Goal: Task Accomplishment & Management: Manage account settings

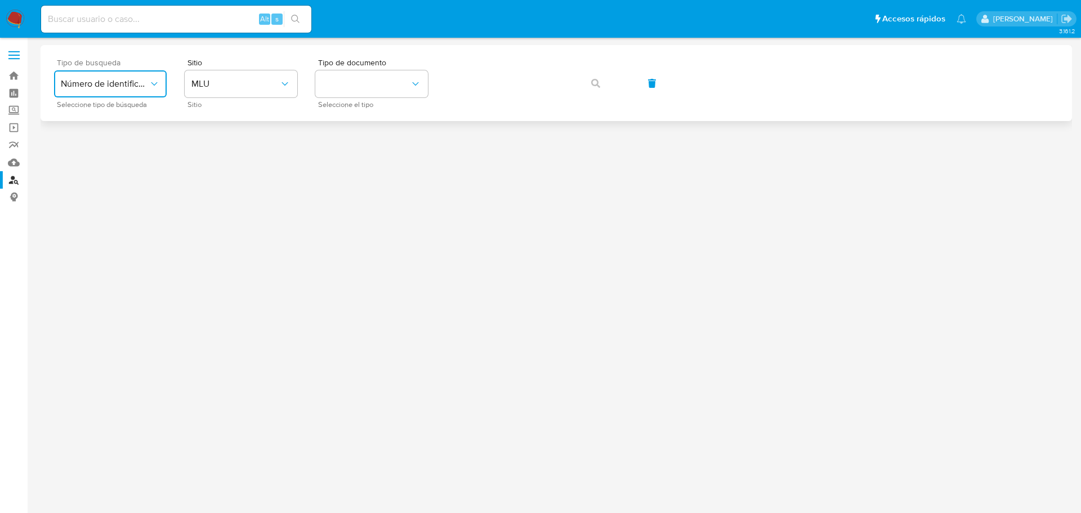
click at [117, 90] on button "Número de identificación" at bounding box center [110, 83] width 113 height 27
click at [106, 115] on span "Número de identificación" at bounding box center [107, 120] width 92 height 23
click at [275, 85] on button "site_id" at bounding box center [241, 83] width 113 height 27
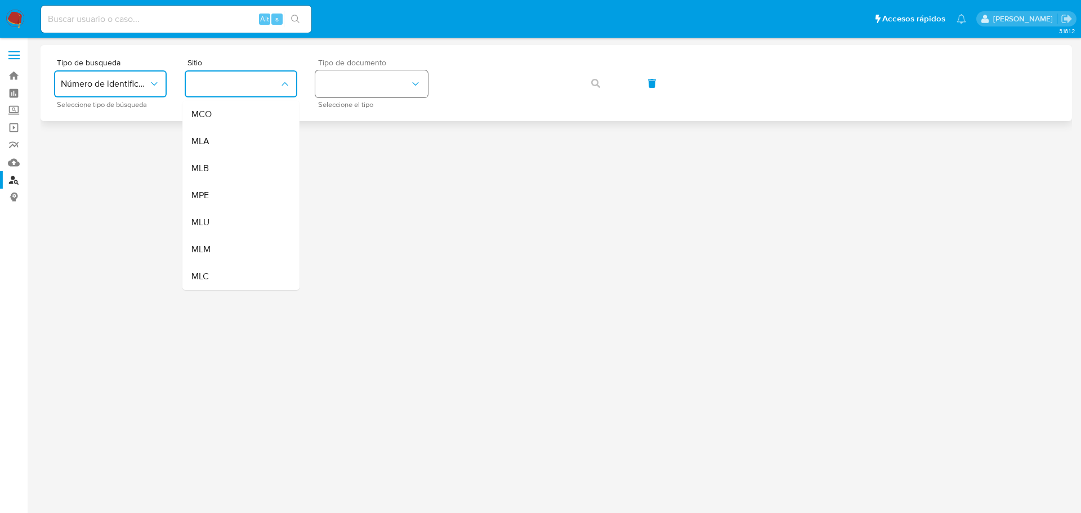
drag, startPoint x: 229, startPoint y: 274, endPoint x: 333, endPoint y: 95, distance: 207.1
click at [229, 273] on div "MLC" at bounding box center [237, 276] width 92 height 27
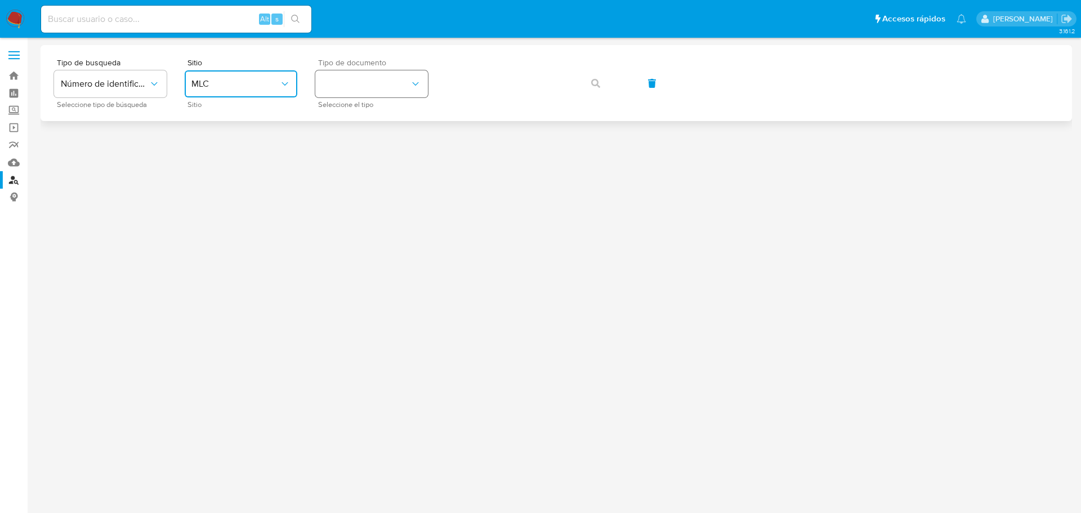
click at [345, 84] on button "identificationType" at bounding box center [371, 83] width 113 height 27
drag, startPoint x: 343, startPoint y: 120, endPoint x: 429, endPoint y: 90, distance: 91.3
click at [344, 120] on div "RUT RUT" at bounding box center [368, 120] width 92 height 38
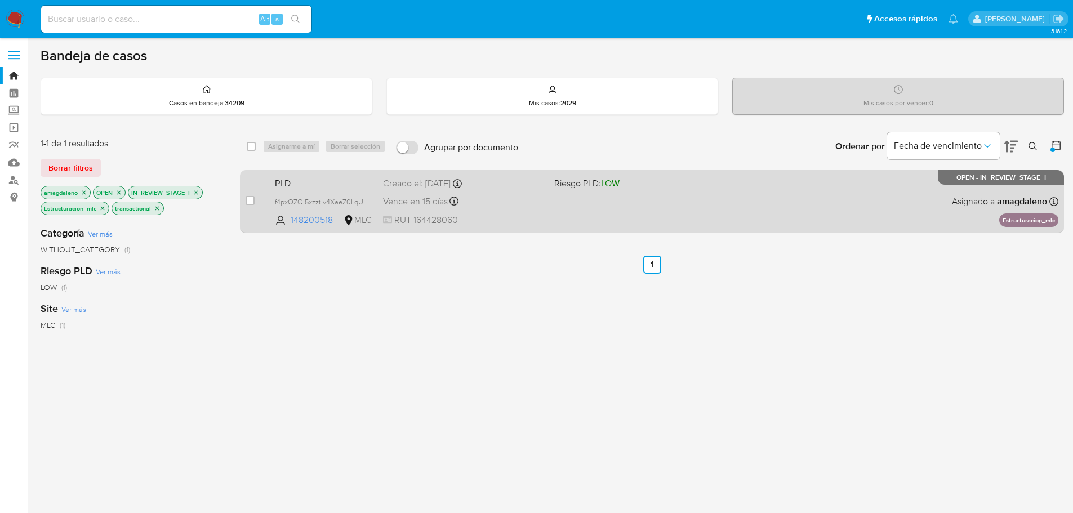
click at [546, 211] on div "PLD f4pxOZQl5xzztlv4XaeZ0LqU 148200518 MLC Riesgo PLD: LOW Creado el: 12/07/202…" at bounding box center [664, 201] width 788 height 57
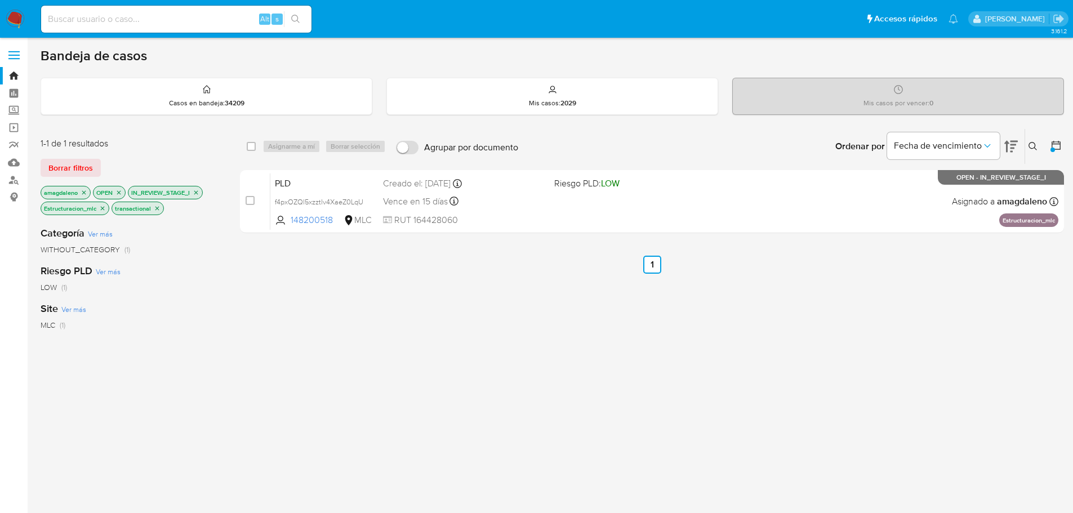
click at [102, 210] on icon "close-filter" at bounding box center [102, 208] width 7 height 7
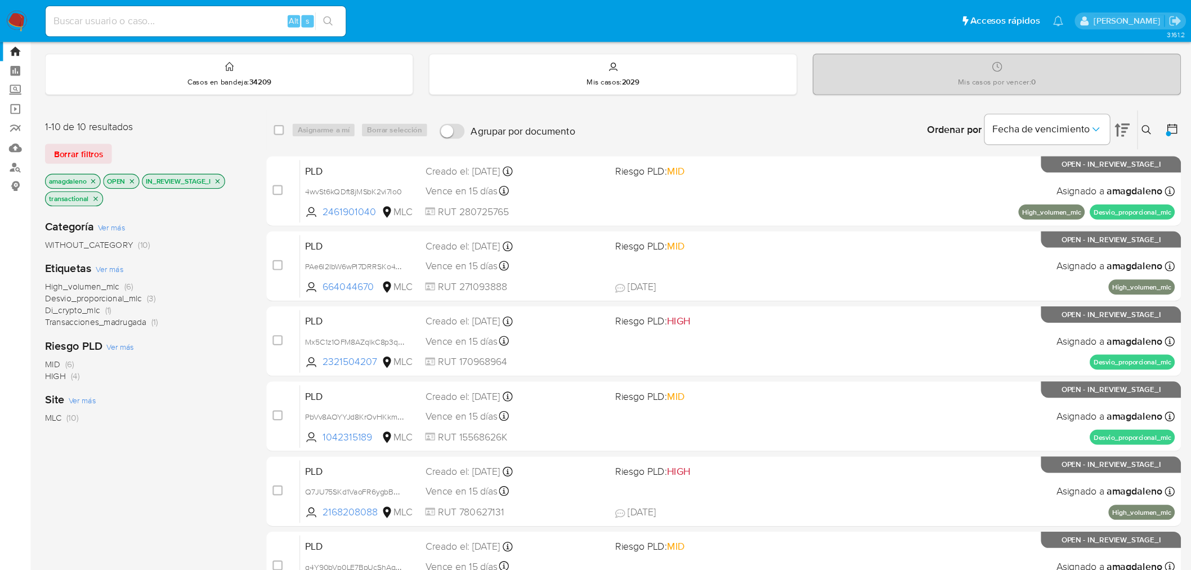
scroll to position [56, 0]
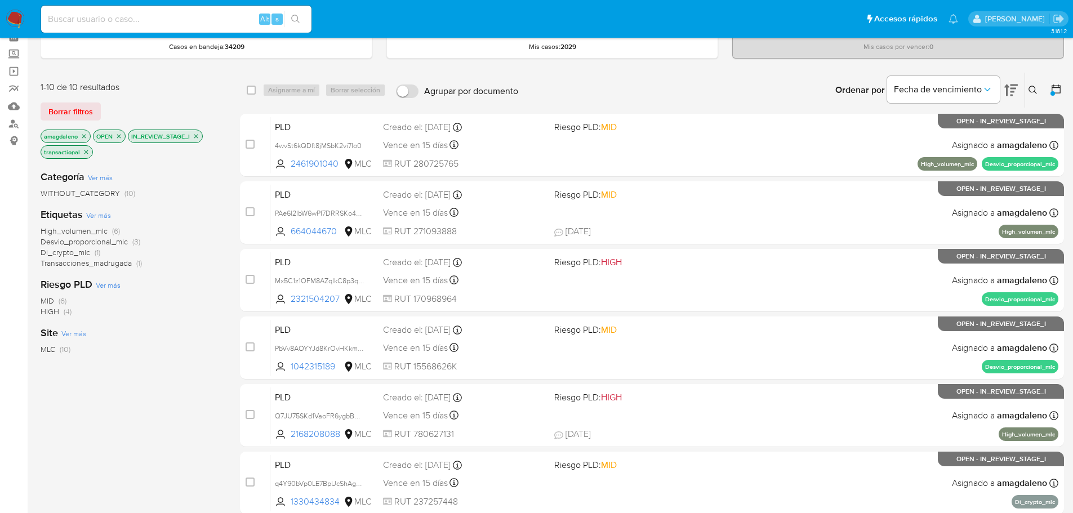
click at [114, 267] on span "Transacciones_madrugada" at bounding box center [86, 262] width 91 height 11
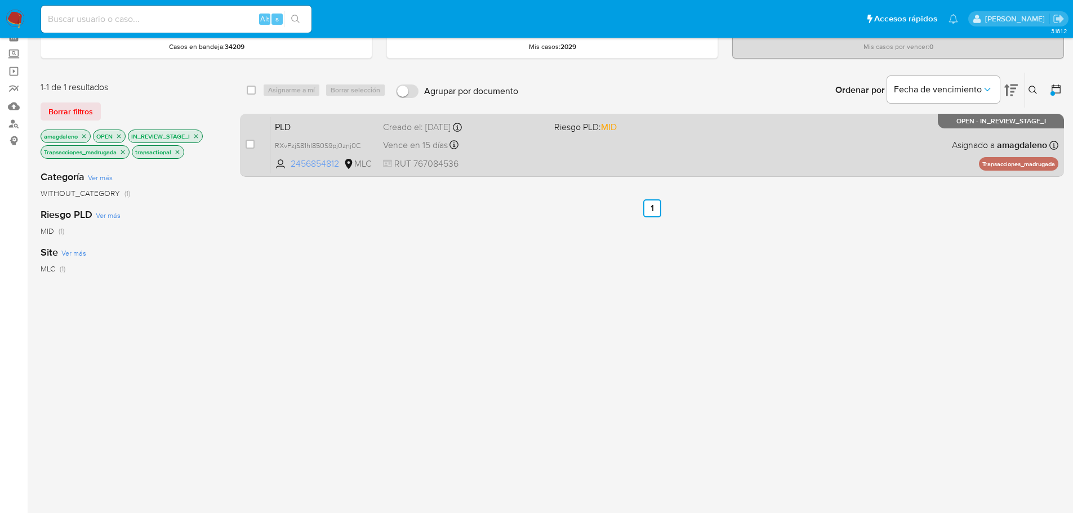
click at [314, 169] on span "2456854812" at bounding box center [316, 164] width 51 height 12
click at [542, 161] on span "RUT 767084536" at bounding box center [464, 164] width 162 height 12
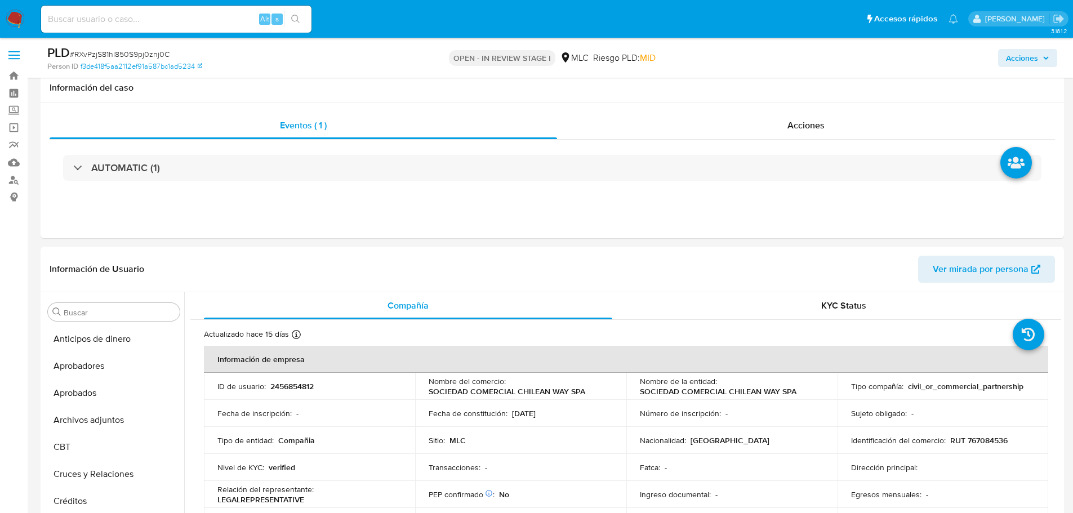
select select "10"
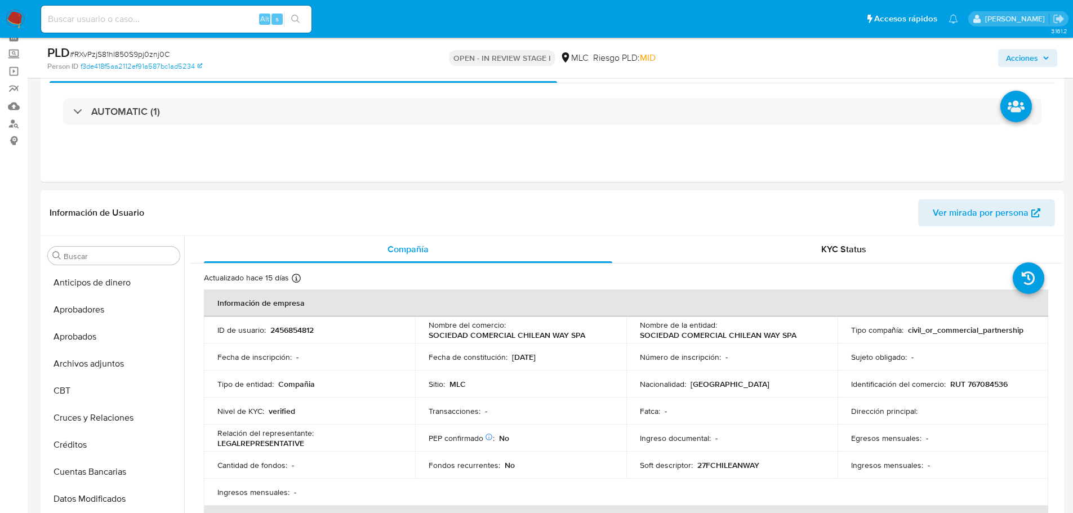
scroll to position [394, 0]
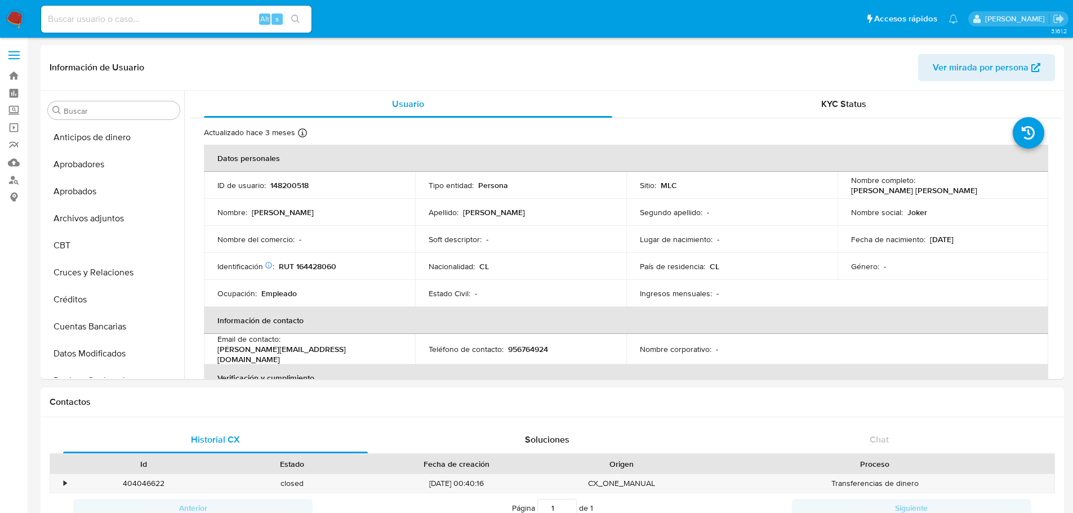
select select "10"
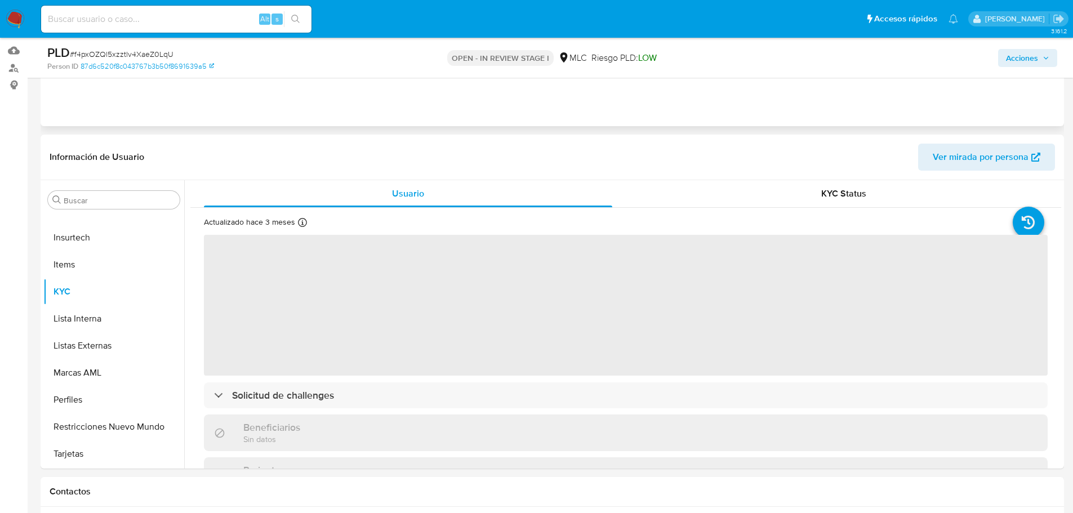
scroll to position [113, 0]
select select "10"
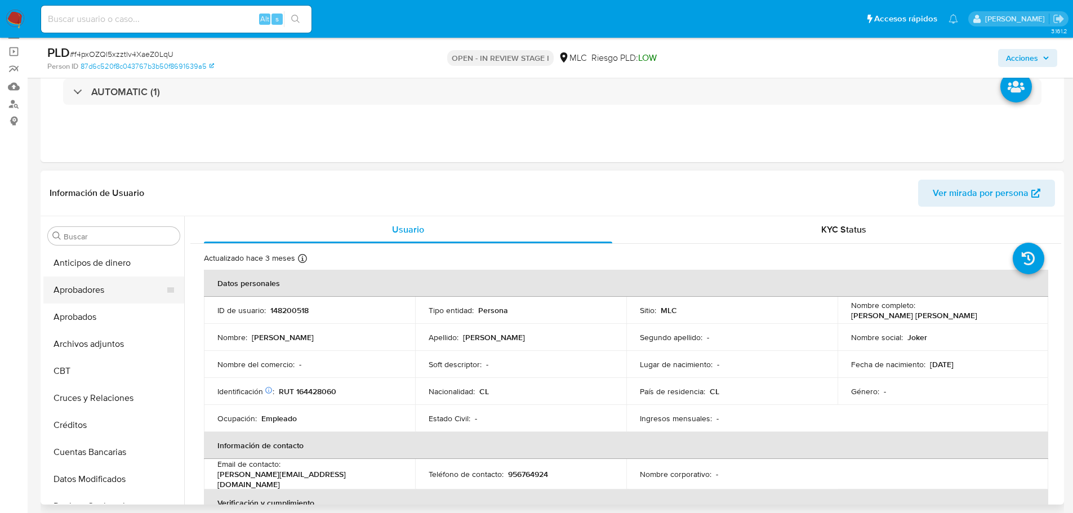
scroll to position [56, 0]
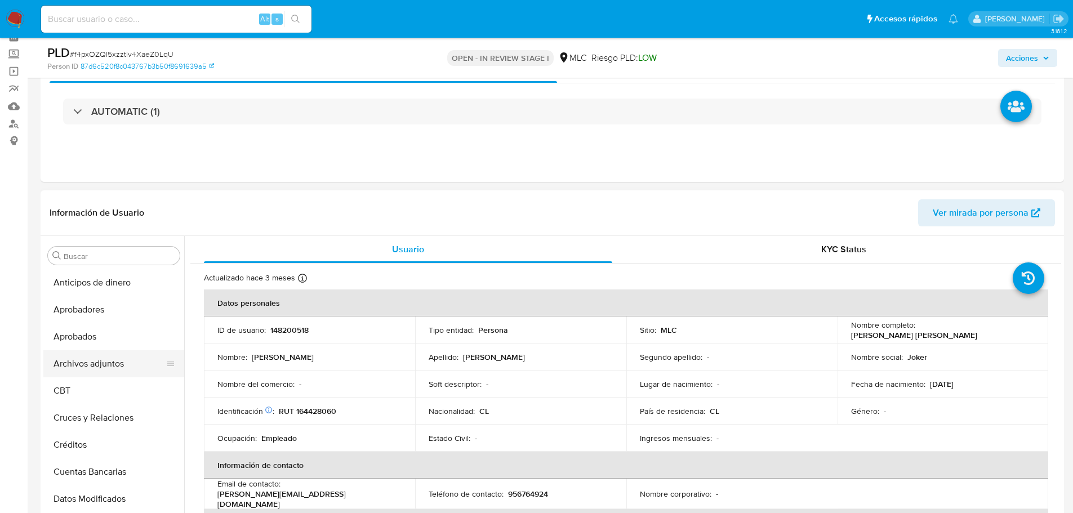
click at [92, 363] on button "Archivos adjuntos" at bounding box center [109, 363] width 132 height 27
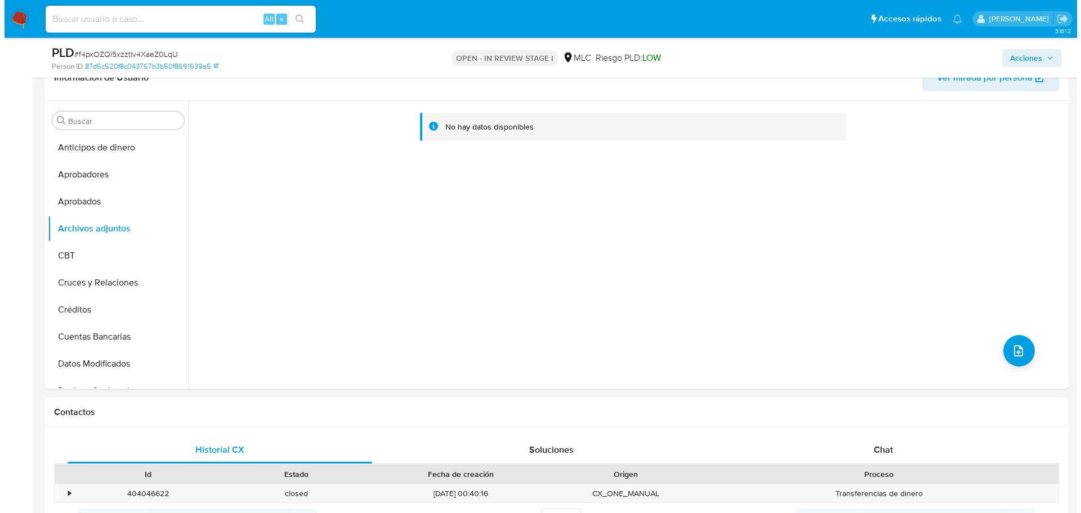
scroll to position [194, 0]
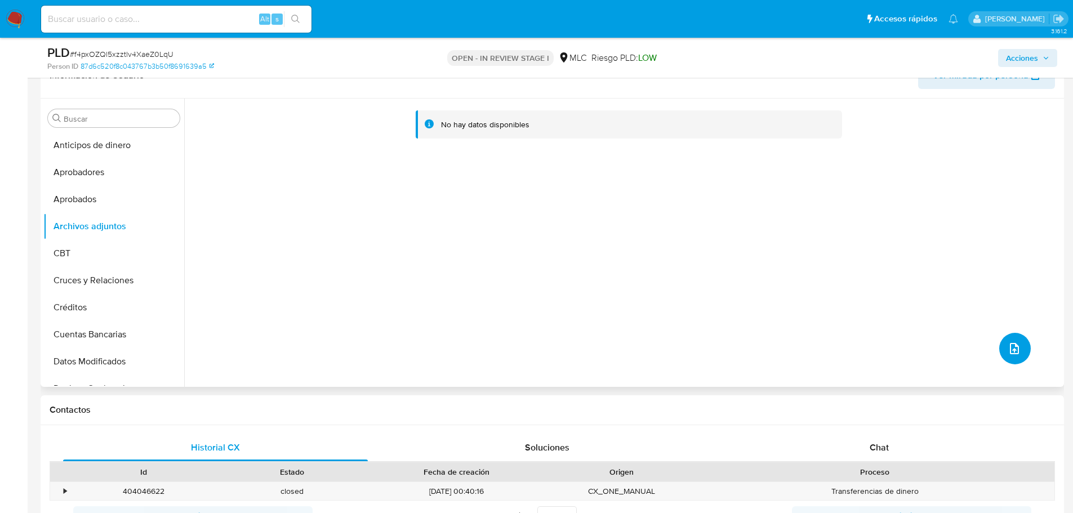
click at [1012, 345] on icon "upload-file" at bounding box center [1014, 349] width 14 height 14
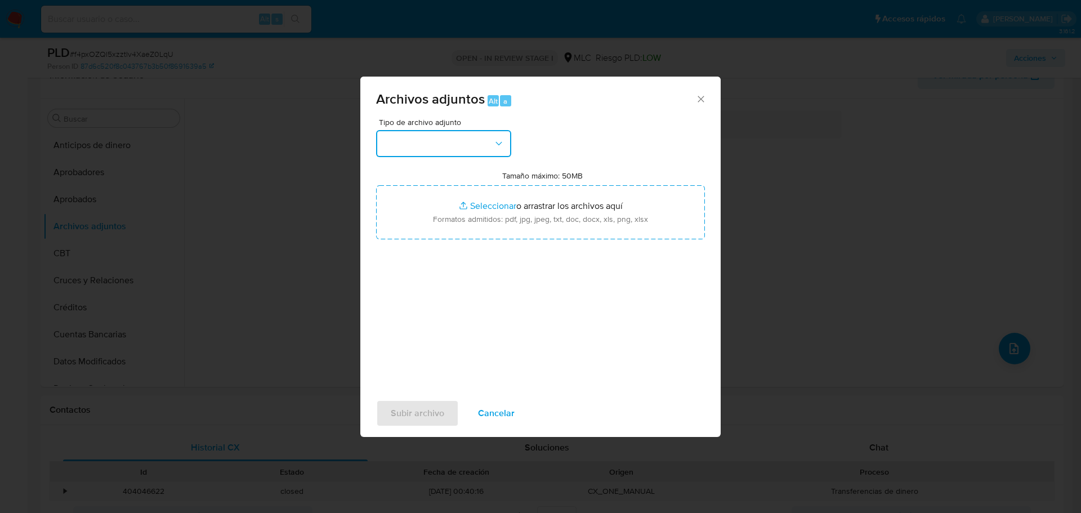
click at [409, 148] on button "button" at bounding box center [443, 143] width 135 height 27
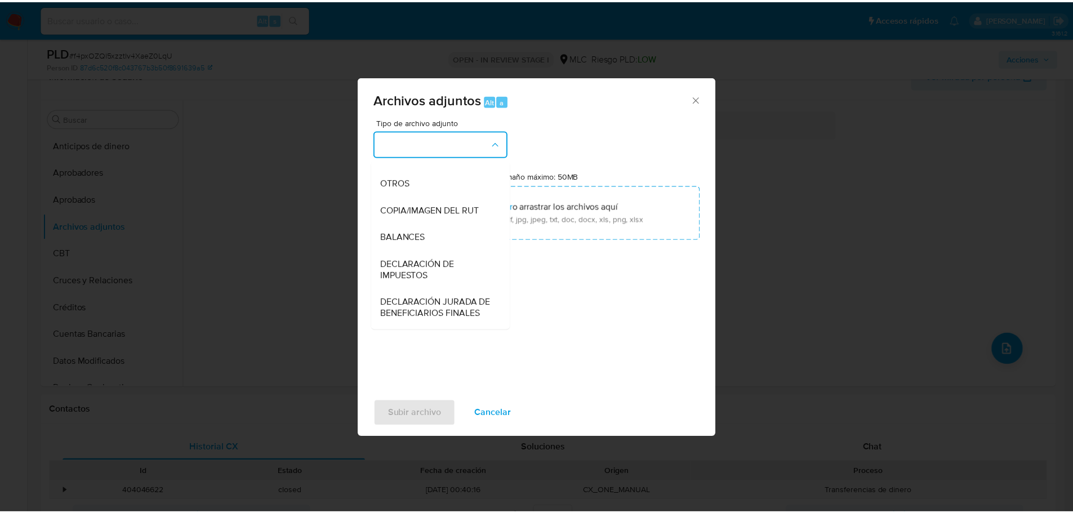
scroll to position [176, 0]
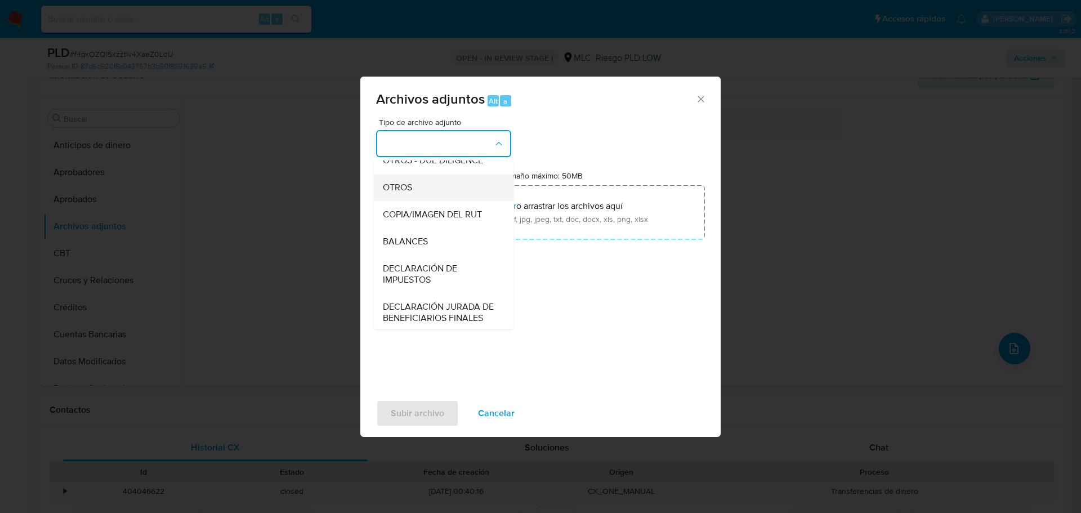
click at [391, 201] on div "OTROS" at bounding box center [440, 187] width 115 height 27
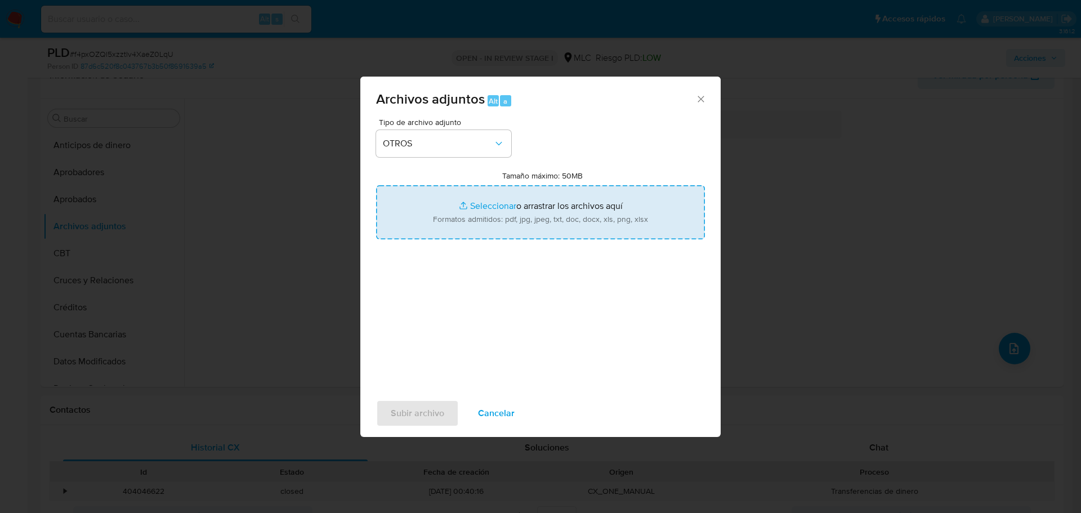
click at [492, 209] on input "Tamaño máximo: 50MB Seleccionar archivos" at bounding box center [540, 212] width 329 height 54
type input "C:\fakepath\148200518 - 17_09_2025.xlsx"
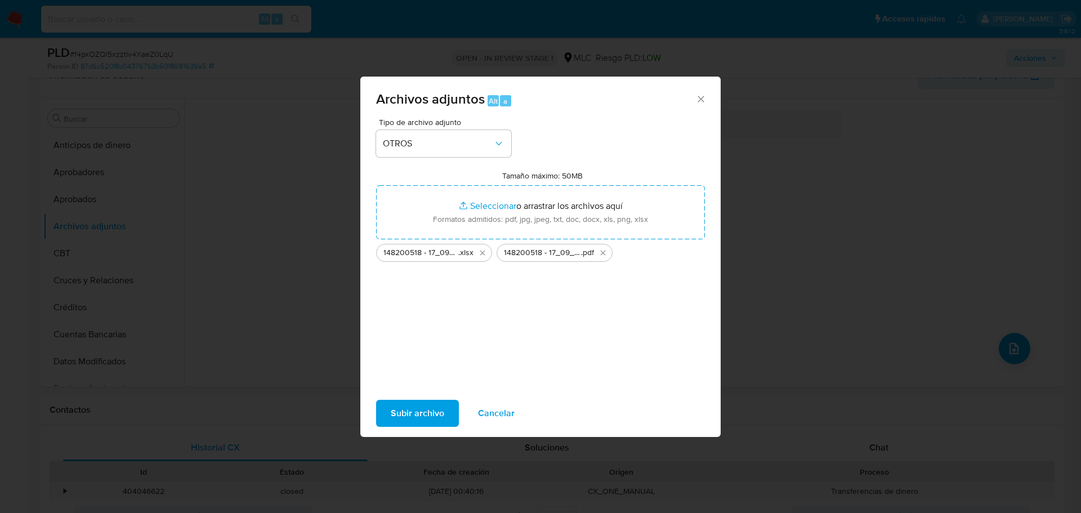
click at [430, 415] on span "Subir archivo" at bounding box center [417, 413] width 53 height 25
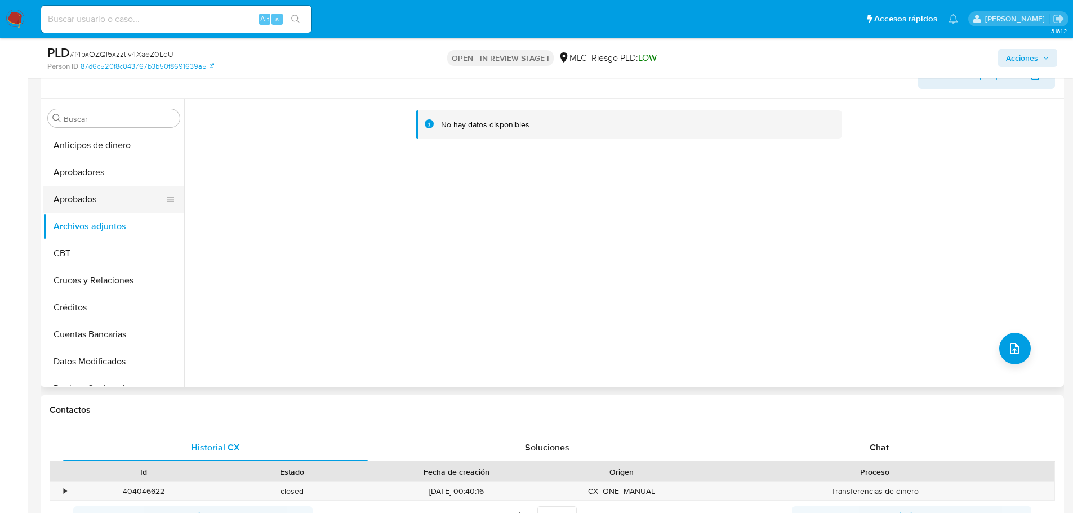
click at [117, 196] on button "Aprobados" at bounding box center [109, 199] width 132 height 27
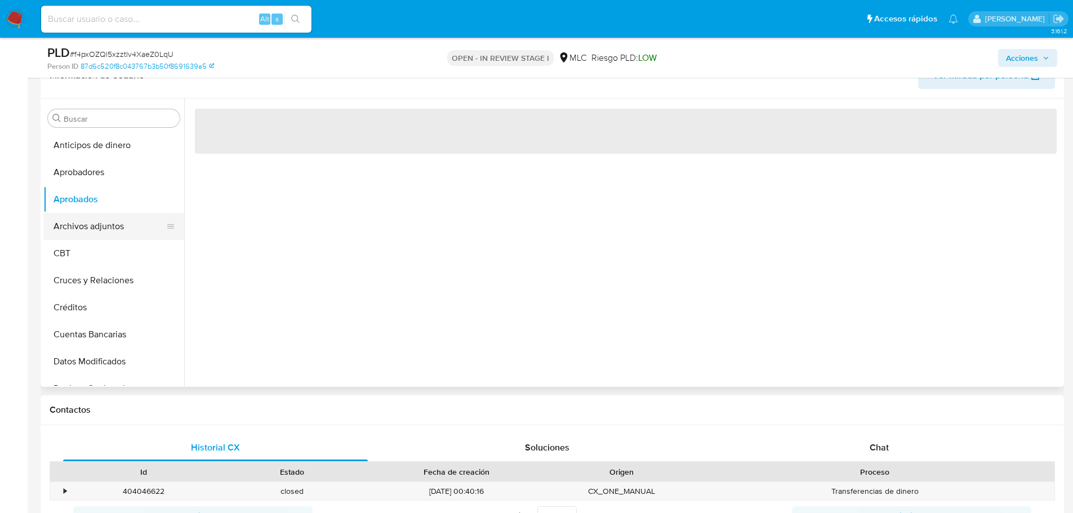
click at [105, 217] on button "Archivos adjuntos" at bounding box center [109, 226] width 132 height 27
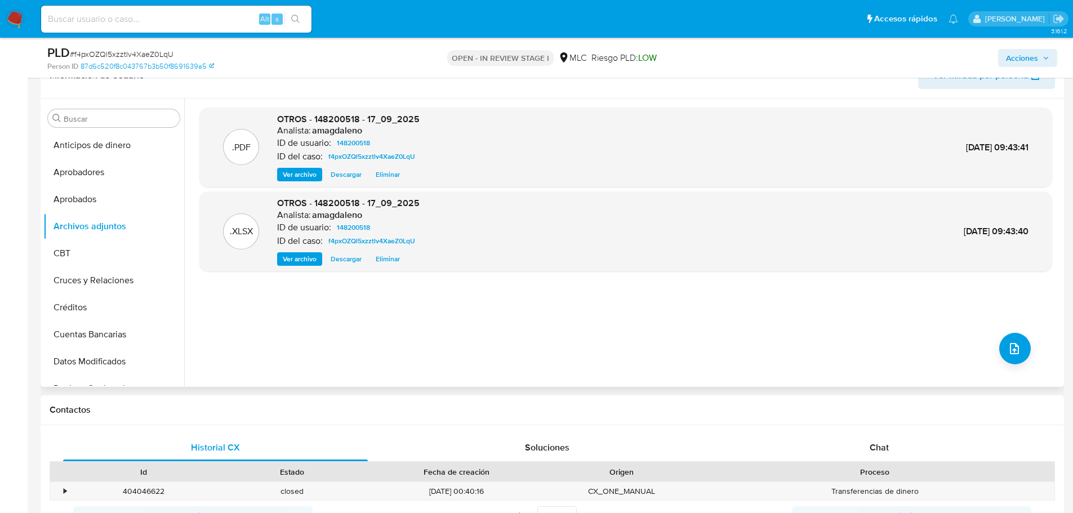
click at [486, 333] on div ".PDF OTROS - 148200518 - 17_09_2025 Analista: amagdaleno ID de usuario: 1482005…" at bounding box center [625, 243] width 852 height 270
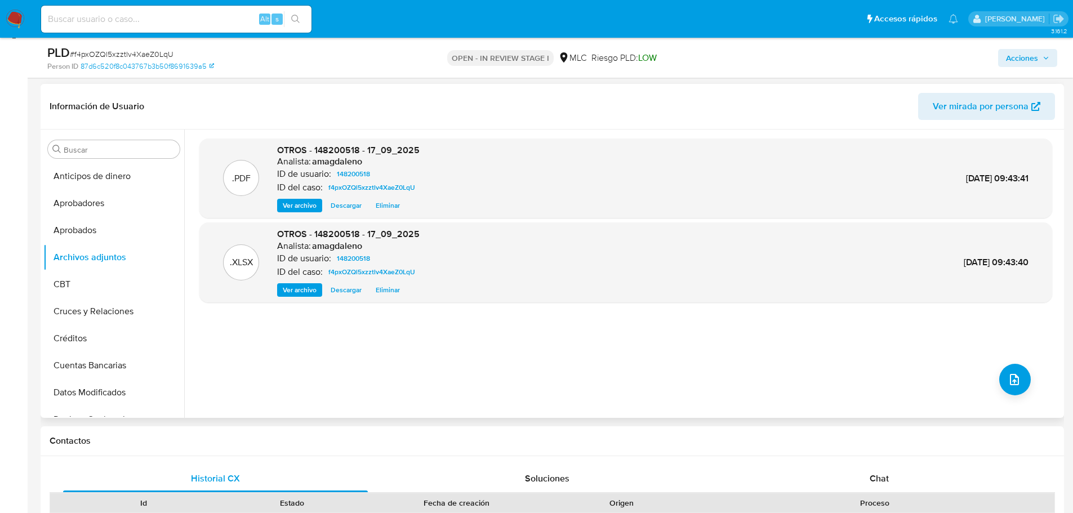
scroll to position [137, 0]
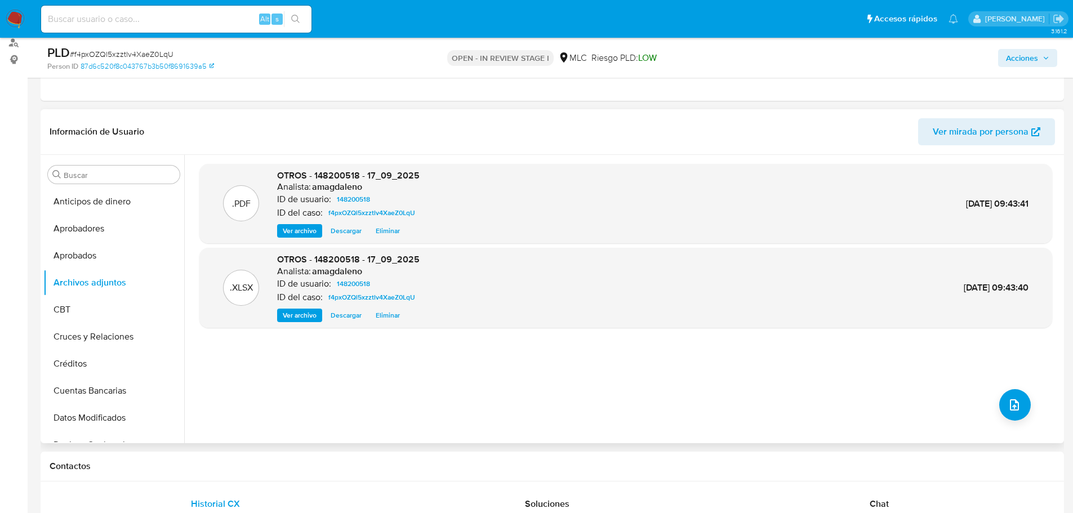
click at [636, 355] on div ".PDF OTROS - 148200518 - 17_09_2025 Analista: amagdaleno ID de usuario: 1482005…" at bounding box center [625, 299] width 852 height 270
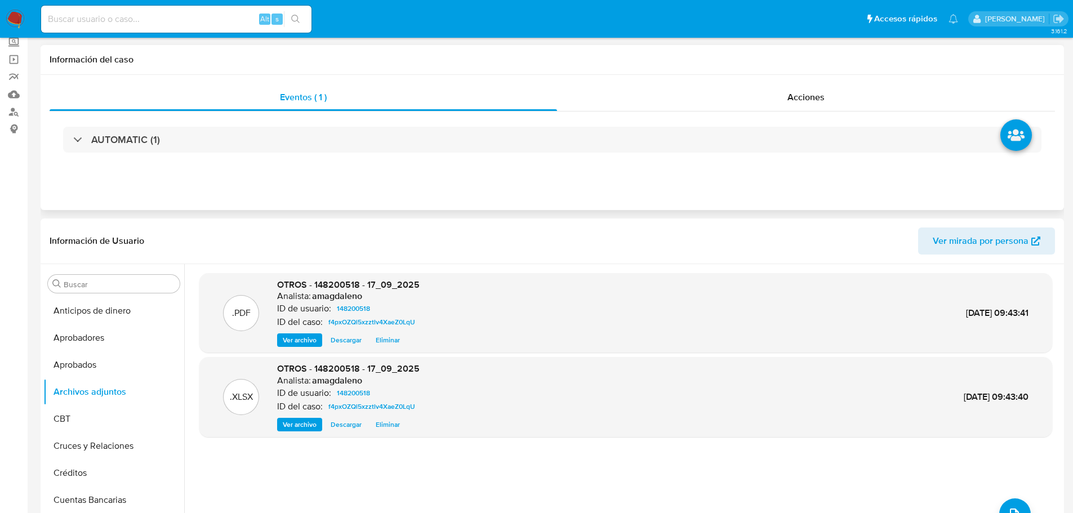
scroll to position [0, 0]
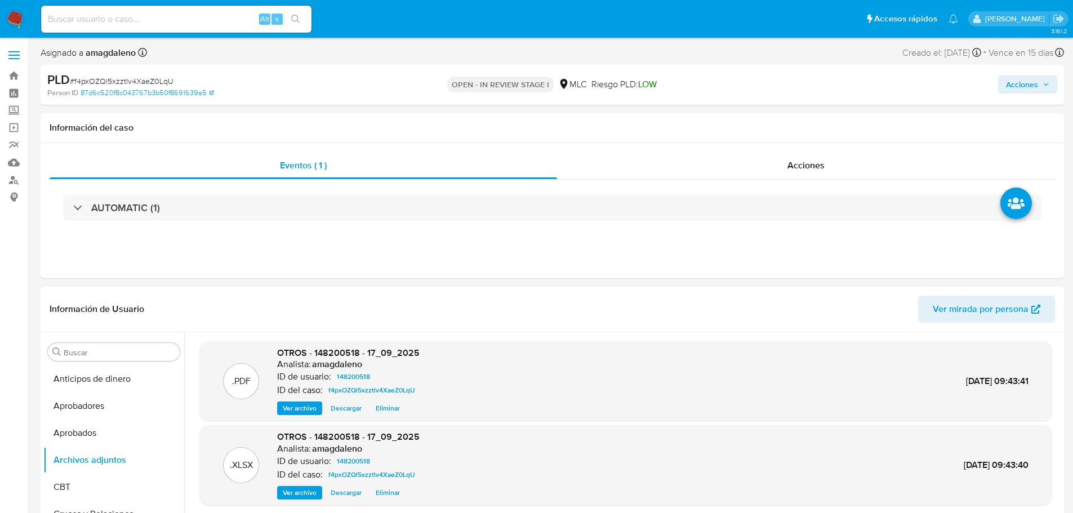
click at [1026, 86] on span "Acciones" at bounding box center [1022, 84] width 32 height 18
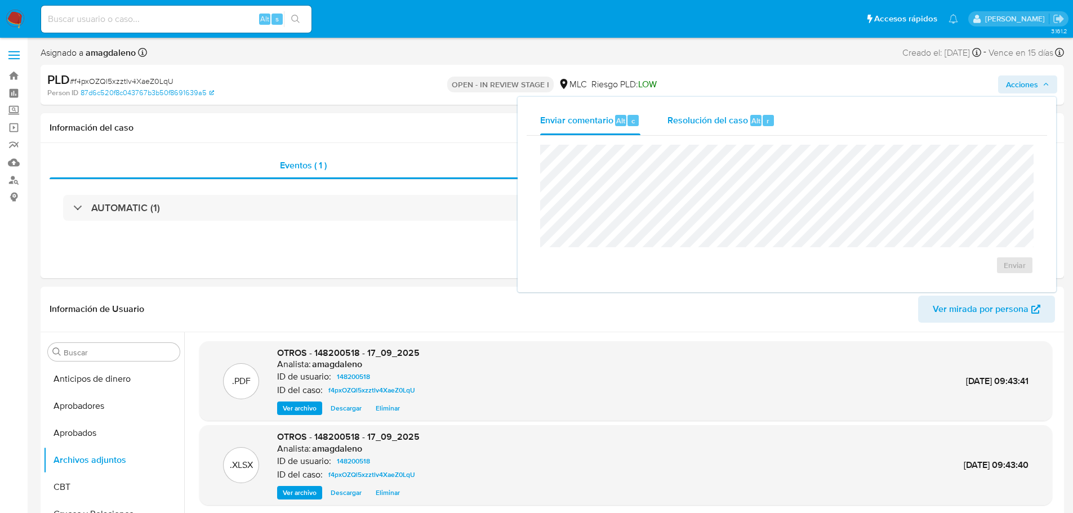
click at [673, 120] on span "Resolución del caso" at bounding box center [707, 120] width 81 height 13
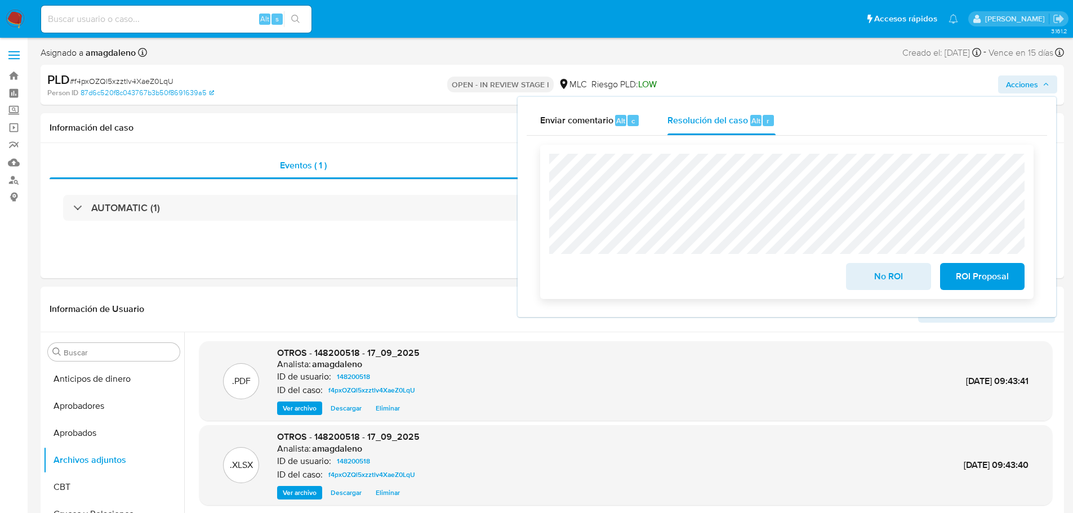
click at [990, 282] on span "ROI Proposal" at bounding box center [981, 276] width 55 height 25
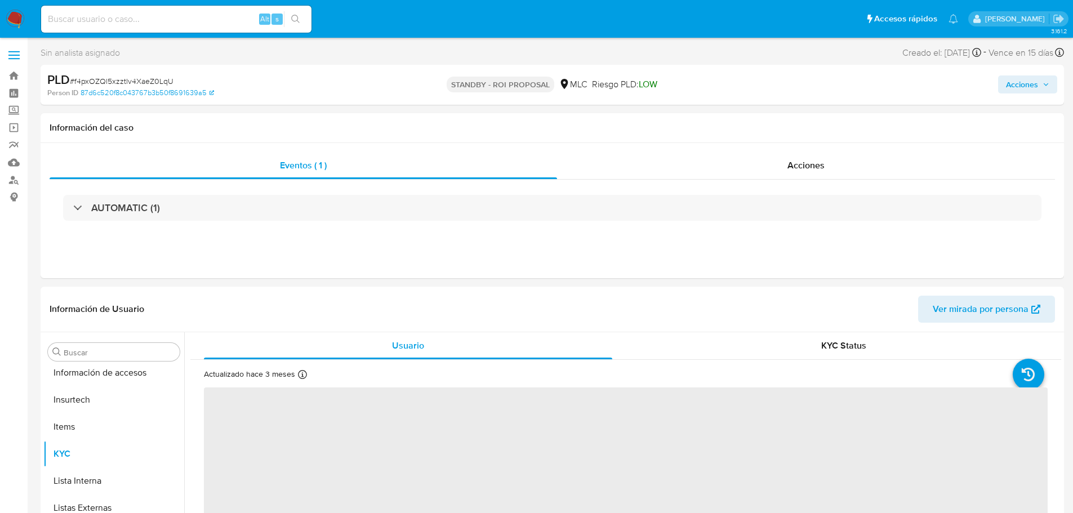
scroll to position [530, 0]
select select "10"
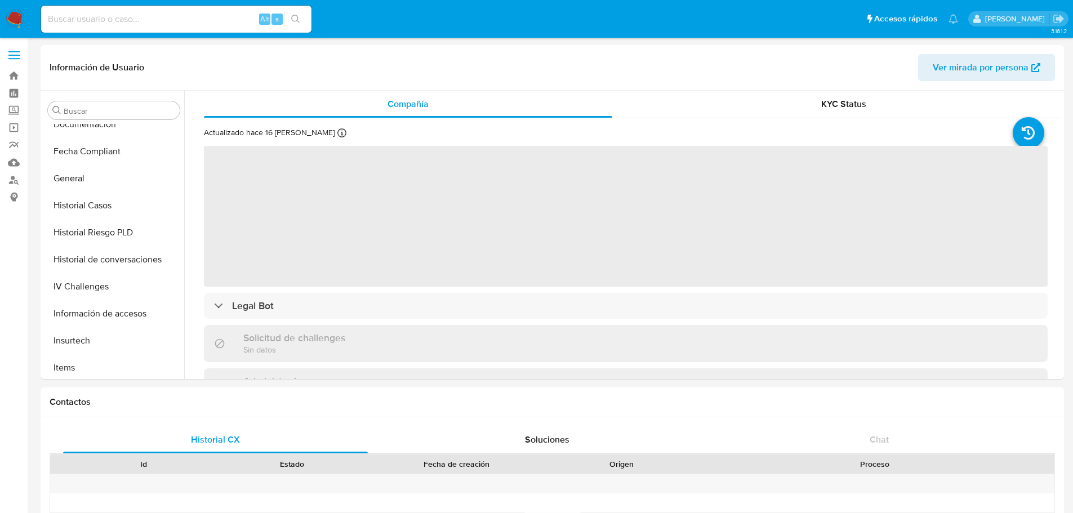
scroll to position [476, 0]
select select "10"
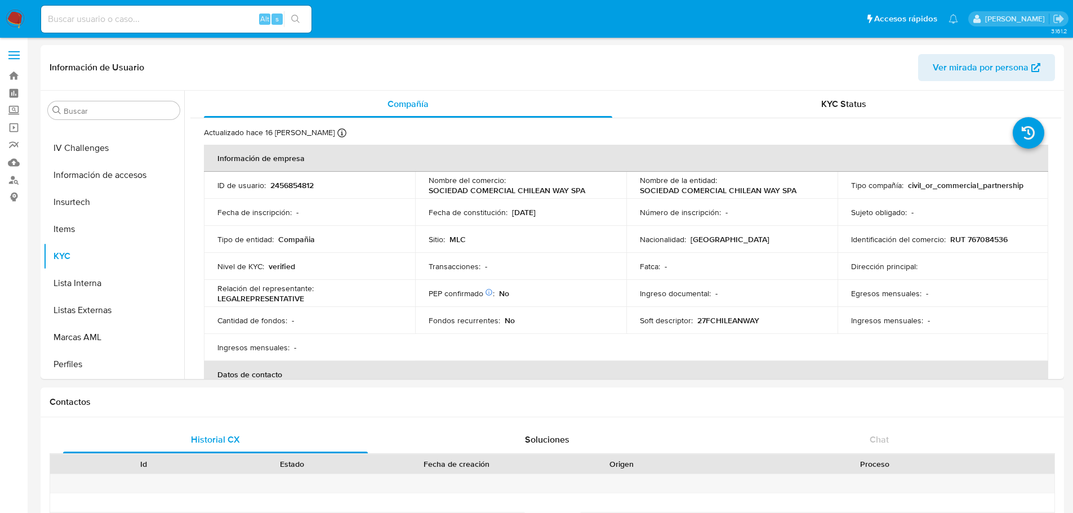
scroll to position [530, 0]
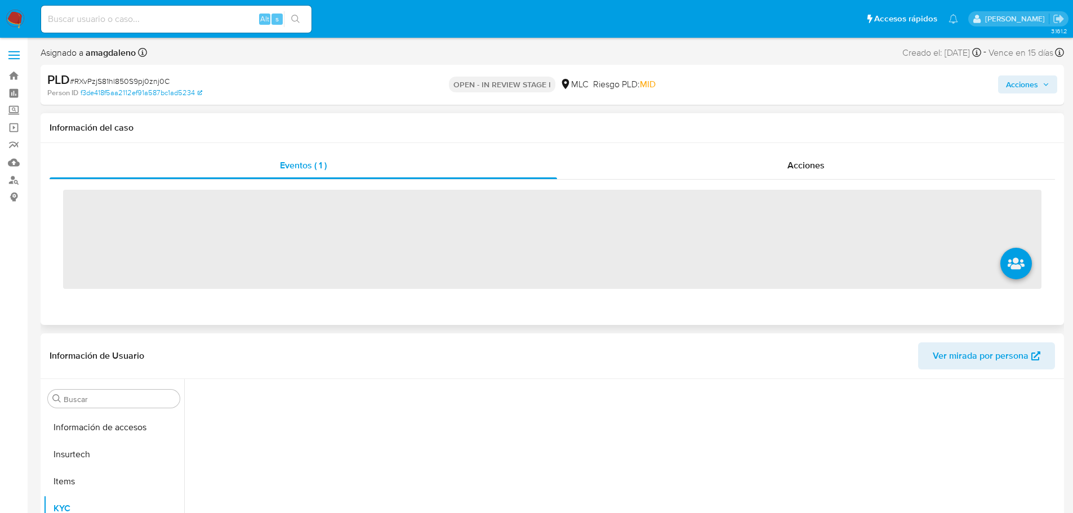
scroll to position [530, 0]
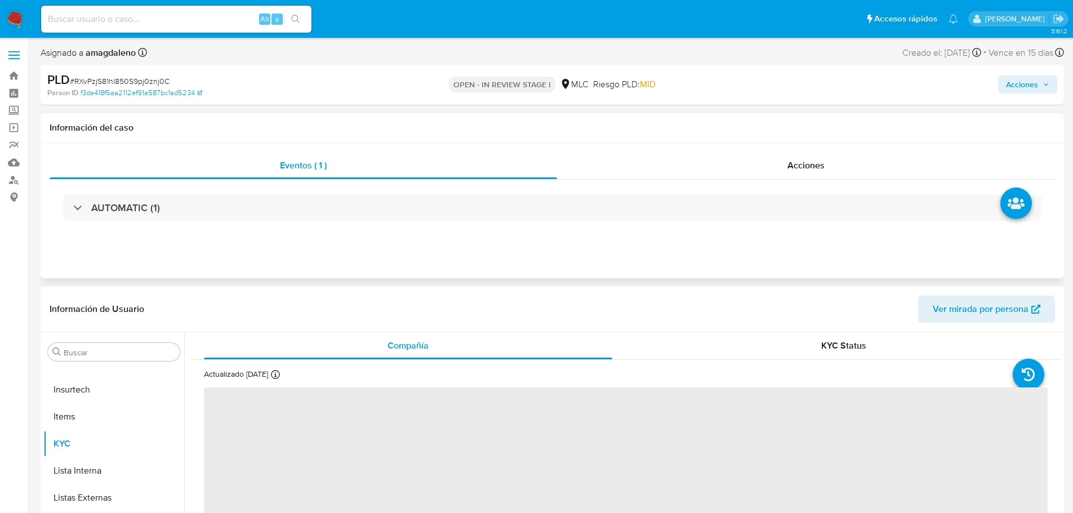
select select "10"
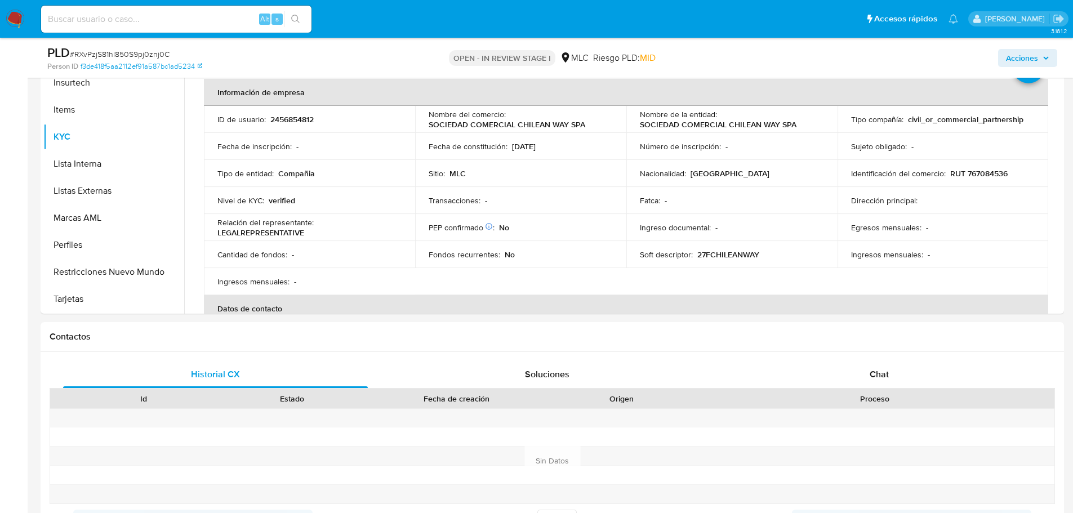
scroll to position [256, 0]
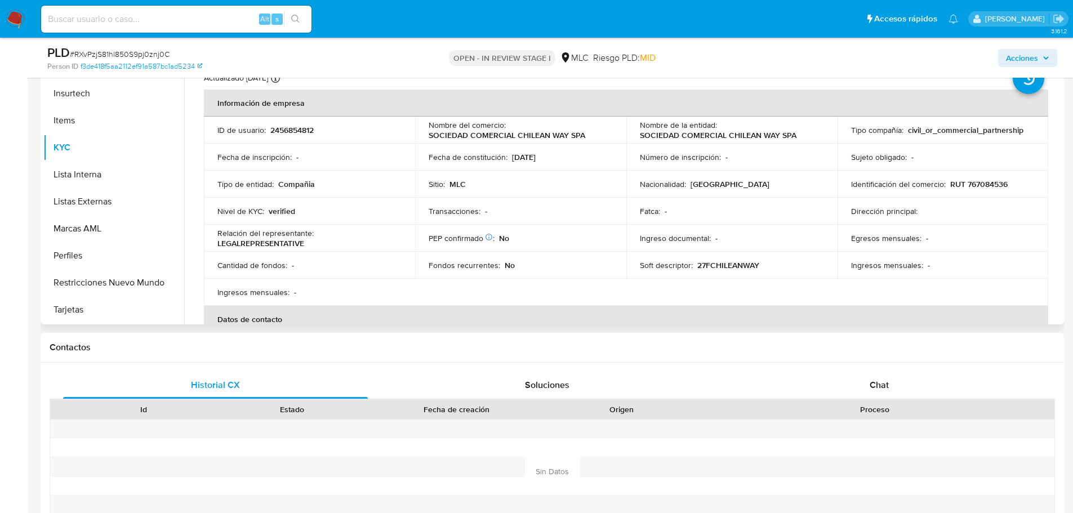
click at [300, 129] on p "2456854812" at bounding box center [291, 130] width 43 height 10
copy p "2456854812"
click at [977, 186] on p "RUT 767084536" at bounding box center [978, 184] width 57 height 10
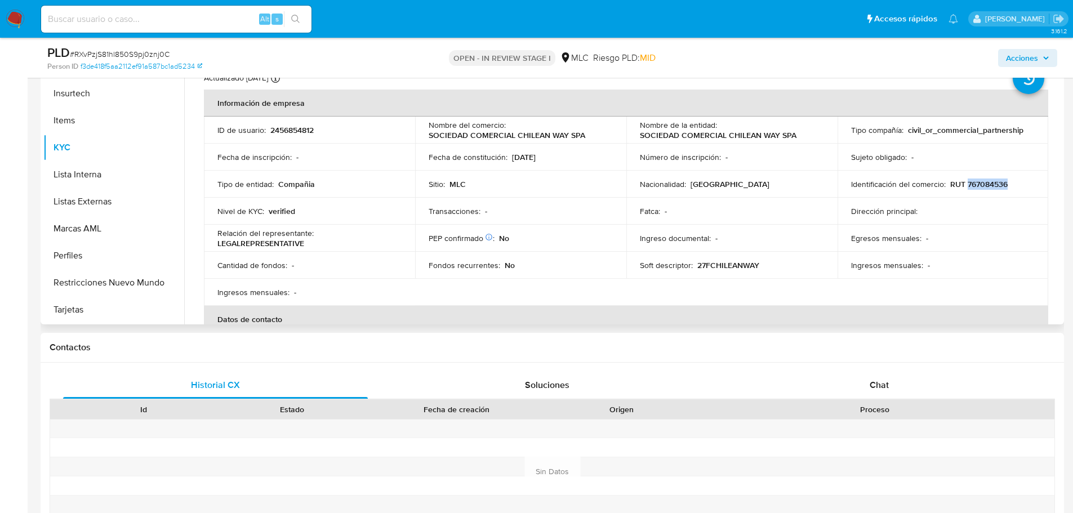
copy p "767084536"
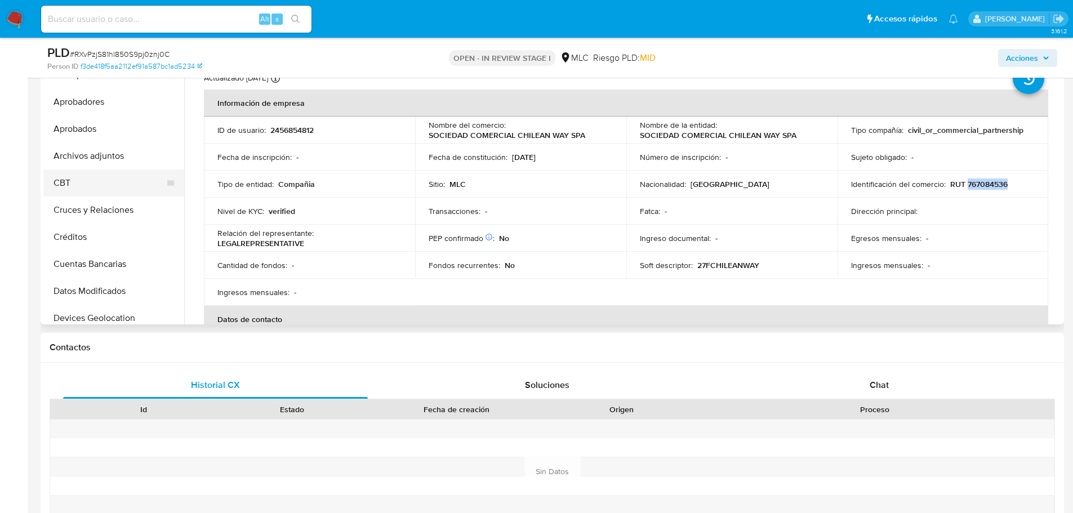
scroll to position [0, 0]
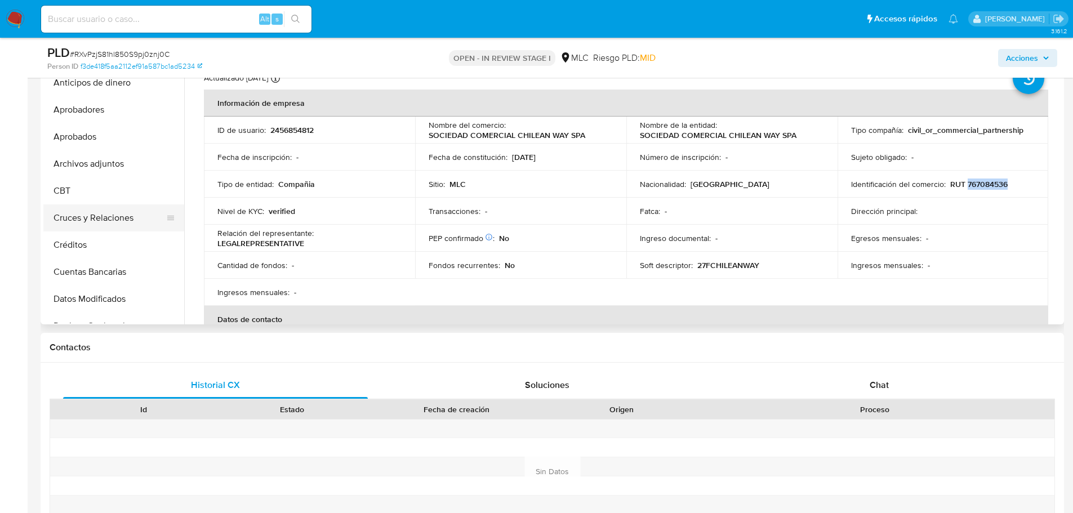
click at [109, 223] on button "Cruces y Relaciones" at bounding box center [109, 217] width 132 height 27
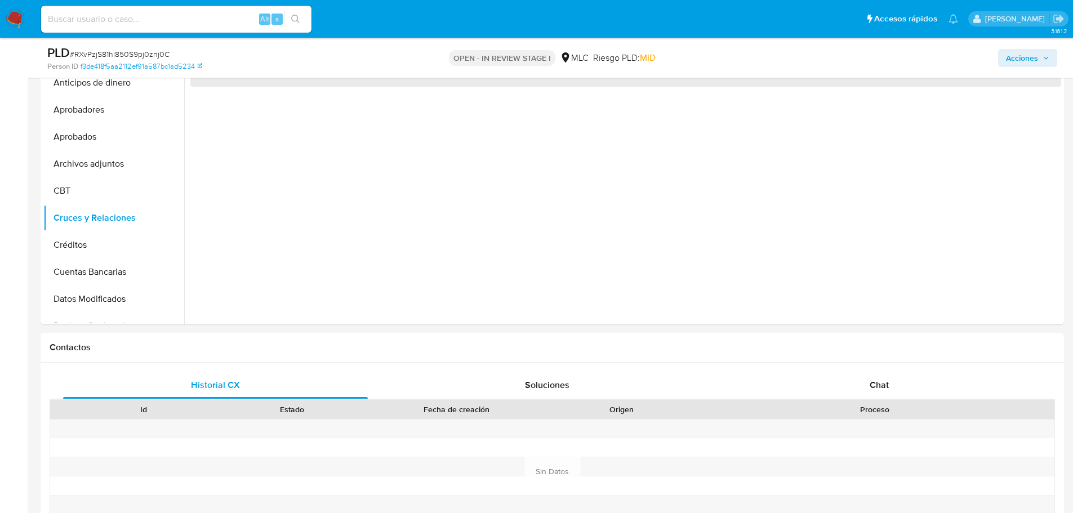
scroll to position [203, 0]
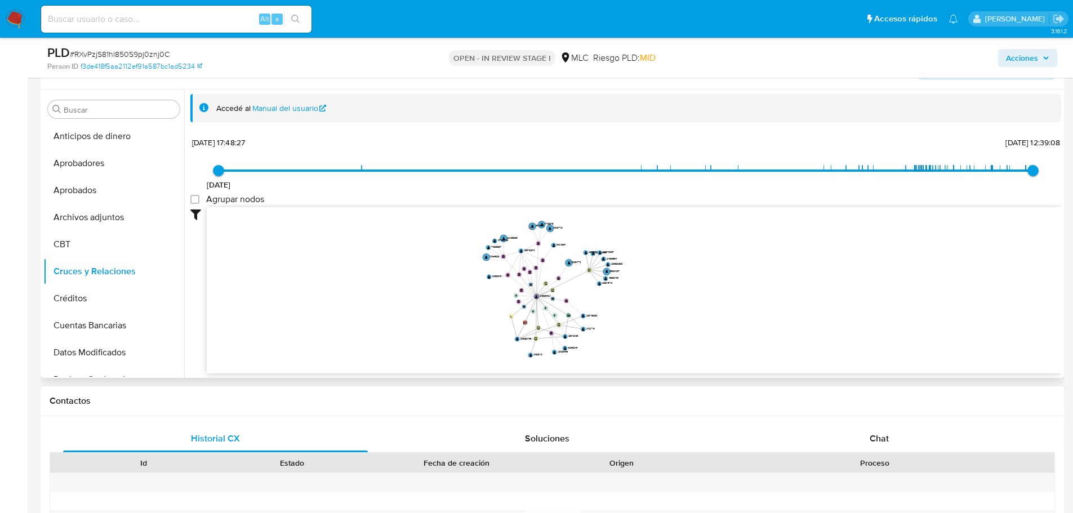
drag, startPoint x: 705, startPoint y: 251, endPoint x: 723, endPoint y: 285, distance: 38.3
click at [723, 285] on icon "device-68b70fa13d865aa2d933e33d  user-2456854812  2456854812 user-2475603154 …" at bounding box center [634, 288] width 854 height 163
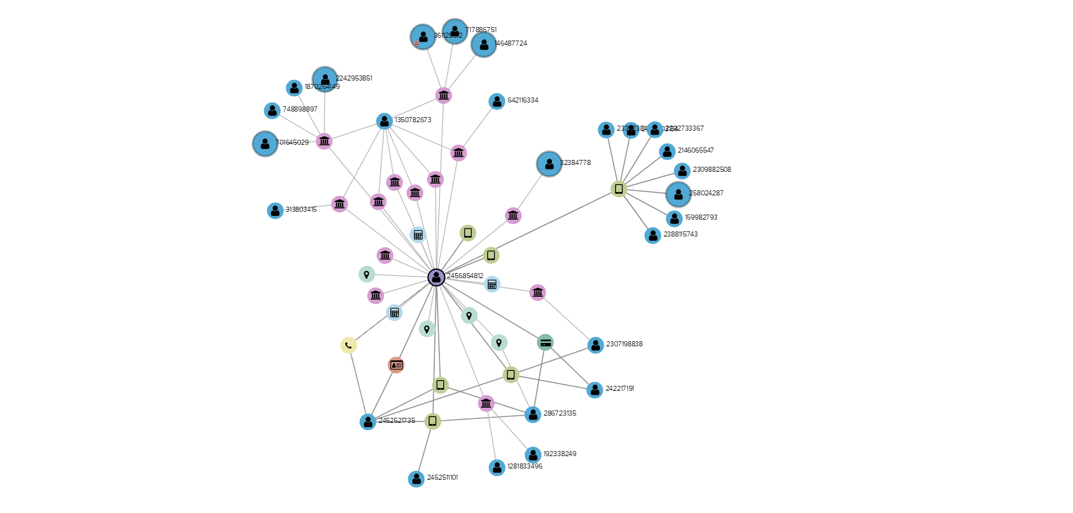
click at [700, 278] on icon "device-68b70fa13d865aa2d933e33d  user-2456854812  2456854812 user-2475603154 …" at bounding box center [634, 288] width 854 height 163
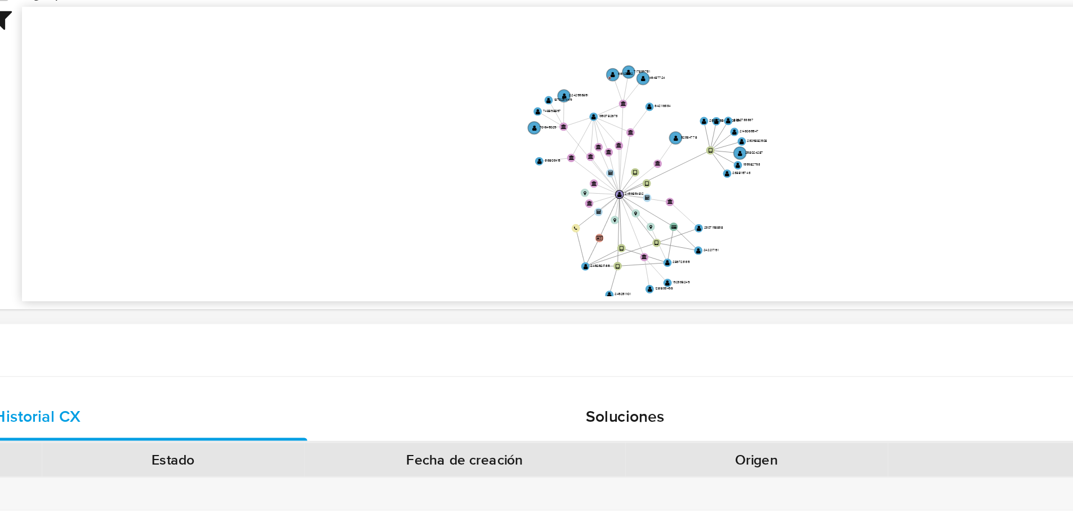
scroll to position [213, 0]
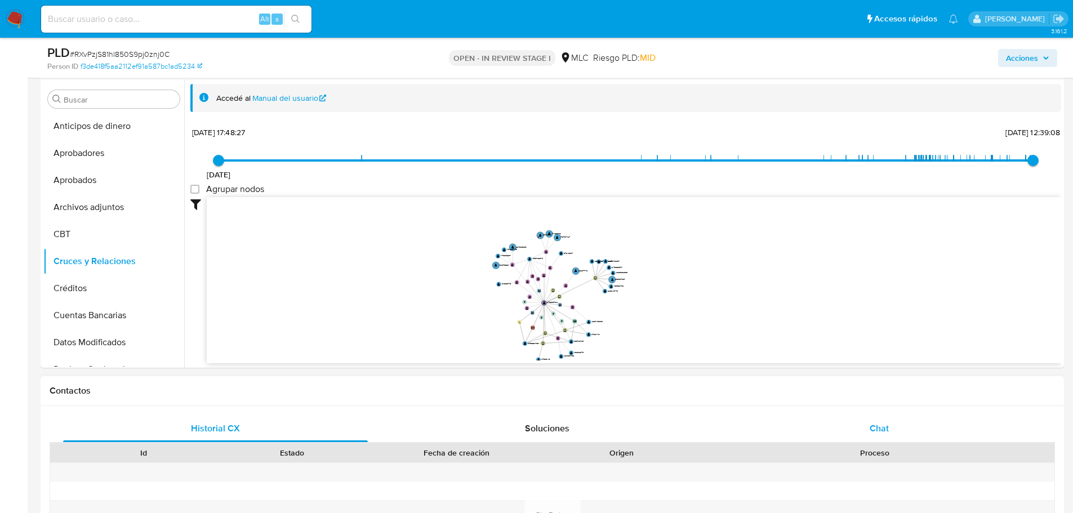
click at [876, 419] on div "Chat" at bounding box center [878, 428] width 305 height 27
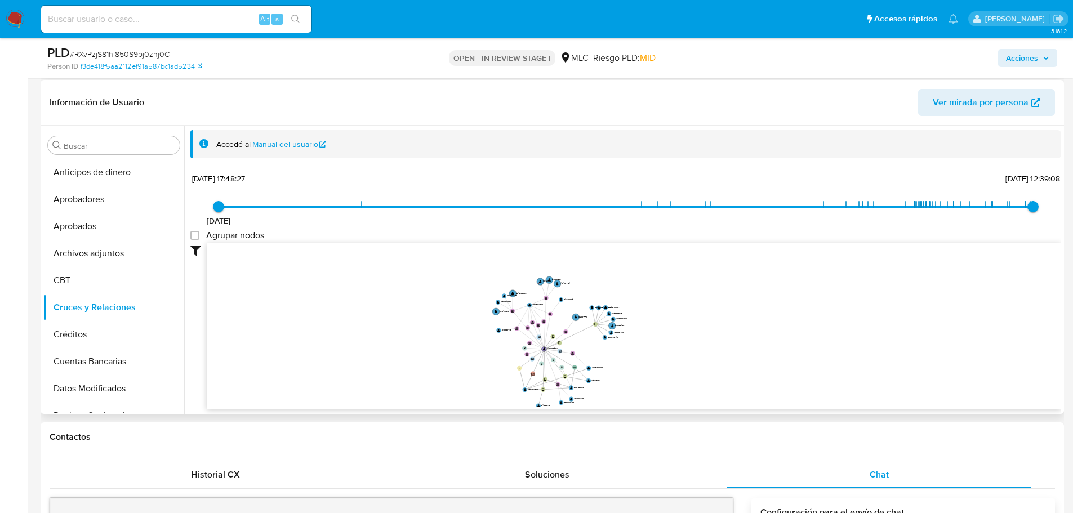
scroll to position [164, 0]
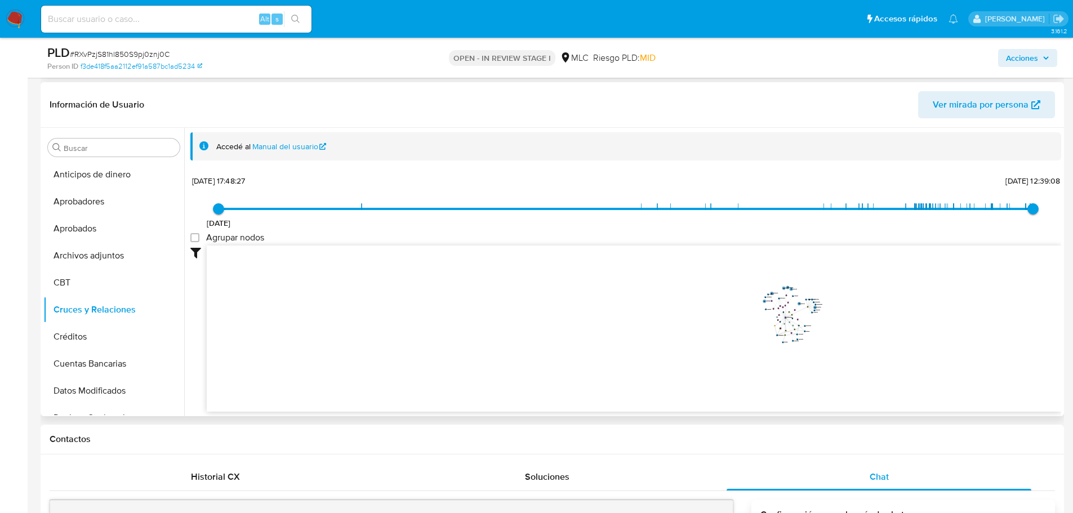
drag, startPoint x: 954, startPoint y: 321, endPoint x: 982, endPoint y: 341, distance: 34.7
click at [972, 341] on icon "device-68b70fa13d865aa2d933e33d  user-2456854812  2456854812 user-2475603154 …" at bounding box center [634, 326] width 854 height 163
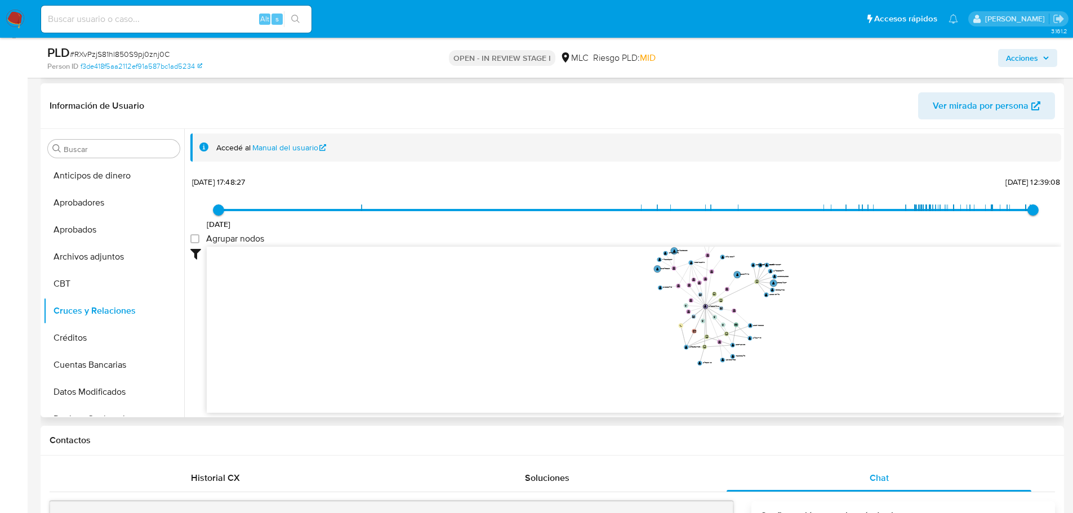
scroll to position [52, 0]
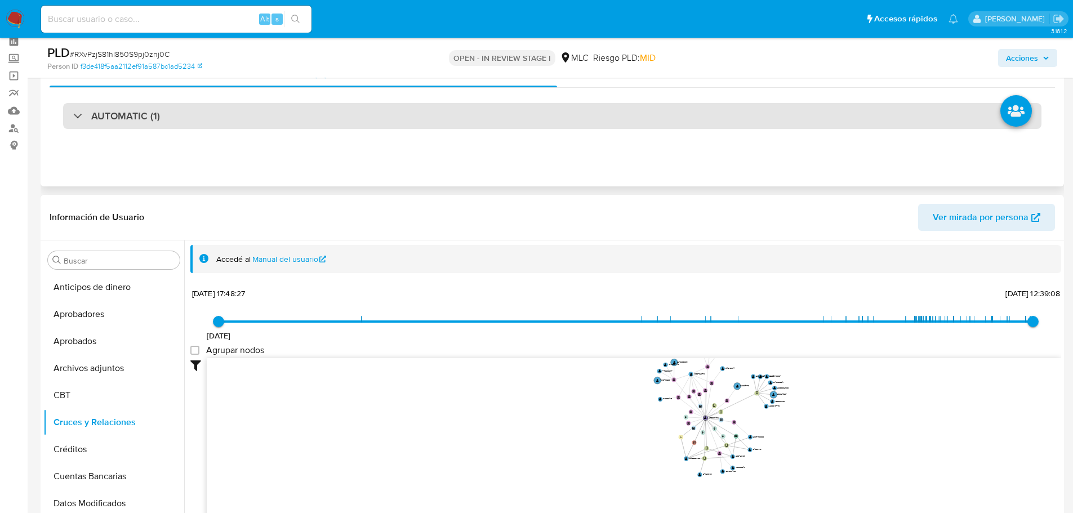
click at [571, 120] on div "AUTOMATIC (1)" at bounding box center [552, 116] width 978 height 26
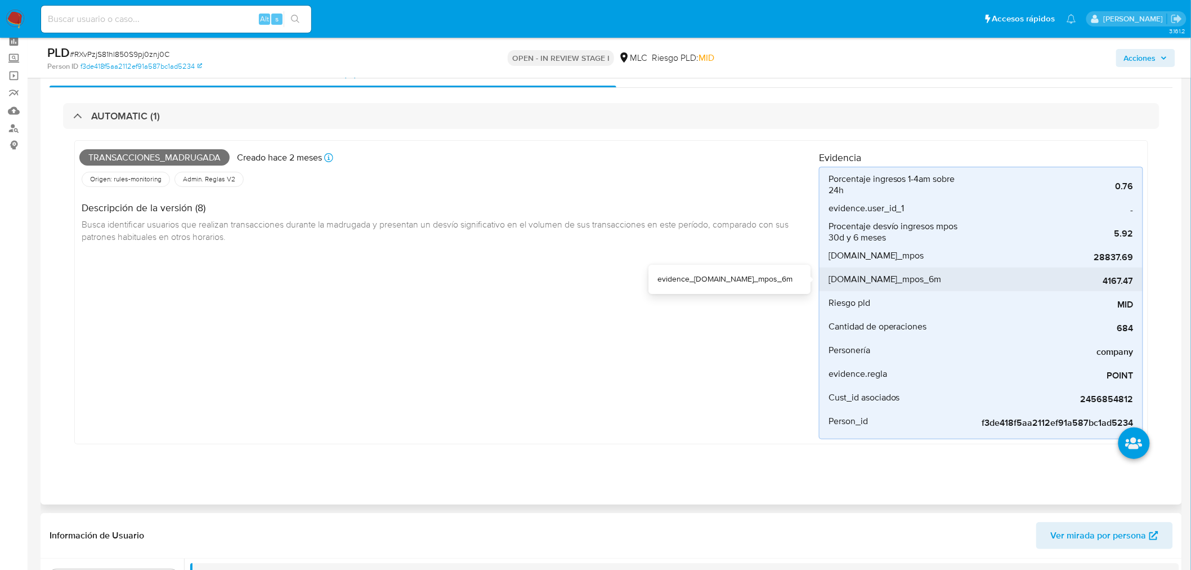
click at [1034, 271] on div "4167.47" at bounding box center [1049, 279] width 169 height 24
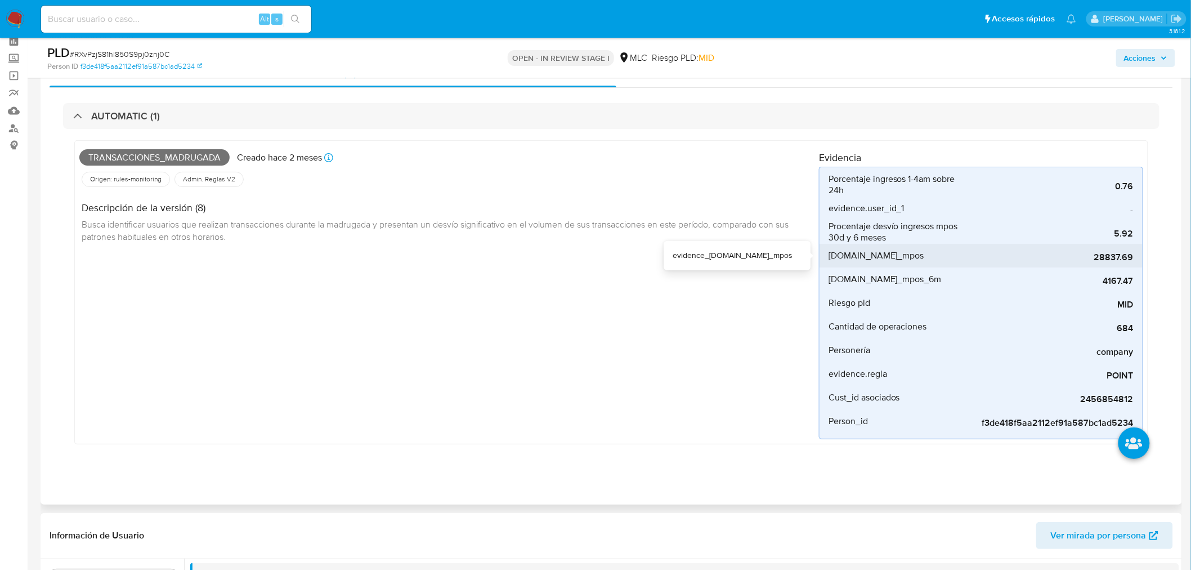
click at [1077, 252] on span "28837.69" at bounding box center [1049, 257] width 169 height 11
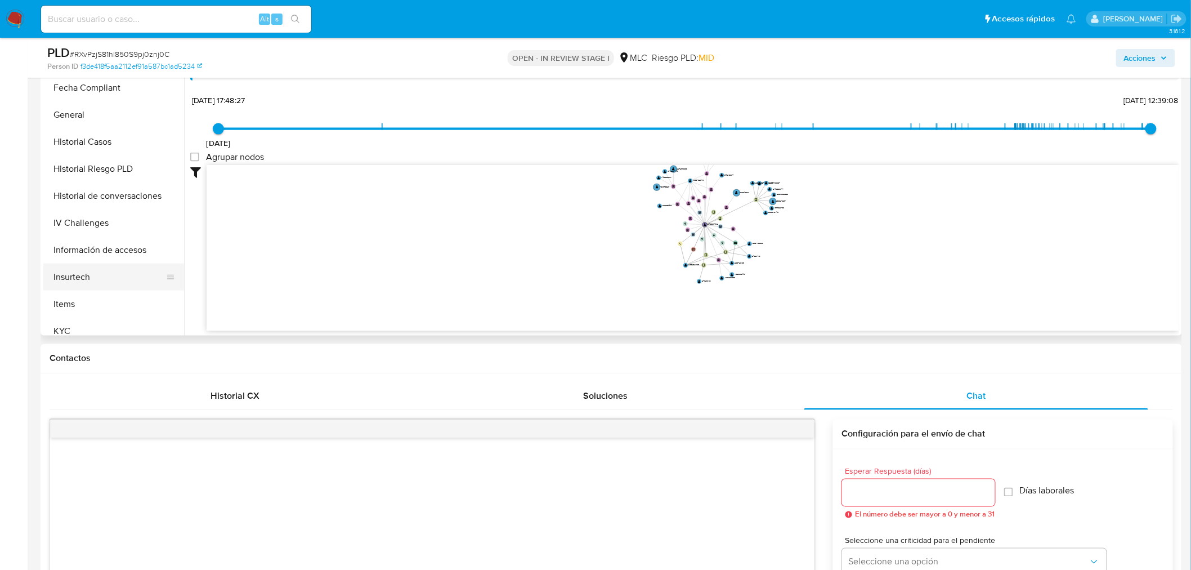
scroll to position [375, 0]
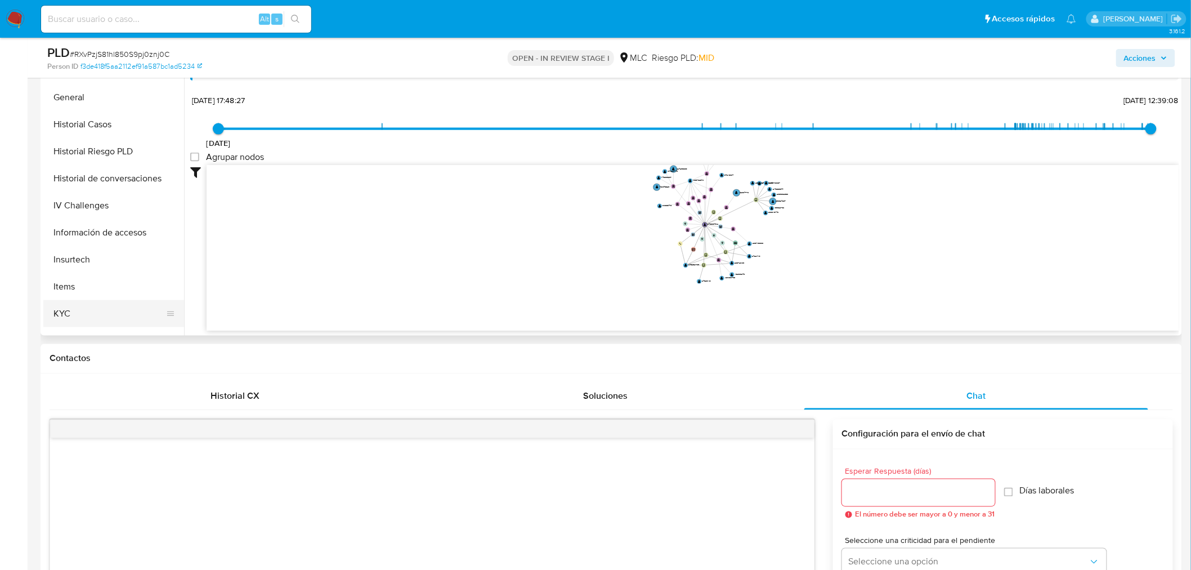
click at [81, 310] on button "KYC" at bounding box center [109, 313] width 132 height 27
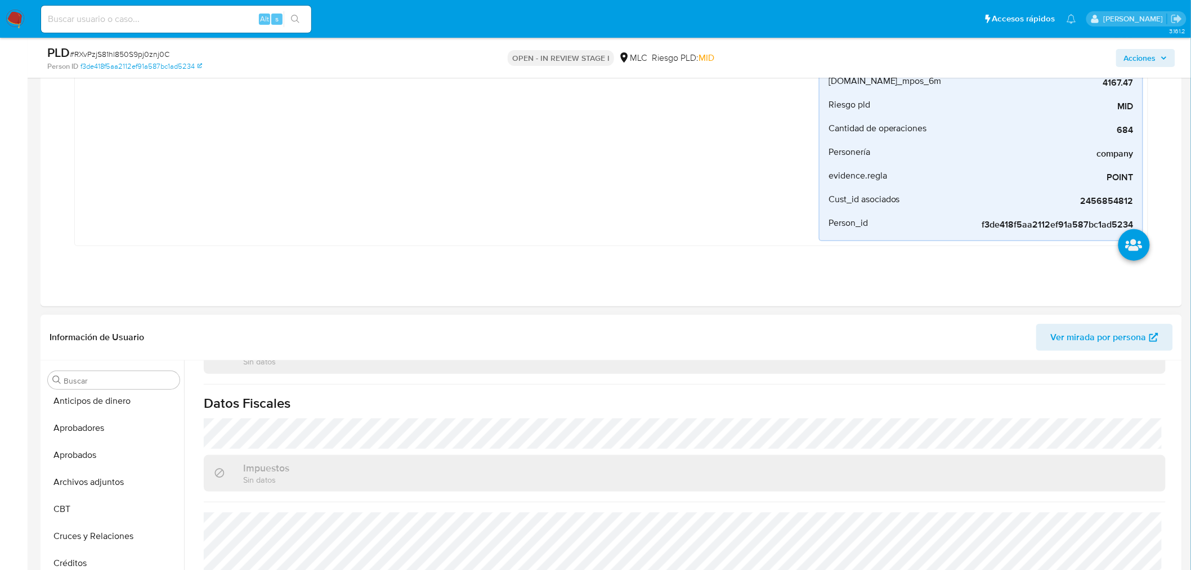
scroll to position [0, 0]
click at [89, 484] on button "Archivos adjuntos" at bounding box center [109, 488] width 132 height 27
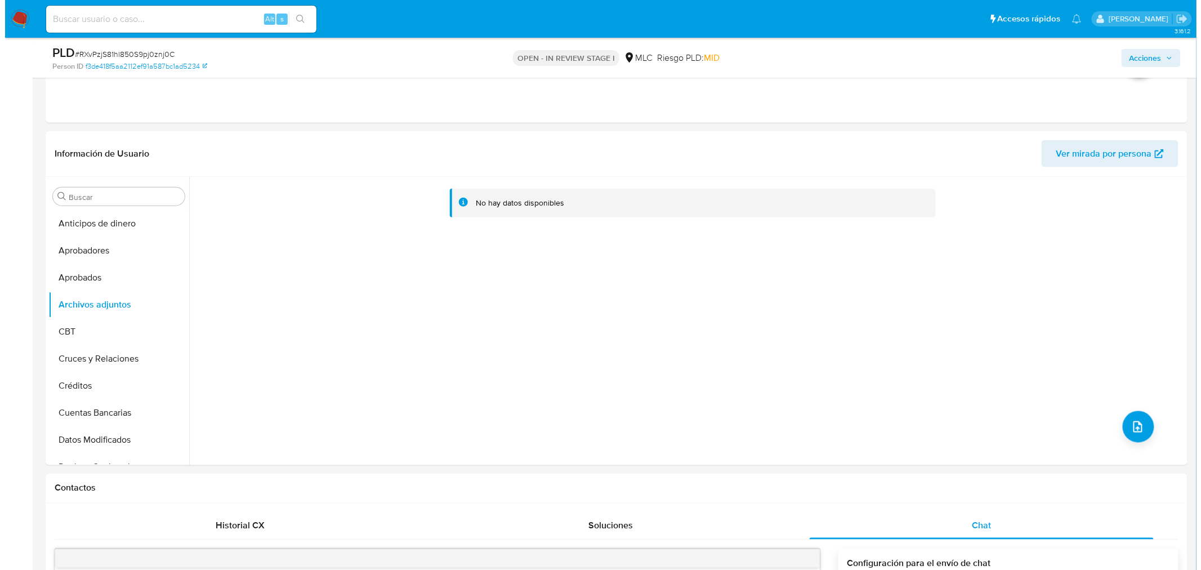
scroll to position [437, 0]
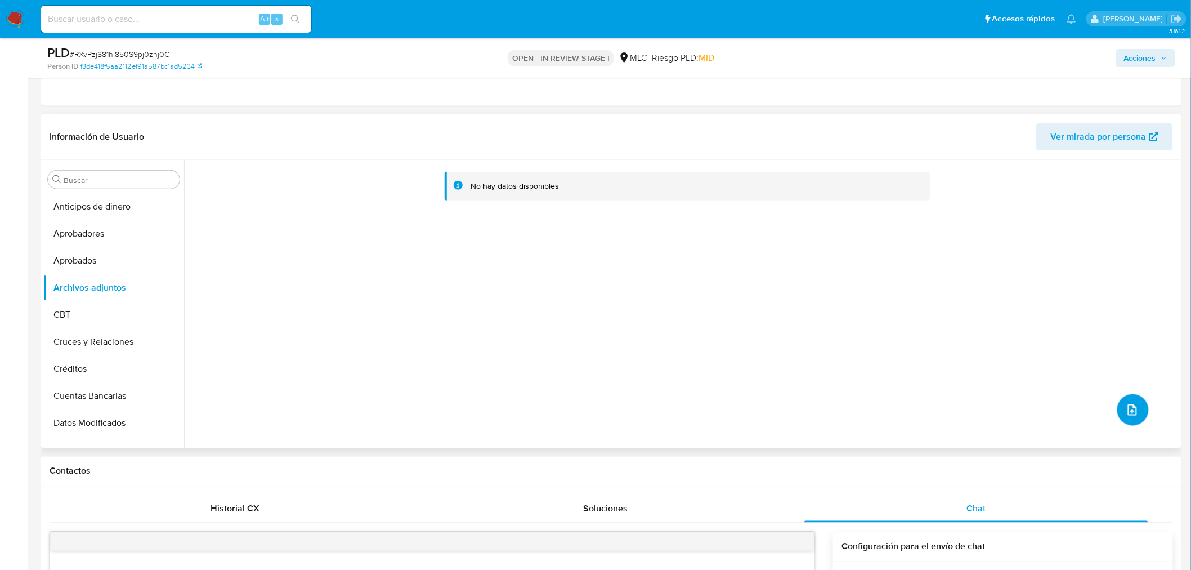
click at [1080, 406] on button "upload-file" at bounding box center [1134, 410] width 32 height 32
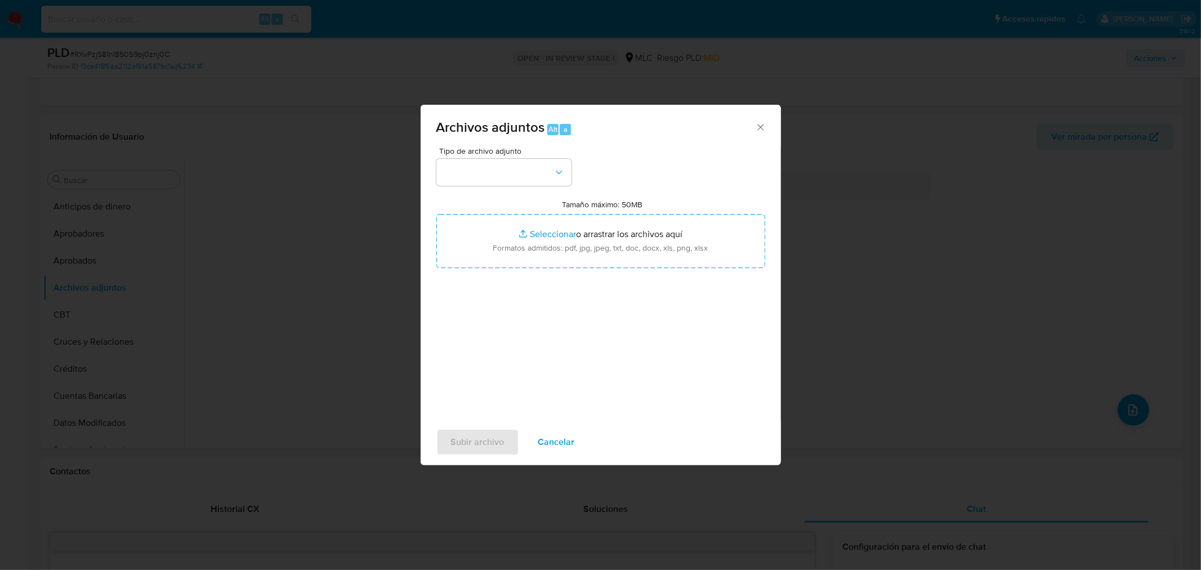
click at [520, 157] on div "Tipo de archivo adjunto" at bounding box center [503, 166] width 135 height 39
click at [520, 168] on button "button" at bounding box center [503, 172] width 135 height 27
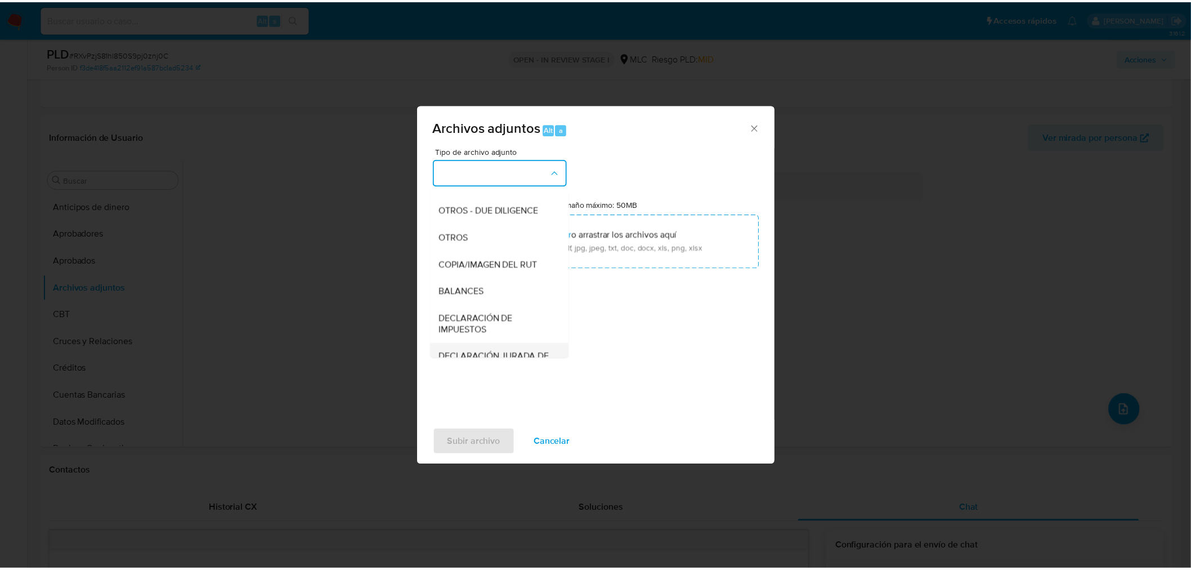
scroll to position [125, 0]
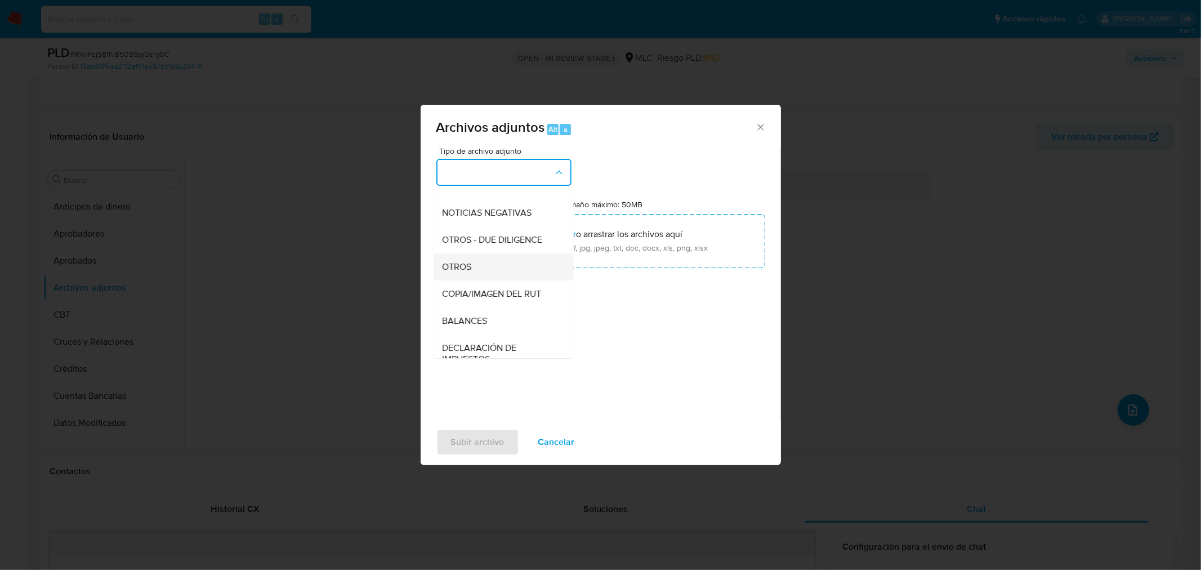
click at [453, 280] on div "OTROS" at bounding box center [500, 266] width 115 height 27
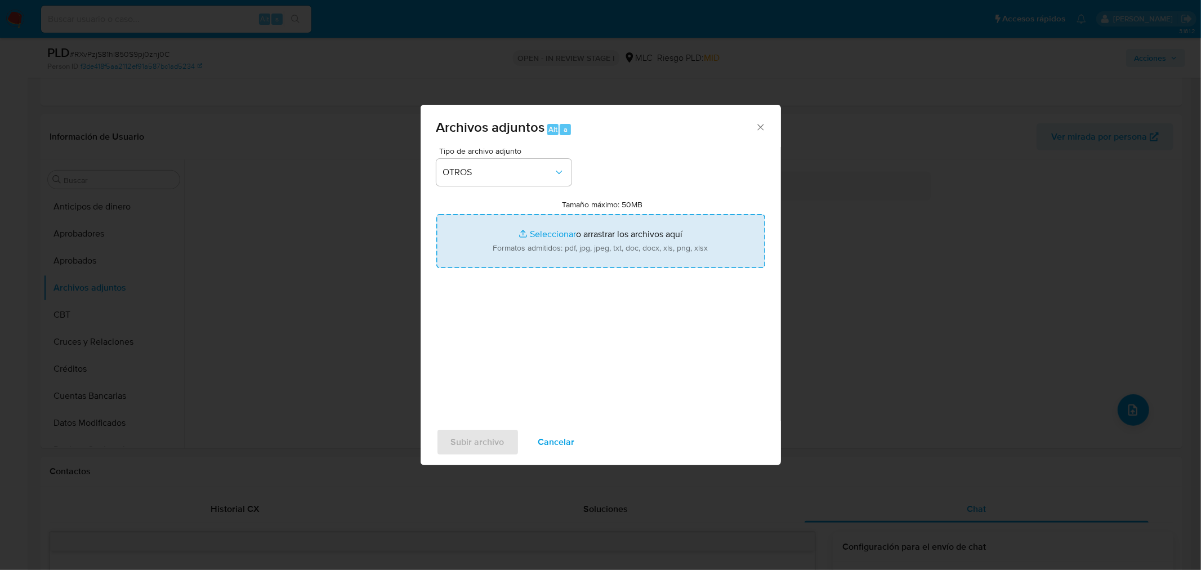
click at [554, 239] on input "Tamaño máximo: 50MB Seleccionar archivos" at bounding box center [600, 241] width 329 height 54
click at [539, 229] on input "Tamaño máximo: 50MB Seleccionar archivos" at bounding box center [600, 241] width 329 height 54
type input "C:\fakepath\2456854812 - 23_09_2025.xlsx"
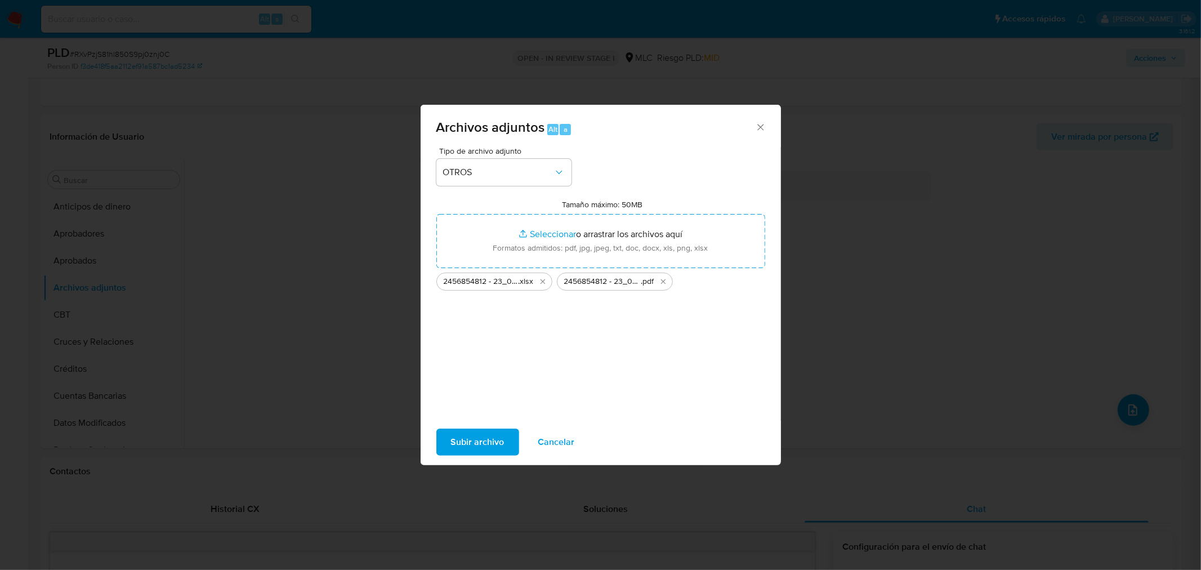
click at [537, 391] on div "Tipo de archivo adjunto OTROS Tamaño máximo: 50MB Seleccionar archivos Seleccio…" at bounding box center [600, 280] width 329 height 266
click at [486, 436] on span "Subir archivo" at bounding box center [477, 442] width 53 height 25
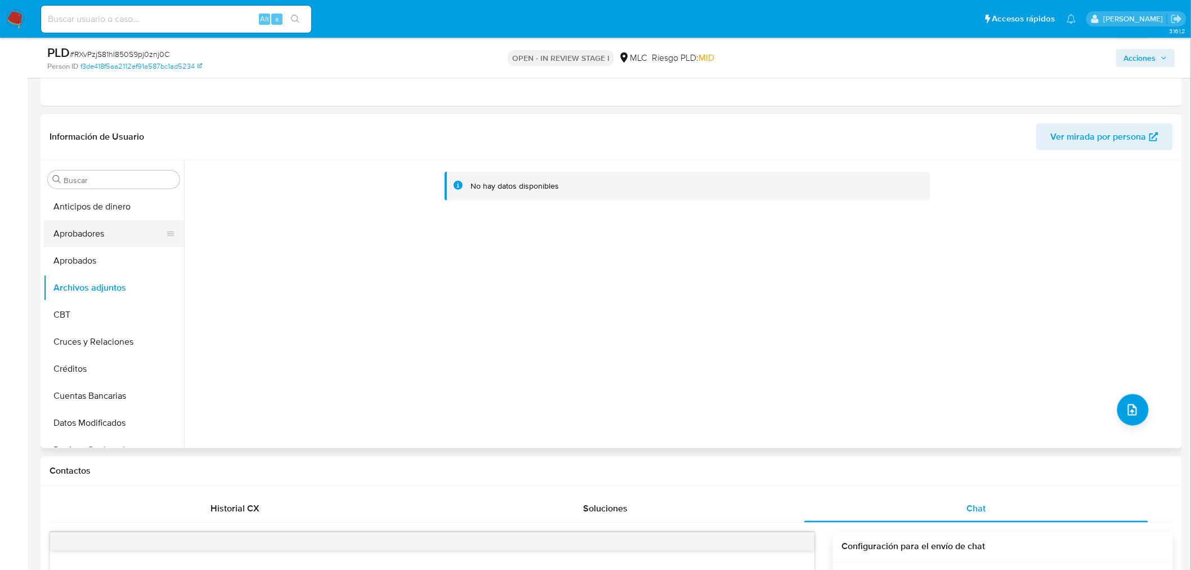
click at [74, 241] on button "Aprobadores" at bounding box center [109, 233] width 132 height 27
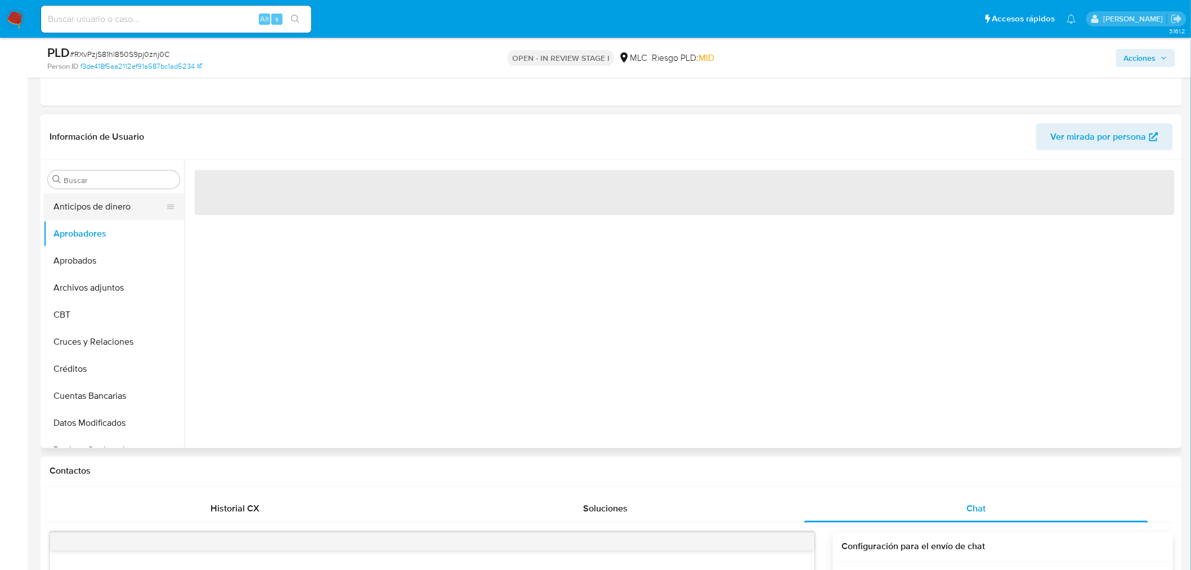
click at [87, 215] on button "Anticipos de dinero" at bounding box center [109, 206] width 132 height 27
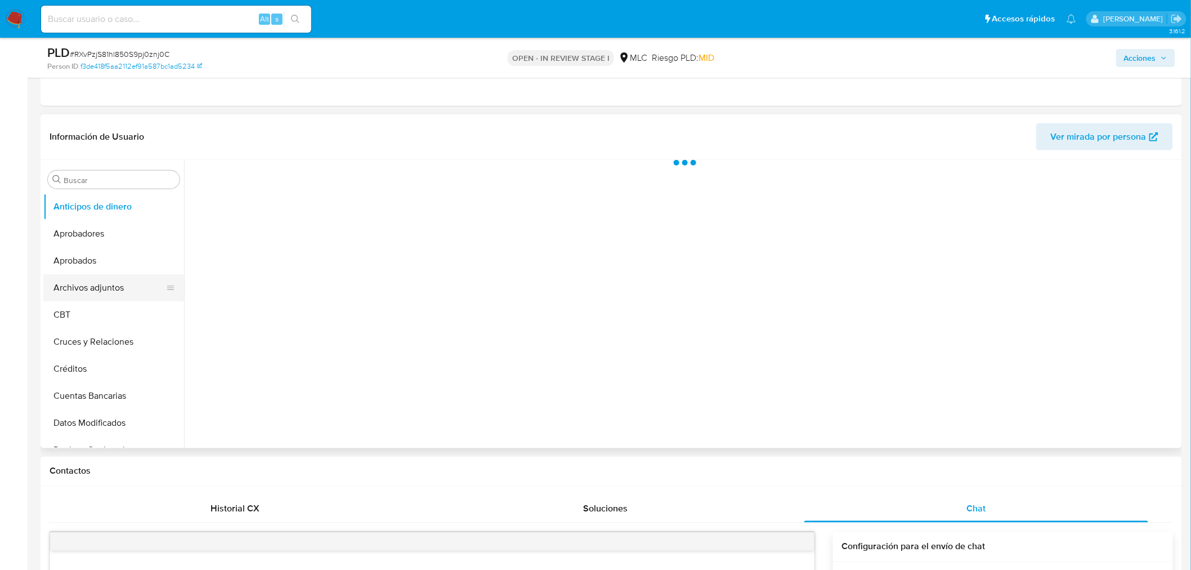
click at [101, 289] on button "Archivos adjuntos" at bounding box center [109, 287] width 132 height 27
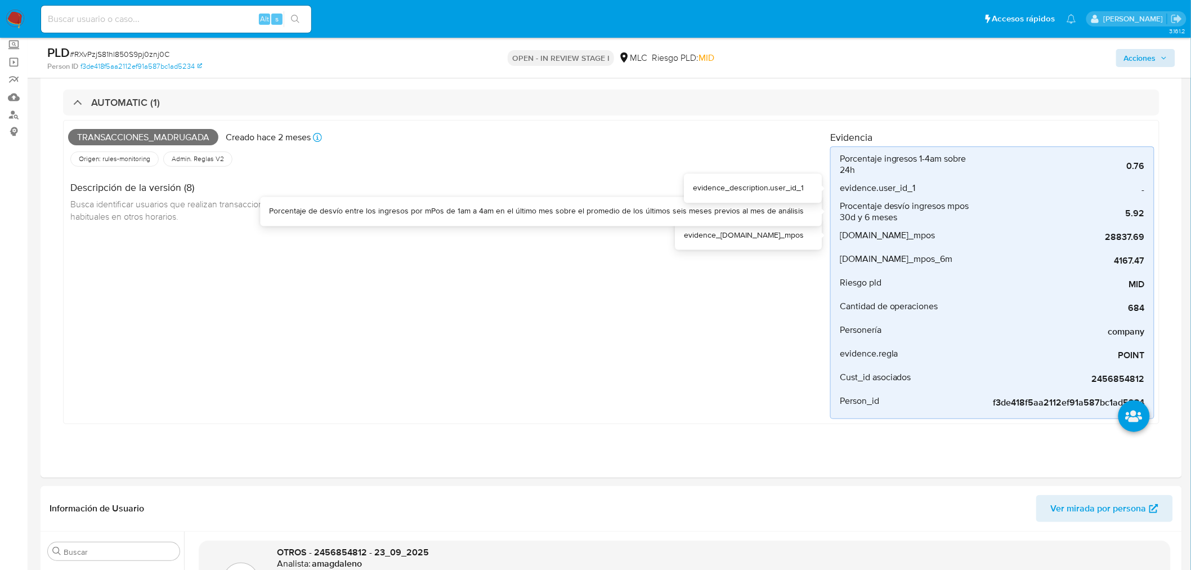
scroll to position [0, 0]
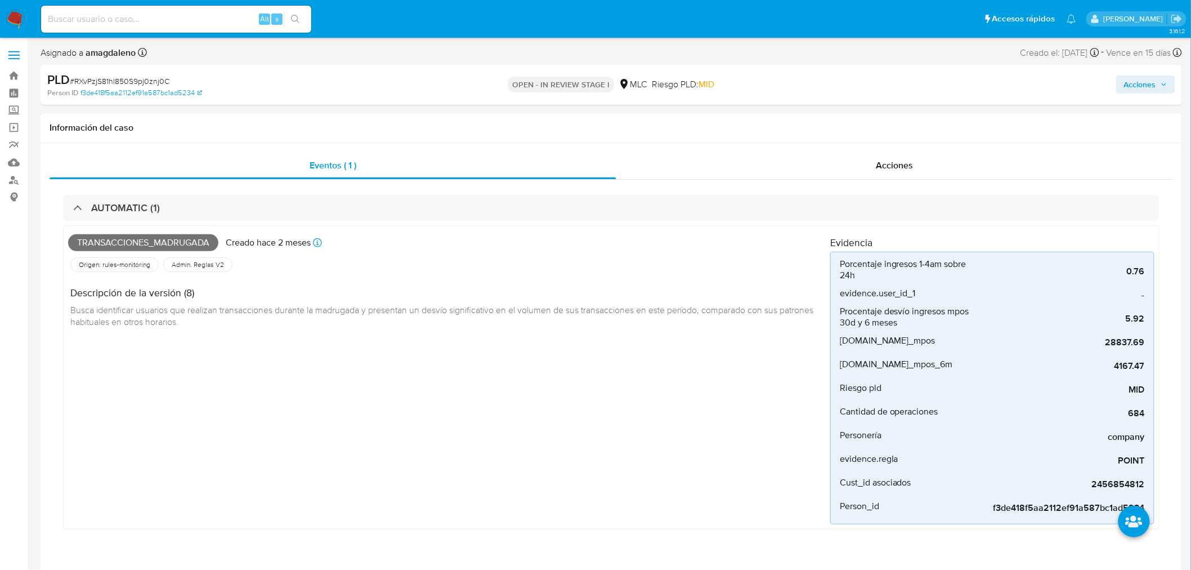
click at [1080, 78] on span "Acciones" at bounding box center [1140, 84] width 32 height 18
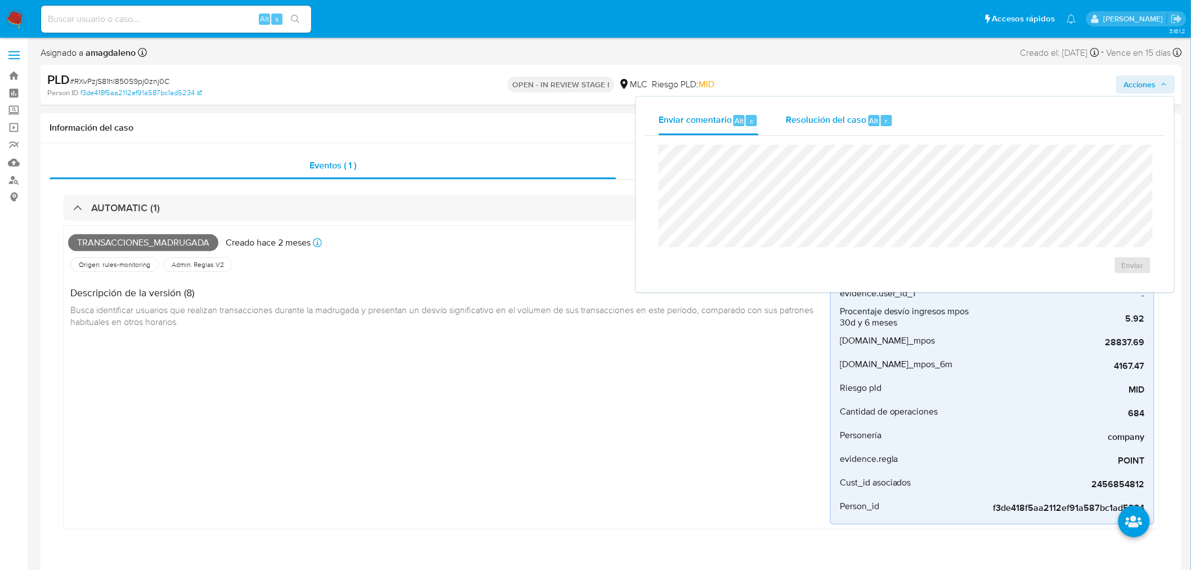
click at [845, 125] on span "Resolución del caso" at bounding box center [826, 120] width 81 height 13
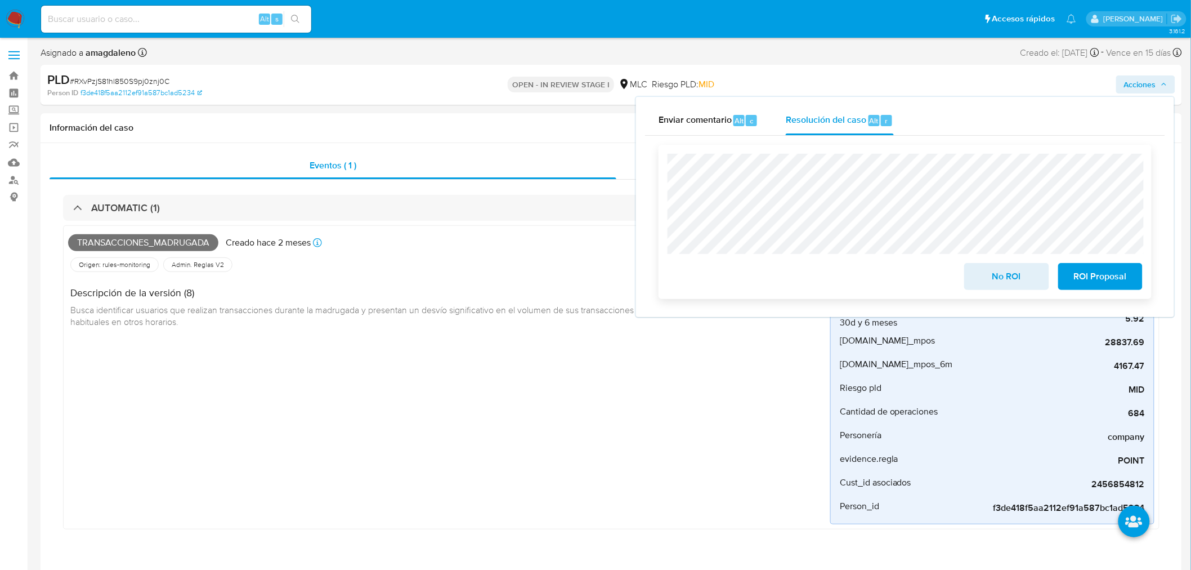
click at [1020, 280] on span "No ROI" at bounding box center [1006, 276] width 55 height 25
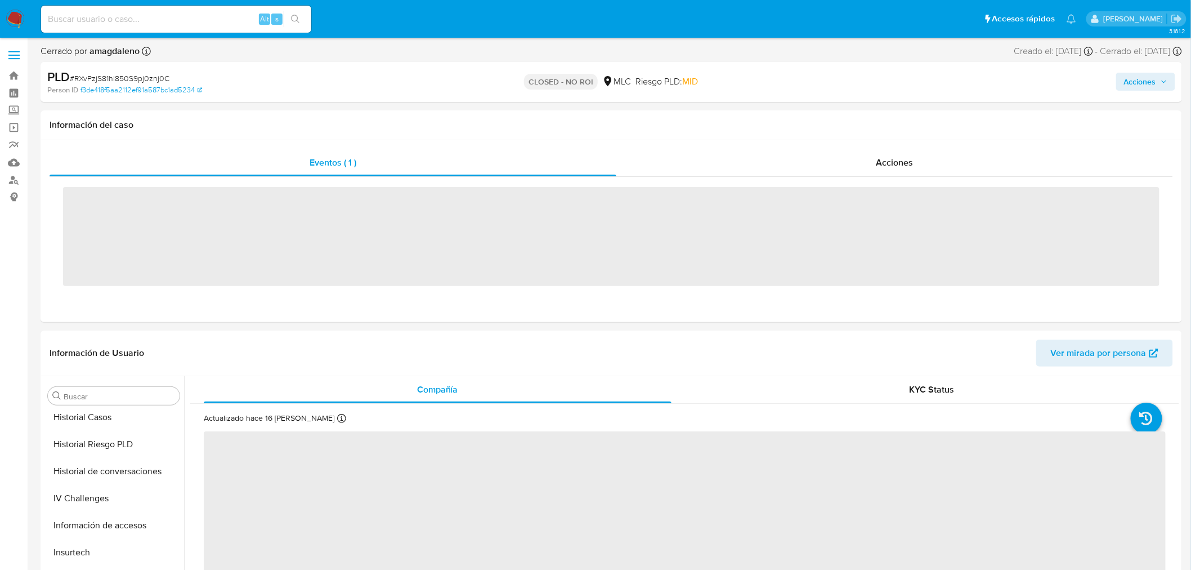
scroll to position [529, 0]
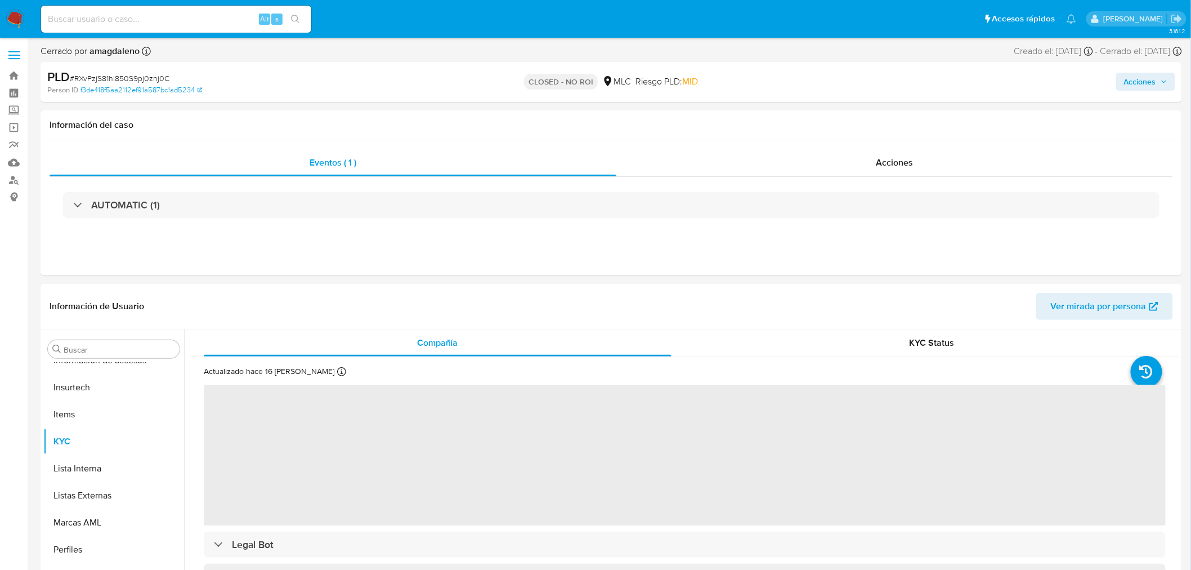
select select "10"
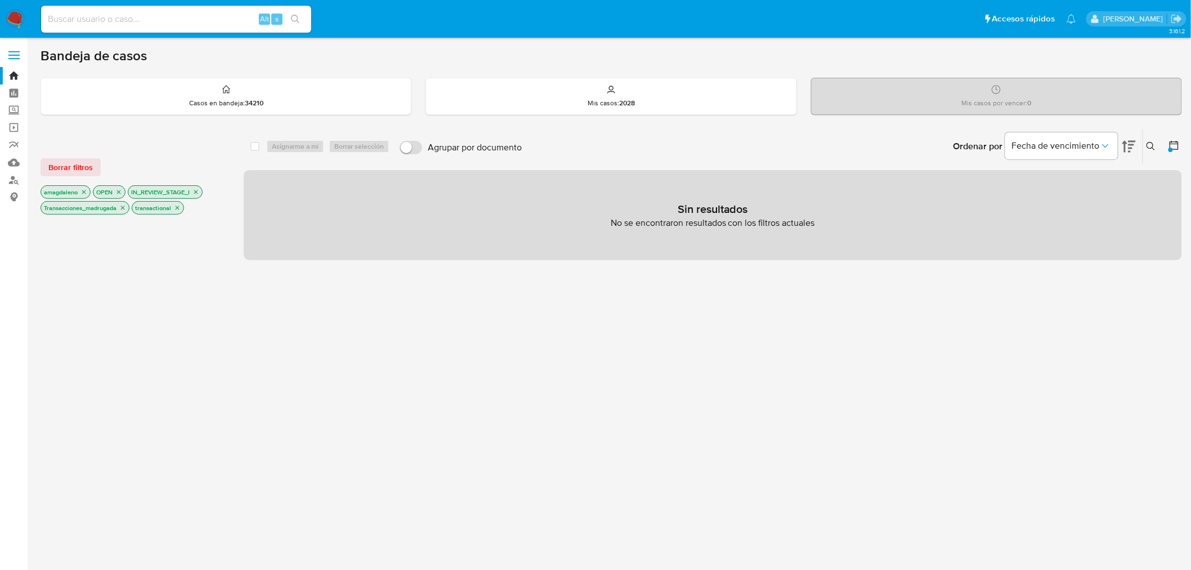
click at [124, 211] on p "Transacciones_madrugada" at bounding box center [85, 208] width 88 height 12
click at [124, 208] on icon "close-filter" at bounding box center [122, 207] width 7 height 7
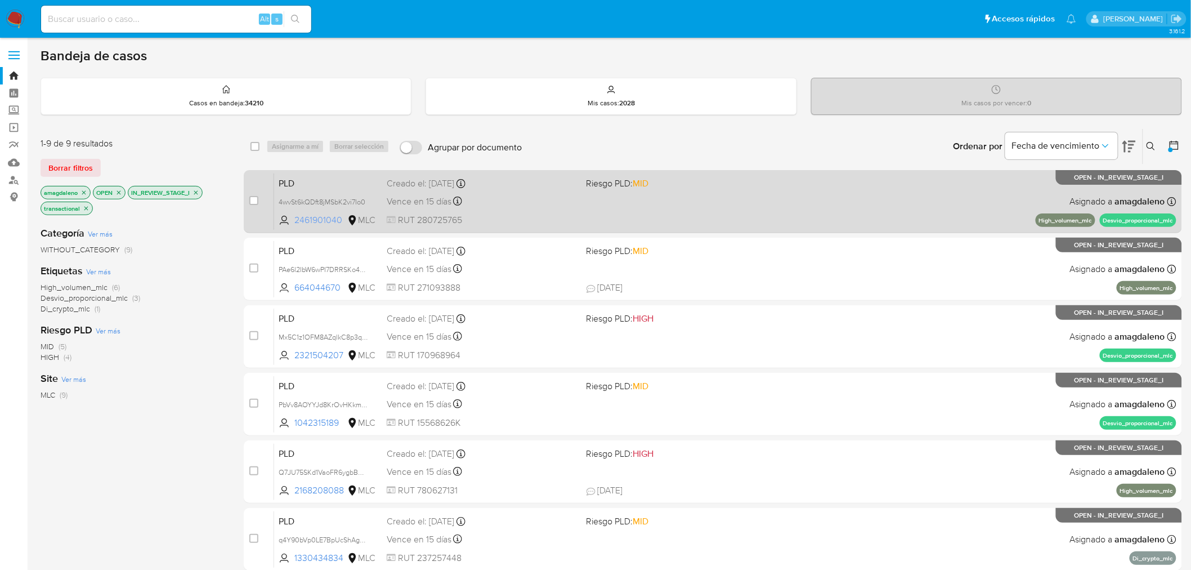
click at [313, 220] on span "2461901040" at bounding box center [319, 220] width 51 height 12
click at [543, 200] on div "Vence en 15 días Vence el 10/10/2025 16:06:12" at bounding box center [482, 201] width 191 height 15
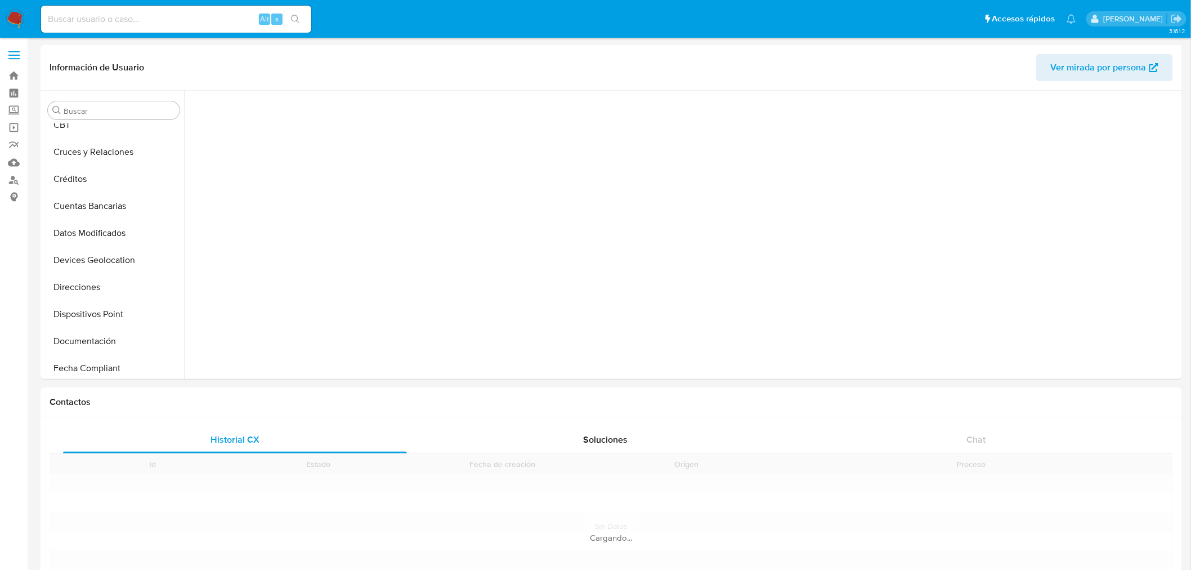
scroll to position [411, 0]
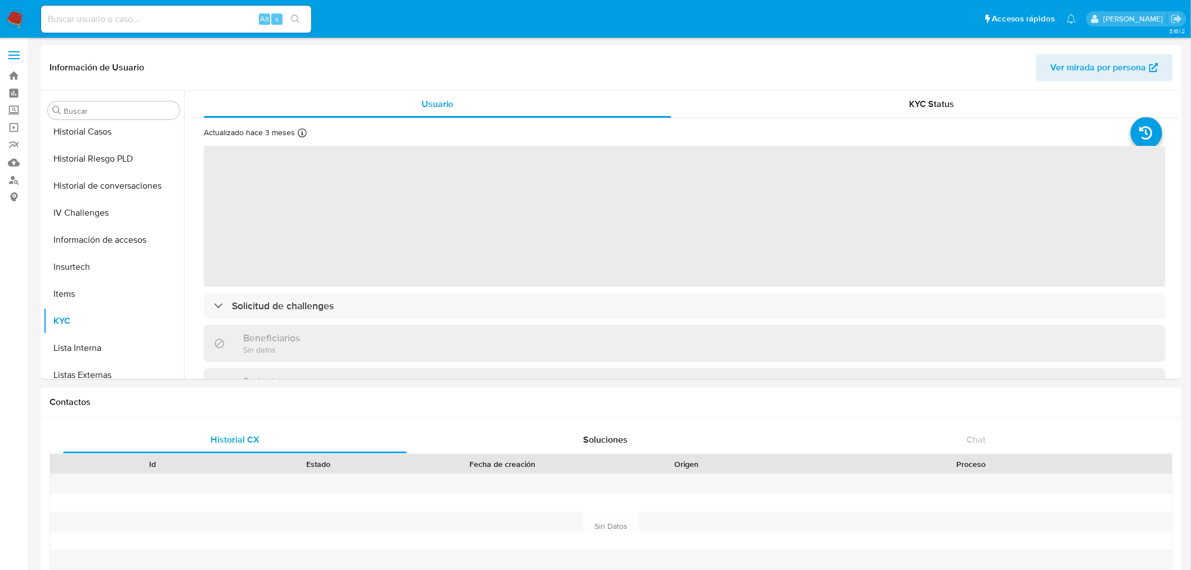
select select "10"
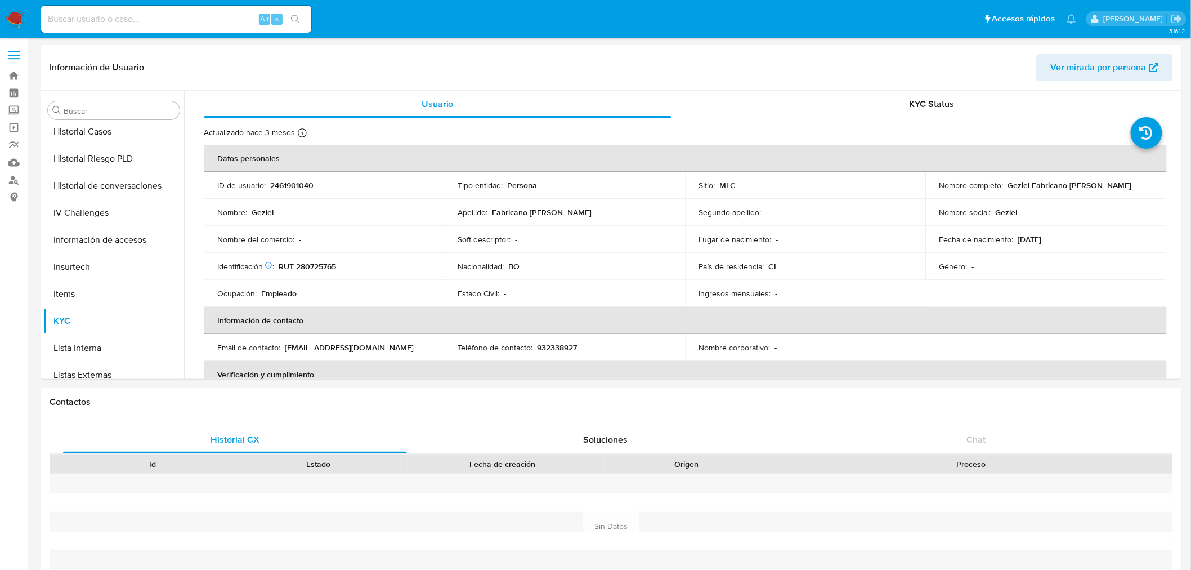
scroll to position [529, 0]
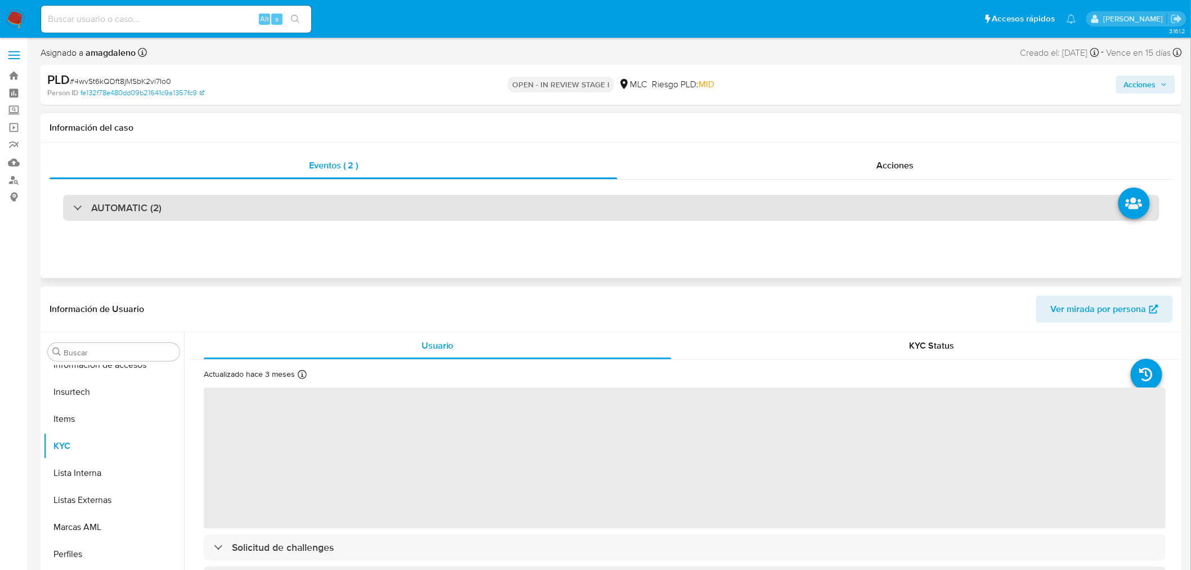
scroll to position [529, 0]
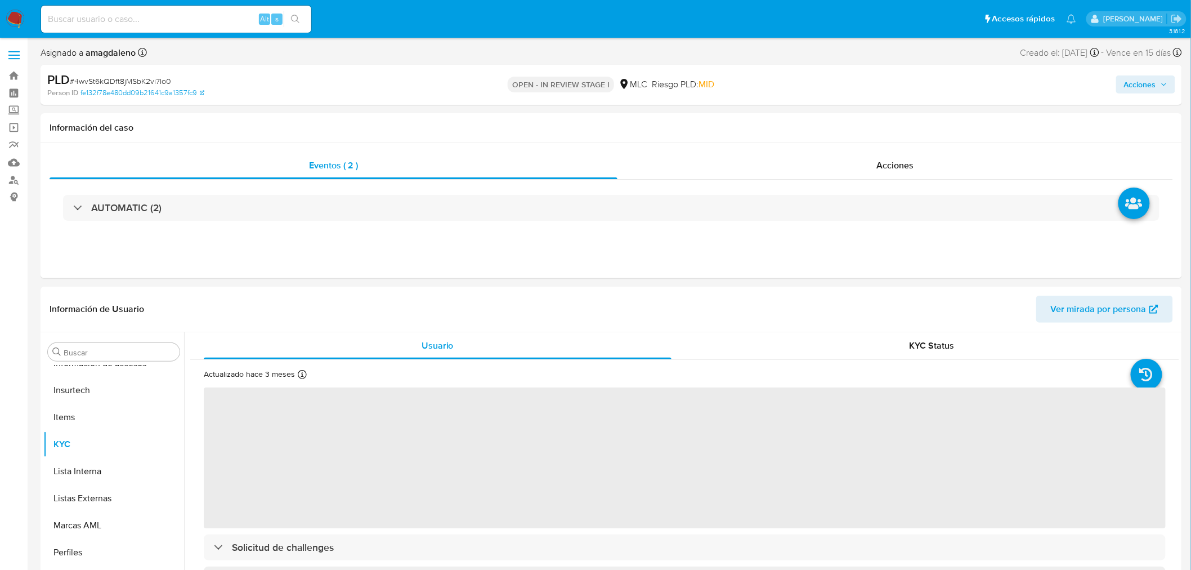
select select "10"
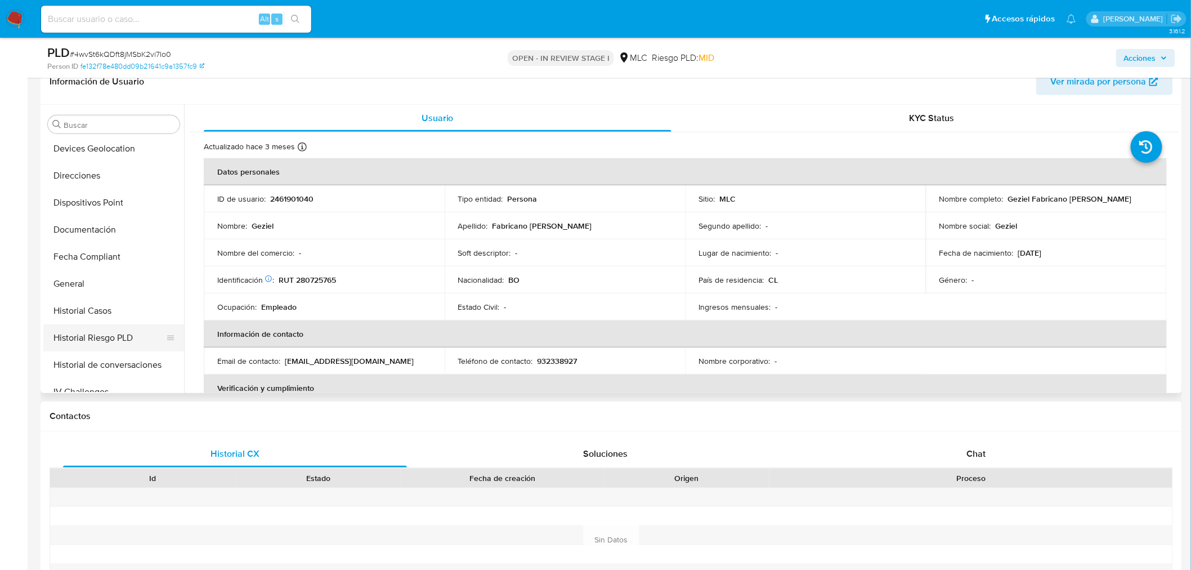
scroll to position [217, 0]
click at [109, 167] on button "Devices Geolocation" at bounding box center [109, 177] width 132 height 27
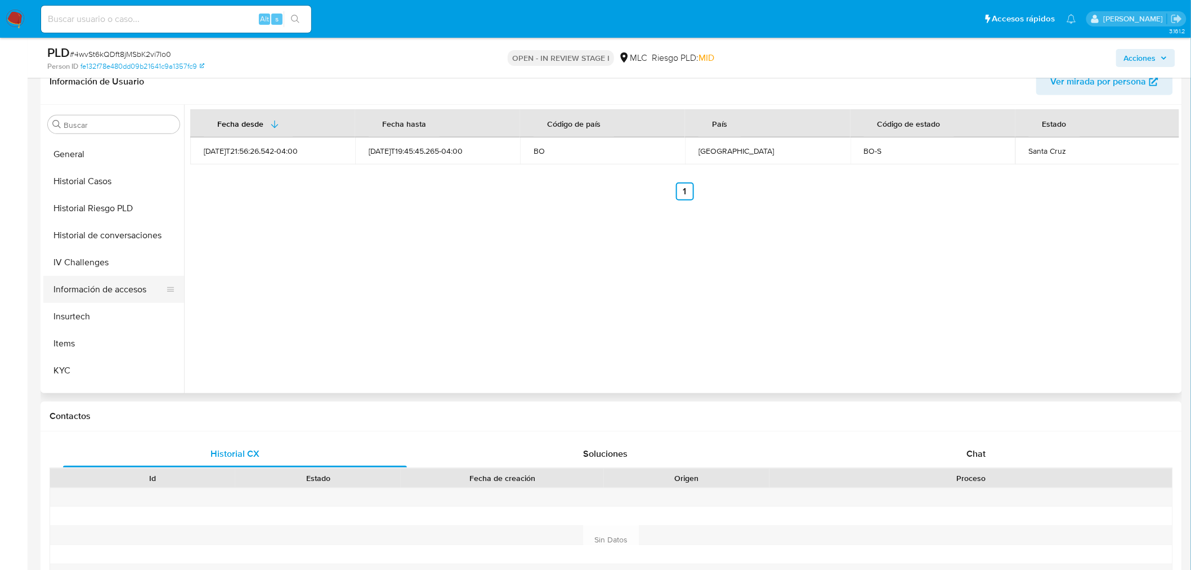
scroll to position [404, 0]
click at [105, 261] on button "Información de accesos" at bounding box center [109, 260] width 132 height 27
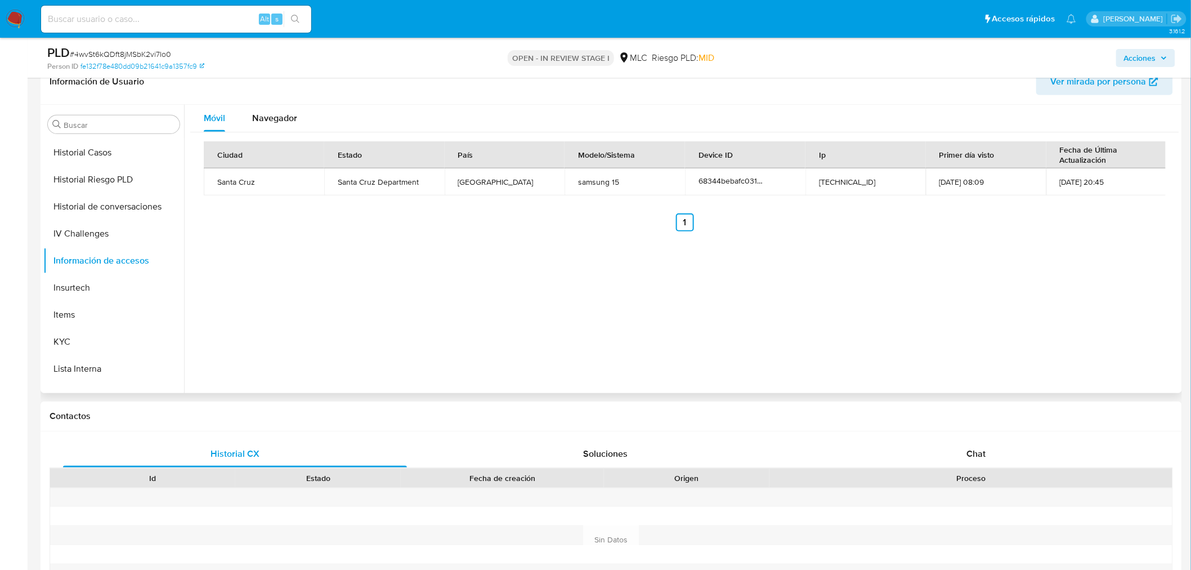
click at [389, 182] on td "Santa Cruz Department" at bounding box center [384, 181] width 120 height 27
click at [279, 123] on span "Navegador" at bounding box center [274, 117] width 45 height 13
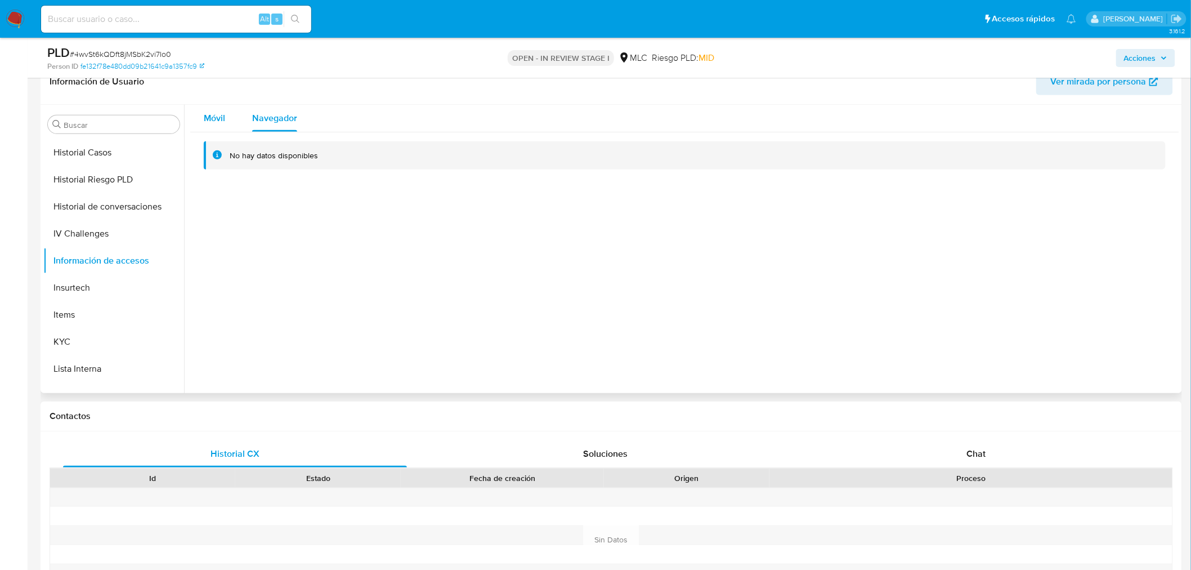
click at [224, 105] on div "Móvil" at bounding box center [214, 118] width 21 height 27
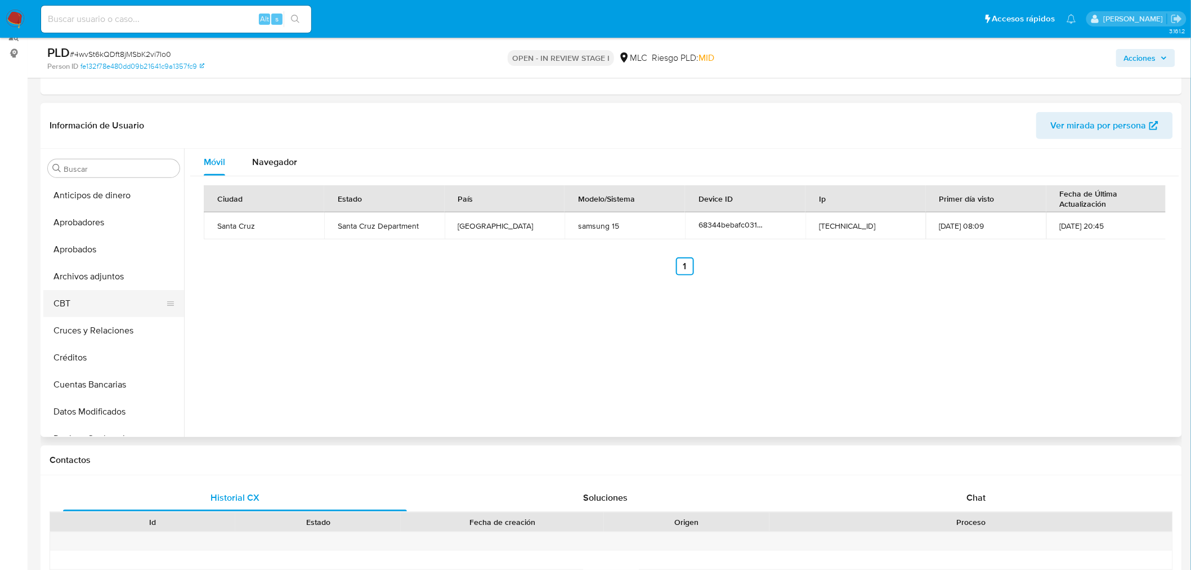
scroll to position [125, 0]
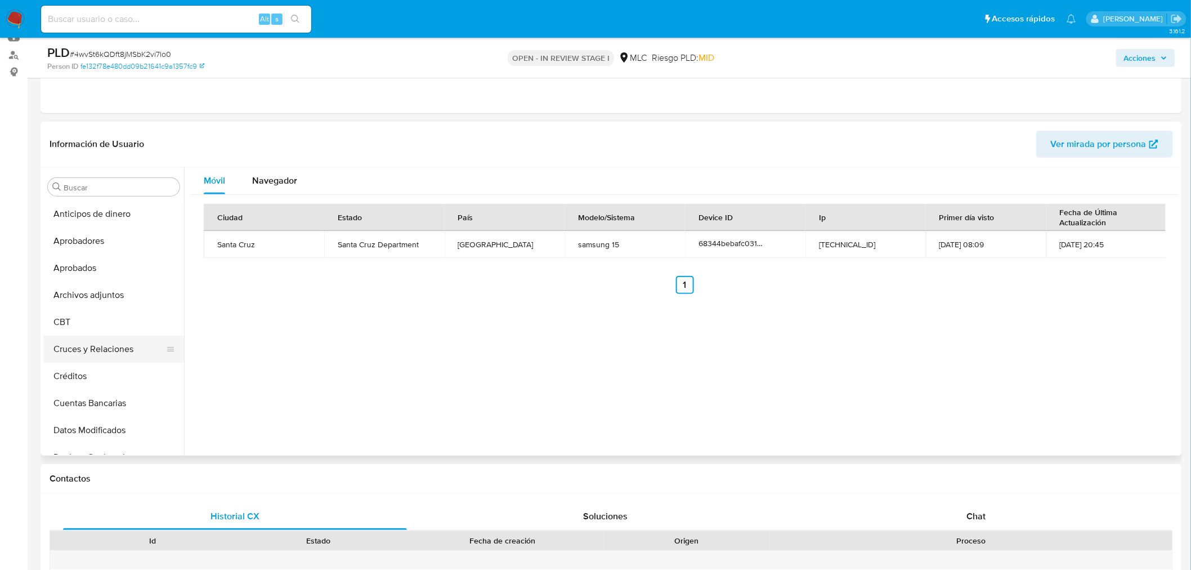
click at [90, 348] on button "Cruces y Relaciones" at bounding box center [109, 349] width 132 height 27
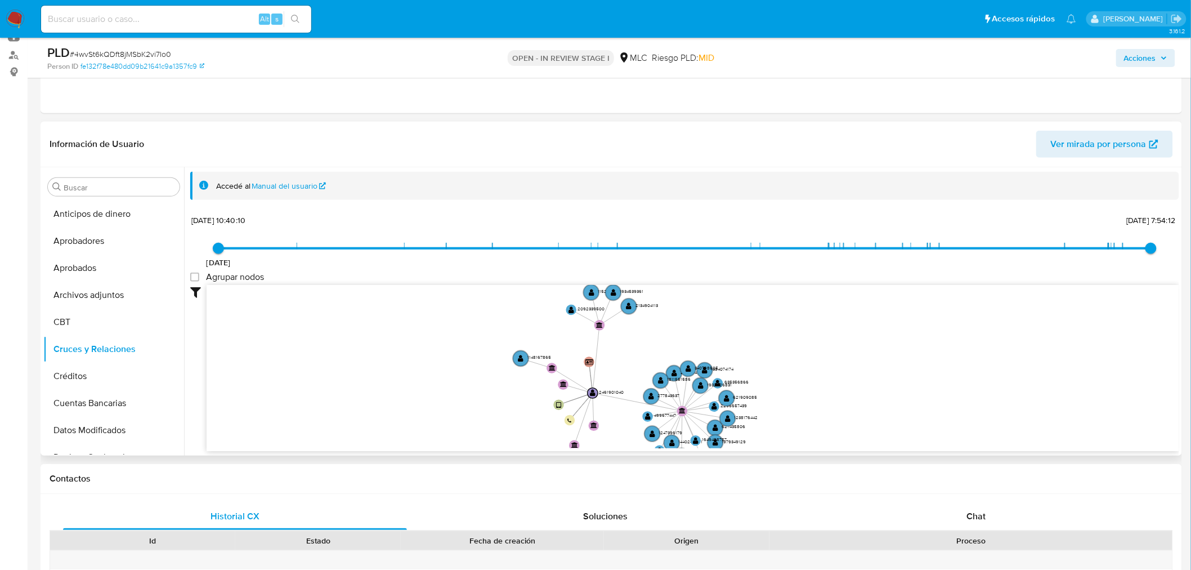
drag, startPoint x: 605, startPoint y: 319, endPoint x: 611, endPoint y: 345, distance: 26.8
click at [605, 370] on icon "device-68344bebafc031cd3606b928  user-2461901040  2461901040 person-fe132f78e…" at bounding box center [693, 366] width 973 height 163
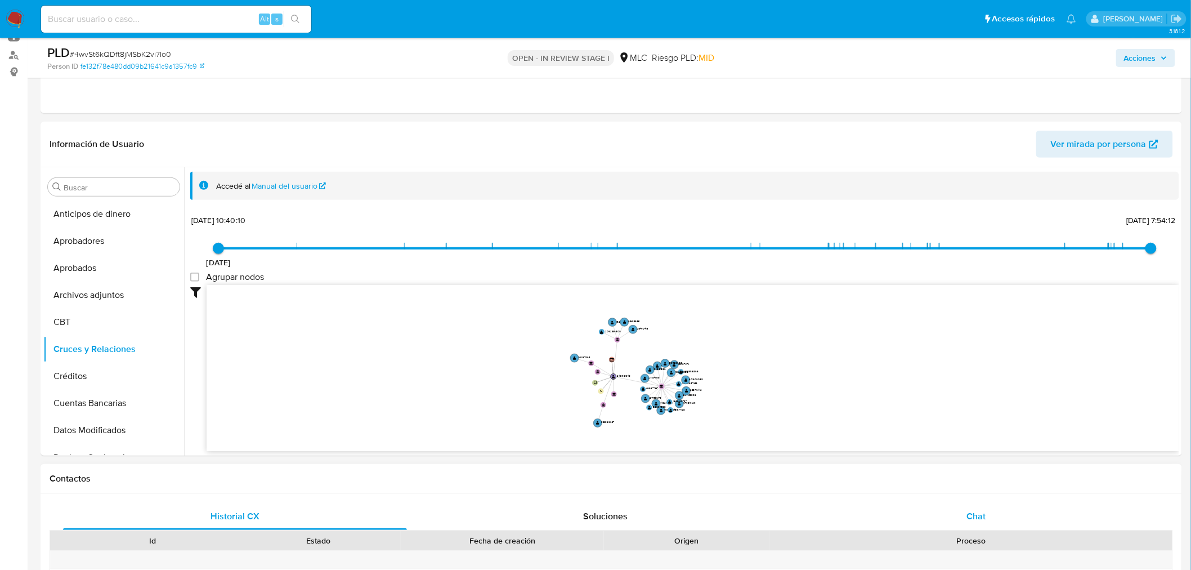
click at [989, 515] on div "Chat" at bounding box center [977, 516] width 344 height 27
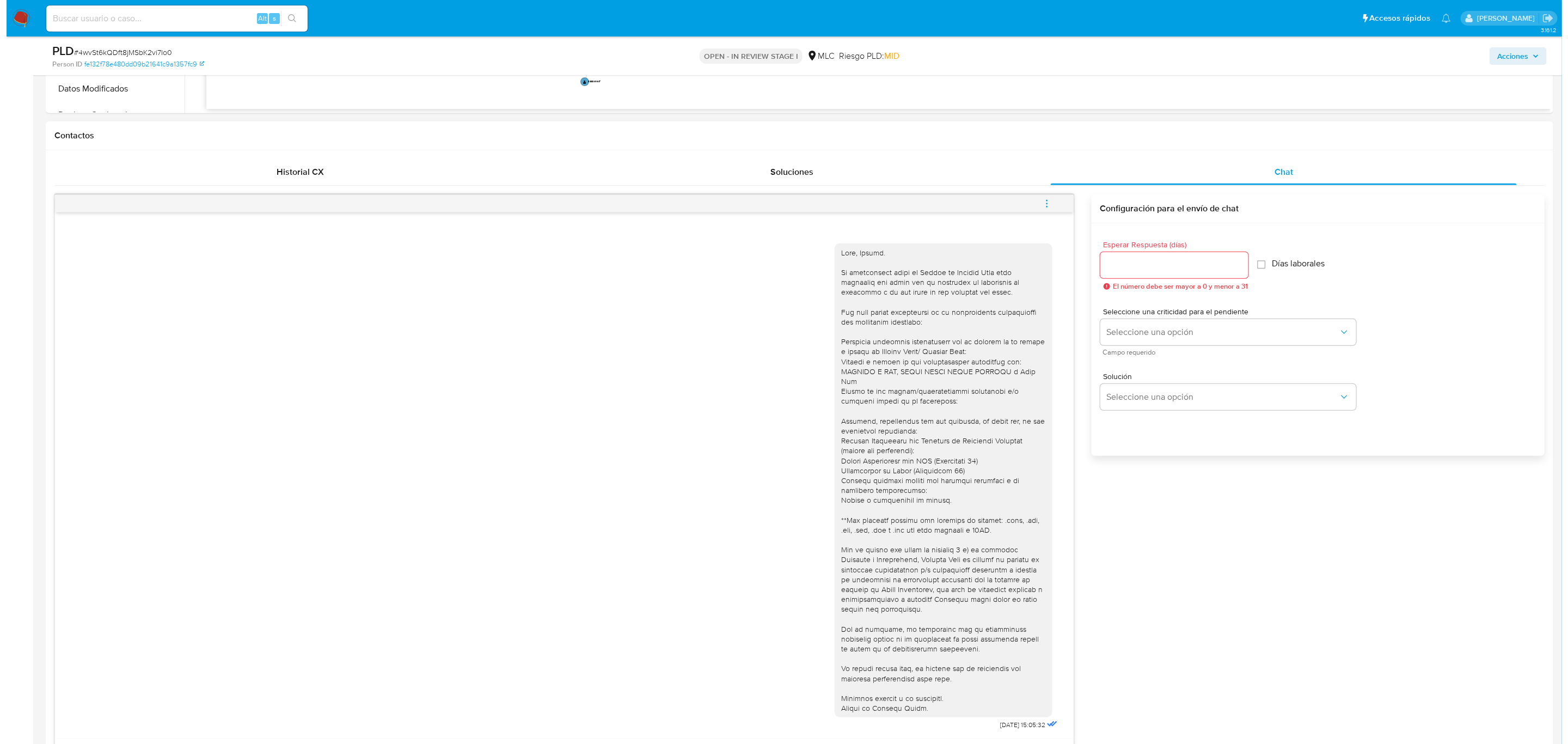
scroll to position [0, 0]
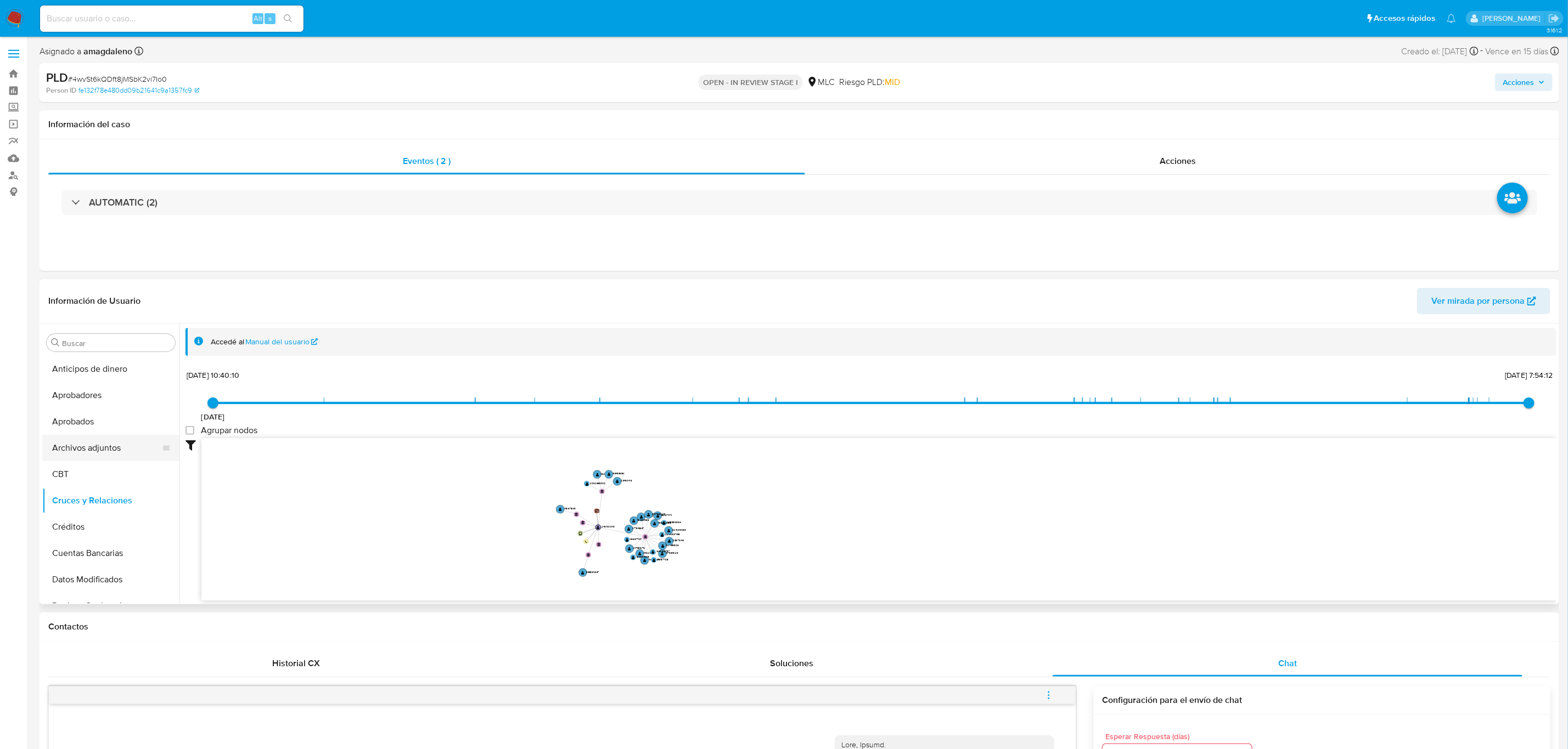
click at [97, 452] on button "Archivos adjuntos" at bounding box center [106, 447] width 129 height 26
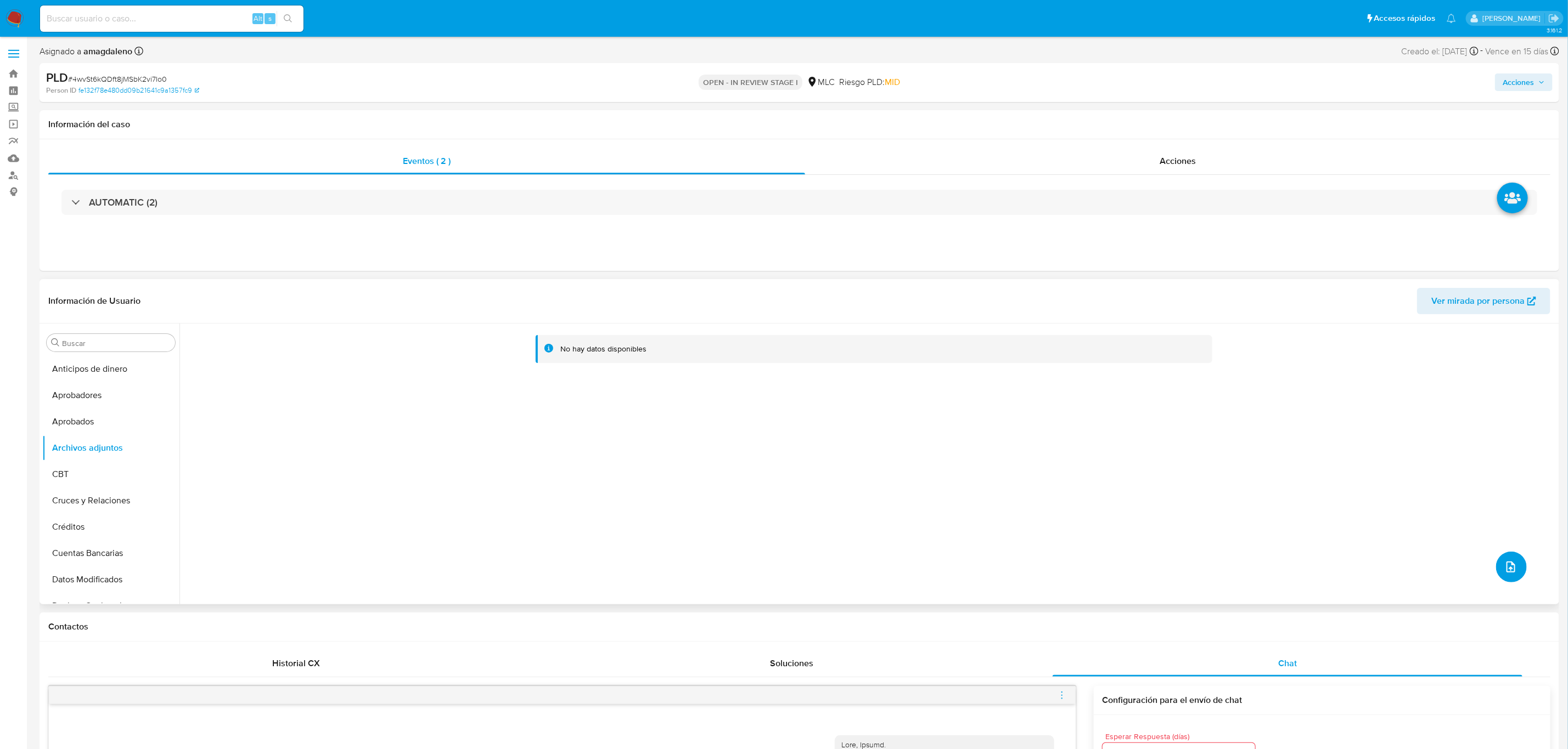
click at [1169, 554] on button "upload-file" at bounding box center [1511, 567] width 31 height 31
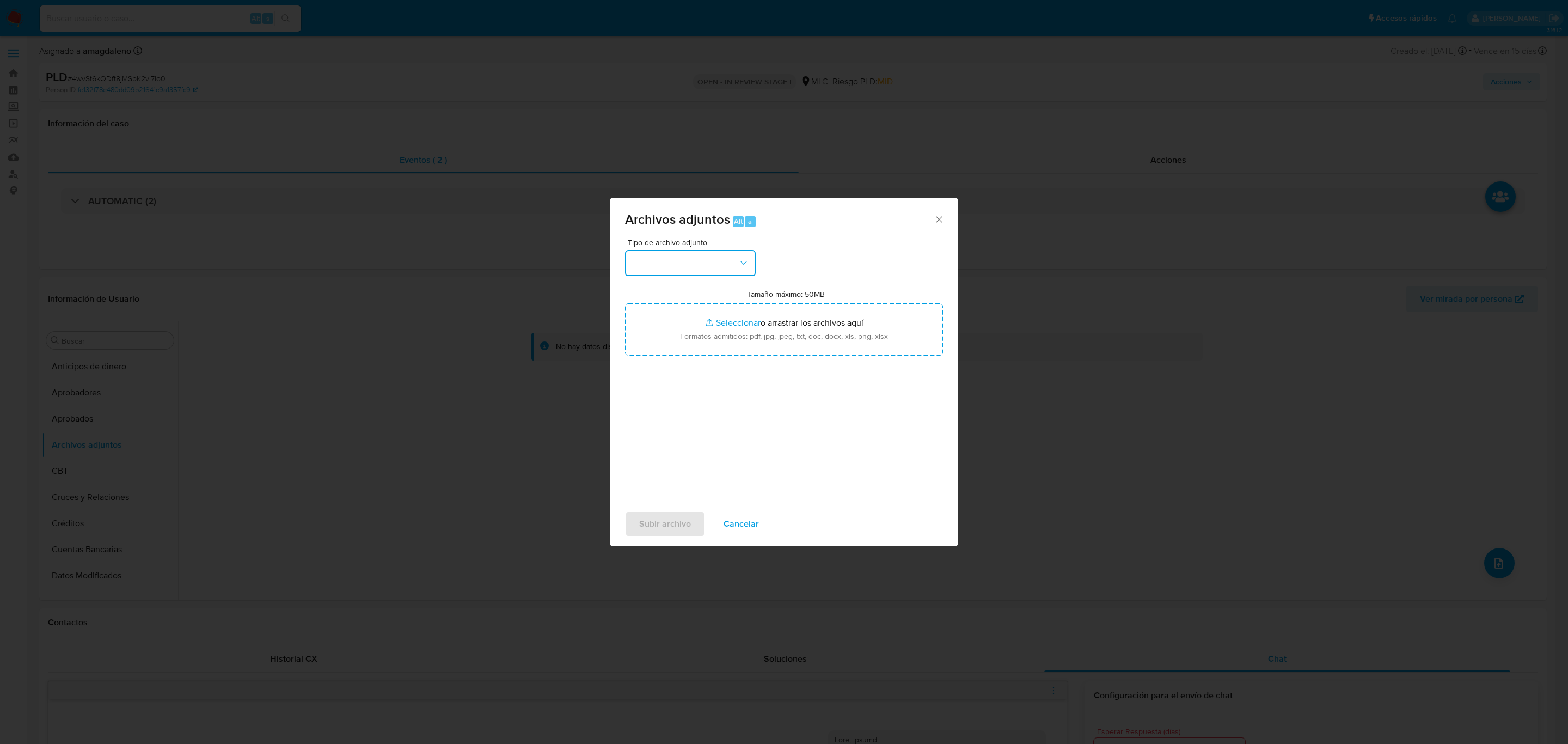
click at [687, 269] on button "button" at bounding box center [690, 262] width 131 height 26
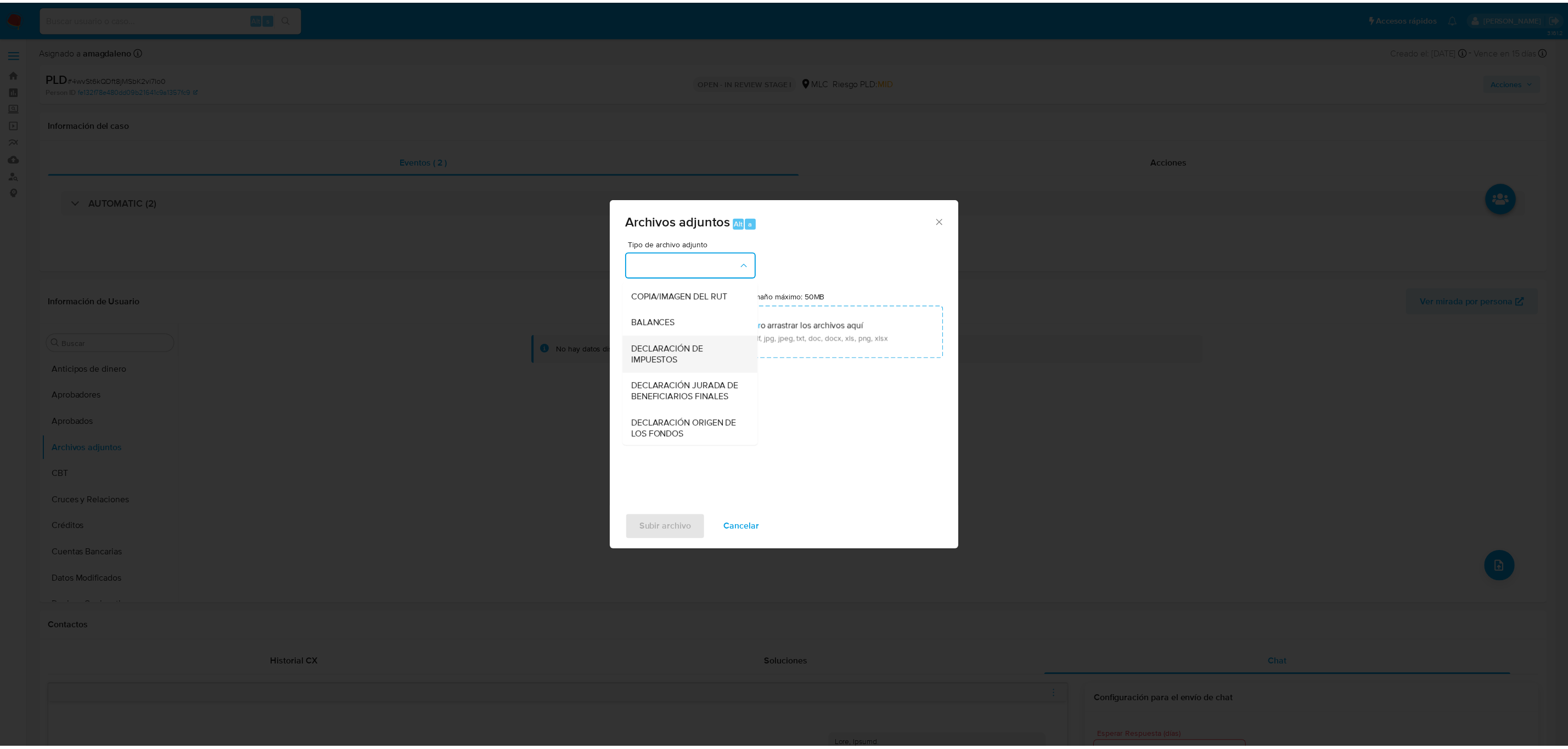
scroll to position [127, 0]
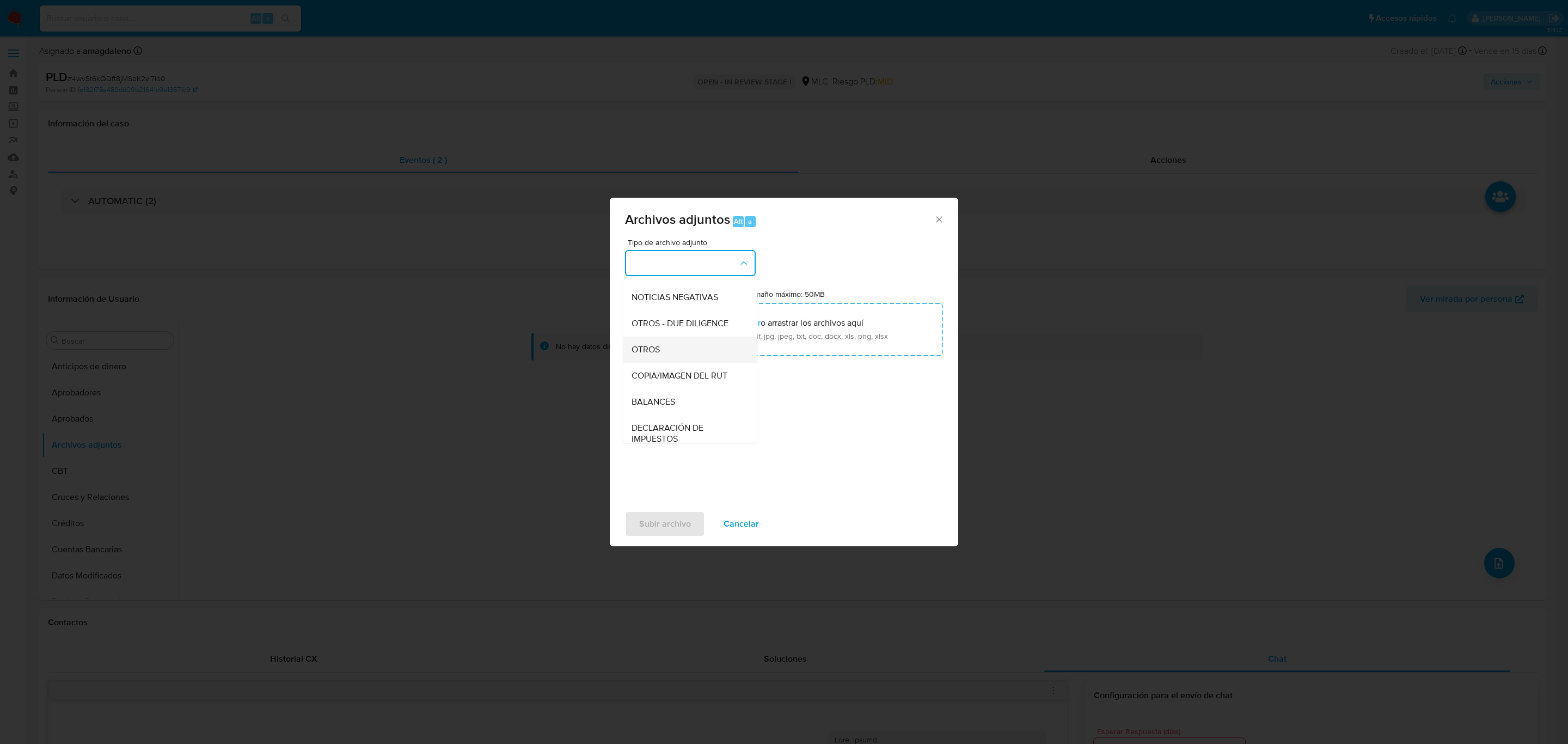
click at [673, 363] on div "OTROS" at bounding box center [687, 349] width 111 height 26
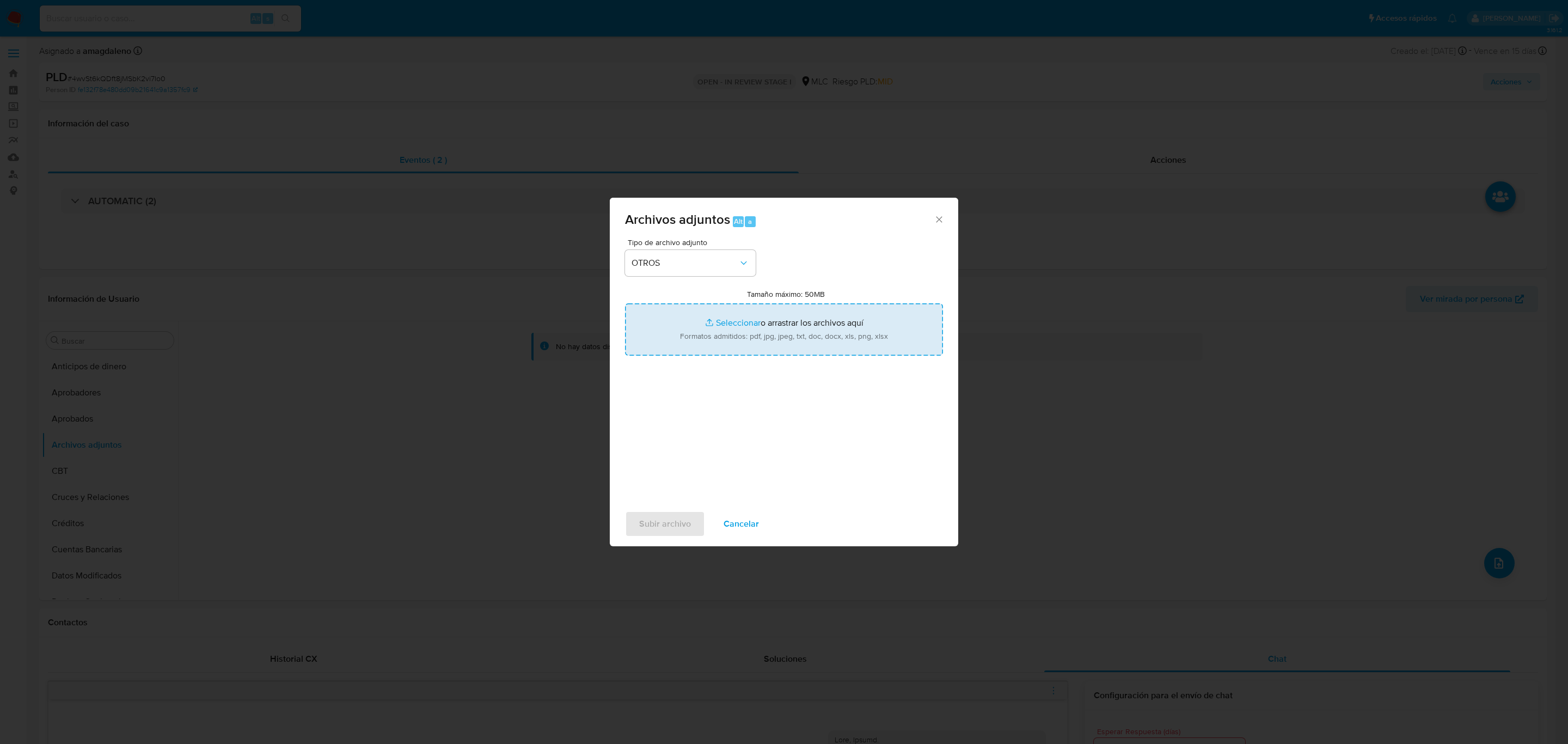
click at [727, 327] on input "Tamaño máximo: 50MB Seleccionar archivos" at bounding box center [784, 330] width 318 height 52
type input "C:\fakepath\2461901040 - 22_09_2025.xlsx"
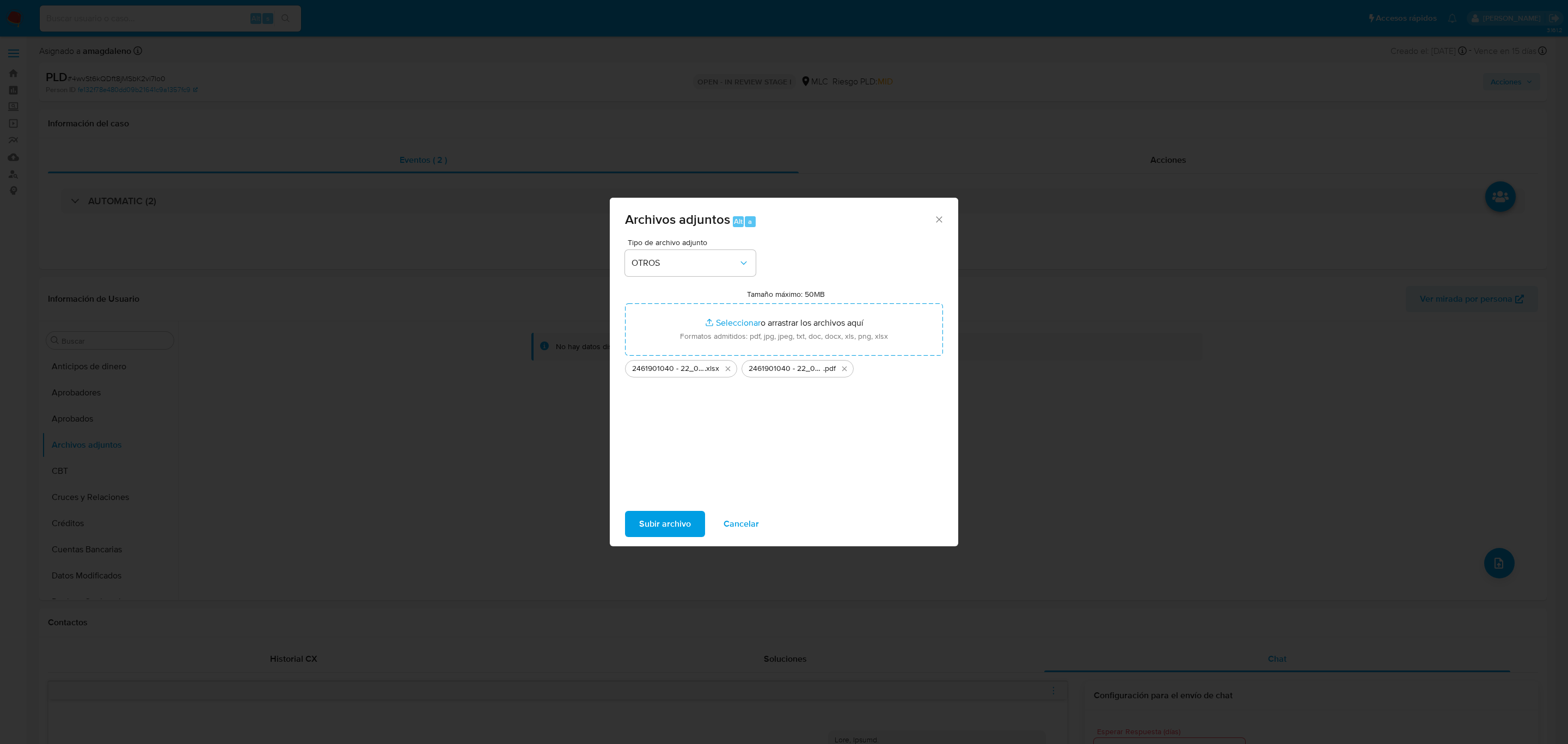
click at [661, 520] on span "Subir archivo" at bounding box center [665, 523] width 51 height 24
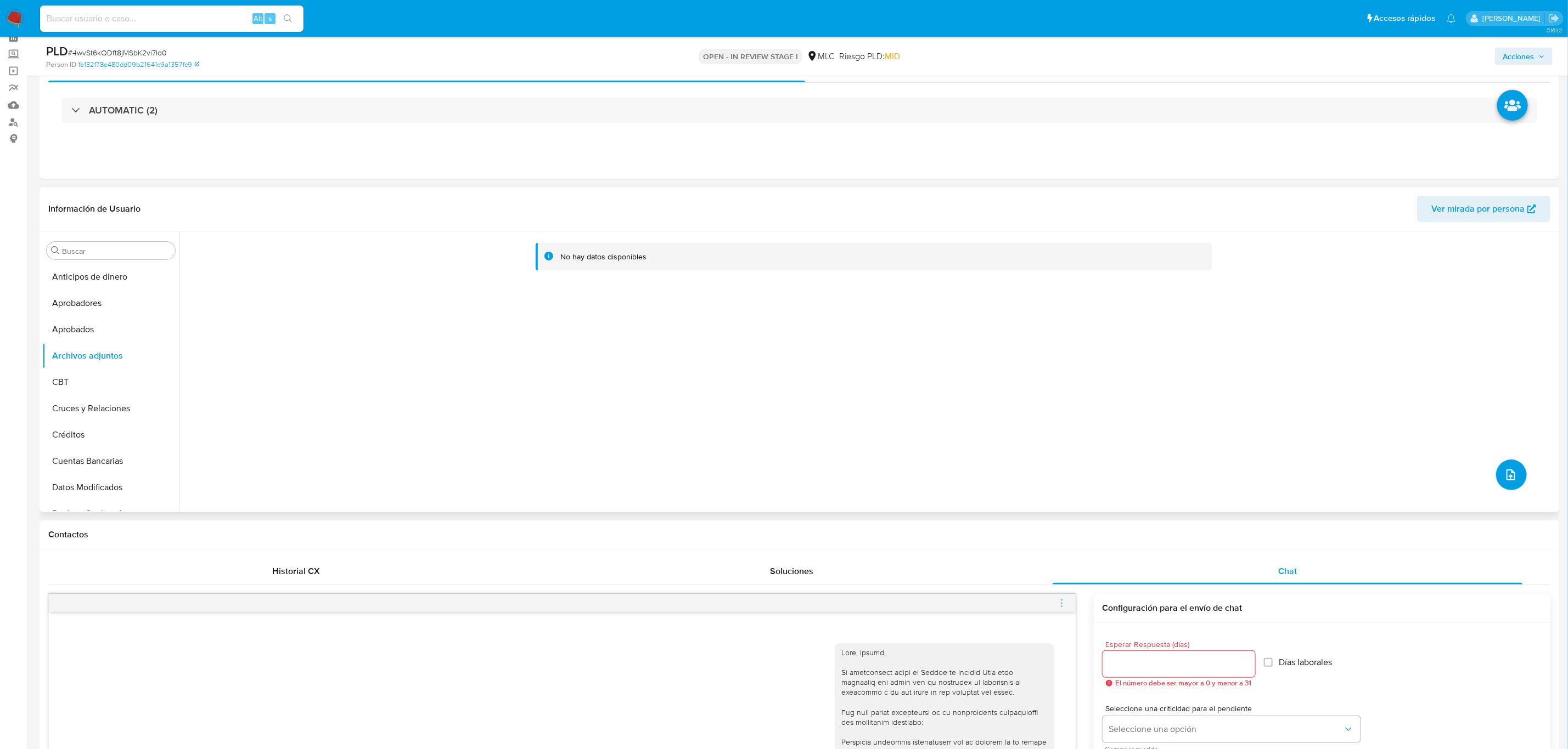
scroll to position [82, 0]
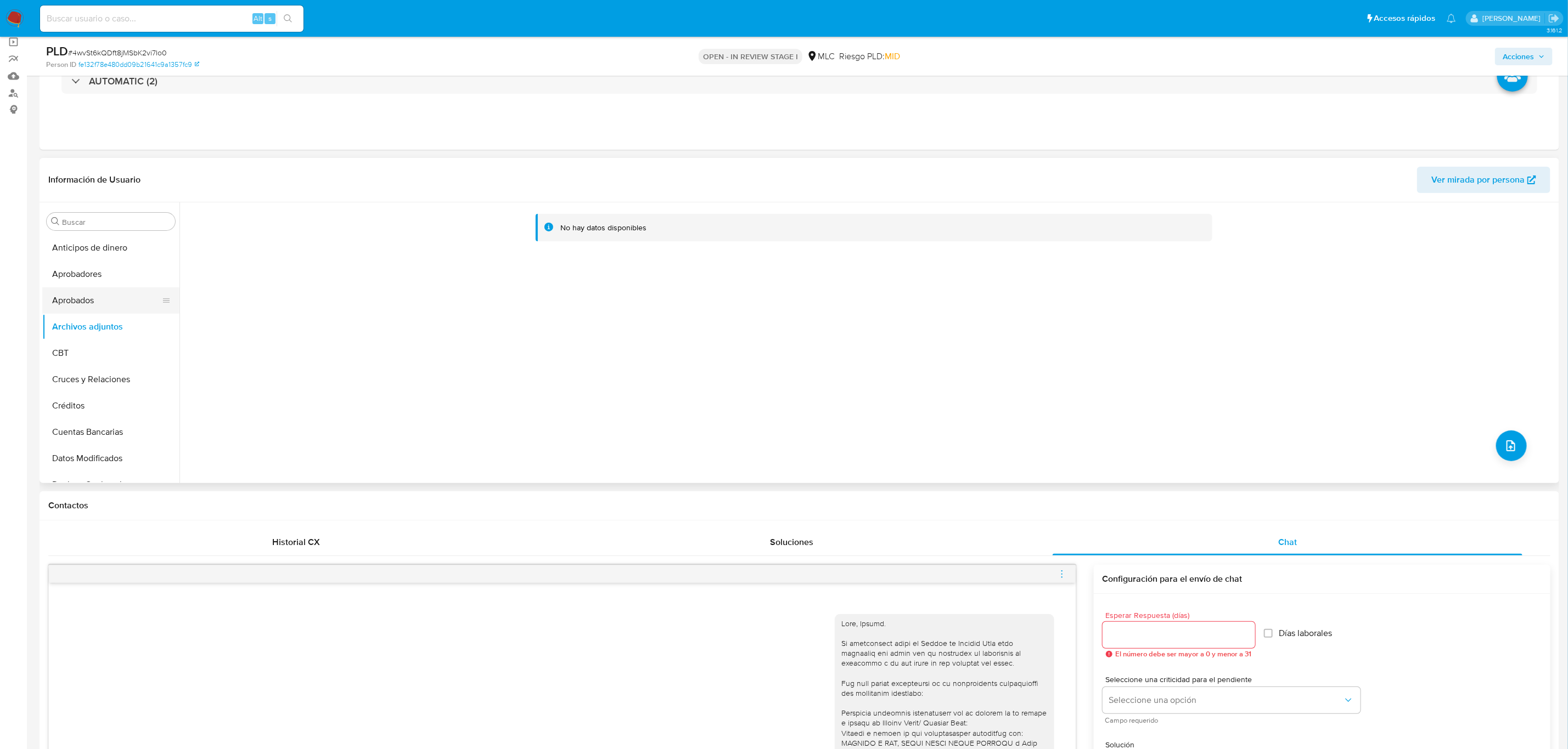
click at [102, 300] on button "Aprobados" at bounding box center [106, 300] width 129 height 26
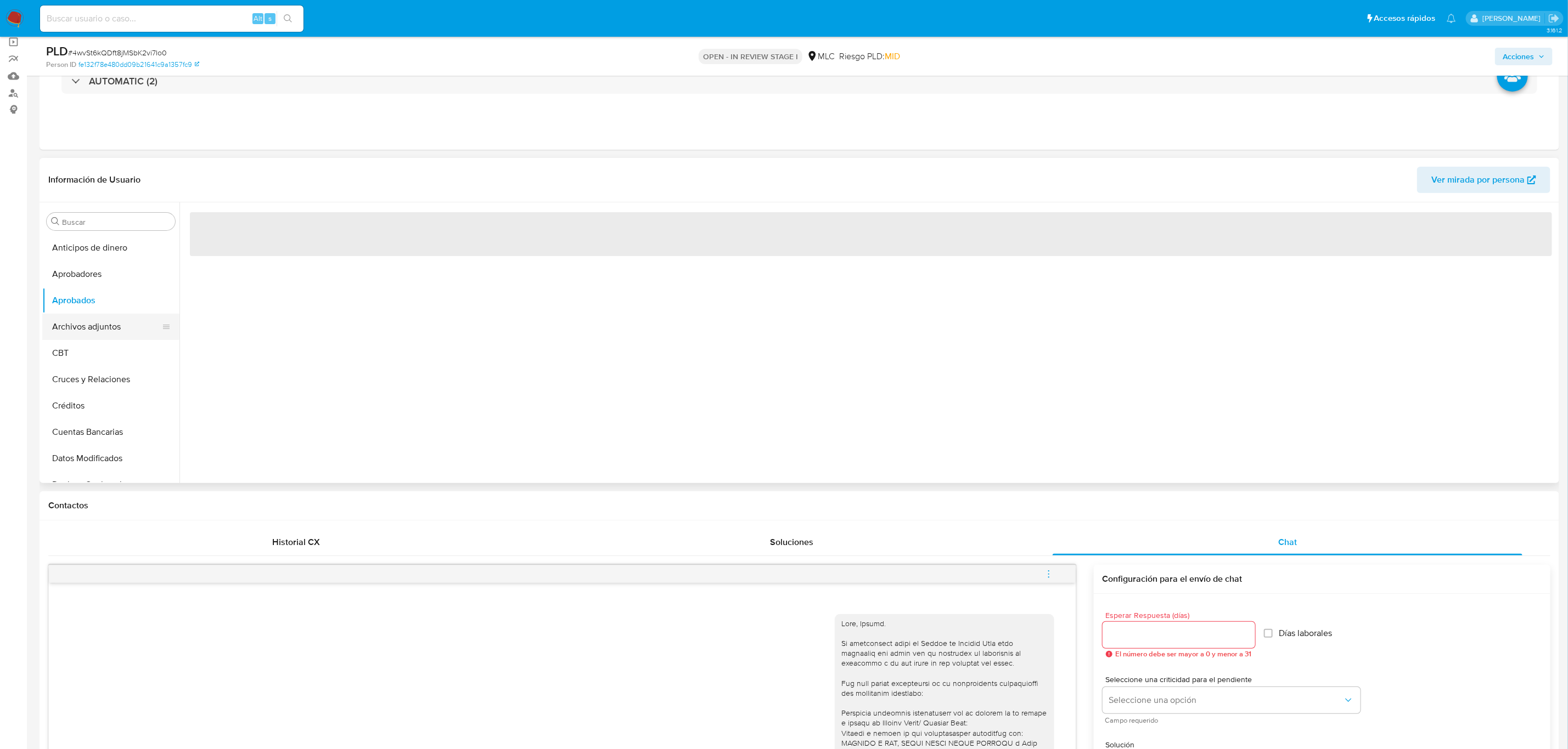
click at [102, 321] on button "Archivos adjuntos" at bounding box center [106, 326] width 129 height 26
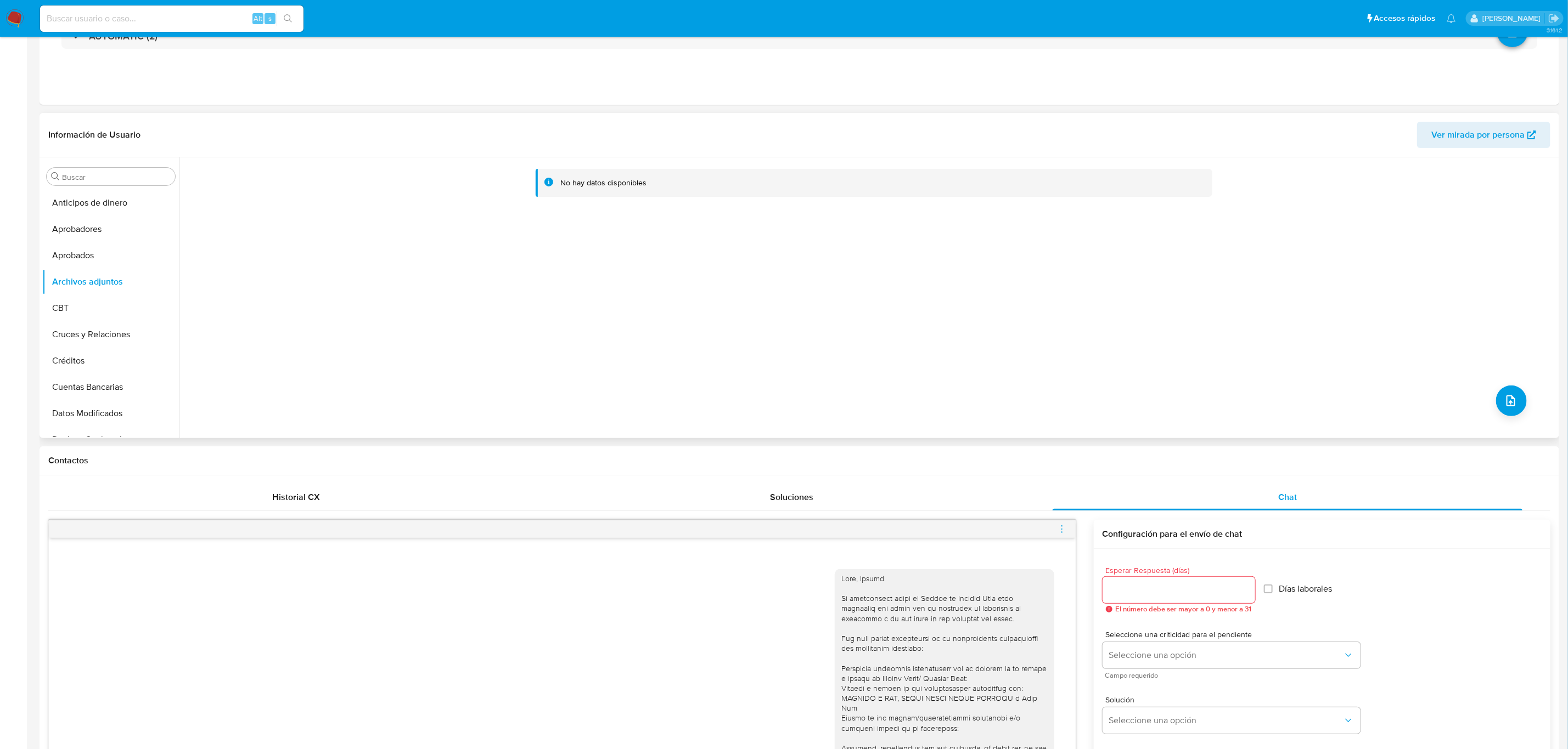
scroll to position [0, 0]
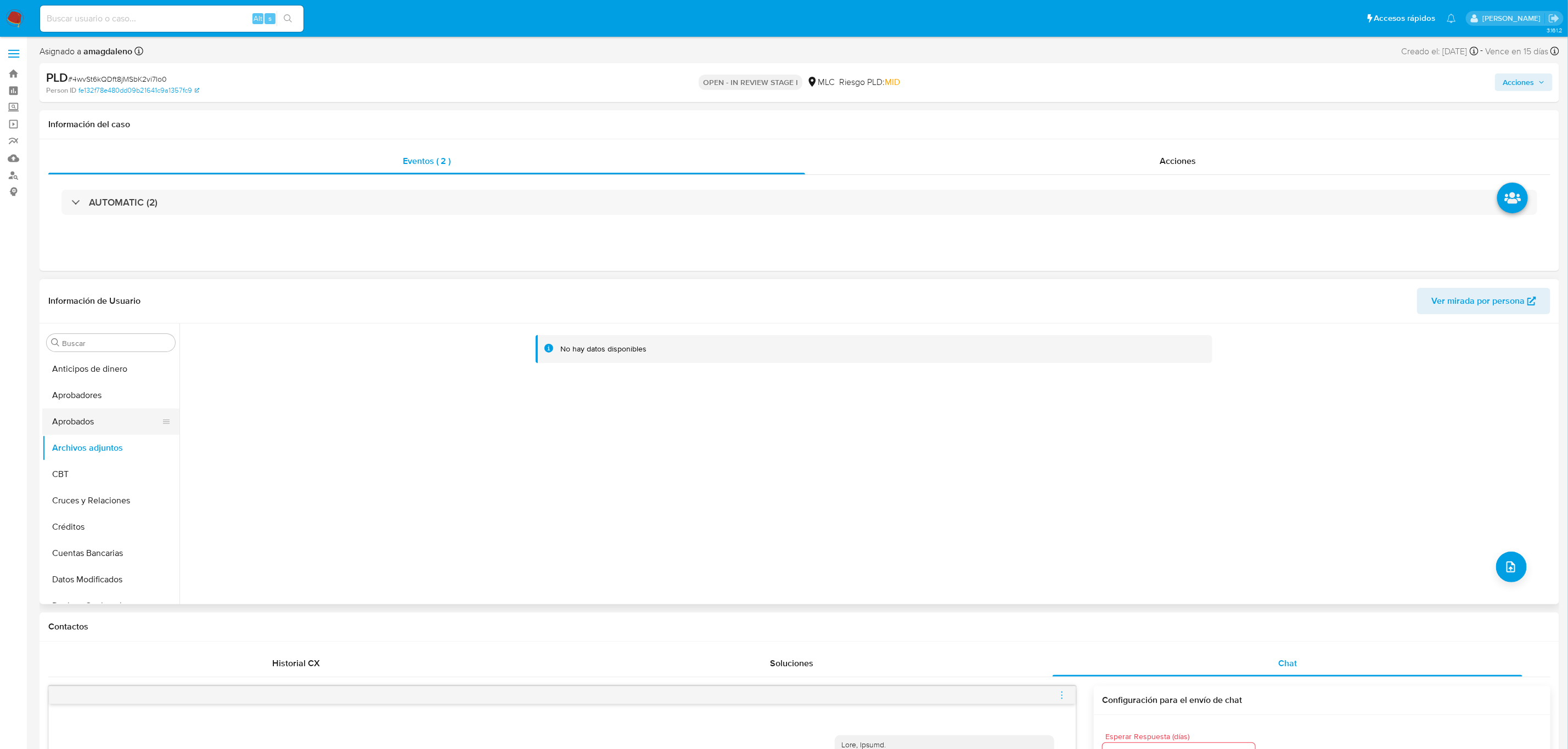
click at [76, 424] on button "Aprobados" at bounding box center [106, 421] width 129 height 26
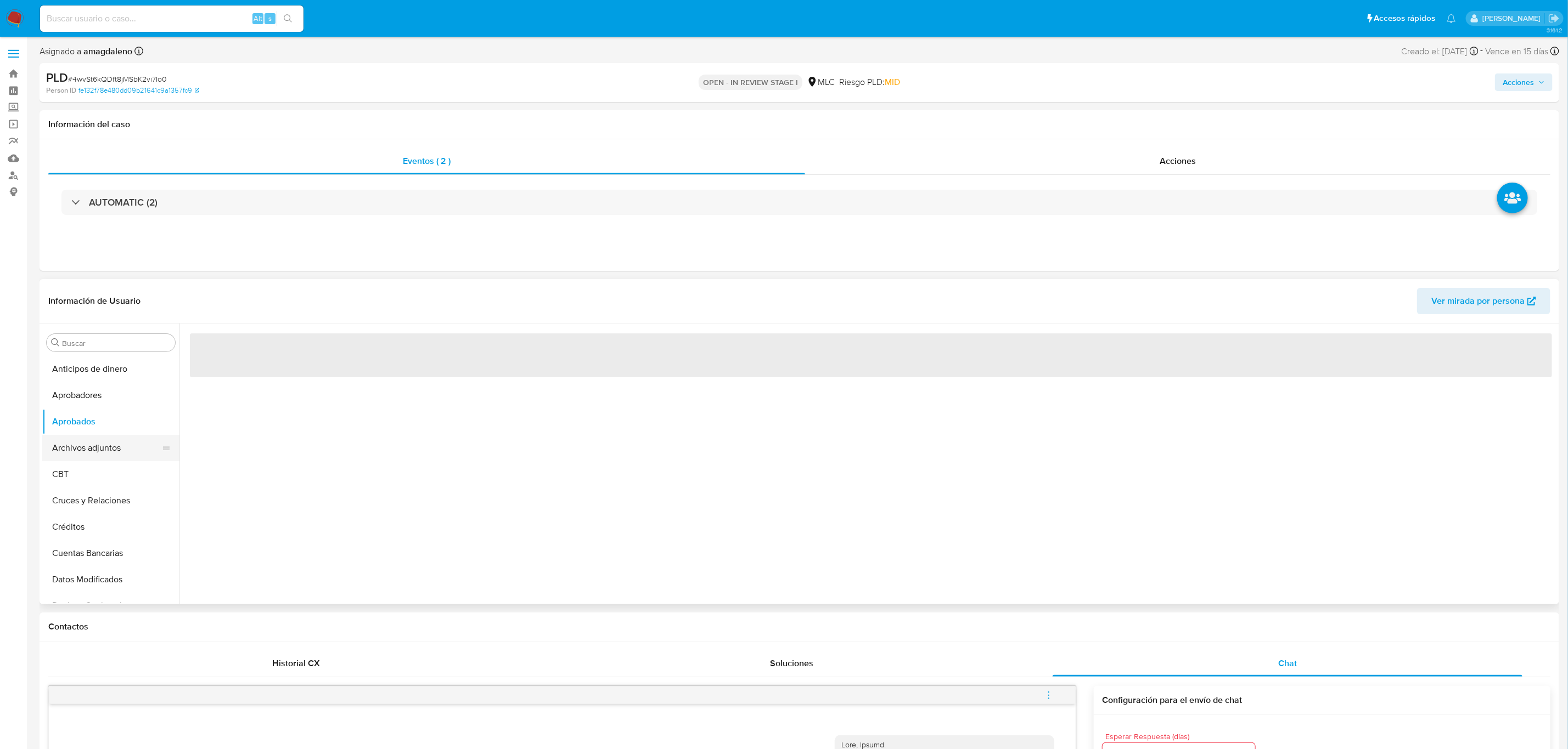
click at [78, 439] on button "Archivos adjuntos" at bounding box center [106, 447] width 129 height 26
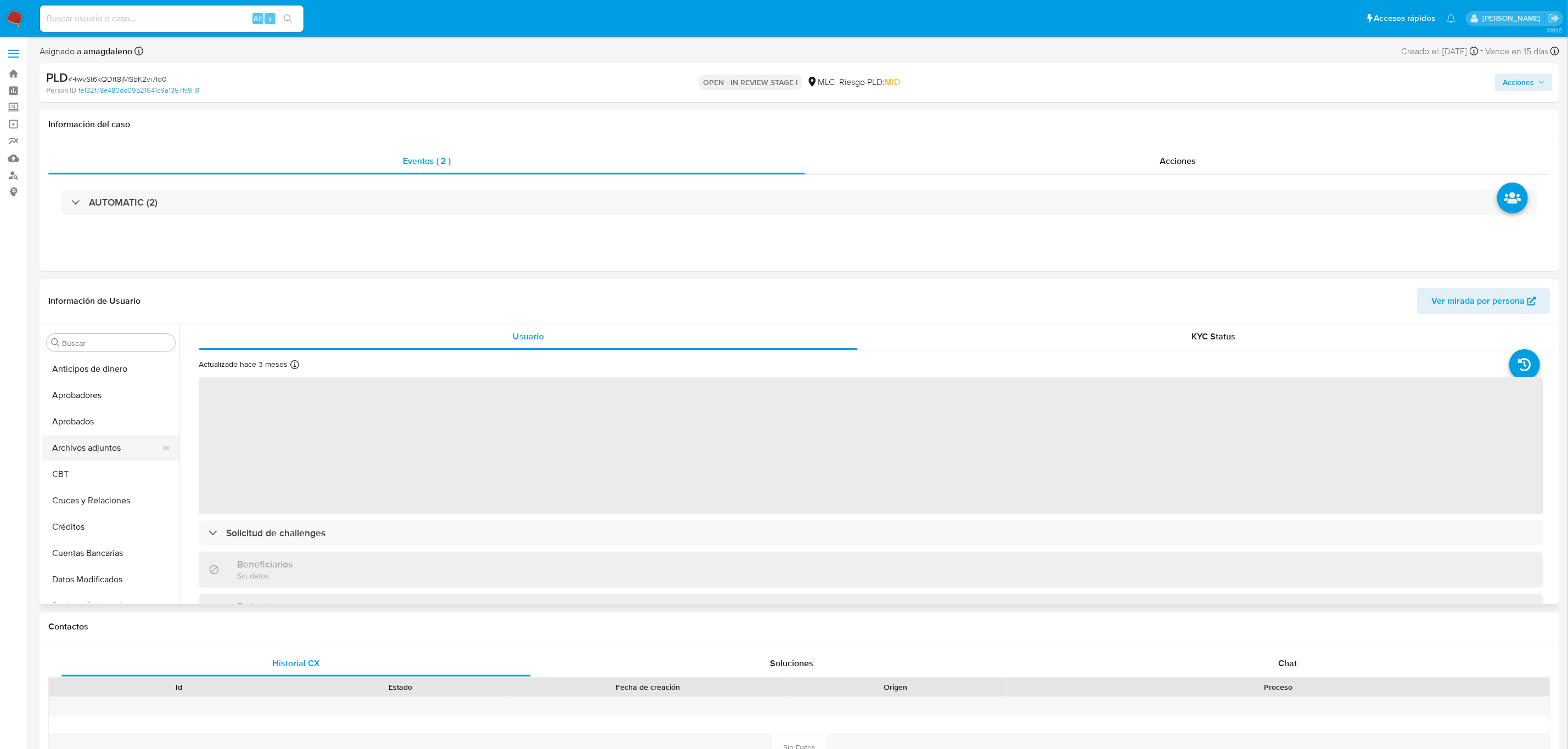
select select "10"
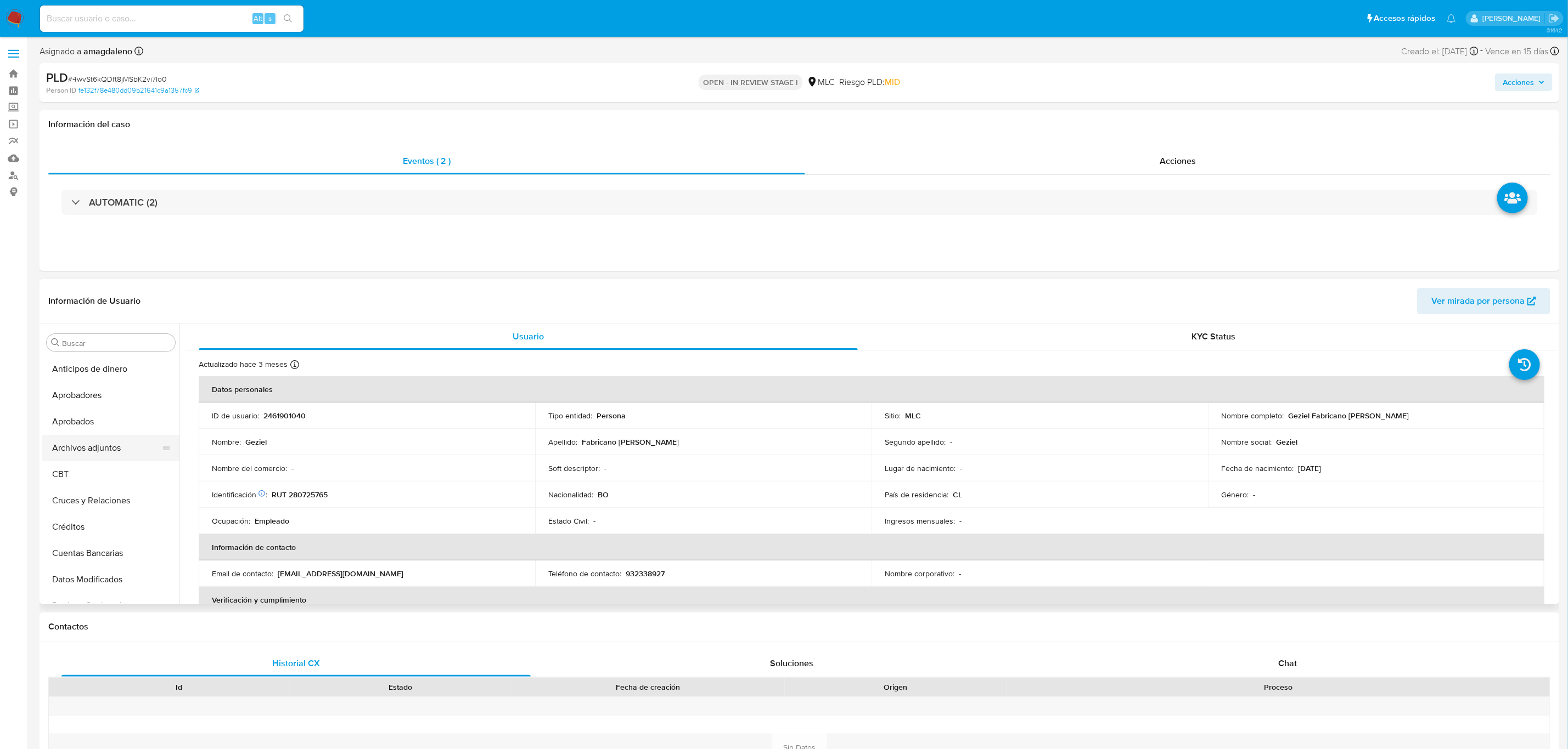
click at [103, 455] on button "Archivos adjuntos" at bounding box center [106, 447] width 129 height 26
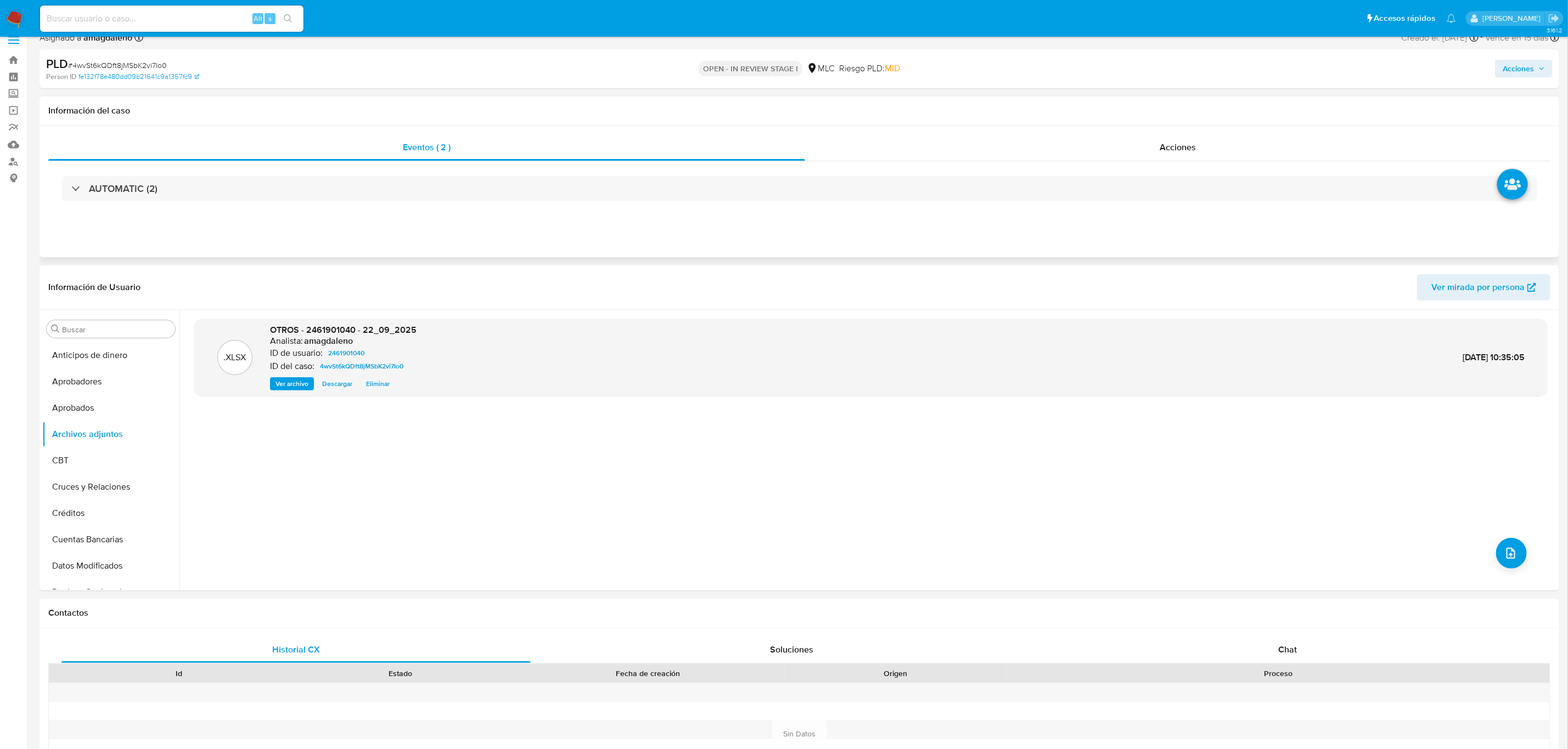
scroll to position [14, 0]
click at [98, 402] on button "Aprobados" at bounding box center [106, 408] width 129 height 26
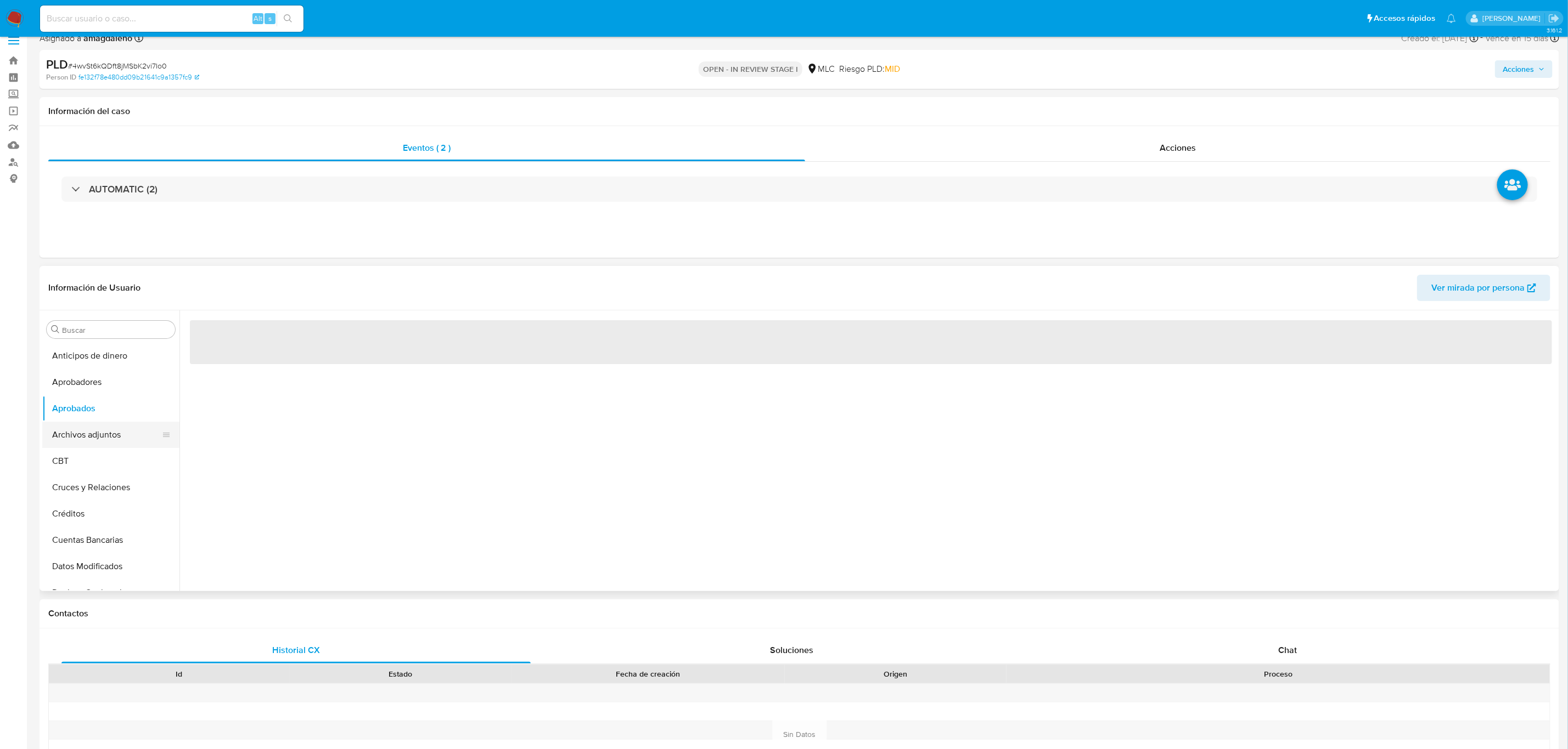
click at [96, 431] on button "Archivos adjuntos" at bounding box center [106, 434] width 129 height 26
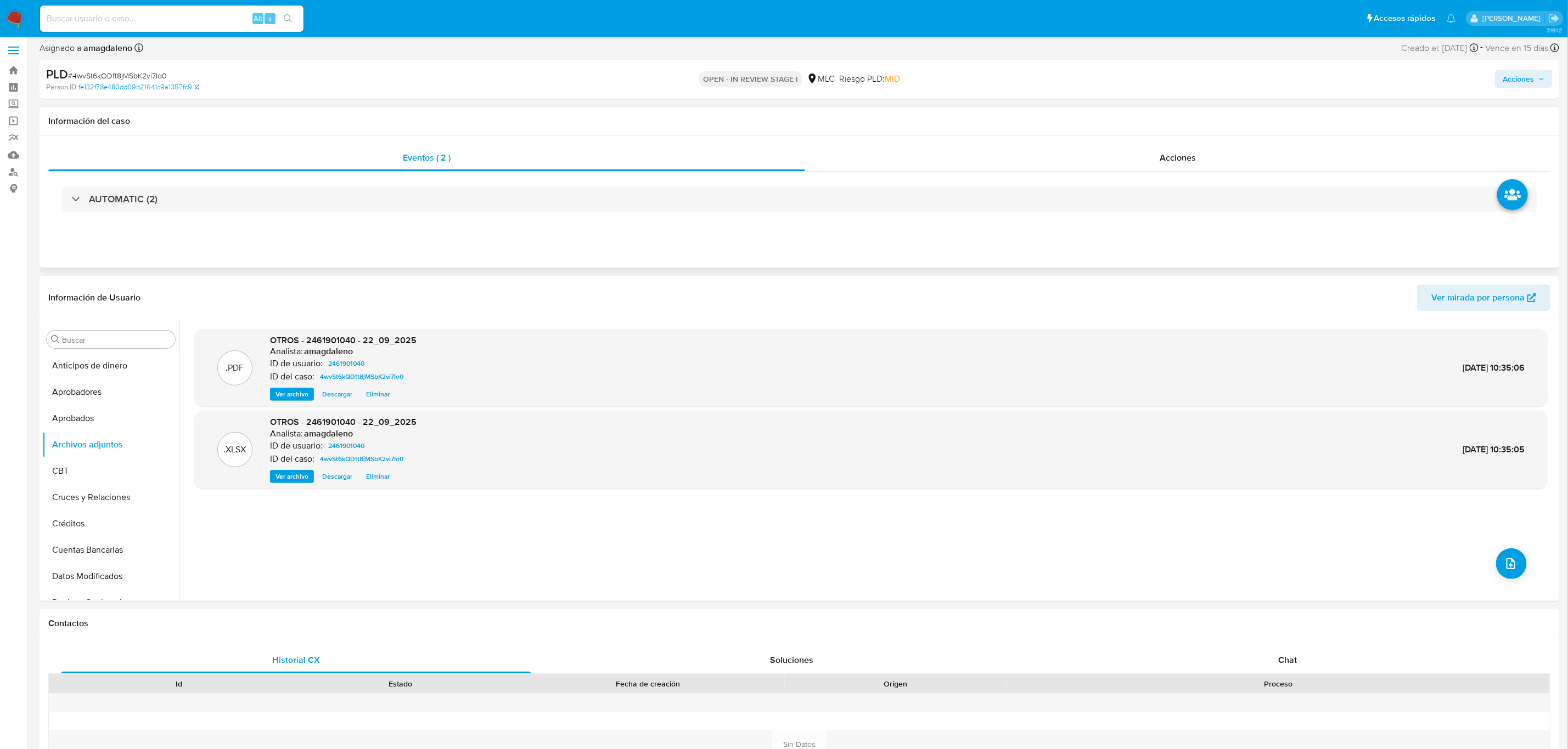
scroll to position [0, 0]
click at [1022, 159] on div "Acciones" at bounding box center [1177, 161] width 746 height 26
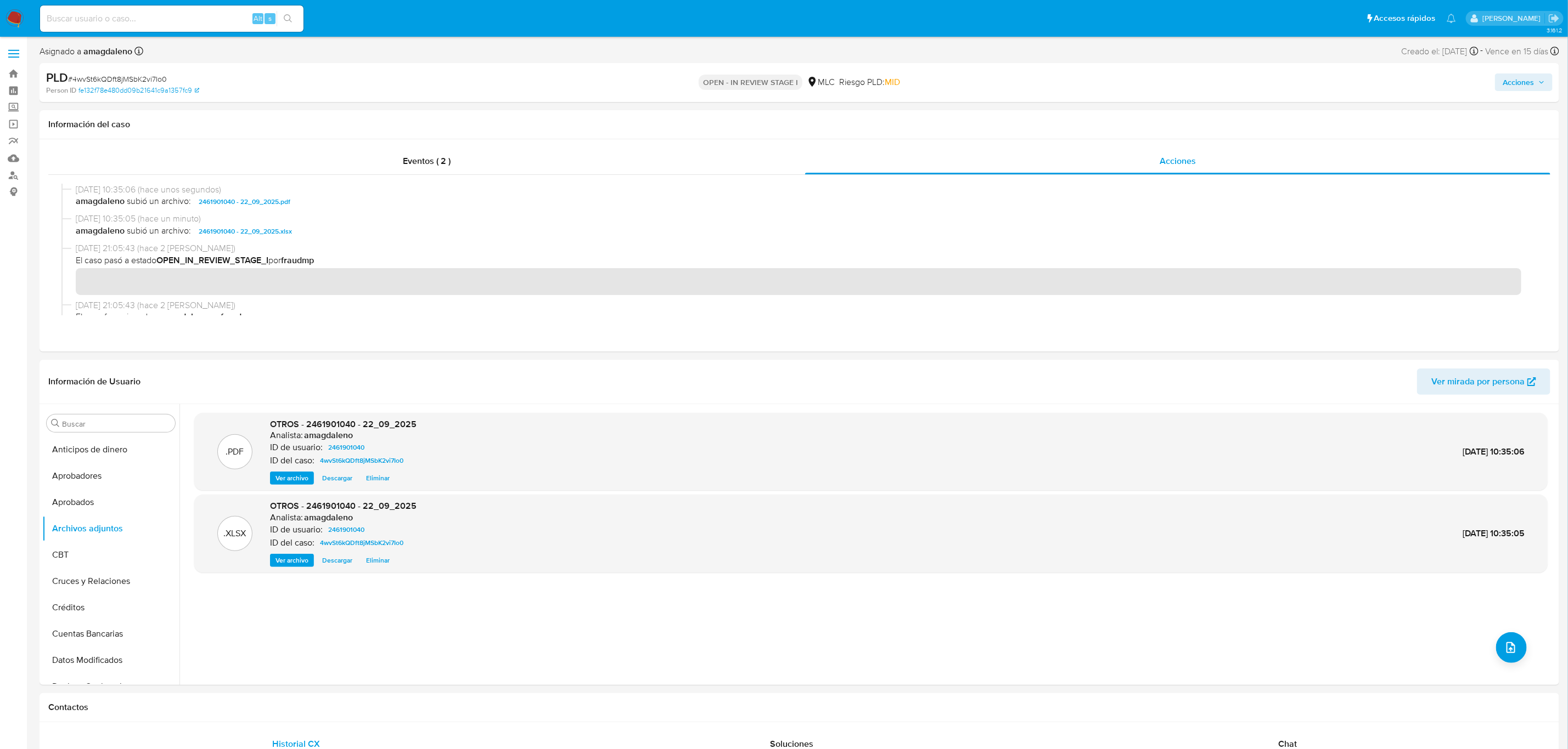
click at [1510, 80] on span "Acciones" at bounding box center [1518, 82] width 31 height 18
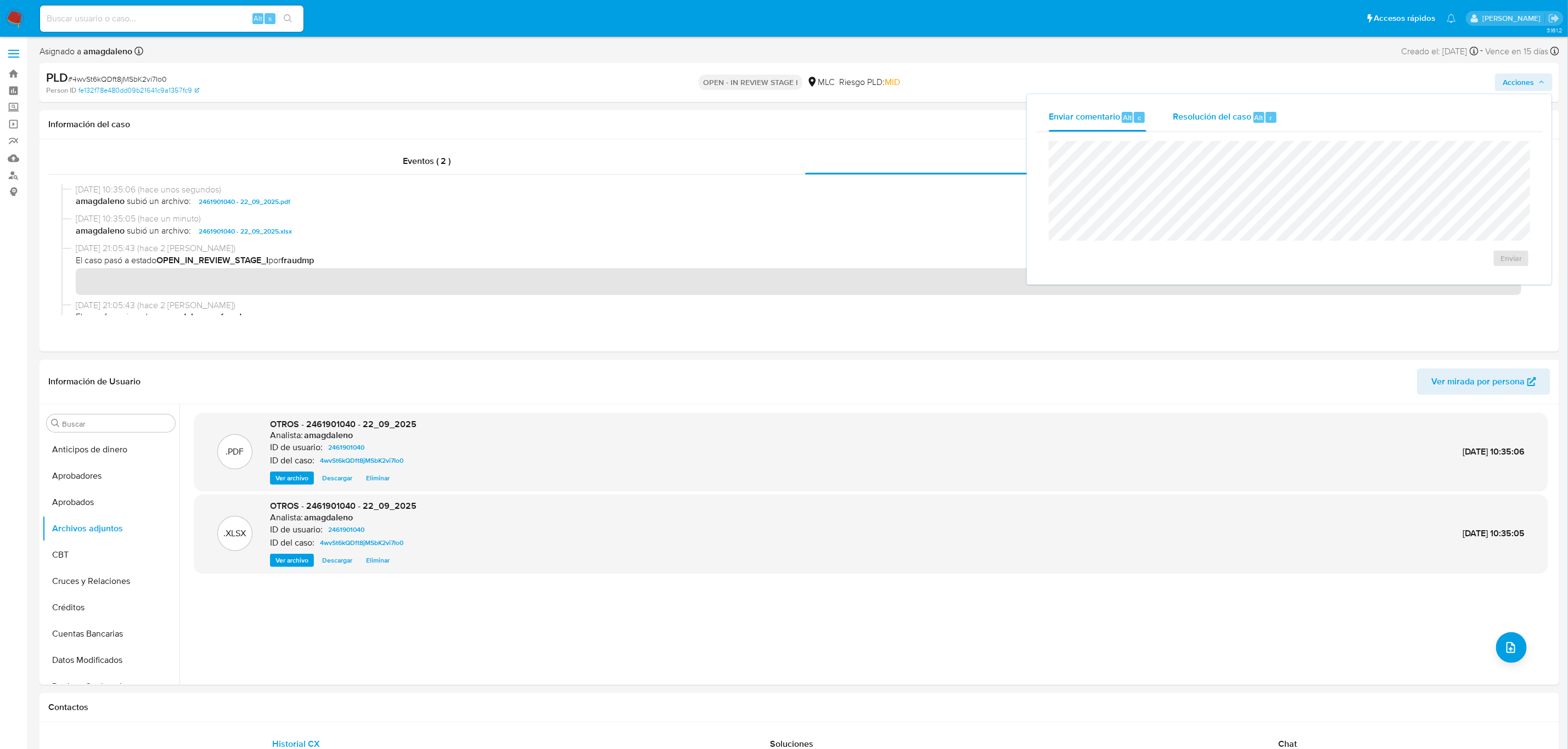
click at [1213, 124] on div "Resolución del caso Alt r" at bounding box center [1225, 117] width 105 height 28
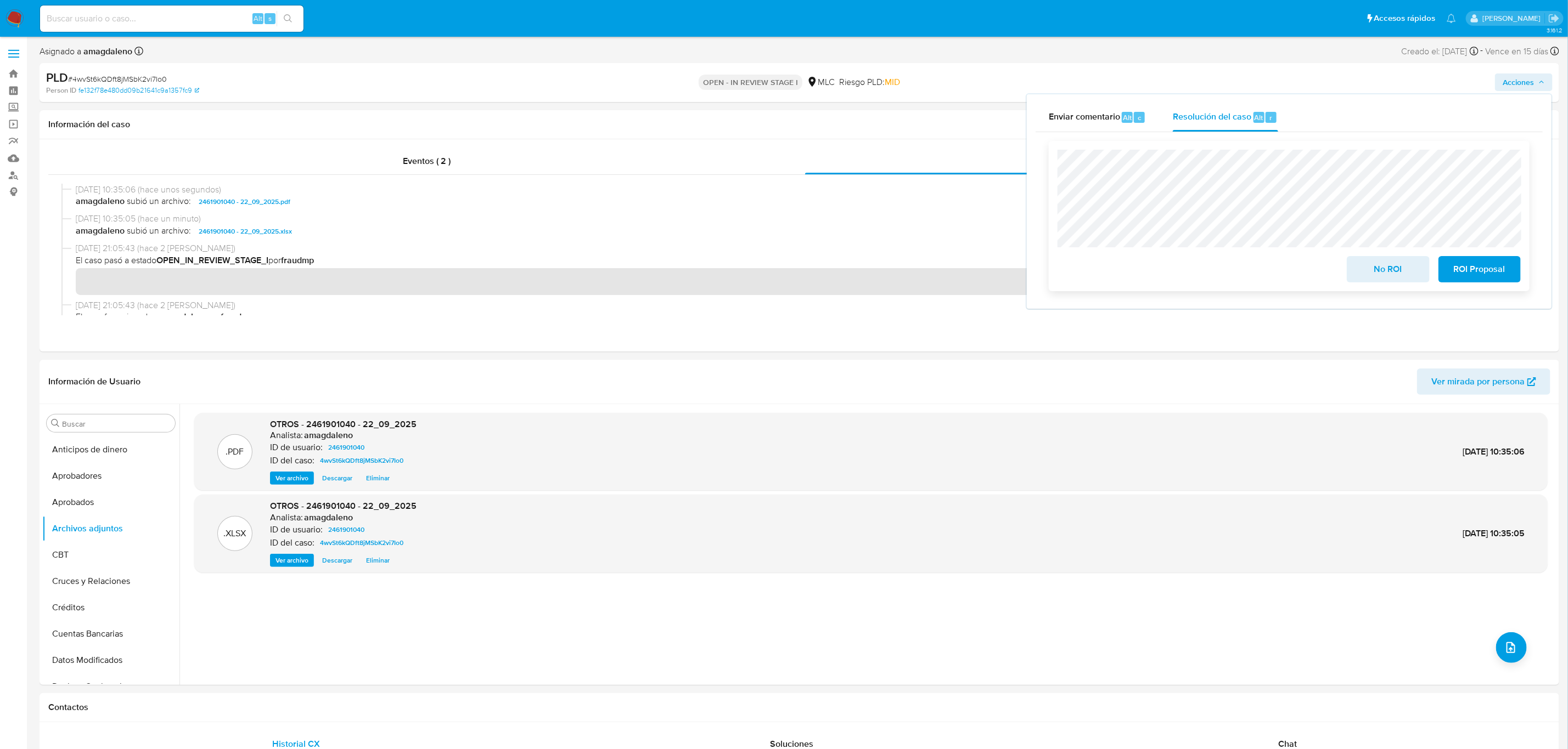
click at [1479, 278] on span "ROI Proposal" at bounding box center [1478, 269] width 54 height 24
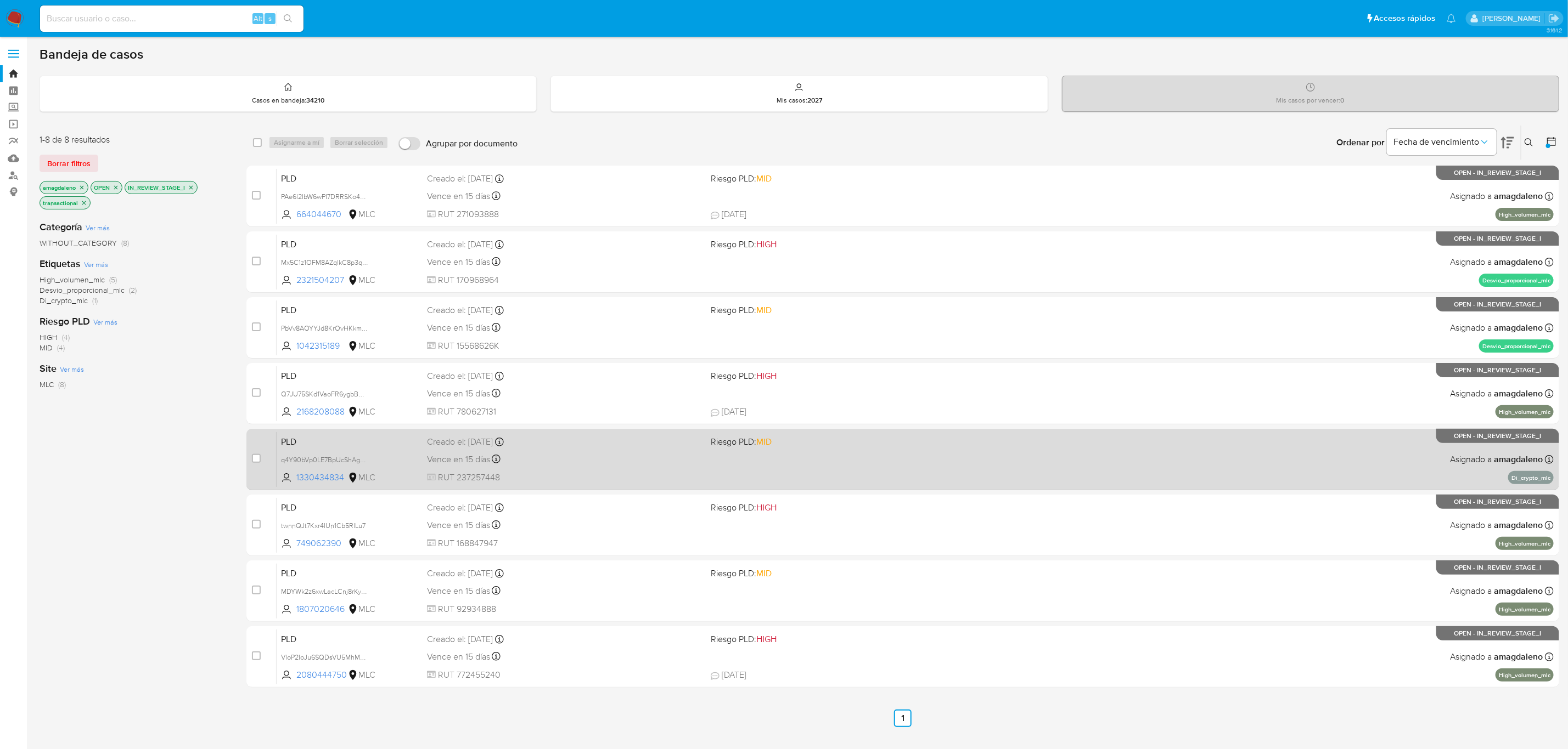
scroll to position [23, 0]
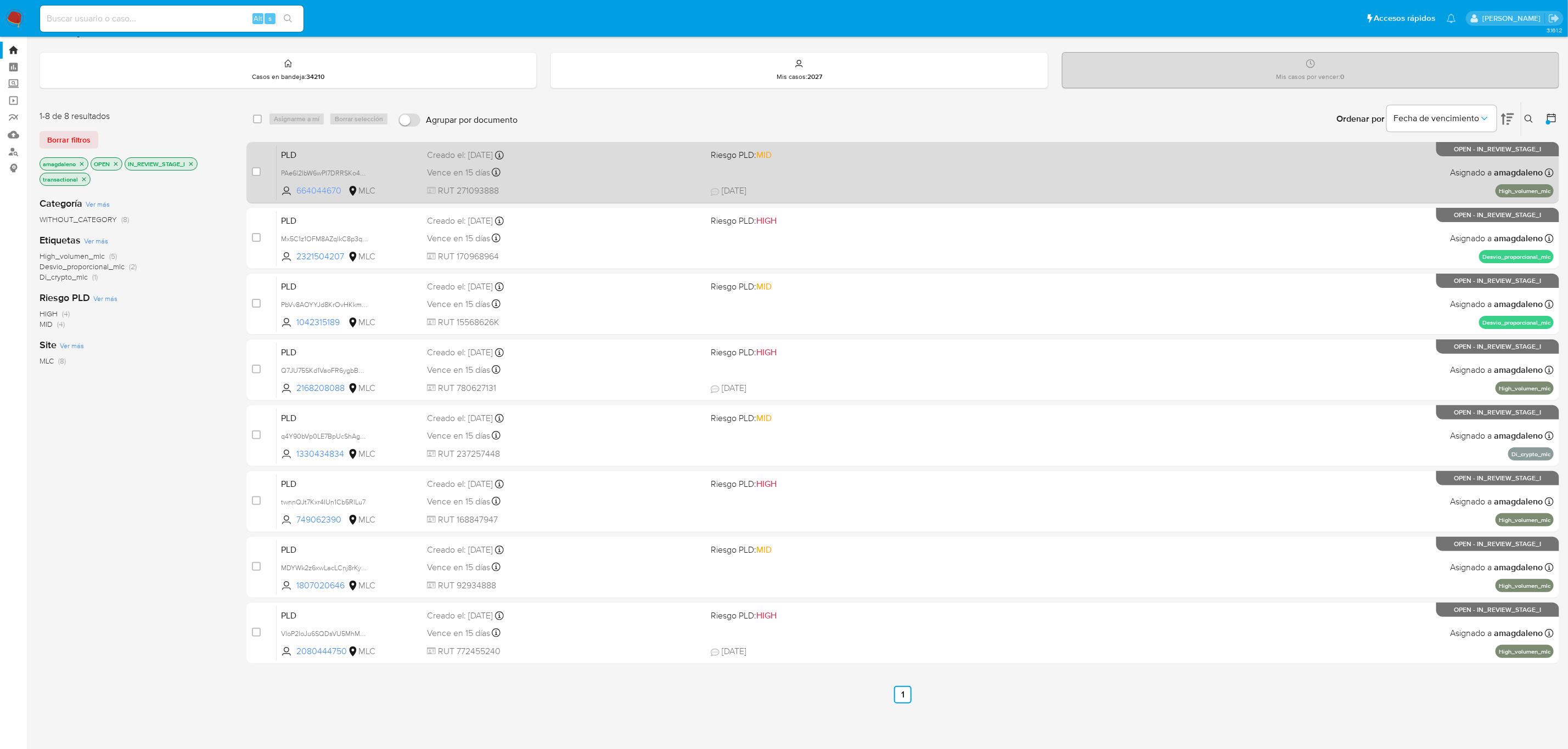
click at [320, 195] on span "664044670" at bounding box center [321, 191] width 50 height 12
click at [507, 171] on div "Vence en 15 días Vence el [DATE] 16:06:45" at bounding box center [564, 171] width 275 height 15
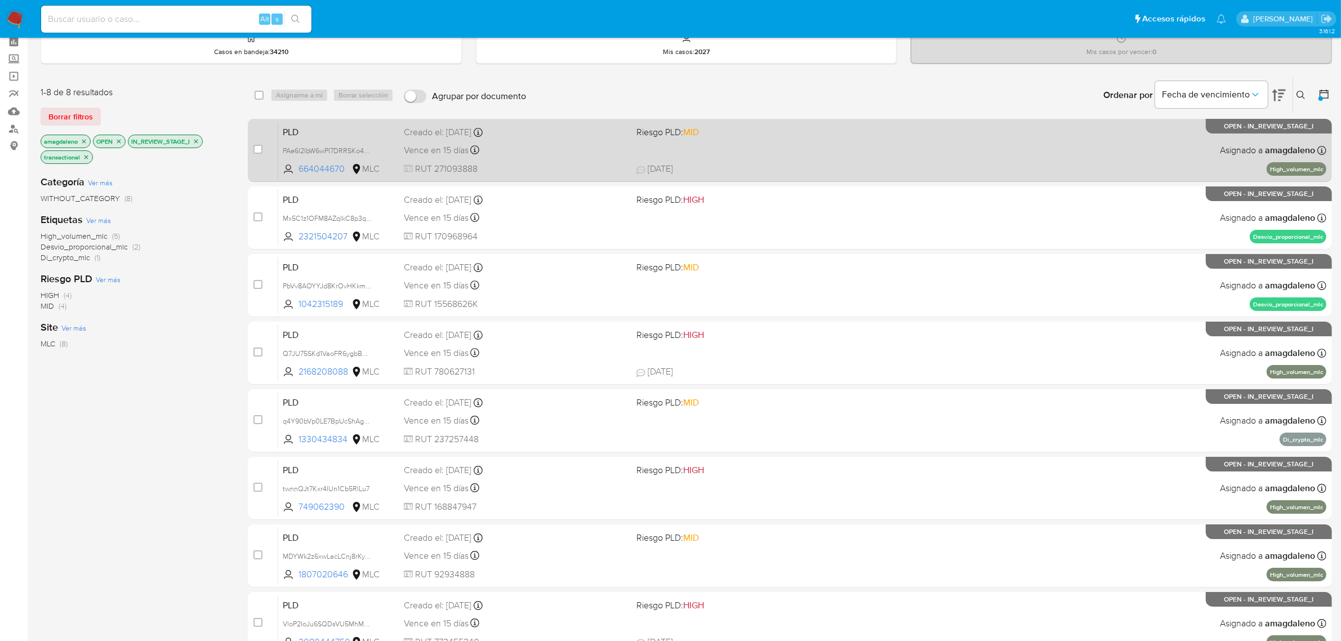
scroll to position [95, 0]
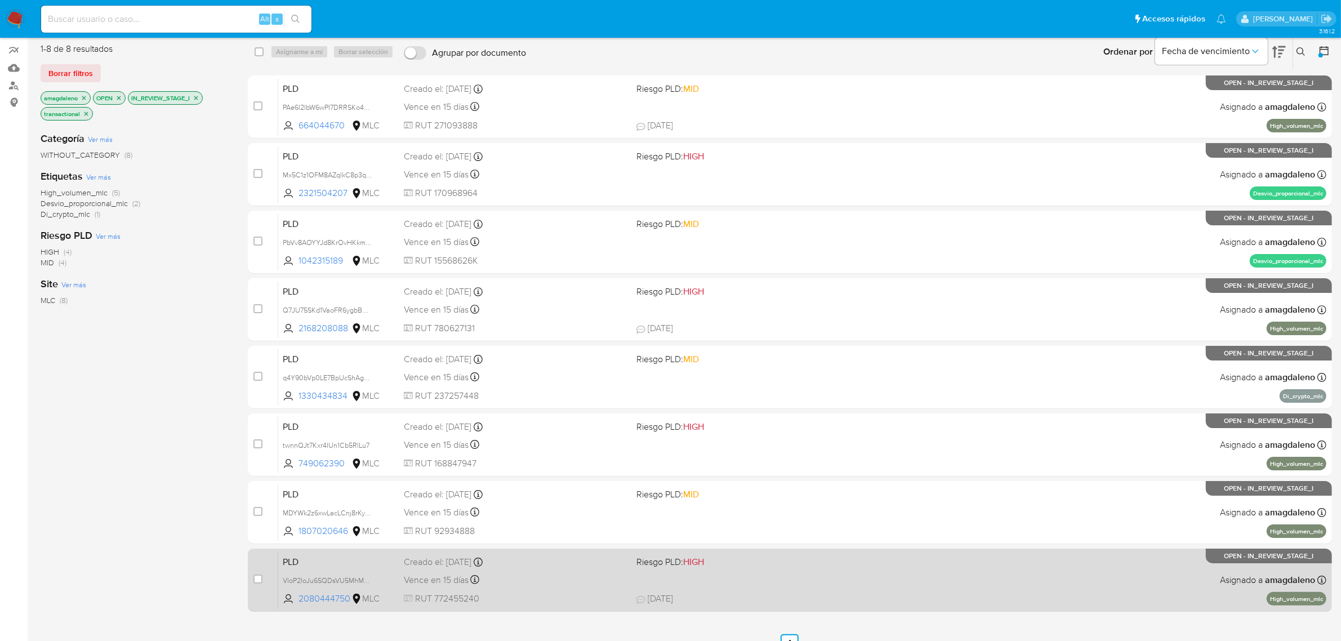
click at [718, 598] on span "[DATE] [DATE] 21:04" at bounding box center [864, 598] width 457 height 12
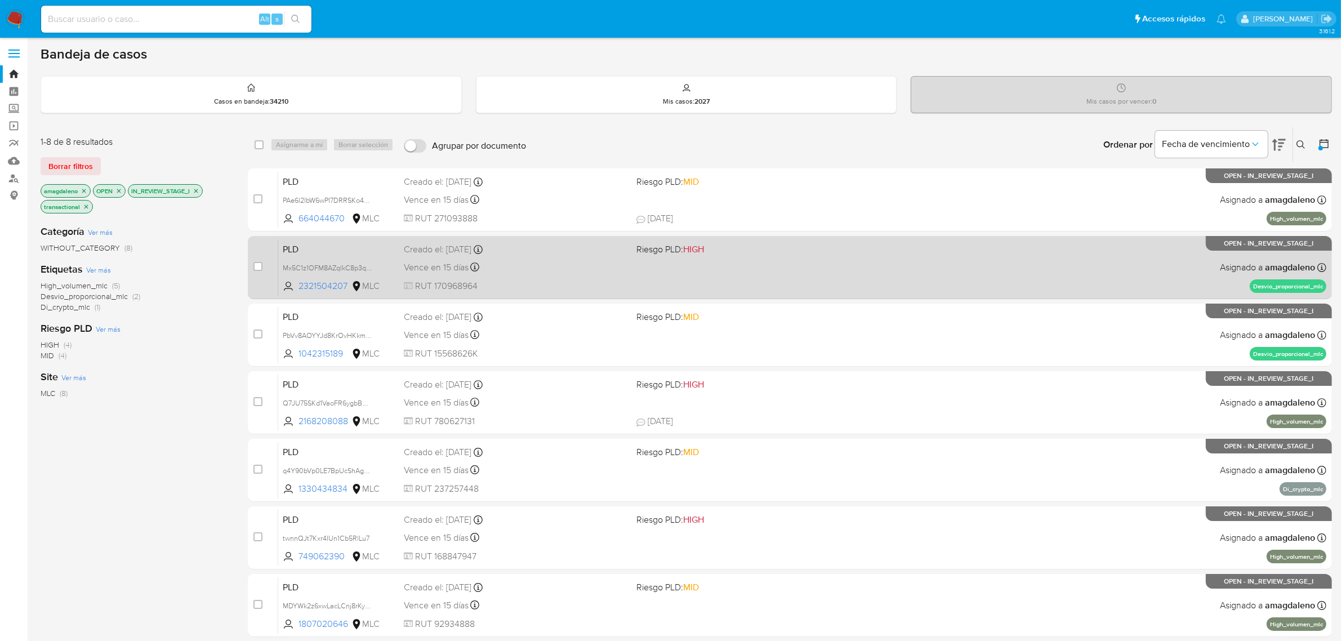
scroll to position [0, 0]
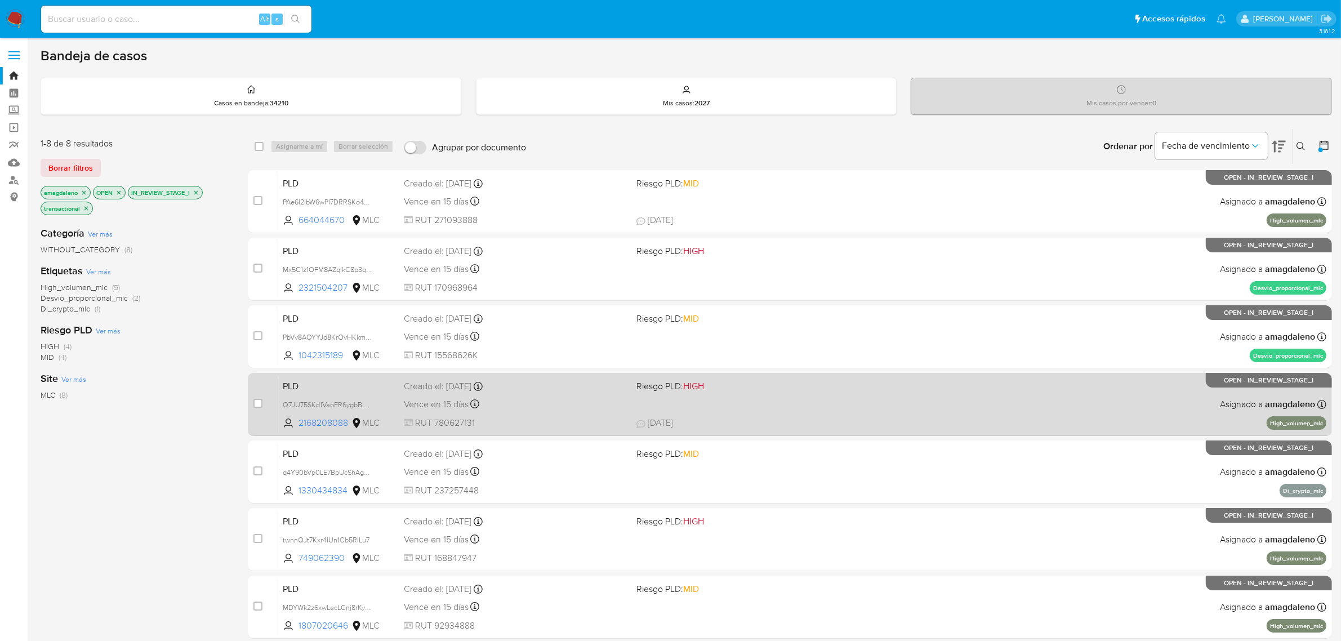
click at [763, 407] on div "PLD Q7JU75SKd1VaoFR6ygbBwEga 2168208088 MLC Riesgo PLD: HIGH Creado el: [DATE] …" at bounding box center [802, 404] width 1048 height 57
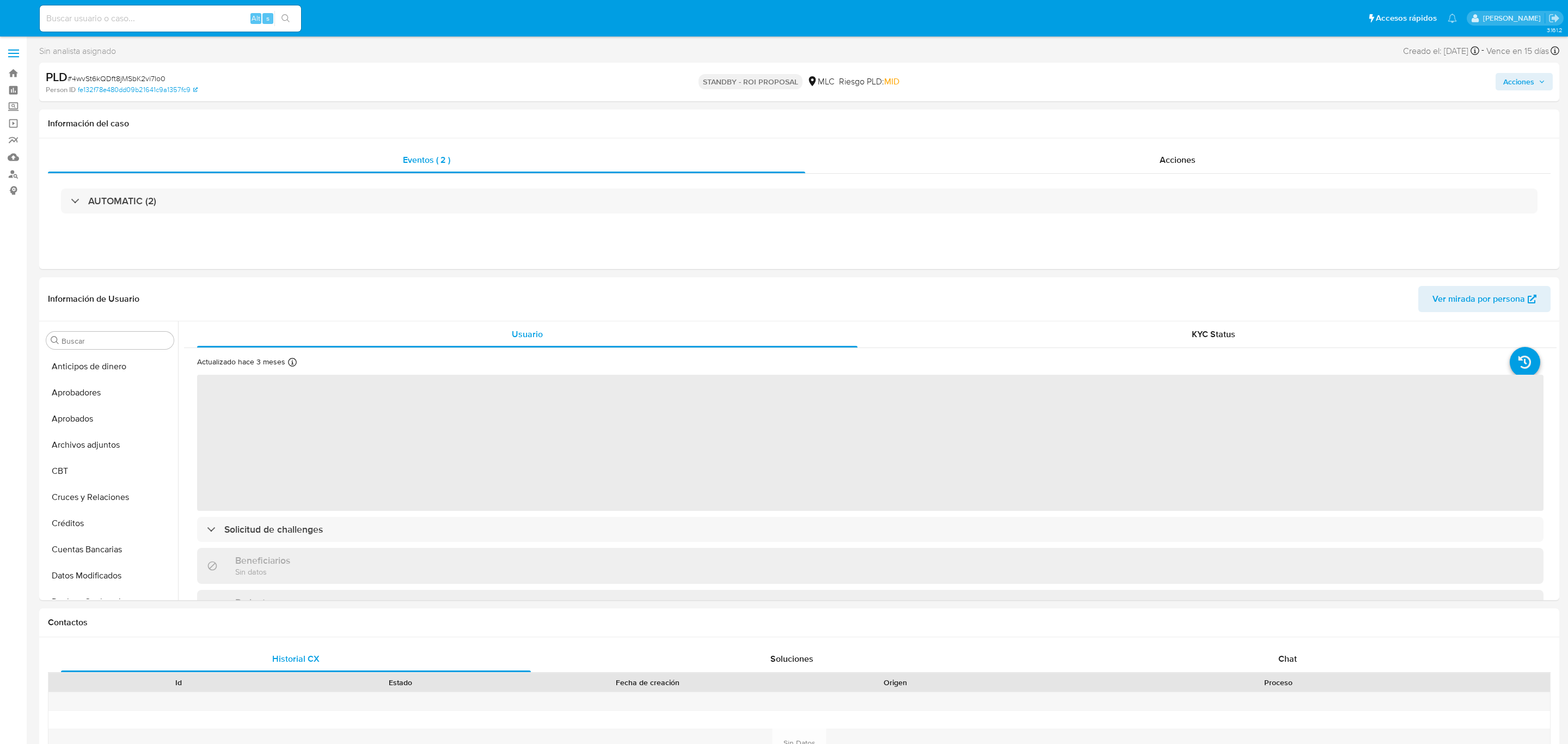
select select "10"
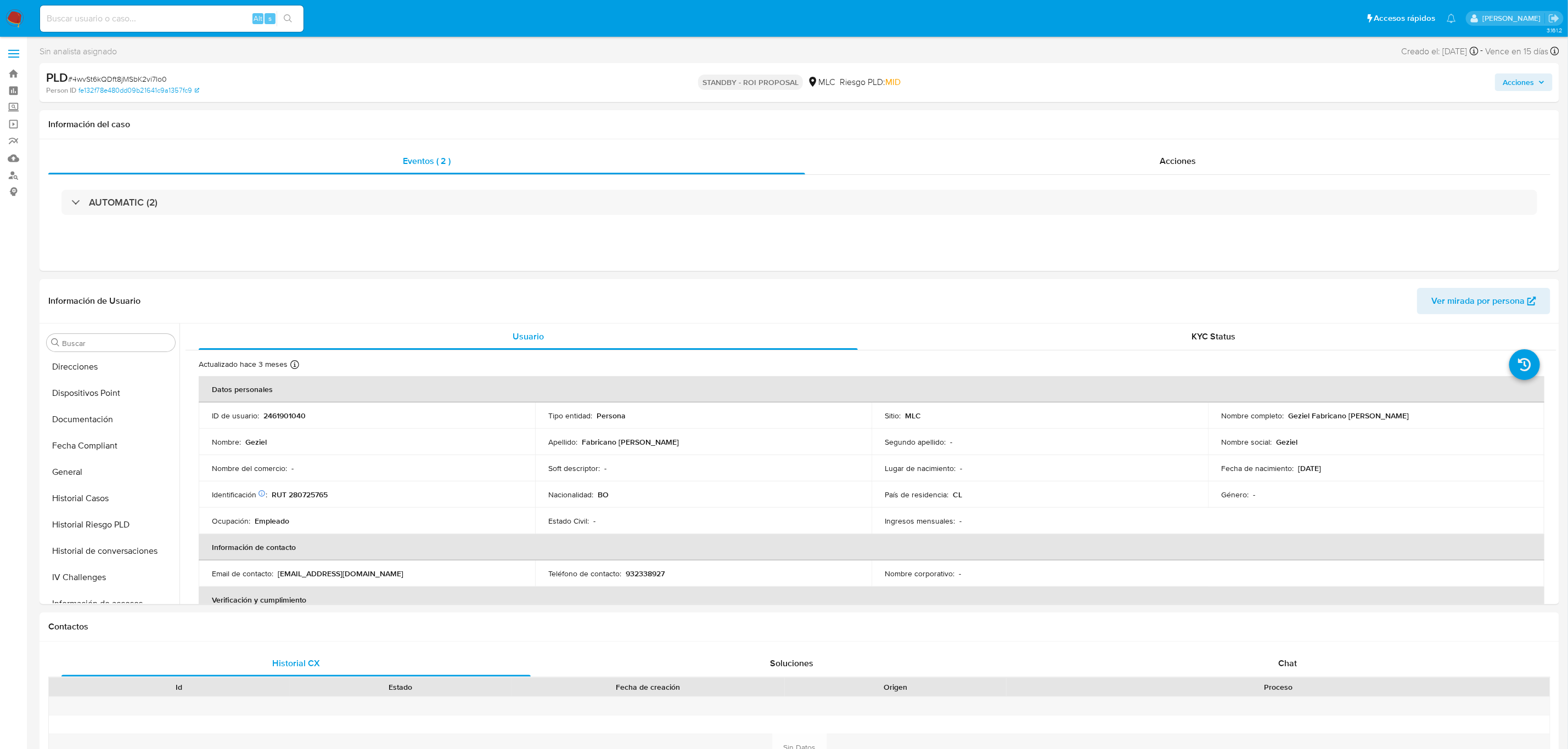
scroll to position [507, 0]
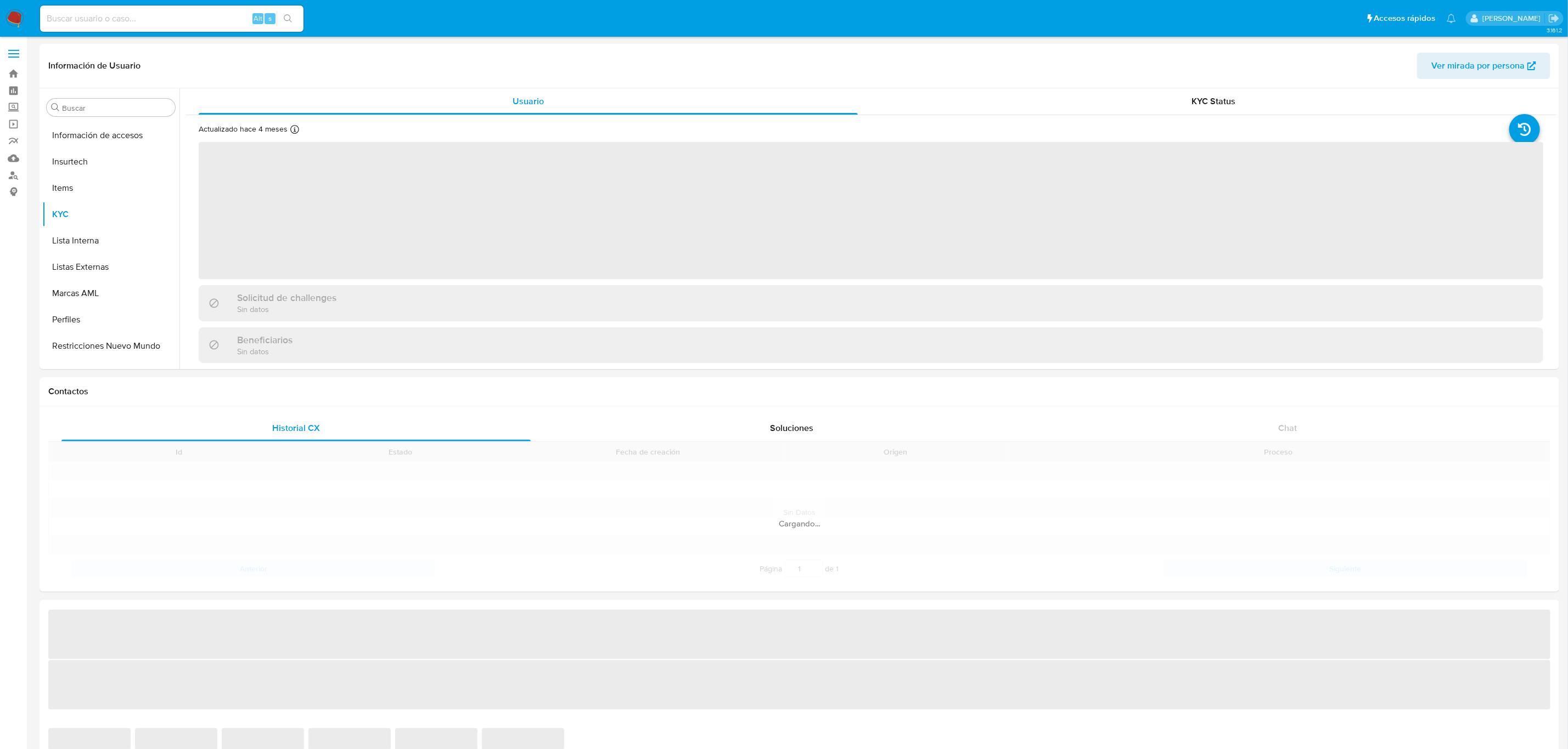
scroll to position [515, 0]
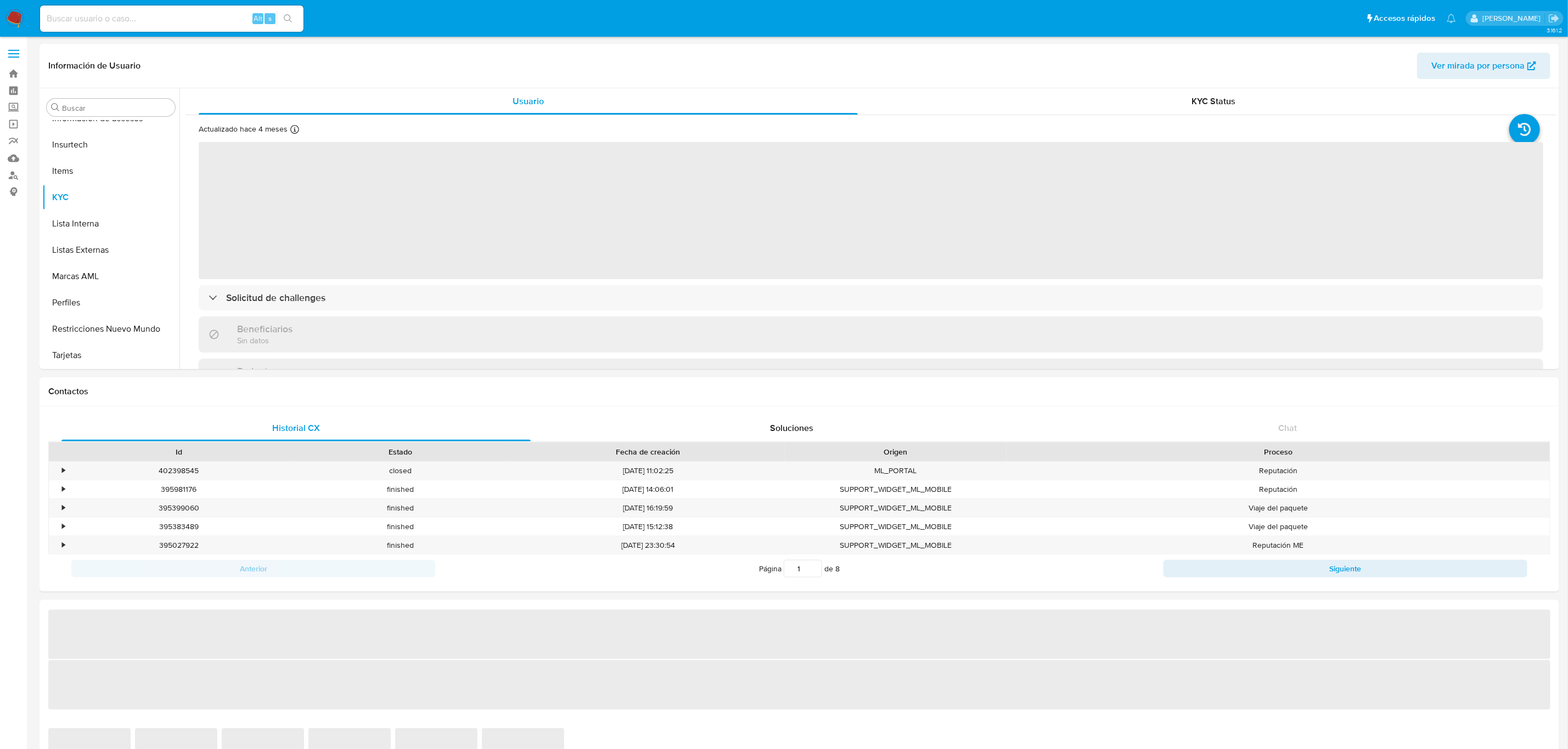
select select "10"
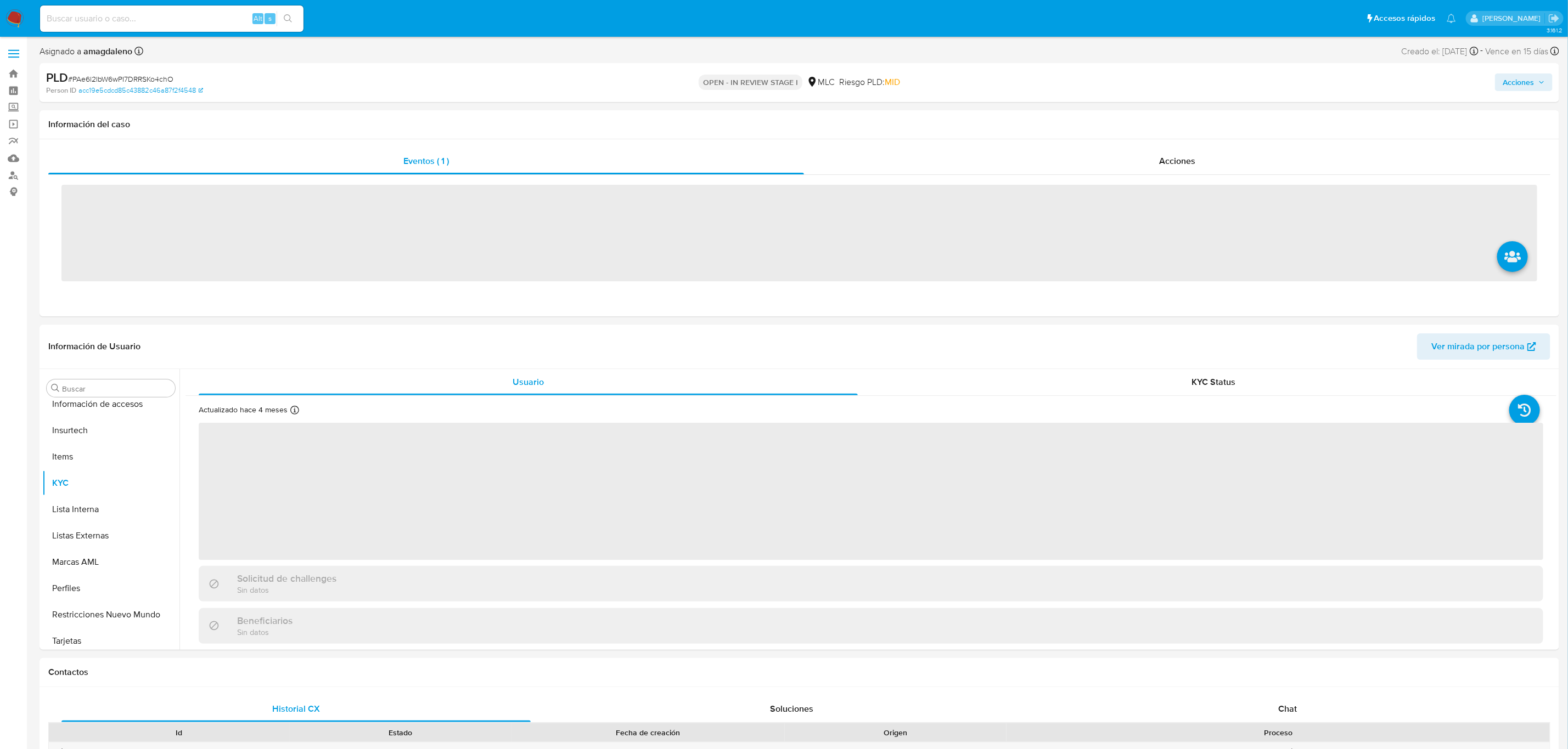
scroll to position [515, 0]
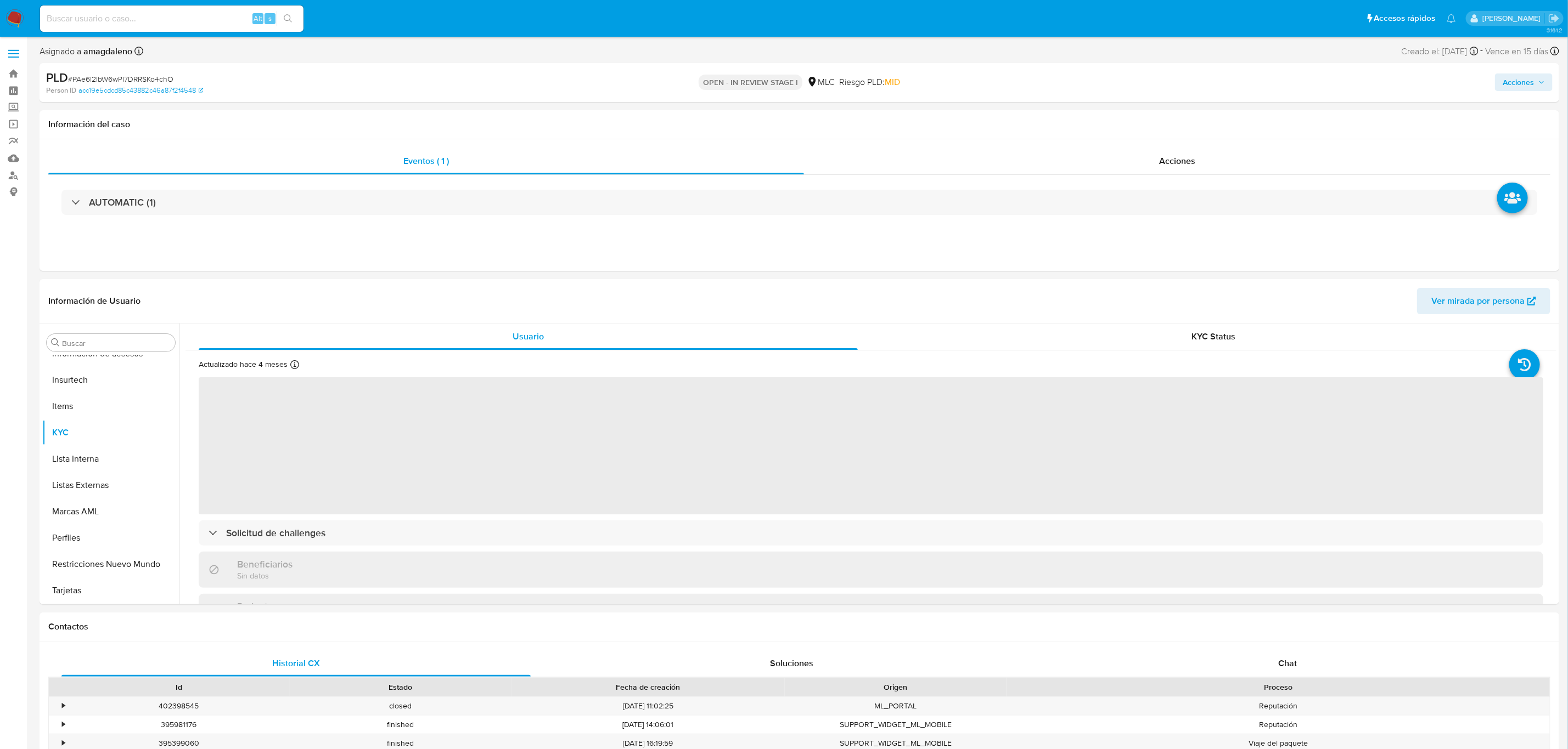
select select "10"
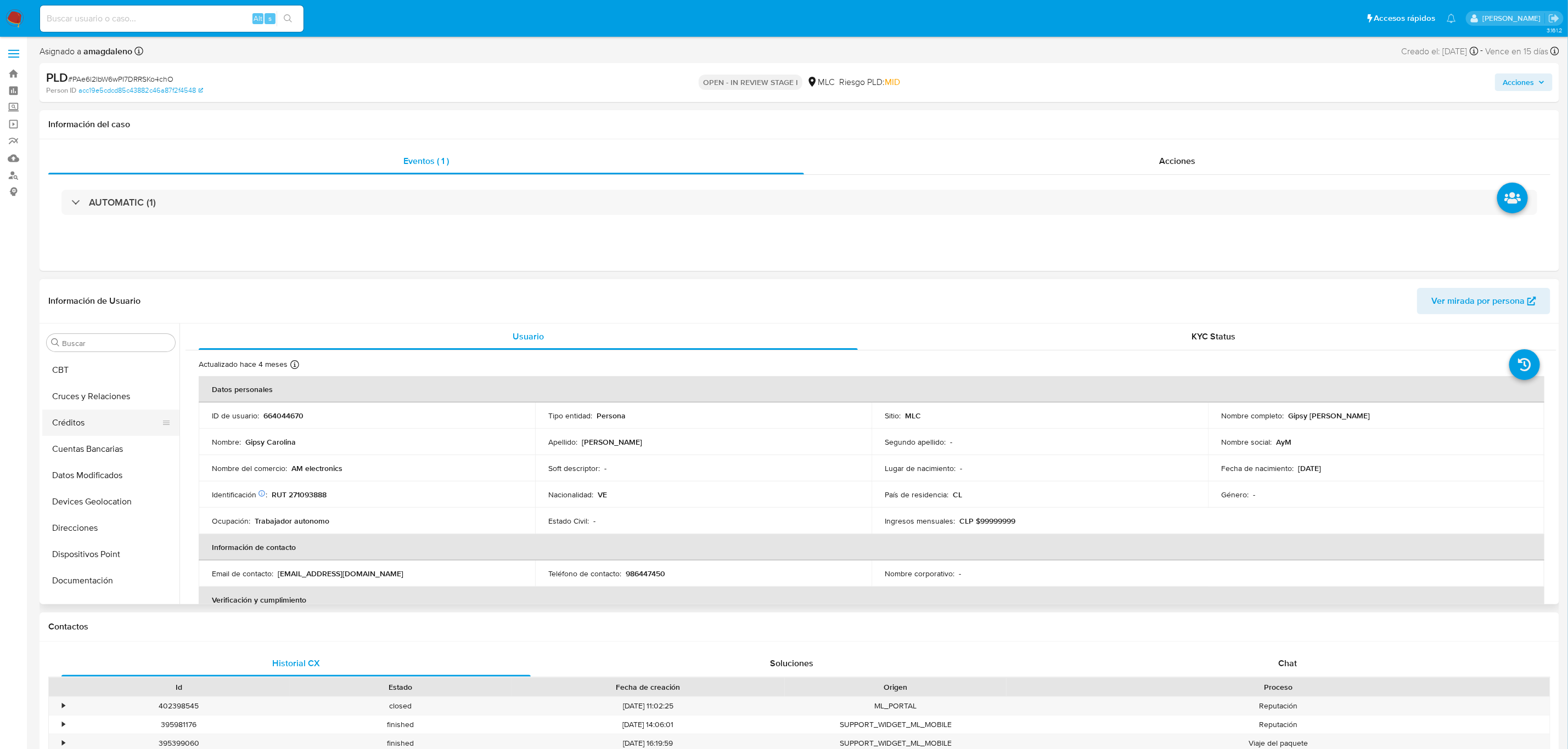
scroll to position [22, 0]
click at [109, 470] on button "Cruces y Relaciones" at bounding box center [106, 478] width 129 height 26
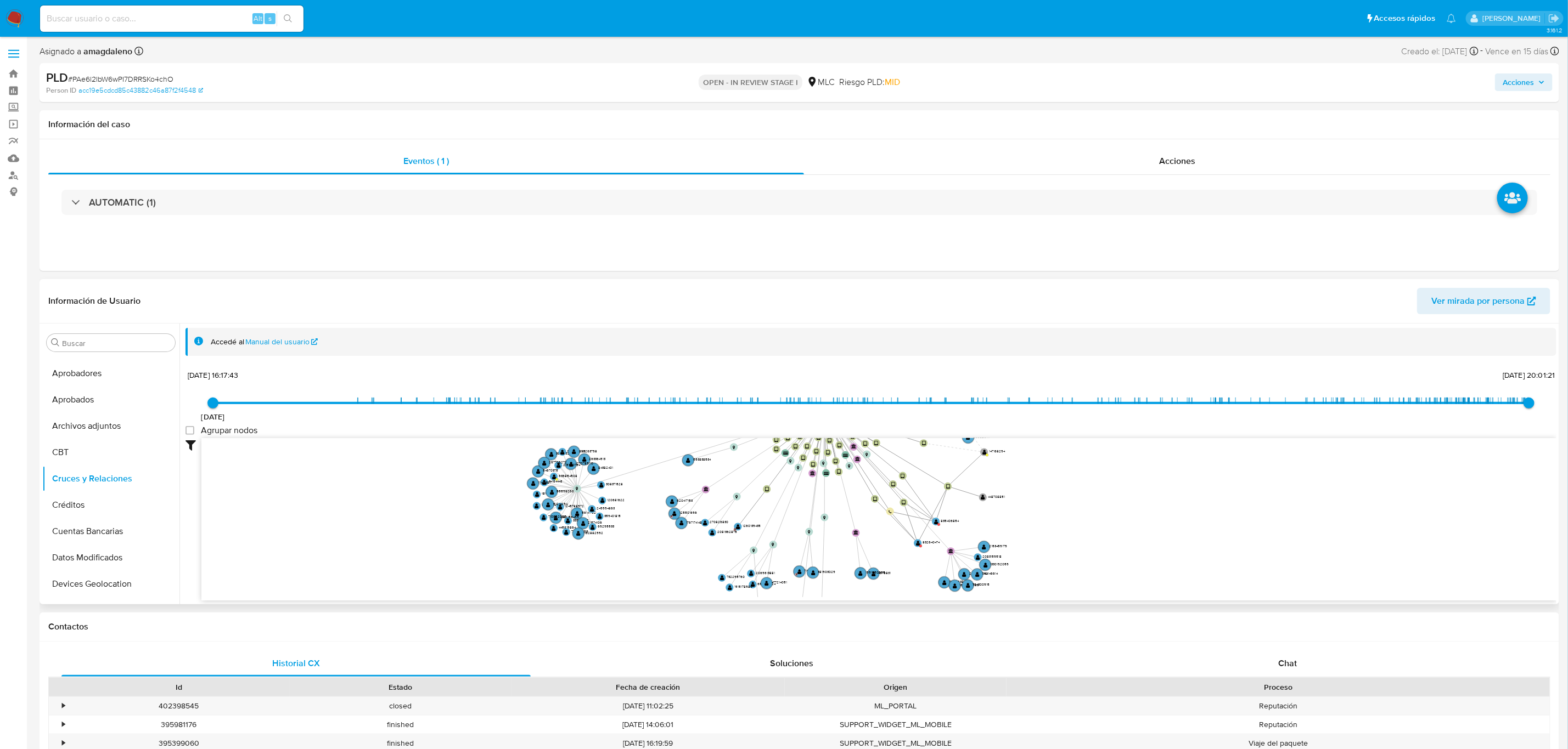
drag, startPoint x: 1204, startPoint y: 461, endPoint x: 1116, endPoint y: 424, distance: 95.5
click at [1116, 424] on div "19/11/2020 19/11/2020, 16:17:43 22/9/2025, 20:01:21 Agrupar nodos Filtros Confi…" at bounding box center [870, 504] width 1370 height 273
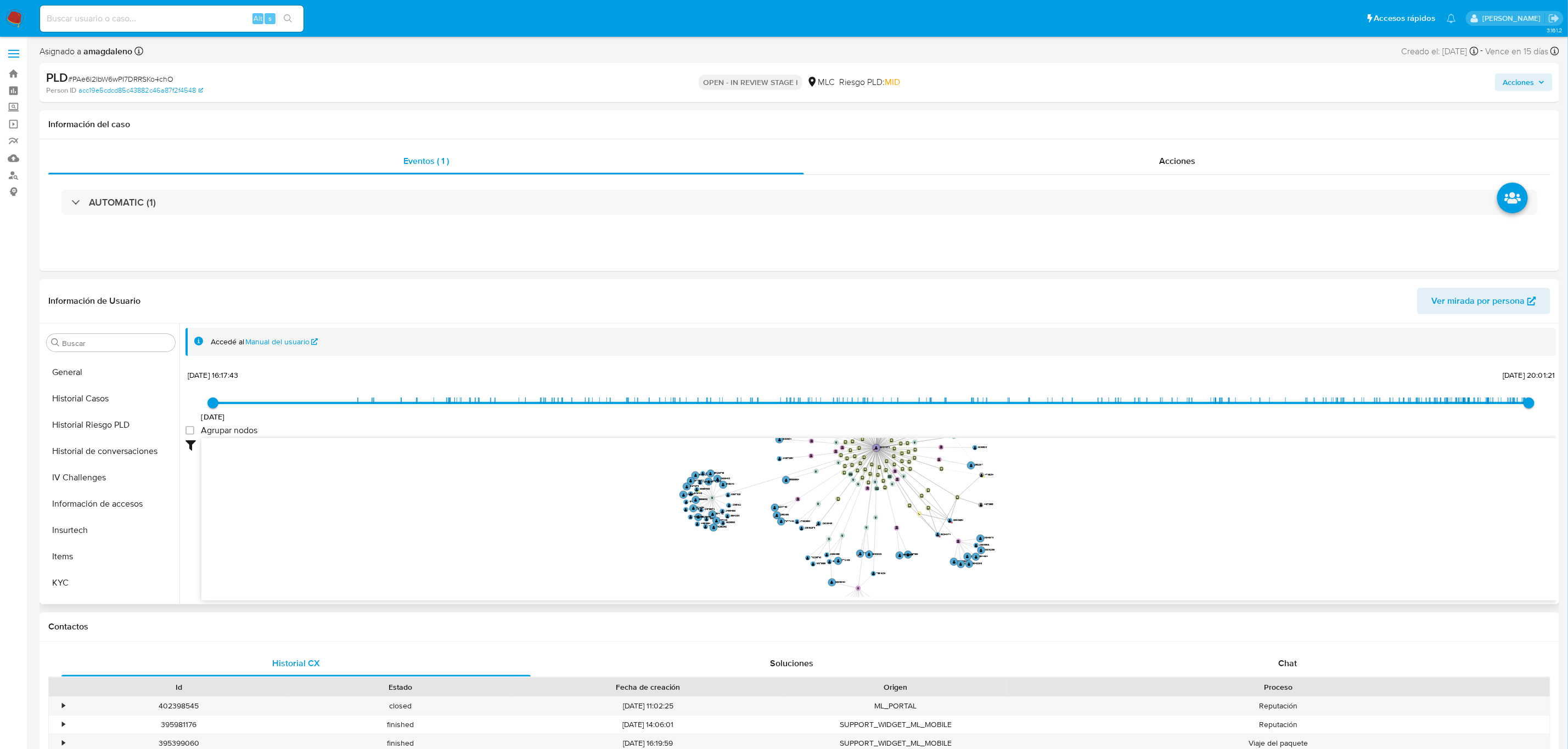
scroll to position [515, 0]
click at [68, 430] on button "KYC" at bounding box center [106, 432] width 129 height 26
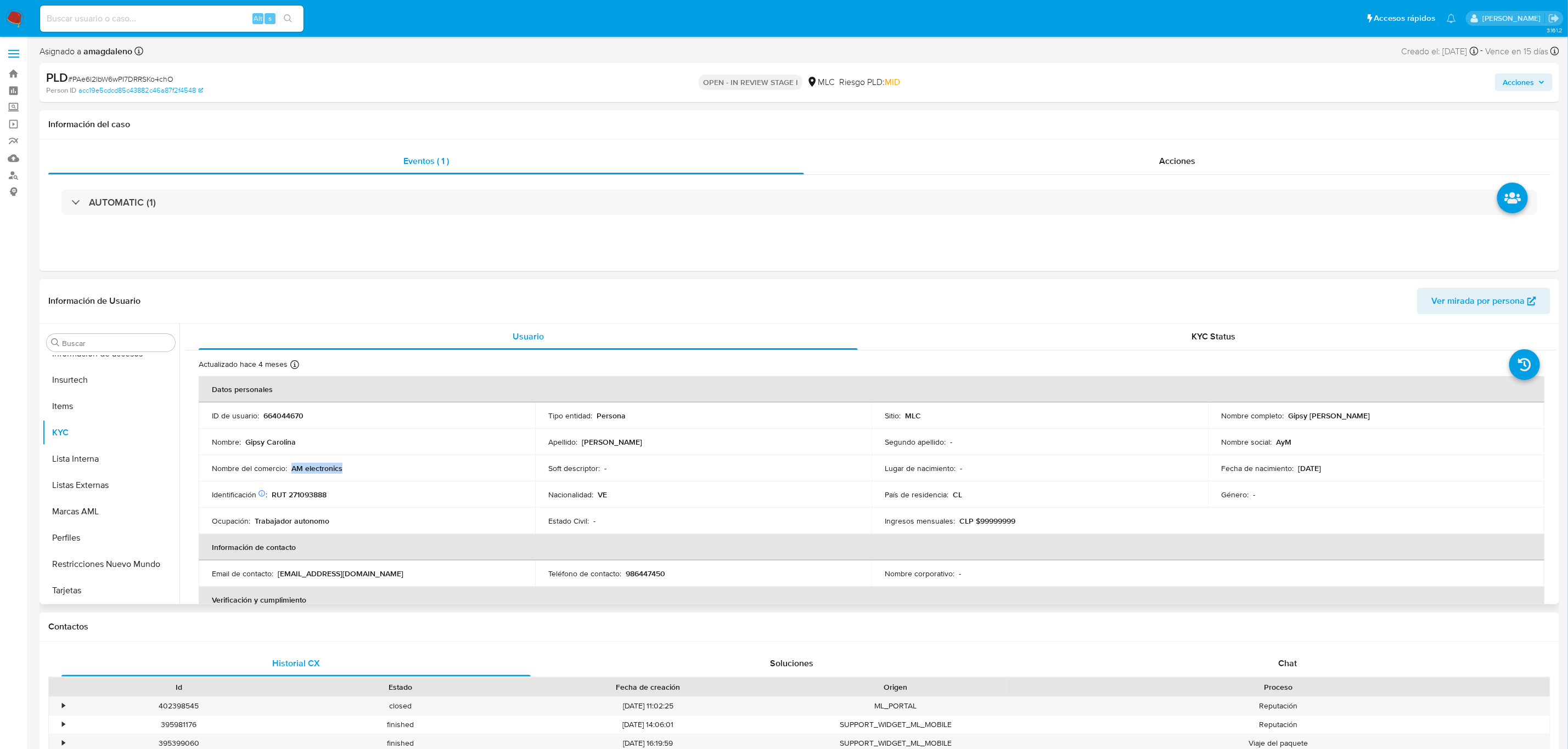
drag, startPoint x: 291, startPoint y: 470, endPoint x: 349, endPoint y: 468, distance: 58.0
click at [349, 468] on div "Nombre del comercio : AM electronics" at bounding box center [366, 468] width 310 height 10
copy p "AM electronics"
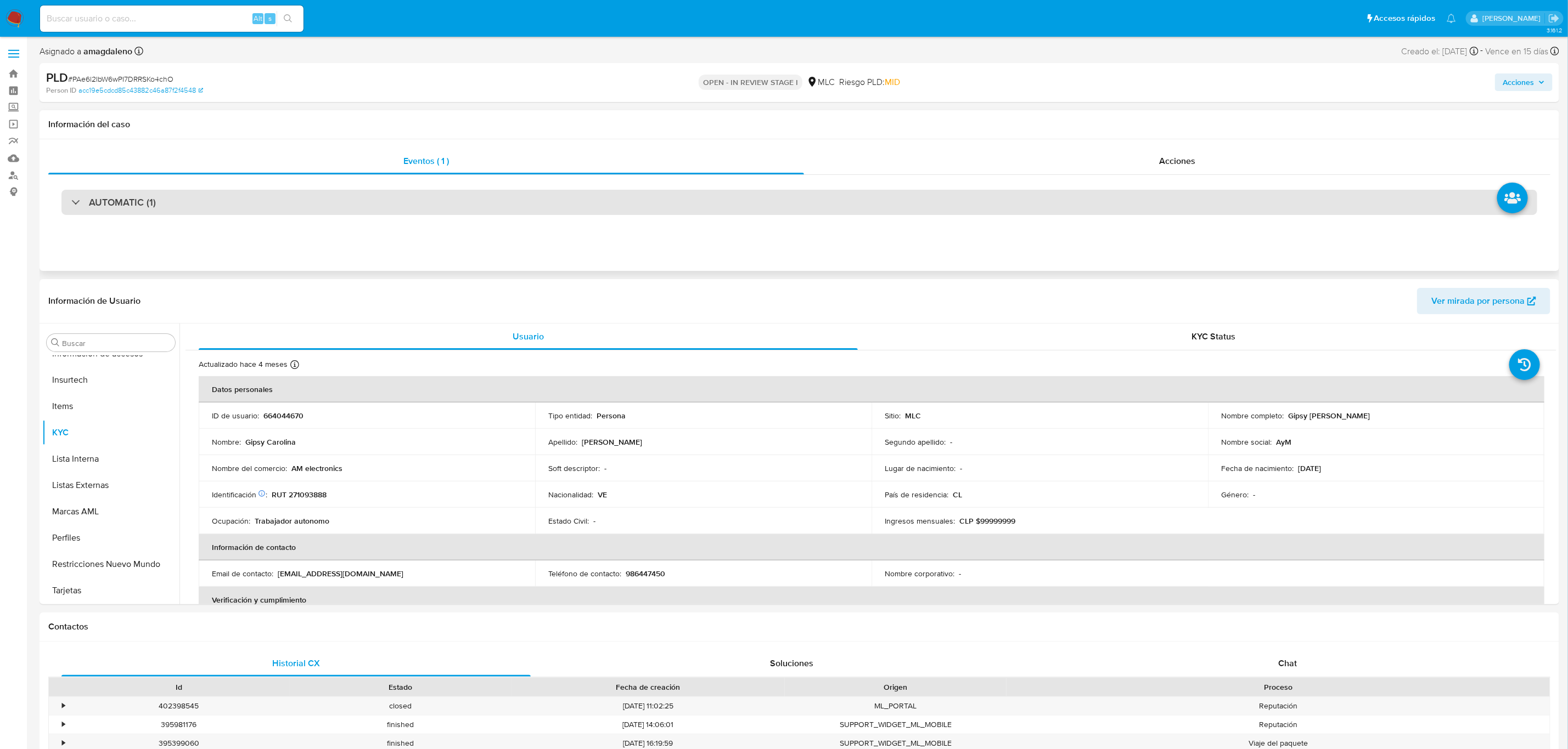
click at [802, 195] on div "AUTOMATIC (1)" at bounding box center [799, 203] width 1475 height 25
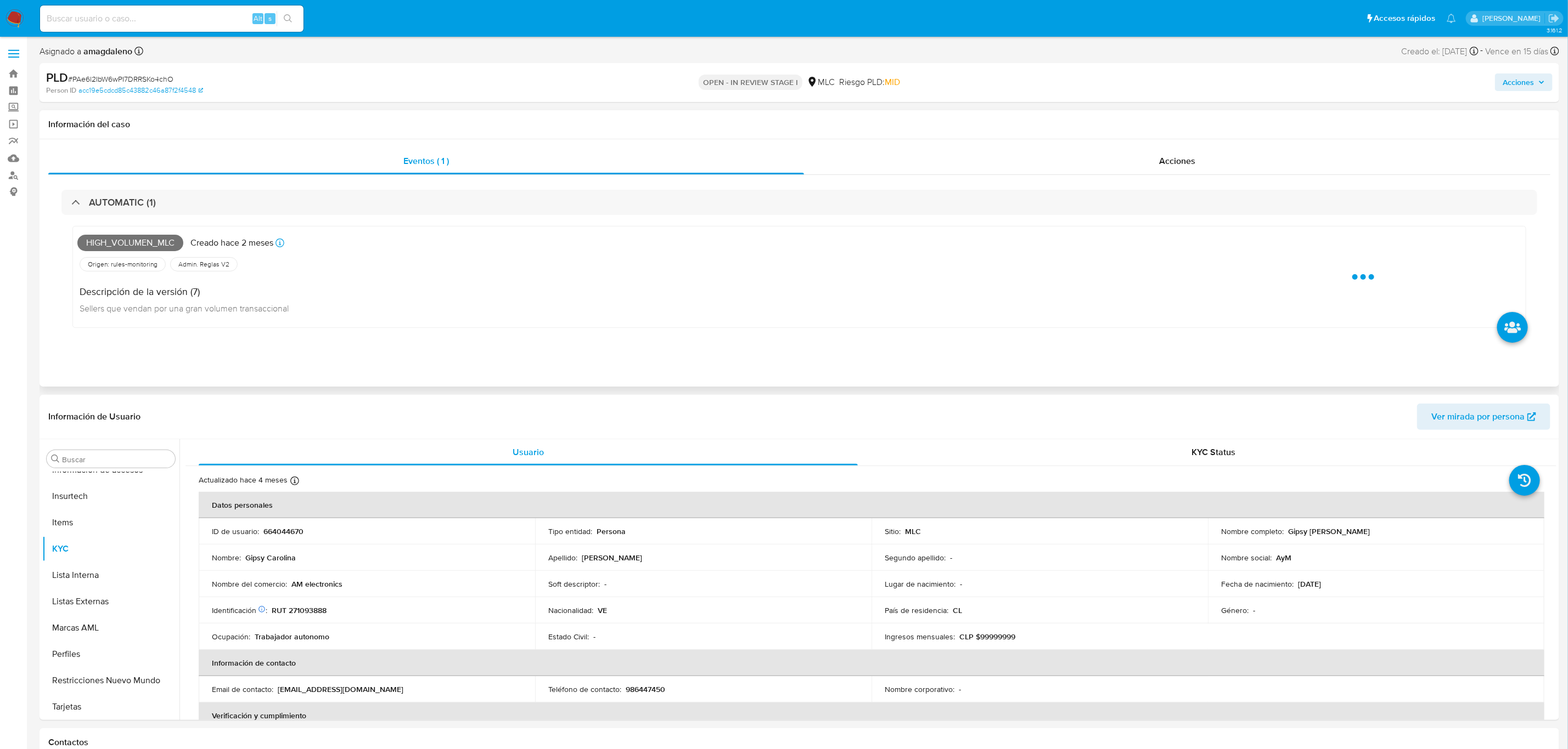
click at [993, 145] on div "Eventos ( 1 ) Acciones AUTOMATIC (1) High_volumen_mlc Creado hace 2 meses Cread…" at bounding box center [799, 263] width 1519 height 247
click at [990, 156] on div "Acciones" at bounding box center [1177, 161] width 746 height 26
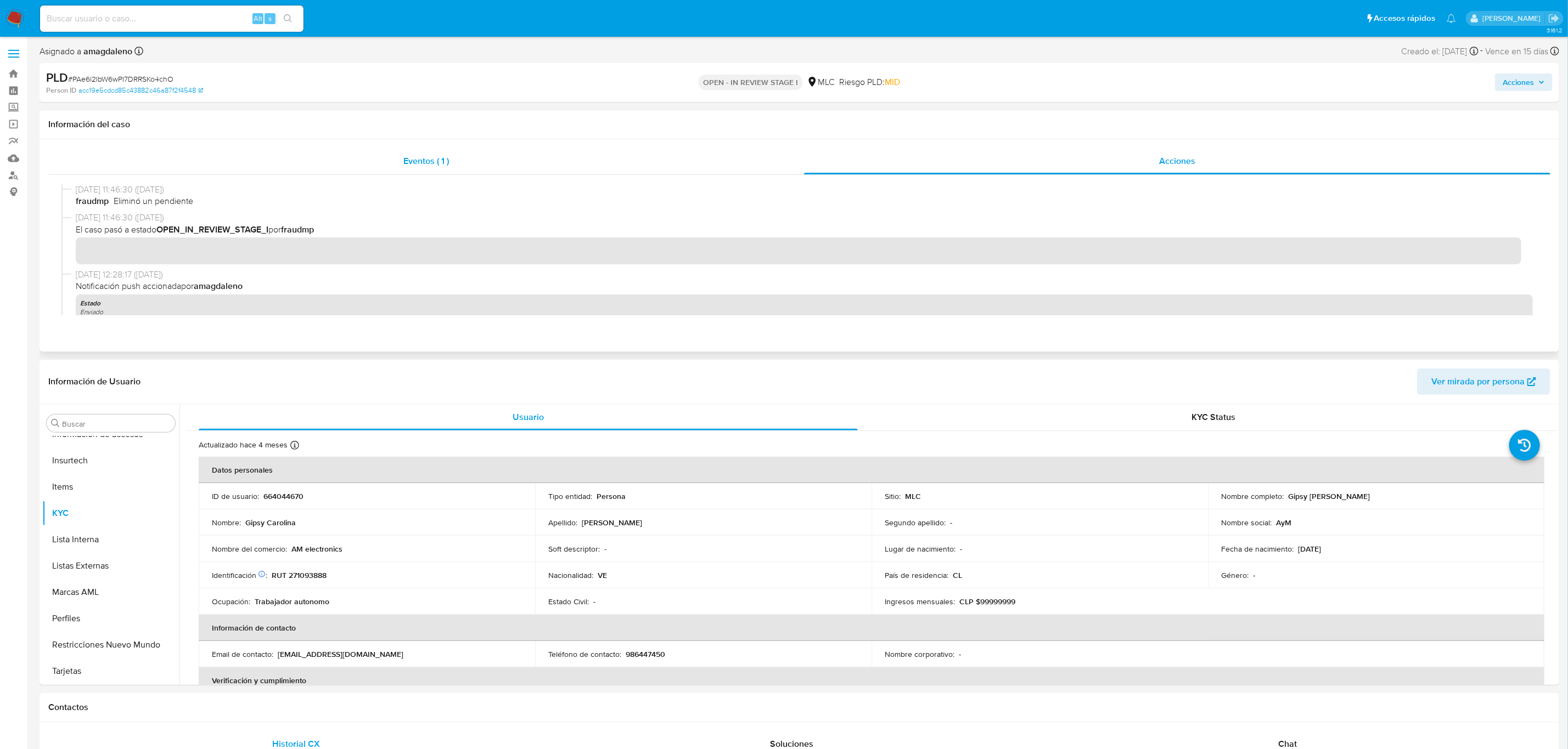
click at [509, 171] on div "Eventos ( 1 )" at bounding box center [426, 161] width 755 height 26
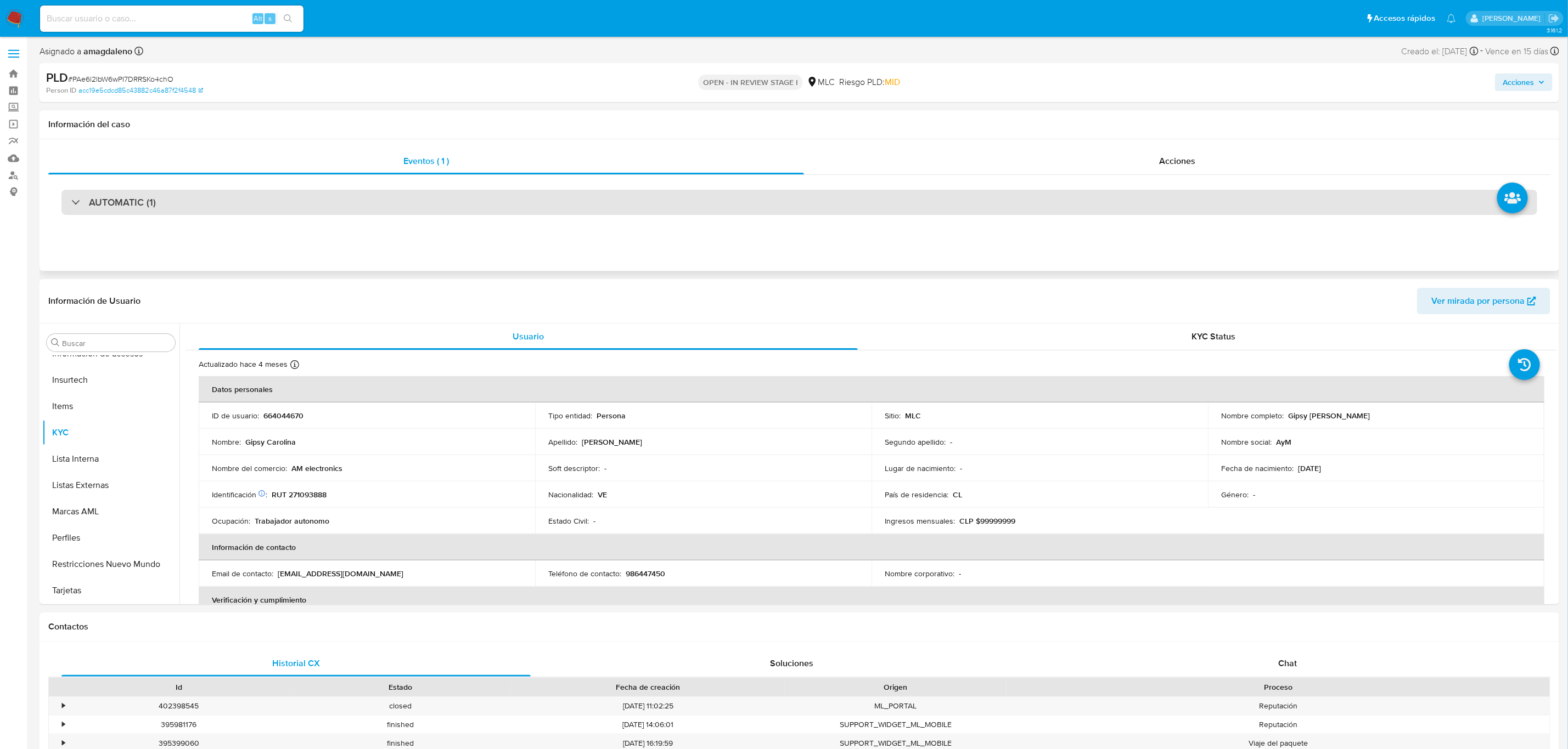
click at [406, 205] on div "AUTOMATIC (1)" at bounding box center [799, 203] width 1475 height 25
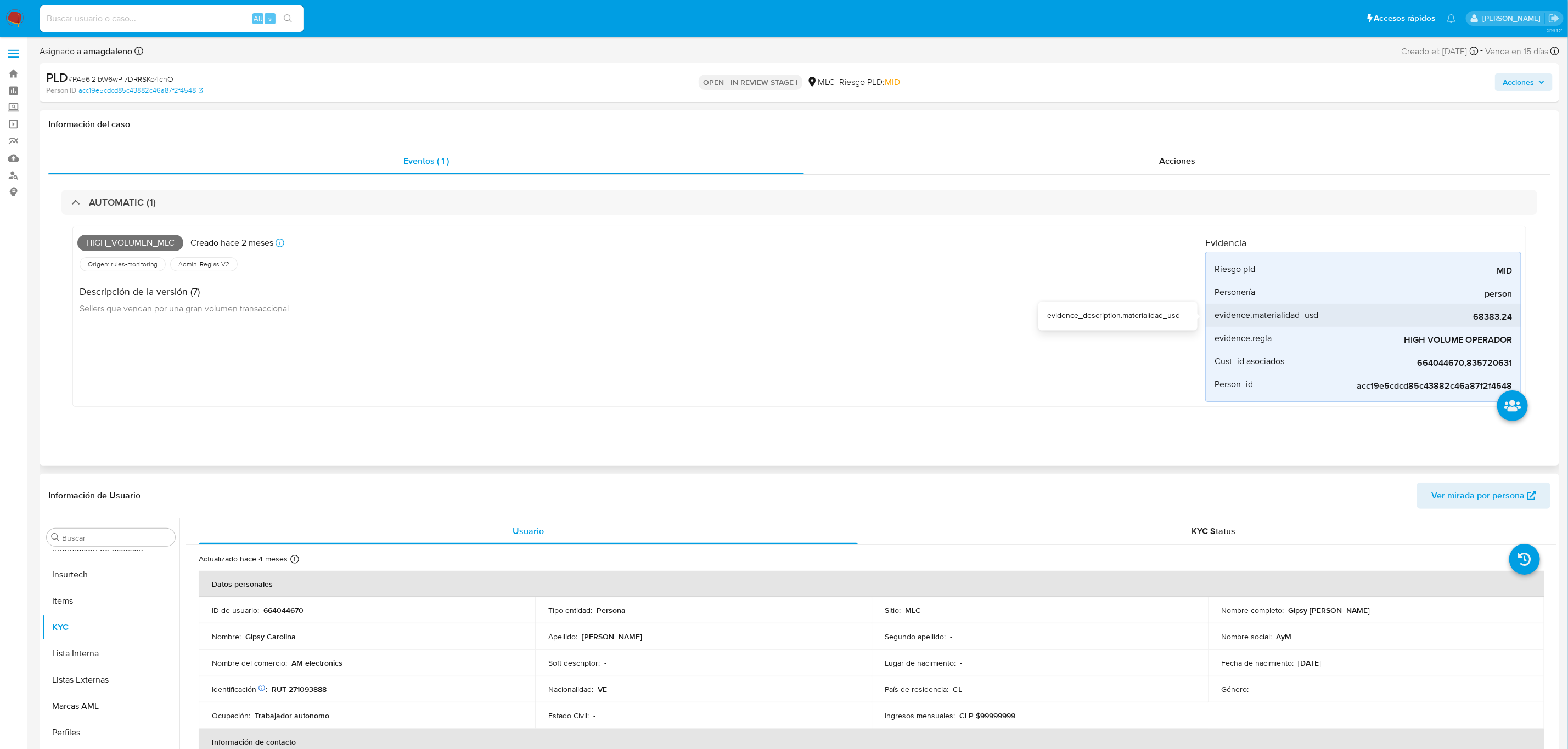
drag, startPoint x: 1472, startPoint y: 318, endPoint x: 1513, endPoint y: 325, distance: 41.6
click at [1513, 325] on li "evidence.materialidad_usd 68383.24" at bounding box center [1362, 316] width 315 height 23
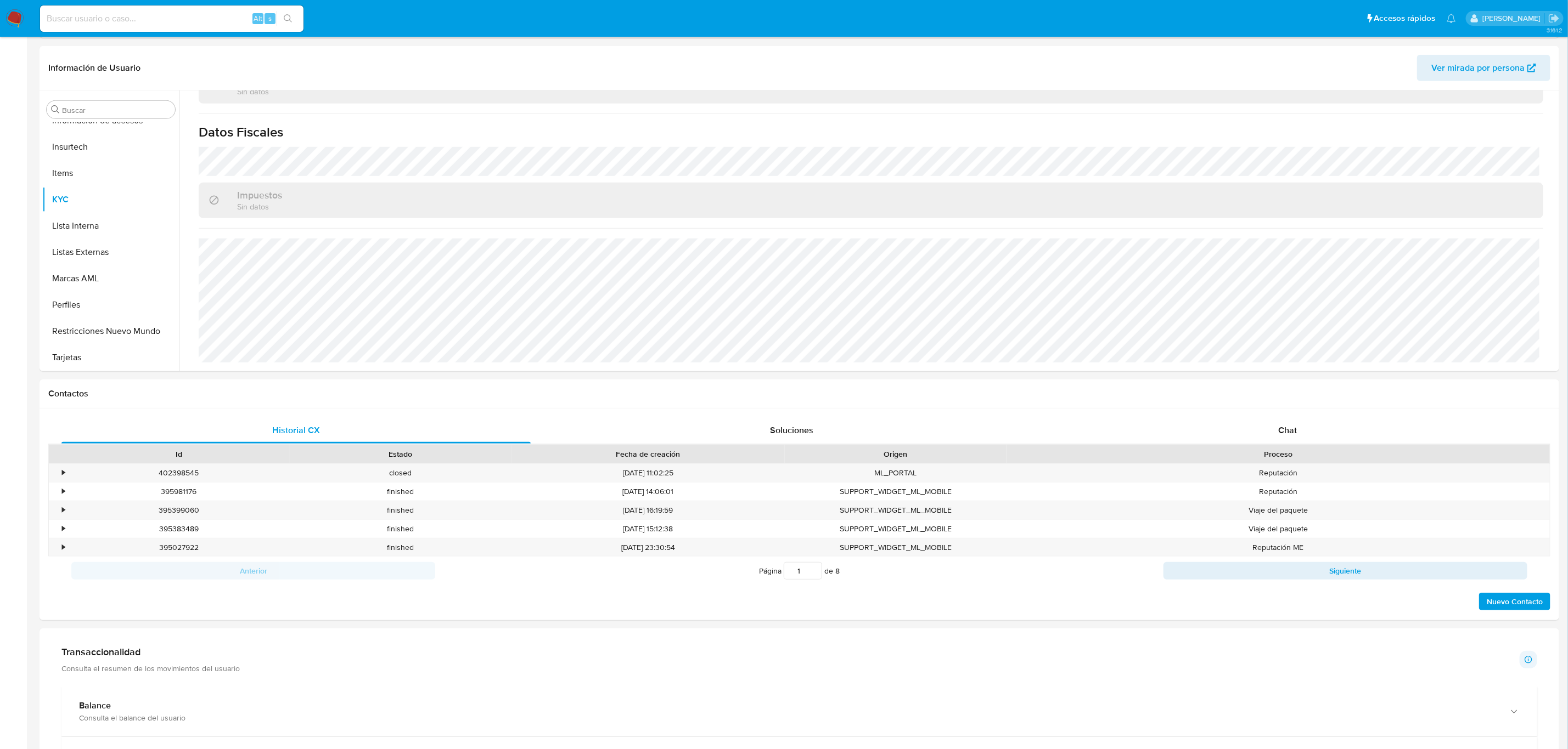
scroll to position [576, 0]
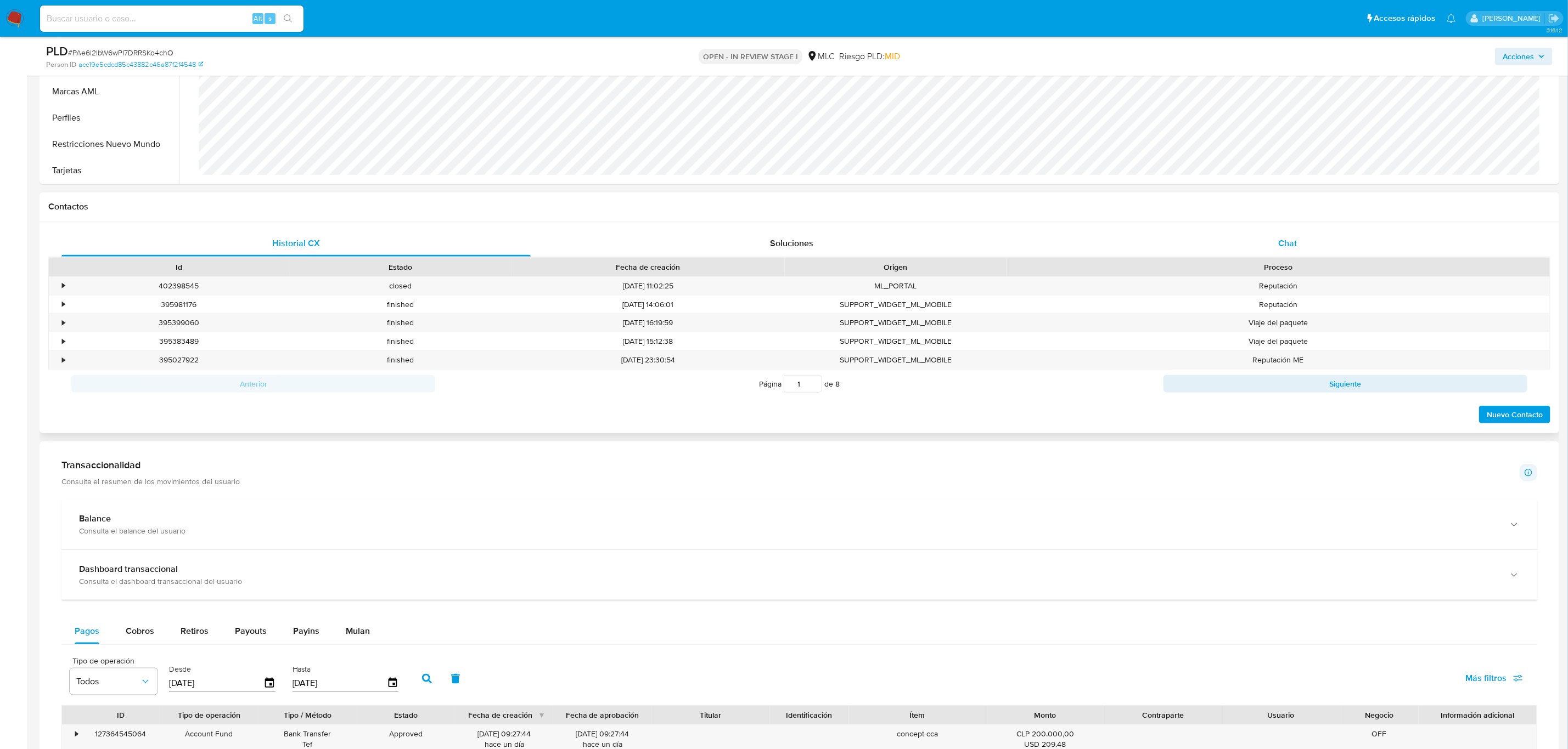
click at [1273, 251] on div "Chat" at bounding box center [1286, 243] width 469 height 26
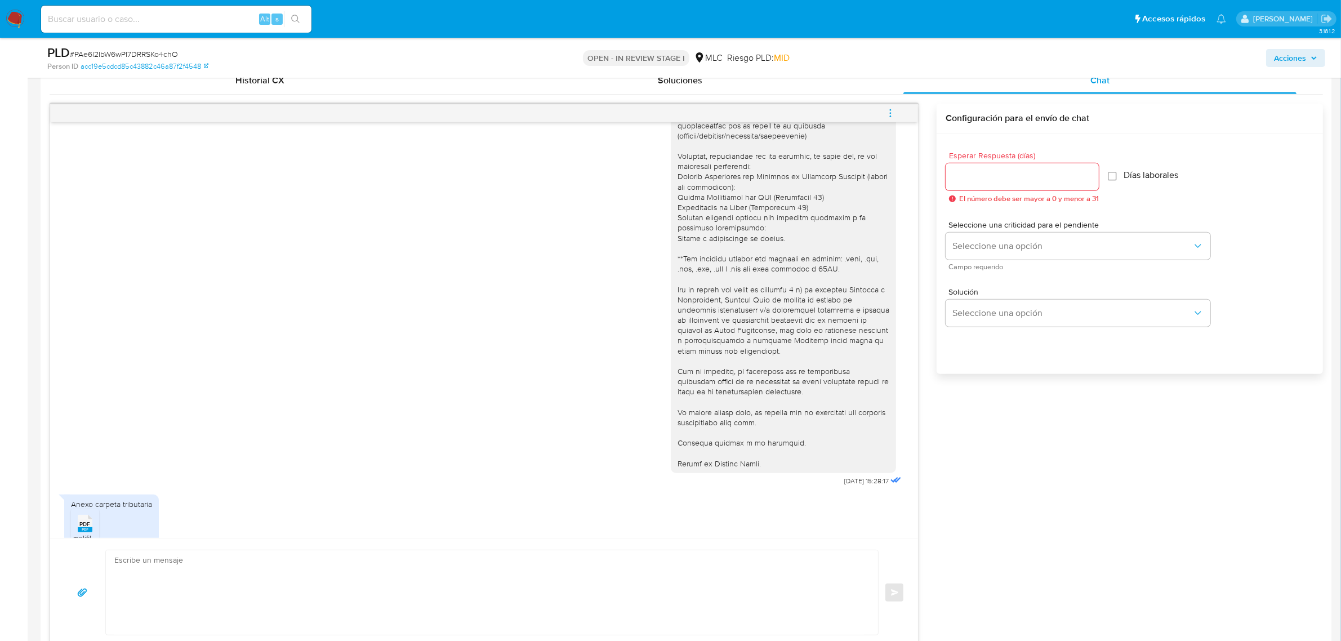
scroll to position [237, 0]
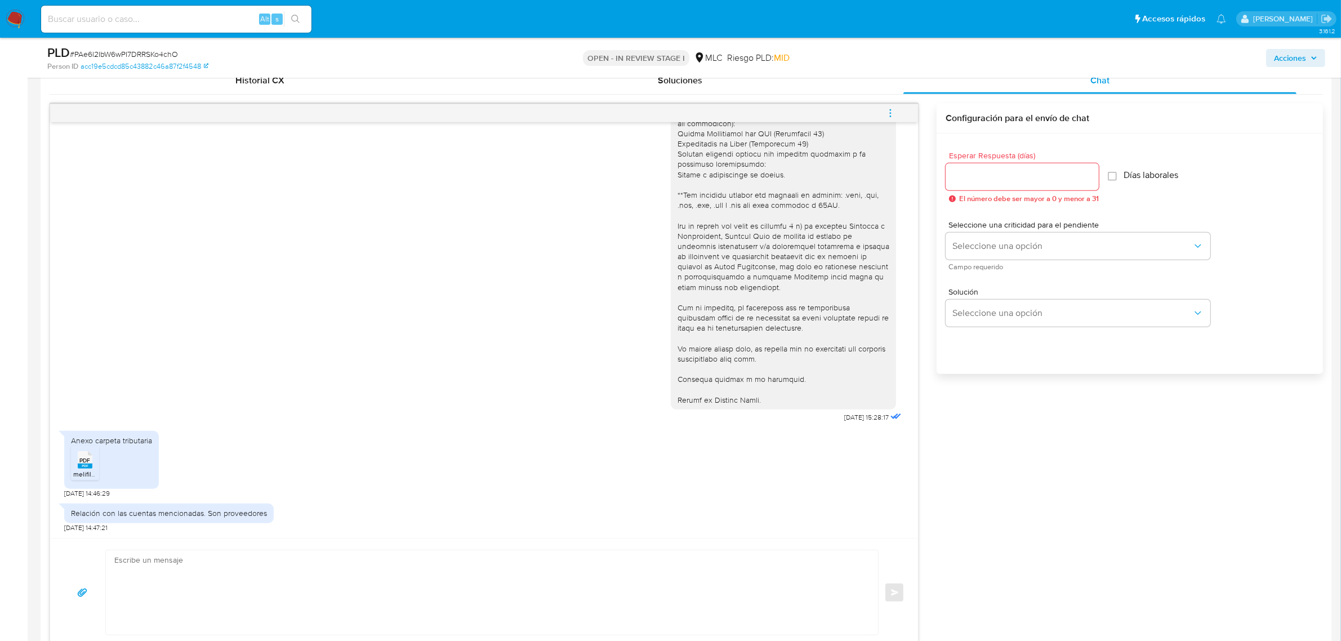
click at [103, 522] on div "Relación con las cuentas mencionadas. Son proveedores" at bounding box center [168, 512] width 209 height 19
click at [103, 521] on div "Relación con las cuentas mencionadas. Son proveedores" at bounding box center [168, 512] width 209 height 19
click at [608, 59] on p "OPEN - IN REVIEW STAGE I" at bounding box center [636, 58] width 106 height 16
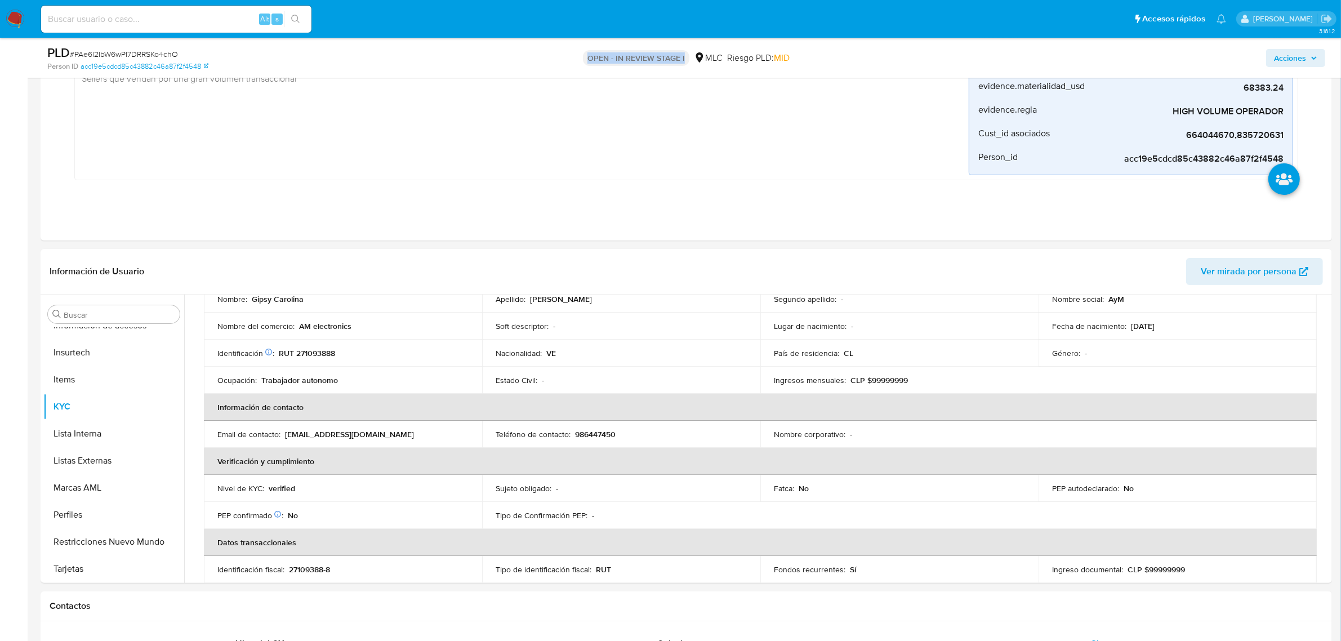
scroll to position [0, 0]
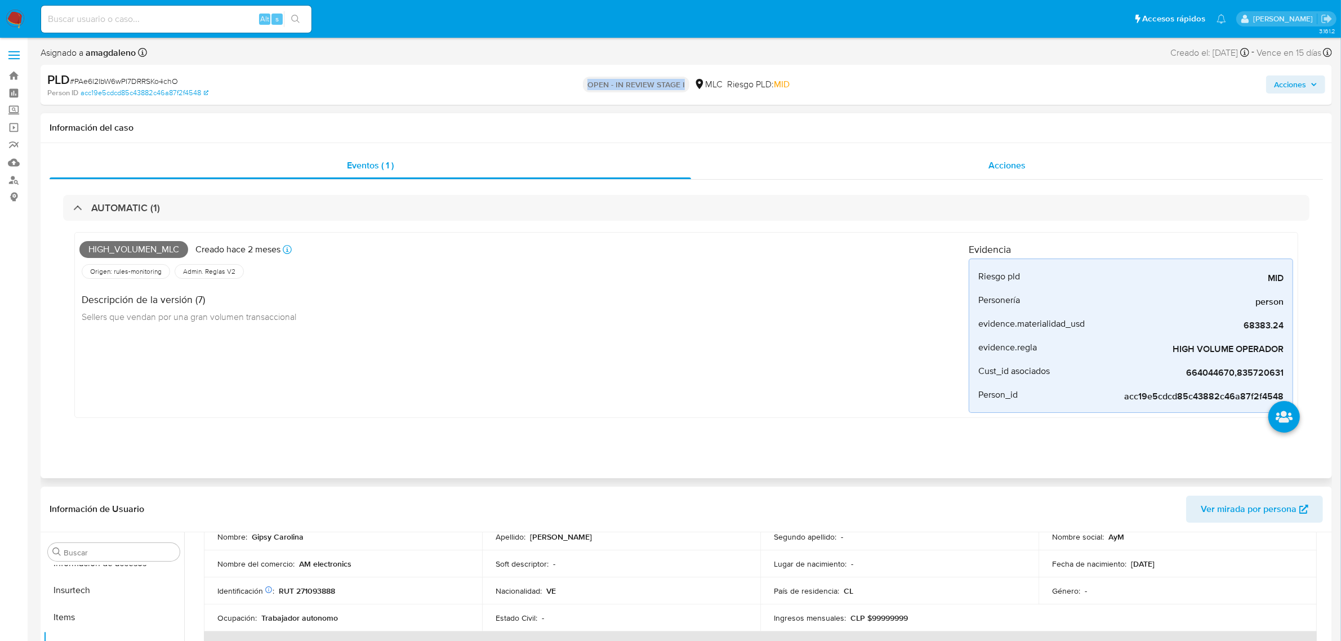
click at [960, 167] on div "Acciones" at bounding box center [1007, 165] width 632 height 27
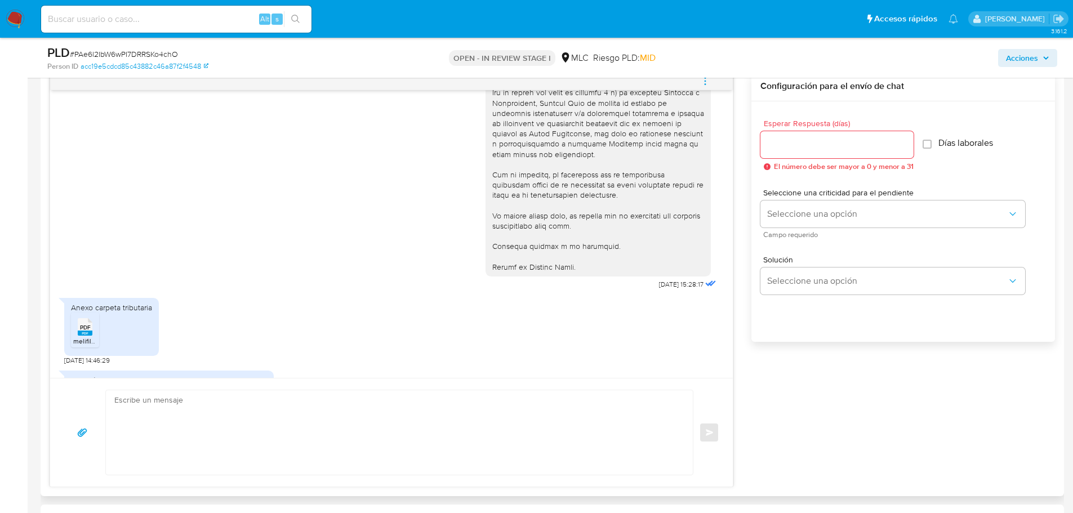
scroll to position [365, 0]
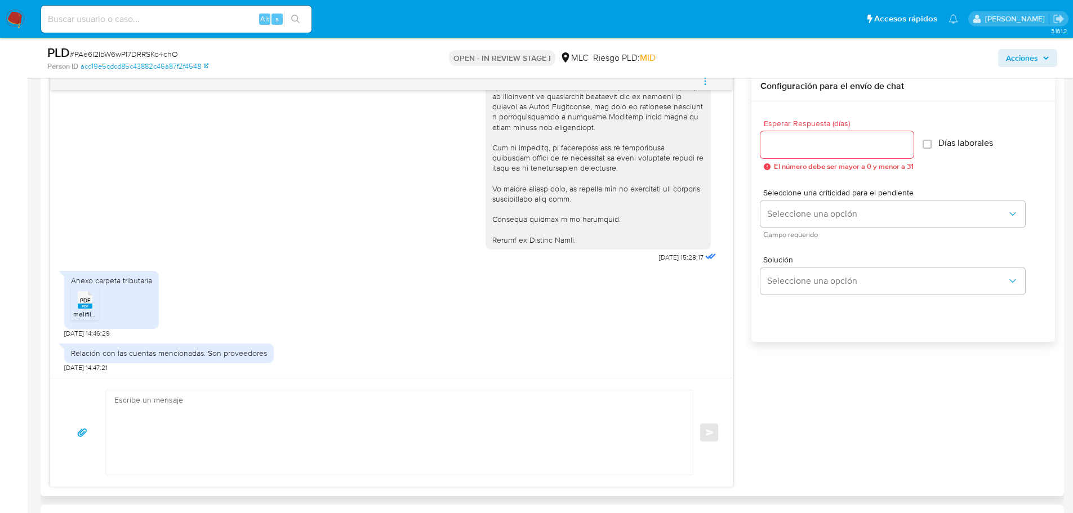
click at [88, 303] on span "PDF" at bounding box center [85, 300] width 11 height 7
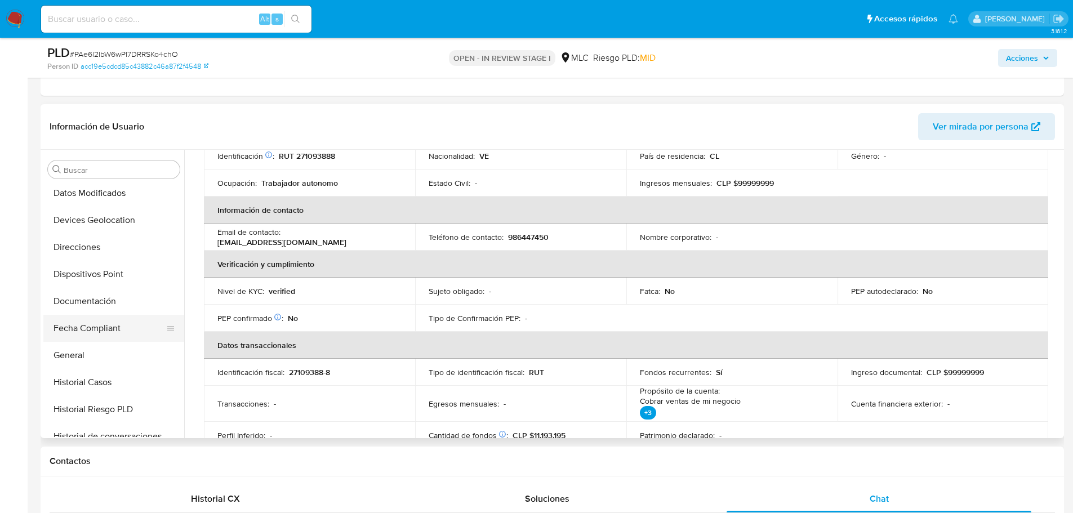
scroll to position [248, 0]
click at [96, 266] on button "Documentación" at bounding box center [109, 273] width 132 height 27
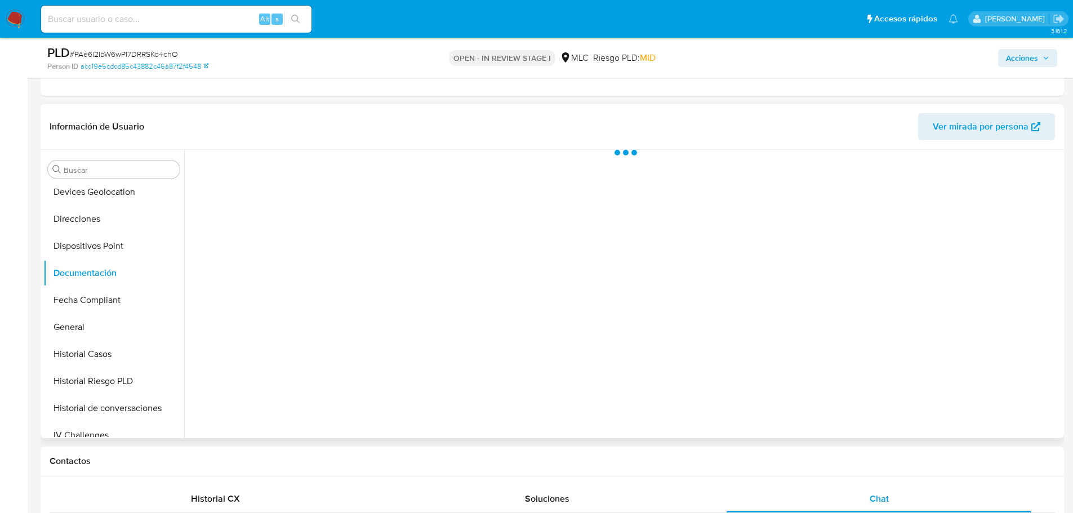
scroll to position [0, 0]
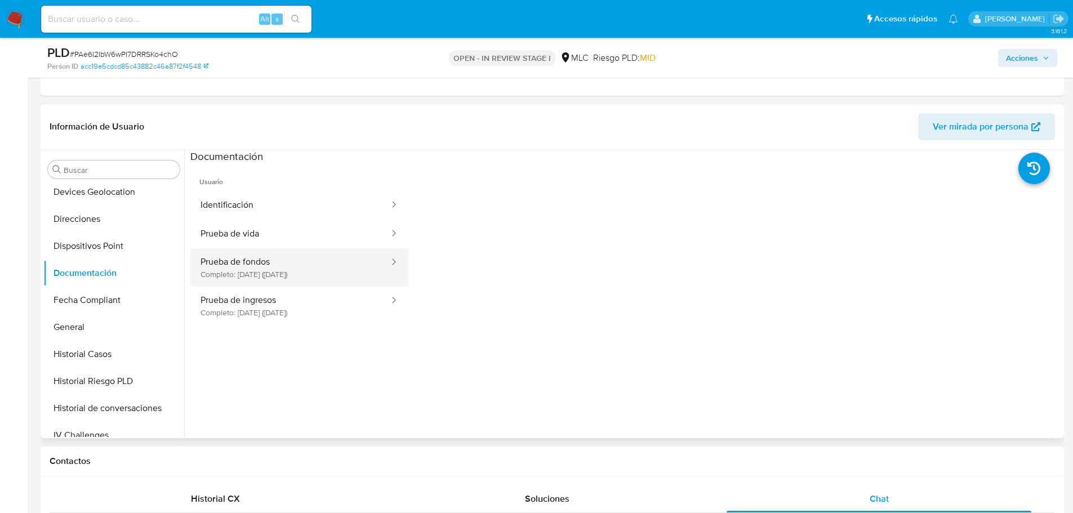
click at [285, 273] on button "Prueba de fondos Completo: 17/04/2025 (hace 5 meses)" at bounding box center [290, 267] width 200 height 38
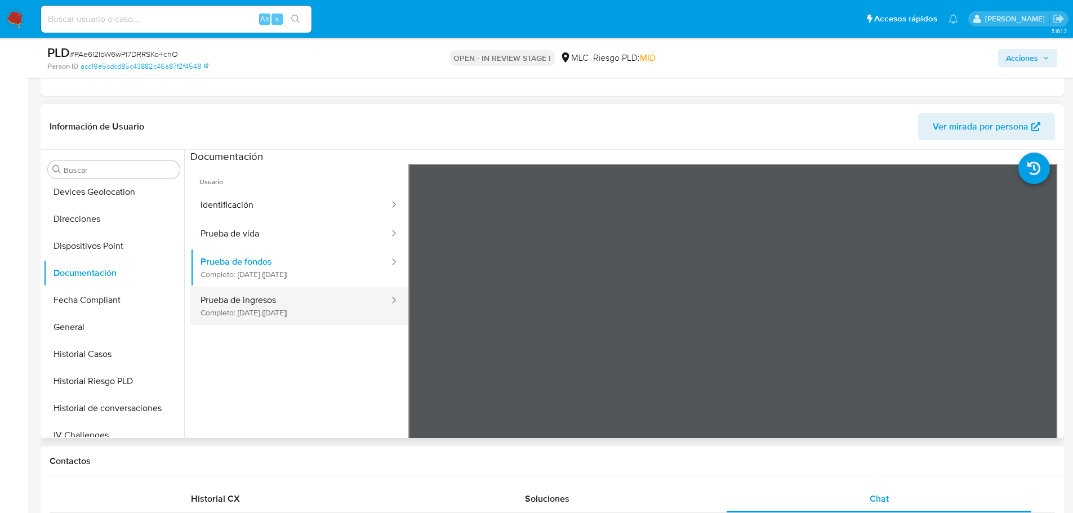
click at [285, 310] on button "Prueba de ingresos Completo: 07/02/2022 (hace 4 años)" at bounding box center [290, 306] width 200 height 38
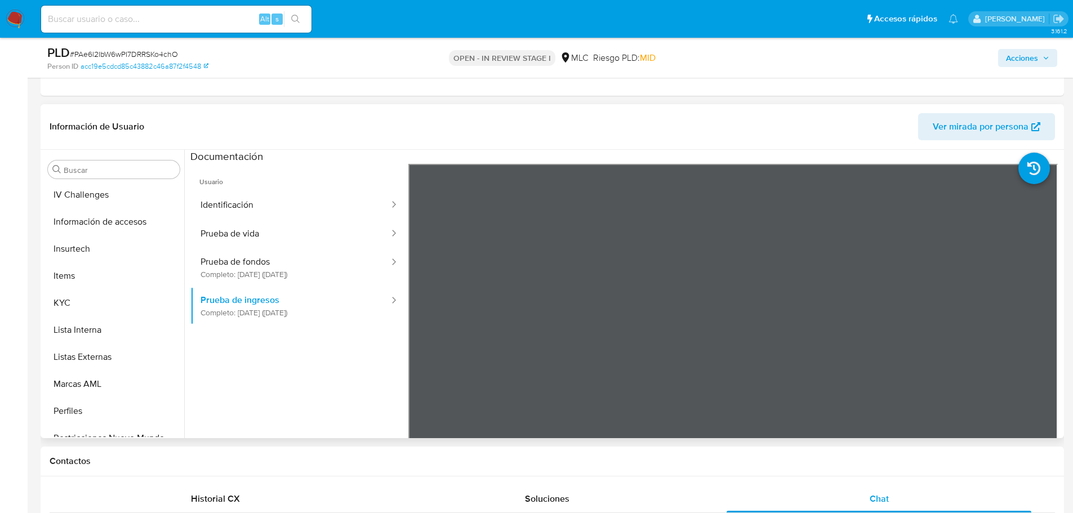
scroll to position [529, 0]
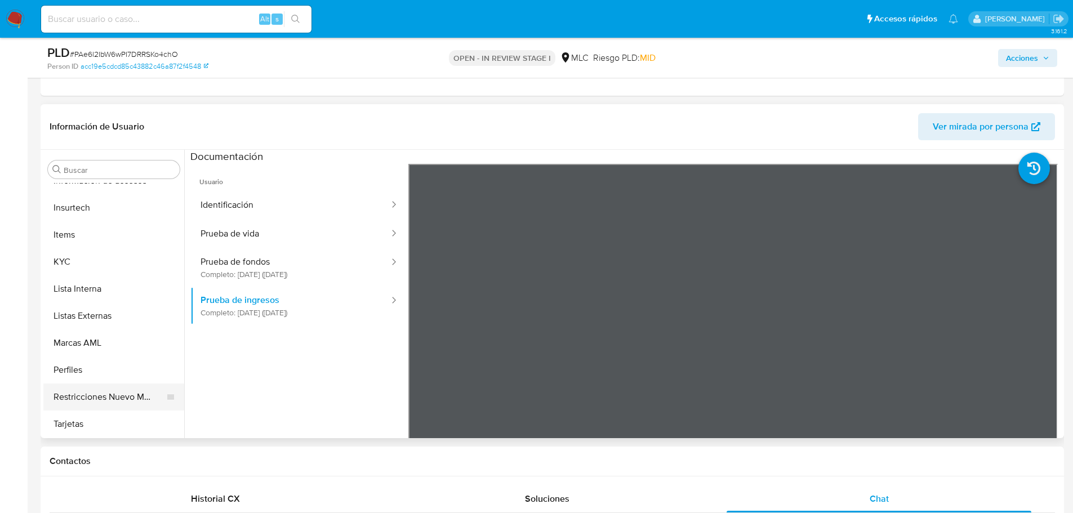
click at [98, 400] on button "Restricciones Nuevo Mundo" at bounding box center [109, 396] width 132 height 27
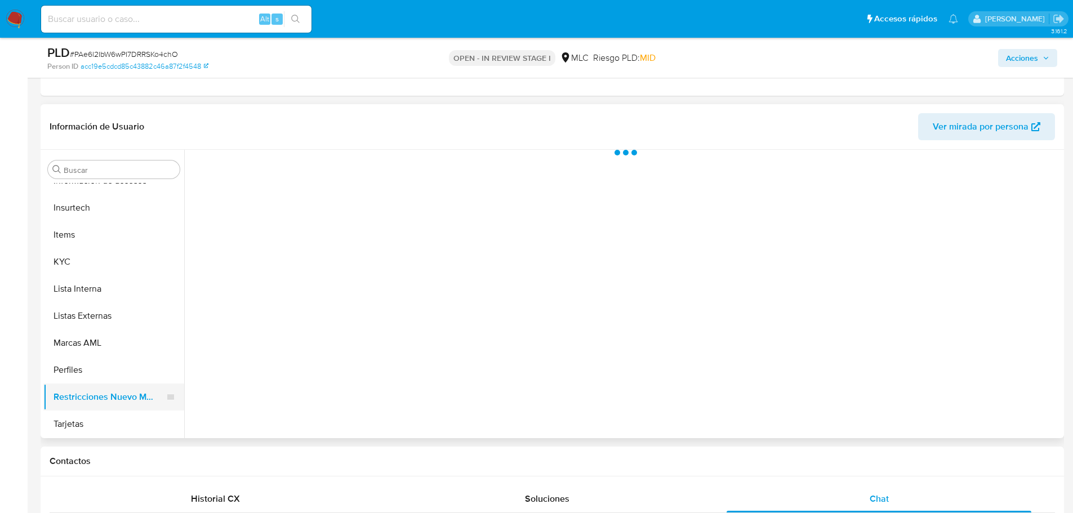
drag, startPoint x: 98, startPoint y: 400, endPoint x: 82, endPoint y: 394, distance: 16.9
click at [82, 394] on button "Restricciones Nuevo Mundo" at bounding box center [109, 396] width 132 height 27
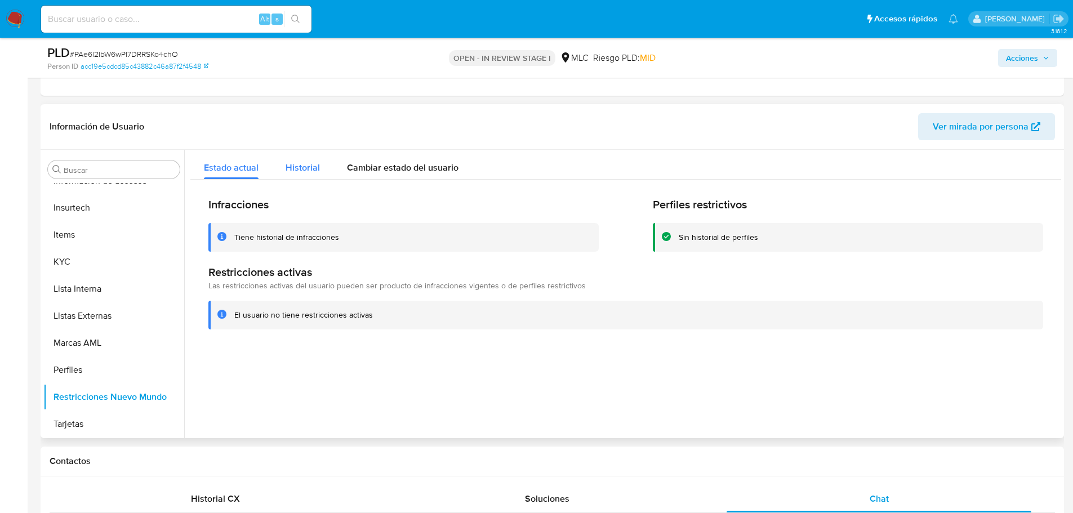
click at [309, 168] on span "Historial" at bounding box center [302, 167] width 34 height 13
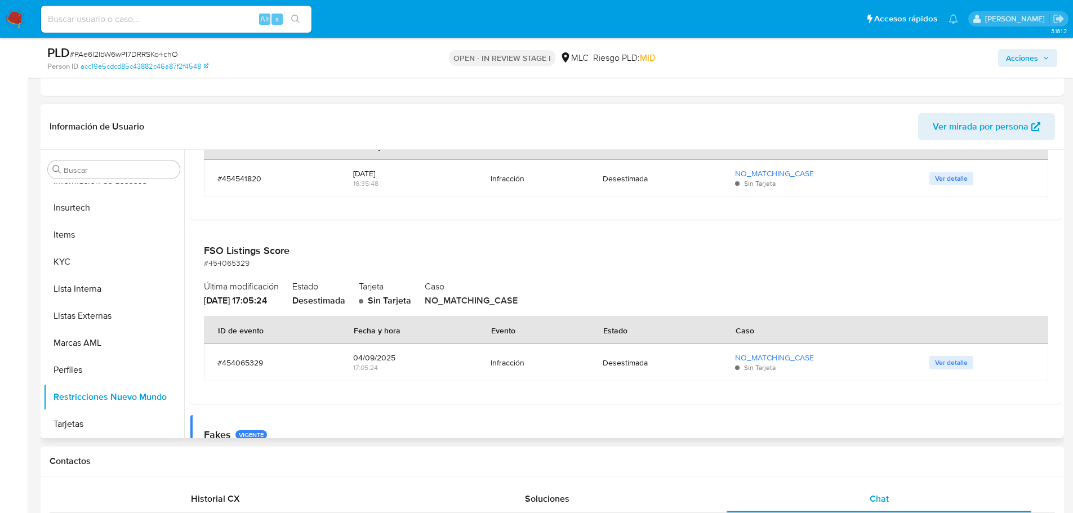
scroll to position [0, 0]
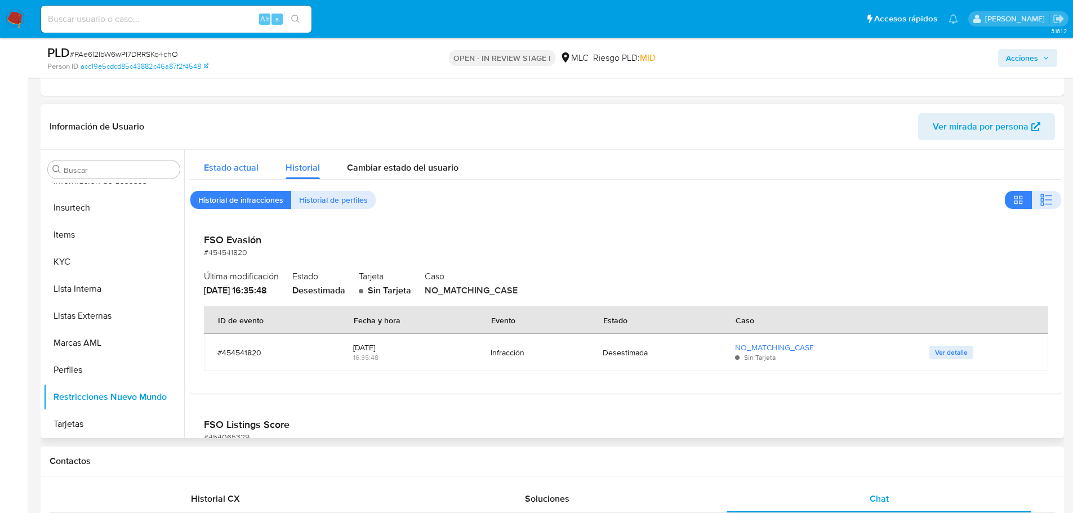
click at [253, 173] on span "Estado actual" at bounding box center [231, 167] width 55 height 13
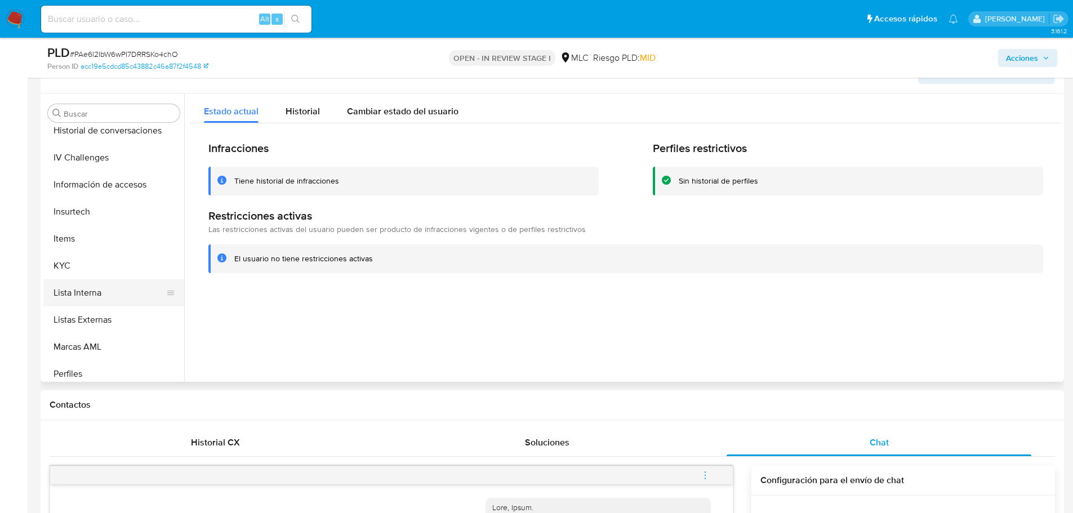
scroll to position [473, 0]
click at [104, 275] on button "Lista Interna" at bounding box center [109, 288] width 132 height 27
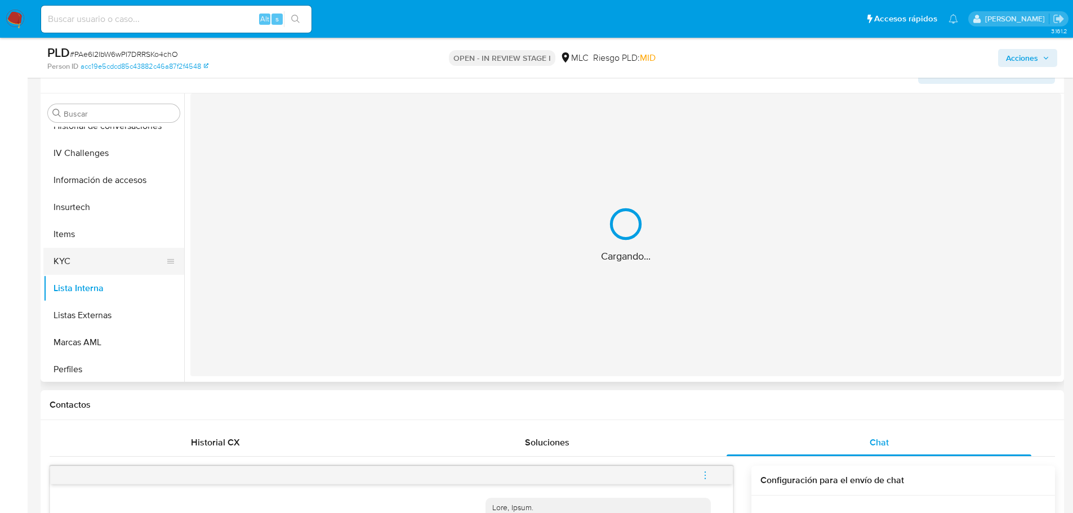
click at [110, 261] on button "KYC" at bounding box center [109, 261] width 132 height 27
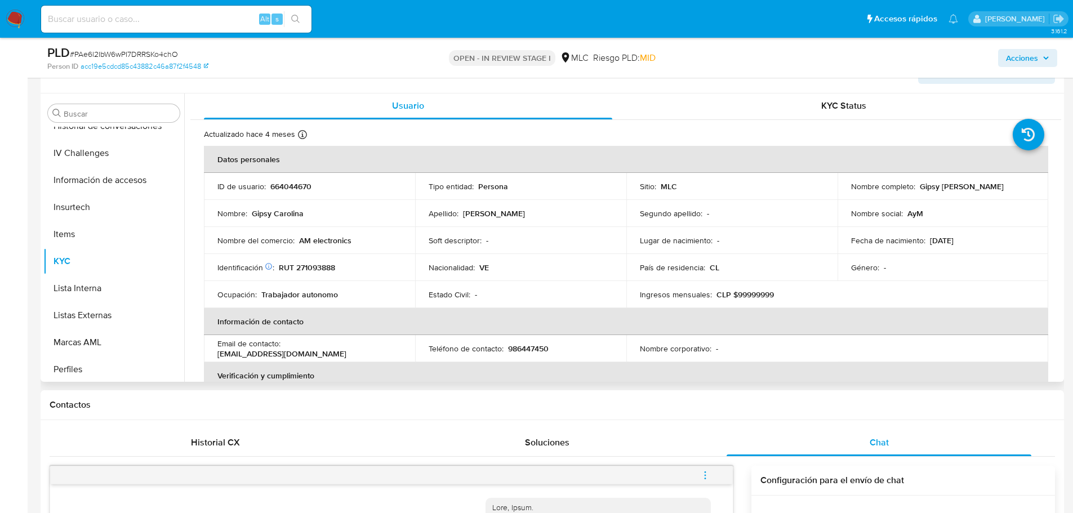
scroll to position [0, 0]
drag, startPoint x: 848, startPoint y: 192, endPoint x: 965, endPoint y: 194, distance: 116.6
click at [965, 193] on div "Nombre completo : Gipsy Carolina Mendoza Farfan" at bounding box center [943, 187] width 184 height 10
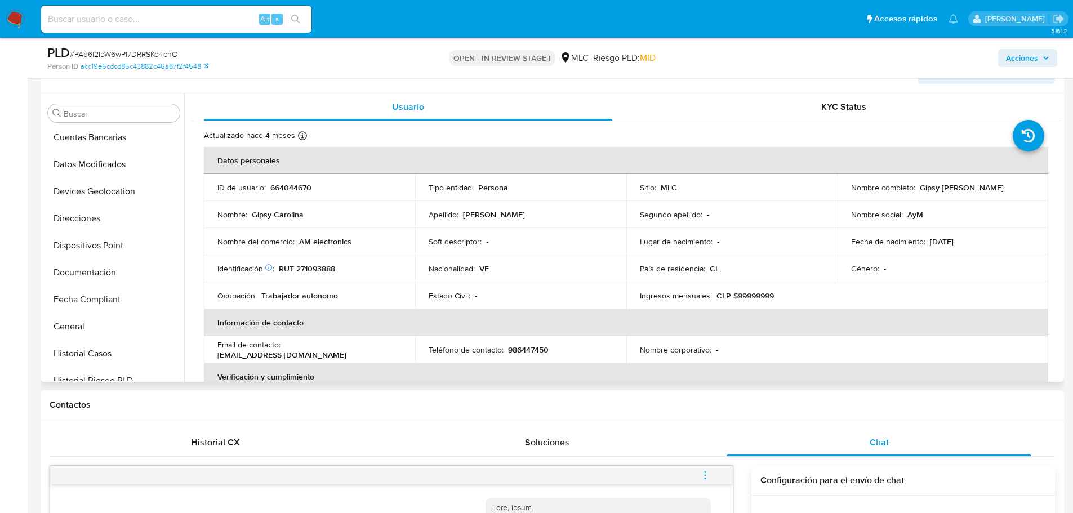
scroll to position [79, 0]
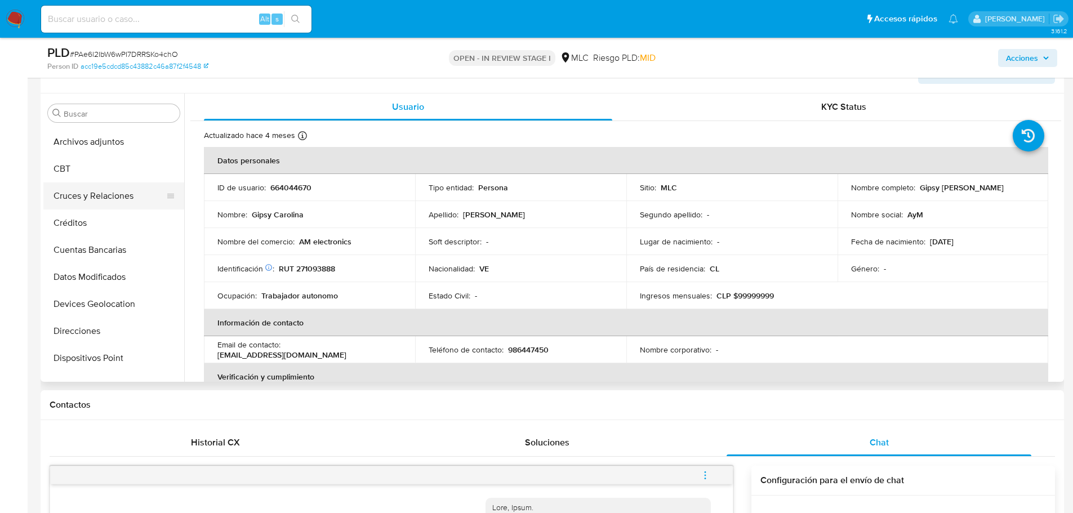
click at [128, 203] on button "Cruces y Relaciones" at bounding box center [109, 195] width 132 height 27
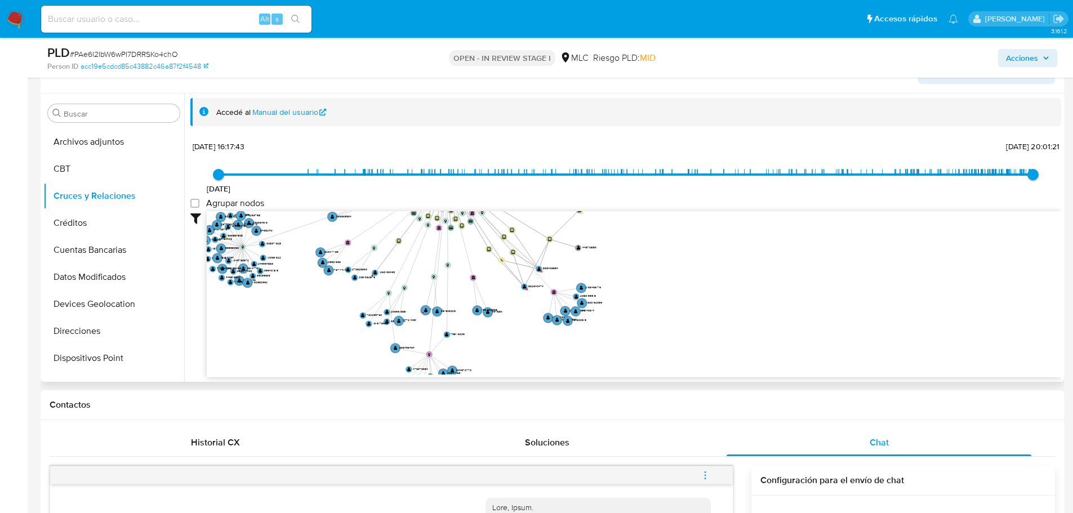
drag, startPoint x: 772, startPoint y: 307, endPoint x: 575, endPoint y: 269, distance: 200.7
click at [615, 246] on icon "device-67895bf59dc8e1e640939854  user-664044670  664044670 D device-66aeb78a2…" at bounding box center [634, 292] width 854 height 163
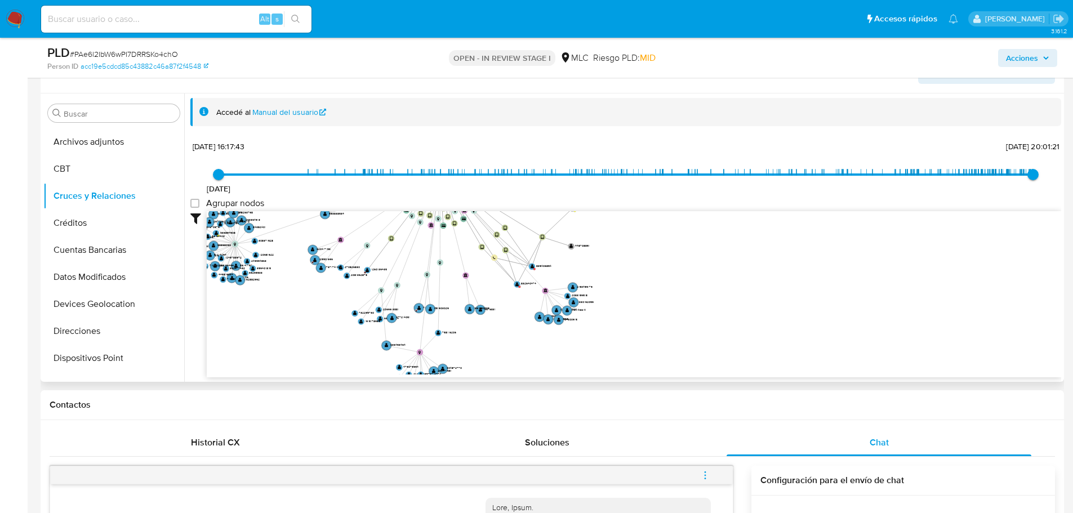
click at [557, 265] on icon "device-67895bf59dc8e1e640939854  user-664044670  664044670 D device-66aeb78a2…" at bounding box center [634, 292] width 854 height 163
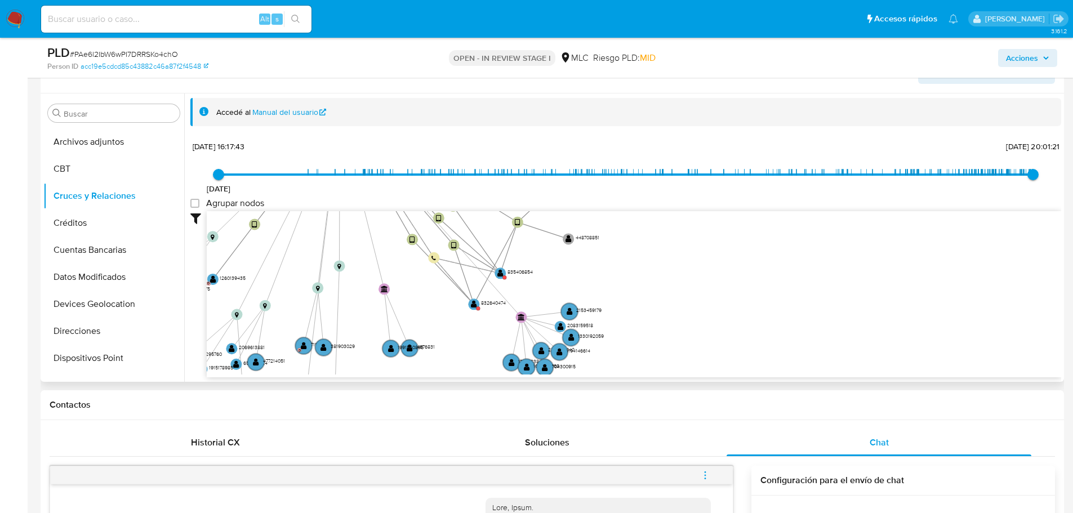
drag, startPoint x: 504, startPoint y: 307, endPoint x: 449, endPoint y: 334, distance: 61.2
click at [448, 338] on icon "device-67895bf59dc8e1e640939854  user-664044670  664044670 D device-66aeb78a2…" at bounding box center [634, 292] width 854 height 163
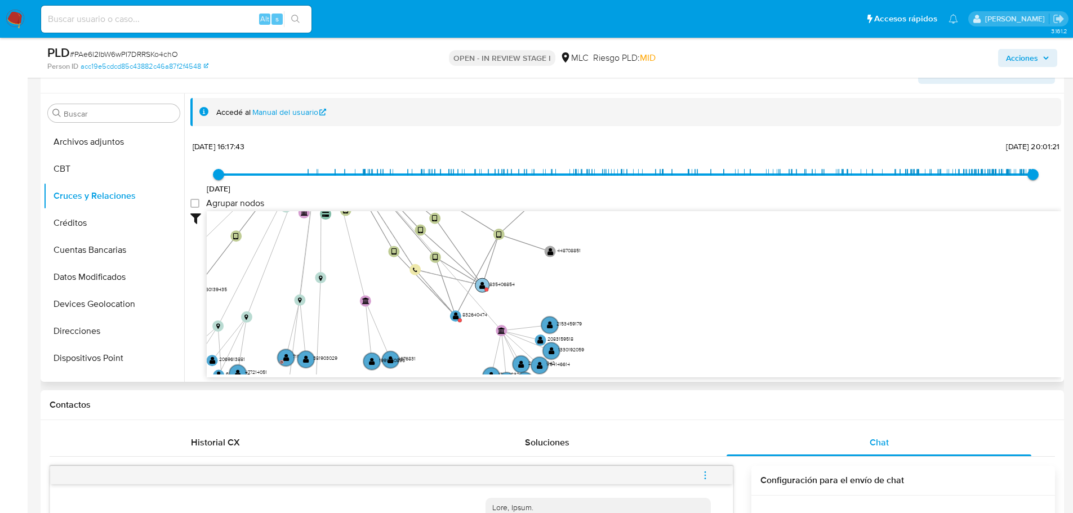
click at [485, 288] on circle at bounding box center [486, 289] width 4 height 4
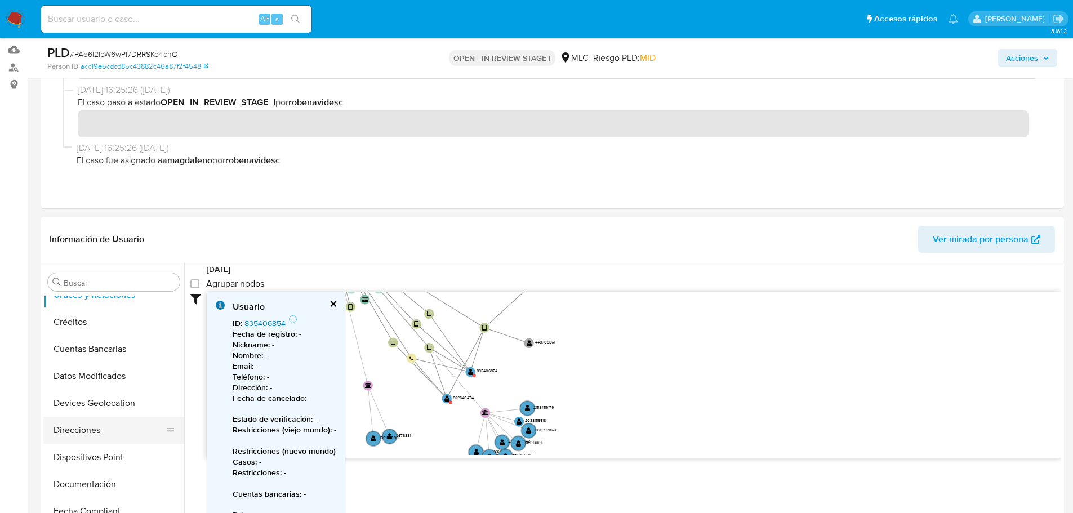
scroll to position [169, 0]
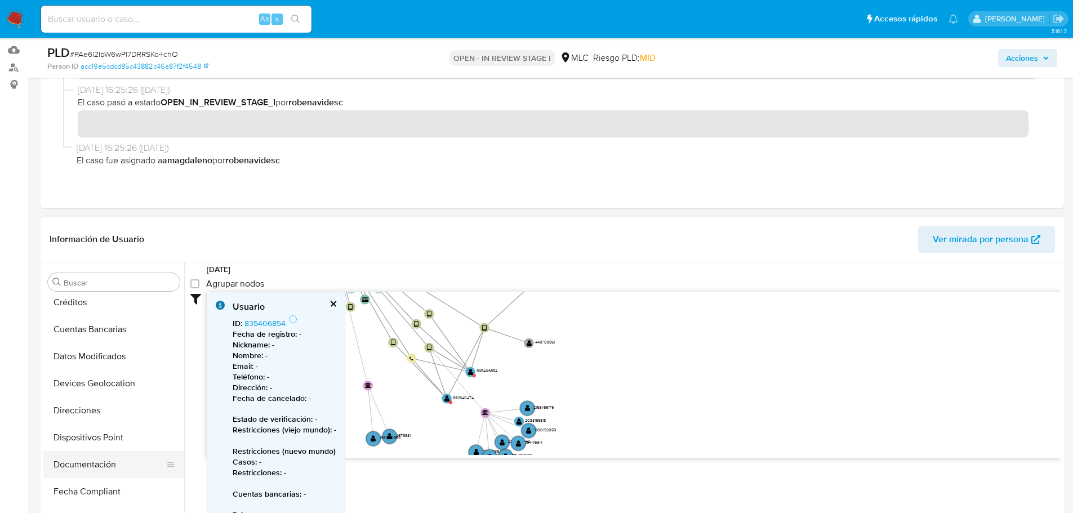
click at [94, 462] on button "Documentación" at bounding box center [109, 464] width 132 height 27
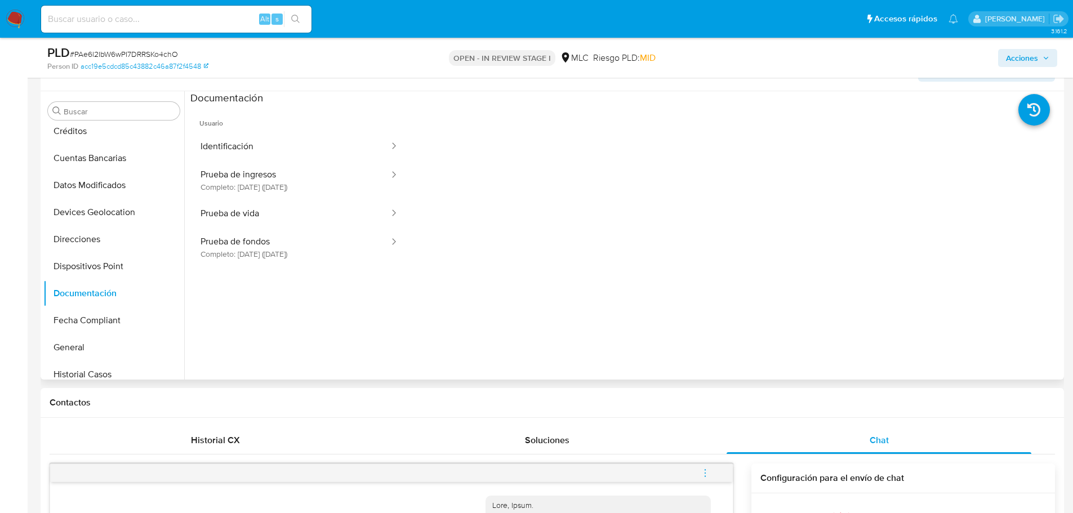
scroll to position [254, 0]
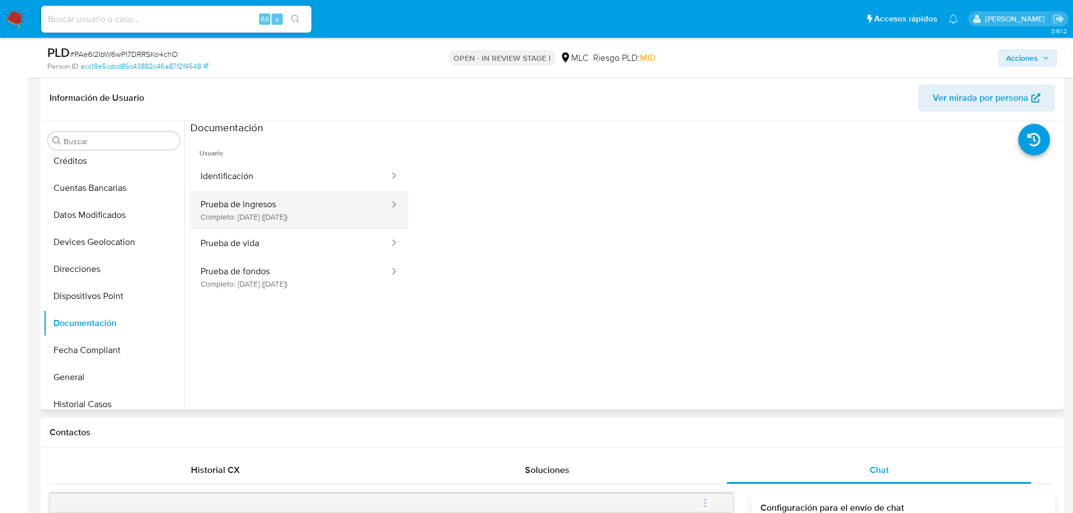
click at [276, 224] on button "Prueba de ingresos Completo: 07/02/2022 (hace 4 años)" at bounding box center [290, 210] width 200 height 38
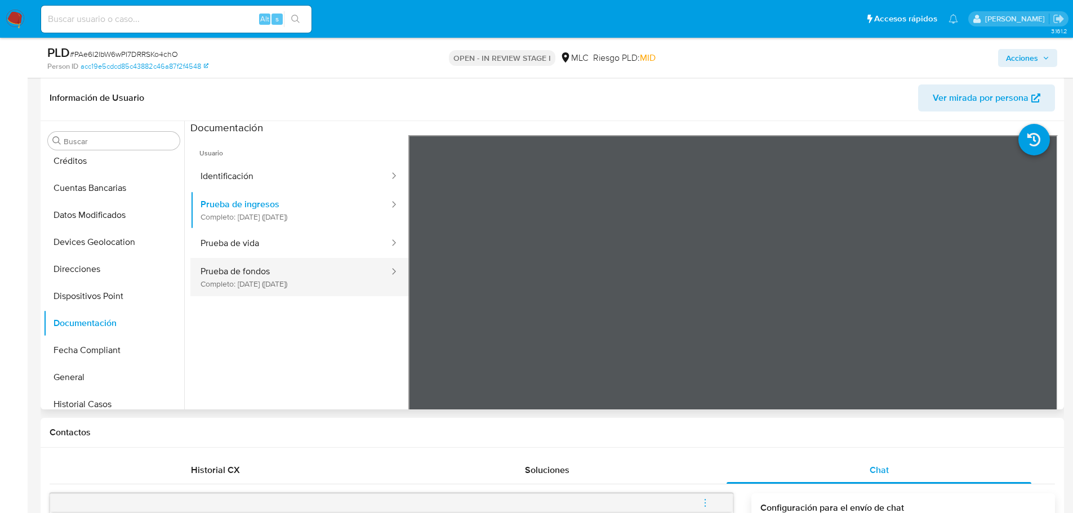
click at [276, 281] on button "Prueba de fondos Completo: 17/04/2025 (hace 5 meses)" at bounding box center [290, 277] width 200 height 38
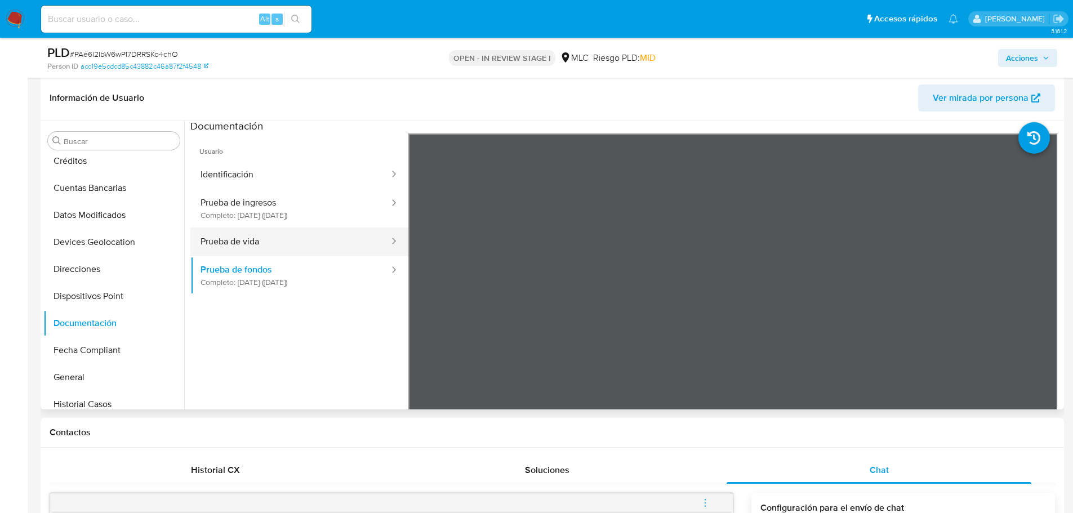
scroll to position [0, 0]
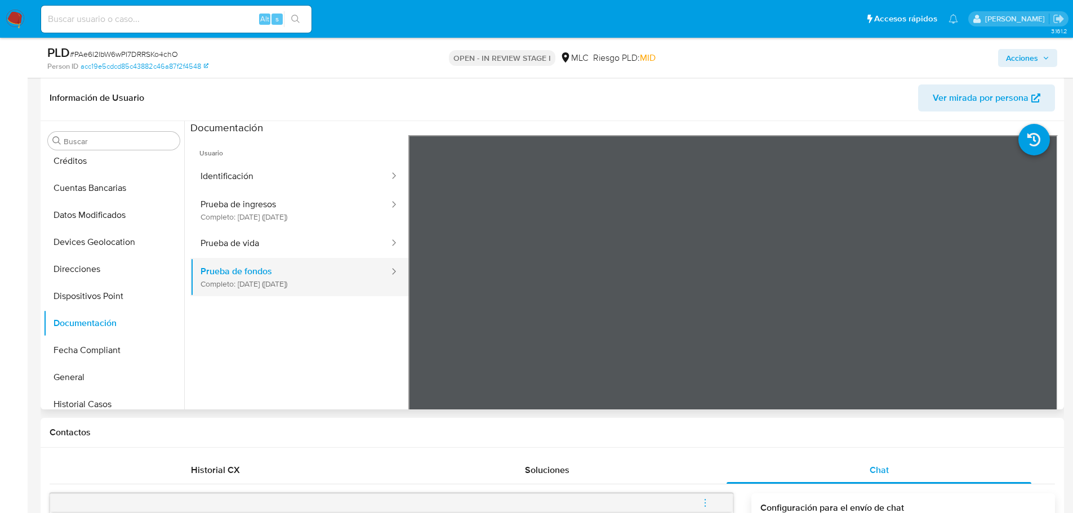
click at [283, 281] on button "Prueba de fondos Completo: 17/04/2025 (hace 5 meses)" at bounding box center [290, 277] width 200 height 38
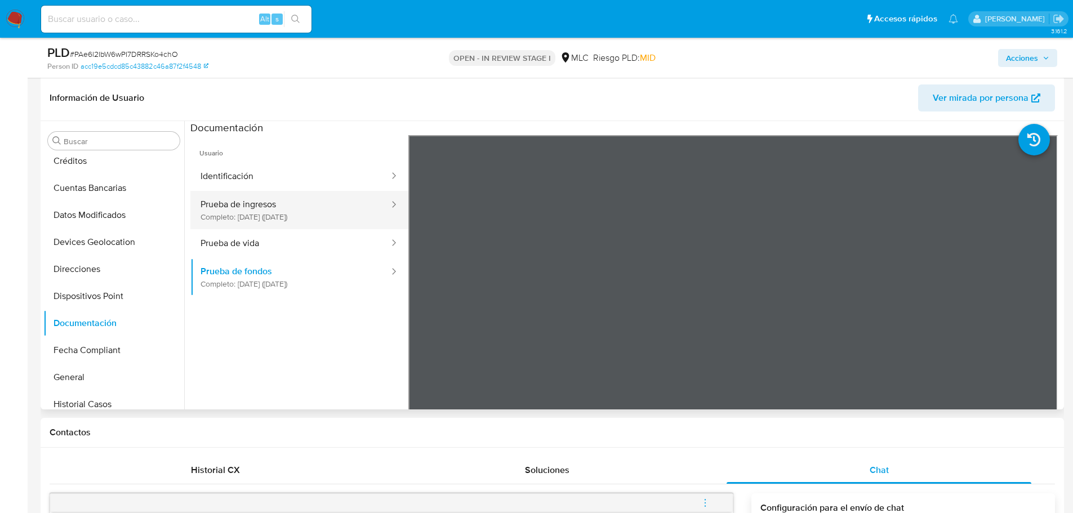
click at [291, 214] on button "Prueba de ingresos Completo: 07/02/2022 (hace 4 años)" at bounding box center [290, 210] width 200 height 38
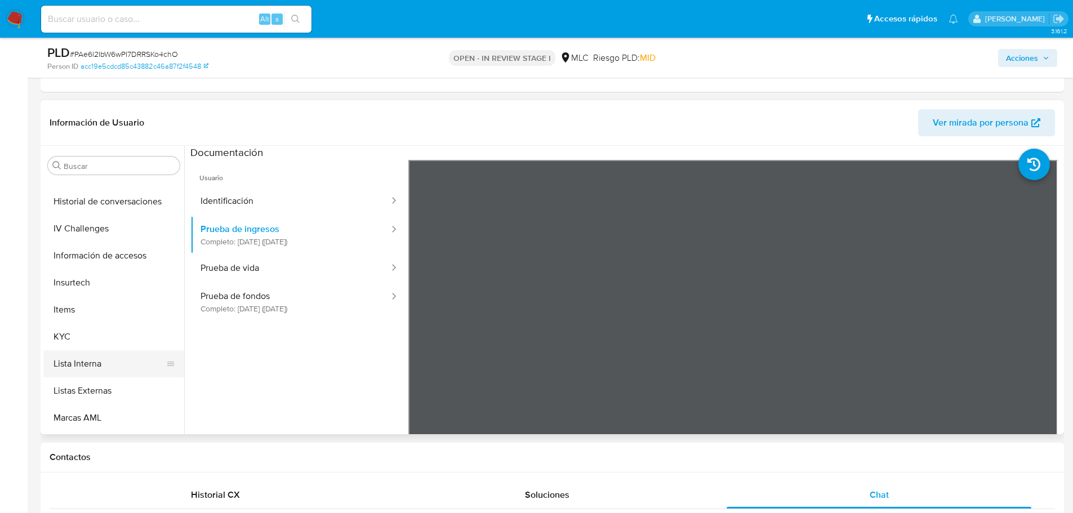
scroll to position [530, 0]
click at [66, 259] on button "KYC" at bounding box center [109, 257] width 132 height 27
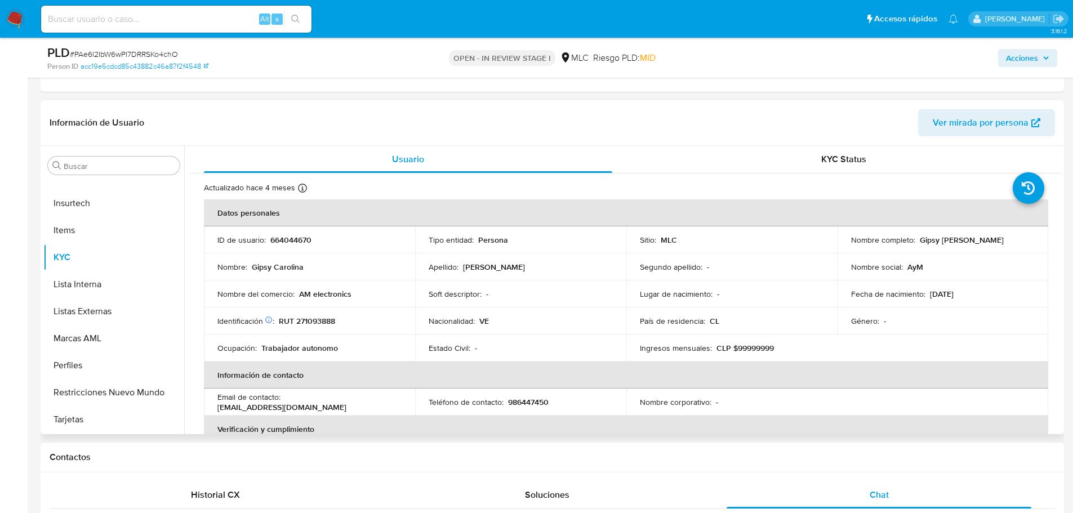
click at [288, 243] on p "664044670" at bounding box center [290, 240] width 41 height 10
copy p "664044670"
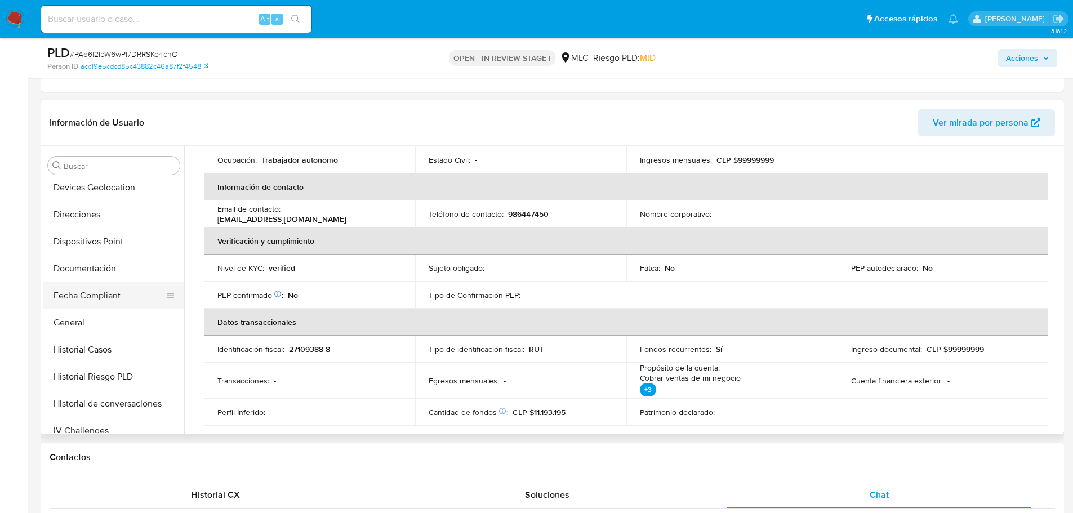
scroll to position [338, 0]
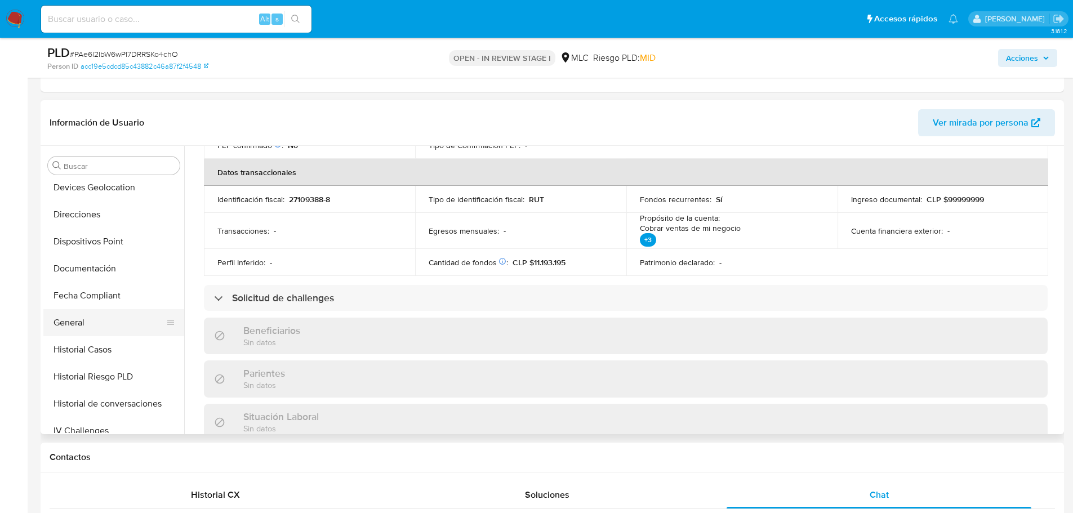
click at [72, 323] on button "General" at bounding box center [109, 322] width 132 height 27
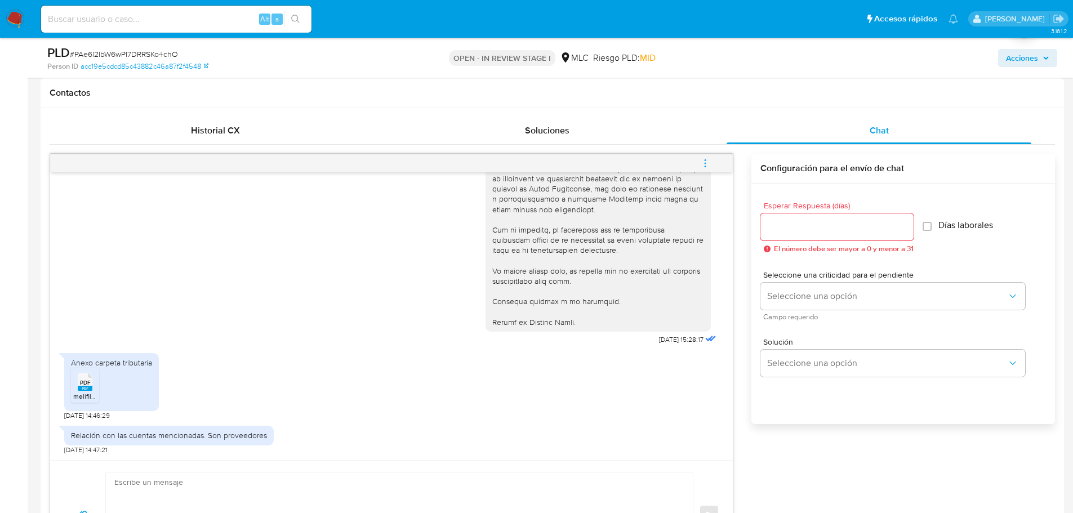
scroll to position [612, 0]
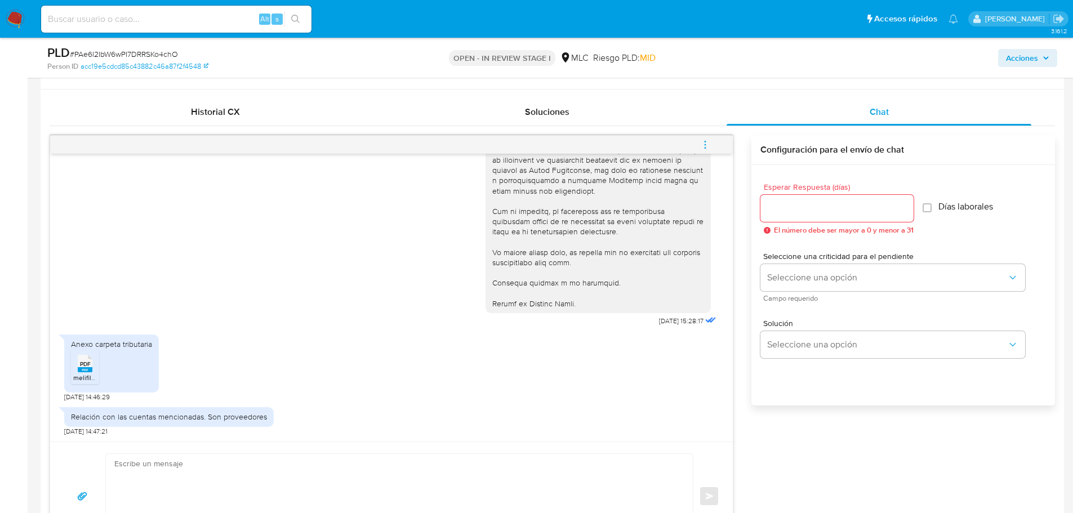
click at [174, 417] on div "Relación con las cuentas mencionadas. Son proveedores" at bounding box center [169, 417] width 196 height 10
click at [195, 415] on div "Relación con las cuentas mencionadas. Son proveedores" at bounding box center [169, 417] width 196 height 10
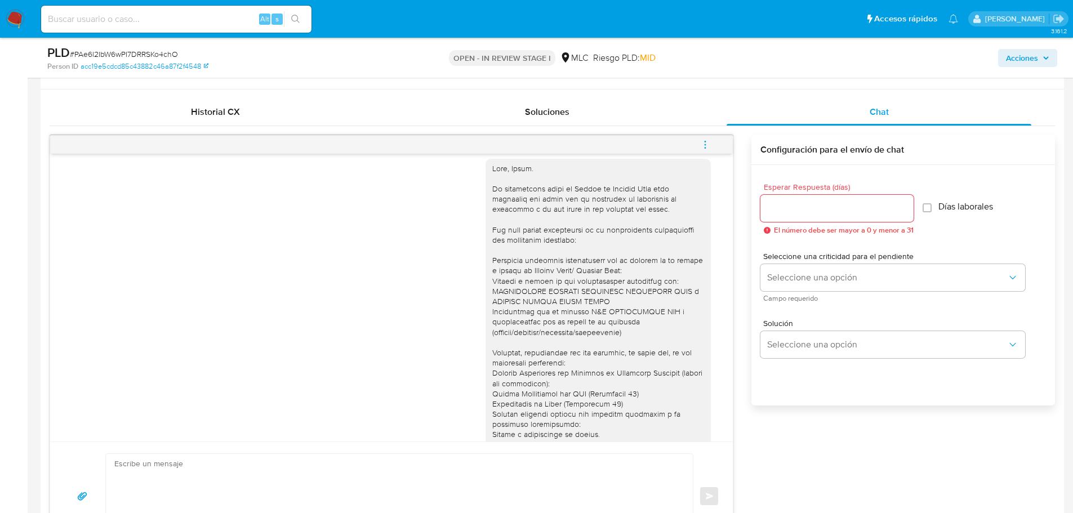
scroll to position [0, 0]
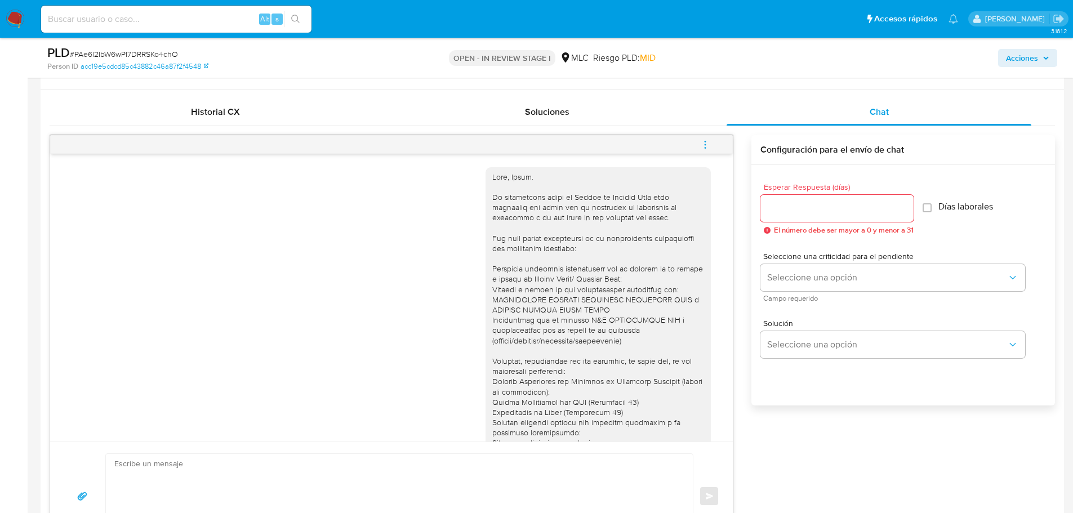
click at [494, 305] on div at bounding box center [598, 423] width 212 height 502
drag, startPoint x: 601, startPoint y: 306, endPoint x: 570, endPoint y: 302, distance: 31.2
click at [570, 302] on div at bounding box center [598, 423] width 212 height 502
click at [558, 328] on div at bounding box center [598, 423] width 212 height 502
click at [609, 322] on div at bounding box center [598, 423] width 212 height 502
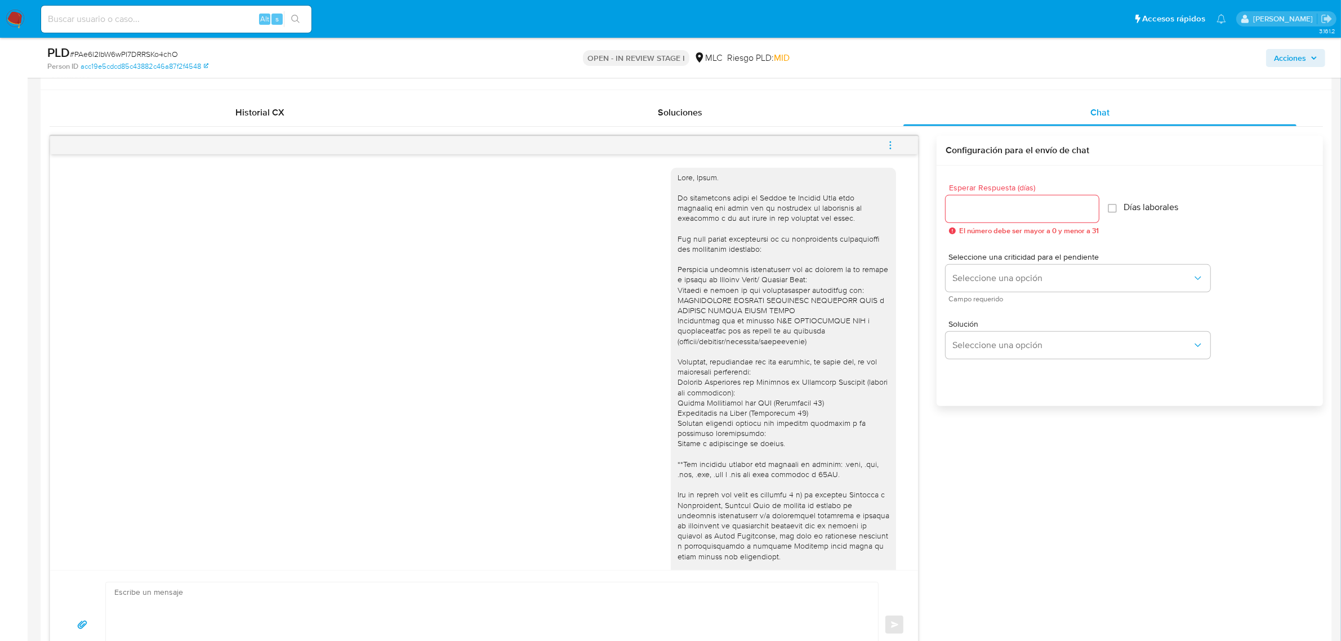
click at [704, 306] on div at bounding box center [783, 423] width 212 height 502
drag, startPoint x: 666, startPoint y: 310, endPoint x: 781, endPoint y: 314, distance: 115.5
click at [781, 314] on div at bounding box center [783, 423] width 212 height 502
click at [783, 306] on div at bounding box center [783, 423] width 212 height 502
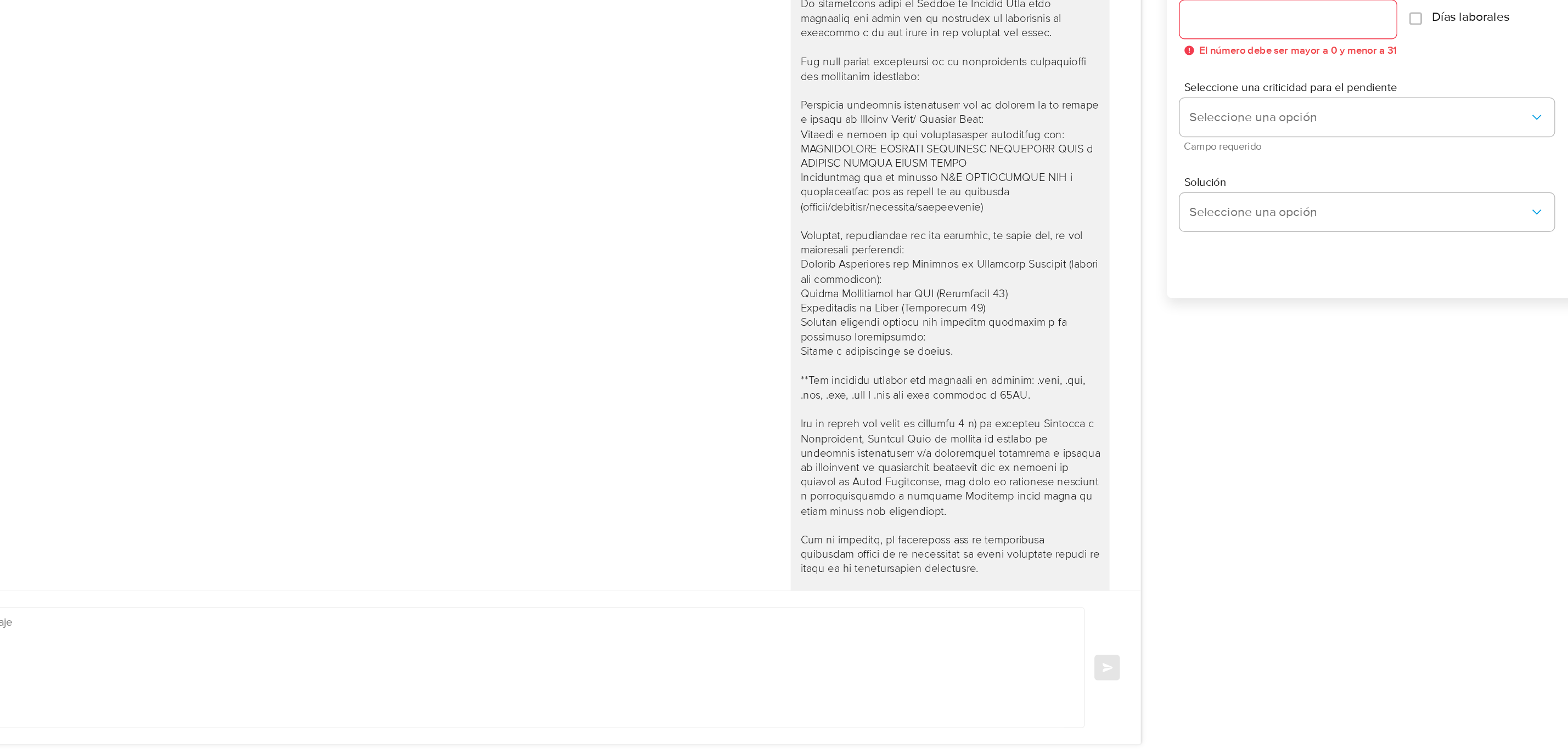
scroll to position [242, 0]
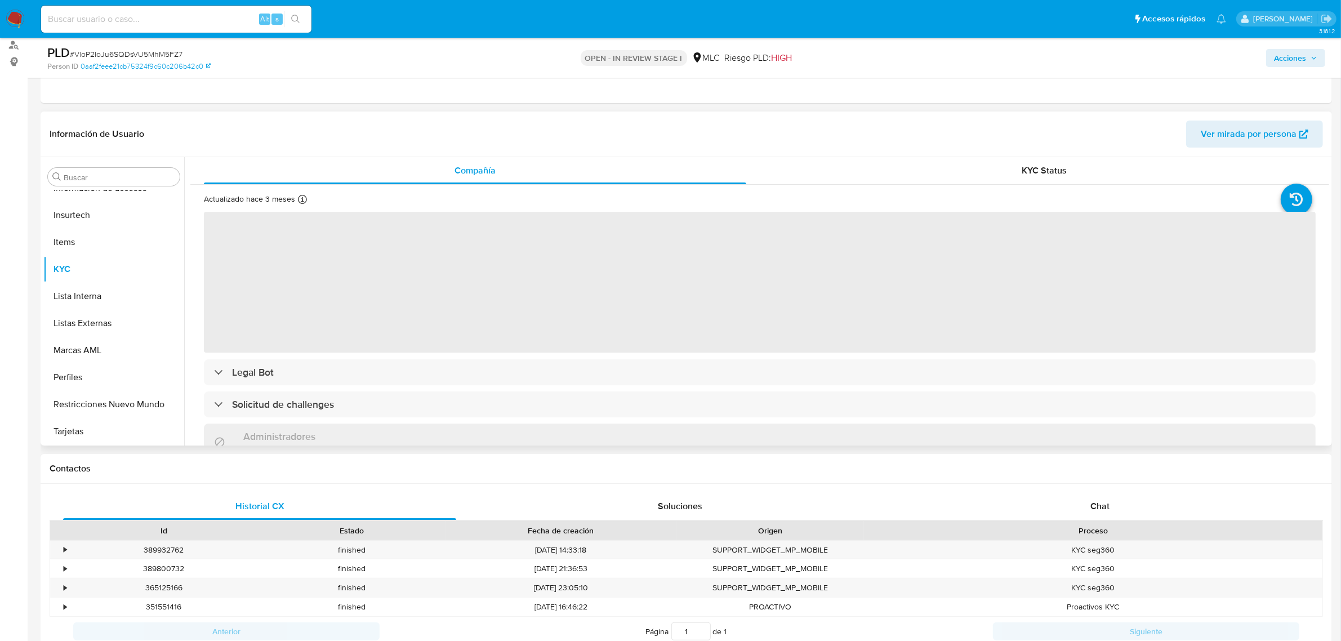
scroll to position [141, 0]
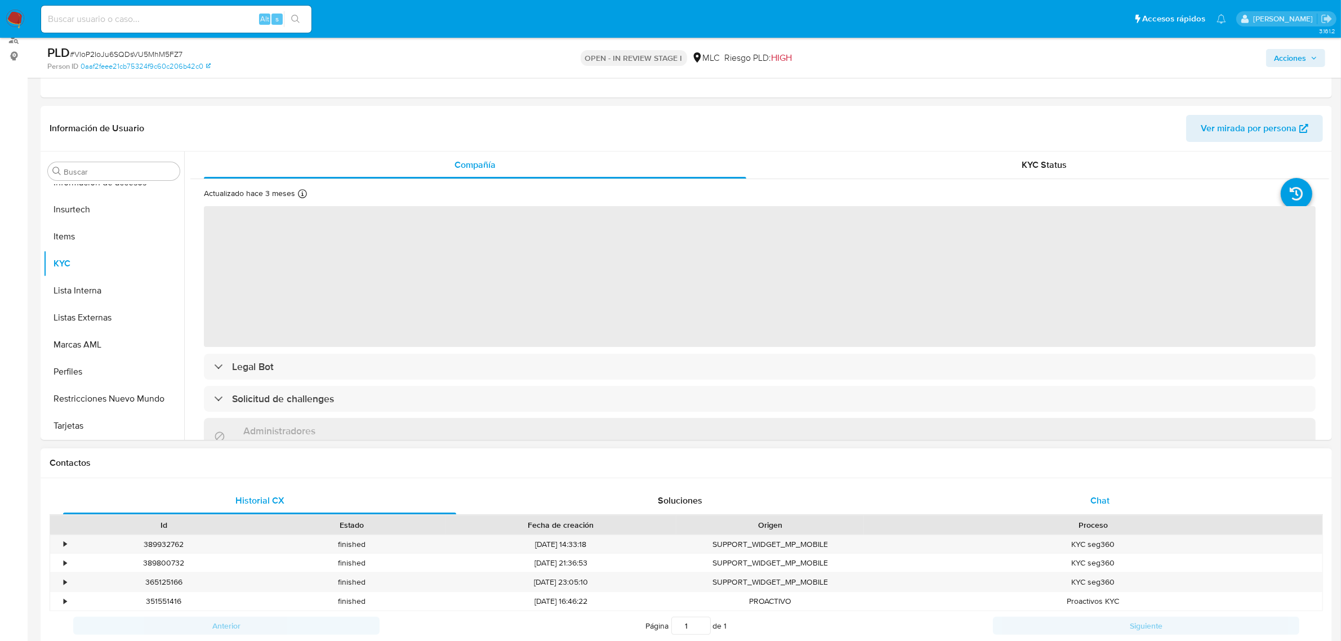
select select "10"
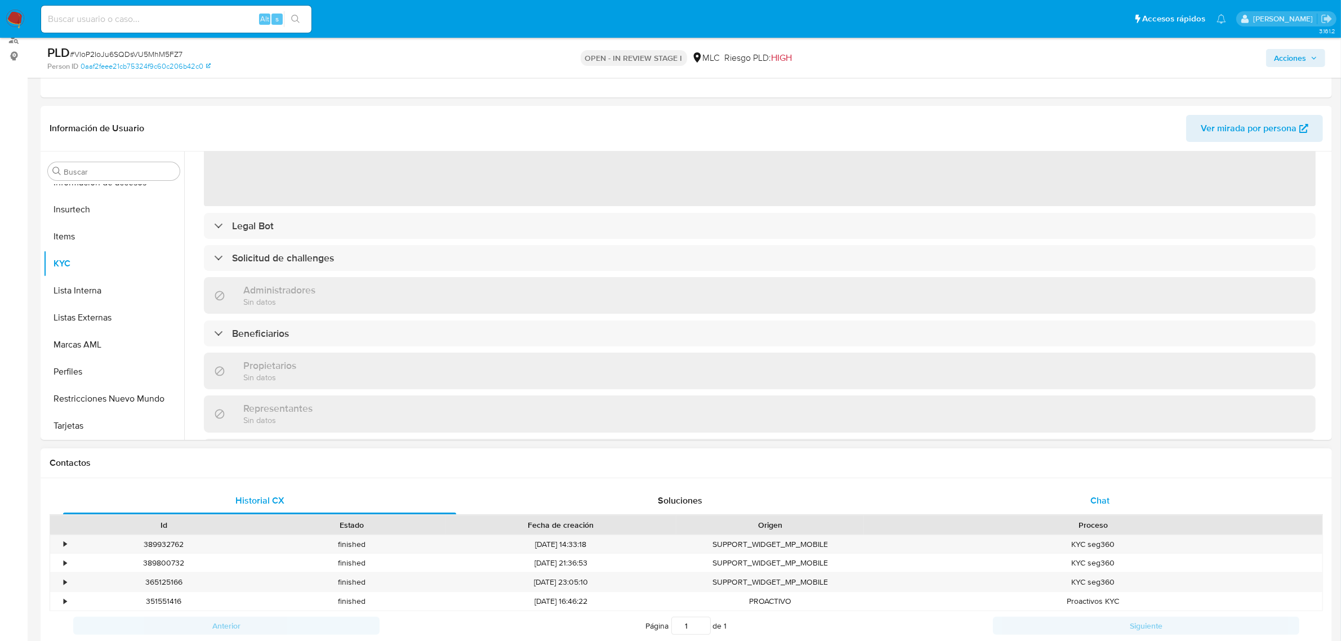
click at [1090, 494] on span "Chat" at bounding box center [1099, 500] width 19 height 13
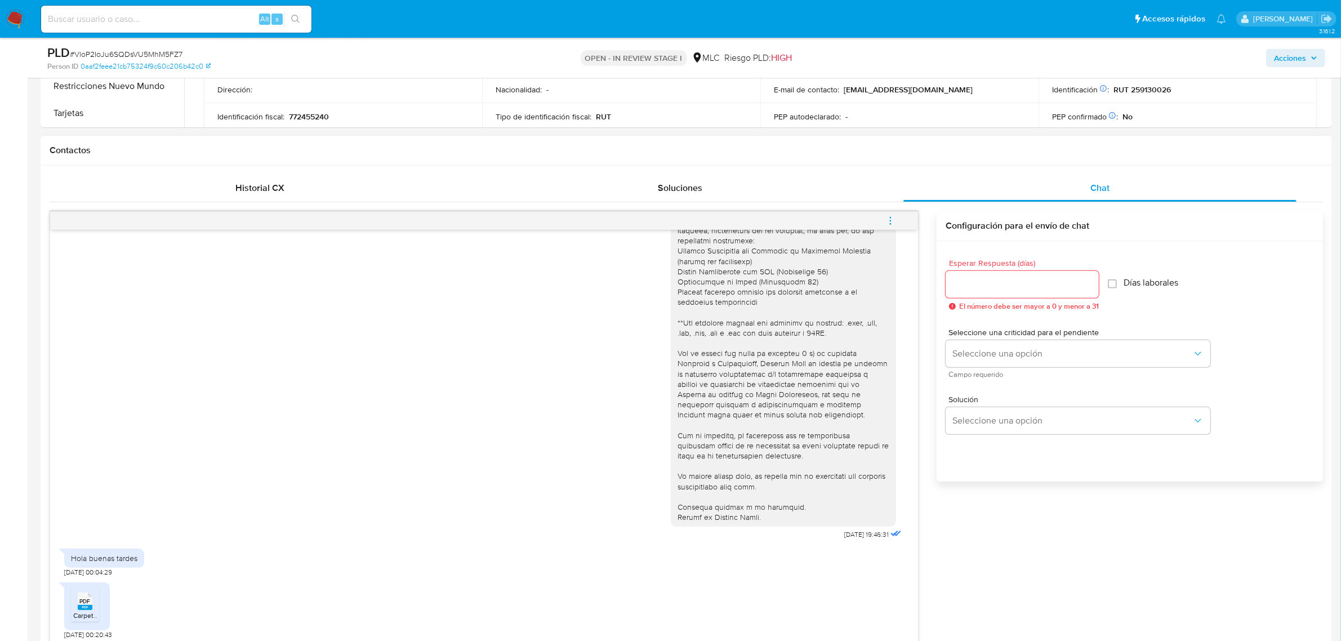
scroll to position [594, 0]
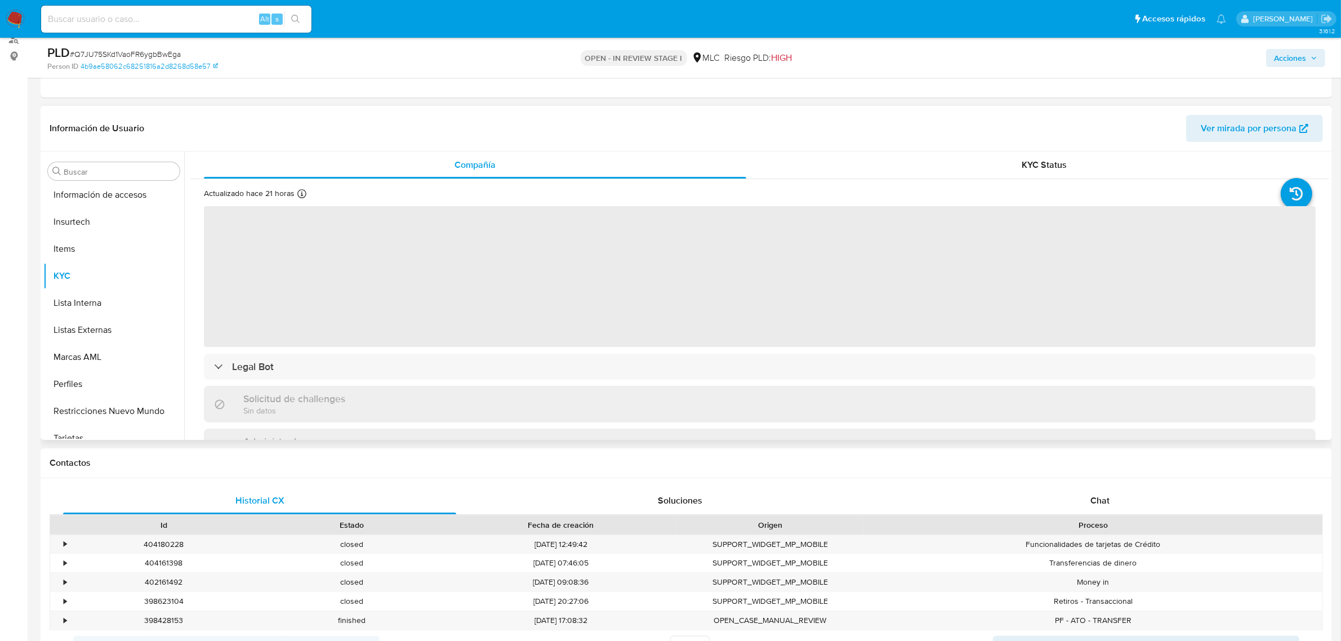
scroll to position [529, 0]
click at [1104, 490] on div "Chat" at bounding box center [1099, 500] width 393 height 27
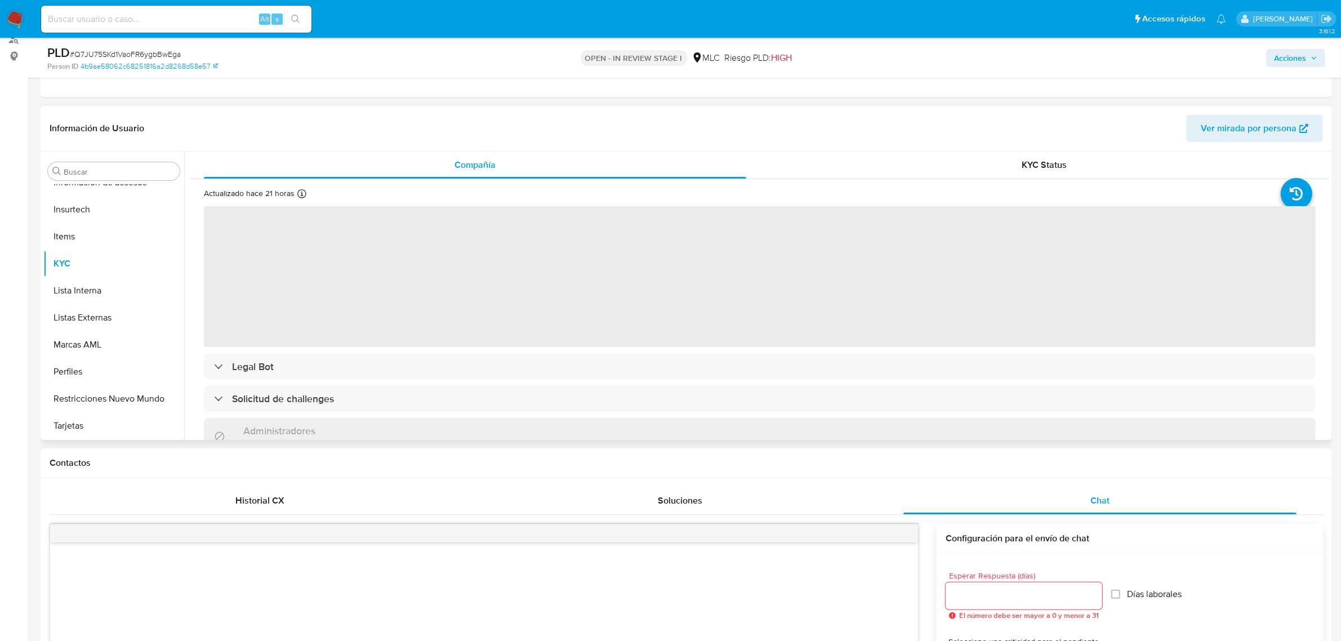
select select "10"
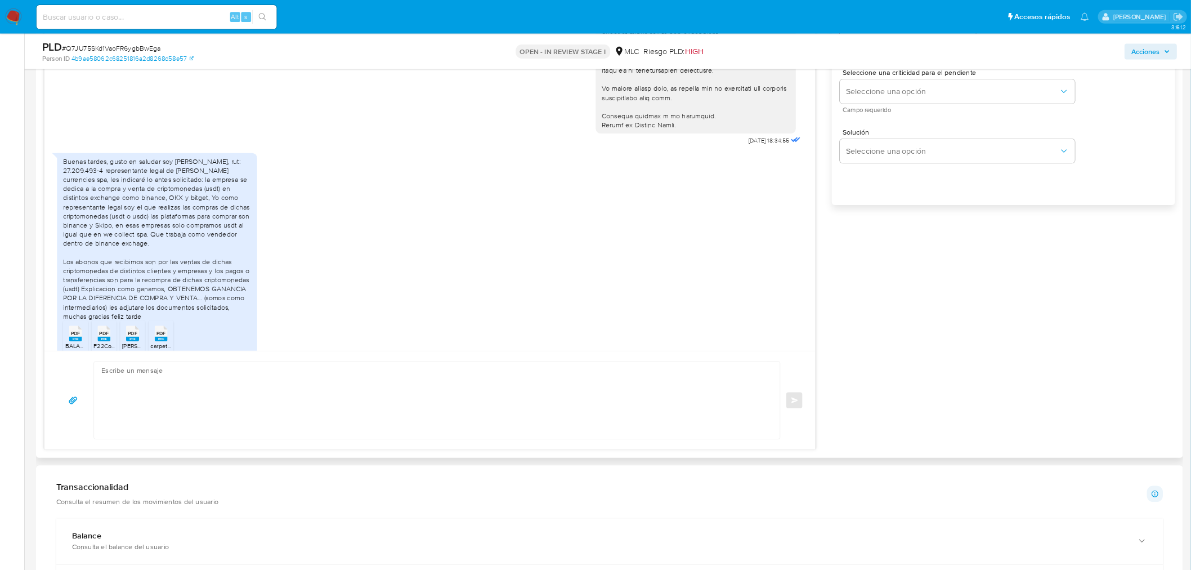
scroll to position [367, 0]
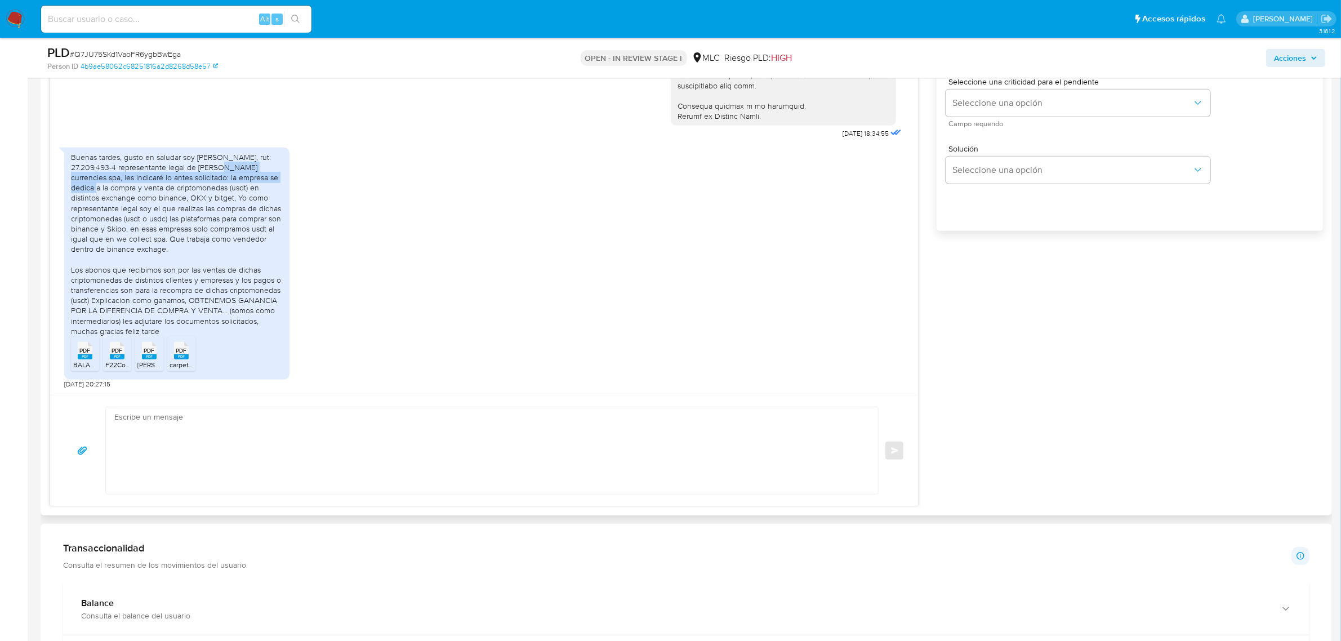
drag, startPoint x: 201, startPoint y: 169, endPoint x: 254, endPoint y: 175, distance: 53.3
click at [254, 175] on div "Buenas tardes, gusto en saludar soy [PERSON_NAME], rut: 27.209.493-4 representa…" at bounding box center [177, 244] width 212 height 184
click at [243, 204] on div "Buenas tardes, gusto en saludar soy [PERSON_NAME], rut: 27.209.493-4 representa…" at bounding box center [177, 244] width 212 height 184
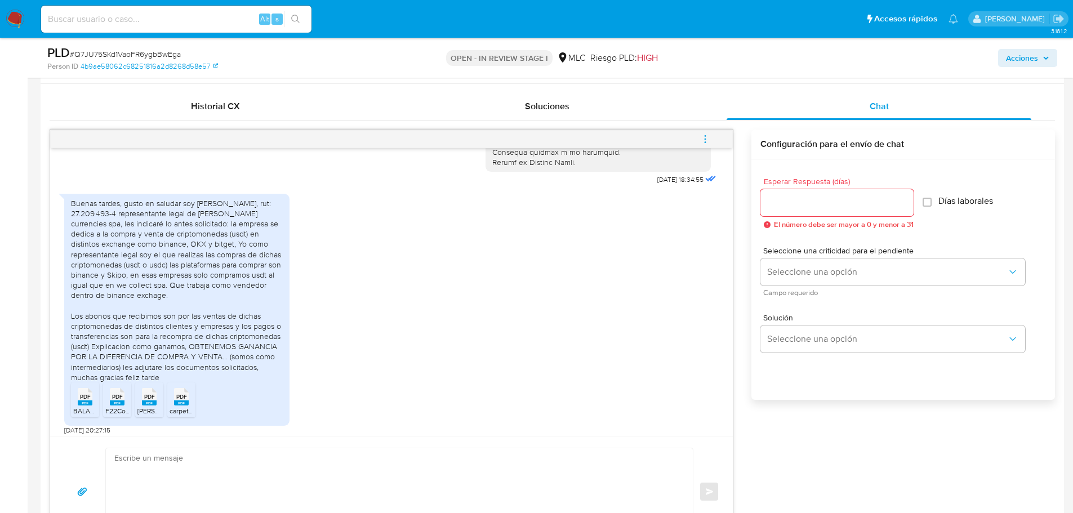
scroll to position [494, 0]
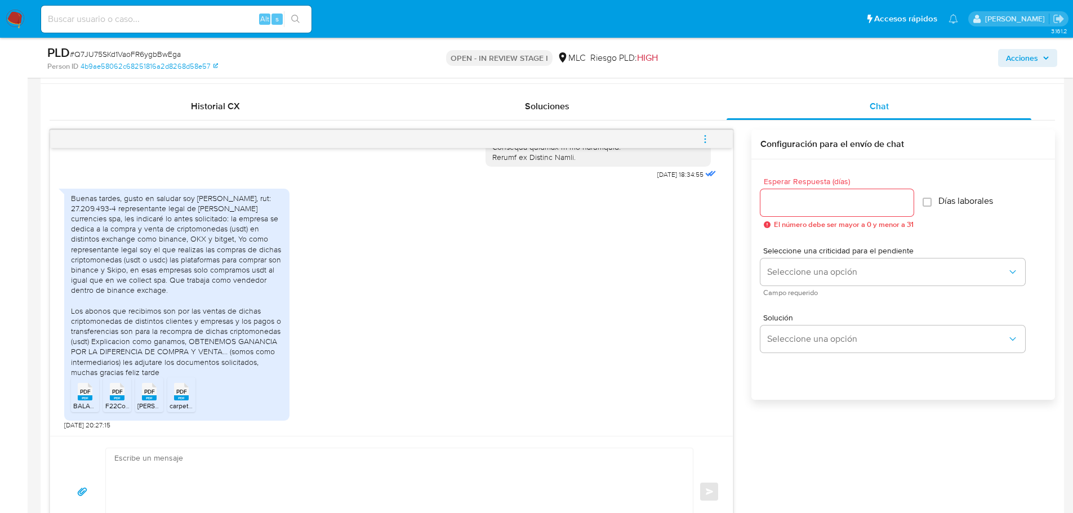
click at [83, 403] on span "BALANCE JOSS CURRENCIES.pdf" at bounding box center [141, 406] width 137 height 10
click at [120, 393] on span "PDF" at bounding box center [117, 391] width 11 height 7
click at [151, 399] on rect at bounding box center [149, 397] width 15 height 5
click at [179, 397] on rect at bounding box center [181, 397] width 15 height 5
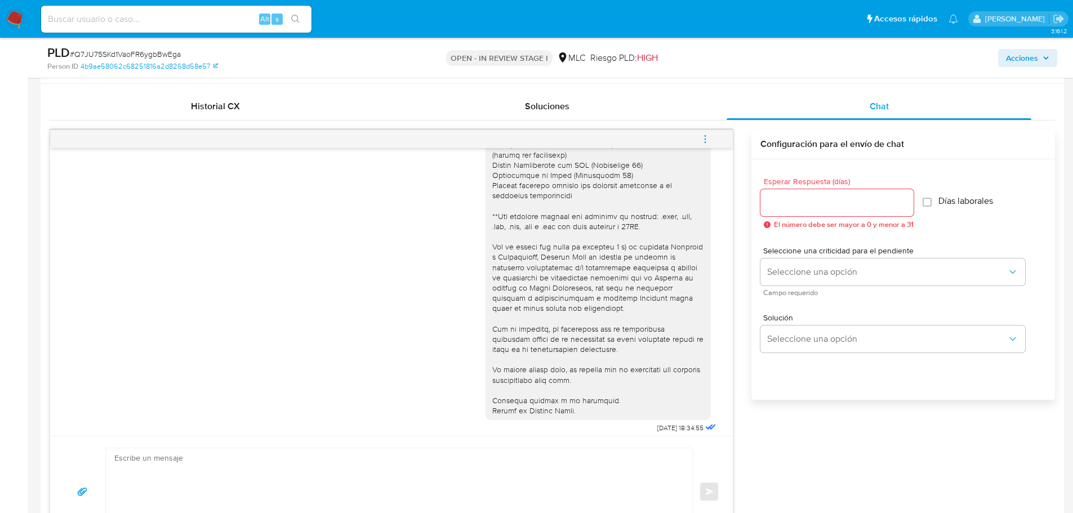
scroll to position [213, 0]
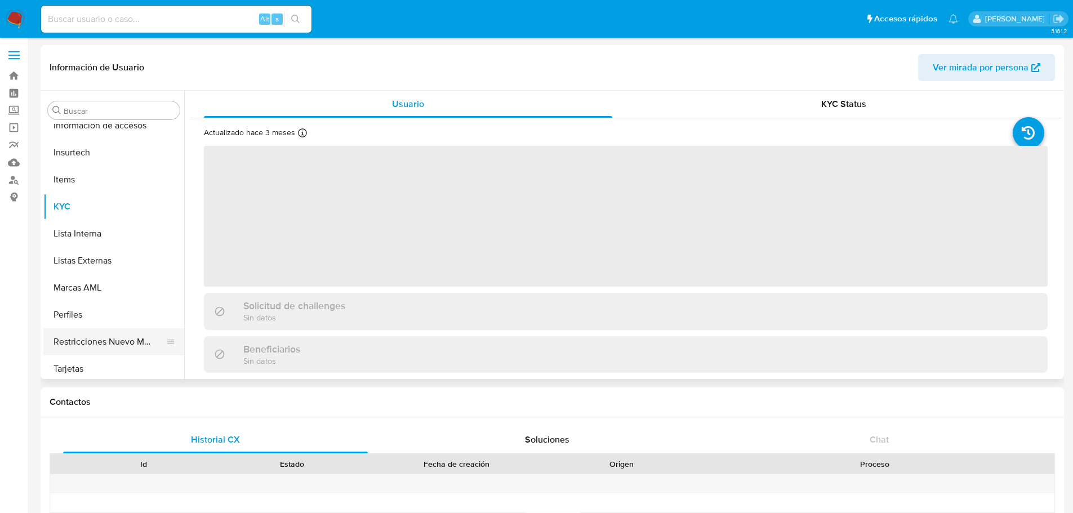
scroll to position [530, 0]
select select "10"
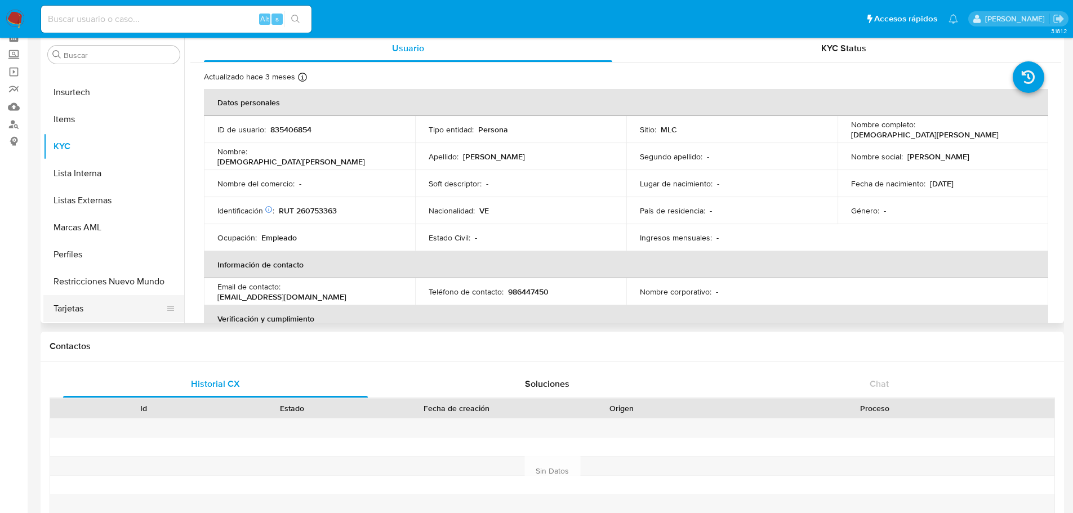
scroll to position [56, 0]
click at [119, 287] on button "Restricciones Nuevo Mundo" at bounding box center [109, 280] width 132 height 27
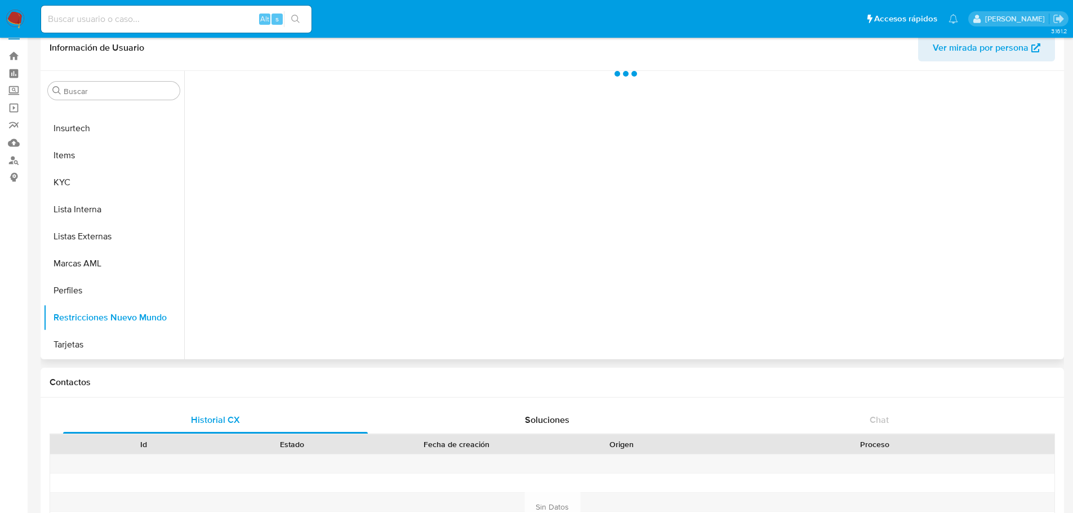
scroll to position [0, 0]
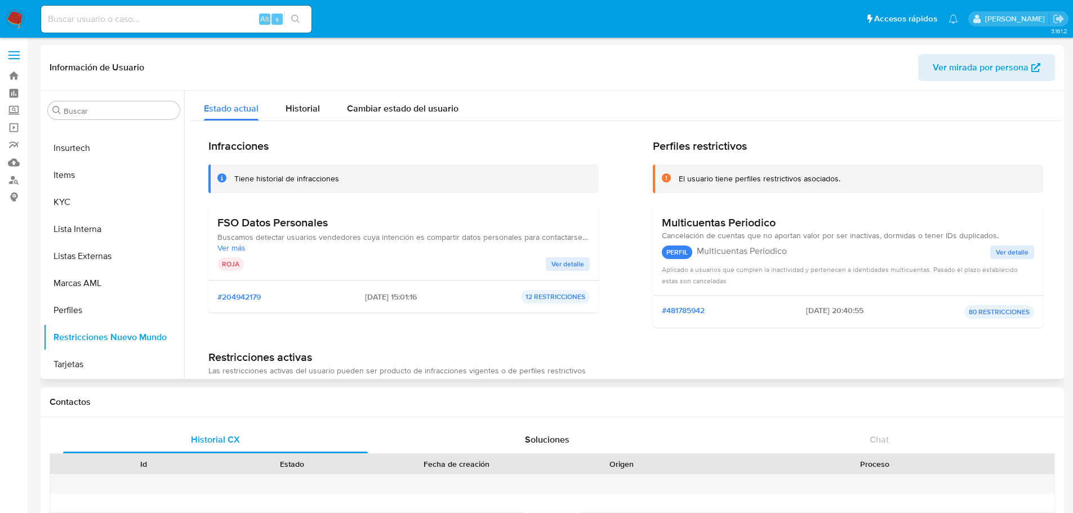
click at [572, 267] on span "Ver detalle" at bounding box center [567, 263] width 33 height 11
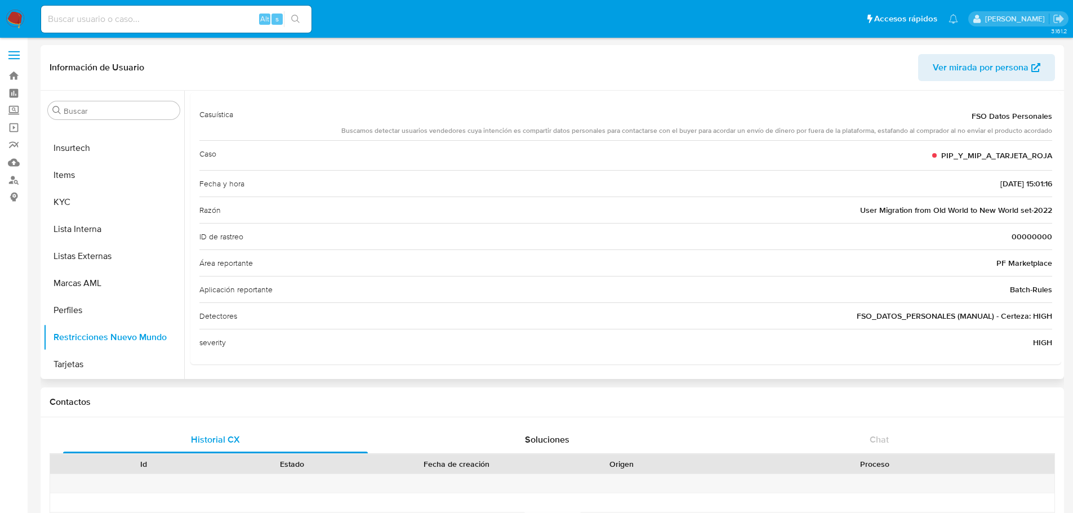
click at [666, 125] on div "FSO Datos Personales" at bounding box center [696, 116] width 711 height 20
click at [753, 124] on div "FSO Datos Personales" at bounding box center [696, 116] width 711 height 20
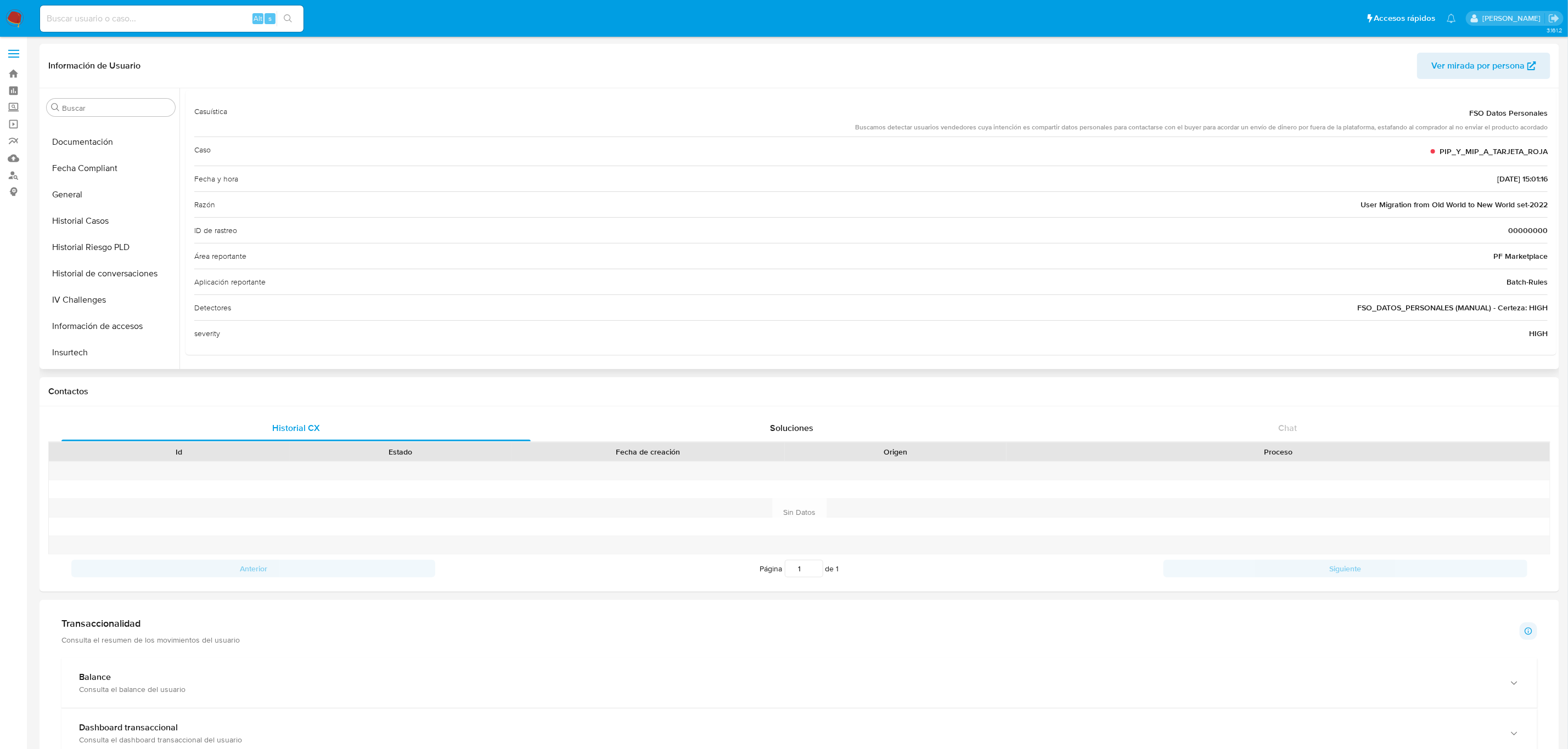
scroll to position [269, 0]
click at [122, 260] on button "Historial Casos" at bounding box center [106, 259] width 129 height 26
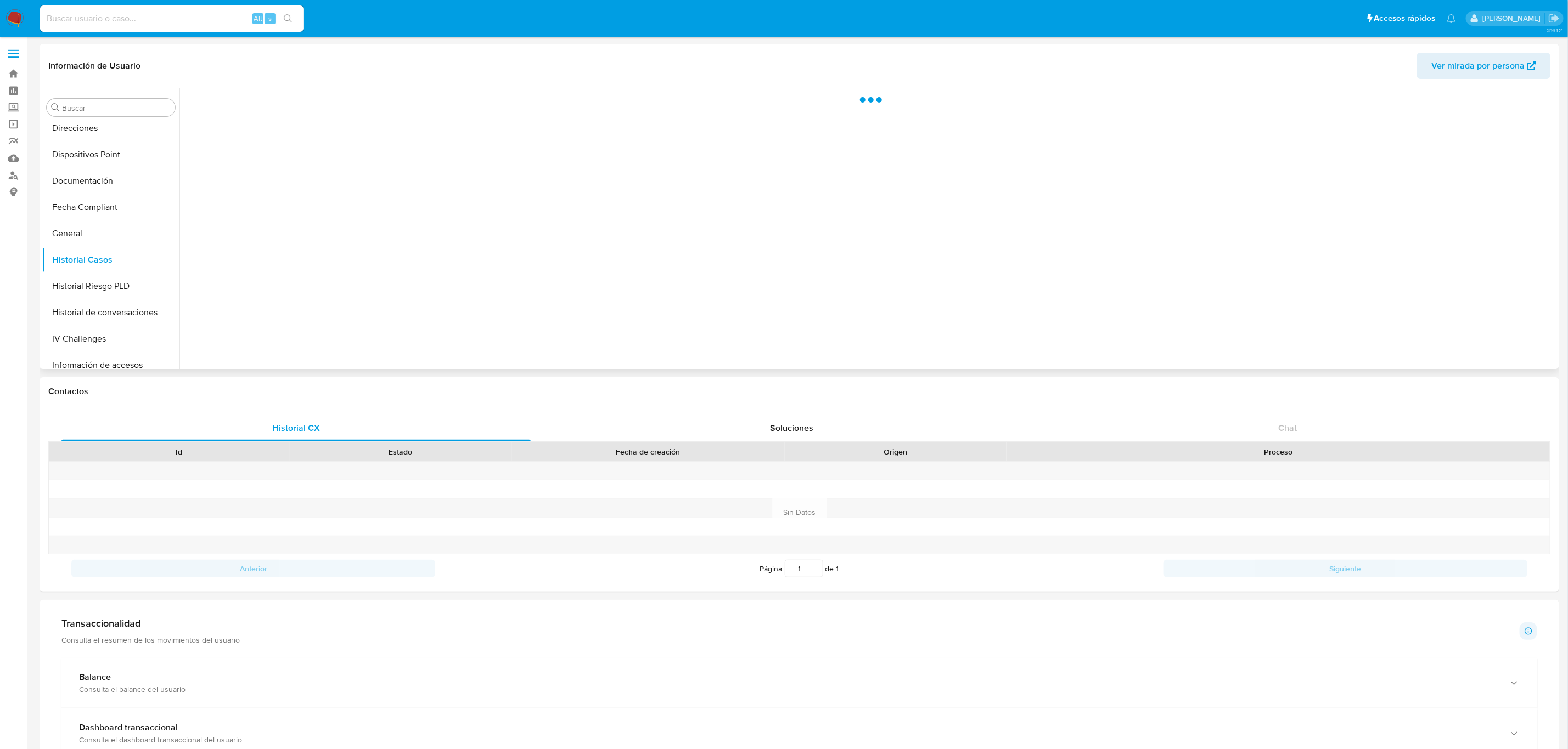
scroll to position [0, 0]
drag, startPoint x: 1567, startPoint y: 245, endPoint x: 1579, endPoint y: 214, distance: 33.2
click at [1052, 214] on html "Pausado Ver notificaciones Alt s Accesos rápidos Presiona las siguientes teclas…" at bounding box center [784, 696] width 1568 height 1394
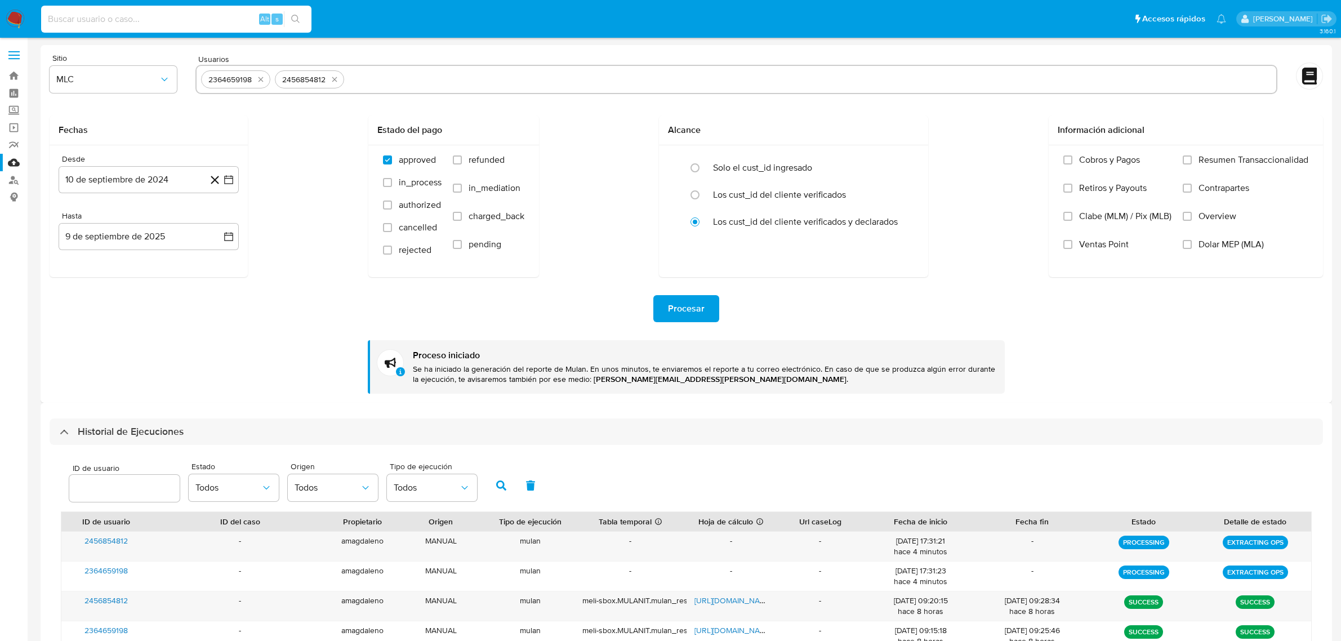
select select "10"
click at [113, 15] on input at bounding box center [176, 19] width 270 height 15
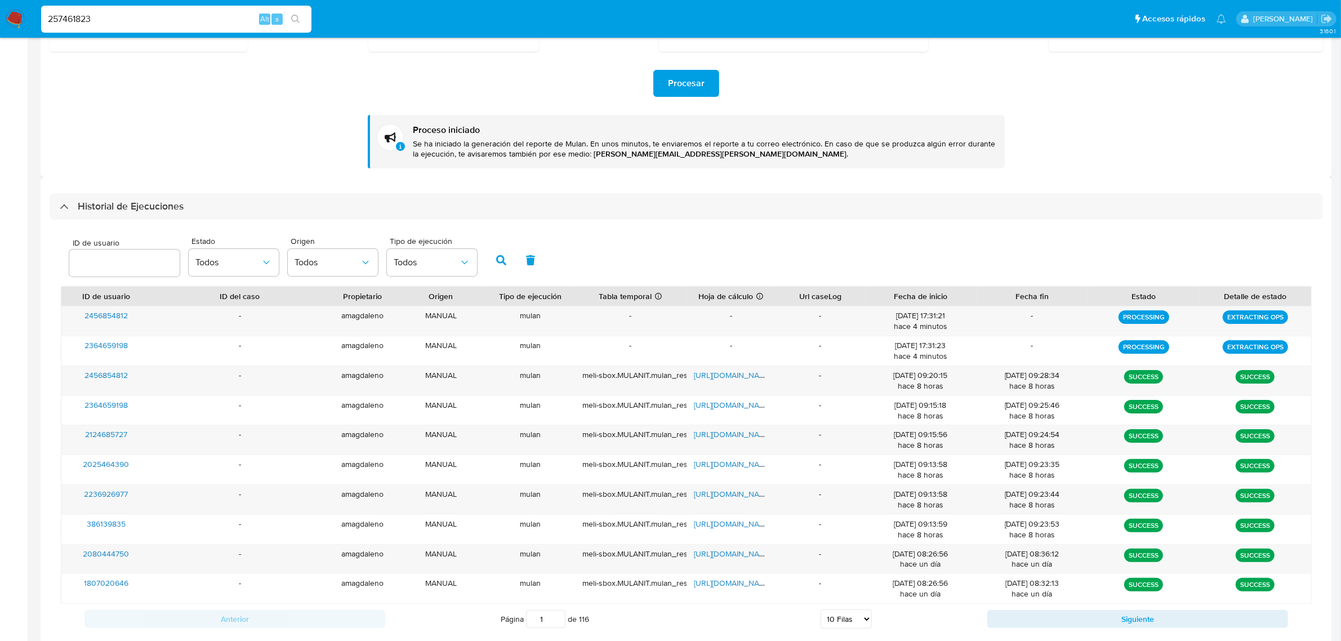
type input "257461823"
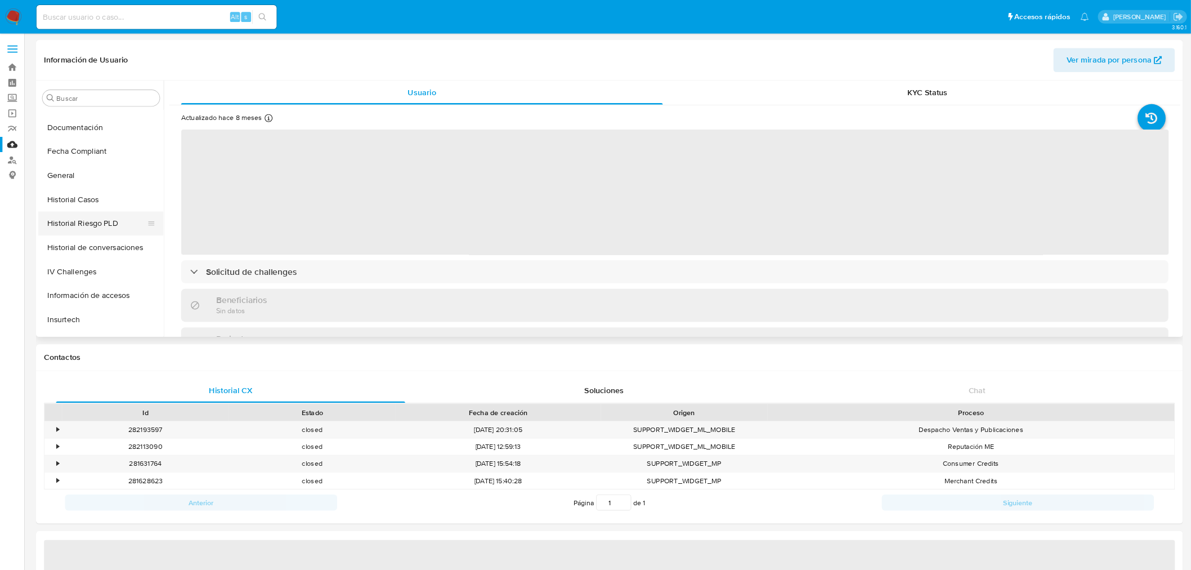
scroll to position [248, 0]
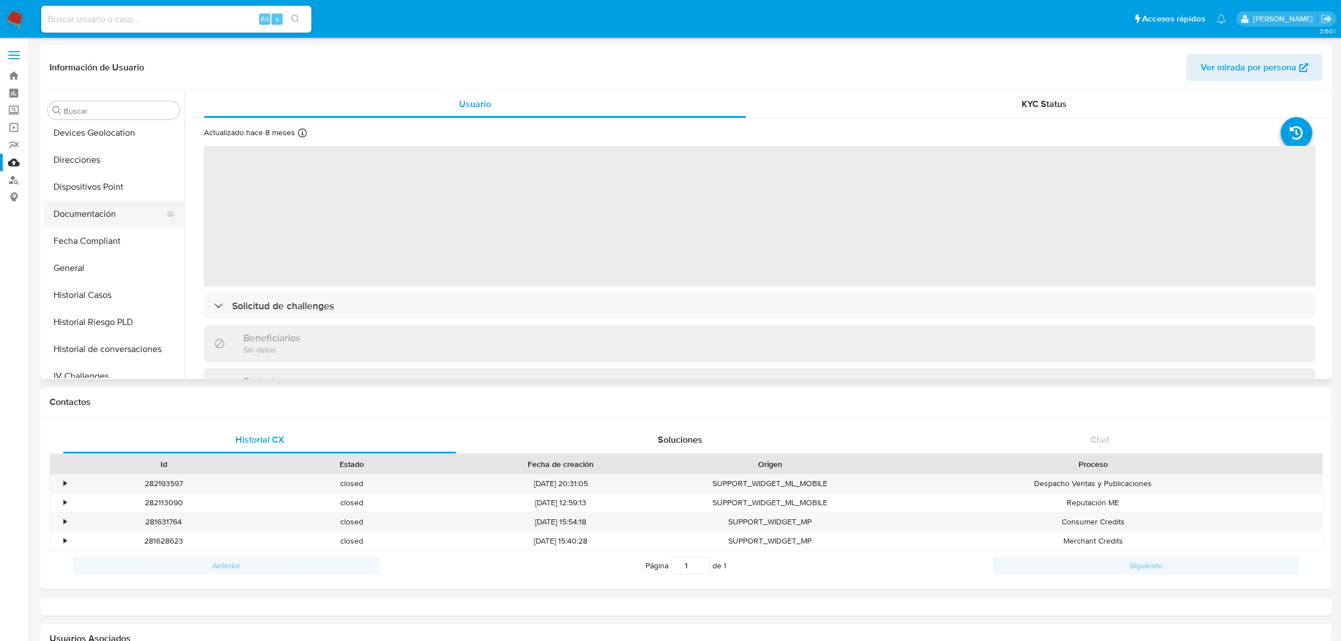
click at [108, 210] on button "Documentación" at bounding box center [109, 213] width 132 height 27
select select "10"
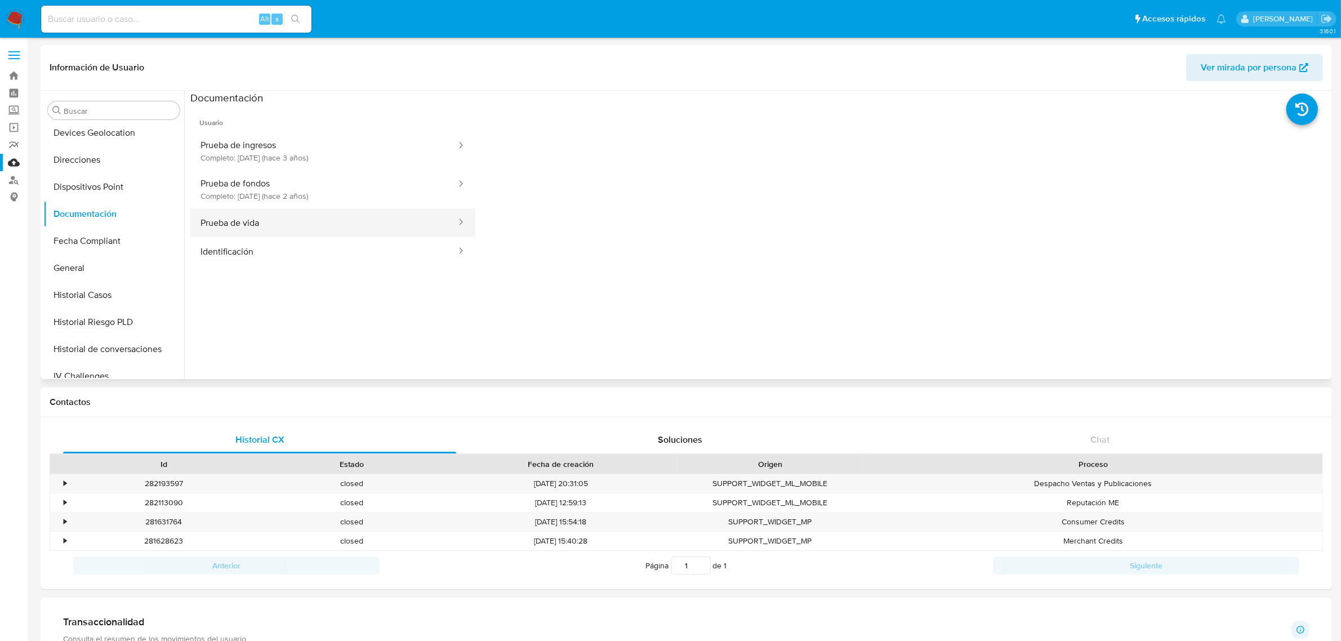
click at [266, 221] on button "Prueba de vida" at bounding box center [323, 222] width 267 height 29
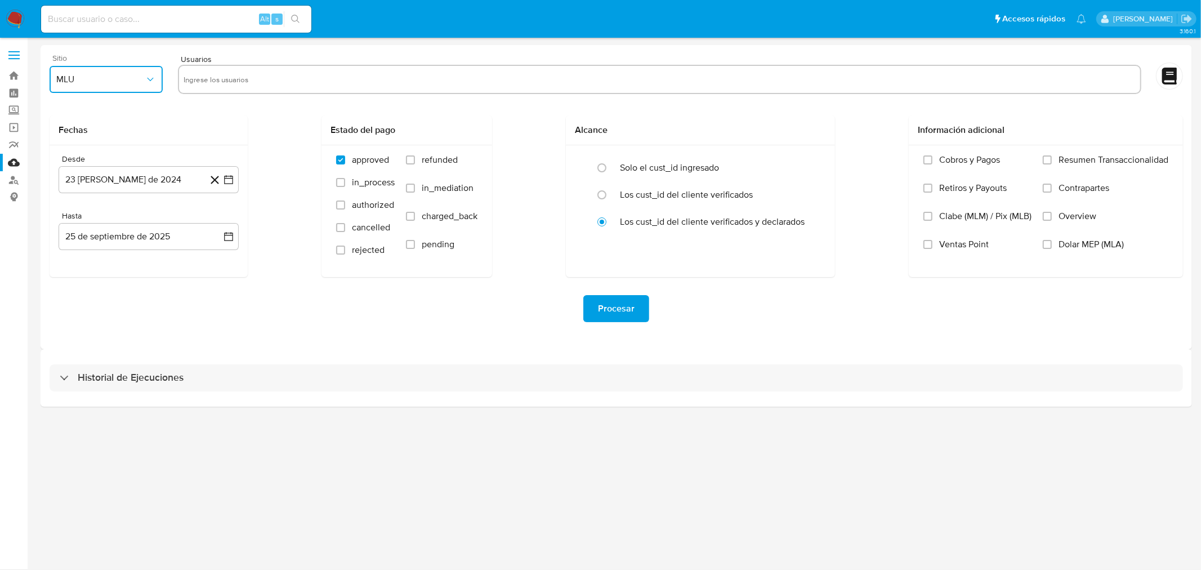
click at [87, 81] on span "MLU" at bounding box center [100, 79] width 88 height 11
click at [109, 274] on div "MLC" at bounding box center [103, 271] width 93 height 27
click at [161, 181] on button "23 de agosto de 2024" at bounding box center [149, 179] width 180 height 27
click at [76, 224] on icon "Mes anterior" at bounding box center [79, 220] width 14 height 14
click at [220, 223] on icon "Mes siguiente" at bounding box center [219, 220] width 14 height 14
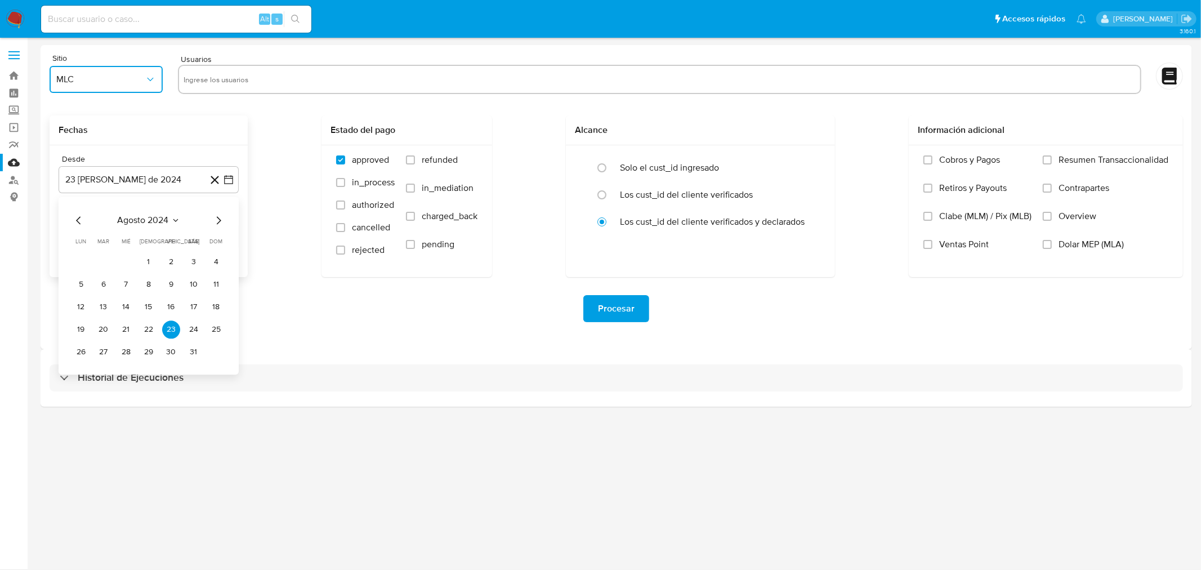
click at [220, 223] on icon "Mes siguiente" at bounding box center [219, 220] width 14 height 14
drag, startPoint x: 99, startPoint y: 310, endPoint x: 95, endPoint y: 206, distance: 104.3
click at [99, 309] on button "10" at bounding box center [104, 307] width 18 height 18
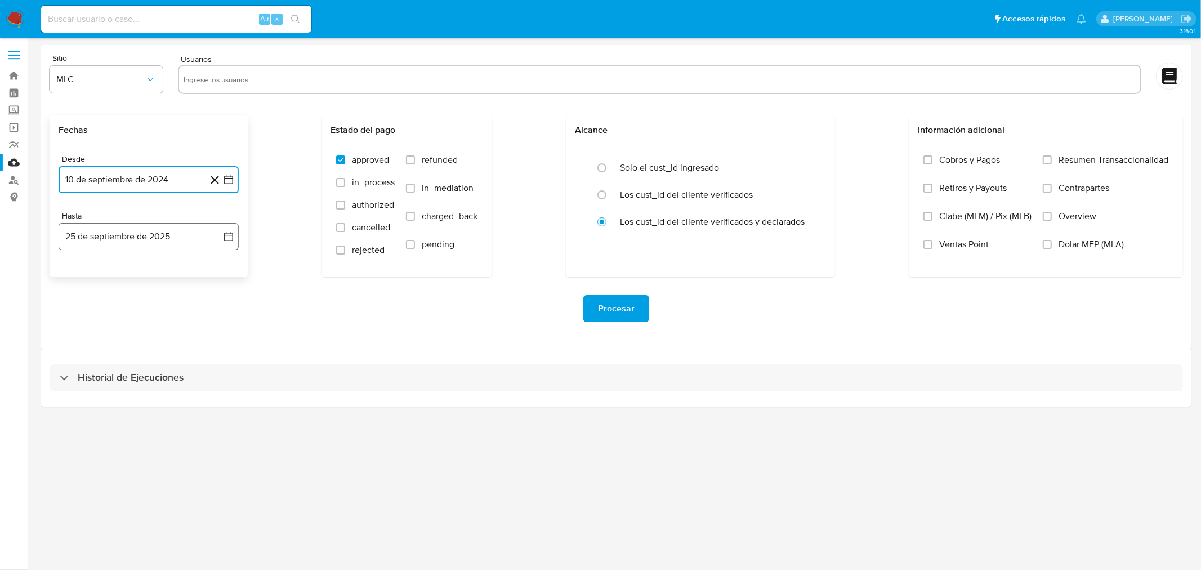
click at [95, 231] on button "25 de septiembre de 2025" at bounding box center [149, 236] width 180 height 27
click at [96, 341] on button "9" at bounding box center [104, 341] width 18 height 18
click at [300, 75] on input "text" at bounding box center [660, 79] width 952 height 18
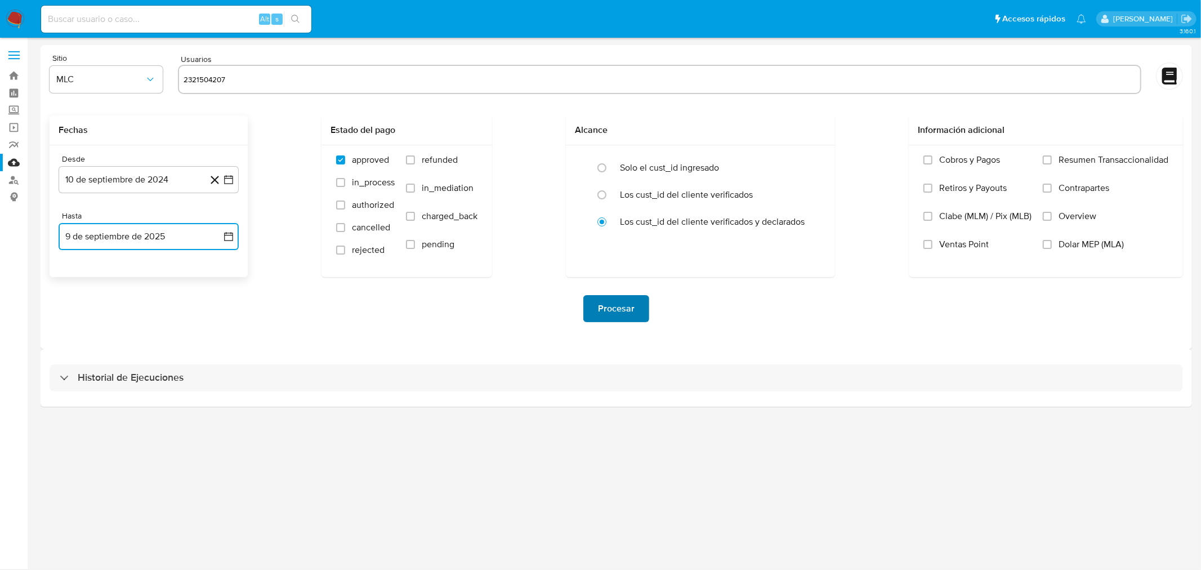
type input "2321504207"
click at [589, 300] on button "Procesar" at bounding box center [616, 308] width 66 height 27
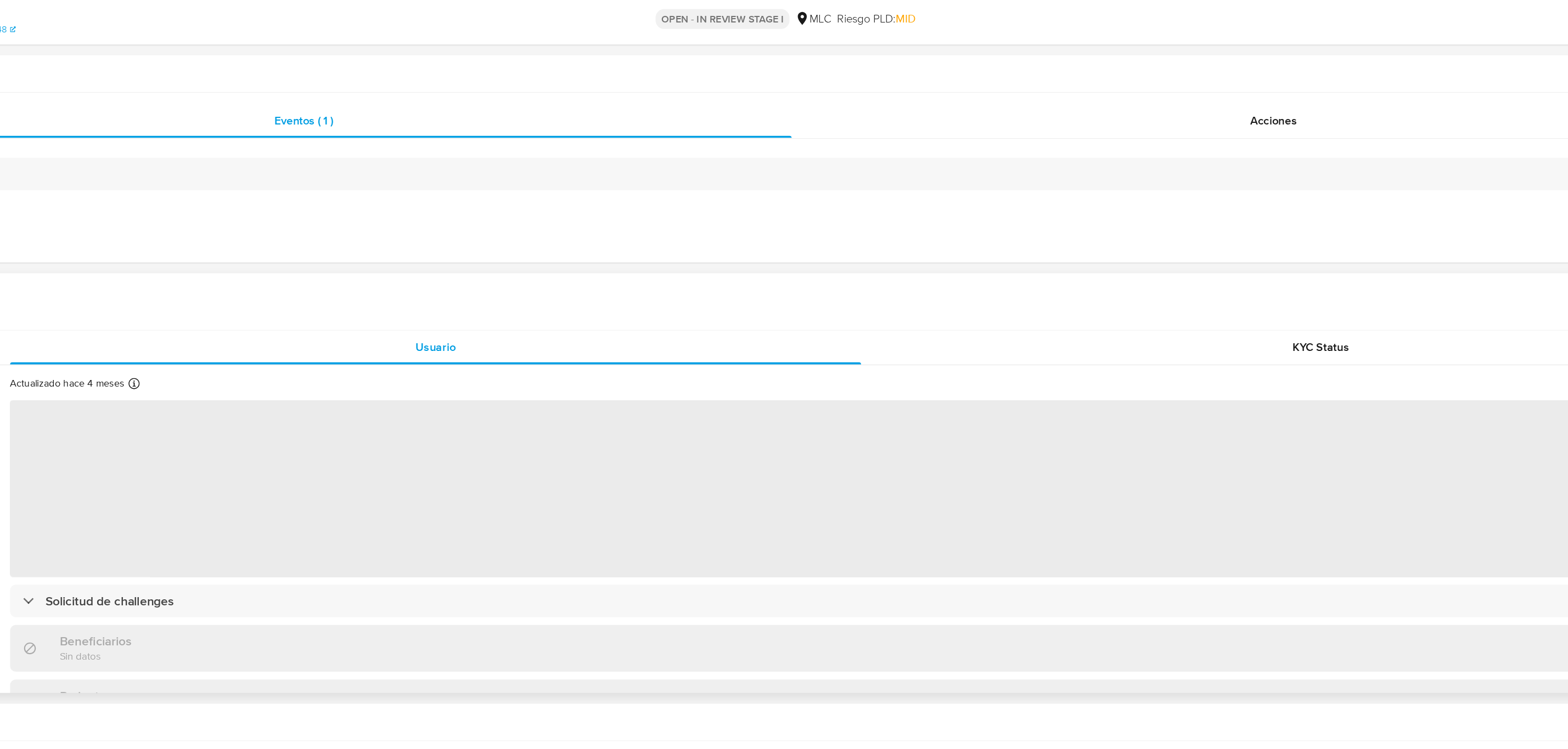
select select "10"
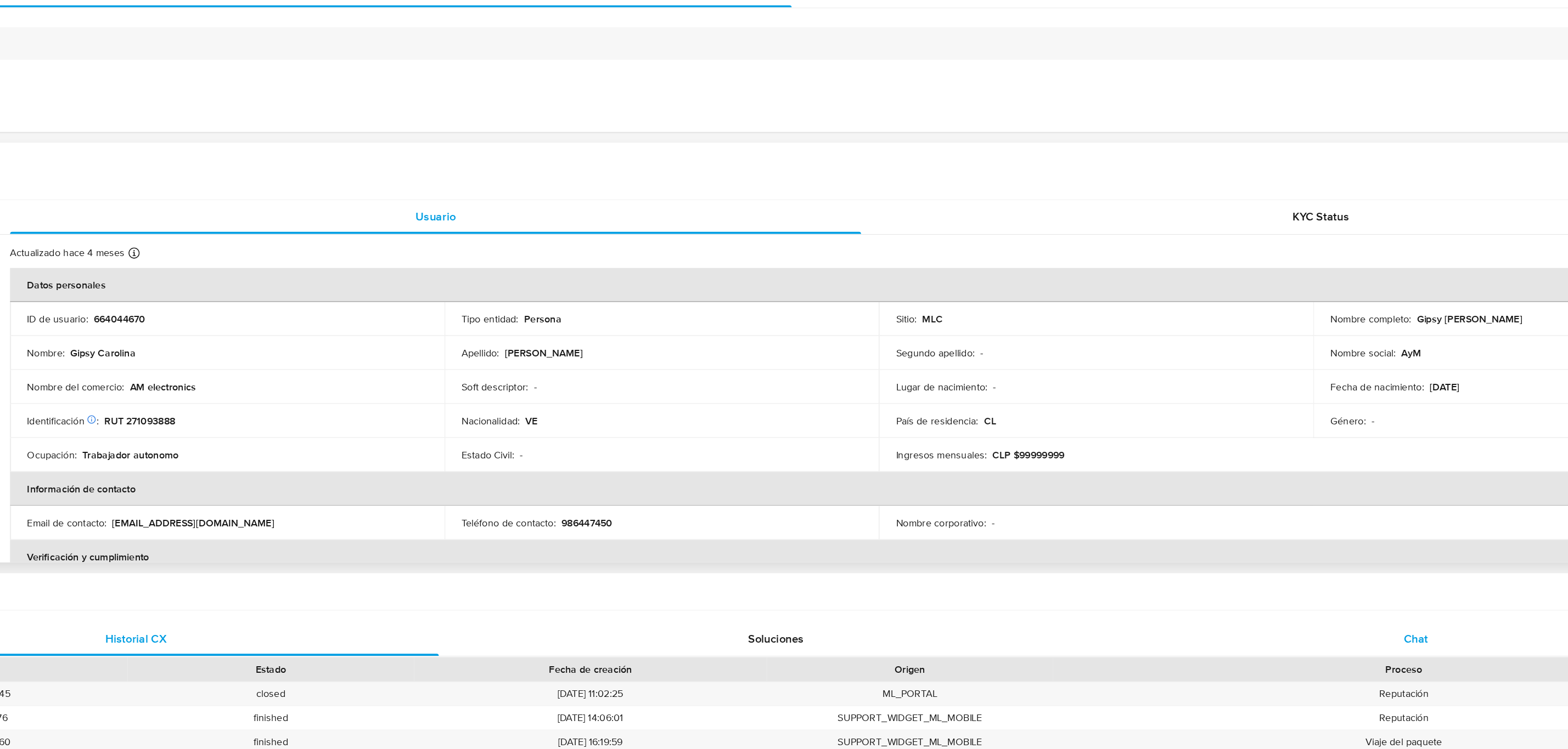
click at [1273, 671] on div "Chat" at bounding box center [1286, 663] width 469 height 26
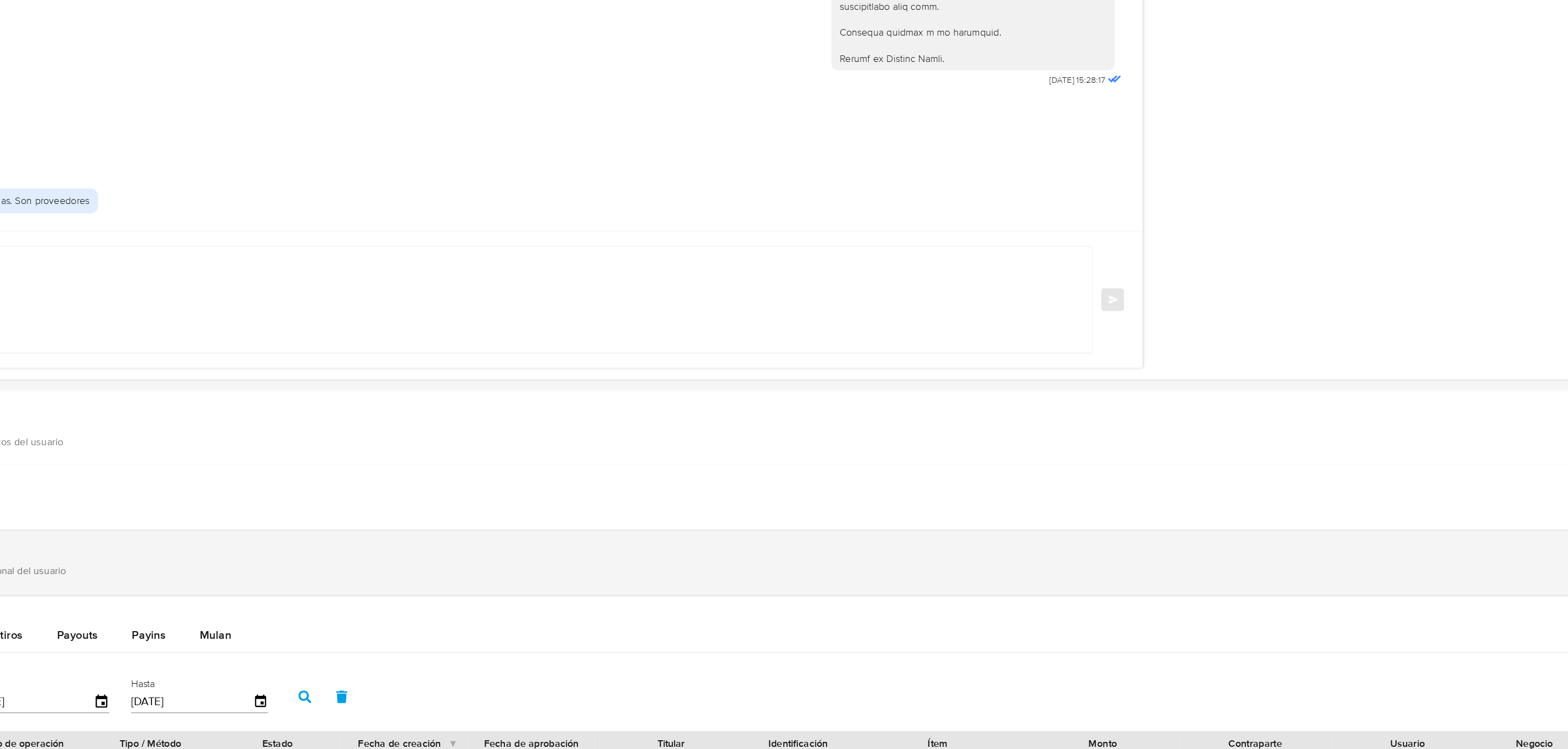
scroll to position [891, 0]
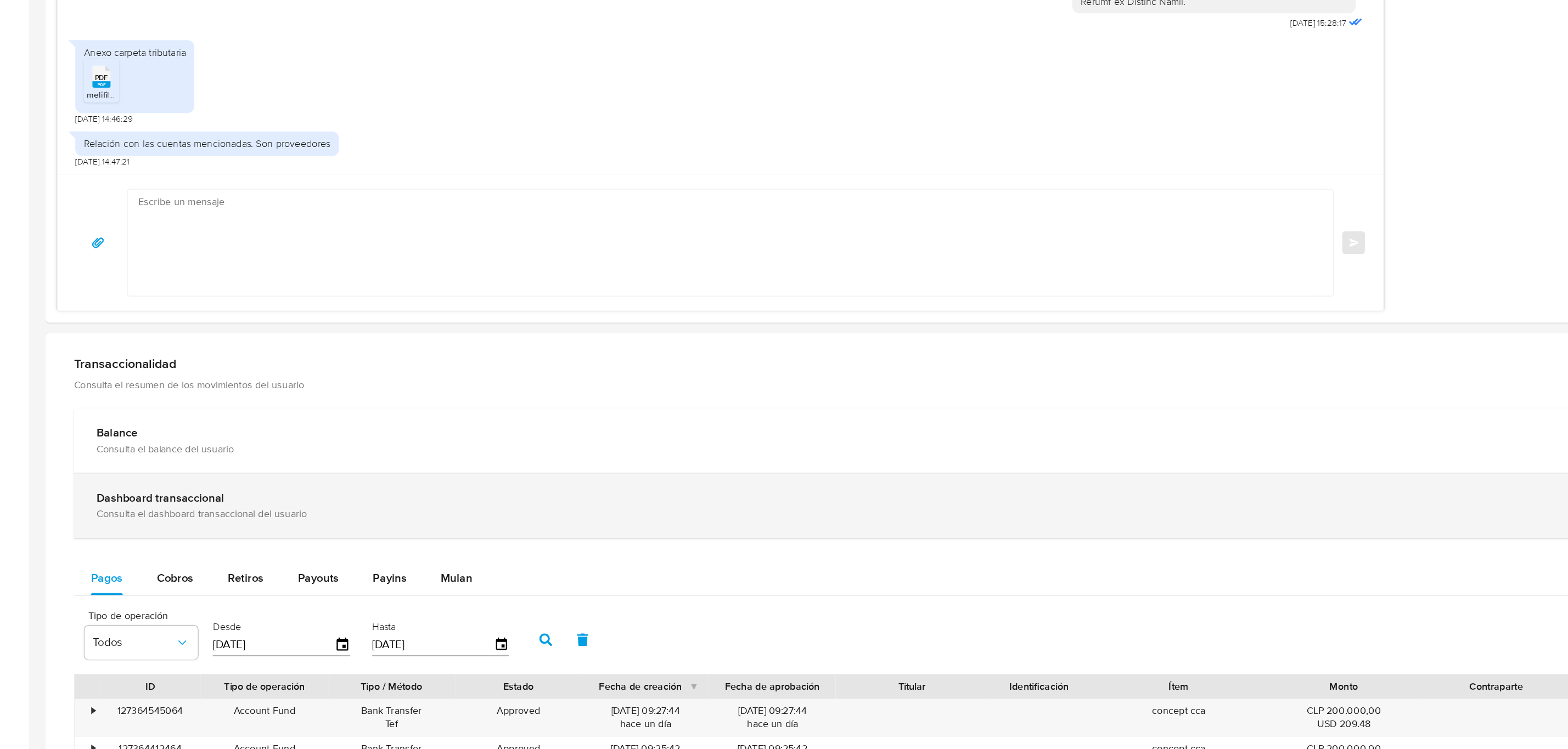
click at [746, 572] on div "Consulta el dashboard transaccional del usuario" at bounding box center [787, 567] width 1418 height 10
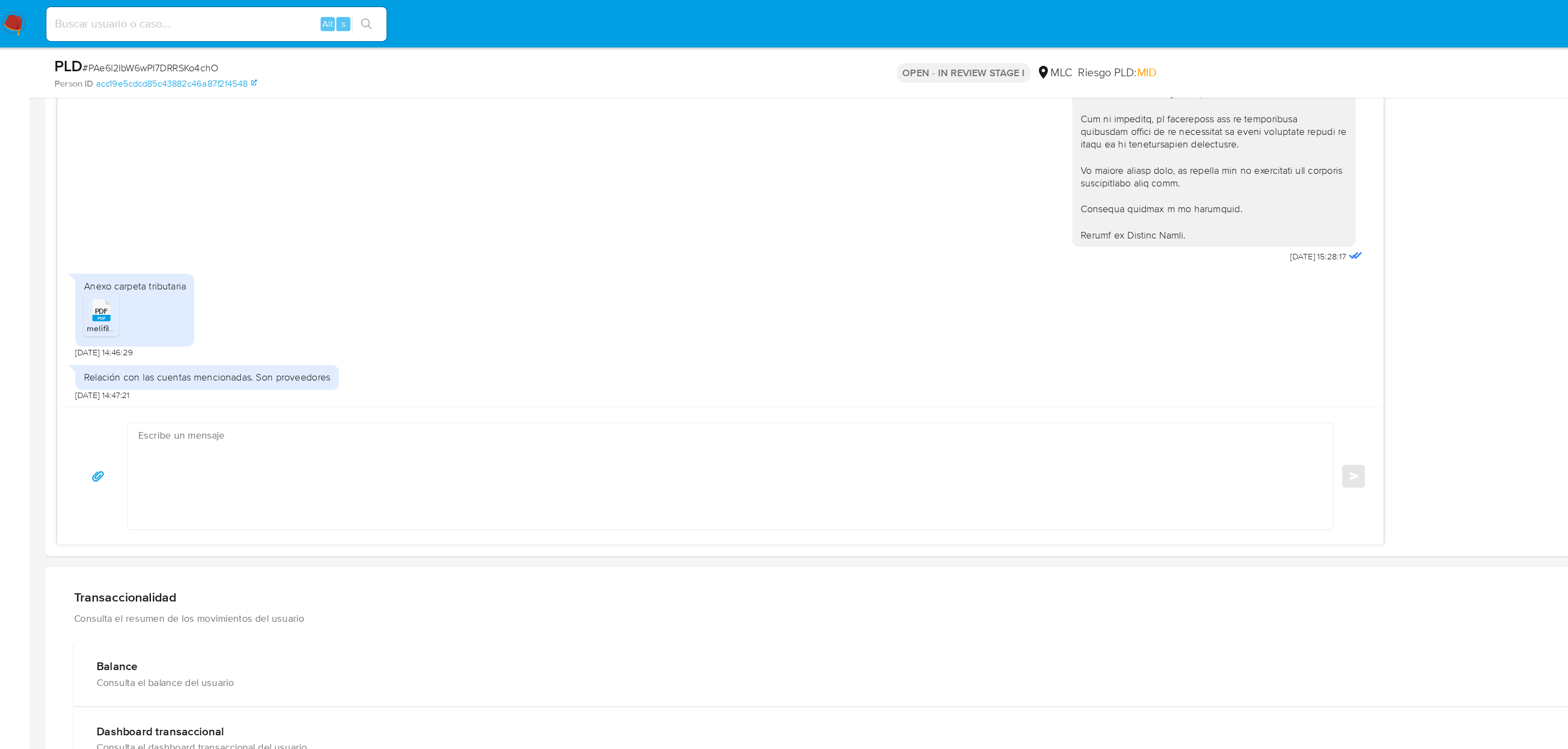
scroll to position [860, 0]
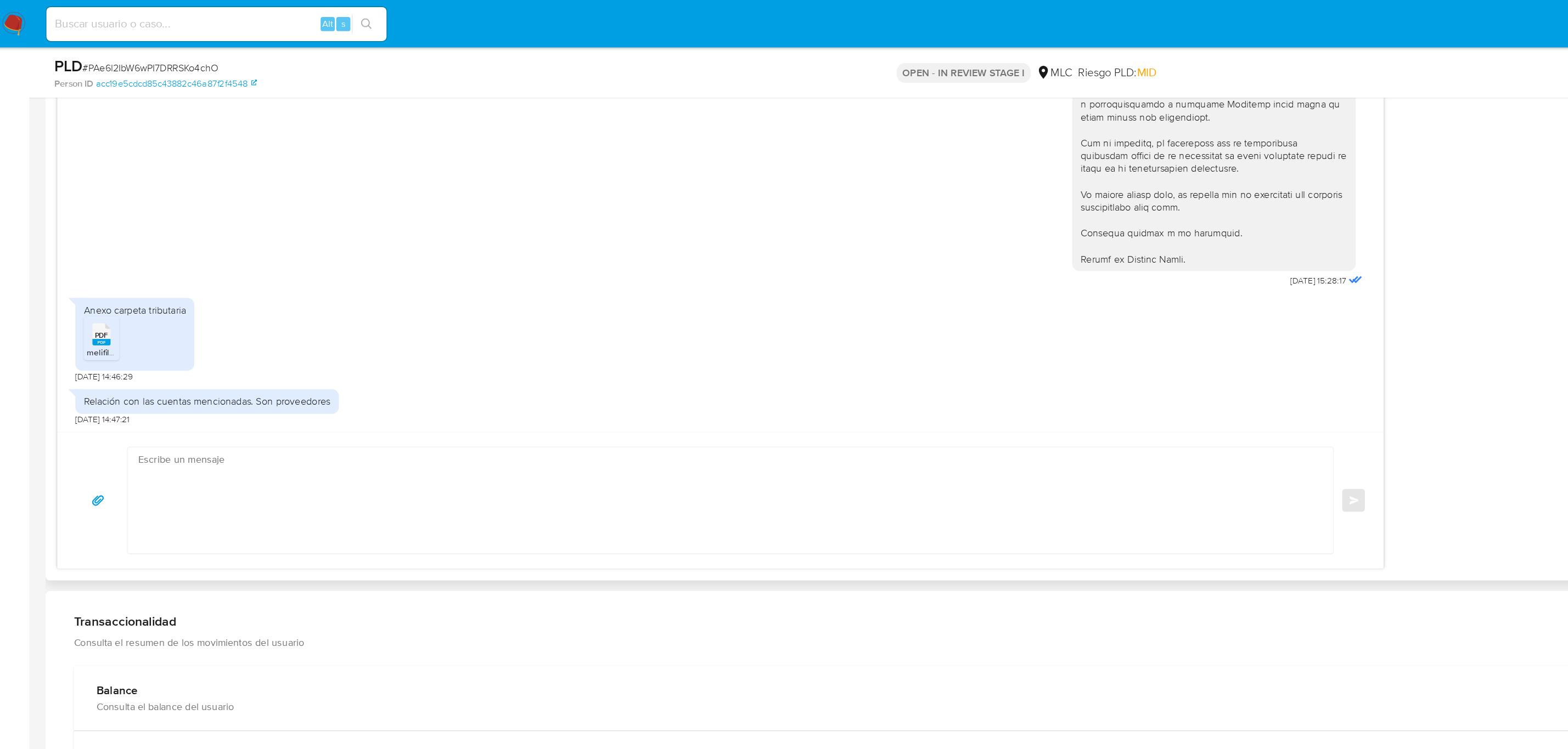
click at [88, 265] on rect at bounding box center [83, 265] width 15 height 5
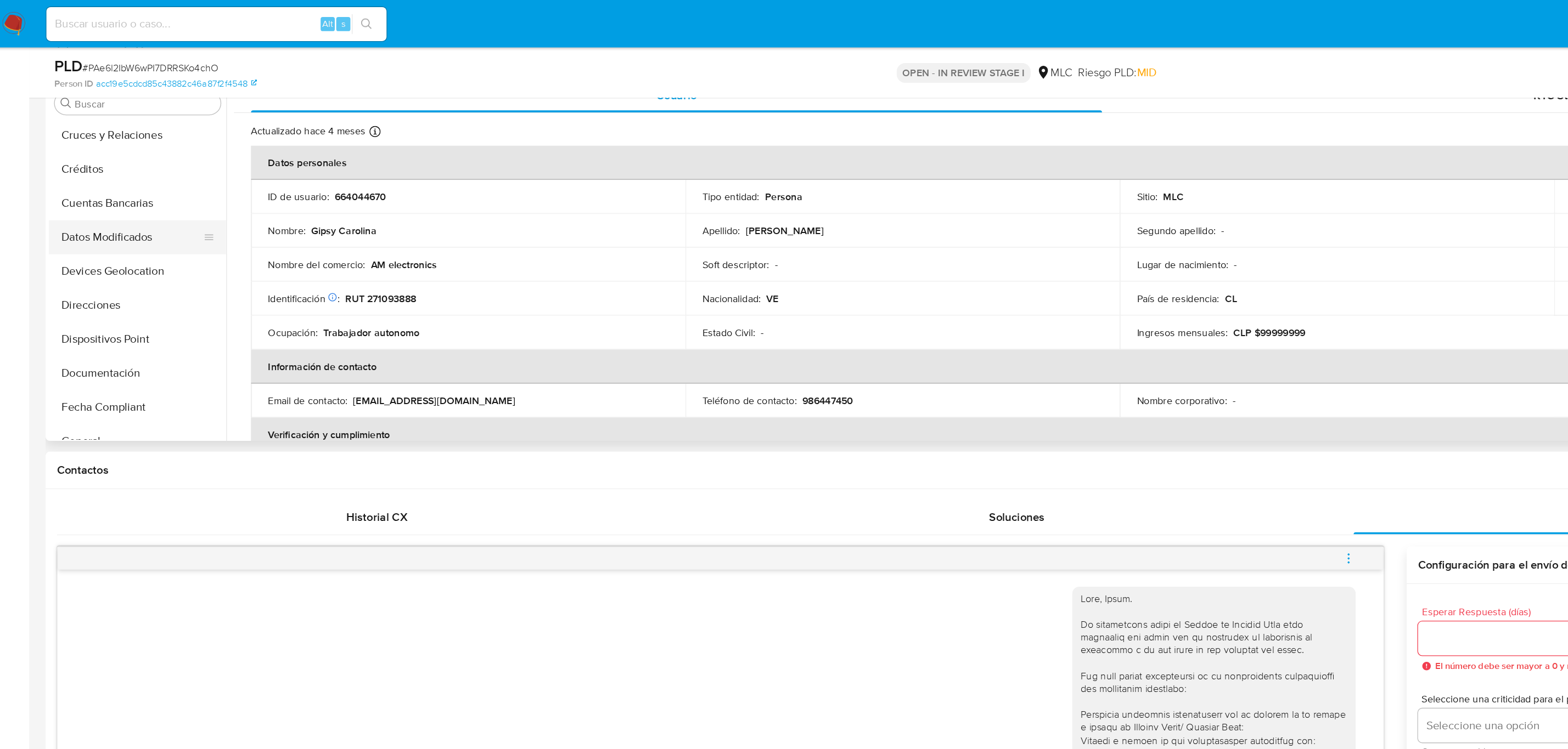
scroll to position [198, 0]
click at [111, 219] on button "Documentación" at bounding box center [106, 224] width 129 height 26
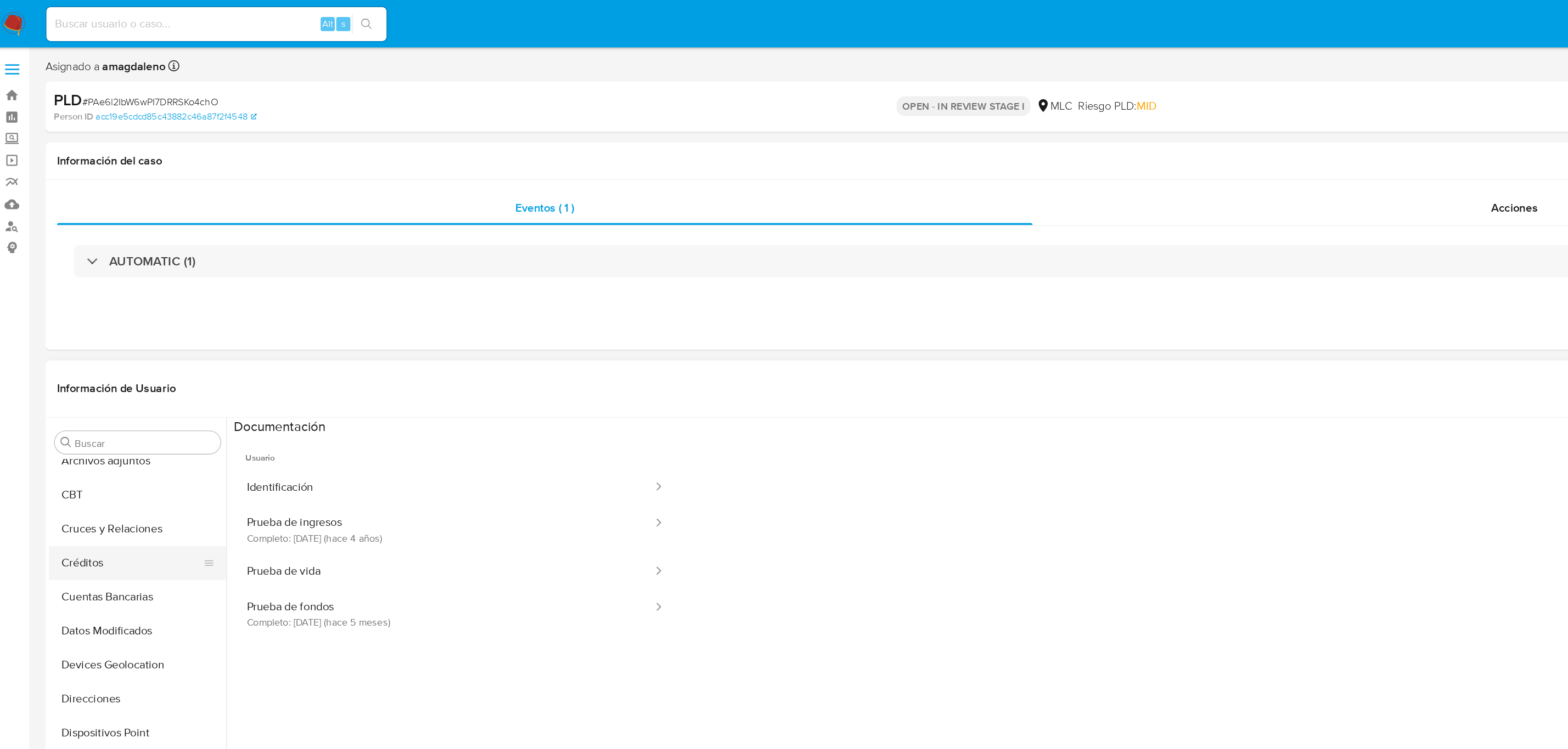
scroll to position [0, 0]
click at [125, 443] on button "Archivos adjuntos" at bounding box center [106, 447] width 129 height 26
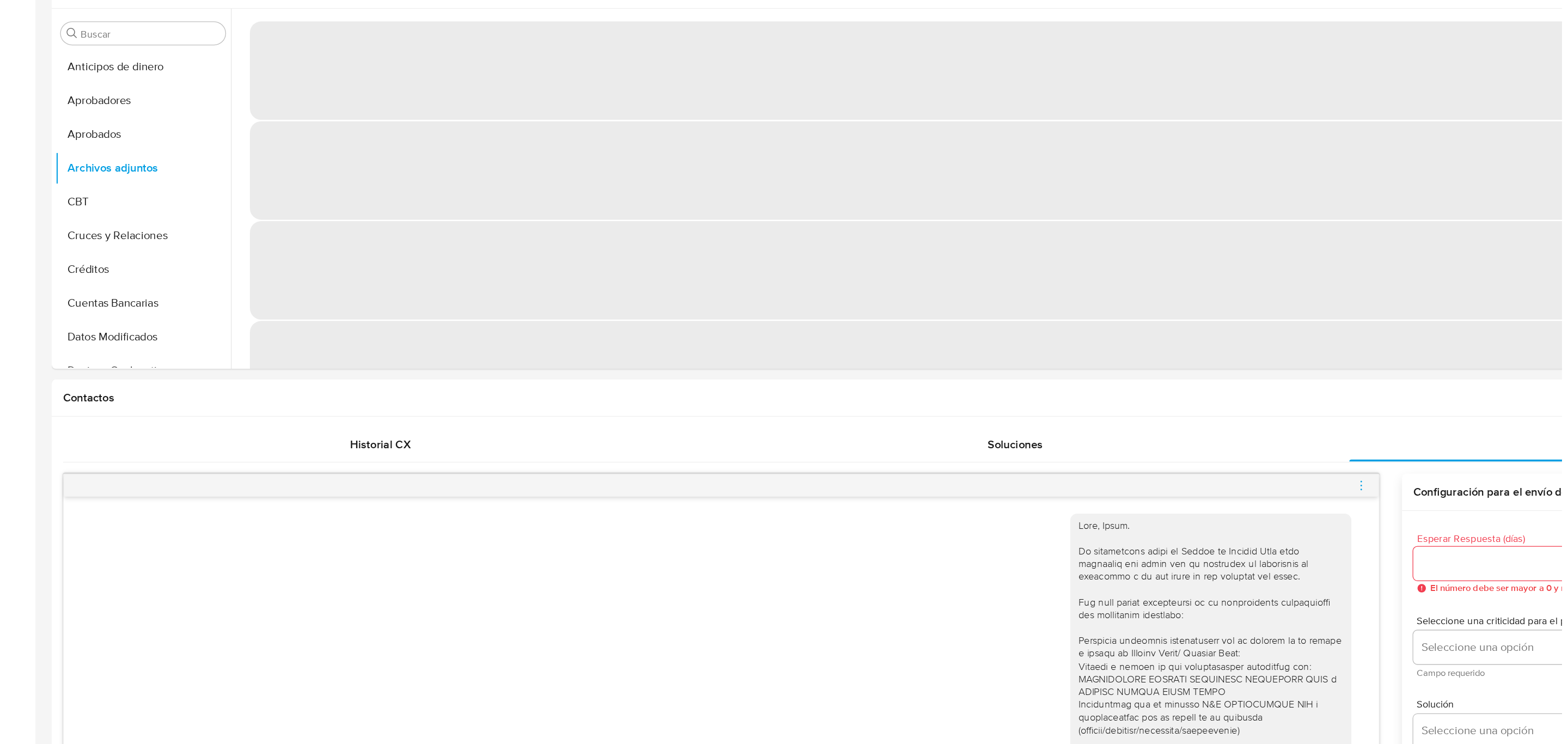
scroll to position [79, 0]
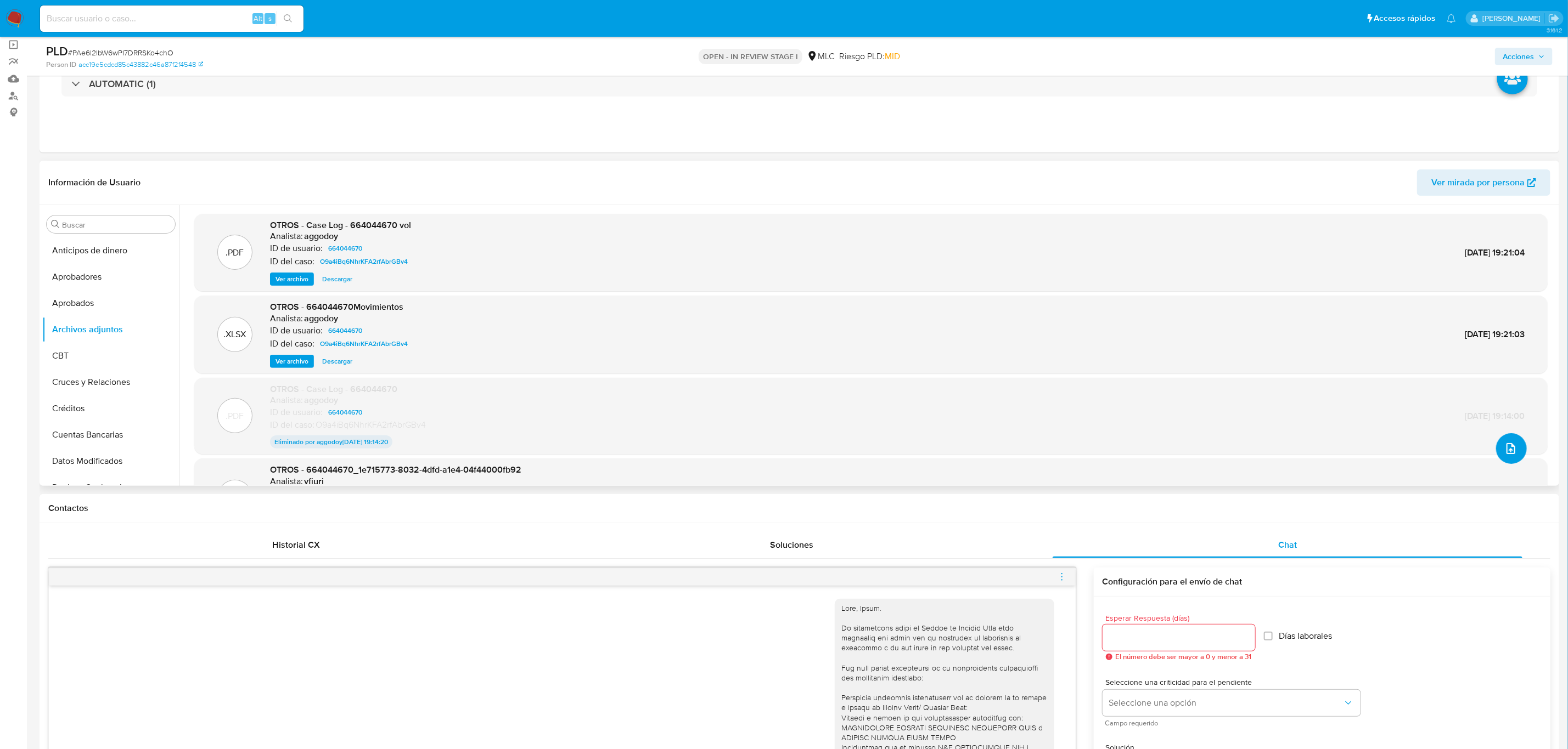
click at [1505, 452] on icon "upload-file" at bounding box center [1511, 449] width 14 height 14
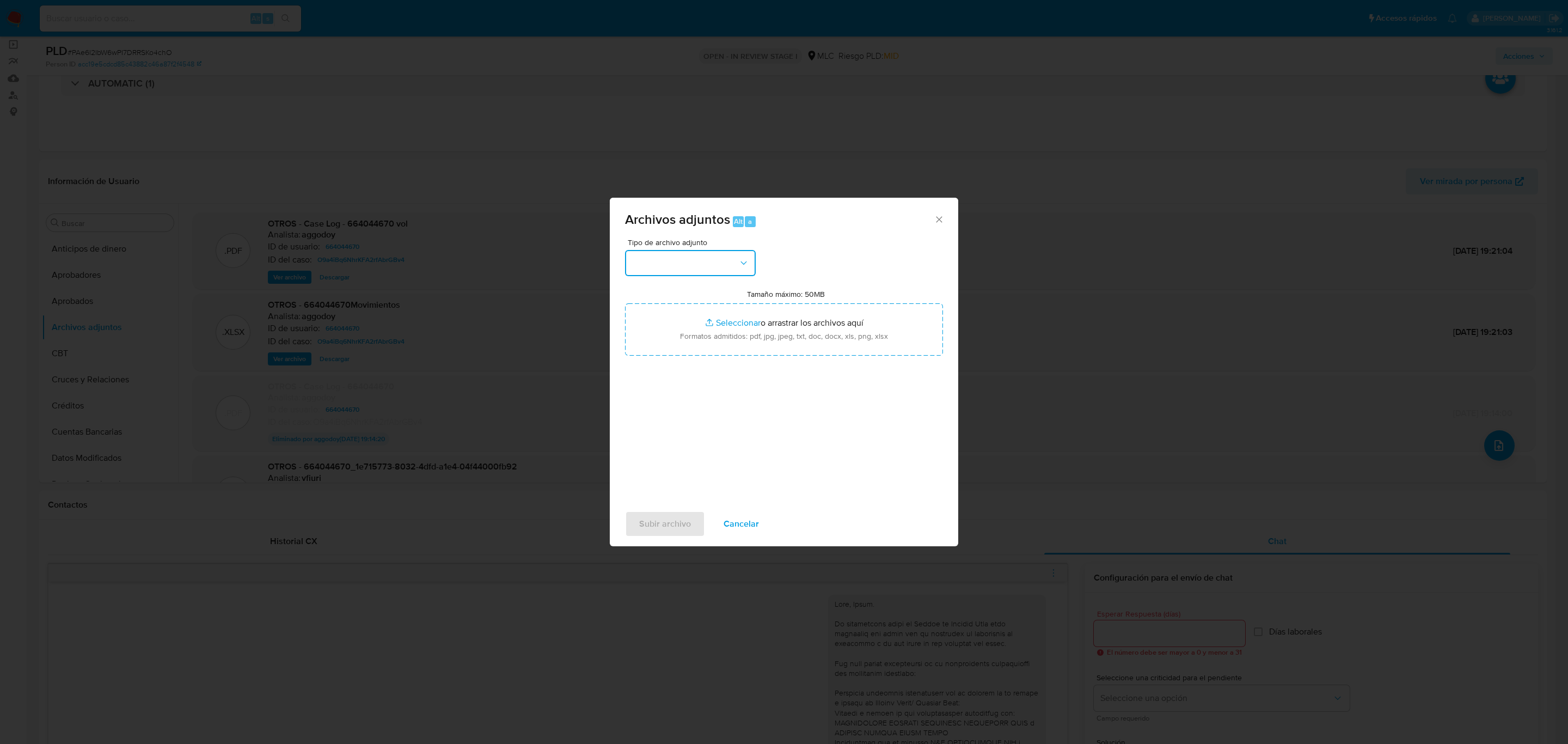
click at [684, 263] on button "button" at bounding box center [690, 262] width 131 height 26
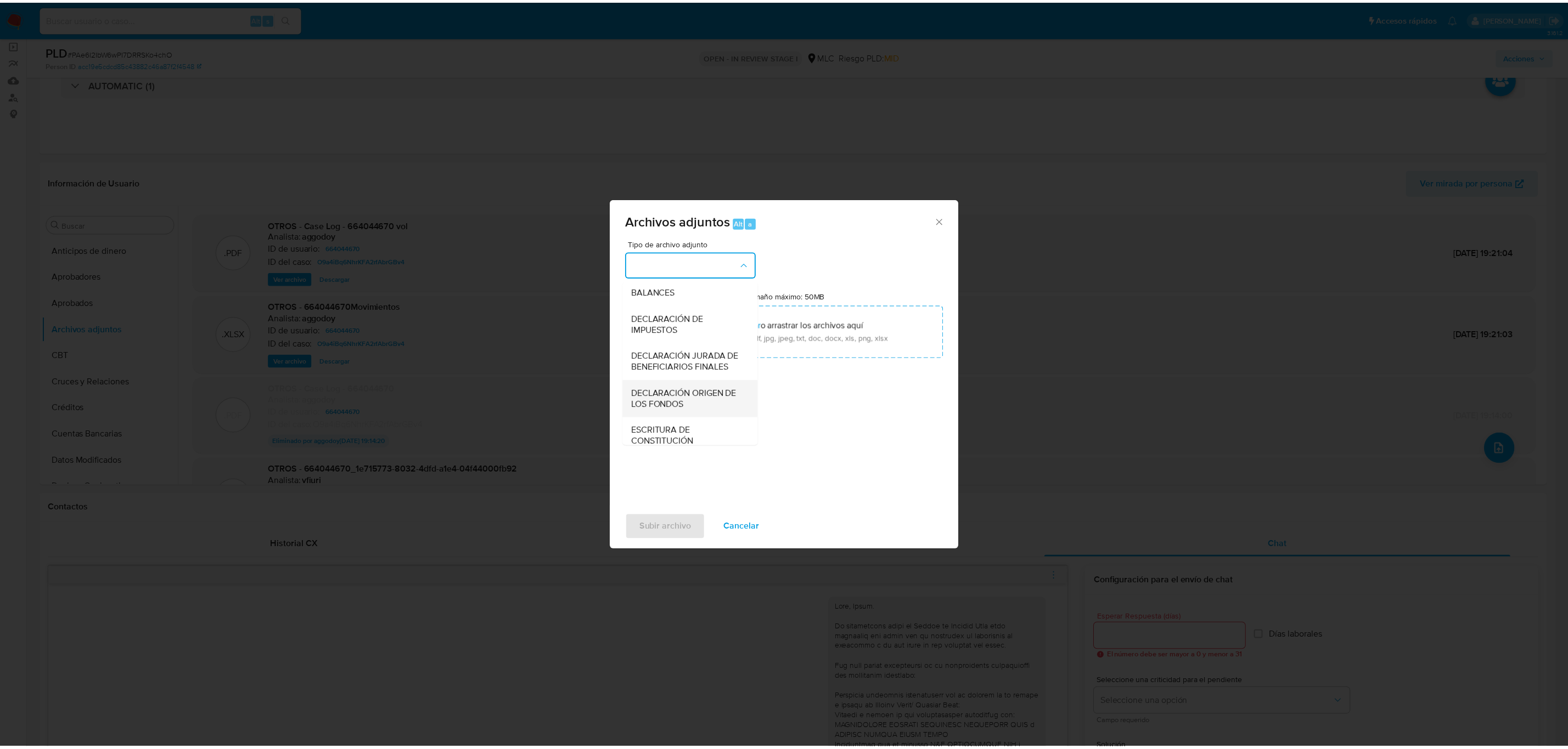
scroll to position [209, 0]
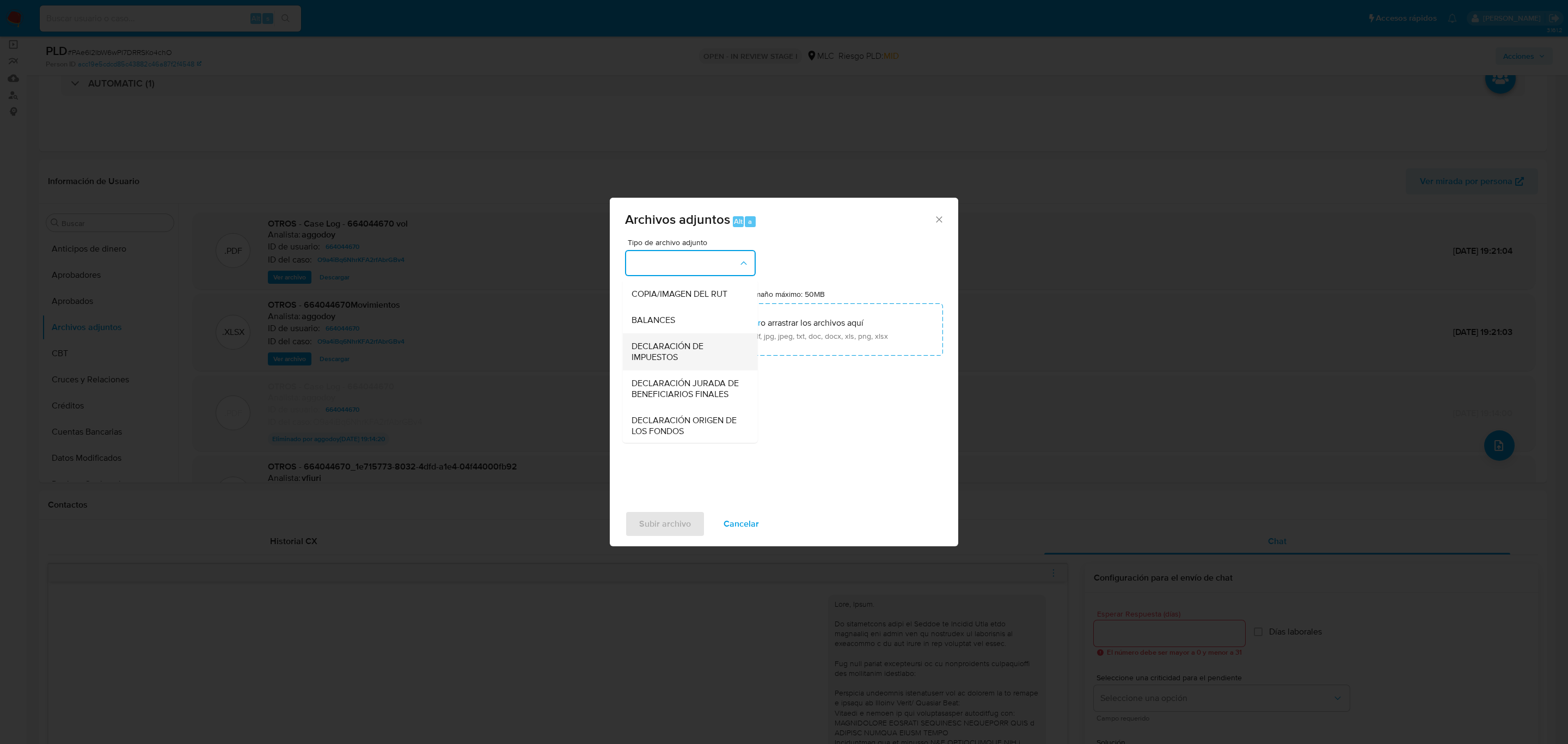
click at [671, 363] on span "DECLARACIÓN DE IMPUESTOS" at bounding box center [687, 351] width 111 height 22
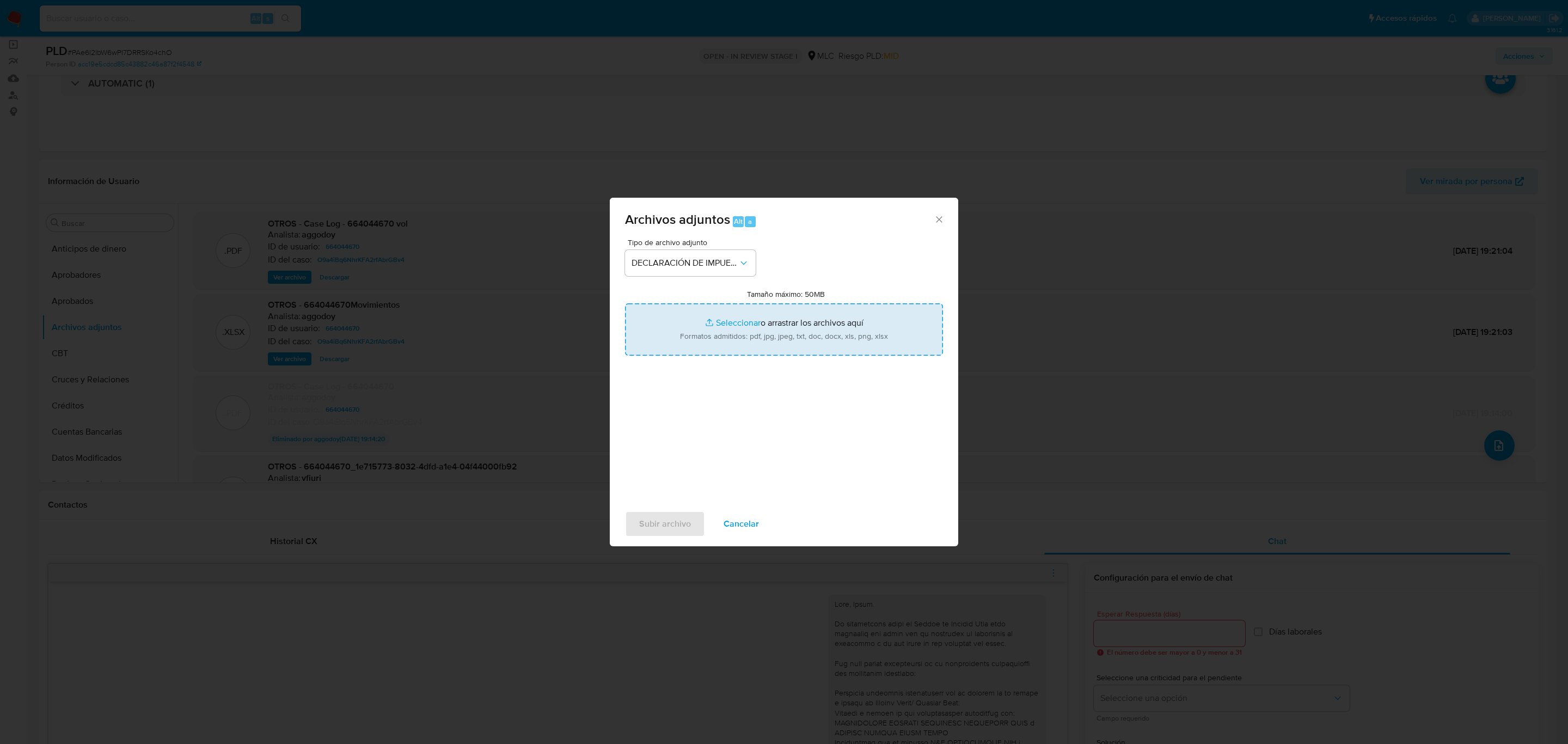
click at [747, 321] on input "Tamaño máximo: 50MB Seleccionar archivos" at bounding box center [784, 330] width 318 height 52
type input "C:\fakepath\664044670_a65b032c-e4af-4efe-87b6-8723c0ed999b (1).pdf"
click at [742, 324] on input "Tamaño máximo: 50MB Seleccionar archivos" at bounding box center [784, 330] width 318 height 52
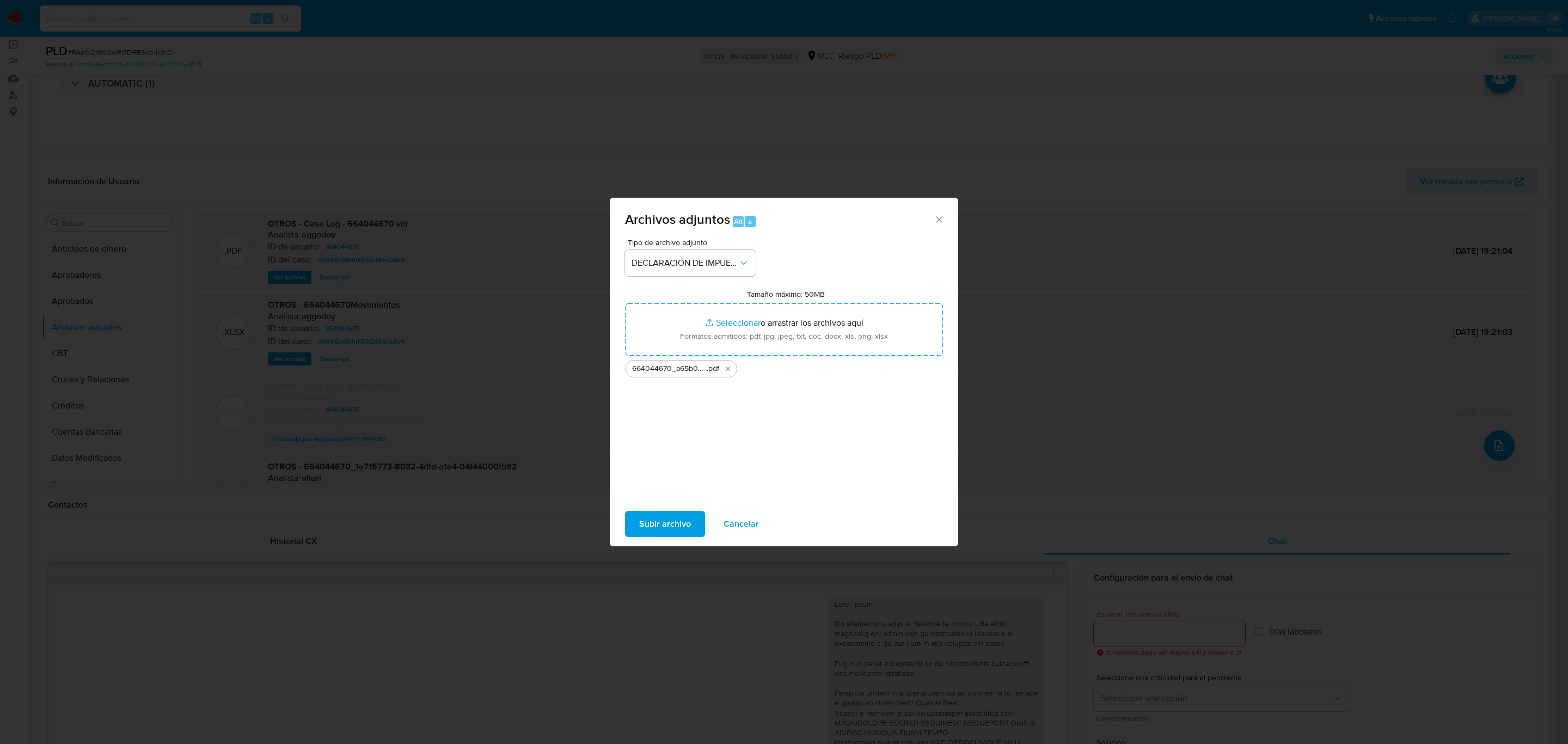
click at [657, 521] on span "Subir archivo" at bounding box center [665, 523] width 51 height 24
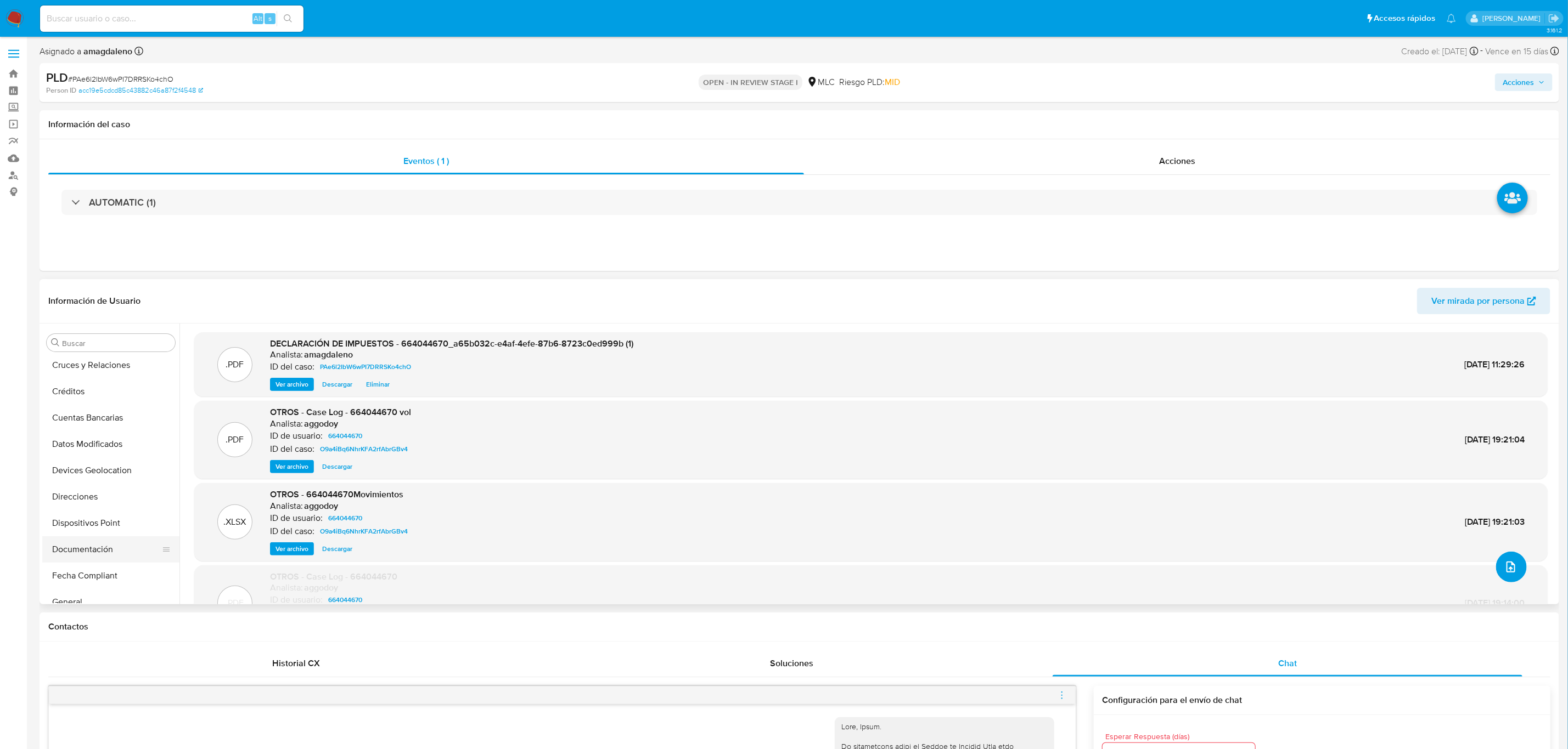
scroll to position [165, 0]
click at [103, 521] on button "Documentación" at bounding box center [106, 520] width 129 height 26
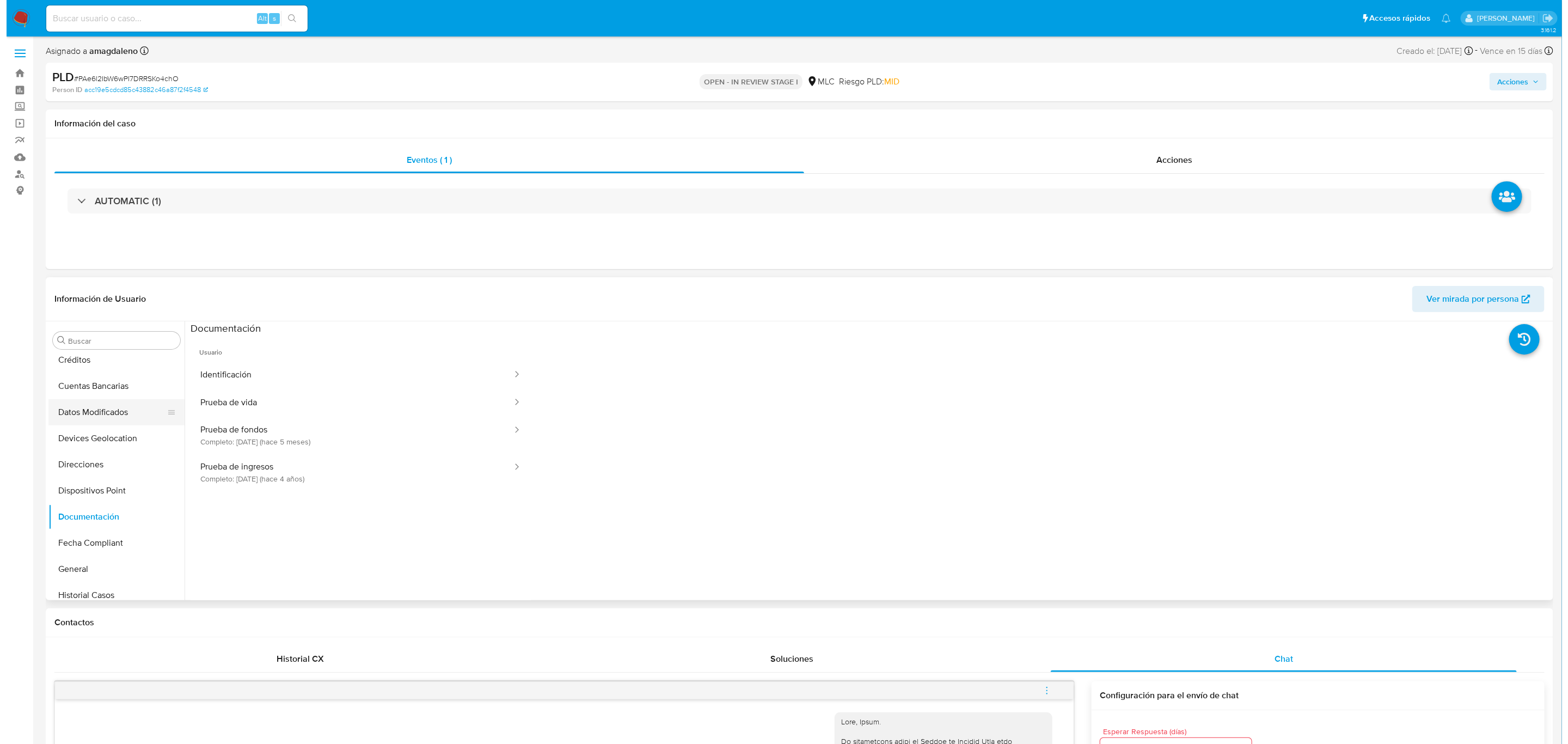
scroll to position [0, 0]
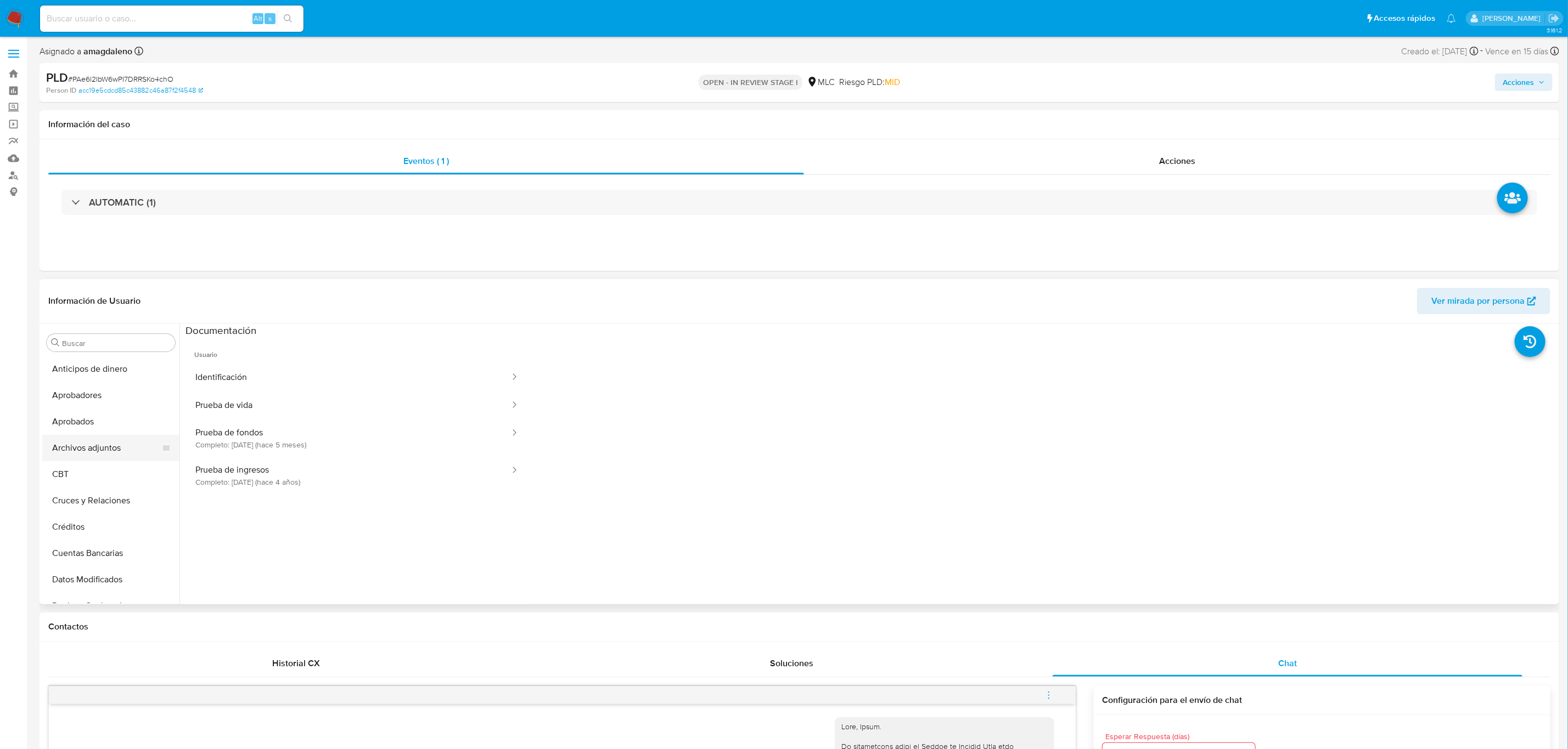
click at [108, 442] on button "Archivos adjuntos" at bounding box center [106, 447] width 129 height 26
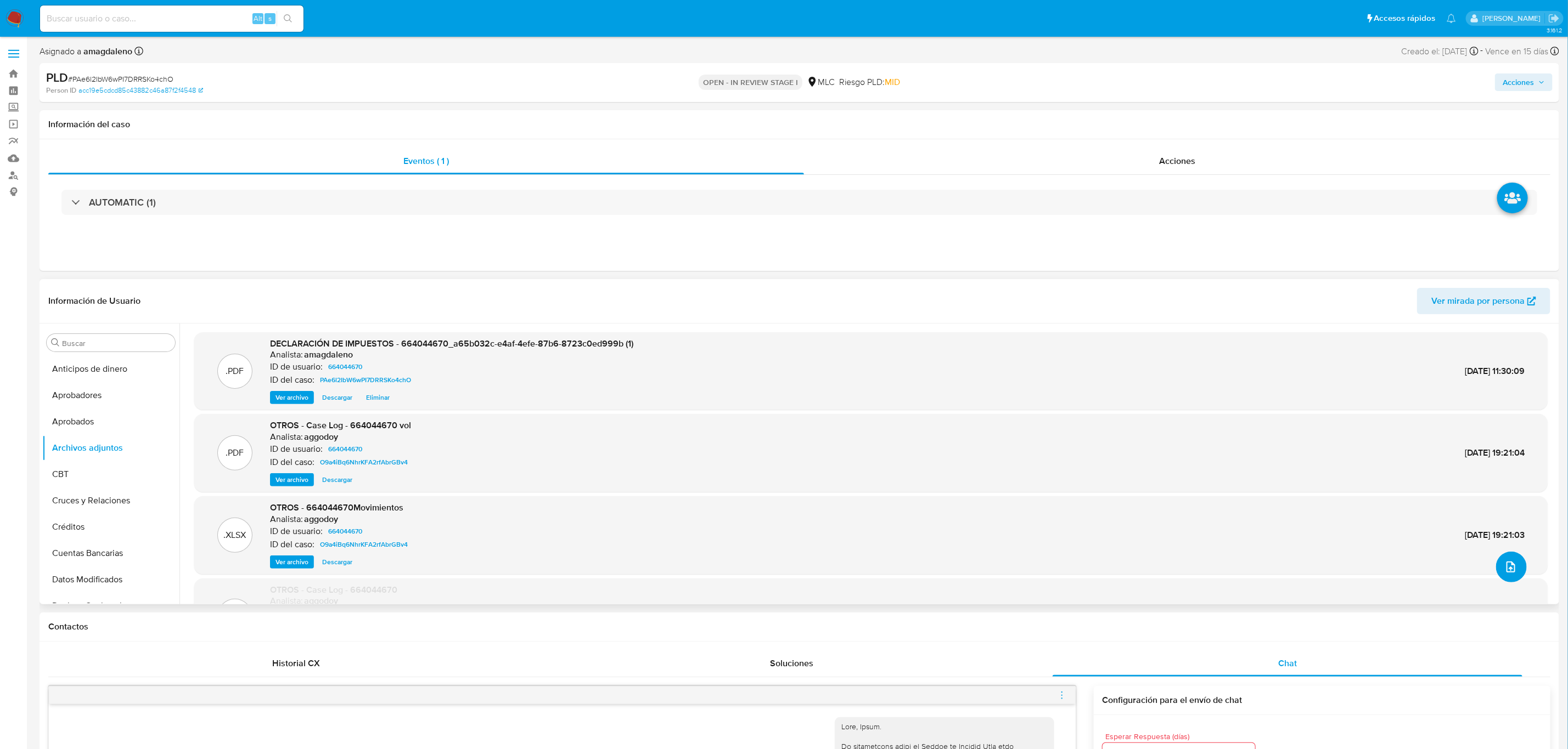
click at [1511, 563] on icon "upload-file" at bounding box center [1511, 567] width 14 height 14
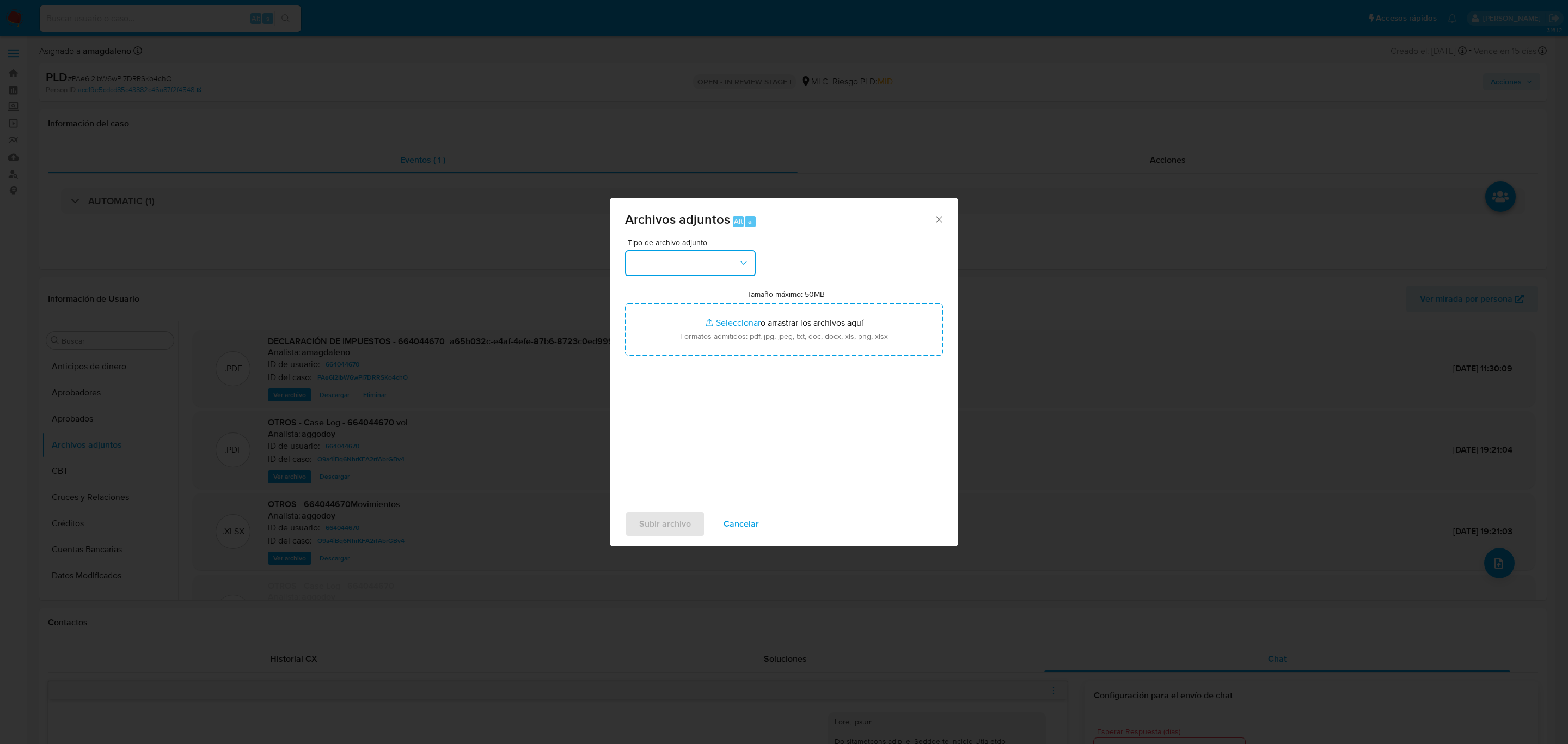
click at [698, 263] on button "button" at bounding box center [690, 262] width 131 height 26
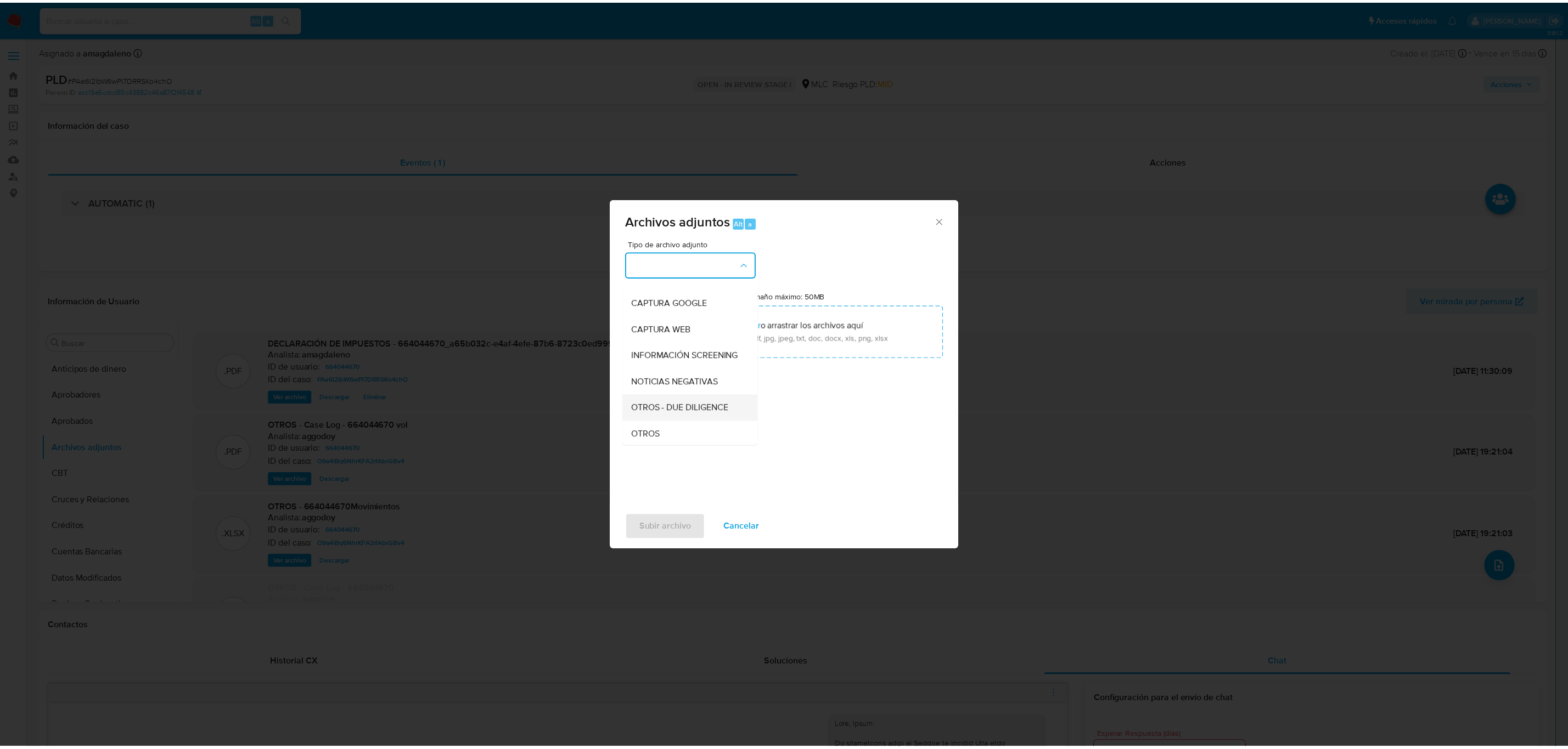
scroll to position [127, 0]
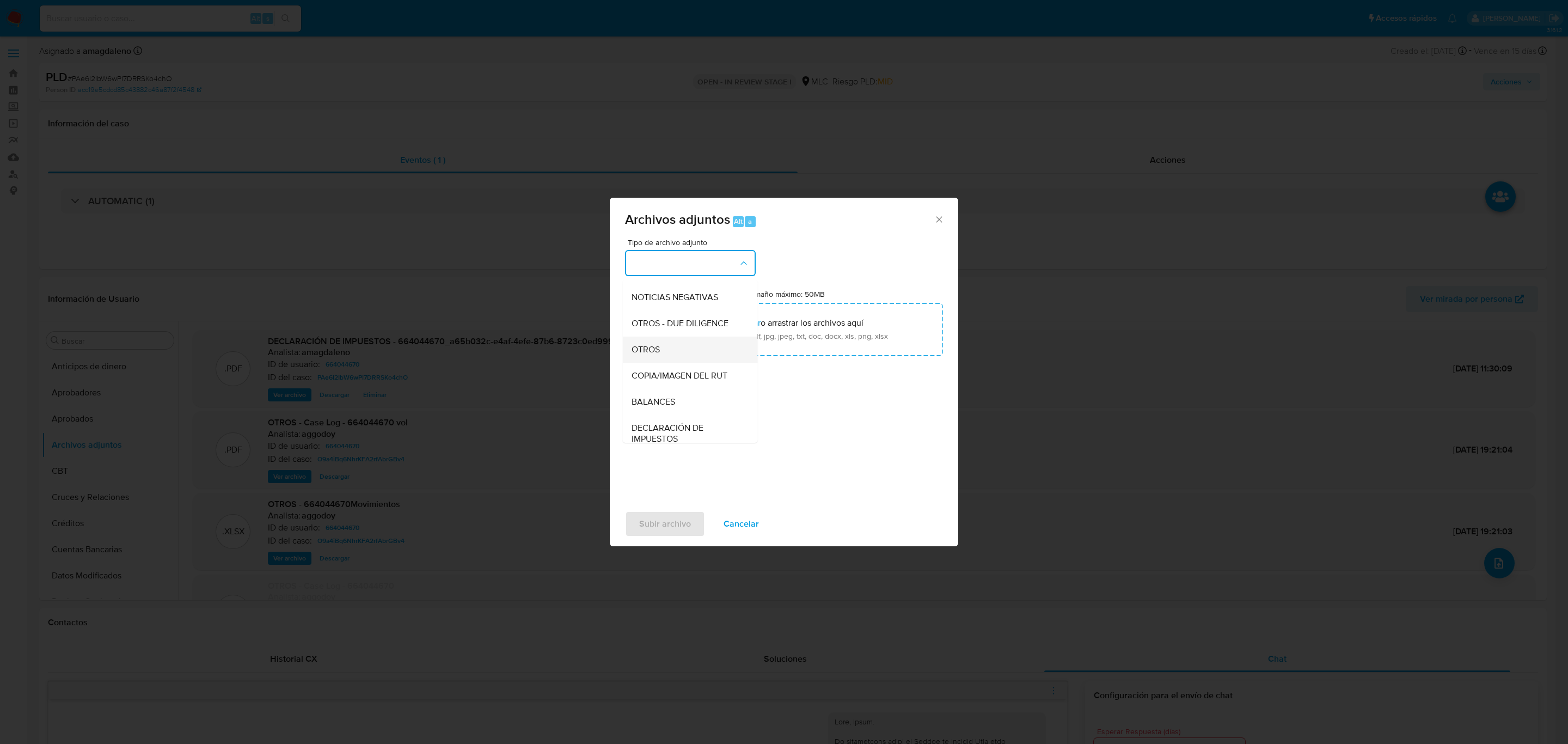
click at [651, 355] on span "OTROS" at bounding box center [645, 349] width 28 height 11
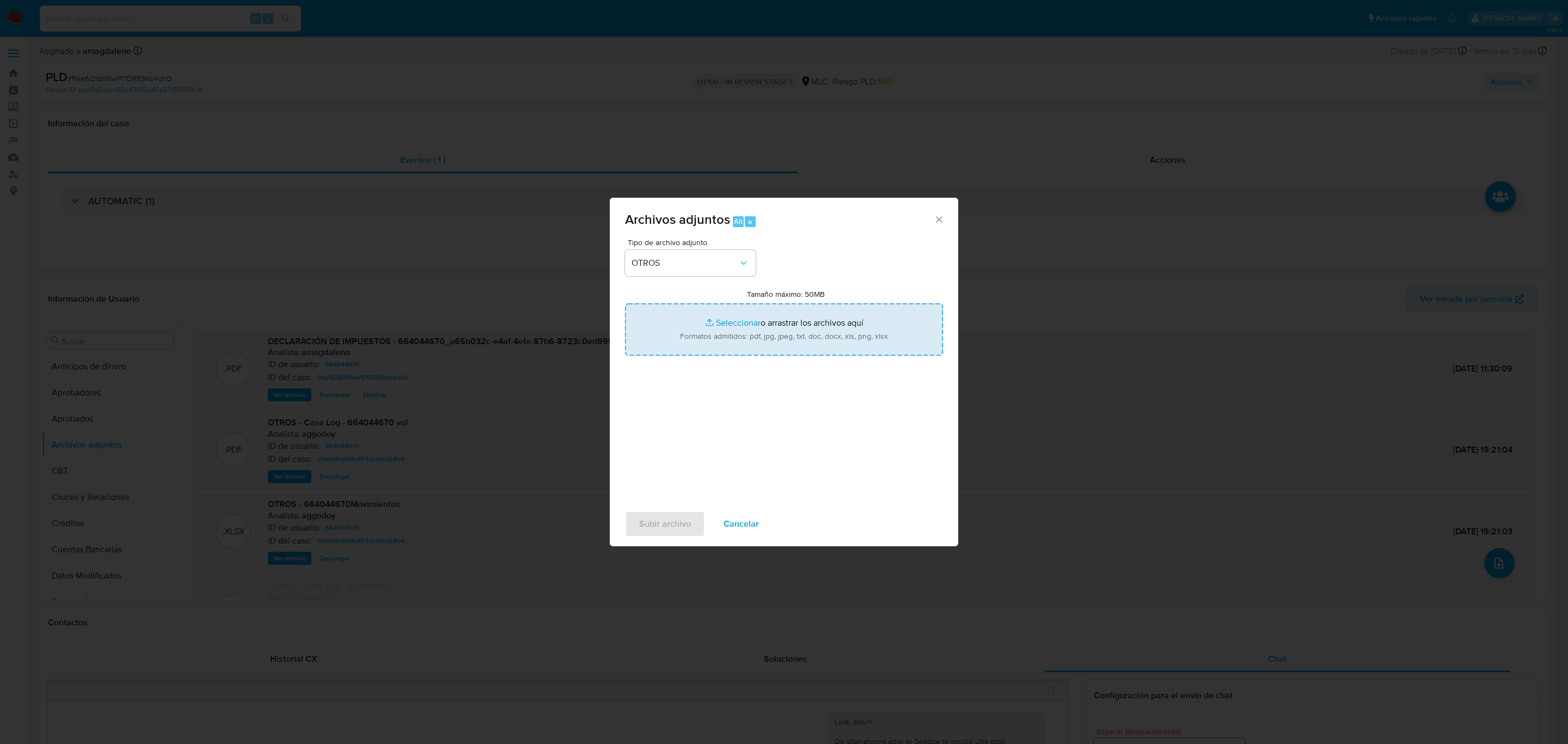
click at [745, 317] on input "Tamaño máximo: 50MB Seleccionar archivos" at bounding box center [784, 330] width 318 height 52
type input "C:\fakepath\664044670 - 23_09_2025.pdf"
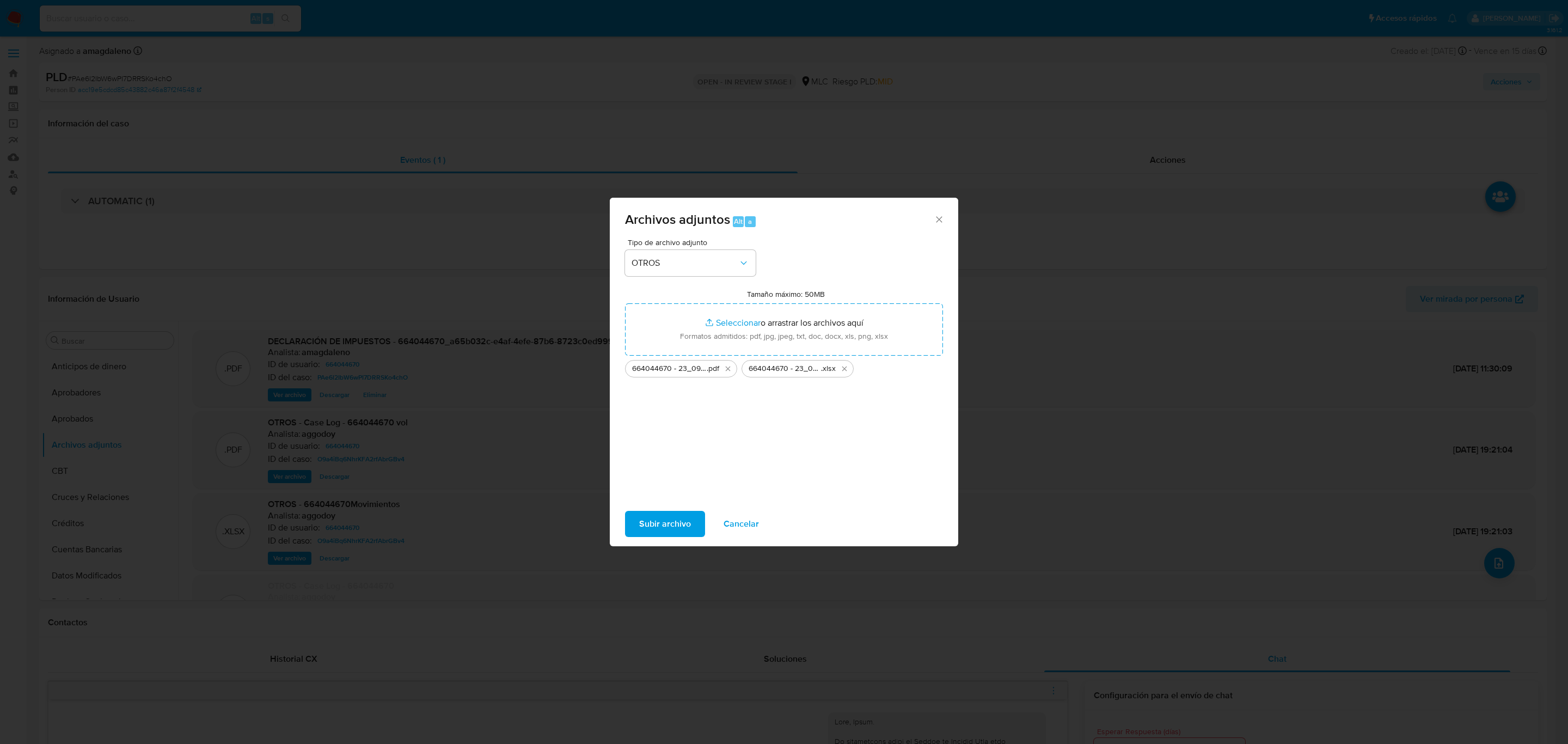
click at [656, 533] on span "Subir archivo" at bounding box center [665, 523] width 51 height 24
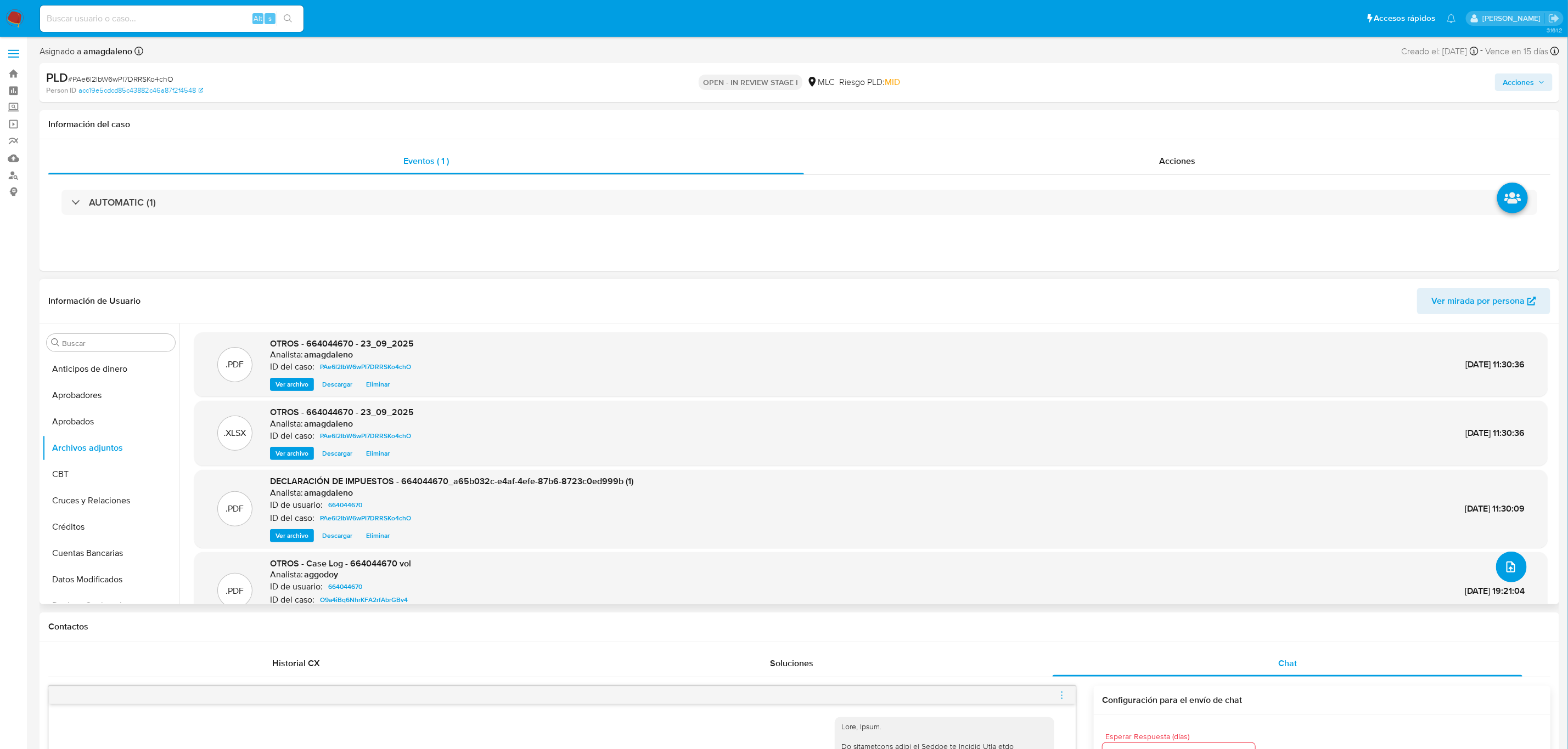
scroll to position [66, 0]
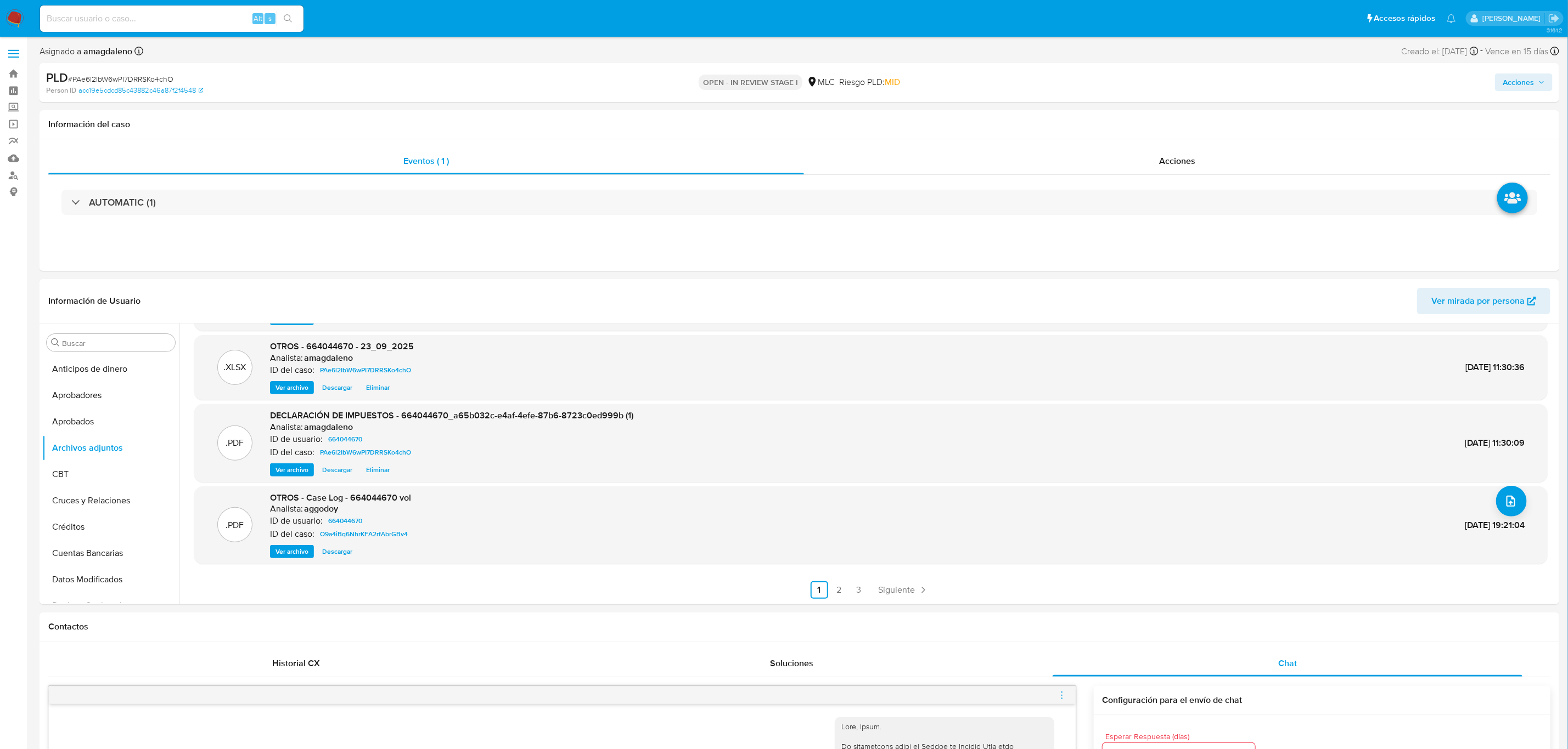
click at [1521, 76] on span "Acciones" at bounding box center [1518, 82] width 31 height 18
click at [1213, 94] on div "Enviar comentario Alt c Resolución del caso Alt r Enviar" at bounding box center [1288, 189] width 524 height 190
click at [1211, 125] on div "Resolución del caso Alt r" at bounding box center [1225, 117] width 105 height 28
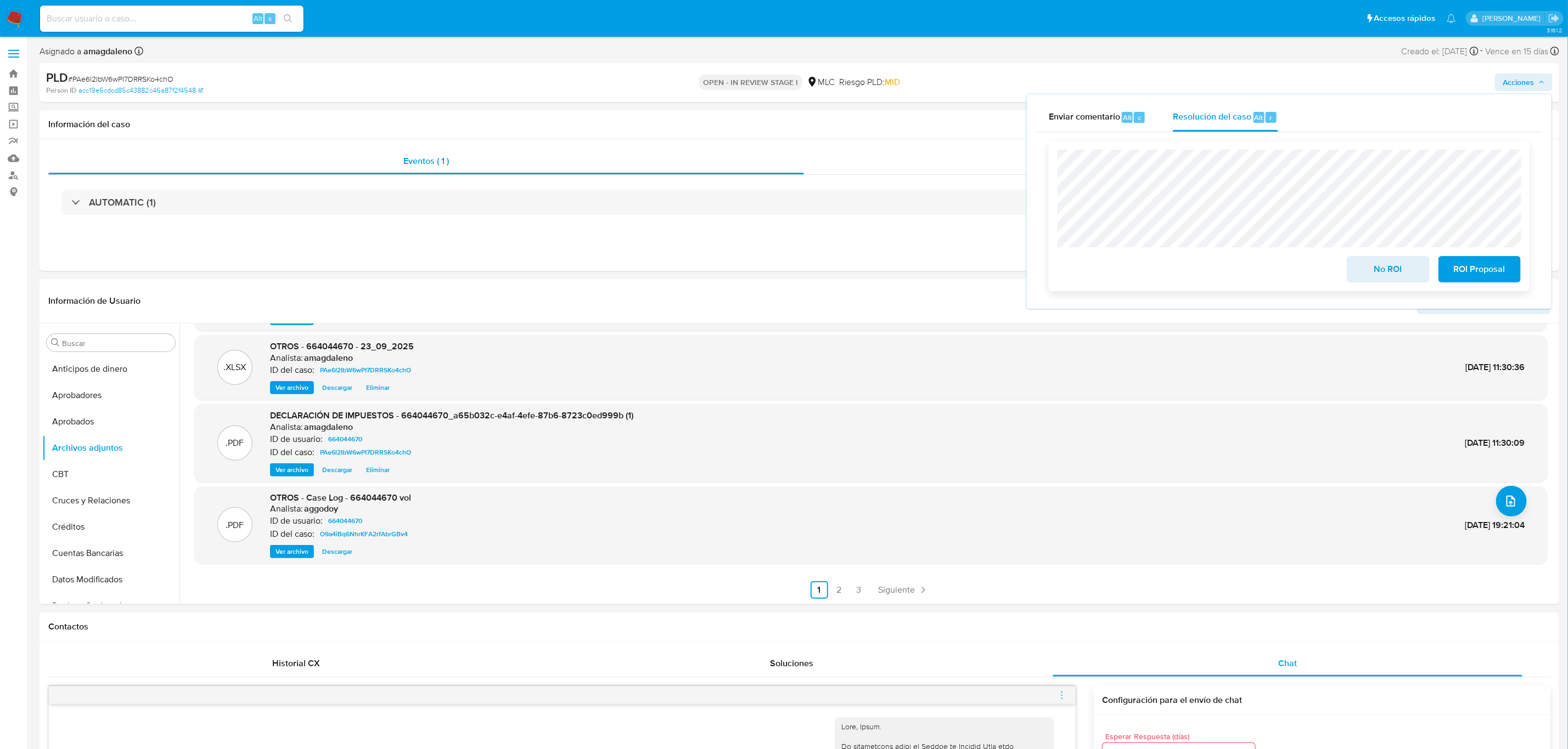
click at [1486, 277] on span "ROI Proposal" at bounding box center [1478, 269] width 54 height 24
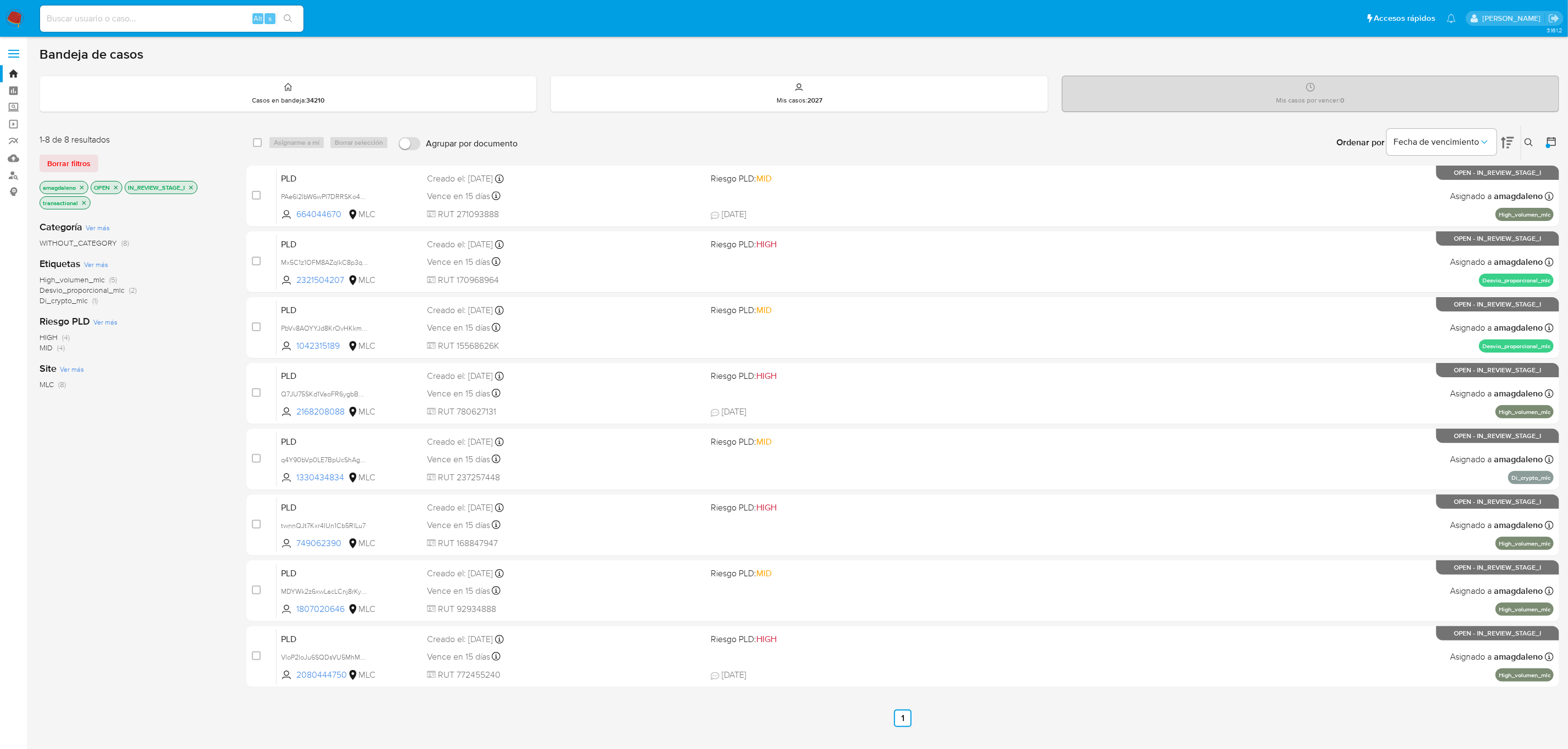
click at [612, 176] on div "Creado el: [DATE] Creado el: [DATE] 16:06:45" at bounding box center [564, 178] width 275 height 12
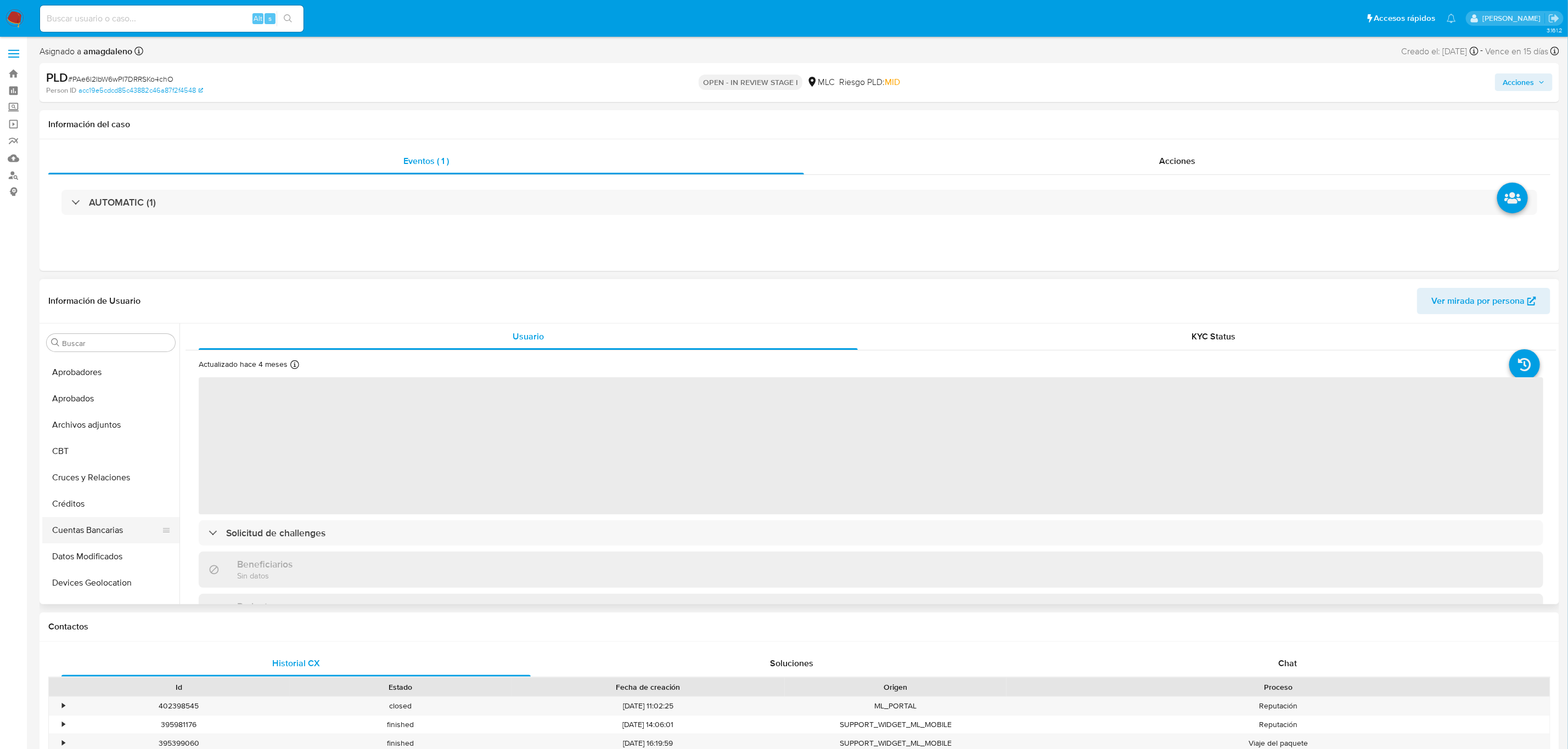
scroll to position [22, 0]
select select "10"
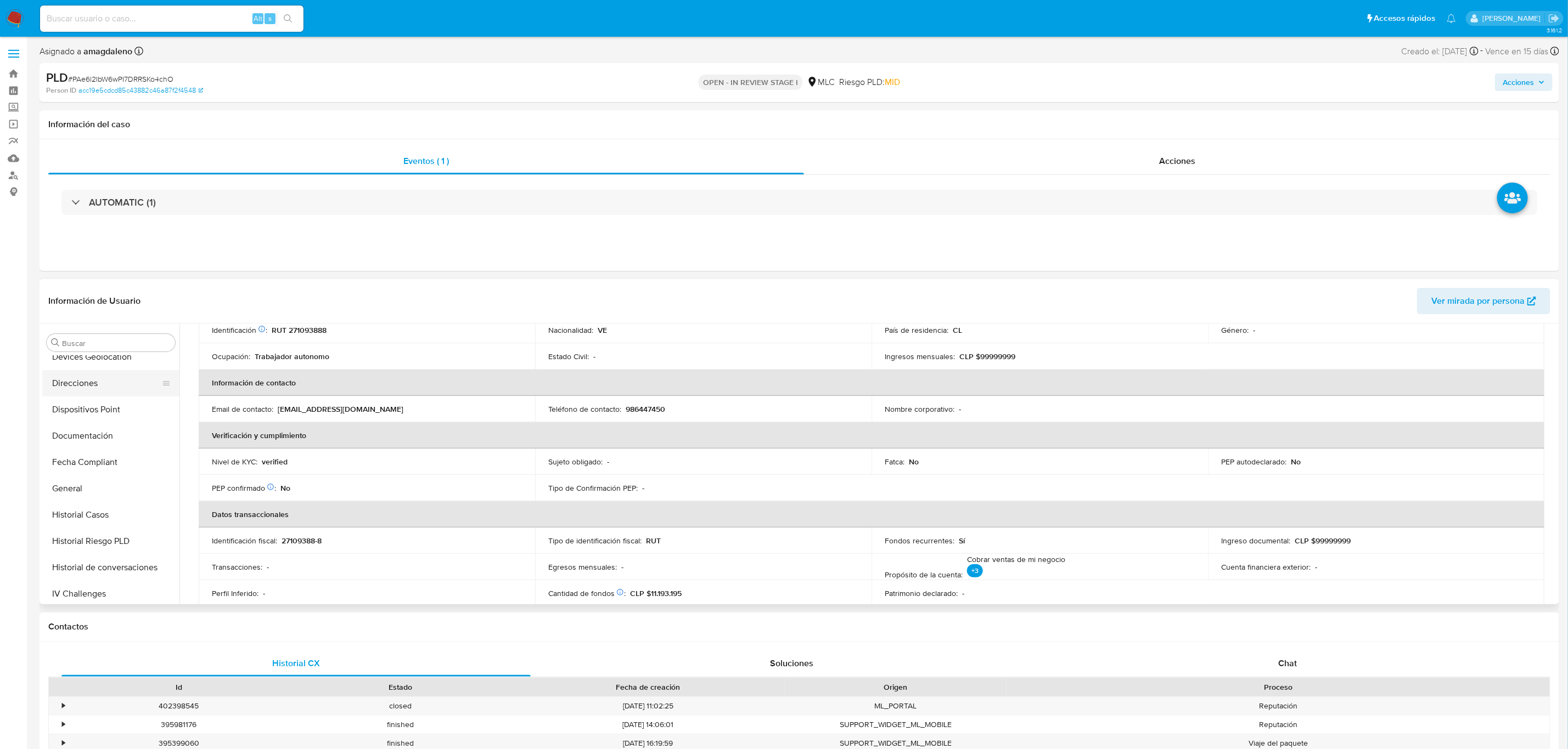
scroll to position [351, 0]
click at [108, 406] on button "Historial Casos" at bounding box center [106, 412] width 129 height 26
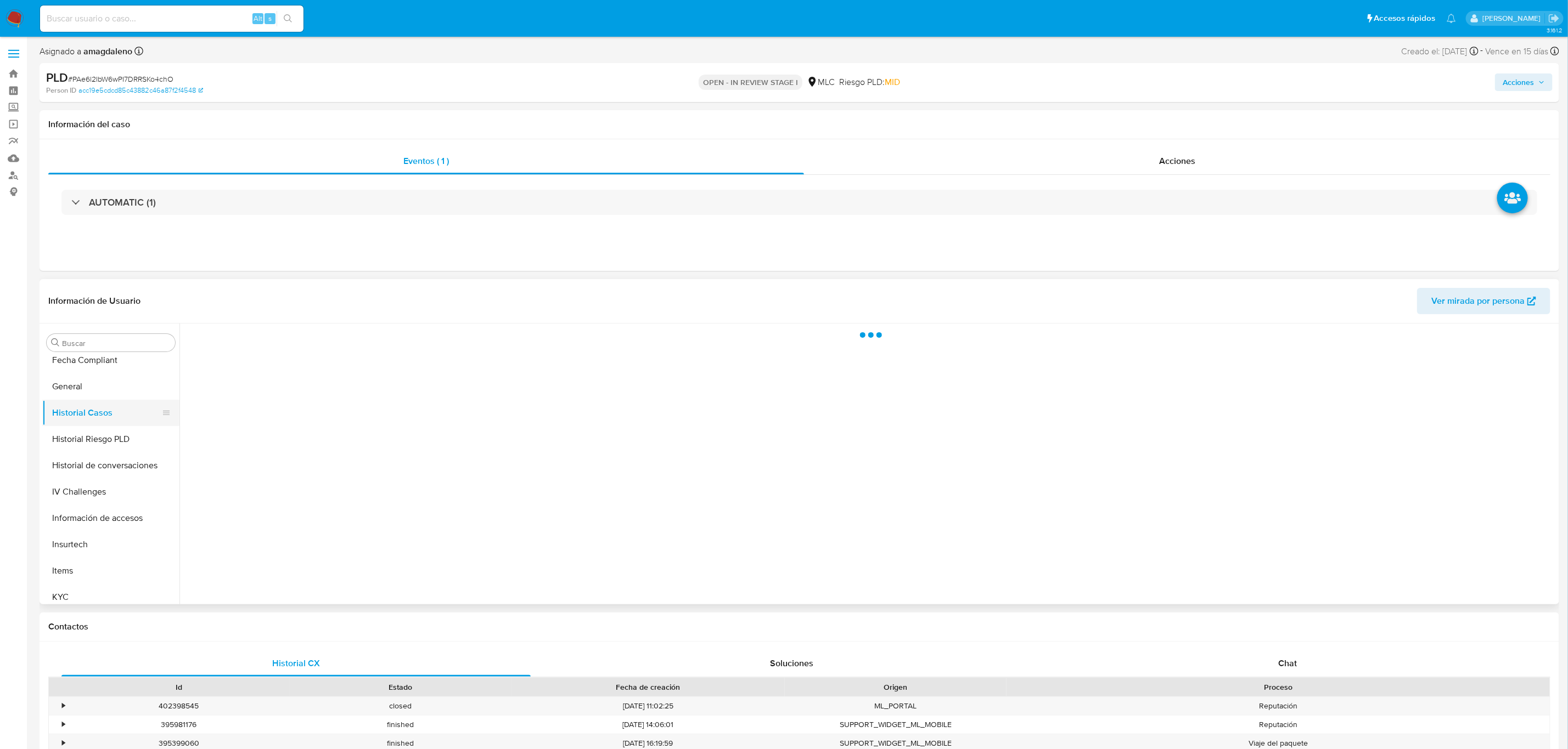
scroll to position [0, 0]
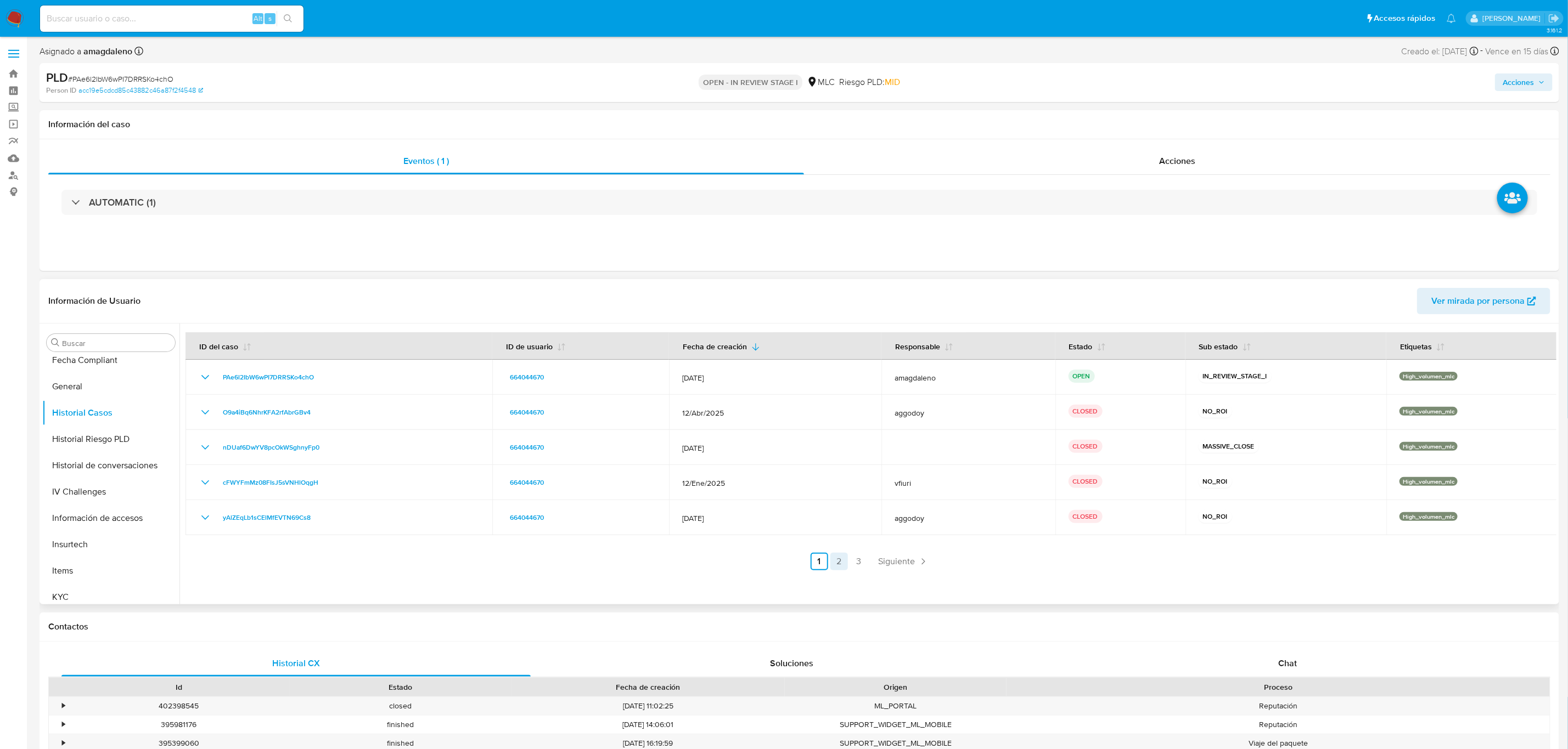
click at [833, 565] on link "2" at bounding box center [839, 562] width 18 height 18
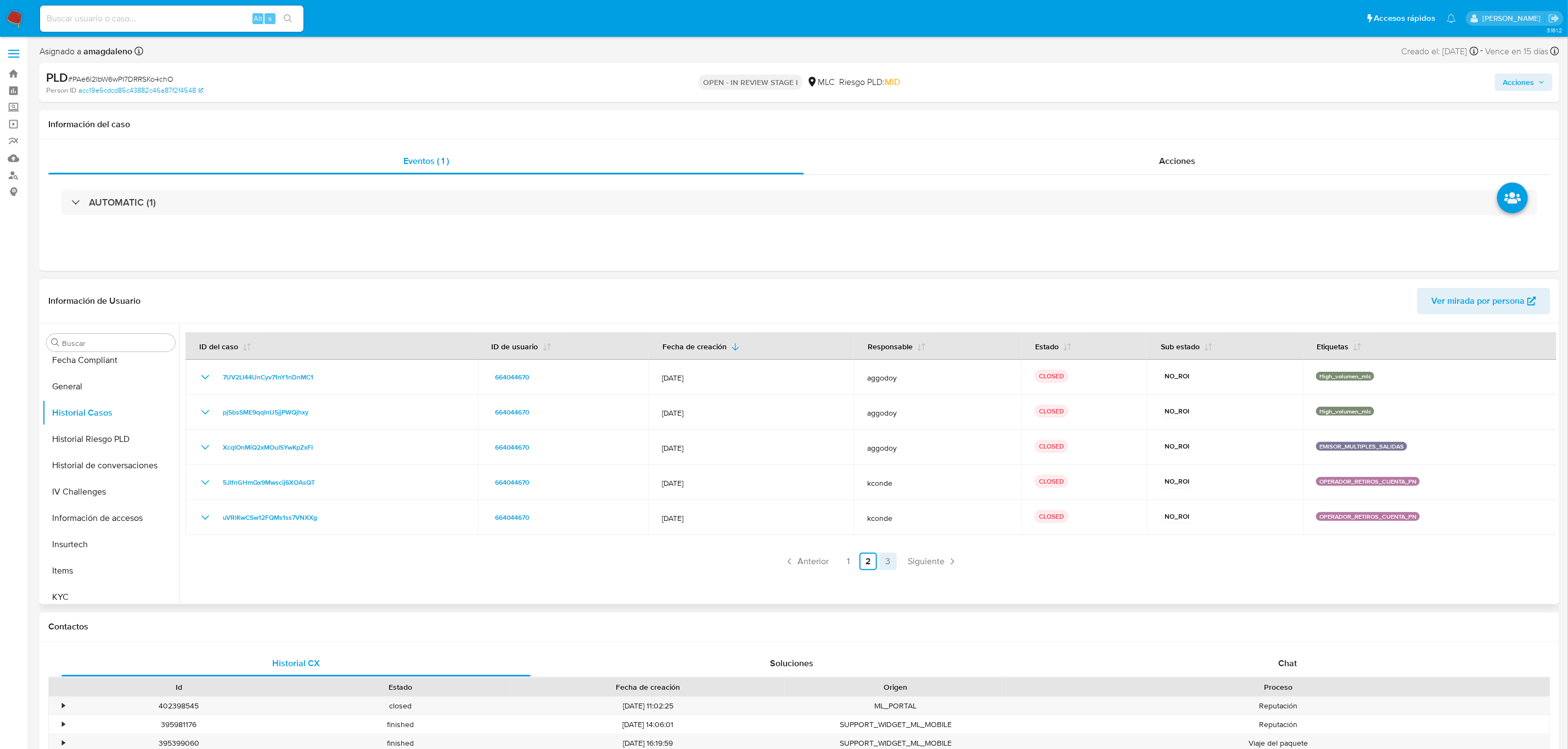
click at [879, 564] on link "3" at bounding box center [888, 562] width 18 height 18
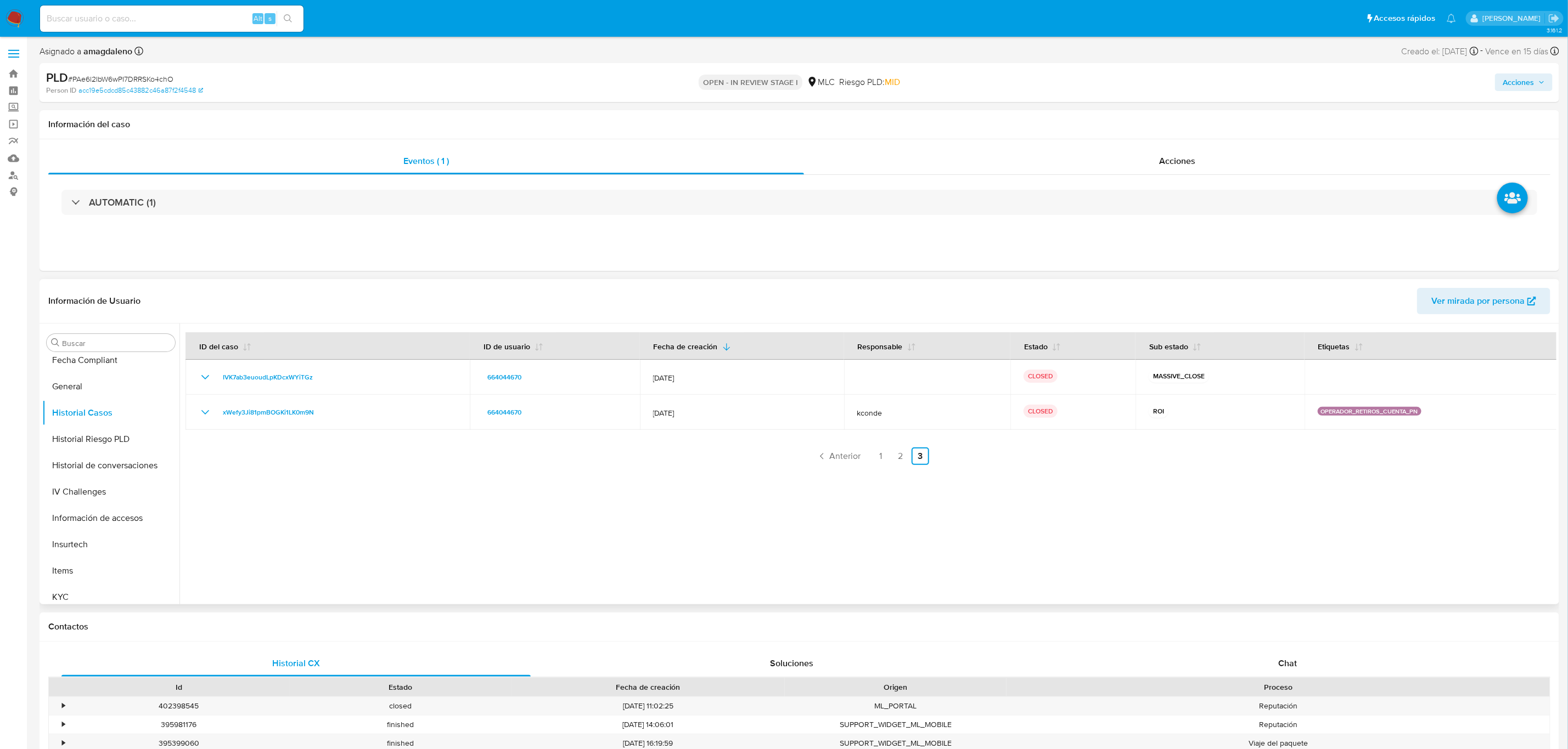
click at [867, 564] on div at bounding box center [867, 464] width 1377 height 281
click at [885, 456] on link "1" at bounding box center [881, 456] width 18 height 18
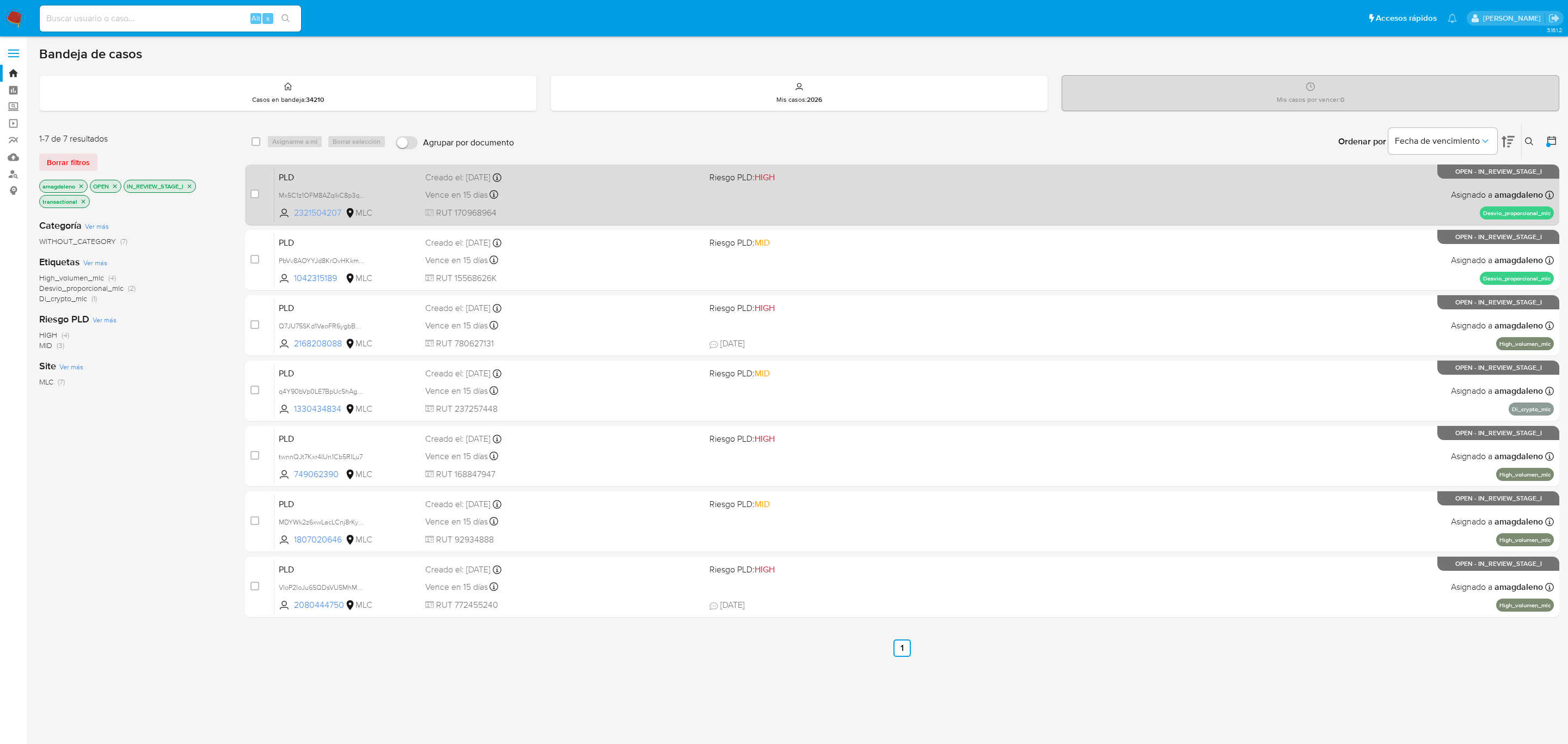
click at [321, 211] on span "2321504207" at bounding box center [318, 213] width 49 height 12
click at [643, 208] on span "RUT 170968964" at bounding box center [563, 213] width 276 height 12
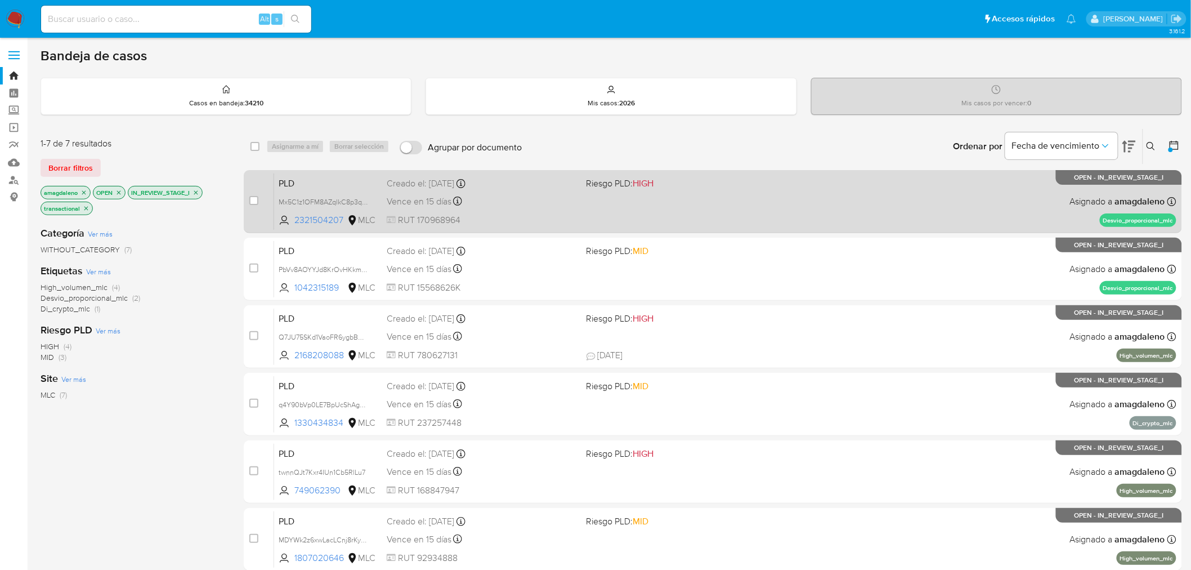
click at [553, 210] on div "PLD Mx5C1z1OFM8AZqlkC8p3qlTR 2321504207 MLC Riesgo PLD: HIGH Creado el: [DATE] …" at bounding box center [725, 201] width 903 height 57
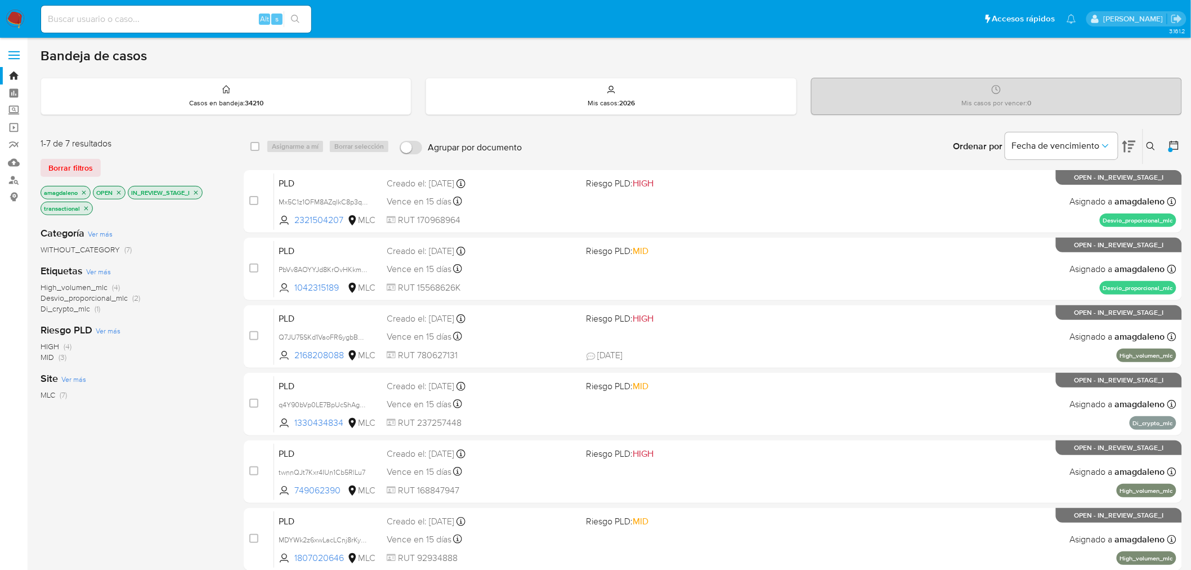
click at [1170, 144] on icon at bounding box center [1174, 145] width 9 height 9
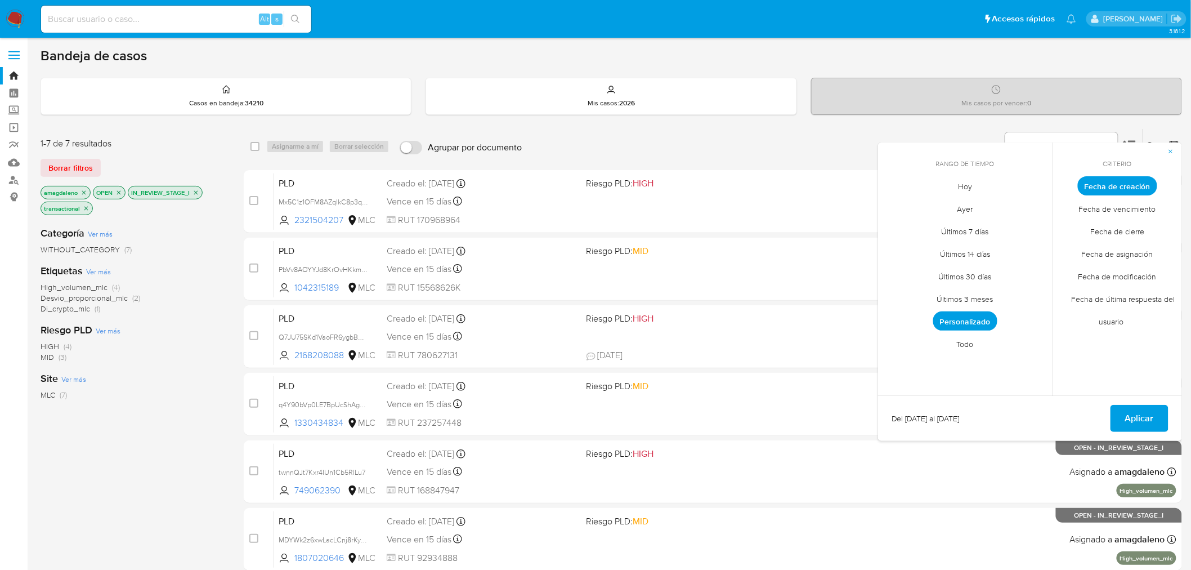
click at [1172, 300] on span "Fecha de última respuesta del usuario" at bounding box center [1117, 311] width 115 height 46
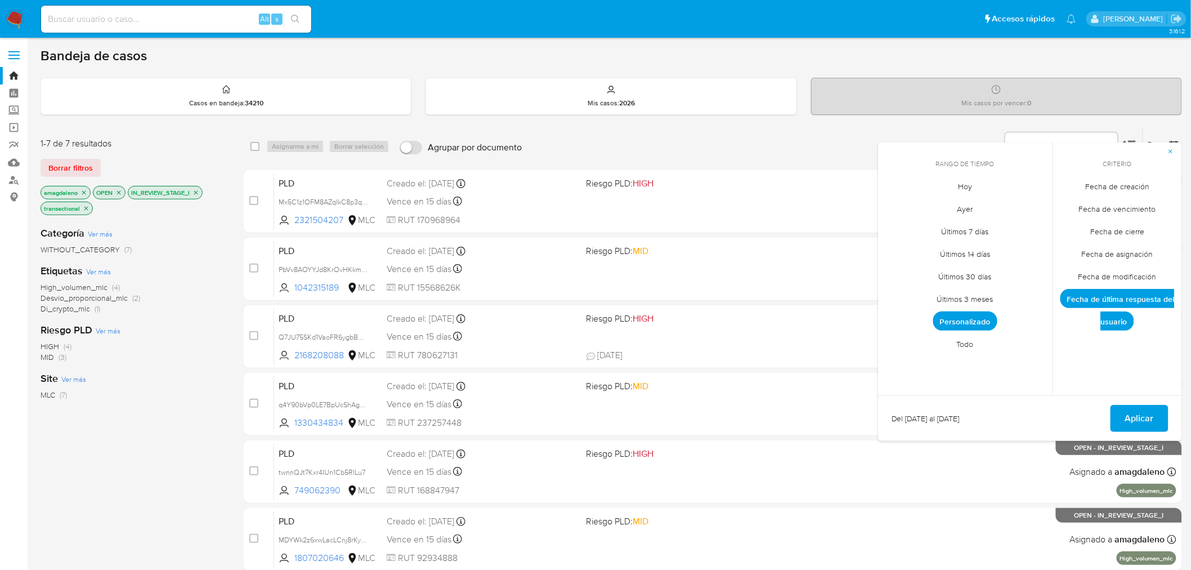
click at [1118, 301] on span "Fecha de última respuesta del usuario" at bounding box center [1118, 310] width 114 height 42
click at [969, 325] on span "Personalizado" at bounding box center [965, 320] width 64 height 19
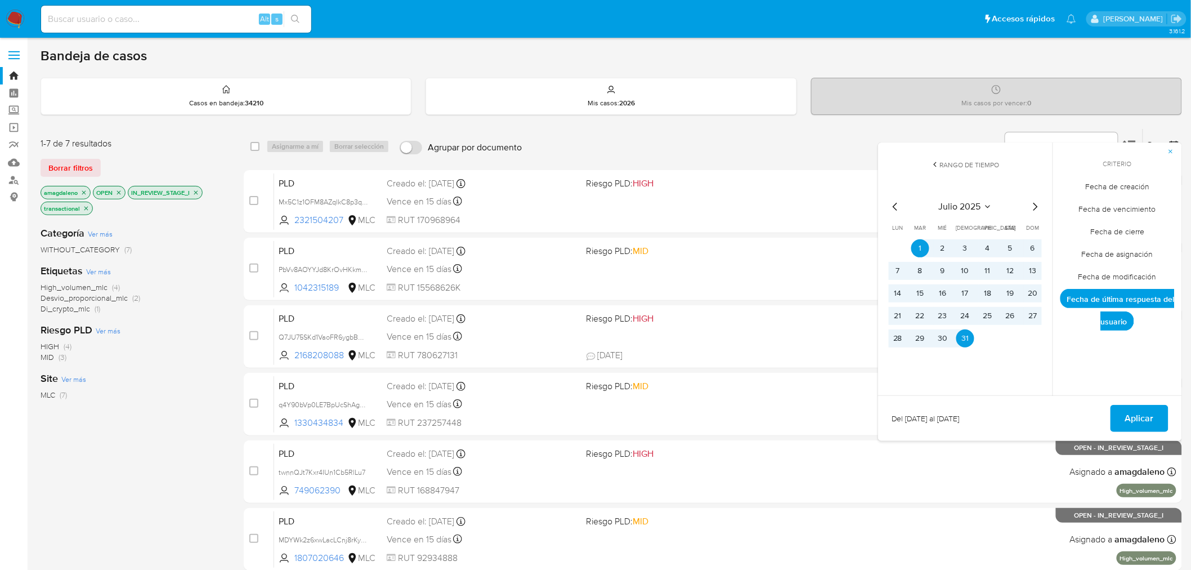
click at [1034, 209] on icon "Mes siguiente" at bounding box center [1036, 207] width 14 height 14
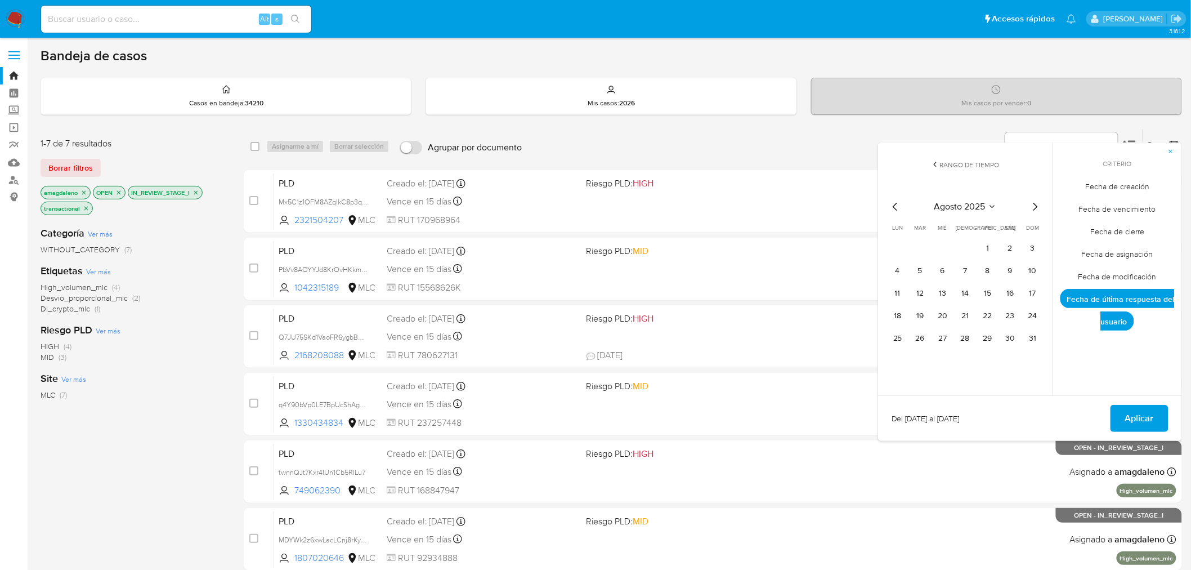
click at [1034, 209] on icon "Mes siguiente" at bounding box center [1036, 207] width 14 height 14
click at [899, 249] on button "1" at bounding box center [898, 248] width 18 height 18
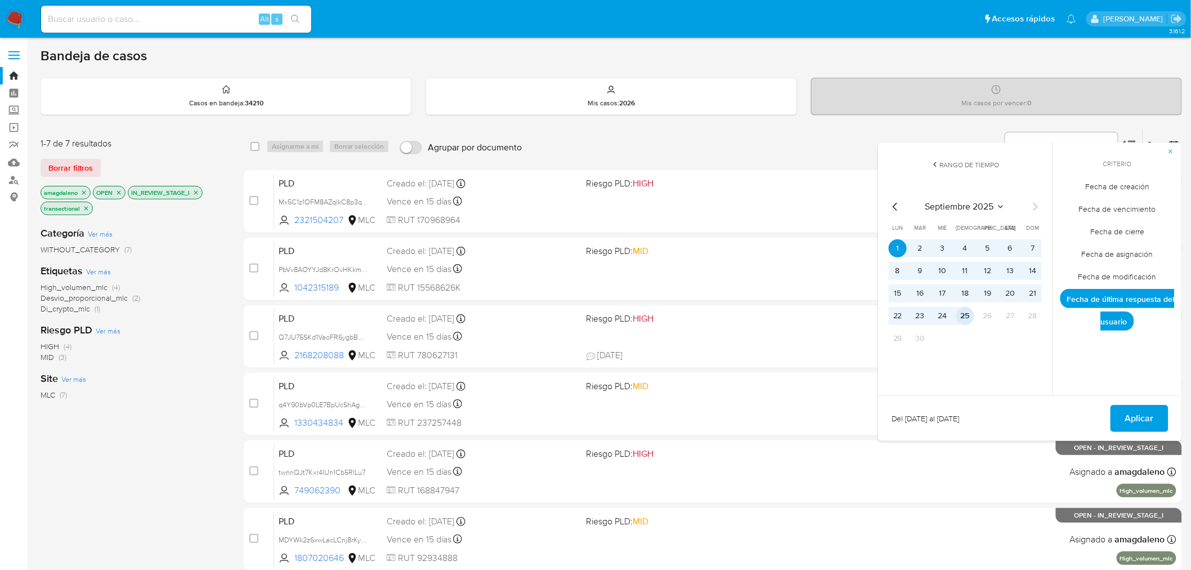
click at [964, 317] on button "25" at bounding box center [966, 316] width 18 height 18
click at [1149, 426] on span "Aplicar" at bounding box center [1139, 418] width 29 height 25
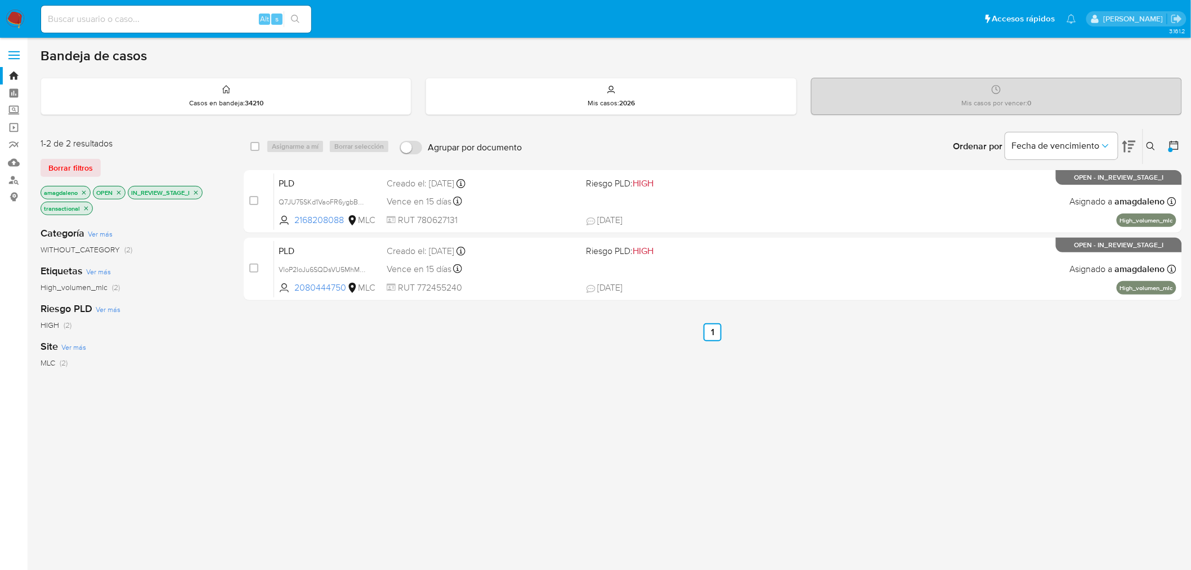
click at [182, 314] on div "Riesgo PLD Ver más HIGH (2)" at bounding box center [133, 316] width 185 height 29
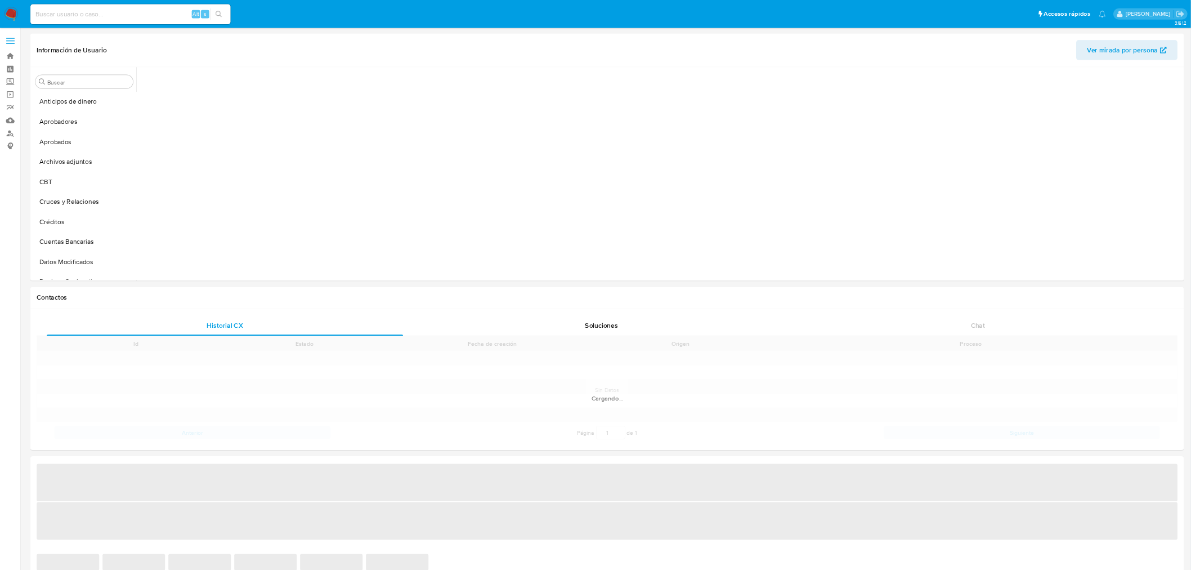
scroll to position [426, 0]
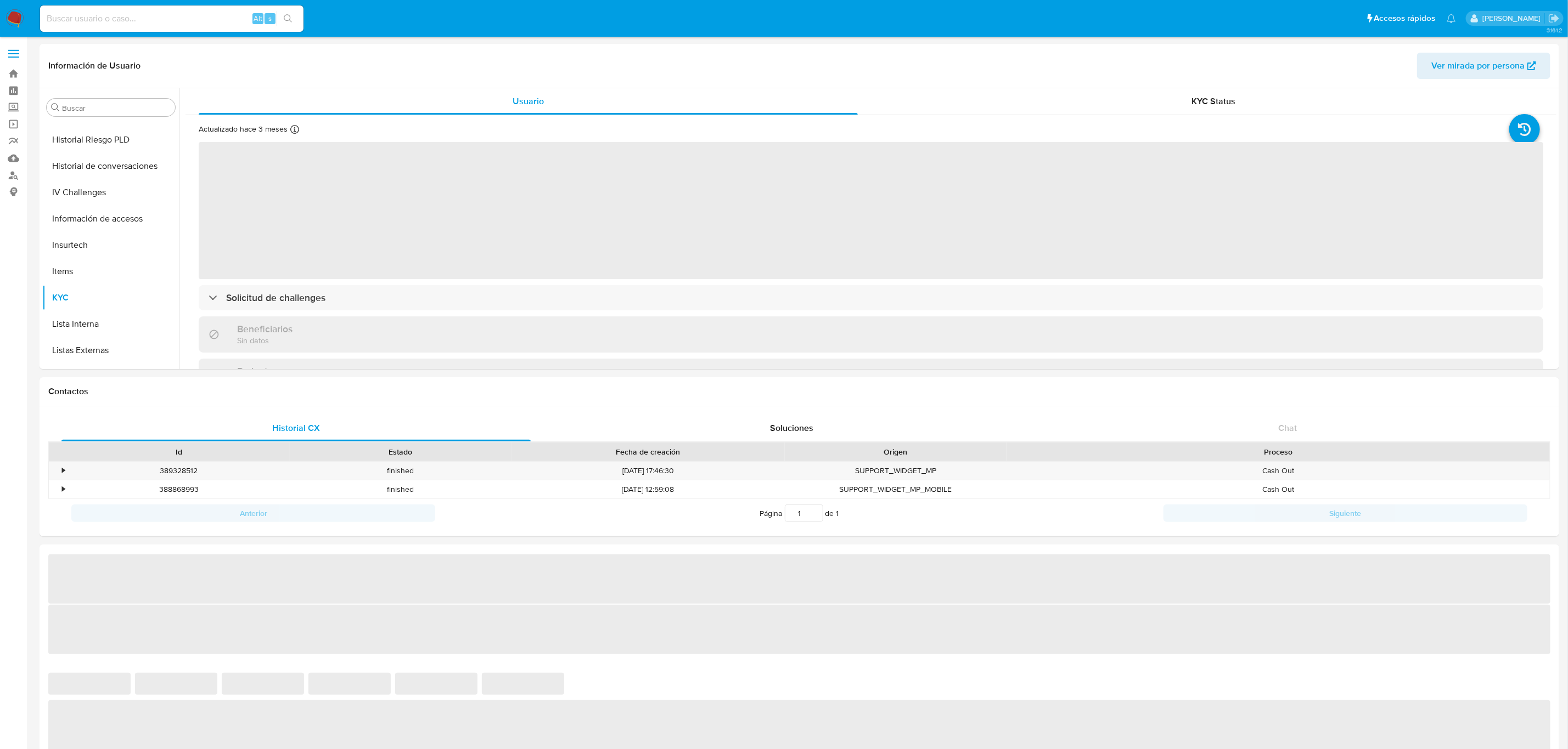
select select "10"
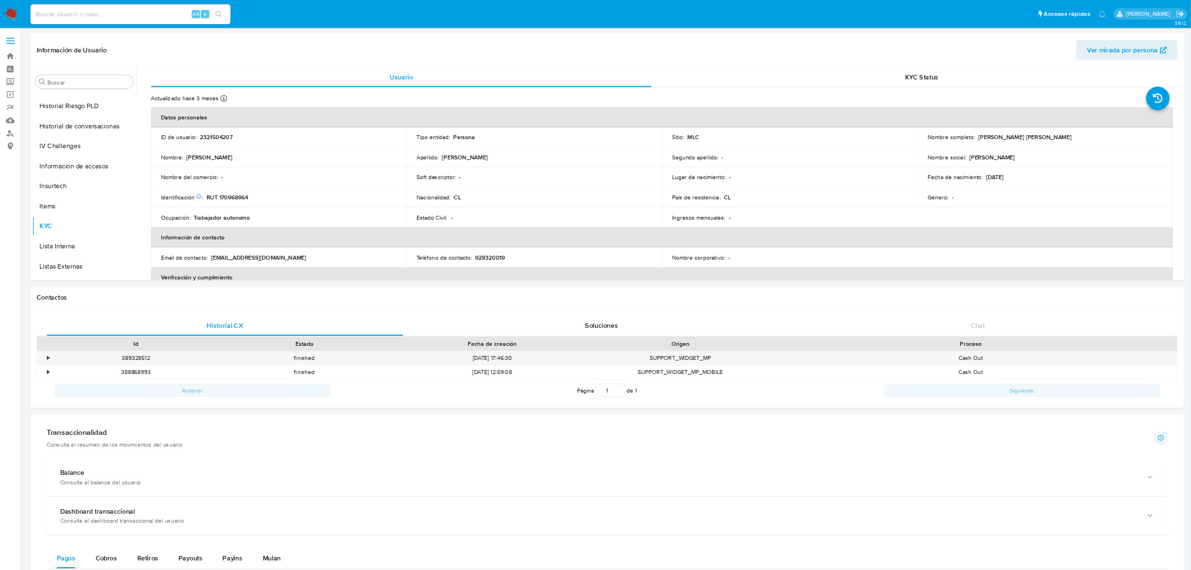
scroll to position [529, 0]
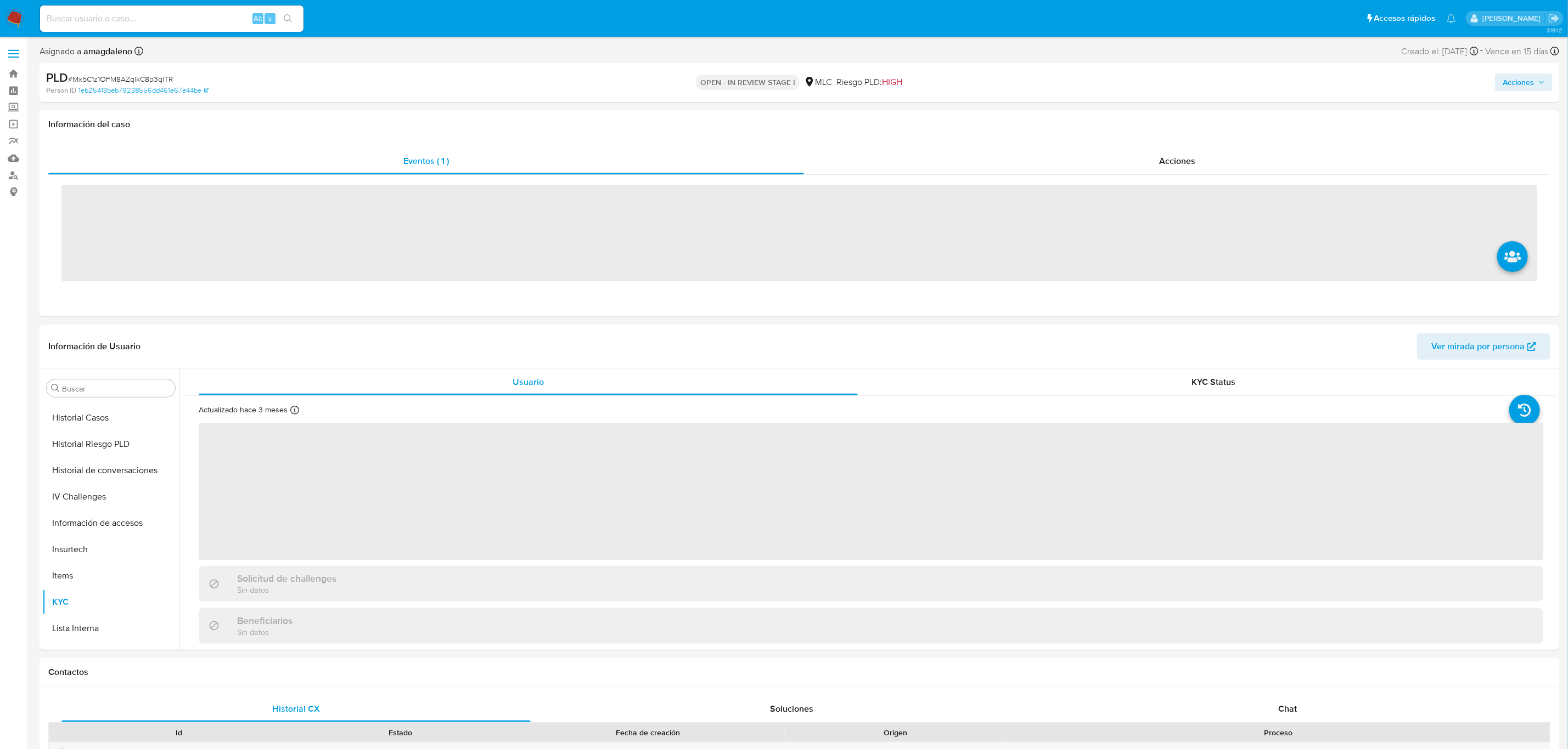
scroll to position [515, 0]
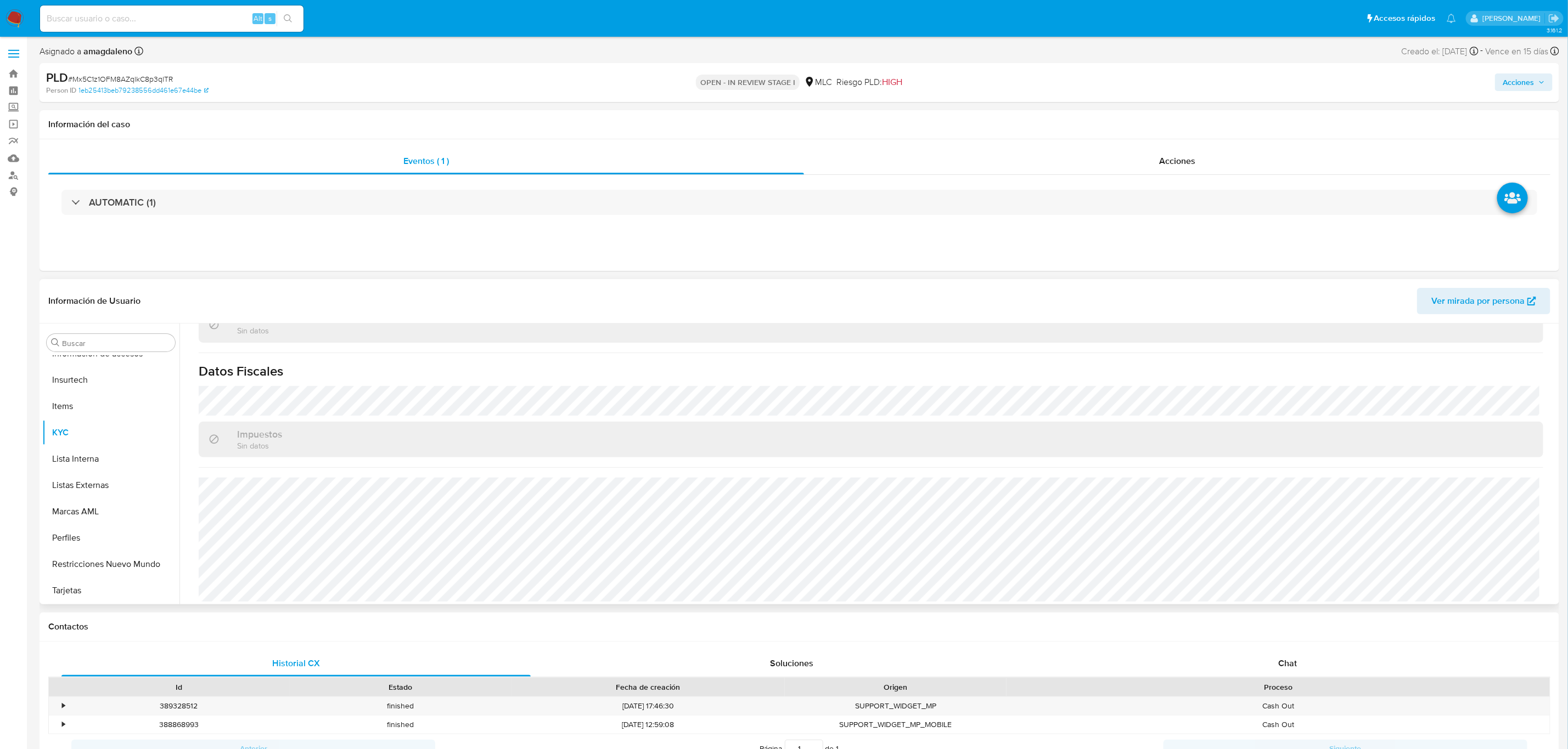
select select "10"
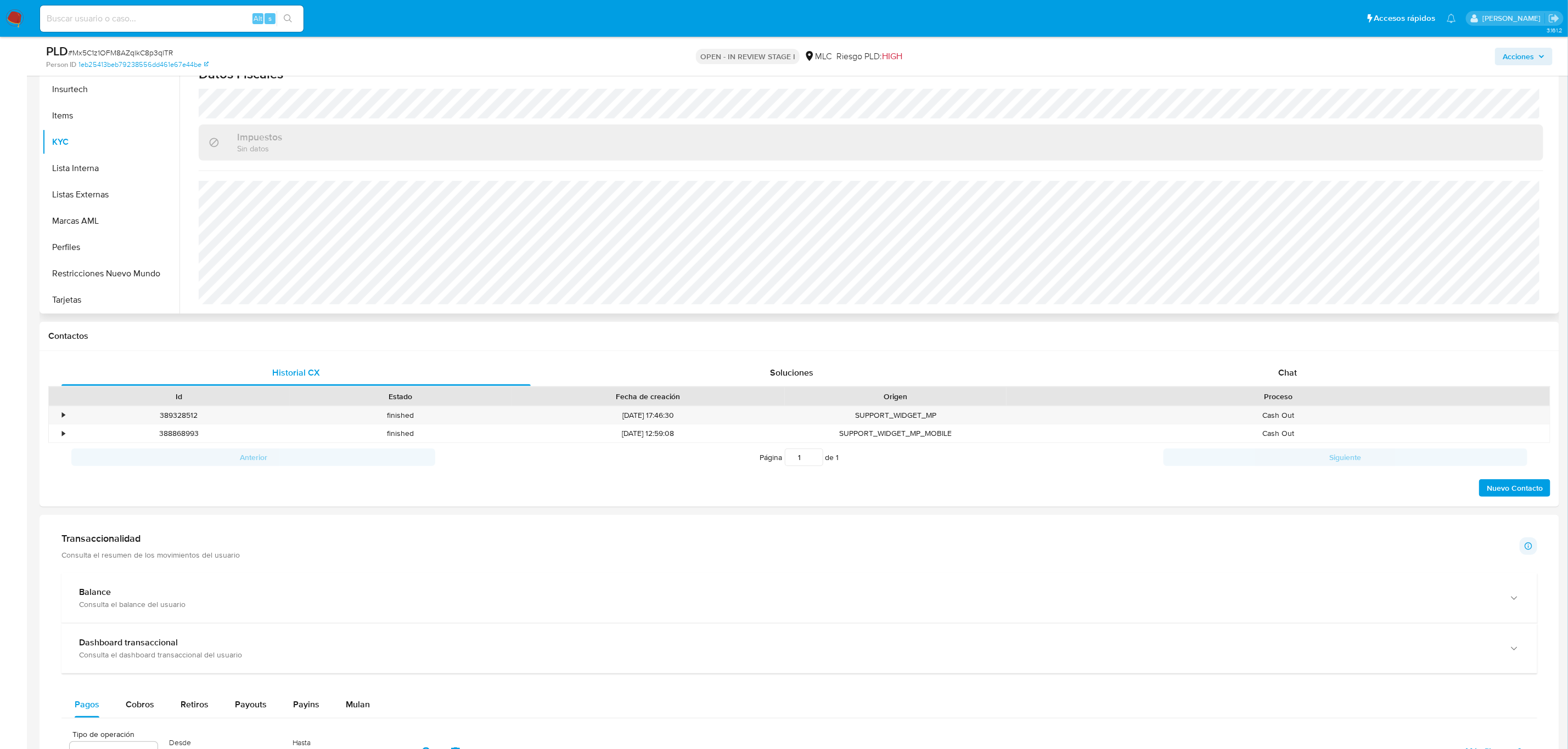
scroll to position [329, 0]
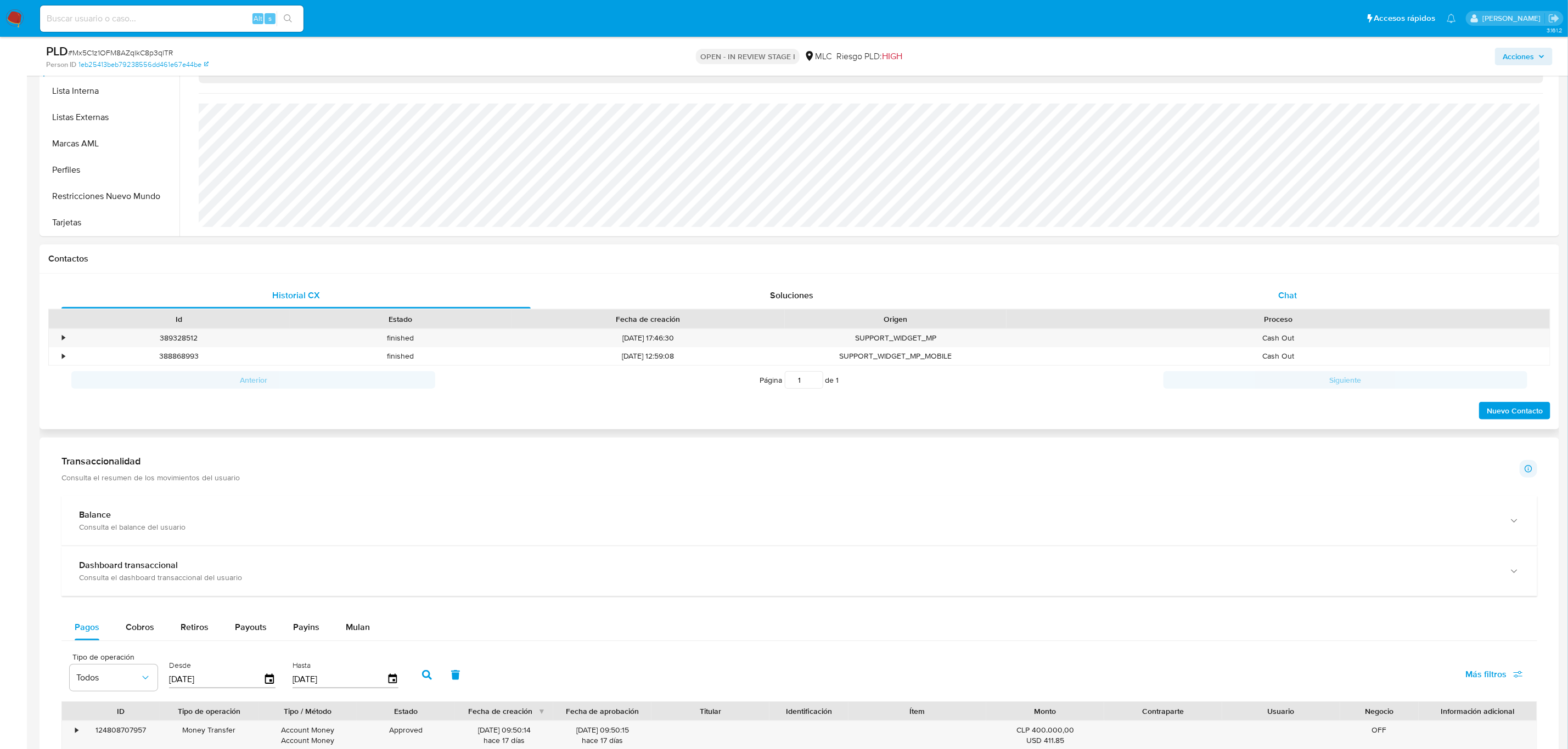
click at [1268, 296] on div "Chat" at bounding box center [1286, 295] width 469 height 26
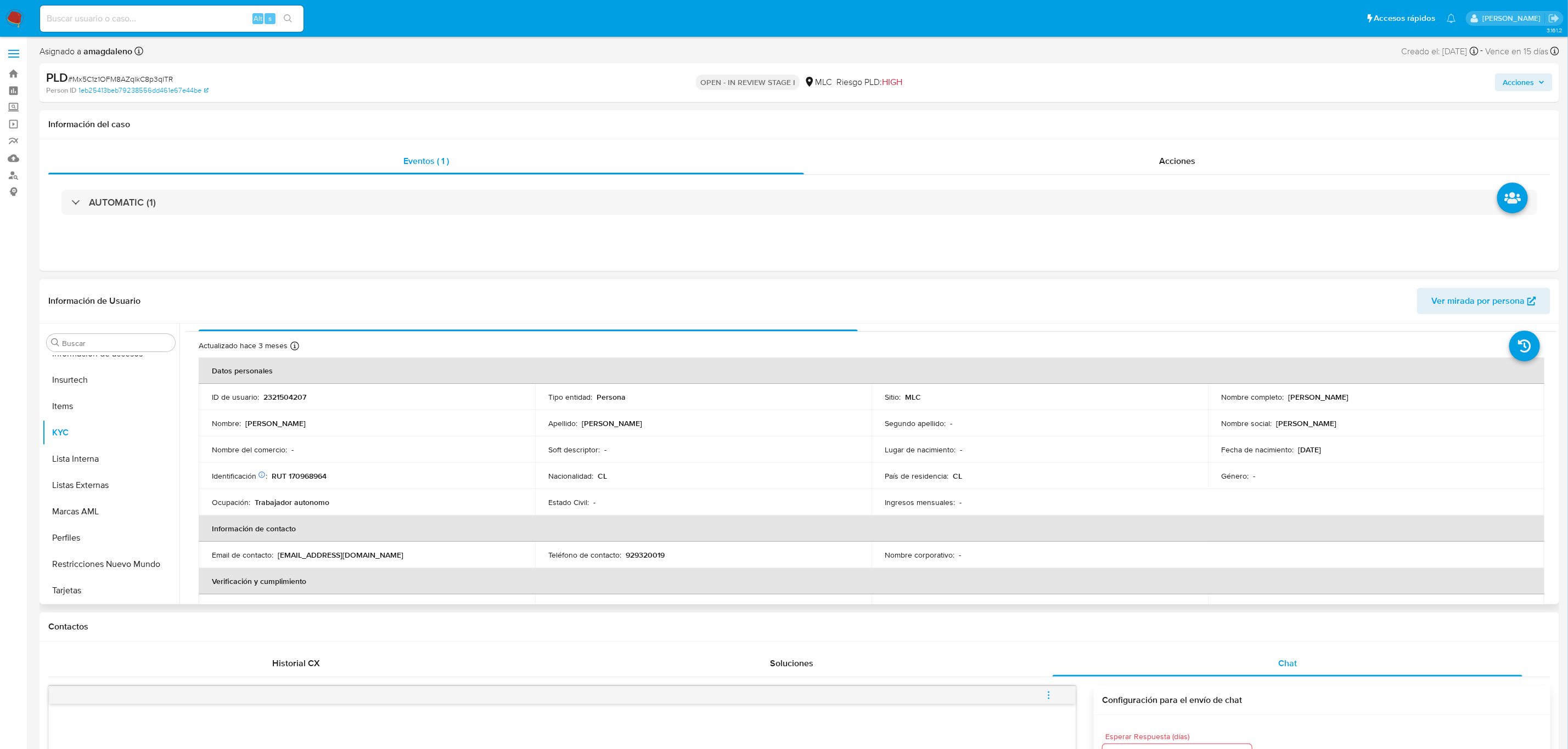
scroll to position [0, 0]
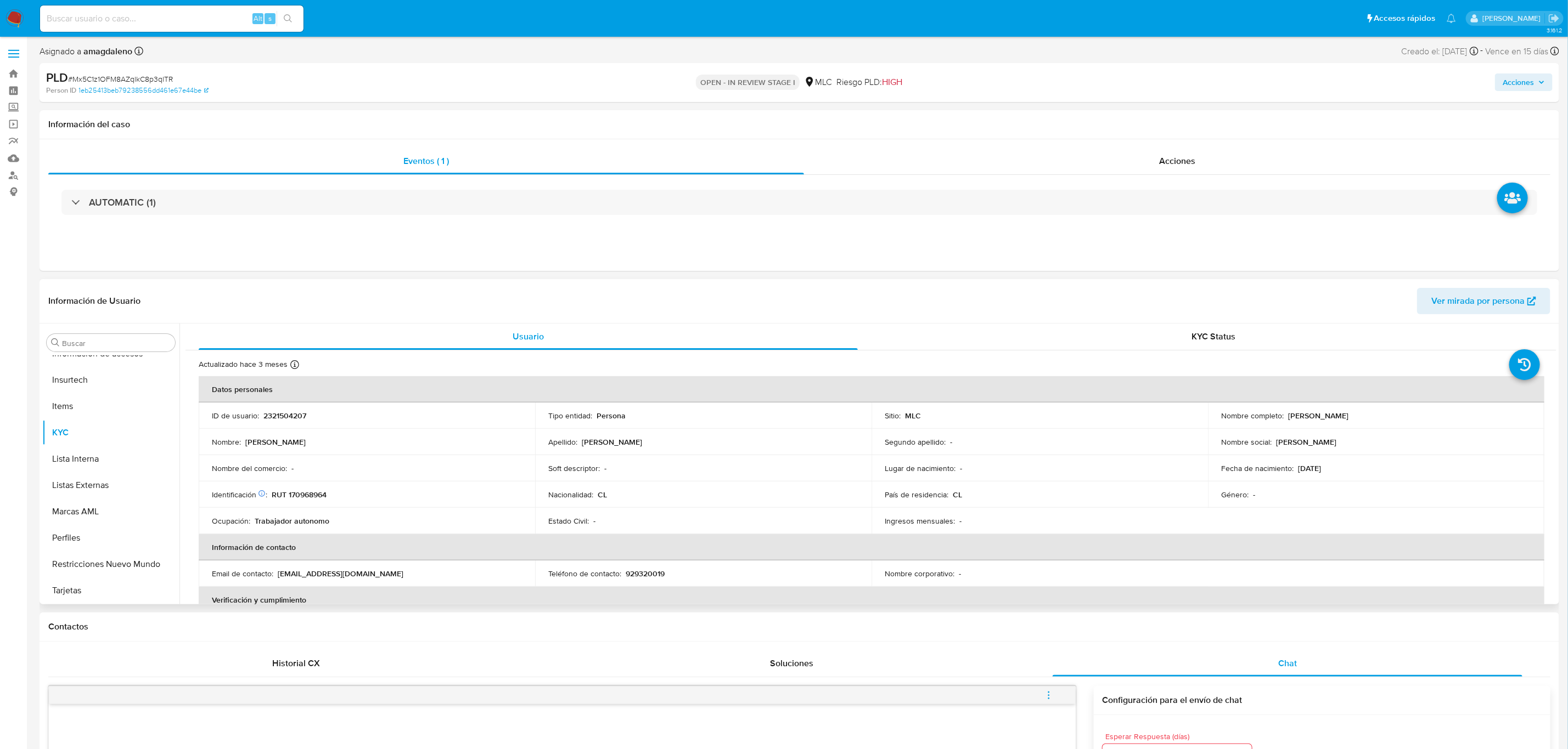
click at [289, 415] on p "2321504207" at bounding box center [285, 416] width 43 height 10
copy p "2321504207"
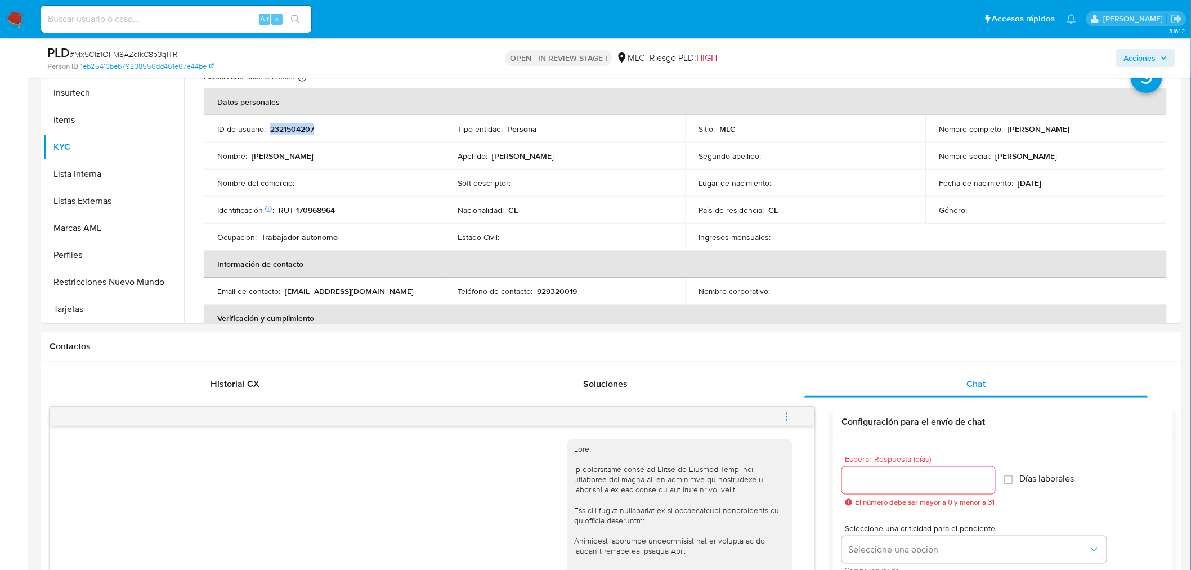
scroll to position [261, 0]
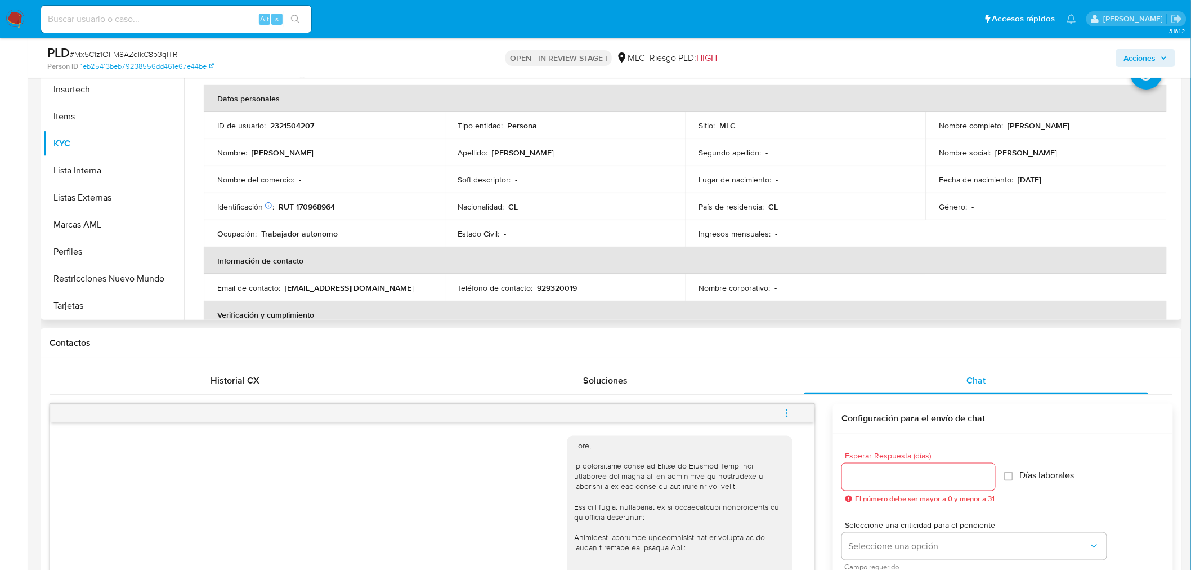
click at [318, 200] on td "Identificación Nº de serie: 536582853 : RUT 170968964" at bounding box center [324, 206] width 241 height 27
click at [318, 205] on p "RUT 170968964" at bounding box center [307, 207] width 56 height 10
copy p "170968964"
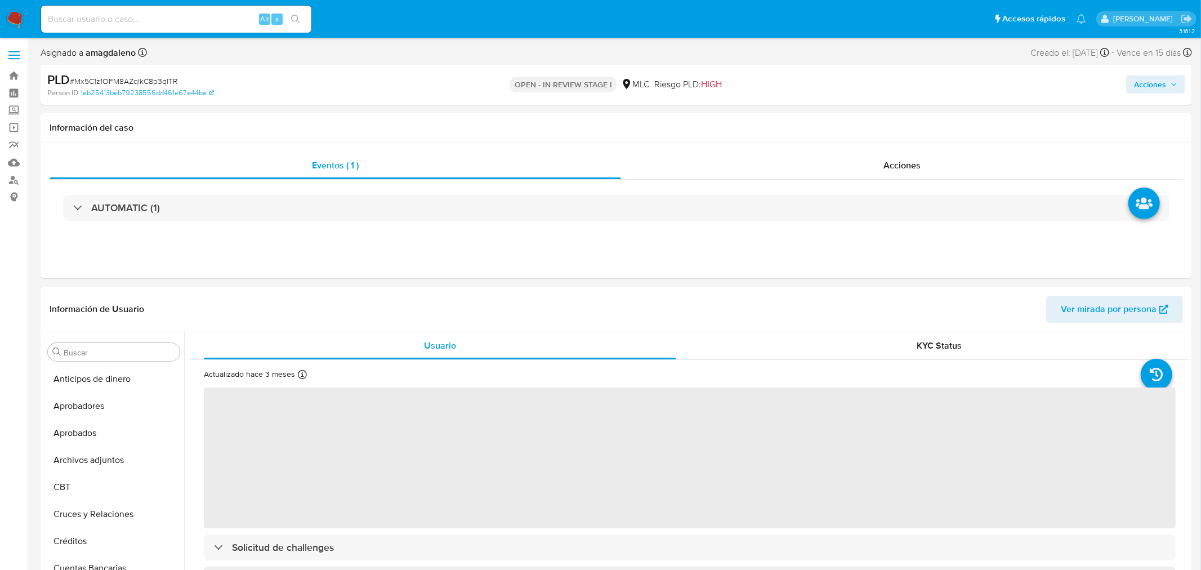
select select "10"
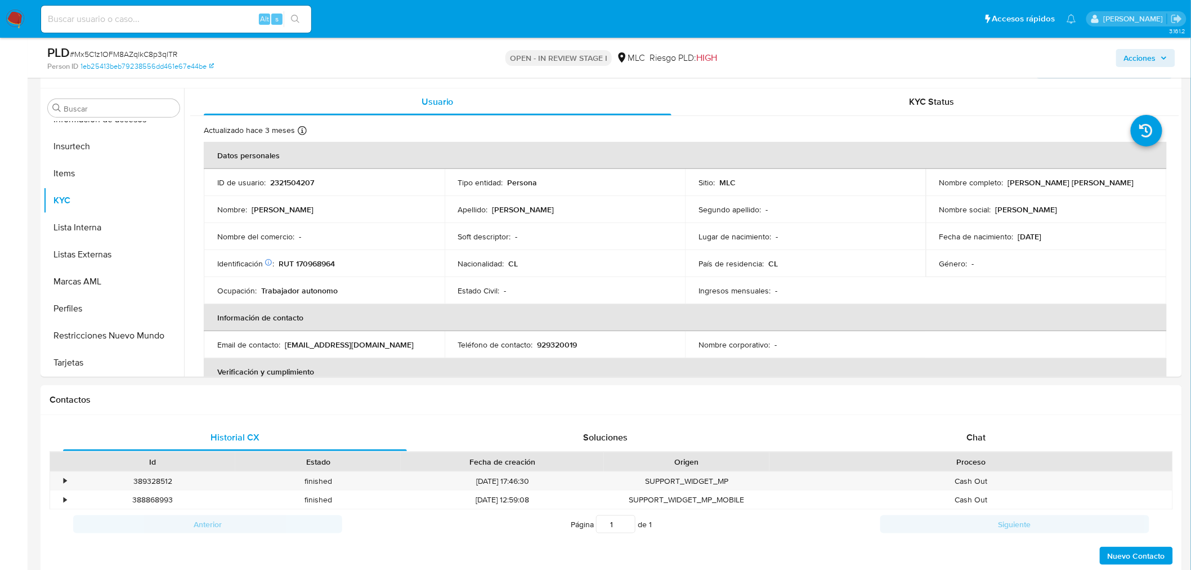
scroll to position [238, 0]
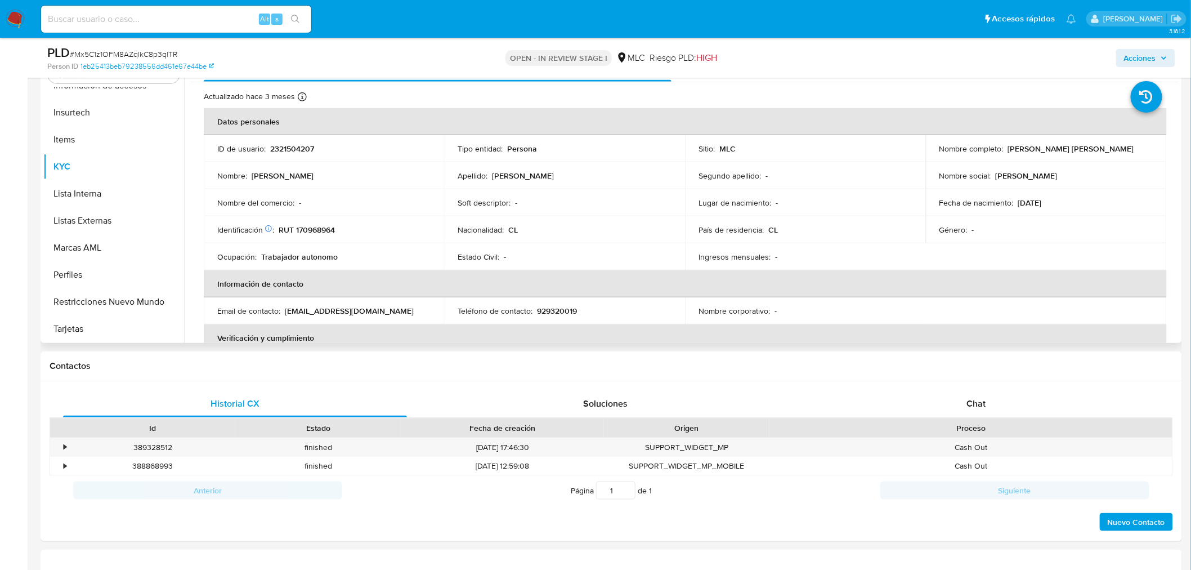
click at [321, 231] on p "RUT 170968964" at bounding box center [307, 230] width 56 height 10
copy p "170968964"
click at [322, 231] on p "RUT 170968964" at bounding box center [307, 230] width 56 height 10
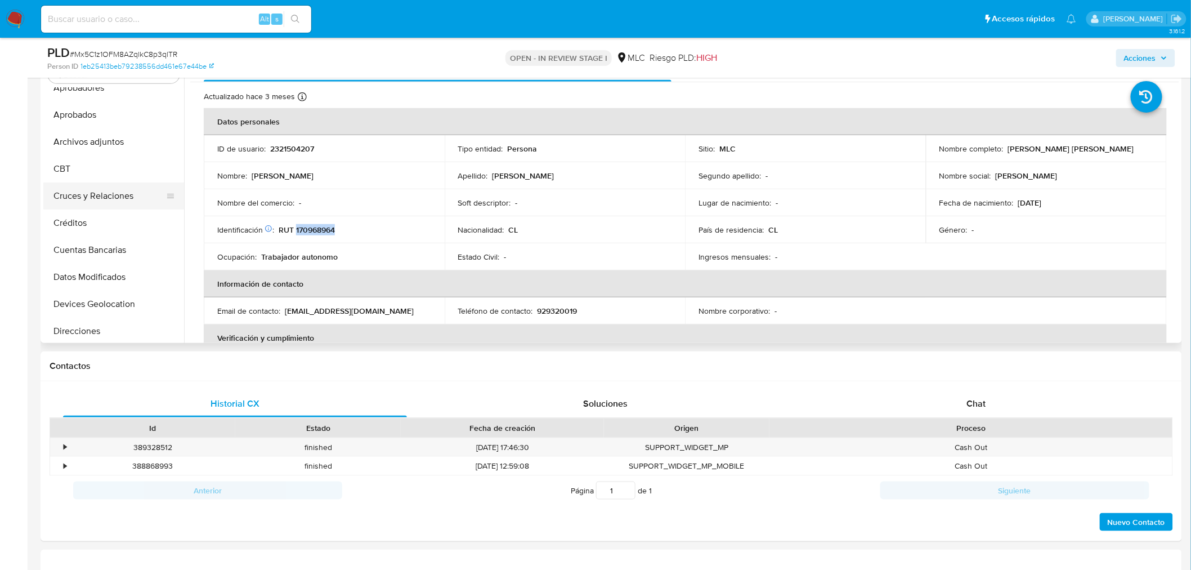
scroll to position [62, 0]
click at [104, 167] on button "Cruces y Relaciones" at bounding box center [109, 173] width 132 height 27
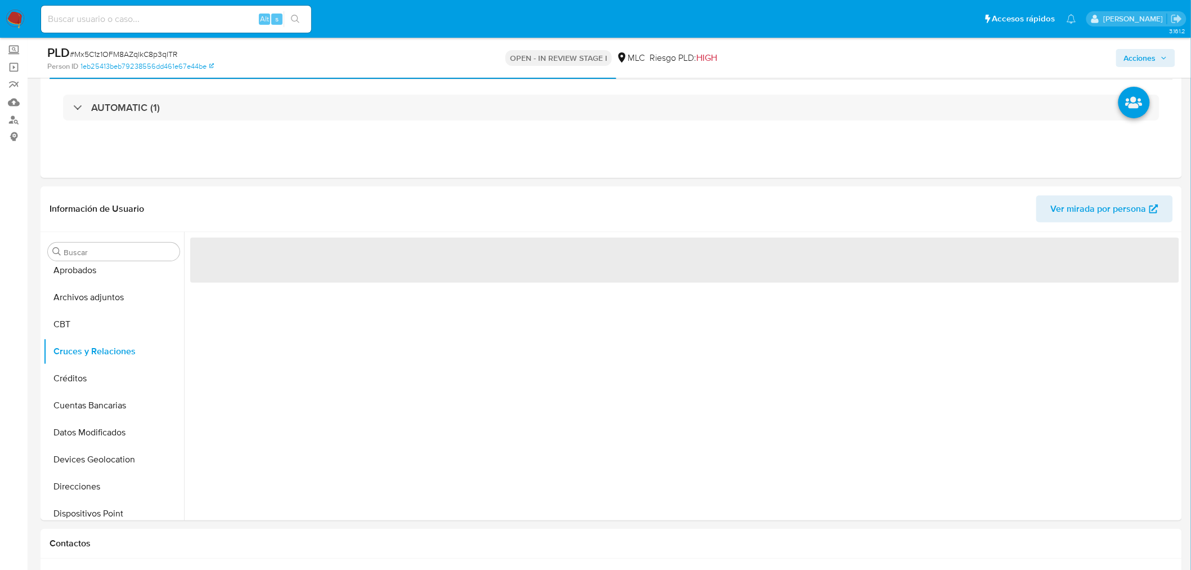
scroll to position [56, 0]
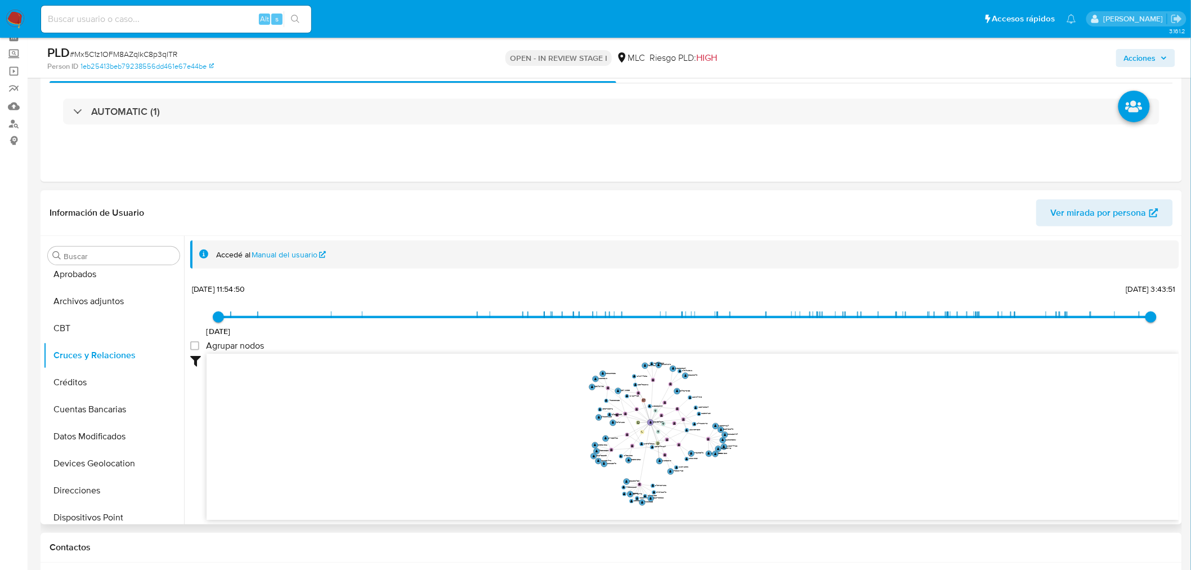
drag, startPoint x: 931, startPoint y: 418, endPoint x: 834, endPoint y: 425, distance: 97.0
click at [834, 430] on icon "user-2321504207  2321504207 device-684438ba8a6e939eeaff3d01  user-2169088191 …" at bounding box center [693, 435] width 973 height 163
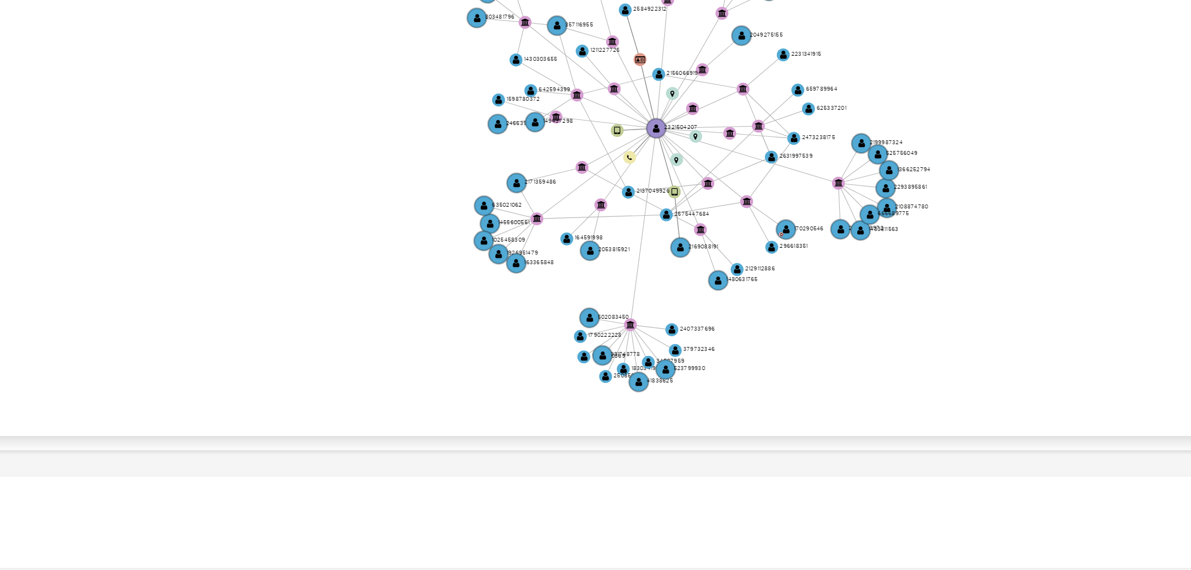
scroll to position [55, 0]
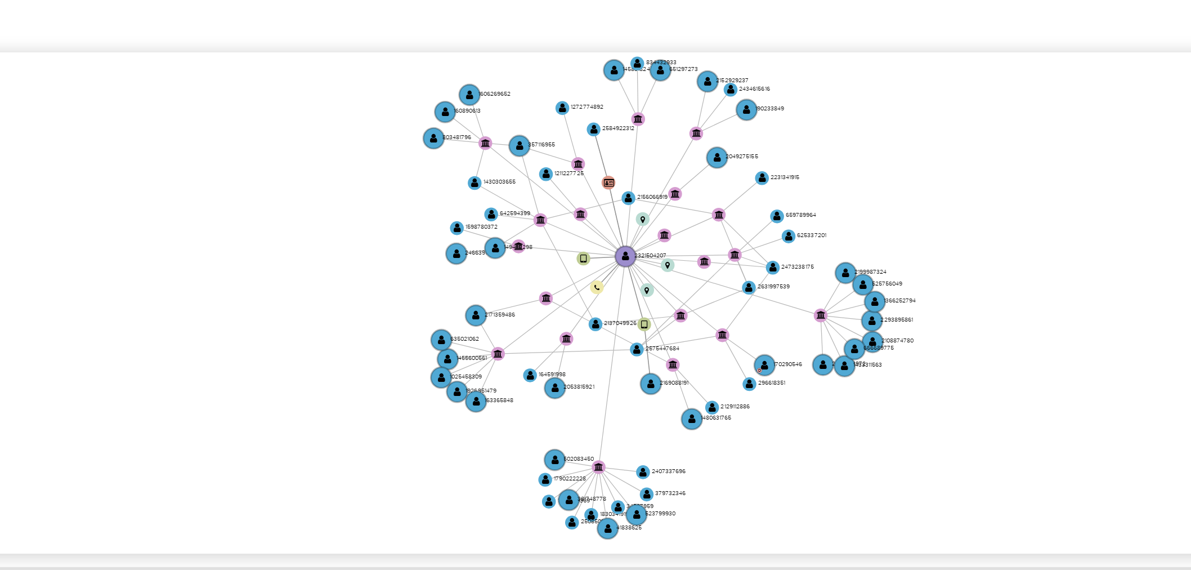
click at [782, 430] on icon "user-2321504207  2321504207 device-684438ba8a6e939eeaff3d01  user-2169088191 …" at bounding box center [693, 436] width 973 height 163
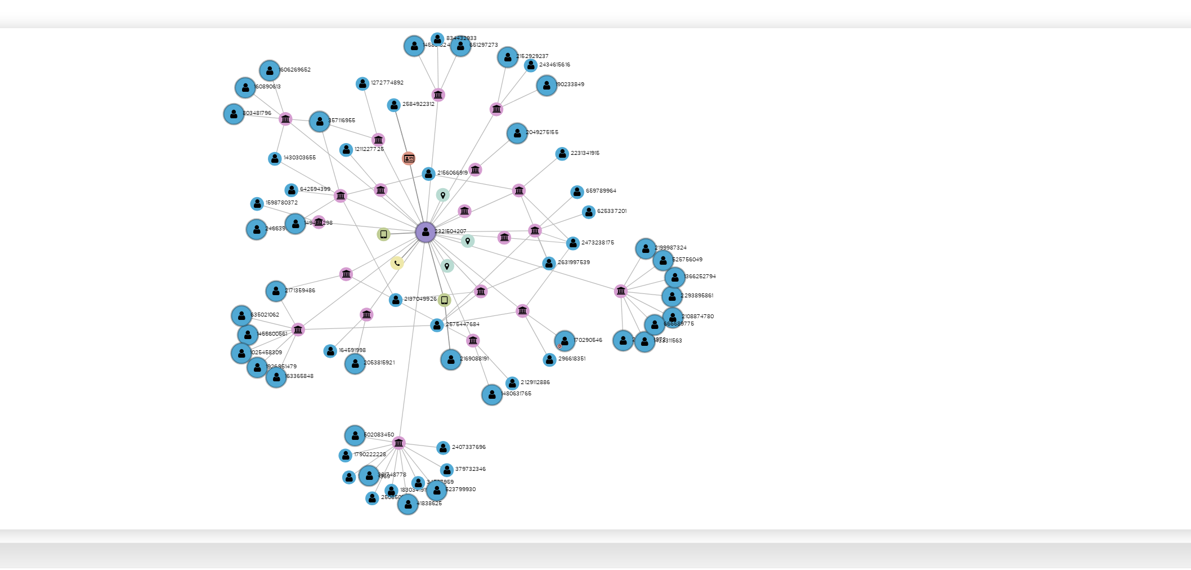
scroll to position [54, 0]
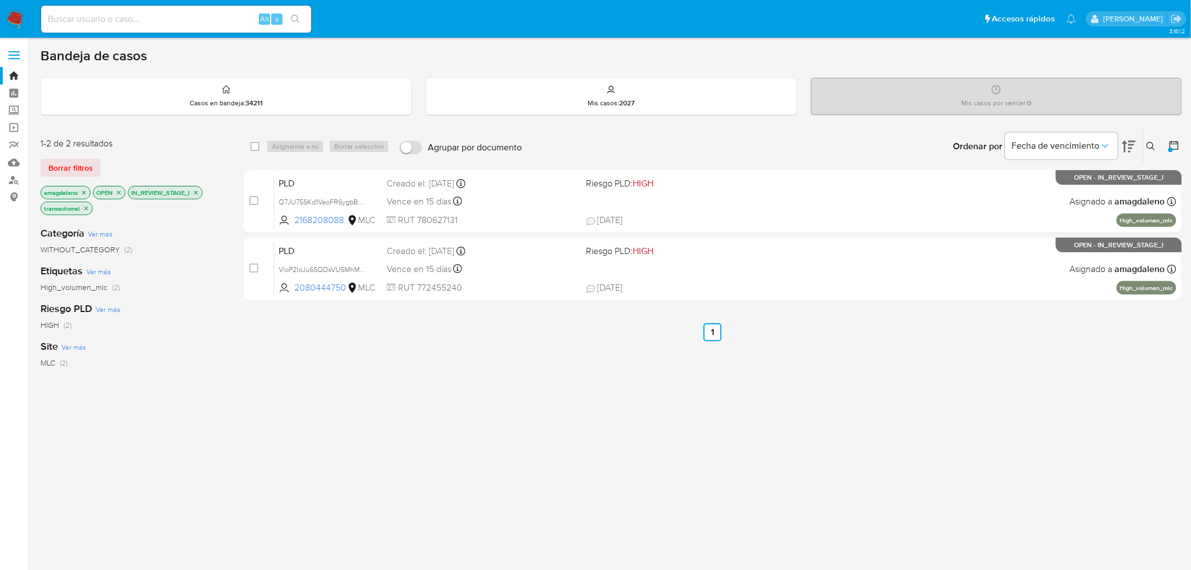
click at [1178, 143] on icon at bounding box center [1174, 145] width 9 height 9
click at [1172, 149] on div at bounding box center [1171, 150] width 5 height 5
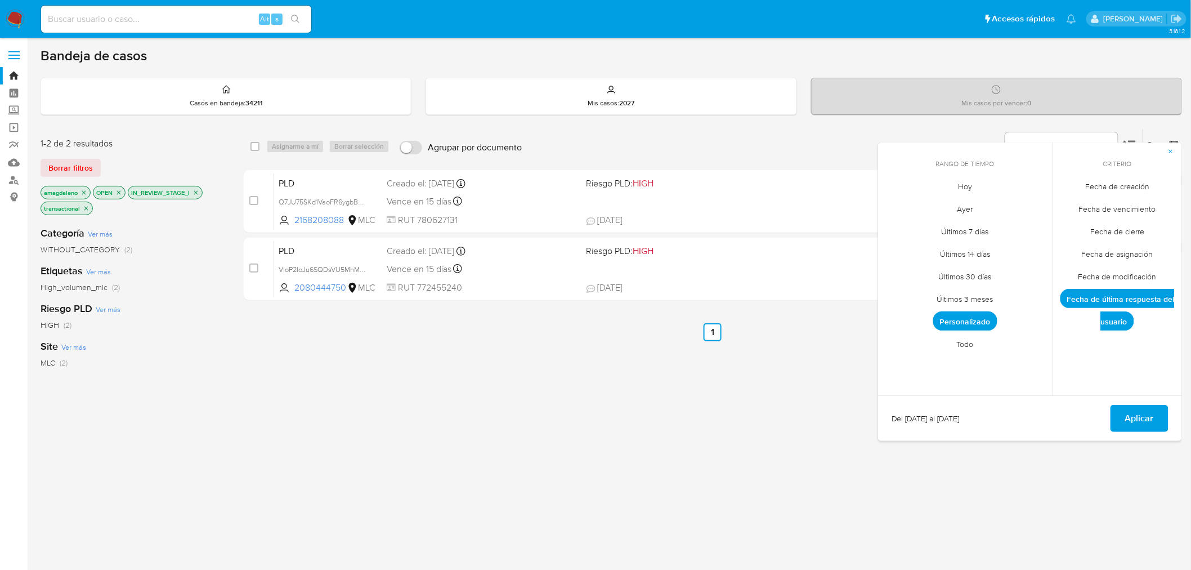
click at [1120, 186] on span "Fecha de creación" at bounding box center [1118, 186] width 88 height 23
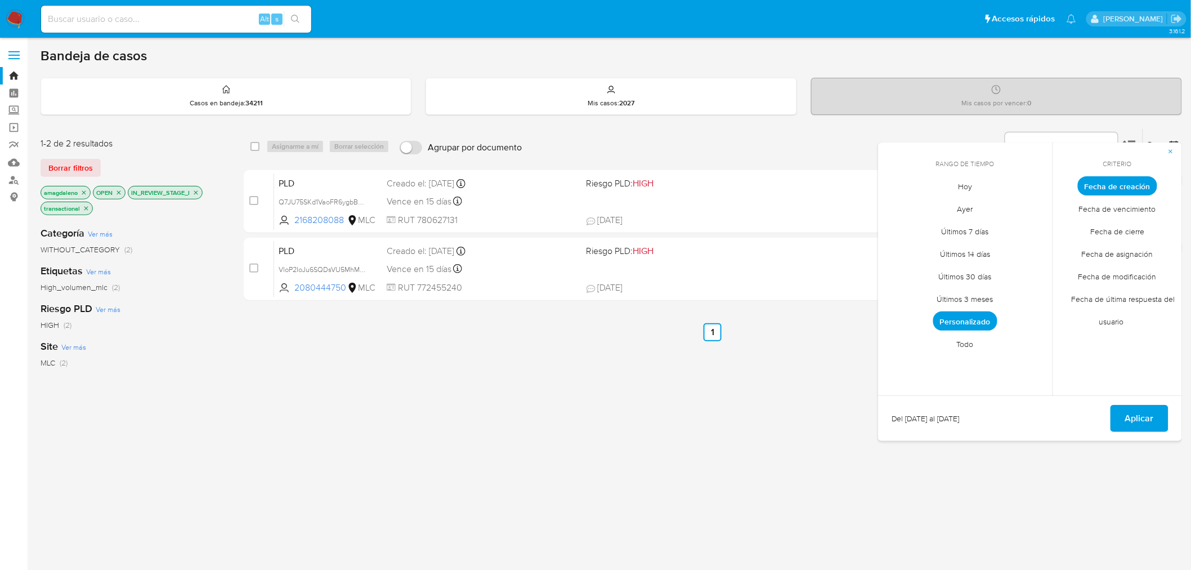
click at [971, 321] on span "Personalizado" at bounding box center [965, 320] width 64 height 19
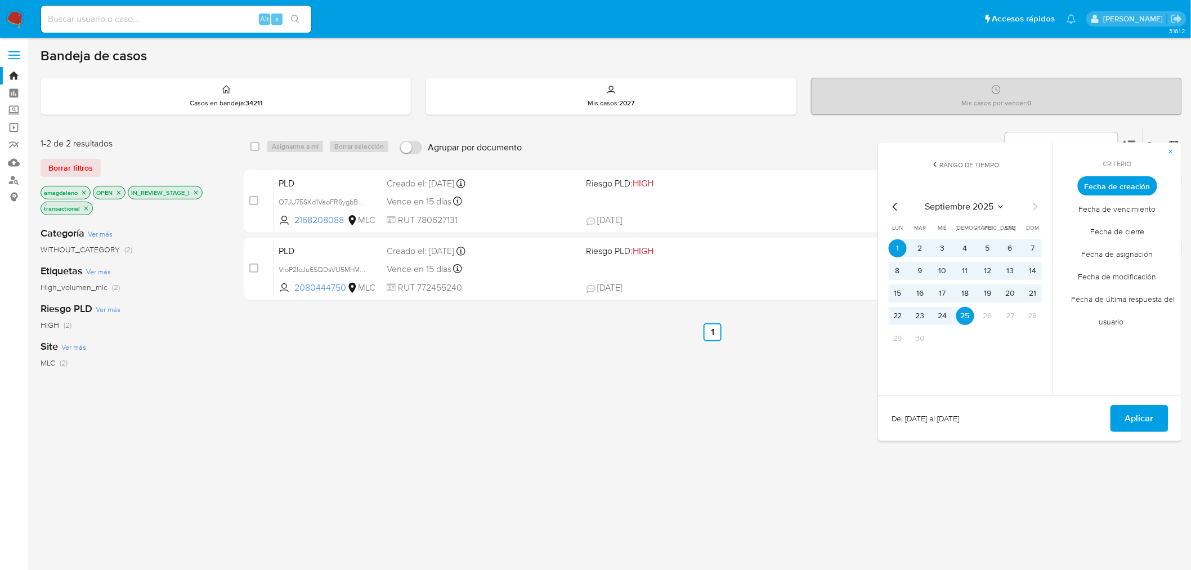
click at [898, 209] on icon "Mes anterior" at bounding box center [896, 207] width 14 height 14
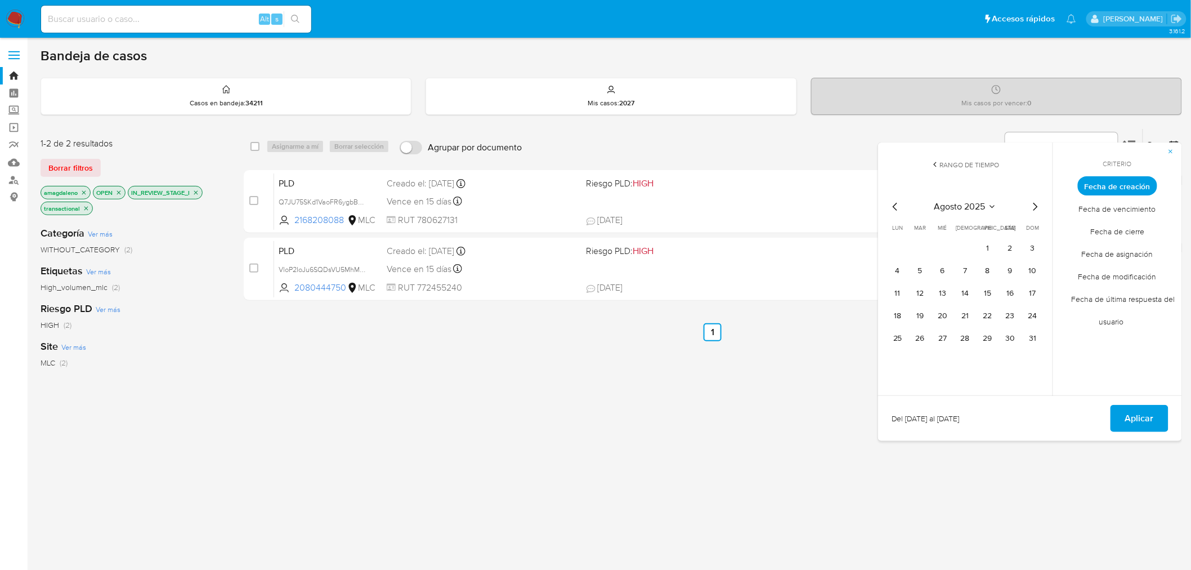
click at [898, 209] on icon "Mes anterior" at bounding box center [896, 207] width 14 height 14
drag, startPoint x: 925, startPoint y: 247, endPoint x: 989, endPoint y: 339, distance: 112.5
click at [926, 247] on button "1" at bounding box center [921, 248] width 18 height 18
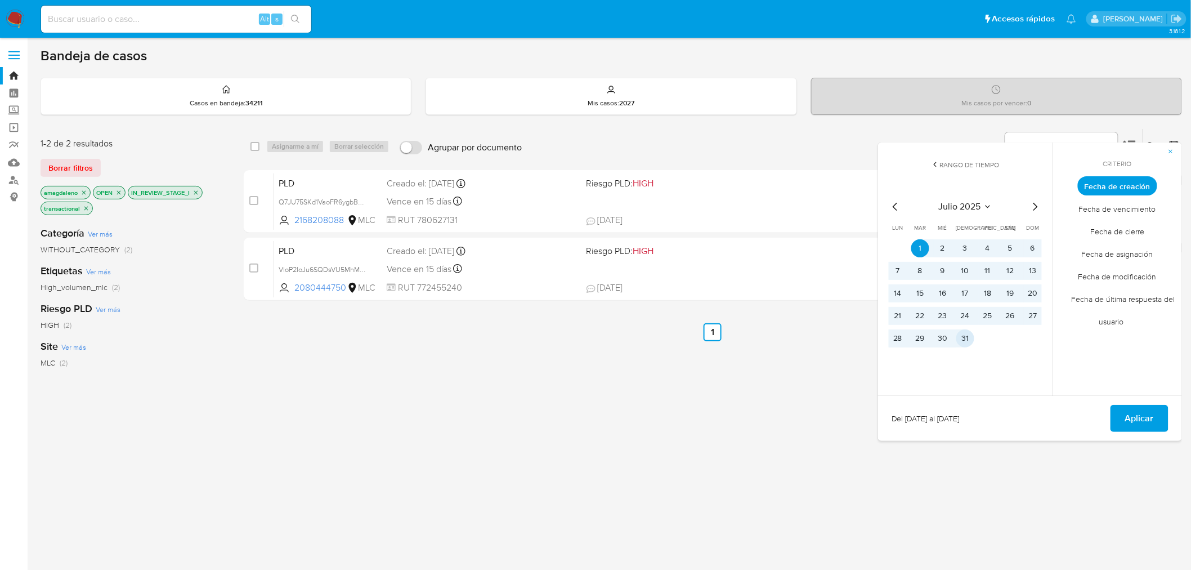
click at [965, 338] on button "31" at bounding box center [966, 338] width 18 height 18
click at [1146, 422] on span "Aplicar" at bounding box center [1139, 418] width 29 height 25
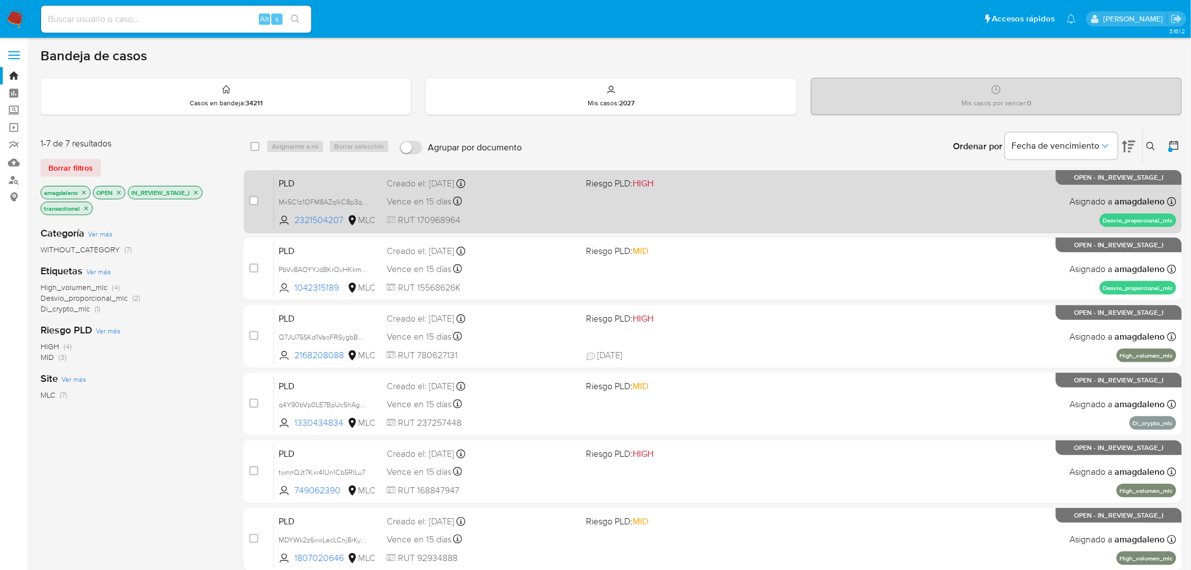
click at [533, 215] on span "RUT 170968964" at bounding box center [482, 220] width 191 height 12
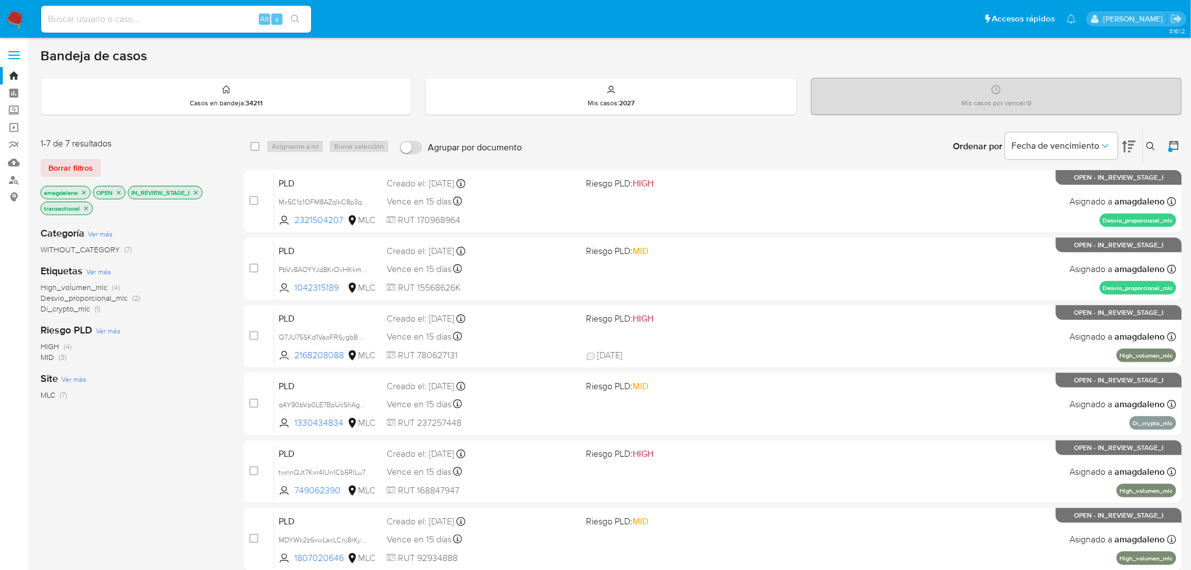
click at [159, 377] on div "Site Ver más MLC (7)" at bounding box center [133, 386] width 185 height 29
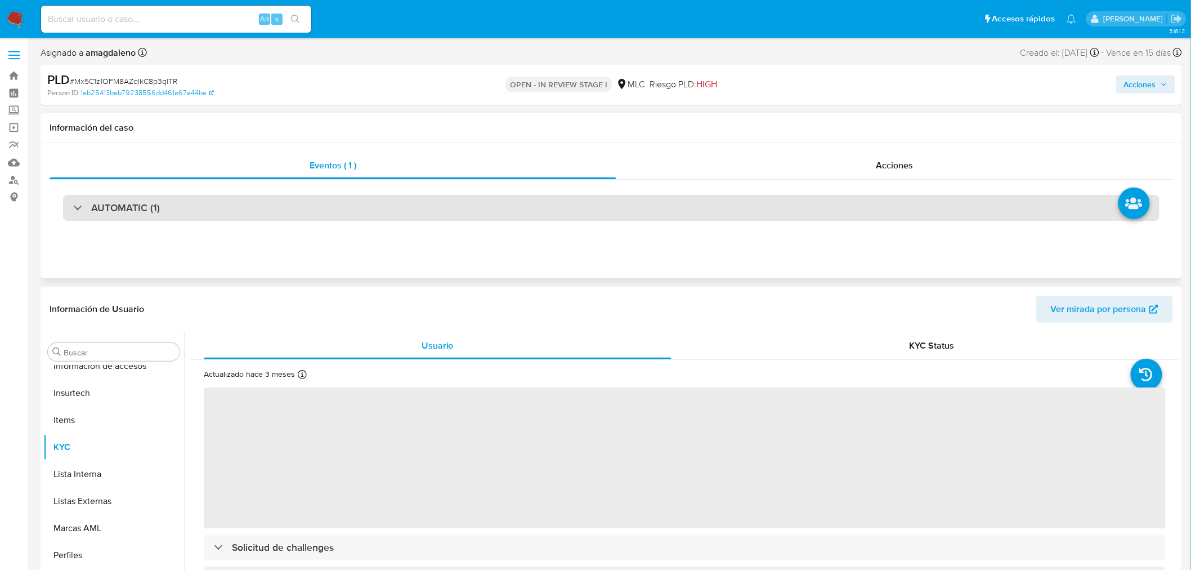
scroll to position [529, 0]
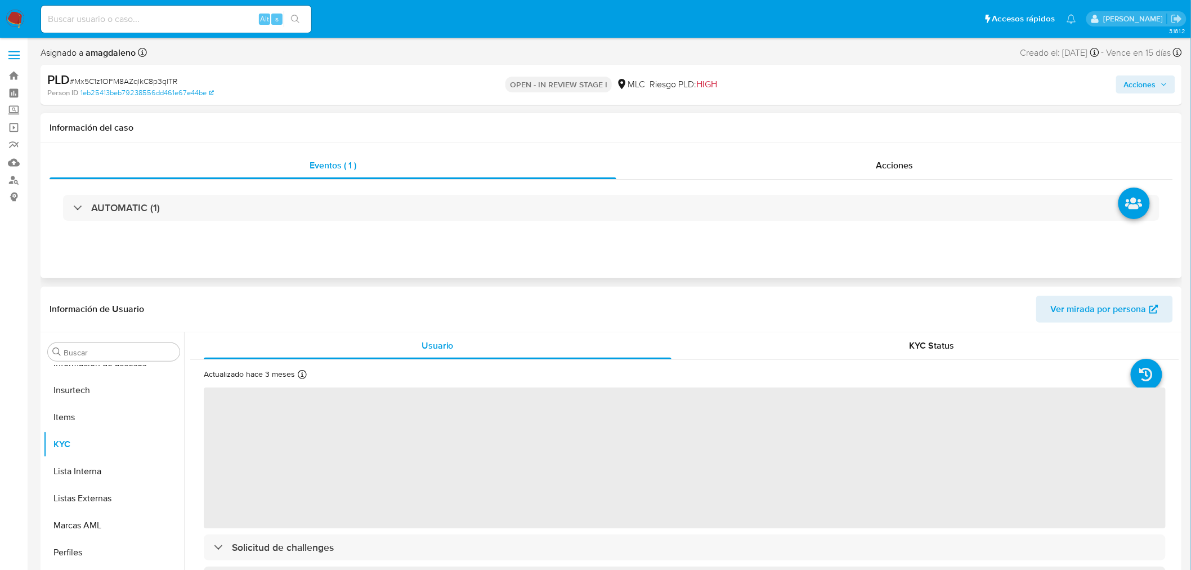
click at [334, 193] on div "AUTOMATIC (1)" at bounding box center [612, 208] width 1124 height 56
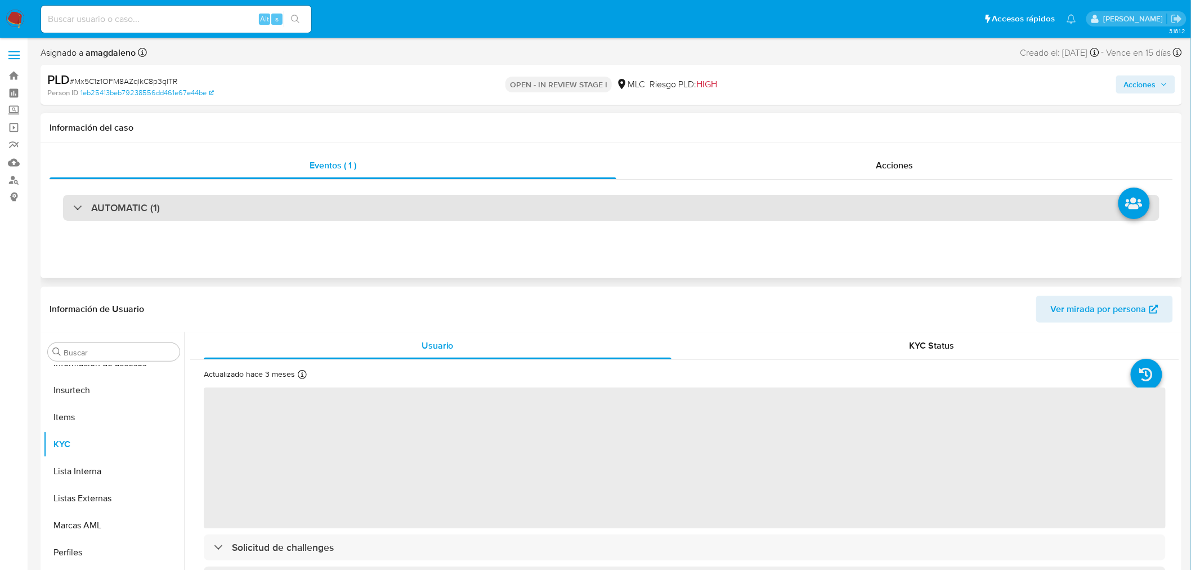
select select "10"
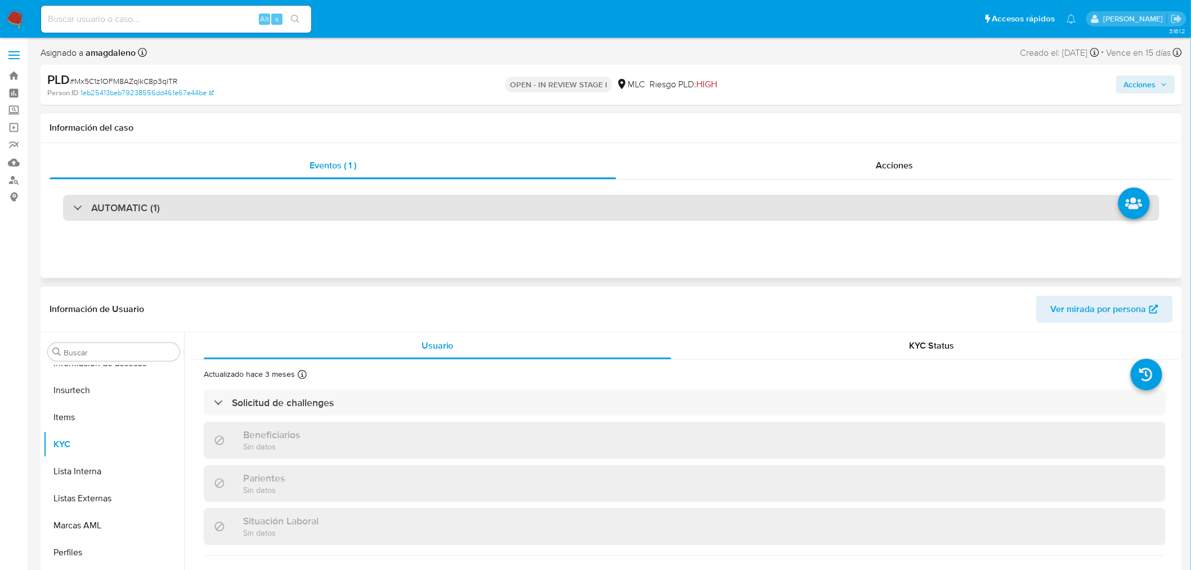
click at [356, 207] on div "AUTOMATIC (1)" at bounding box center [611, 208] width 1097 height 26
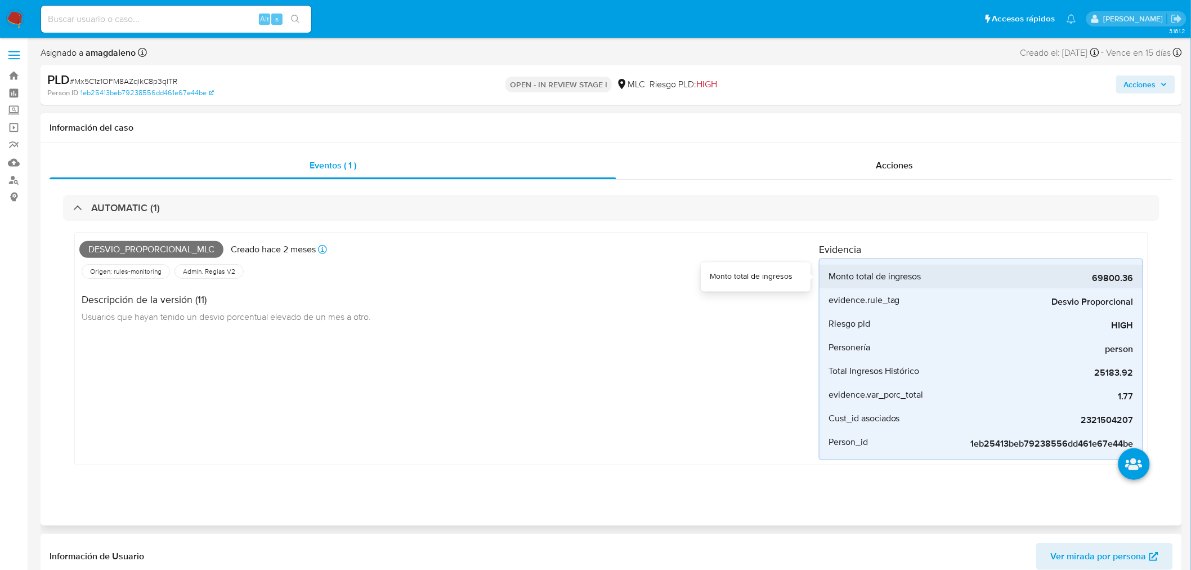
drag, startPoint x: 1091, startPoint y: 277, endPoint x: 1113, endPoint y: 283, distance: 22.7
click at [1113, 283] on span "69800.36" at bounding box center [1049, 277] width 169 height 11
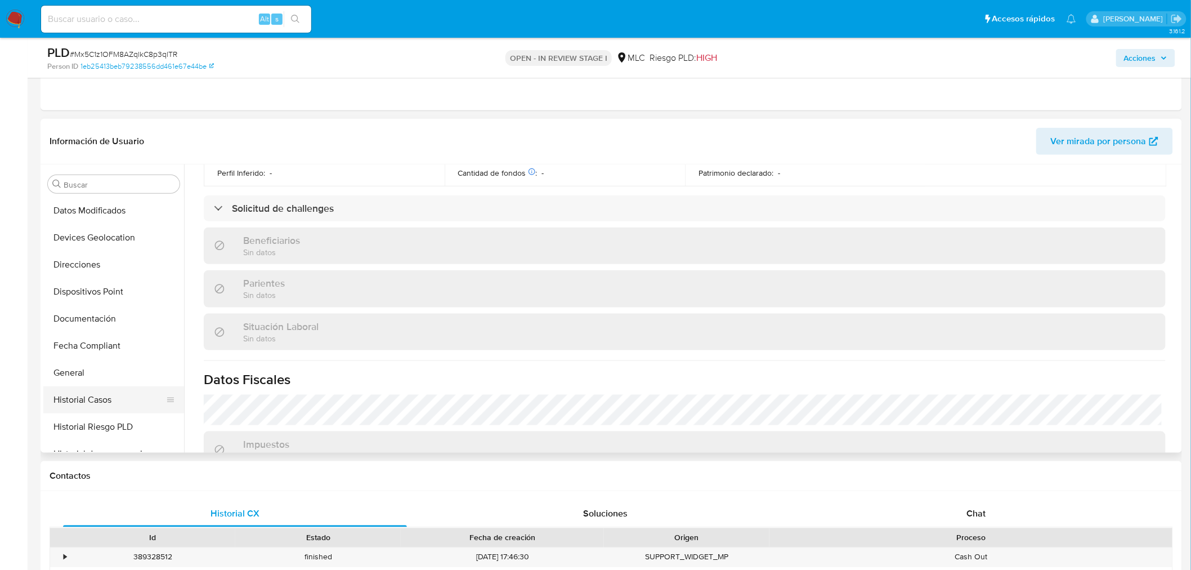
scroll to position [216, 0]
click at [110, 397] on button "Historial Casos" at bounding box center [109, 400] width 132 height 27
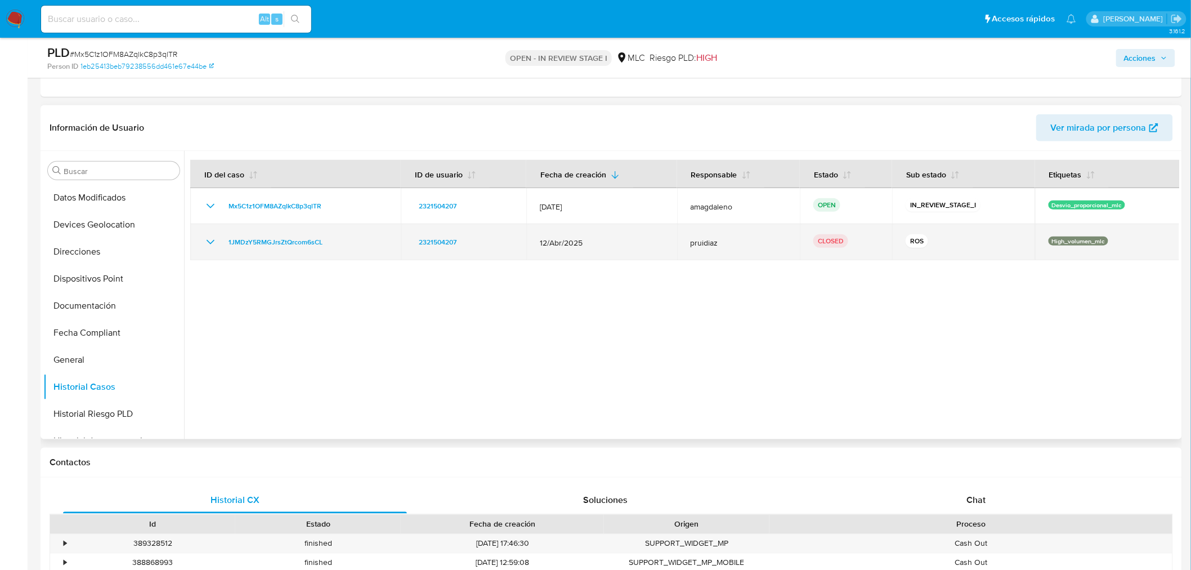
click at [477, 244] on div "2321504207" at bounding box center [463, 242] width 99 height 14
click at [251, 243] on span "1JMDzY5RMGJrsZtQrcom6sCL" at bounding box center [276, 242] width 94 height 14
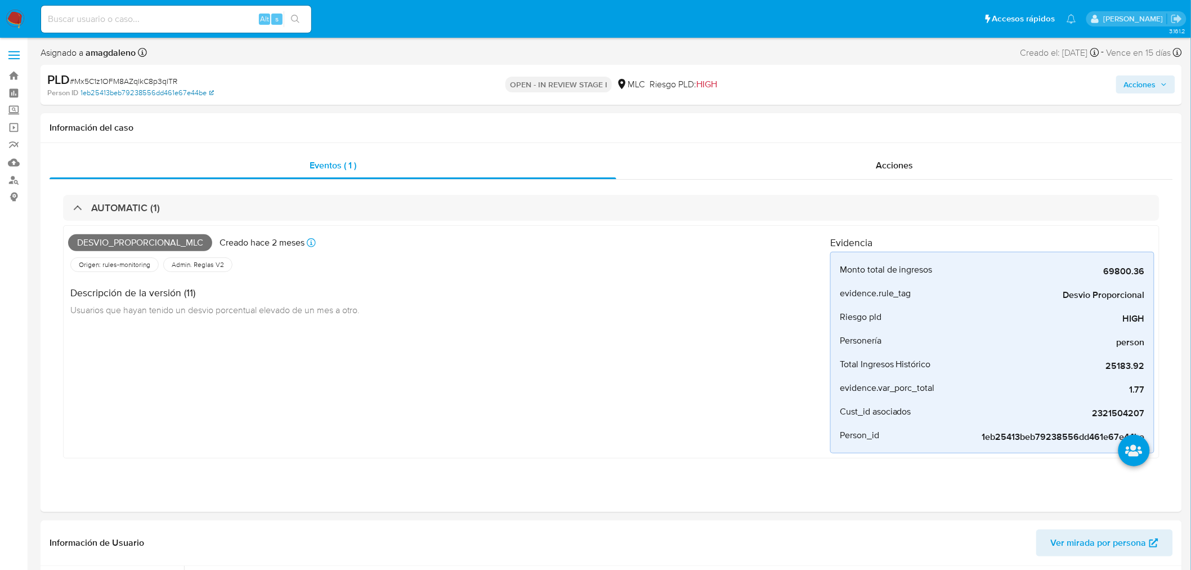
click at [171, 96] on link "1eb25413beb79238556dd461e67e44be" at bounding box center [147, 93] width 133 height 10
click at [727, 161] on div "Acciones" at bounding box center [894, 165] width 557 height 27
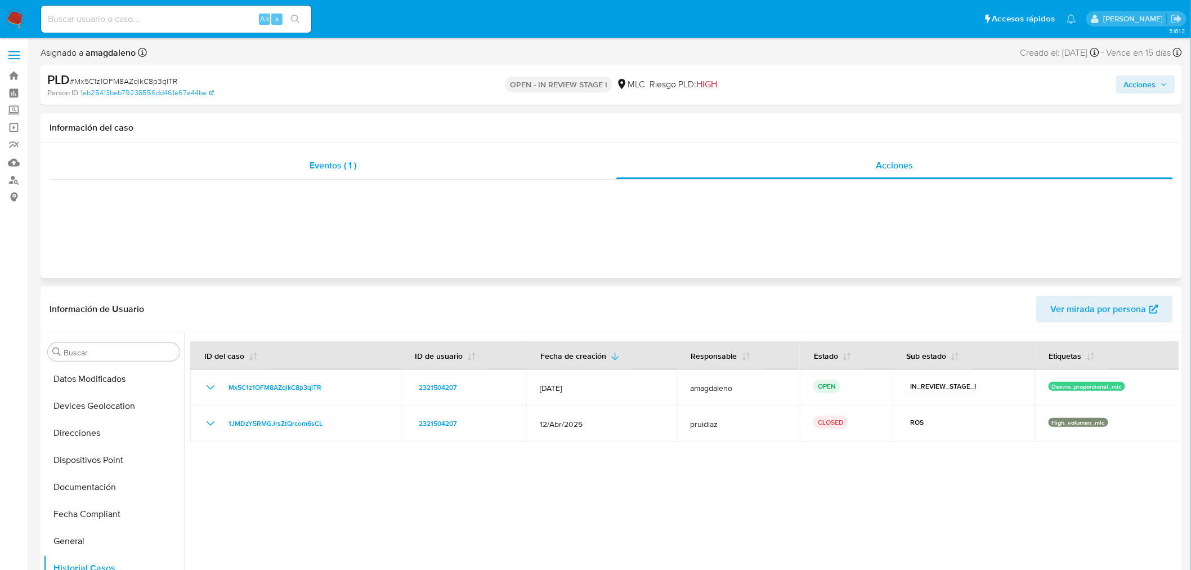
click at [432, 170] on div "Eventos ( 1 )" at bounding box center [333, 165] width 567 height 27
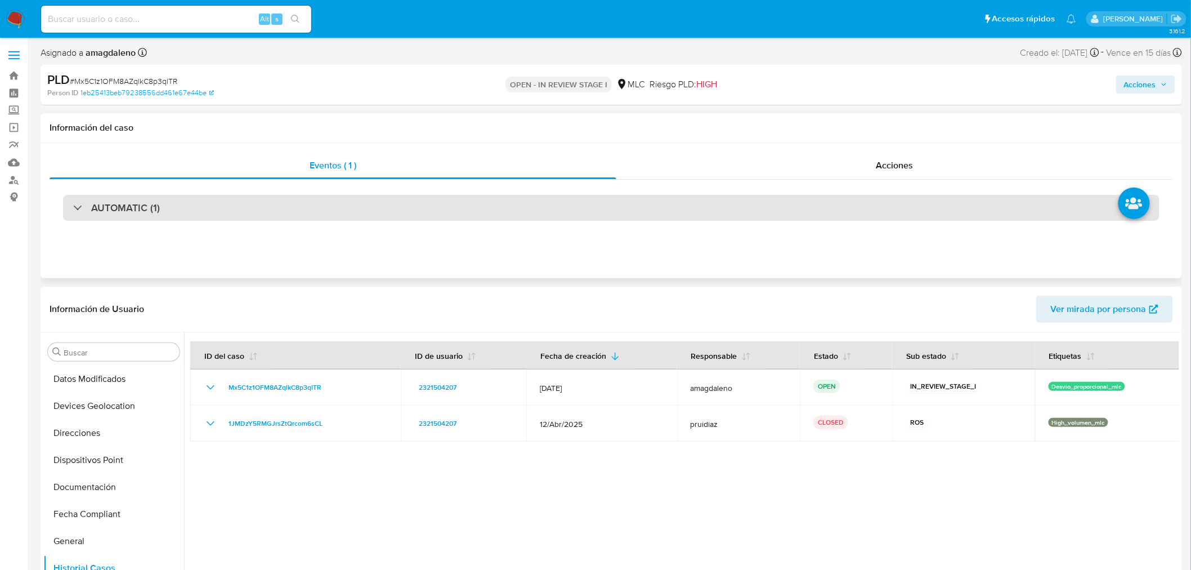
click at [515, 199] on div "AUTOMATIC (1)" at bounding box center [611, 208] width 1097 height 26
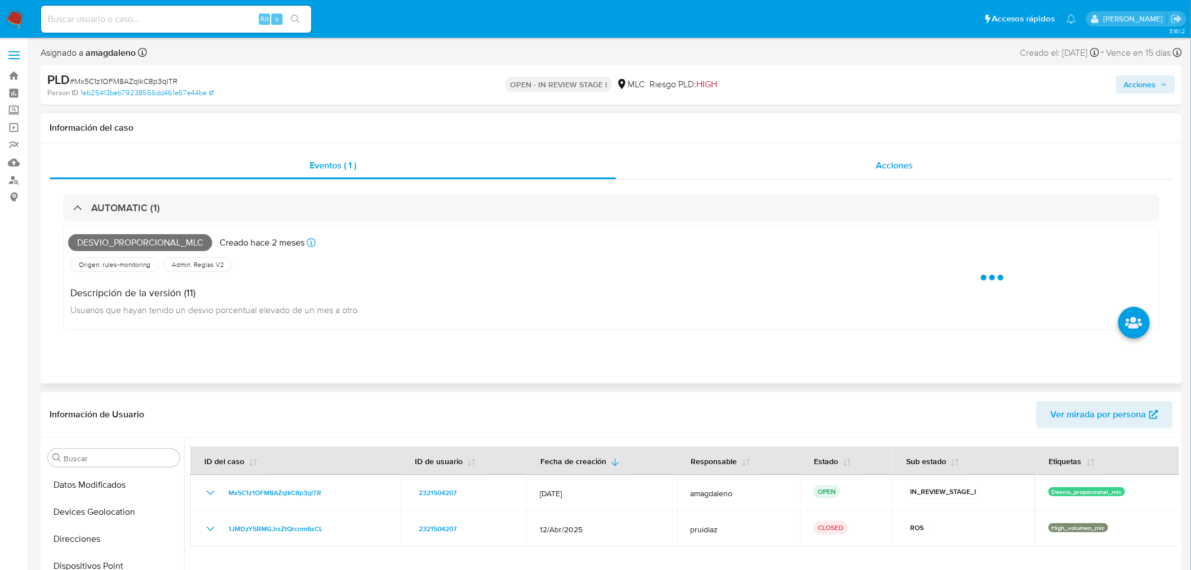
click at [921, 156] on div "Acciones" at bounding box center [894, 165] width 557 height 27
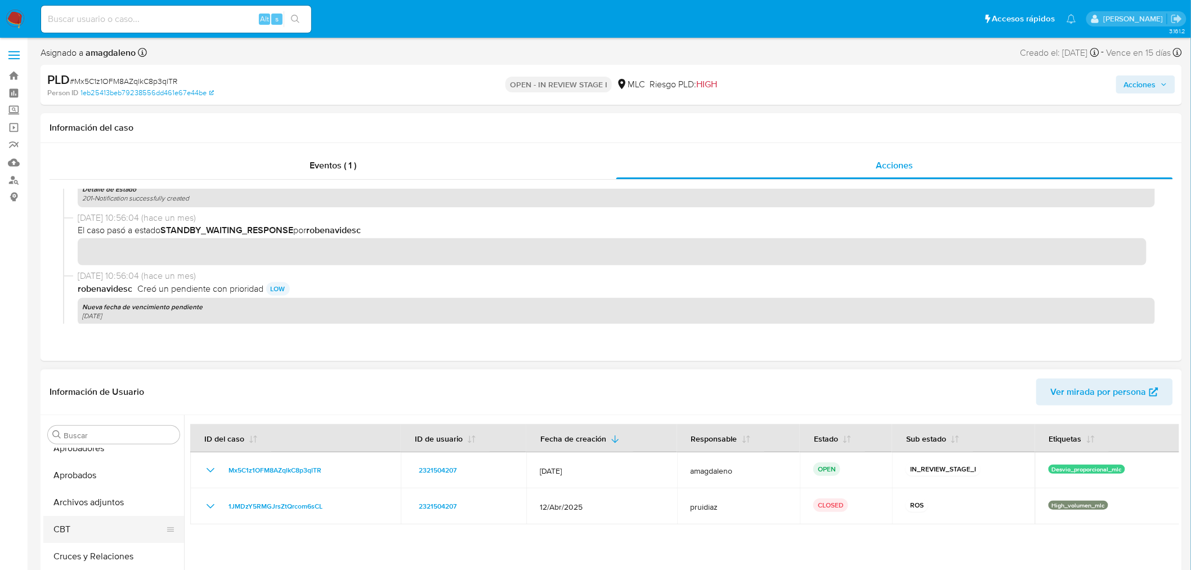
scroll to position [62, 0]
click at [101, 488] on button "Archivos adjuntos" at bounding box center [109, 480] width 132 height 27
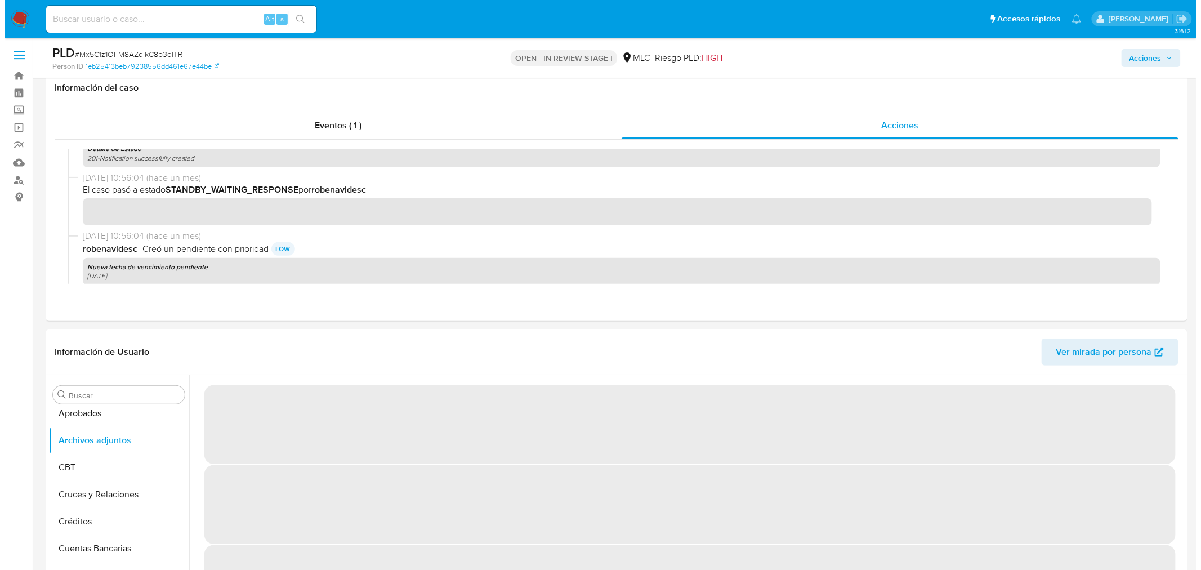
scroll to position [88, 0]
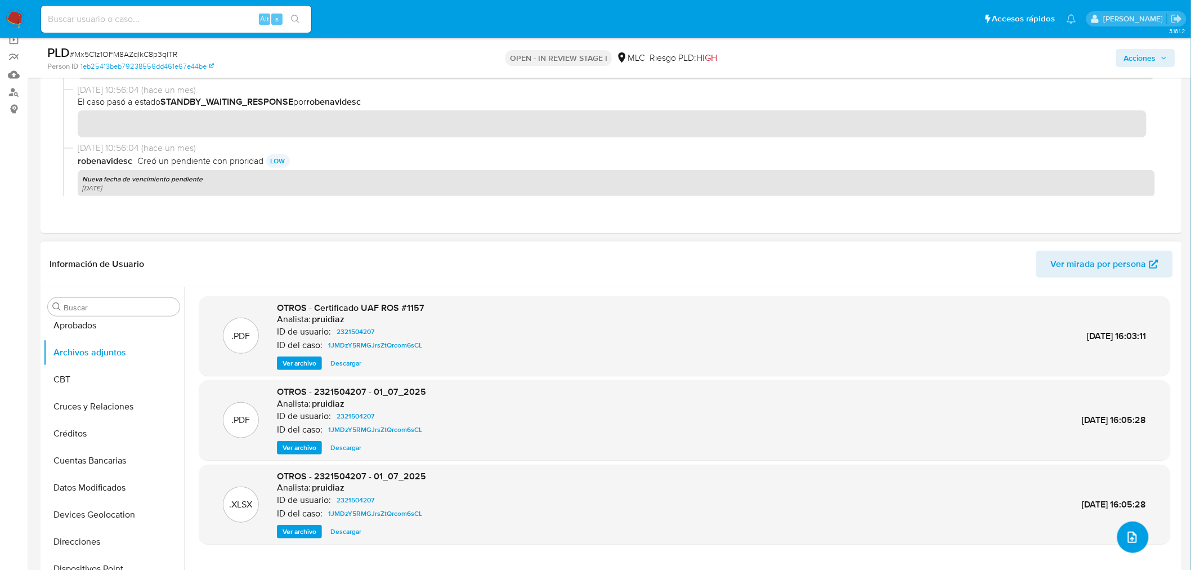
click at [1123, 544] on button "upload-file" at bounding box center [1134, 537] width 32 height 32
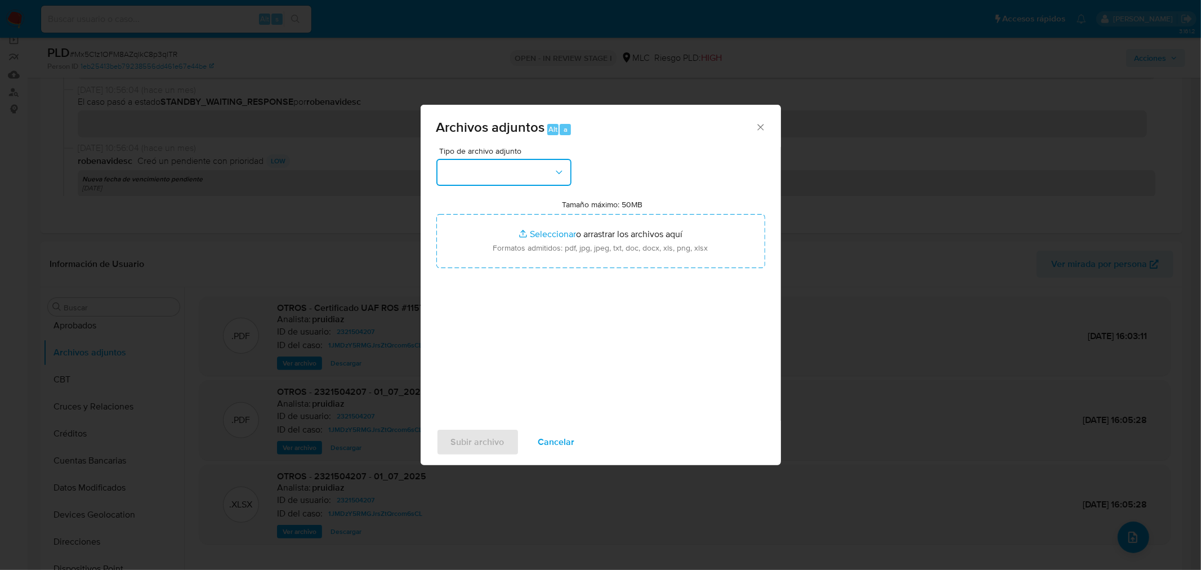
click at [488, 178] on button "button" at bounding box center [503, 172] width 135 height 27
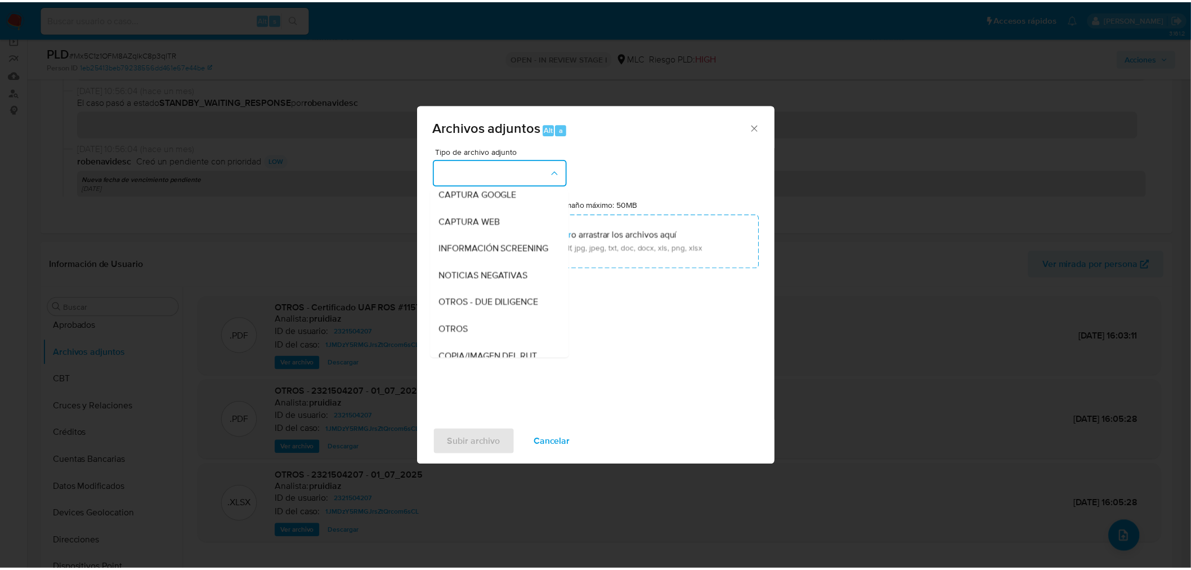
scroll to position [187, 0]
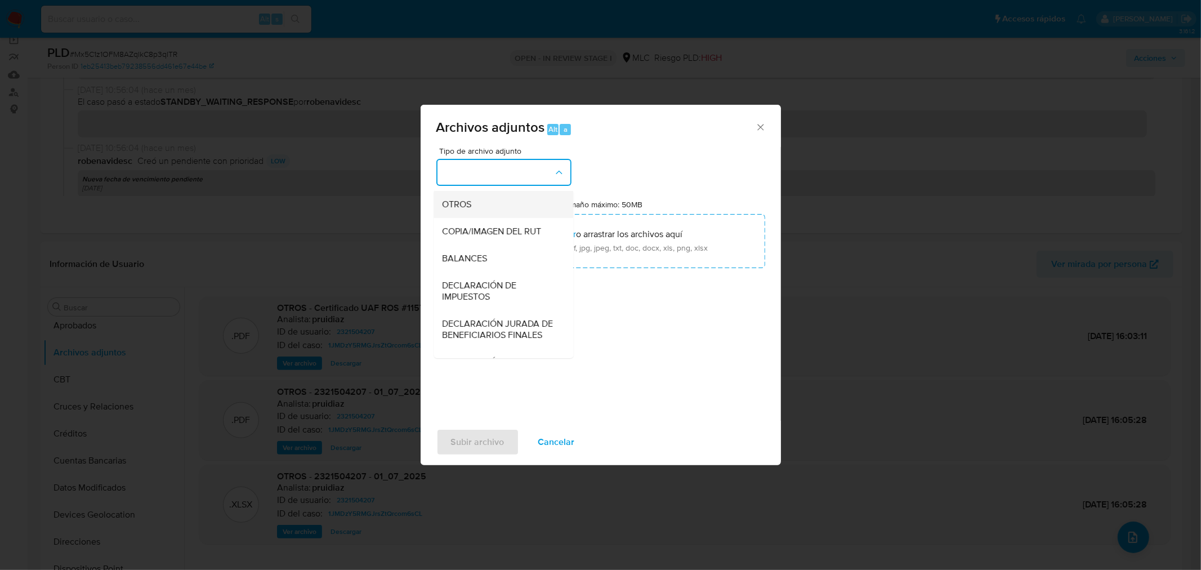
click at [481, 207] on div "OTROS" at bounding box center [500, 203] width 115 height 27
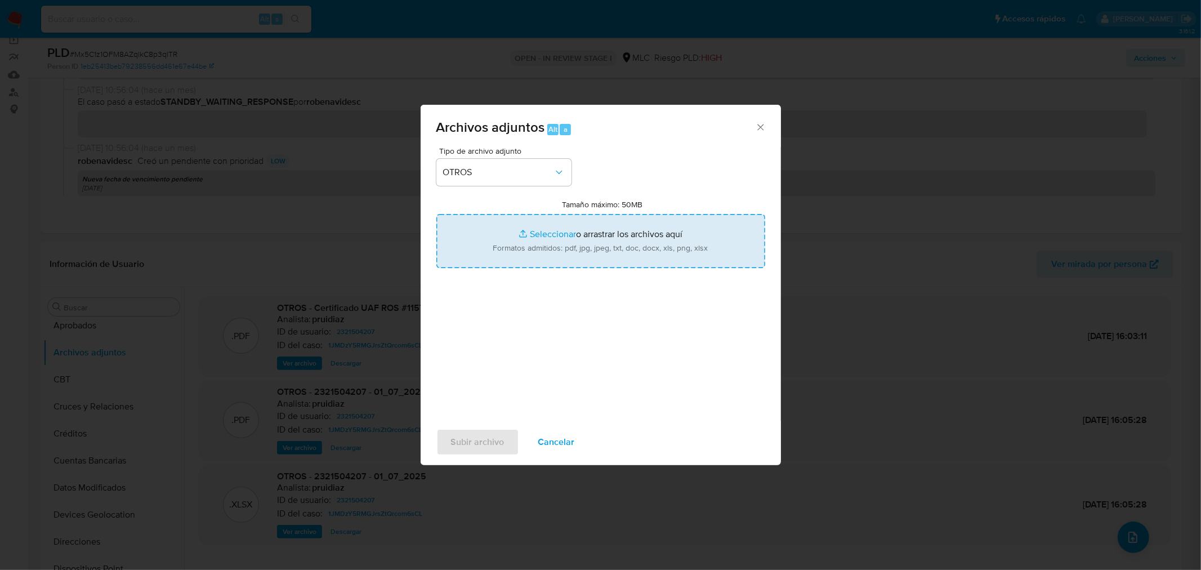
click at [542, 238] on input "Tamaño máximo: 50MB Seleccionar archivos" at bounding box center [600, 241] width 329 height 54
type input "C:\fakepath\2321504207 - 25_09_2025.xlsx"
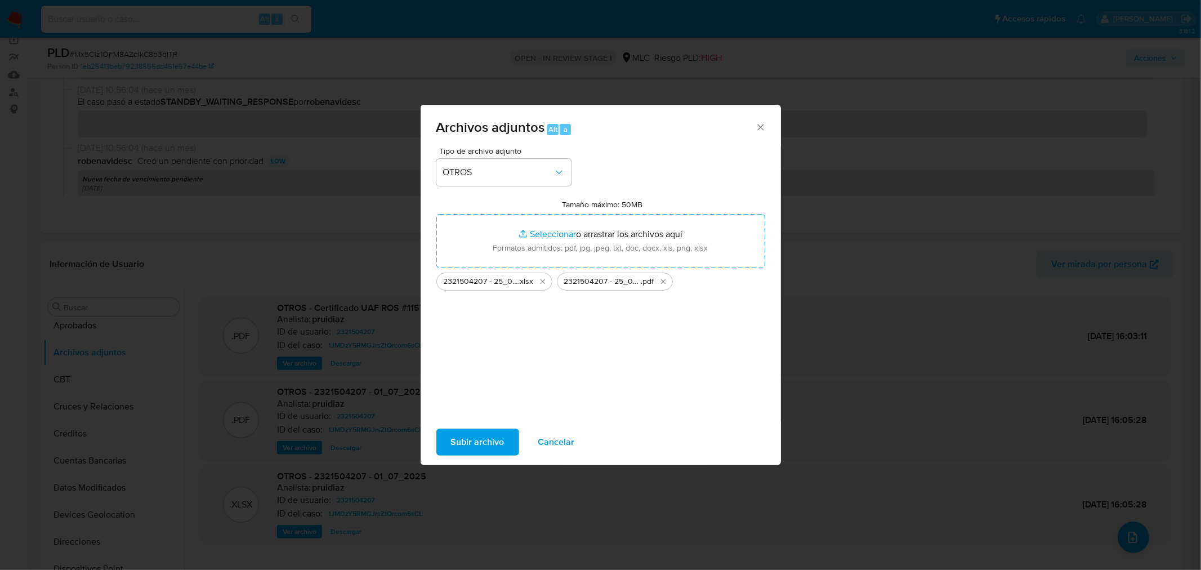
click at [467, 436] on span "Subir archivo" at bounding box center [477, 442] width 53 height 25
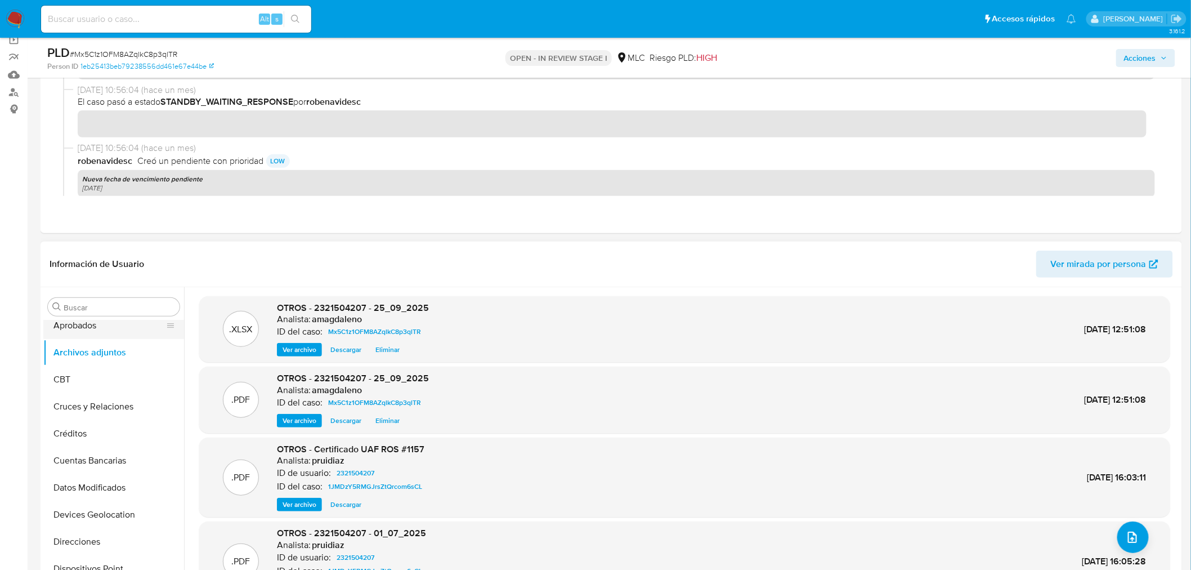
click at [93, 330] on button "Aprobados" at bounding box center [109, 325] width 132 height 27
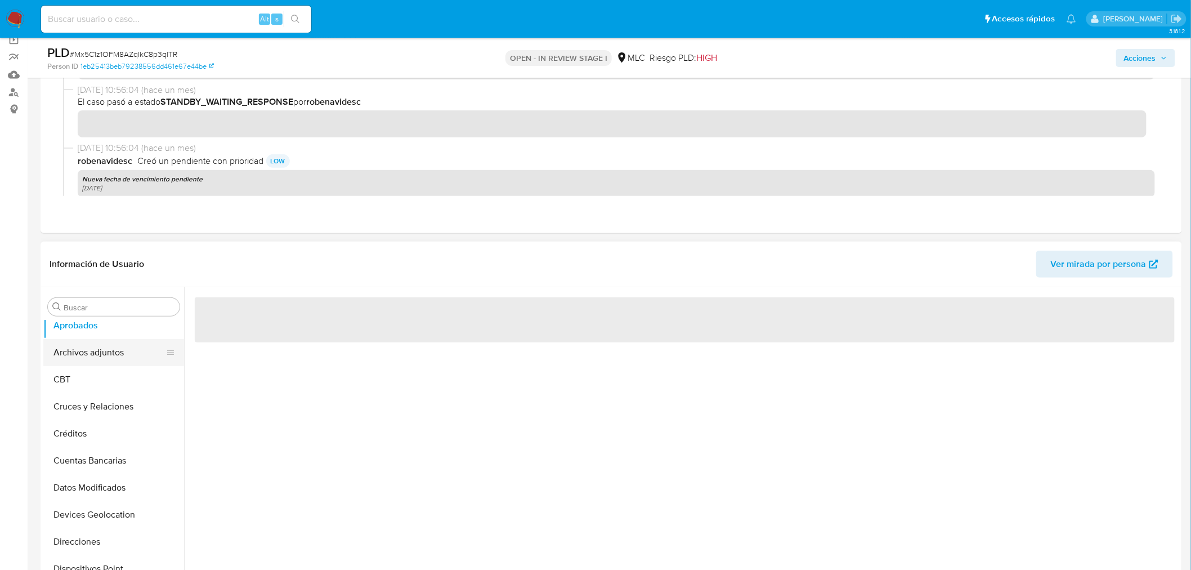
click at [93, 339] on button "Archivos adjuntos" at bounding box center [109, 352] width 132 height 27
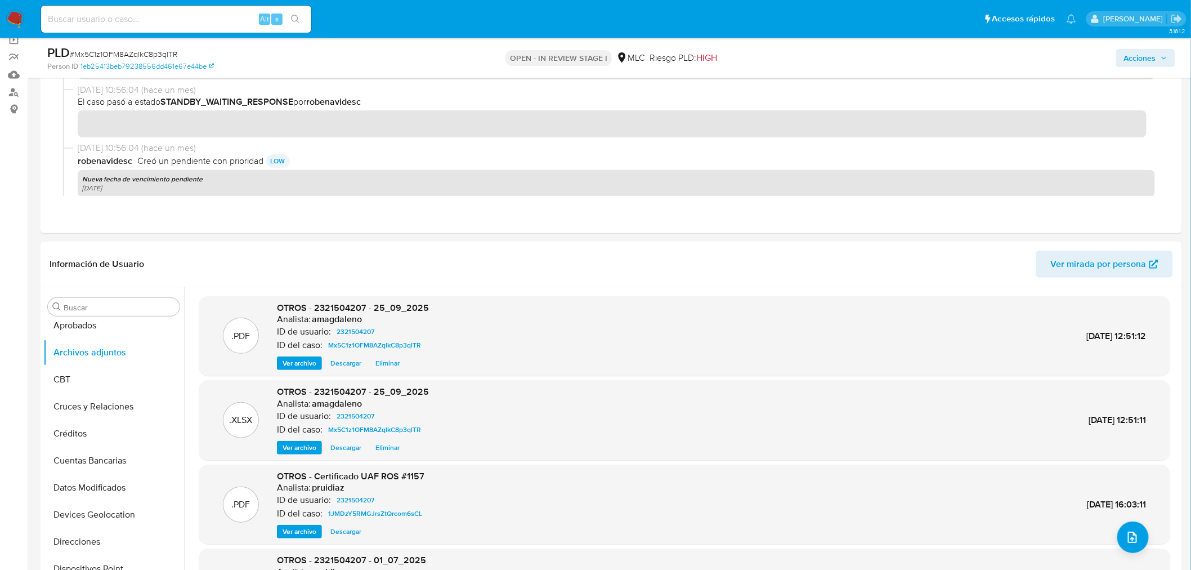
click at [1137, 59] on span "Acciones" at bounding box center [1140, 58] width 32 height 18
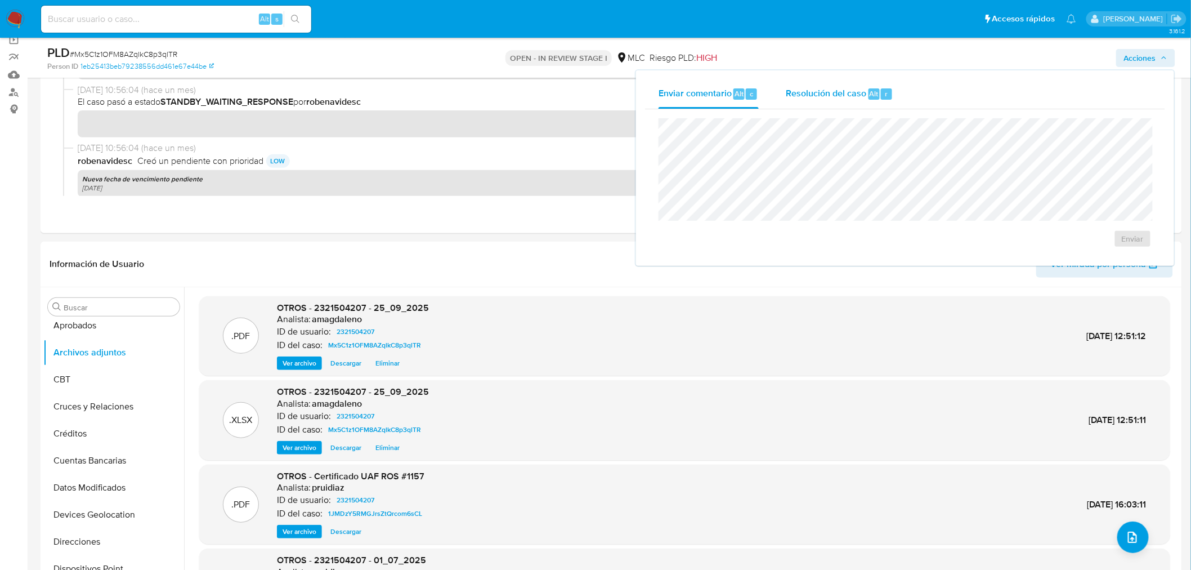
click at [810, 82] on div "Resolución del caso Alt r" at bounding box center [840, 93] width 108 height 29
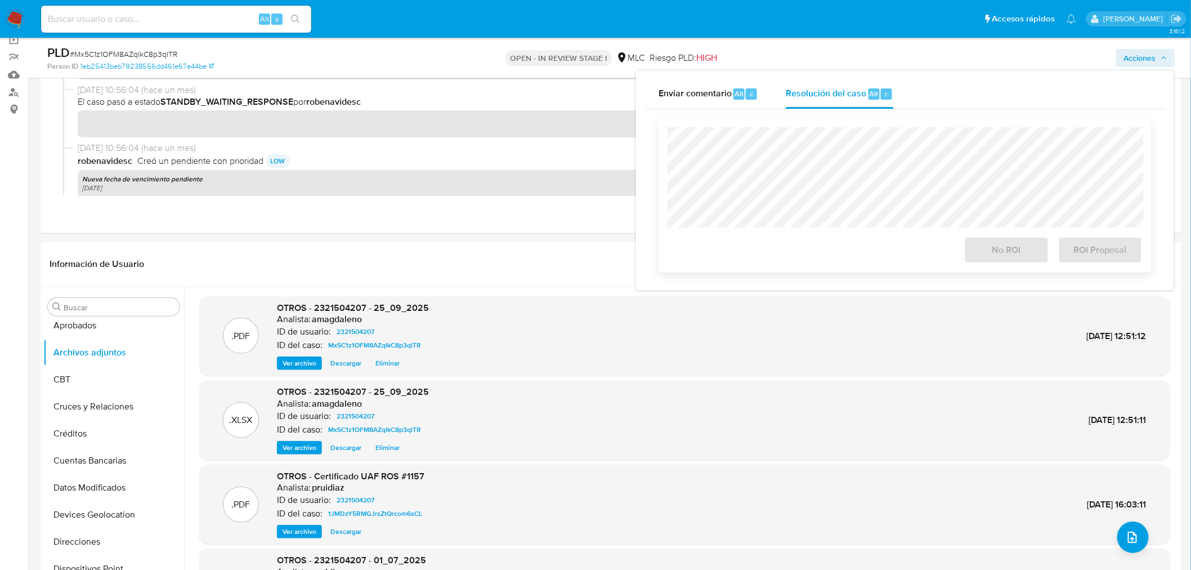
click at [797, 127] on div at bounding box center [905, 177] width 475 height 100
click at [1095, 256] on span "ROI Proposal" at bounding box center [1100, 250] width 55 height 25
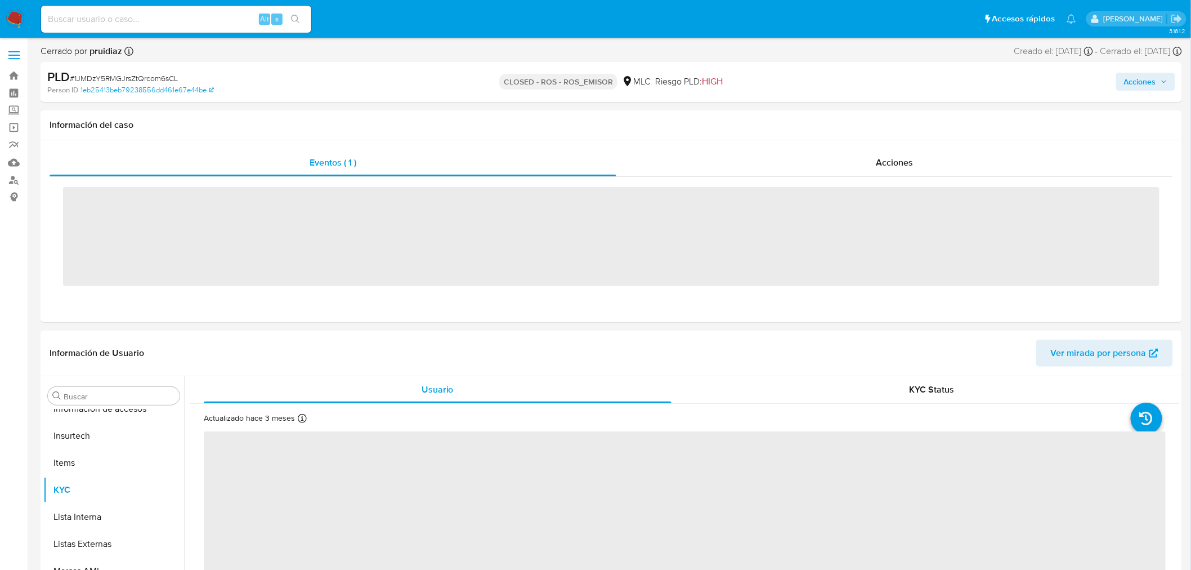
scroll to position [529, 0]
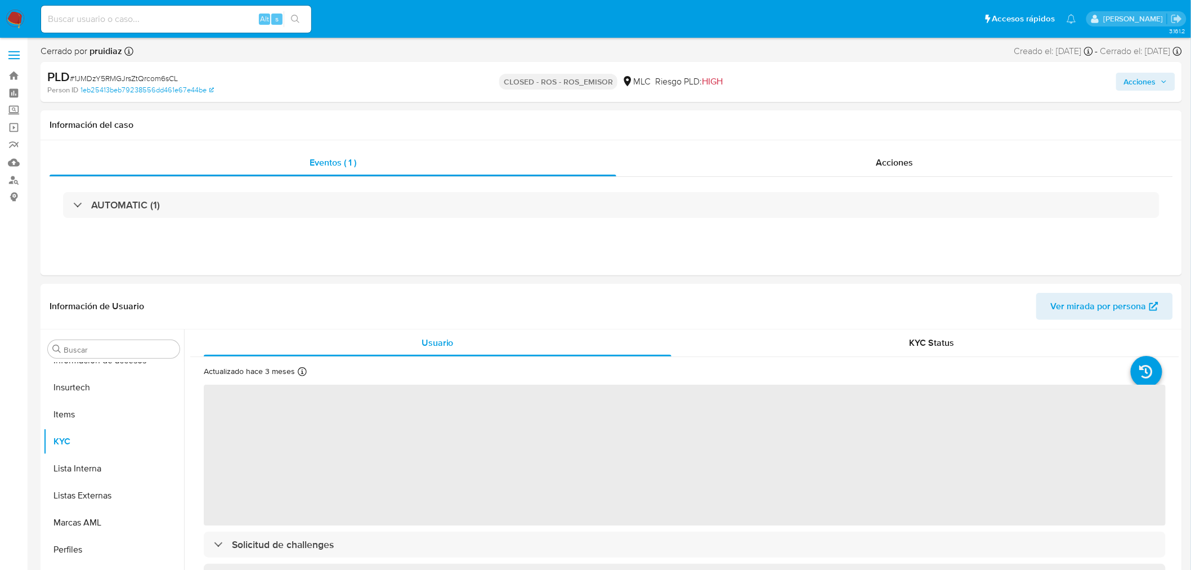
select select "10"
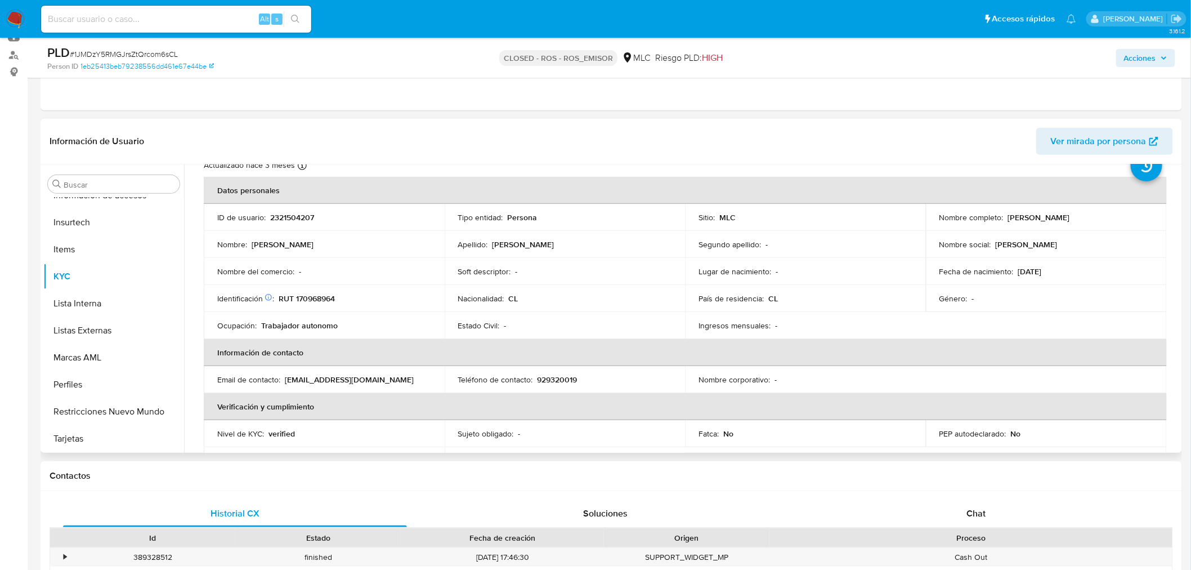
scroll to position [62, 0]
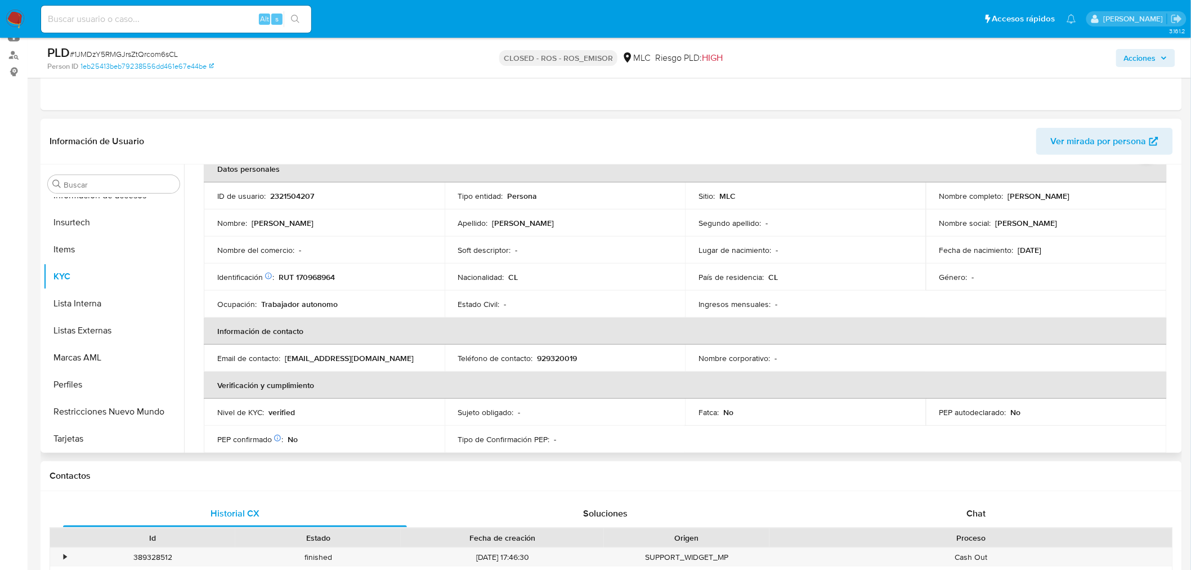
click at [306, 278] on p "RUT 170968964" at bounding box center [307, 277] width 56 height 10
copy p "170968964"
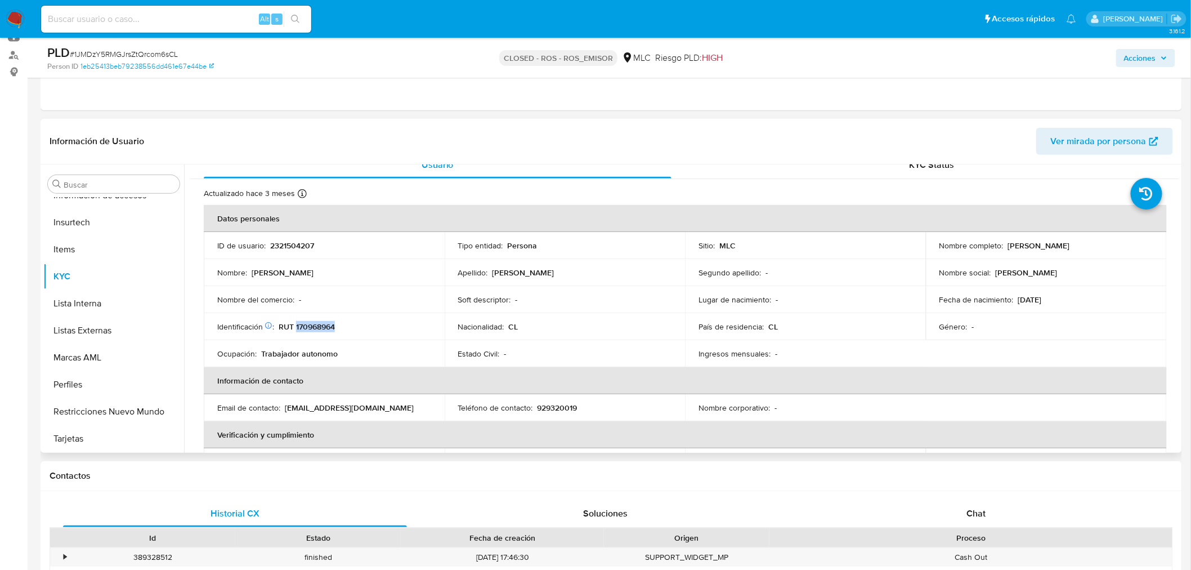
scroll to position [0, 0]
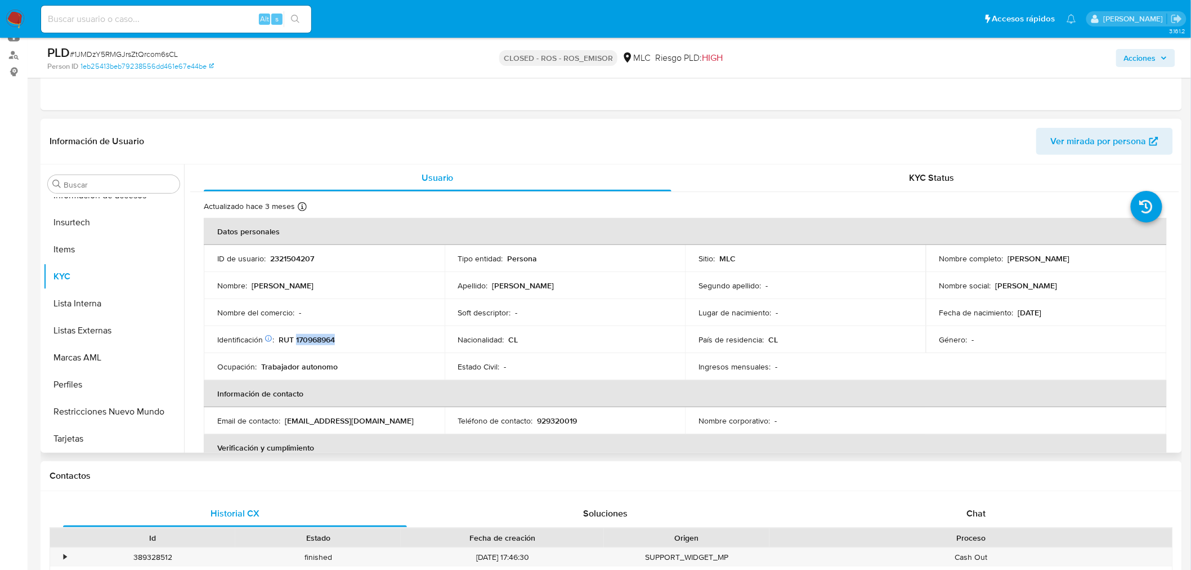
click at [311, 339] on p "RUT 170968964" at bounding box center [307, 339] width 56 height 10
click at [311, 340] on p "RUT 170968964" at bounding box center [307, 339] width 56 height 10
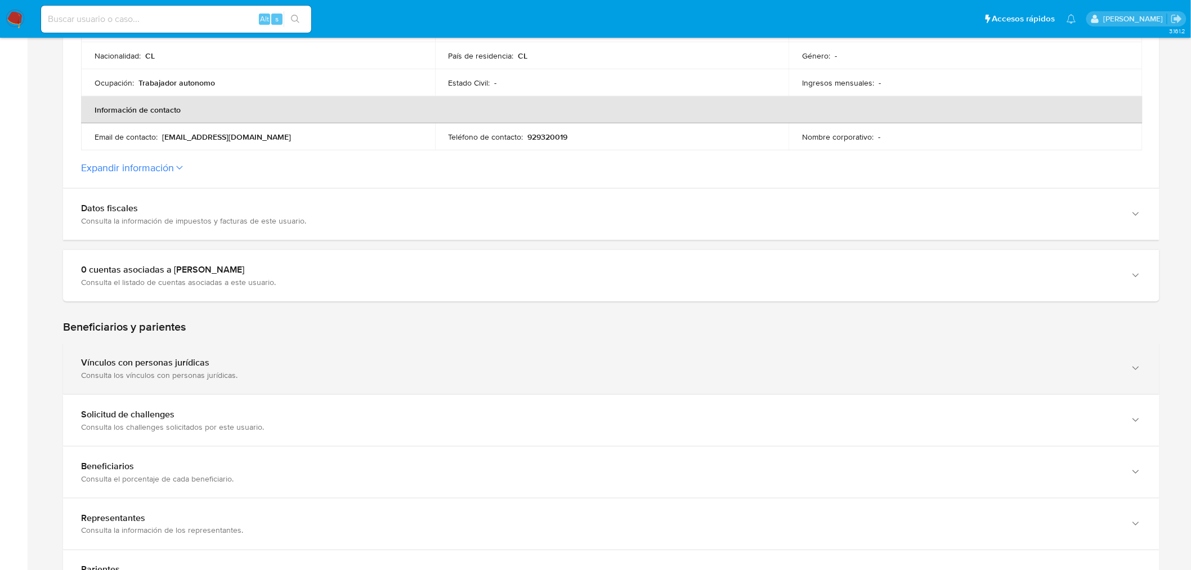
scroll to position [375, 0]
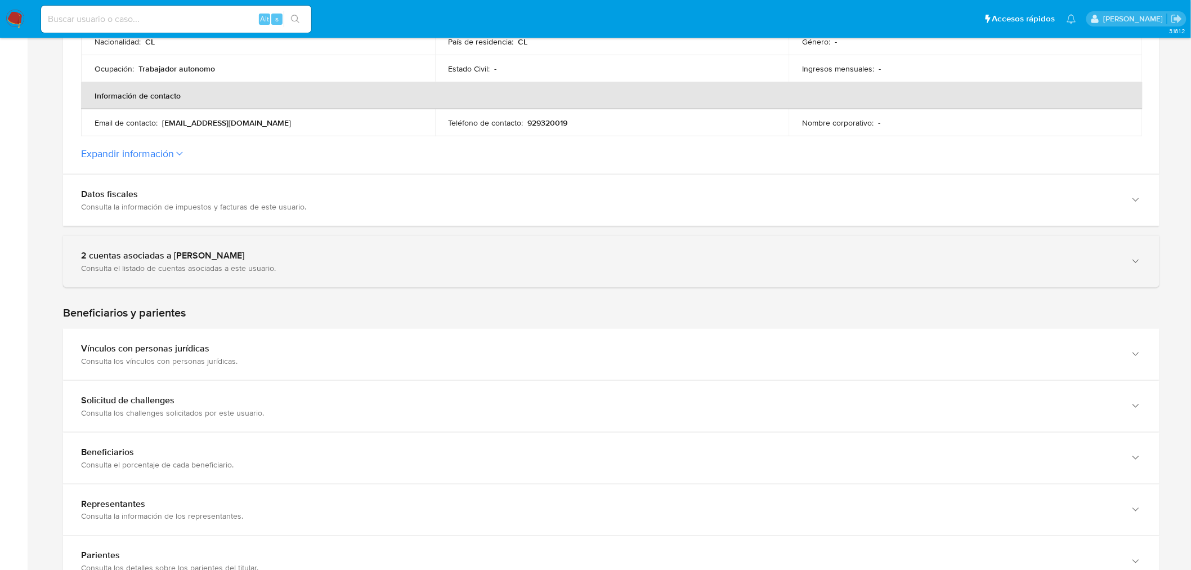
click at [353, 254] on div "2 cuentas asociadas a [PERSON_NAME]" at bounding box center [600, 255] width 1038 height 11
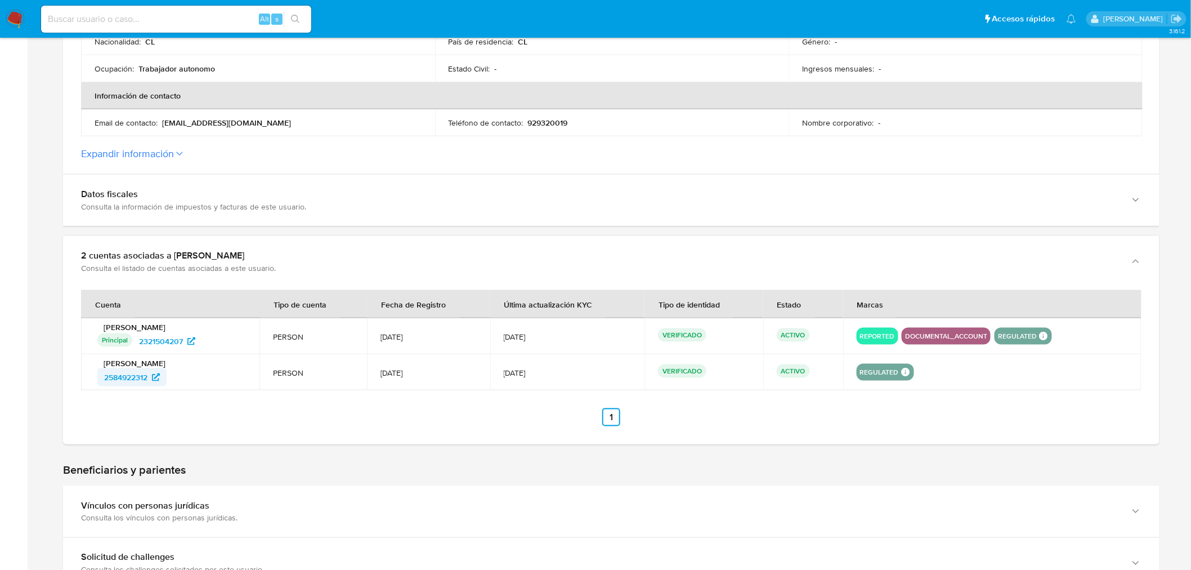
click at [128, 374] on span "2584922312" at bounding box center [125, 377] width 43 height 18
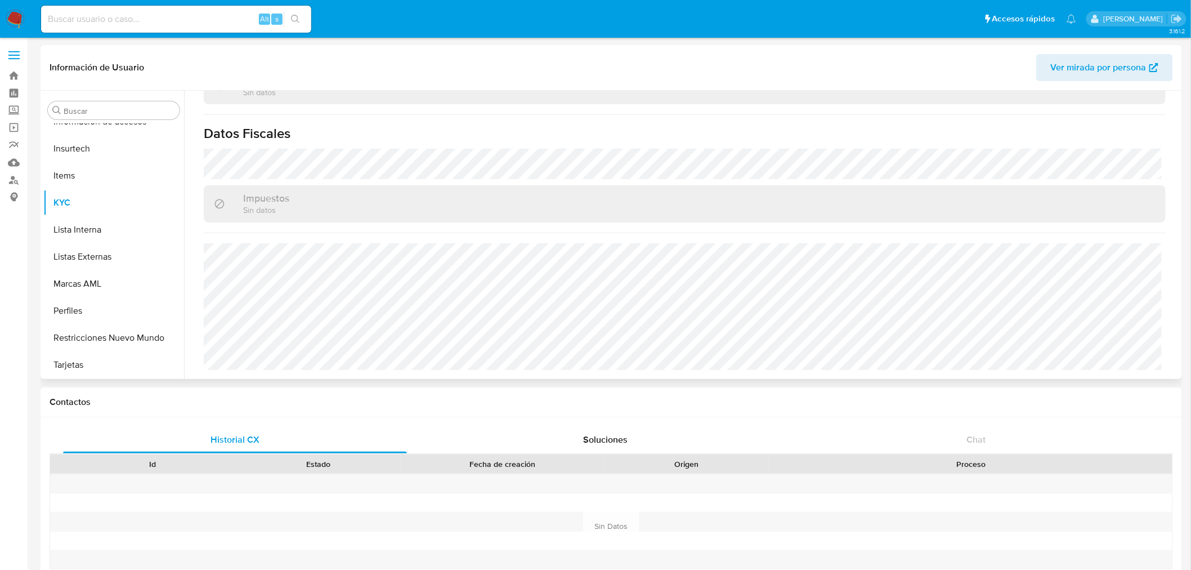
scroll to position [355, 0]
select select "10"
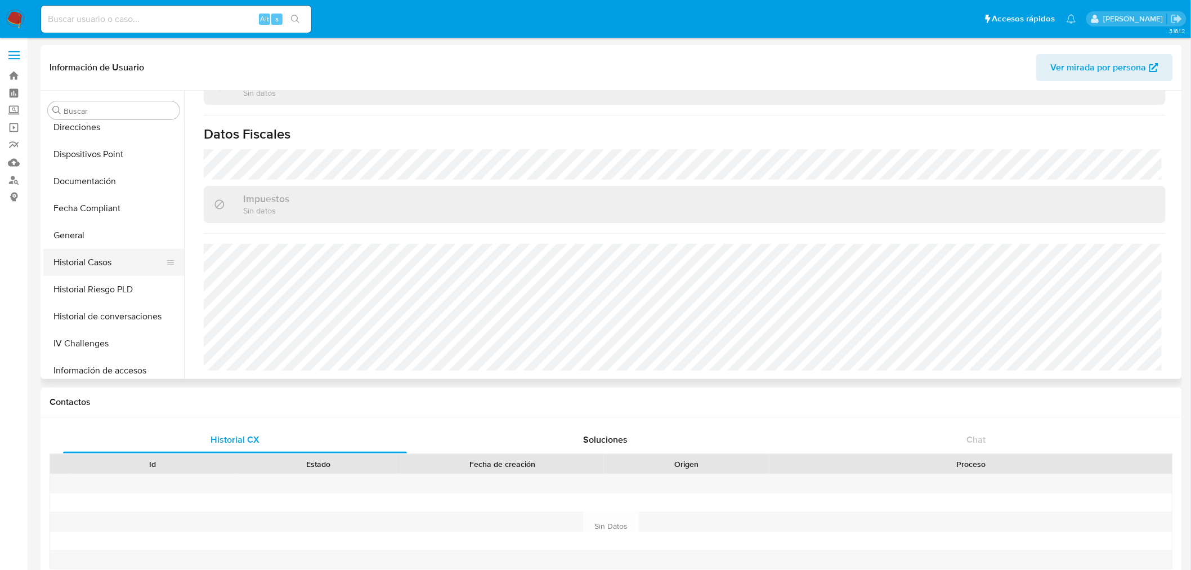
scroll to position [279, 0]
click at [108, 262] on button "Historial Casos" at bounding box center [109, 264] width 132 height 27
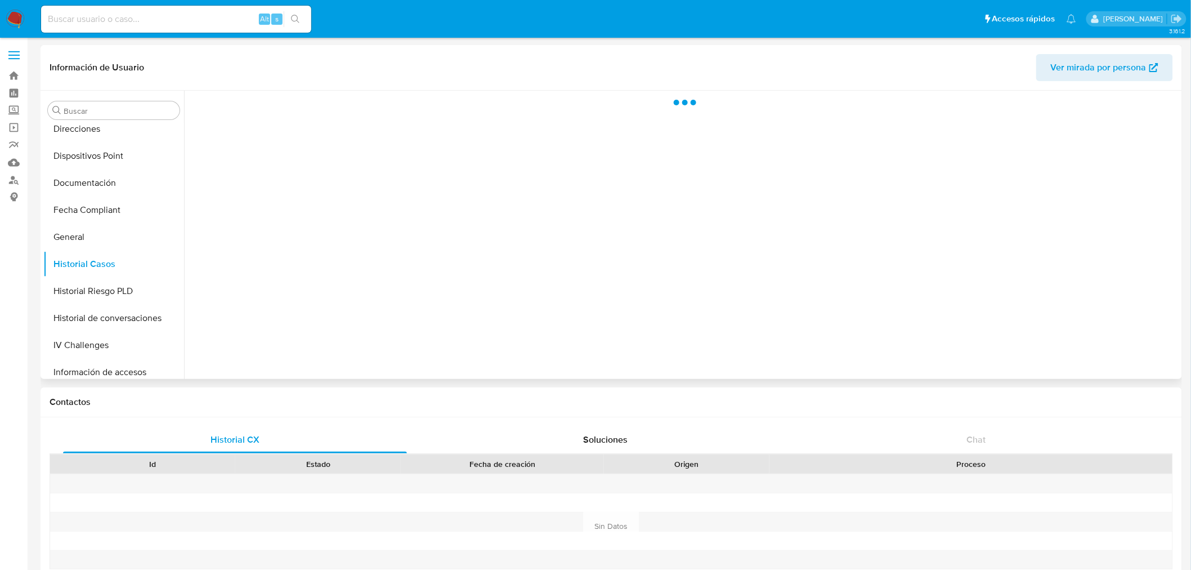
scroll to position [0, 0]
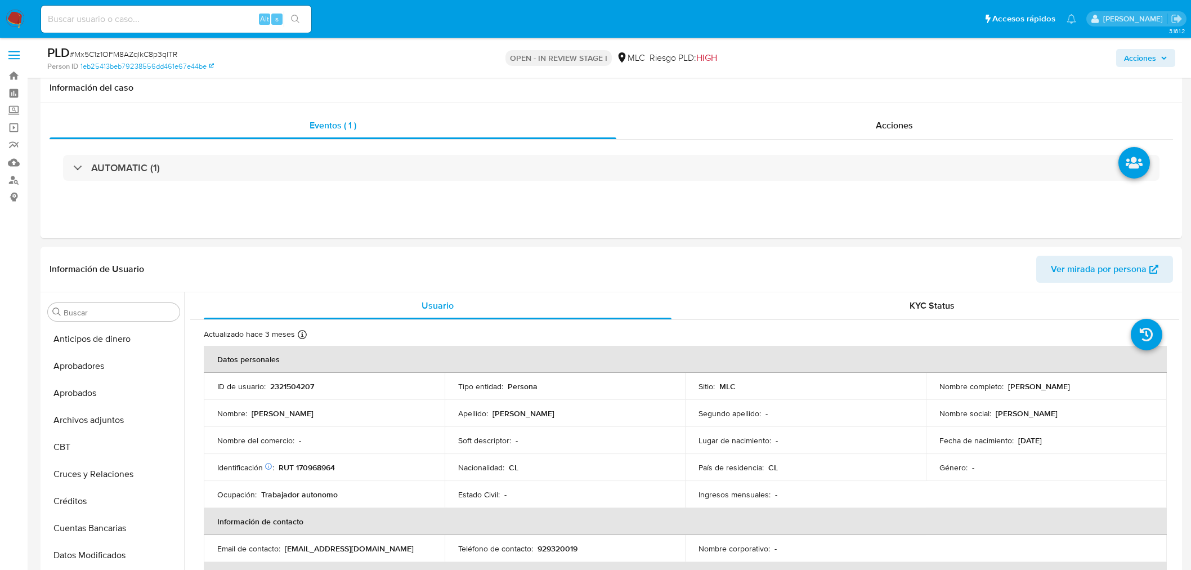
select select "10"
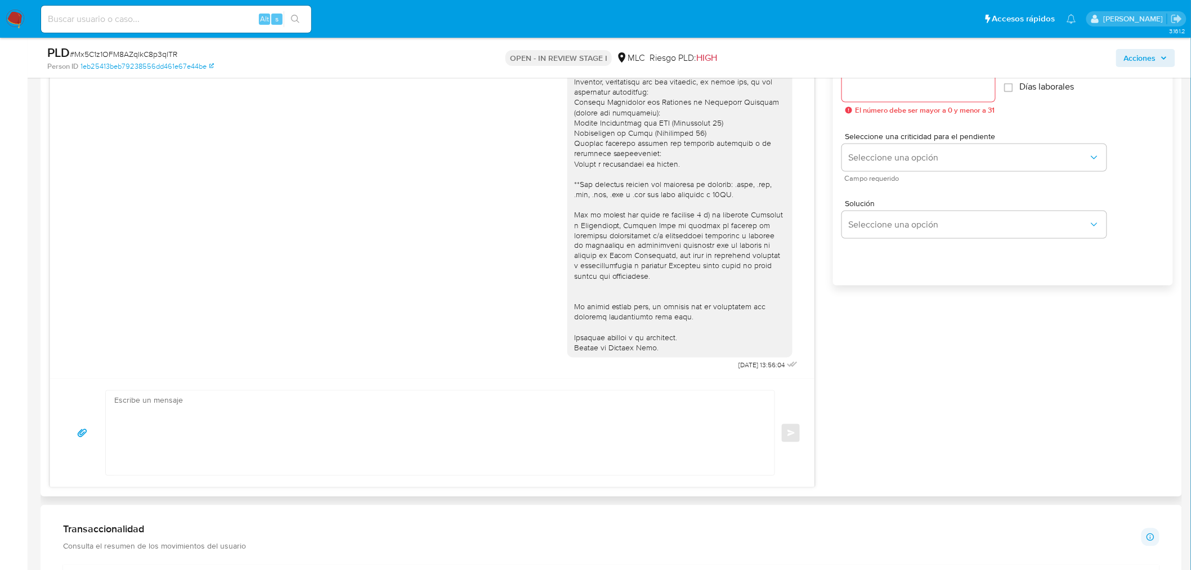
scroll to position [824, 0]
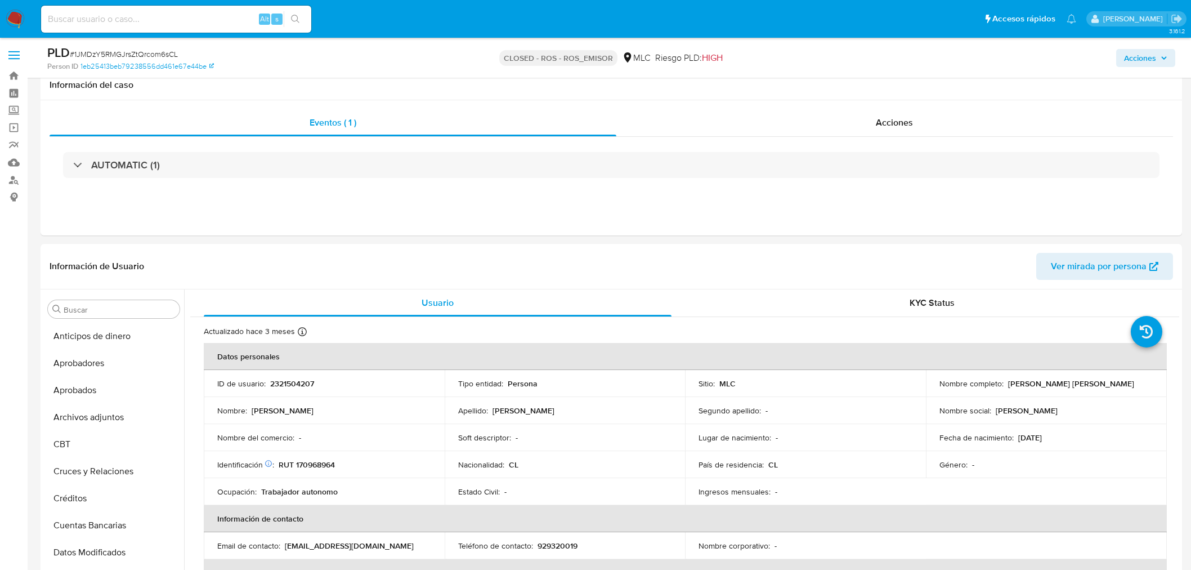
select select "10"
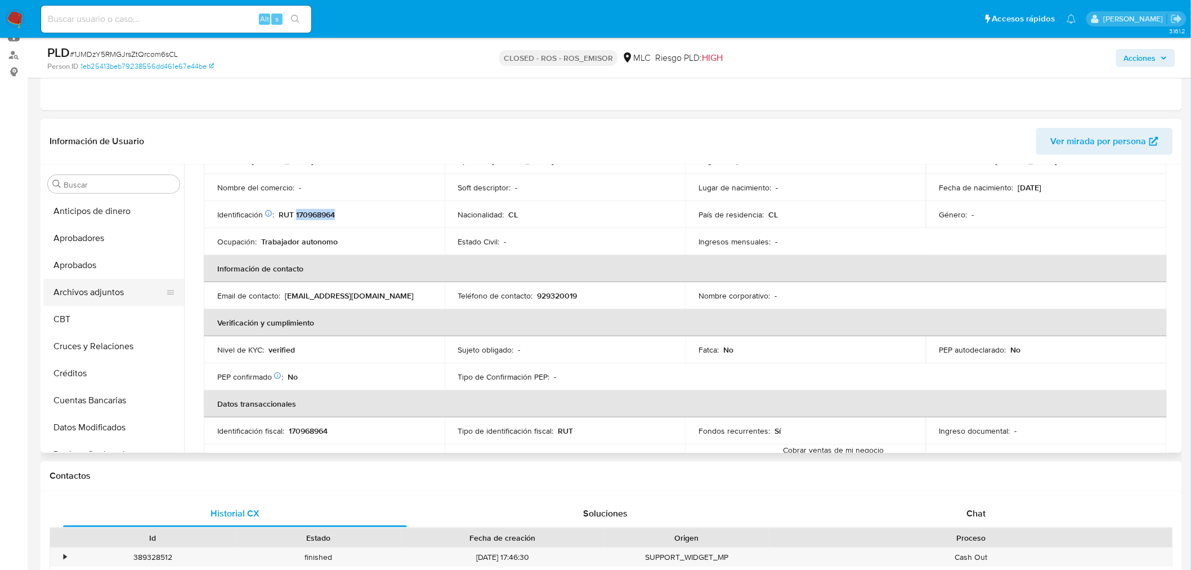
click at [96, 297] on button "Archivos adjuntos" at bounding box center [109, 292] width 132 height 27
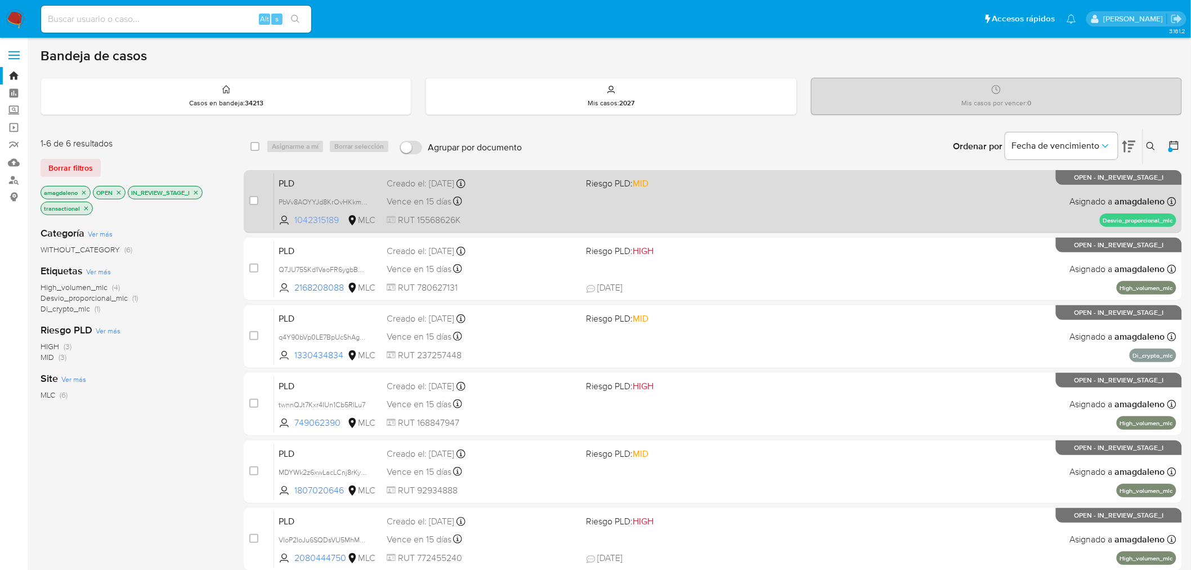
click at [328, 221] on span "1042315189" at bounding box center [319, 220] width 51 height 12
click at [535, 203] on div "Vence en 15 días Vence el [DATE] 16:07:05" at bounding box center [482, 201] width 191 height 15
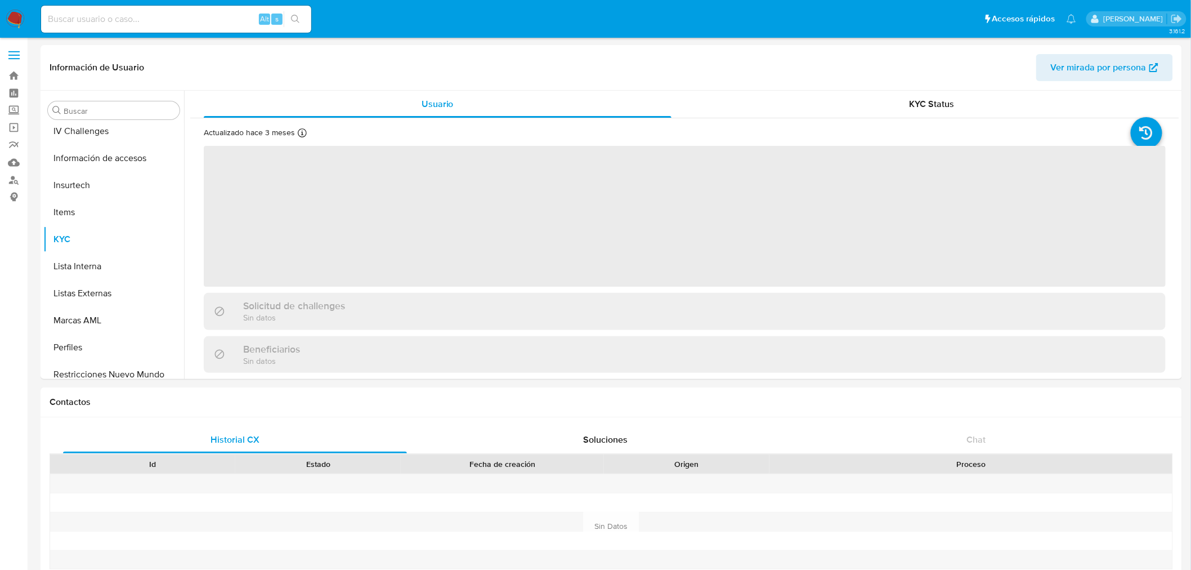
scroll to position [529, 0]
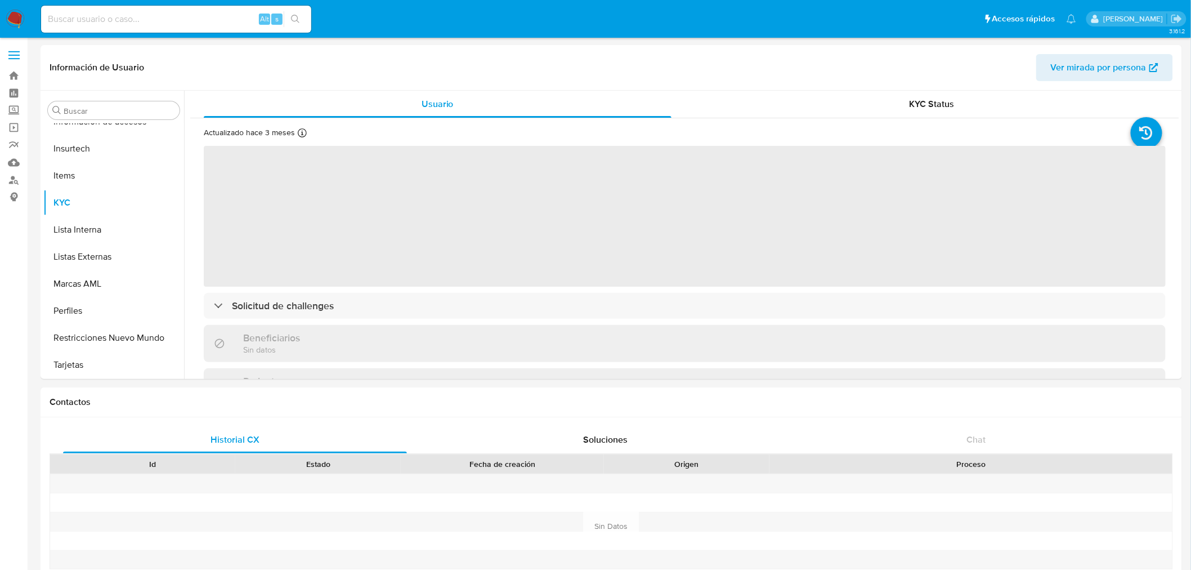
select select "10"
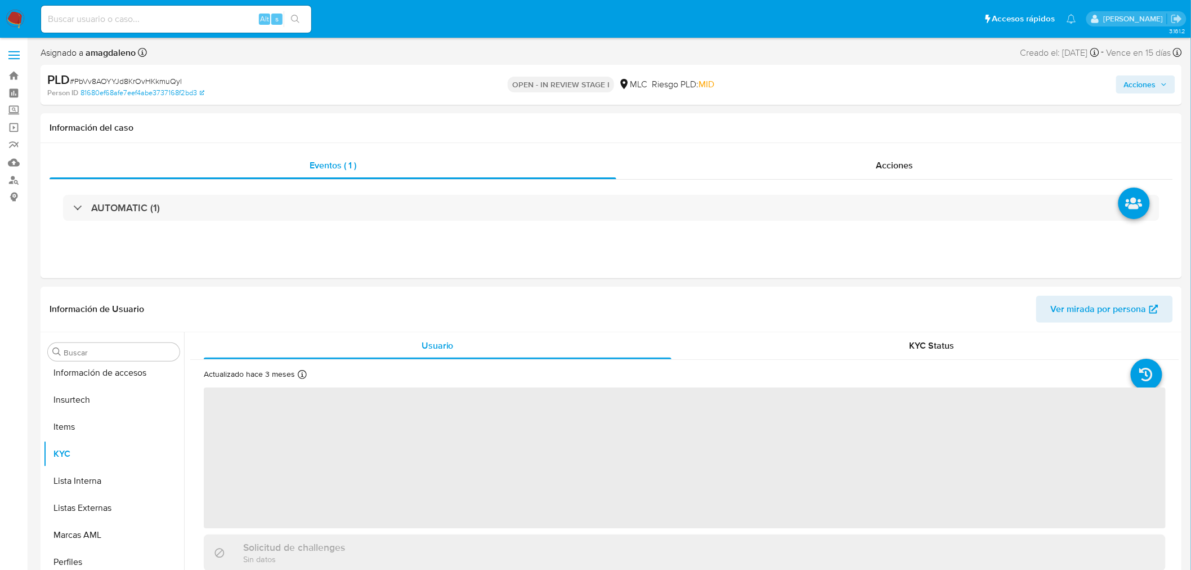
scroll to position [529, 0]
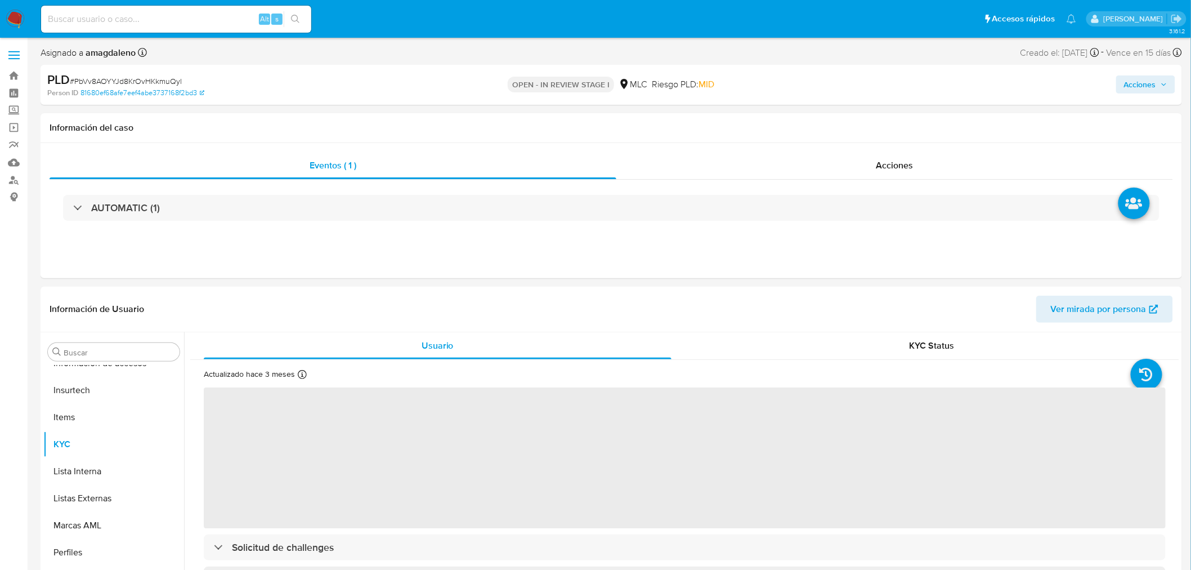
select select "10"
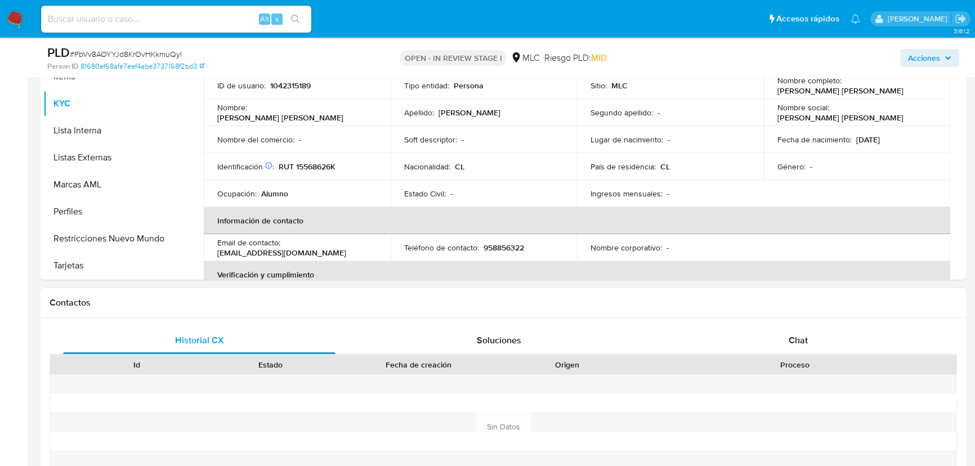
scroll to position [319, 0]
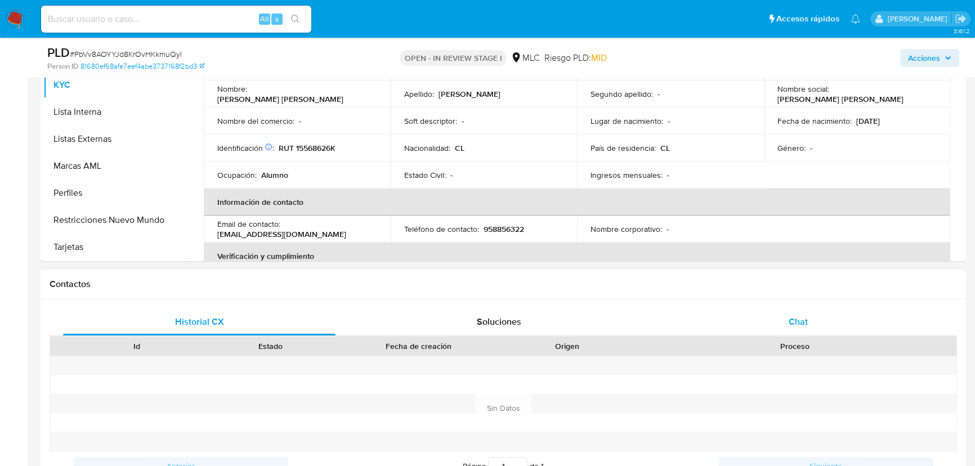
click at [801, 318] on span "Chat" at bounding box center [798, 321] width 19 height 13
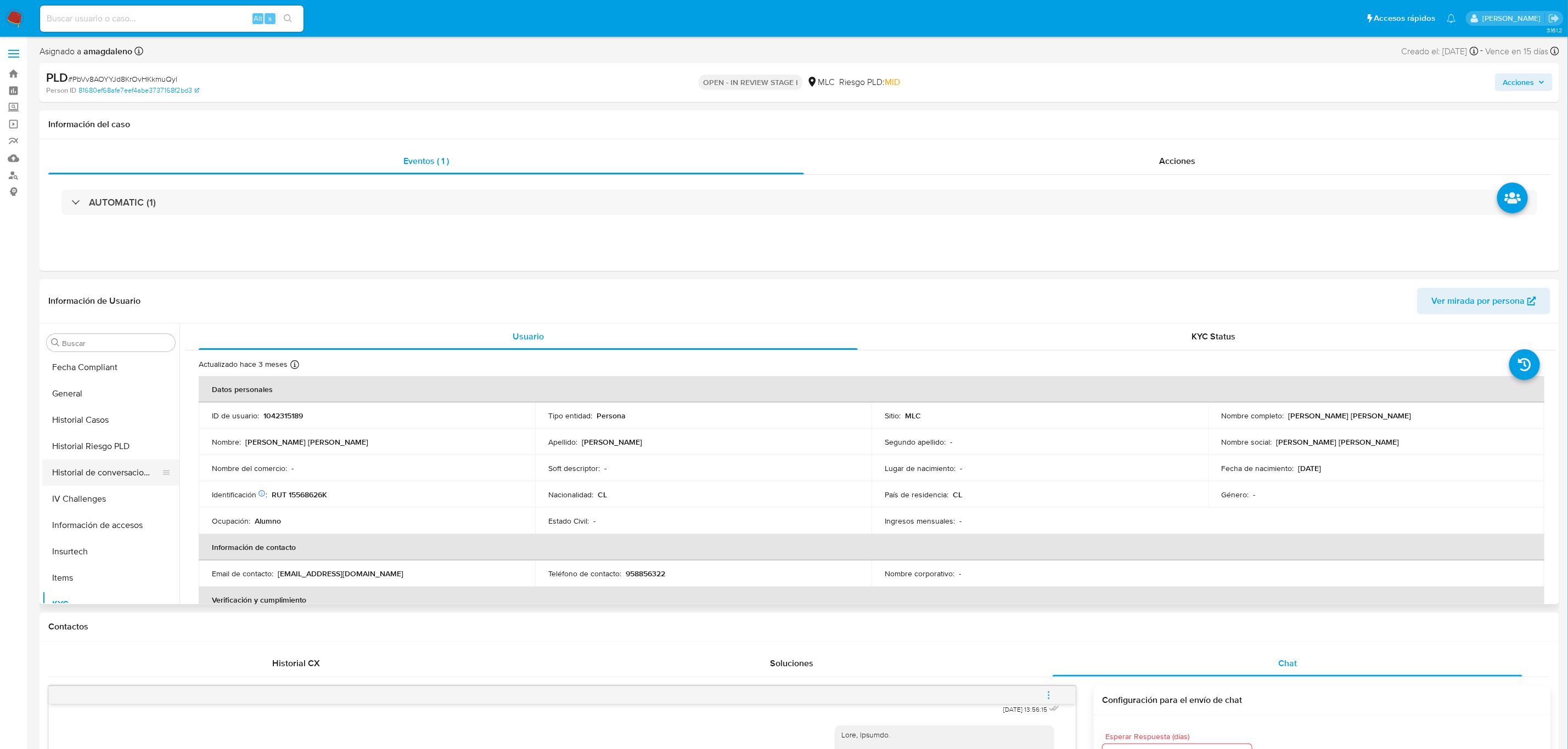
scroll to position [104, 0]
click at [106, 402] on button "Cruces y Relaciones" at bounding box center [106, 396] width 129 height 26
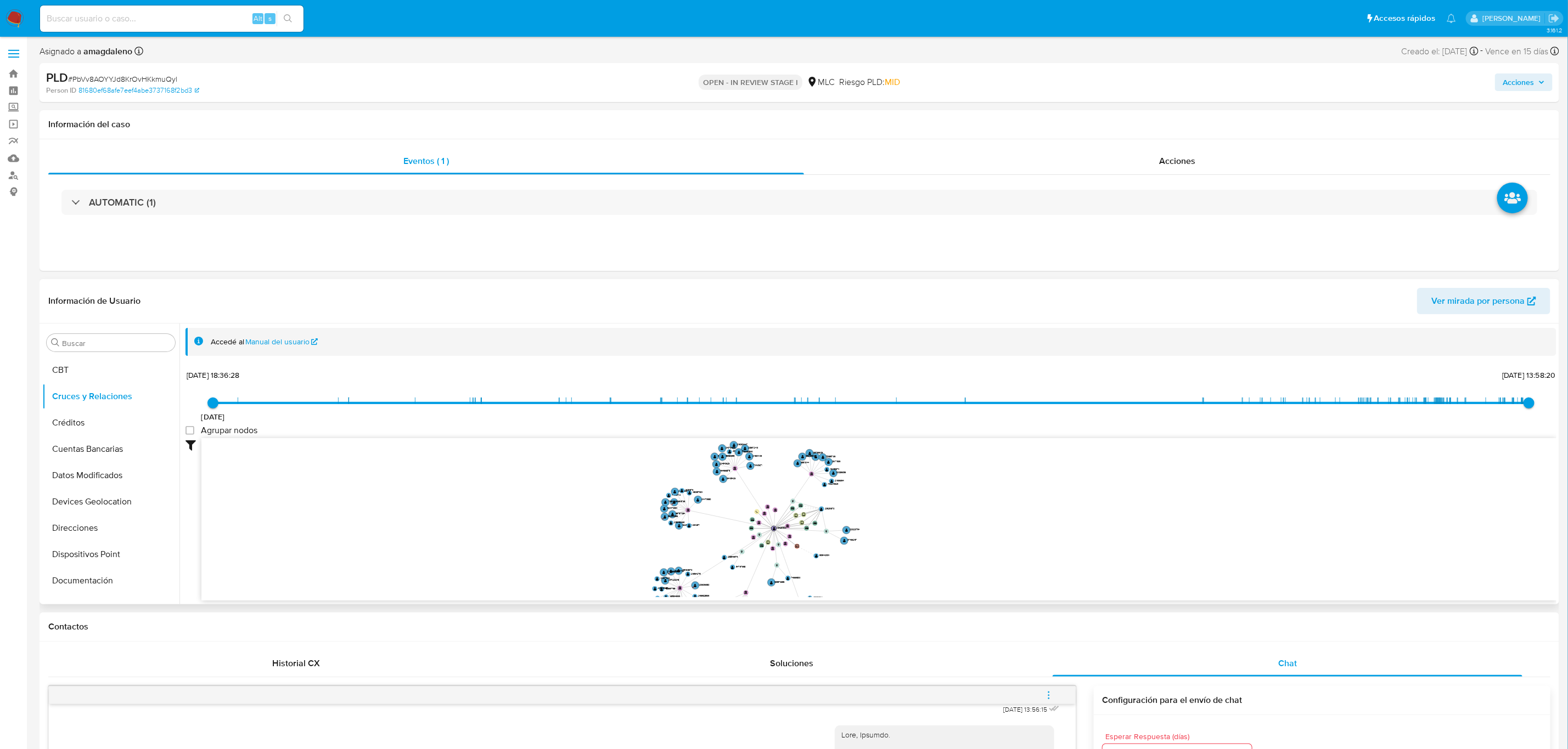
drag, startPoint x: 1027, startPoint y: 508, endPoint x: 1025, endPoint y: 575, distance: 67.0
click at [1025, 554] on icon "device-61c3e0ff08813b0018fbed7c  user-1042315189  1042315189 device-63eec3490…" at bounding box center [879, 517] width 1355 height 159
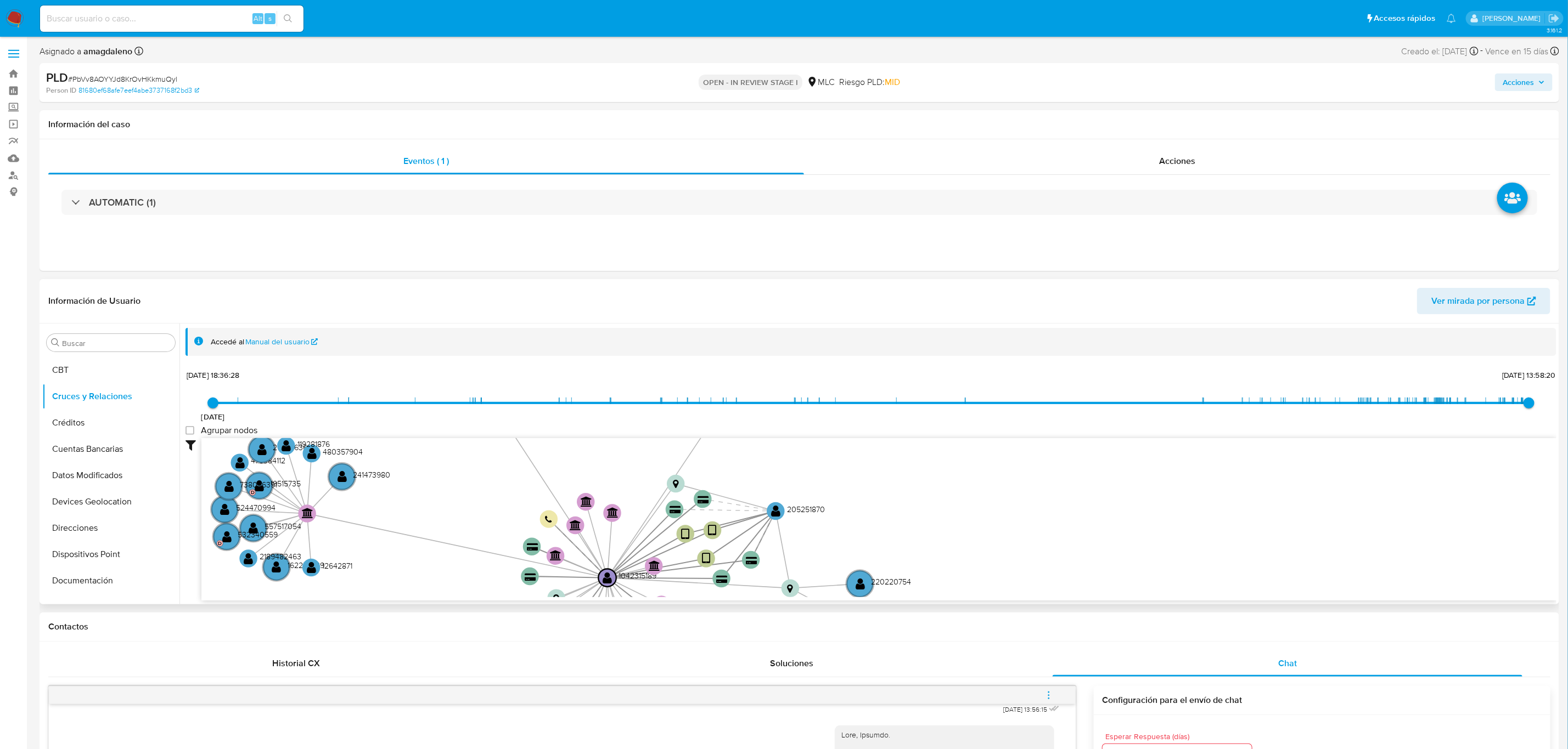
drag, startPoint x: 803, startPoint y: 494, endPoint x: 1040, endPoint y: 581, distance: 252.5
click at [1040, 554] on icon "device-61c3e0ff08813b0018fbed7c  user-1042315189  1042315189 device-63eec3490…" at bounding box center [879, 517] width 1355 height 159
drag, startPoint x: 95, startPoint y: 448, endPoint x: 124, endPoint y: 451, distance: 29.2
click at [95, 448] on button "Archivos adjuntos" at bounding box center [106, 447] width 129 height 26
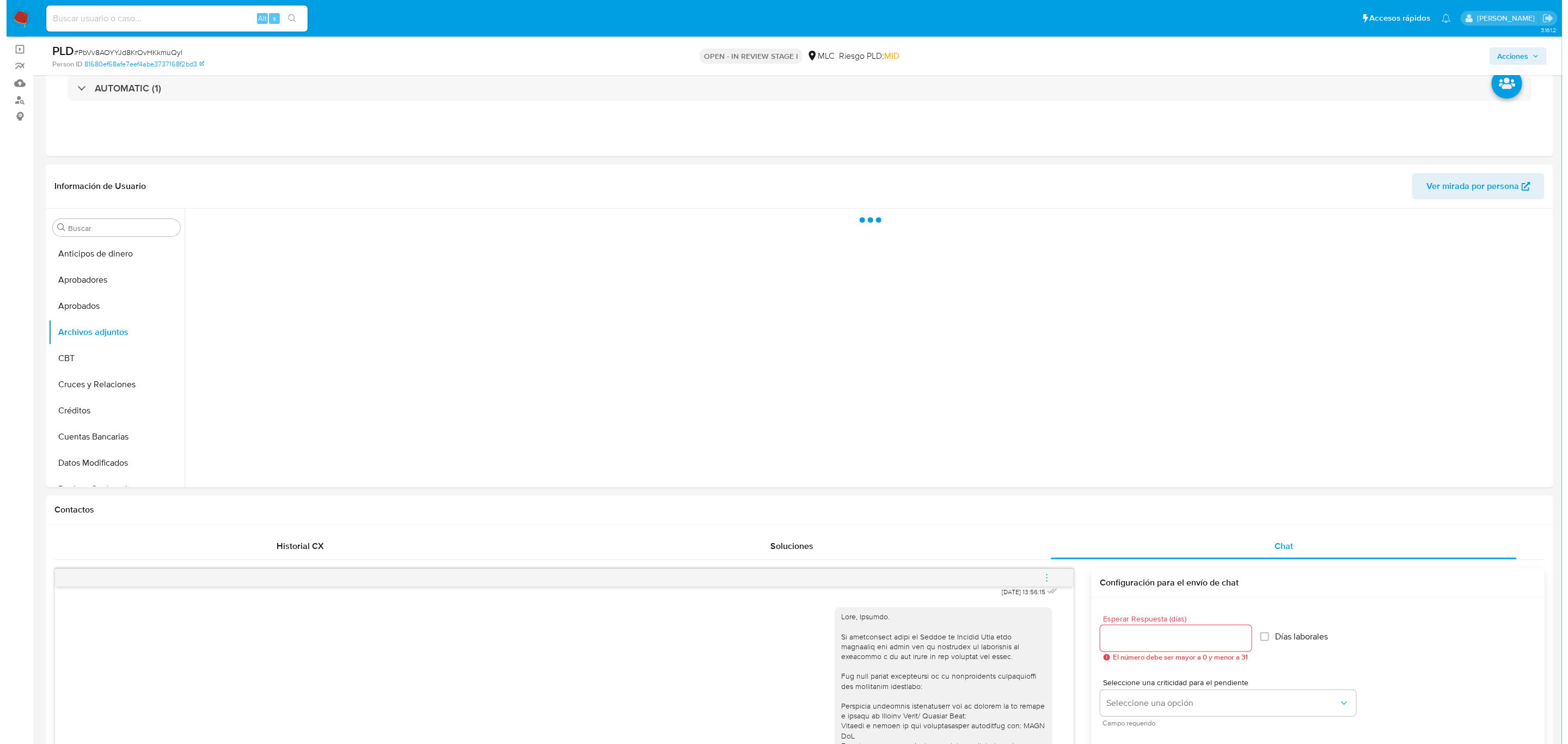
scroll to position [43, 0]
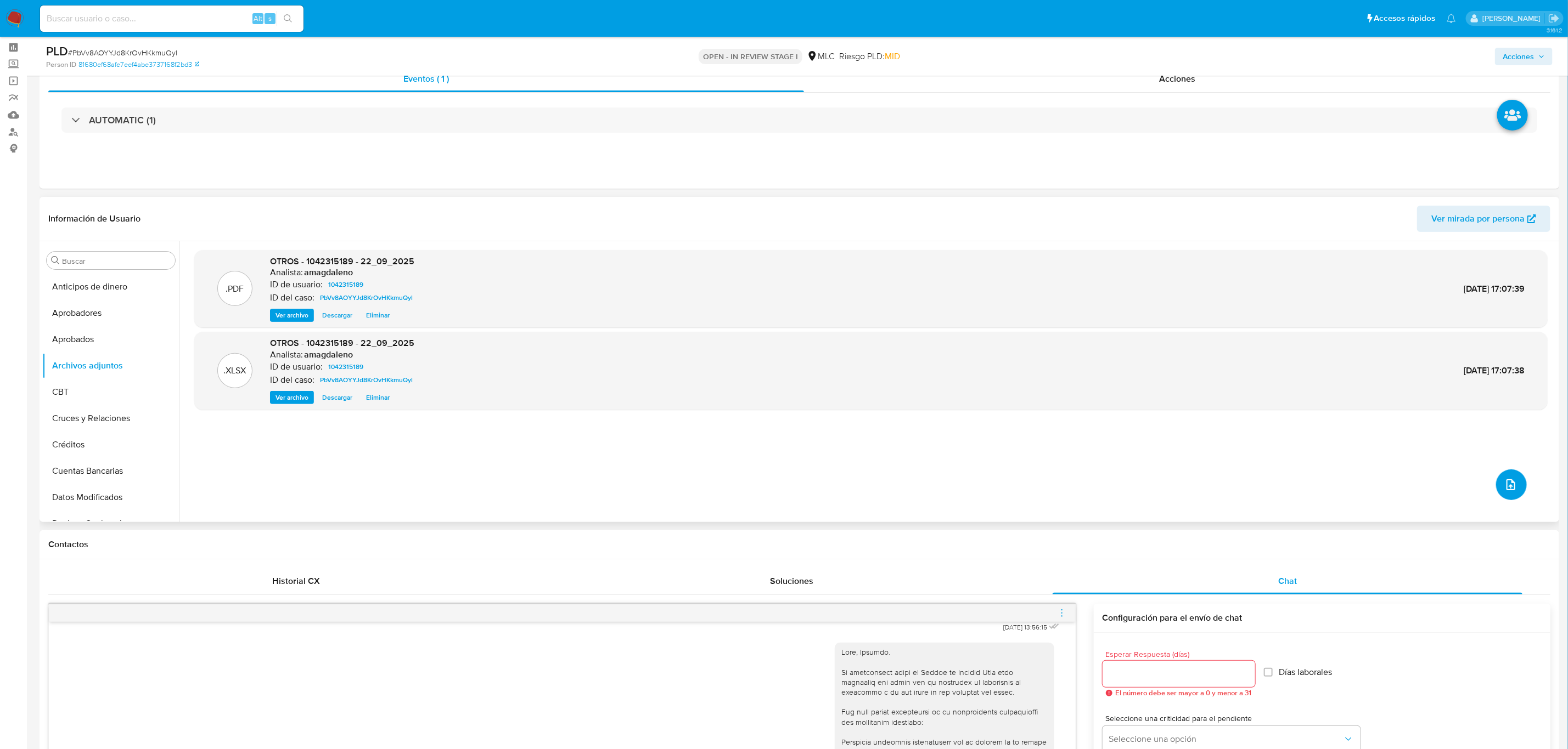
click at [1169, 487] on icon "upload-file" at bounding box center [1511, 485] width 14 height 14
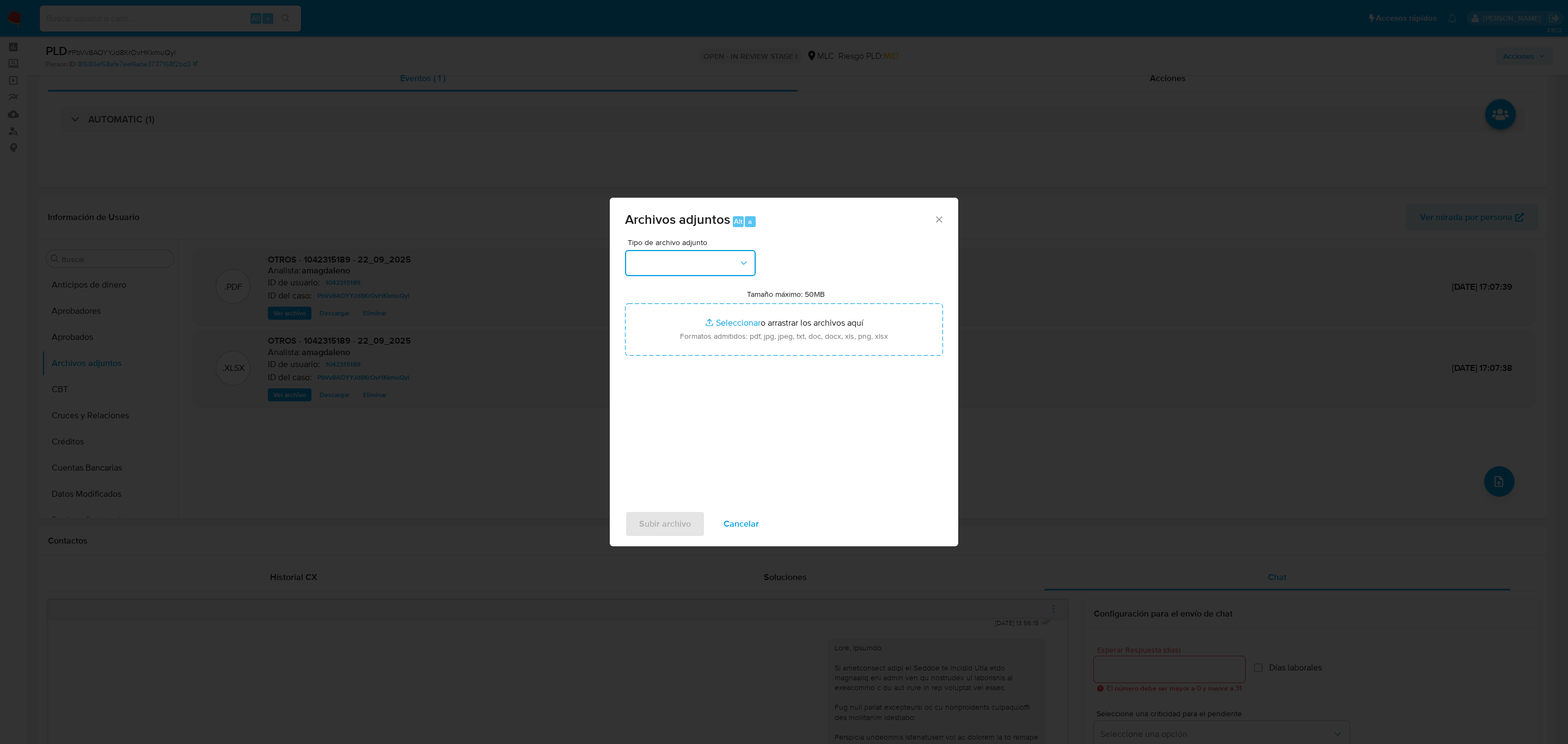
click at [641, 263] on button "button" at bounding box center [690, 262] width 131 height 26
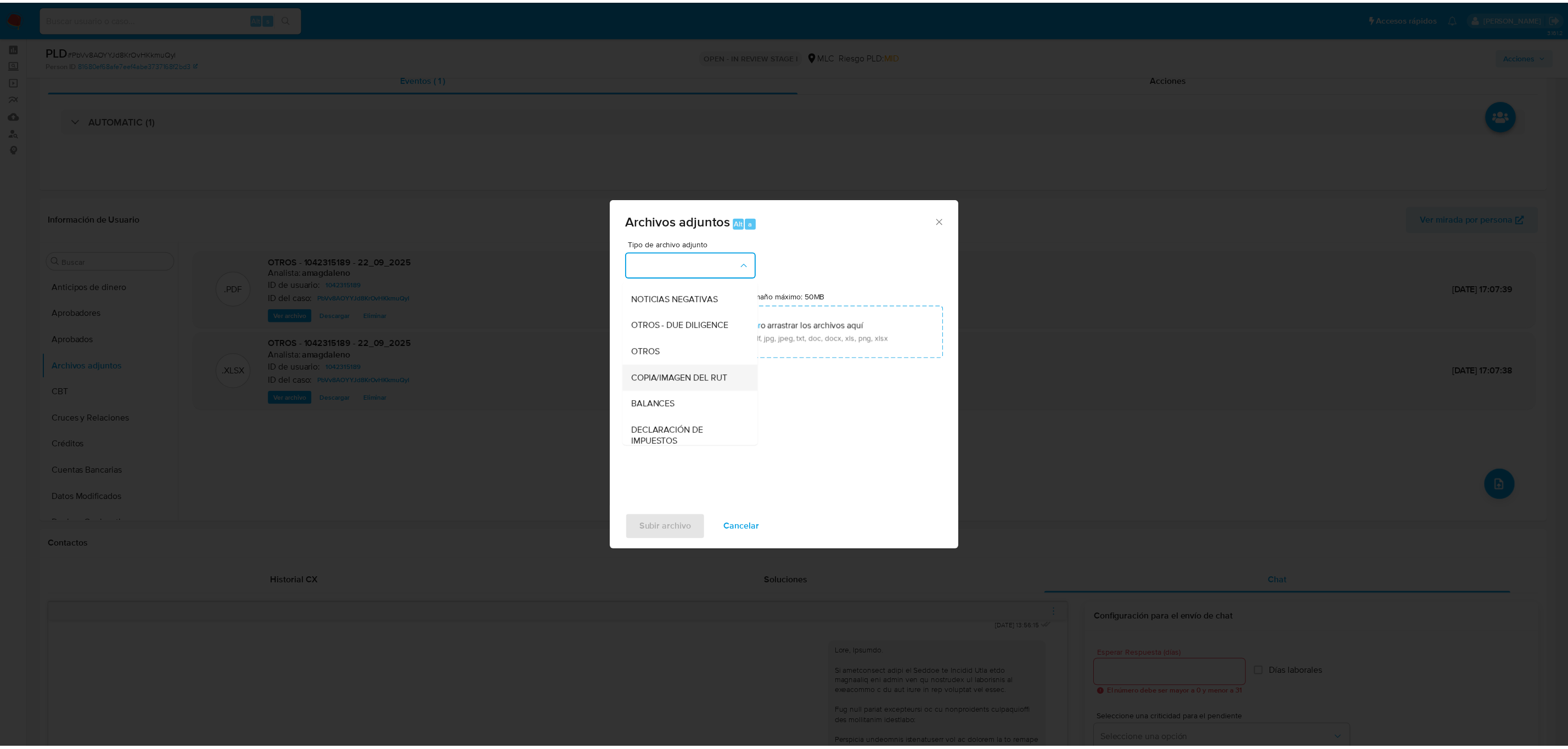
scroll to position [127, 0]
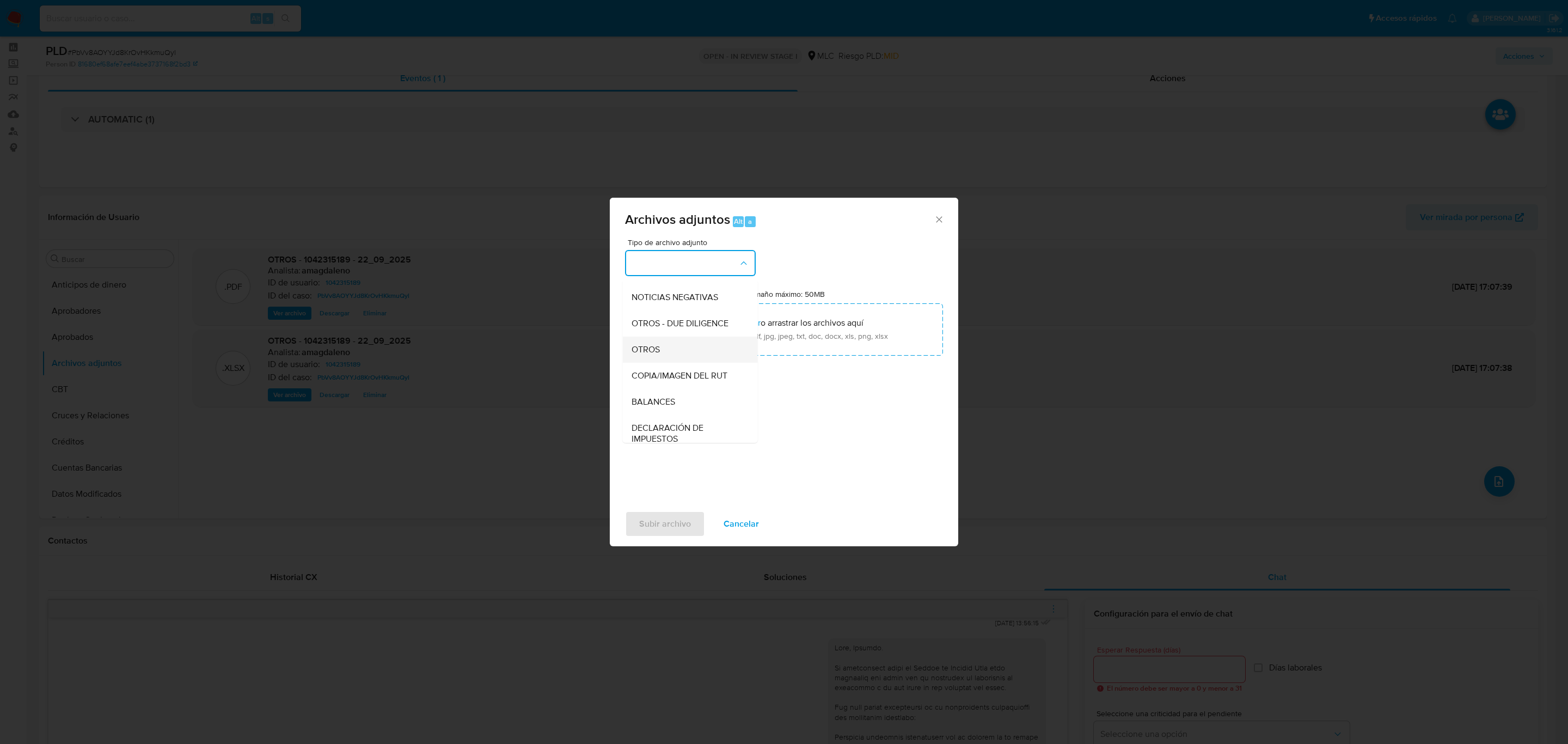
click at [672, 360] on div "OTROS" at bounding box center [687, 349] width 111 height 26
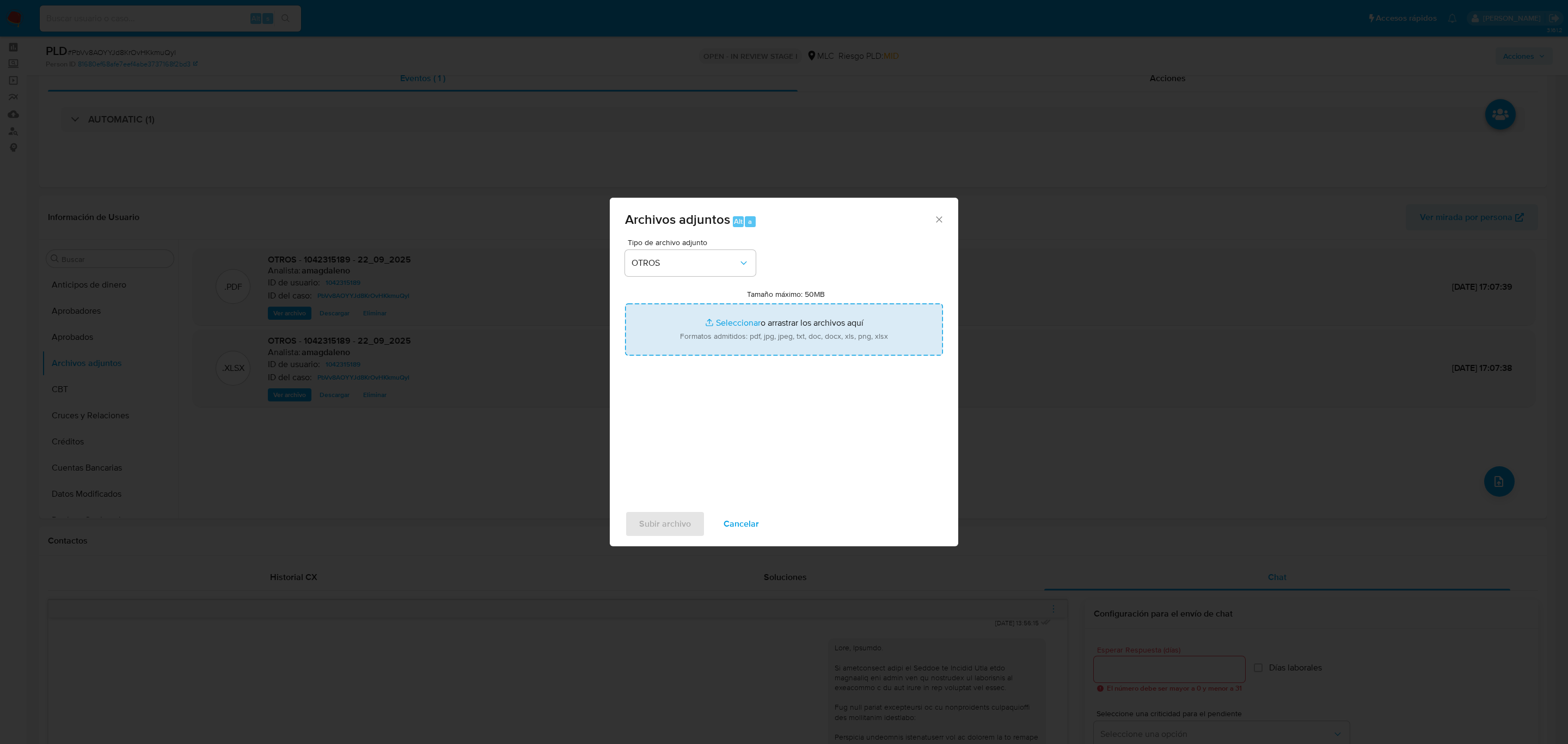
click at [725, 327] on input "Tamaño máximo: 50MB Seleccionar archivos" at bounding box center [784, 330] width 318 height 52
click at [747, 327] on input "Tamaño máximo: 50MB Seleccionar archivos" at bounding box center [784, 330] width 318 height 52
type input "C:\fakepath\1042315189 - 22_09_2025 (1).xlsx"
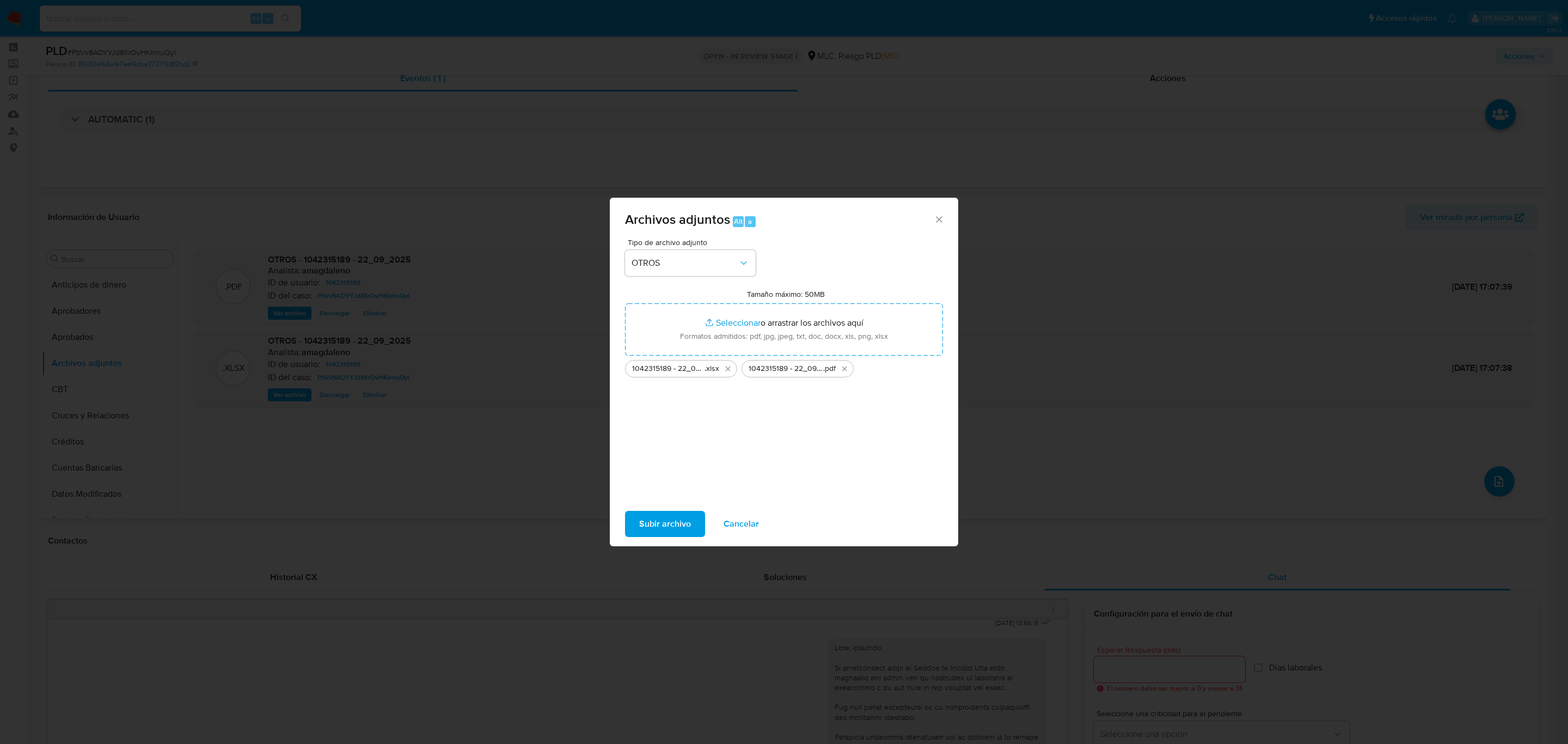
click at [657, 516] on span "Subir archivo" at bounding box center [665, 523] width 51 height 24
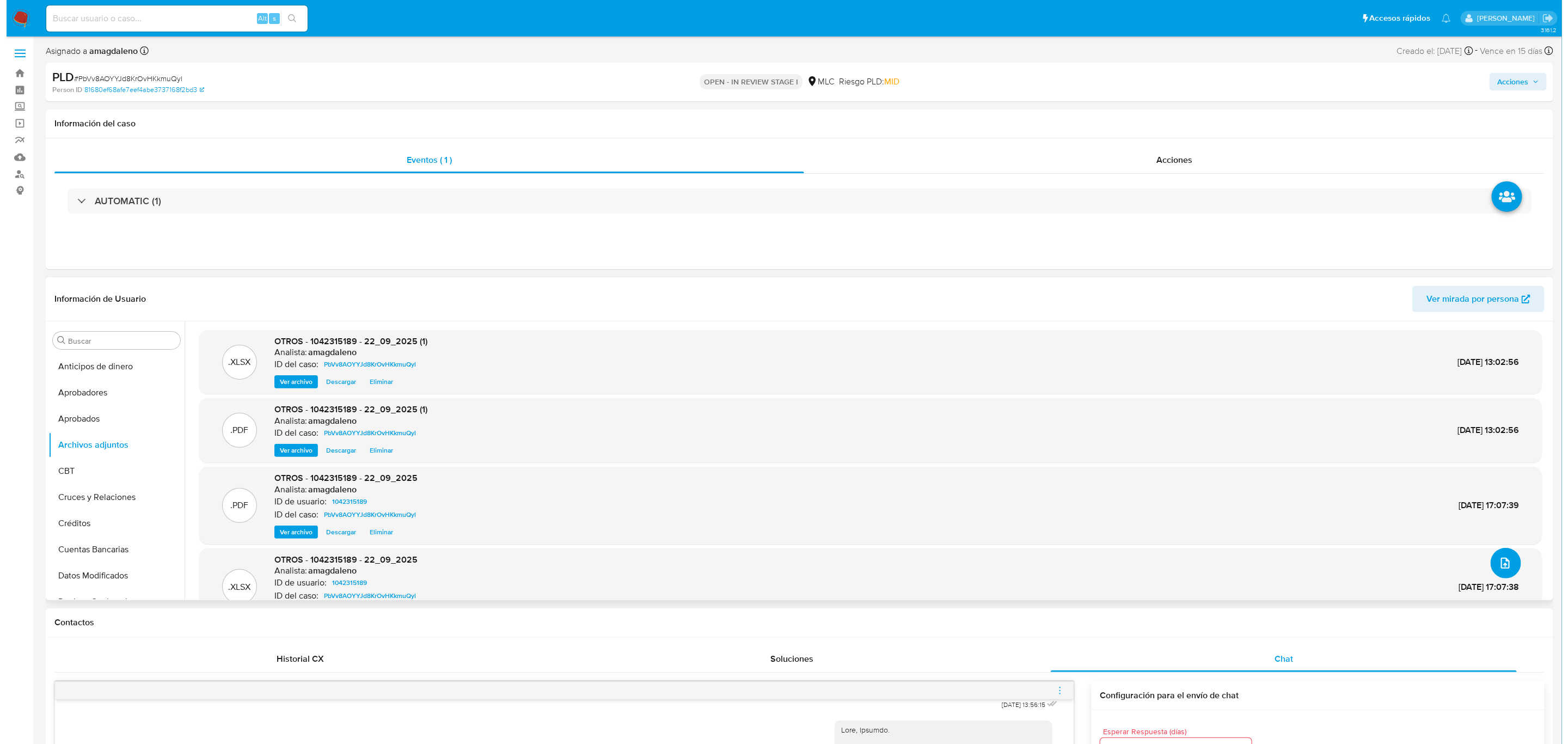
scroll to position [35, 0]
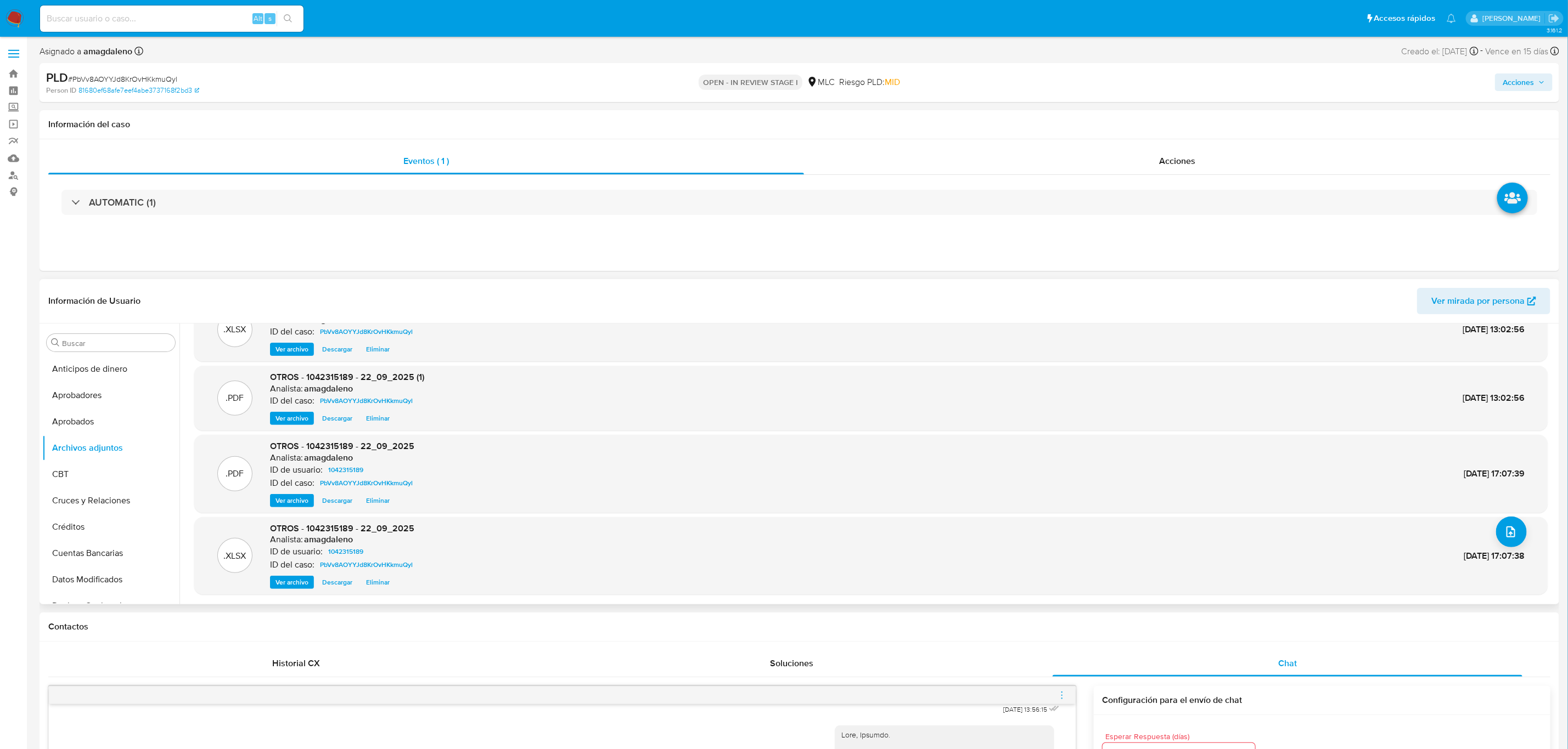
click at [376, 554] on span "Eliminar" at bounding box center [378, 581] width 23 height 11
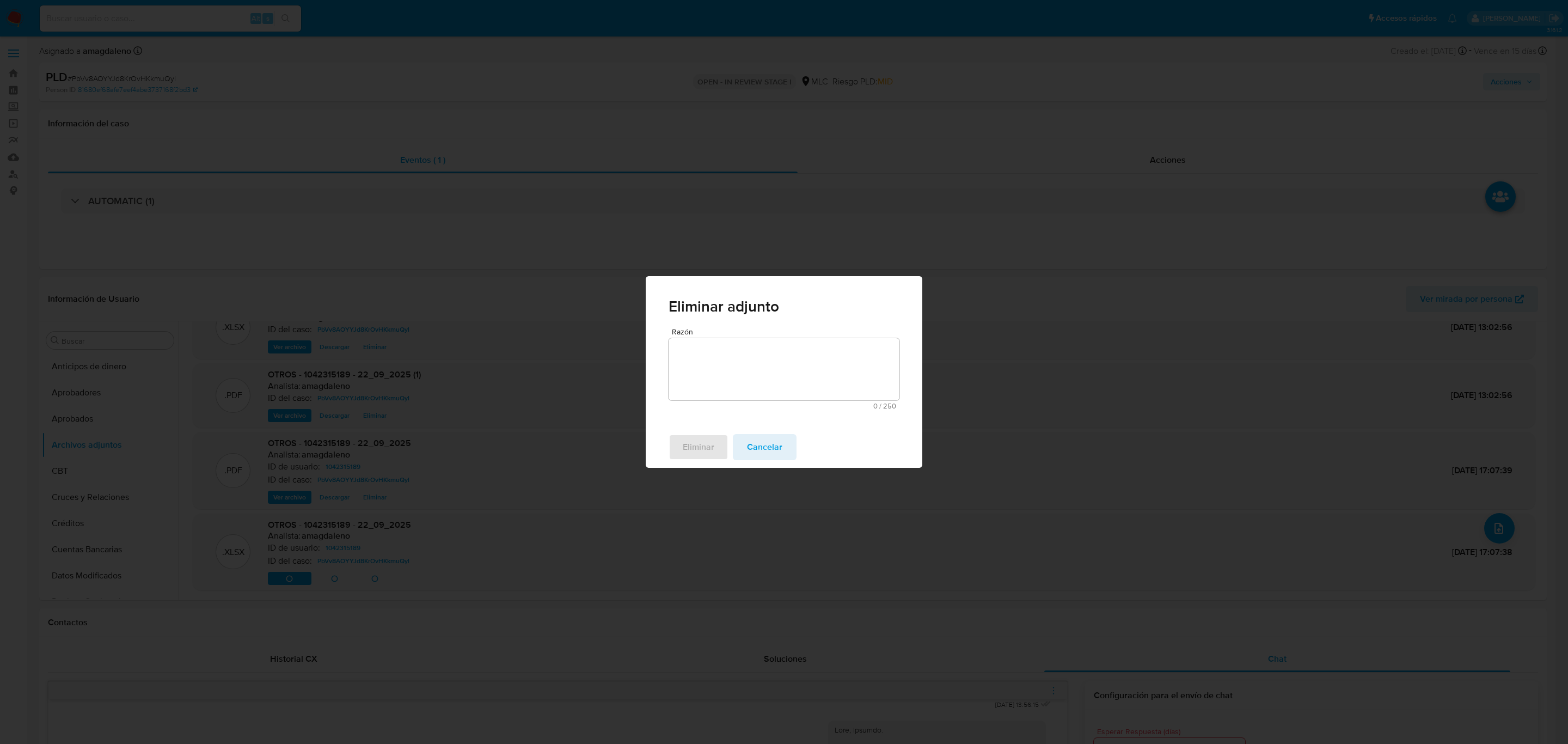
click at [764, 368] on textarea "Razón" at bounding box center [784, 370] width 231 height 62
type textarea "."
click at [684, 439] on button "Eliminar" at bounding box center [698, 447] width 60 height 26
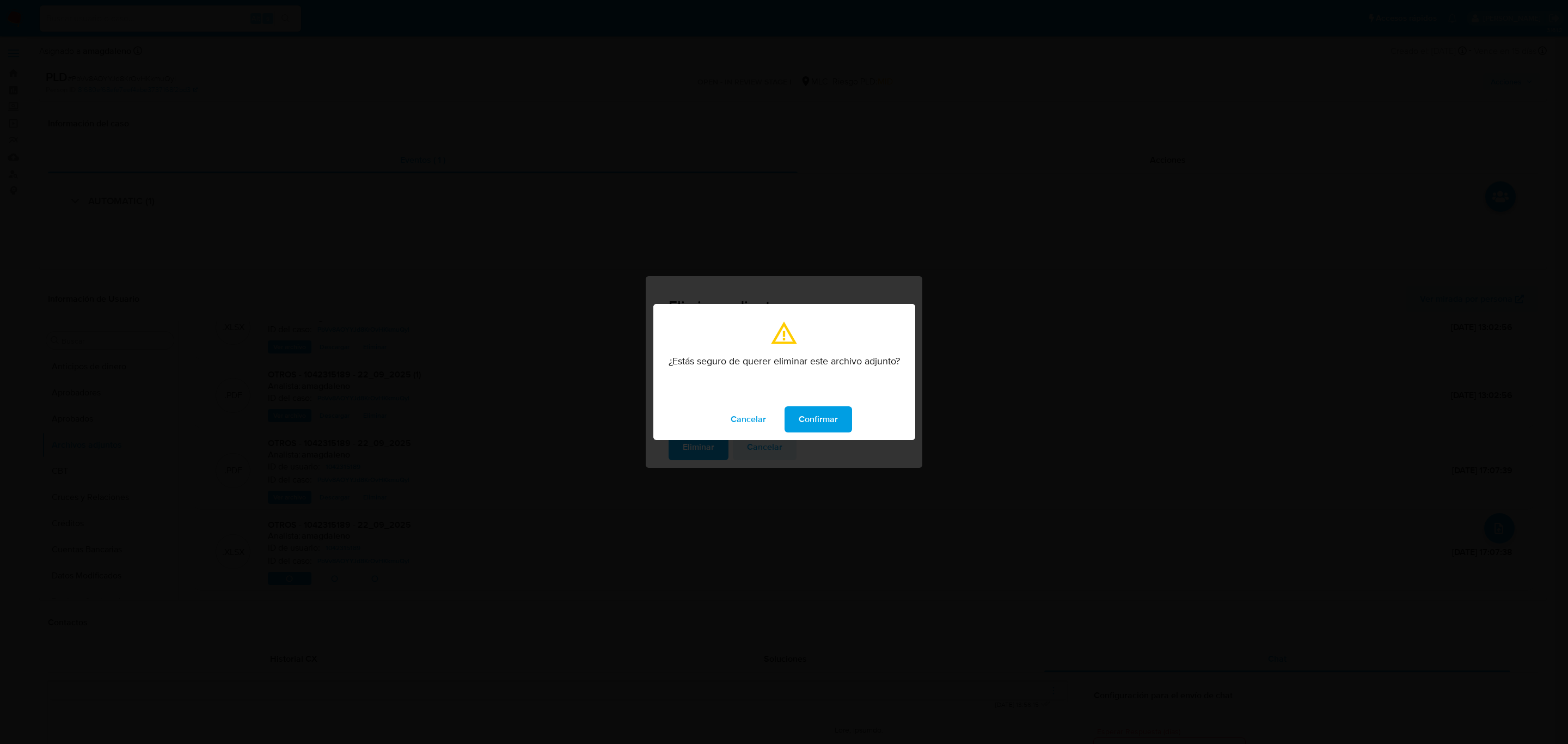
click at [797, 421] on button "Confirmar" at bounding box center [818, 419] width 68 height 26
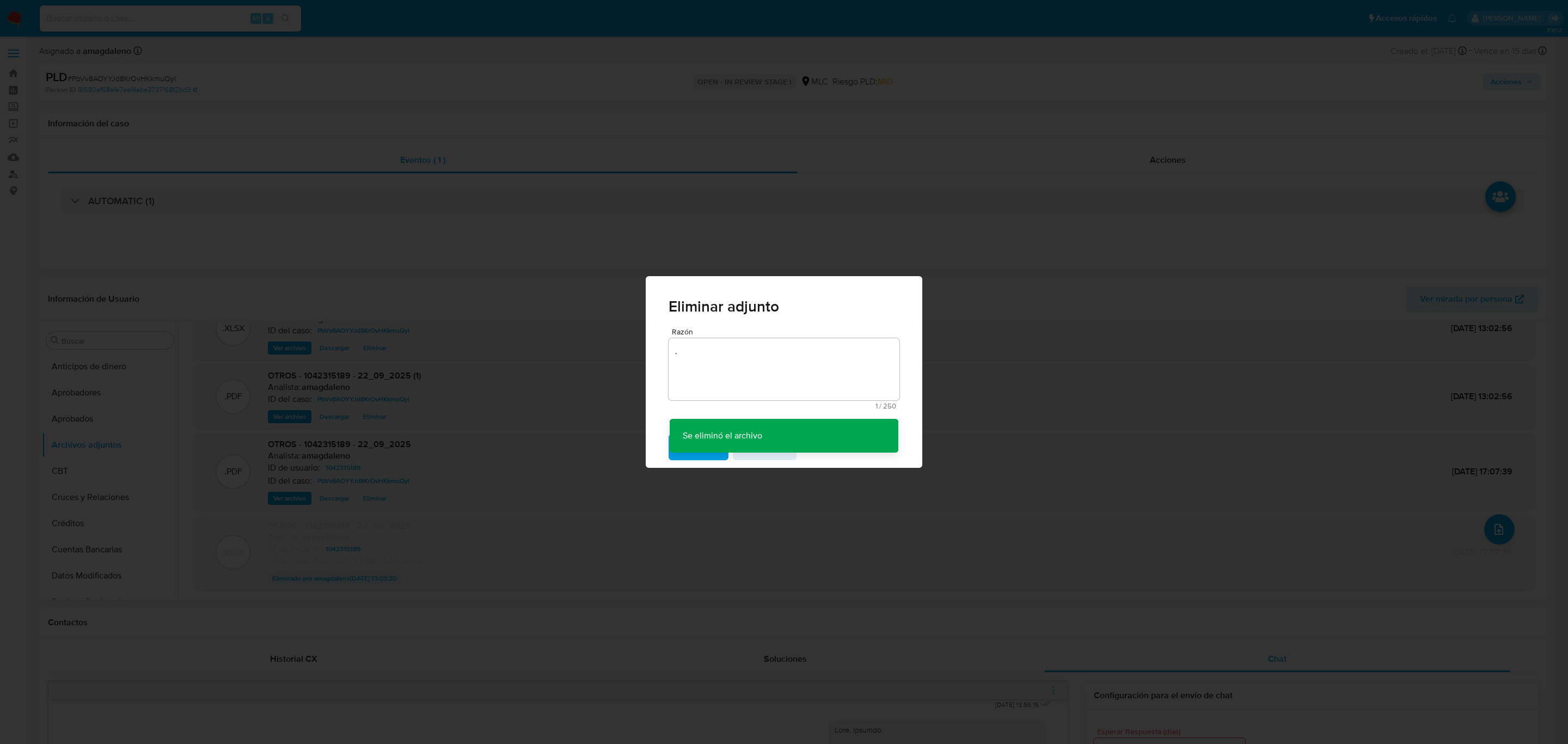
scroll to position [34, 0]
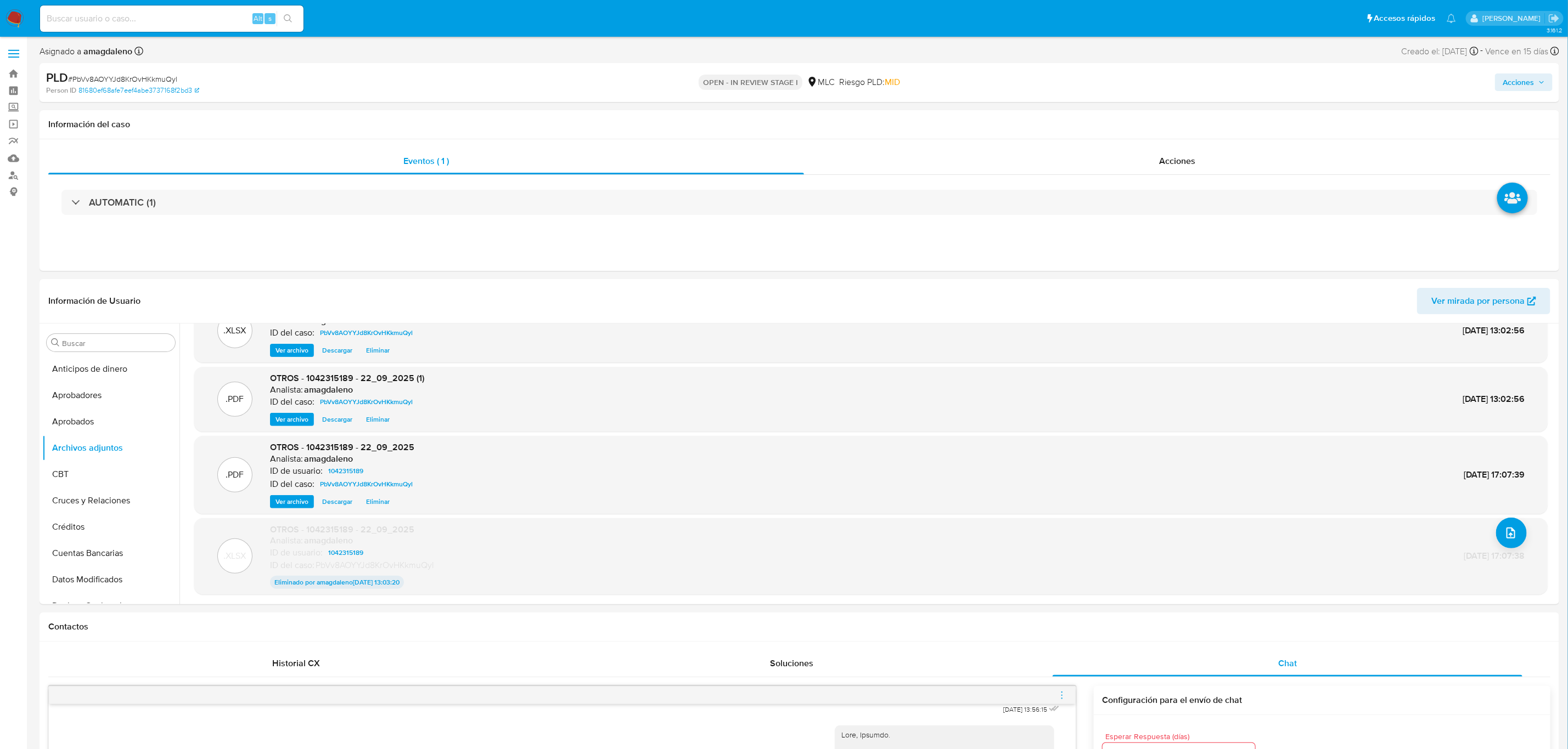
click at [377, 499] on span "Eliminar" at bounding box center [378, 502] width 23 height 11
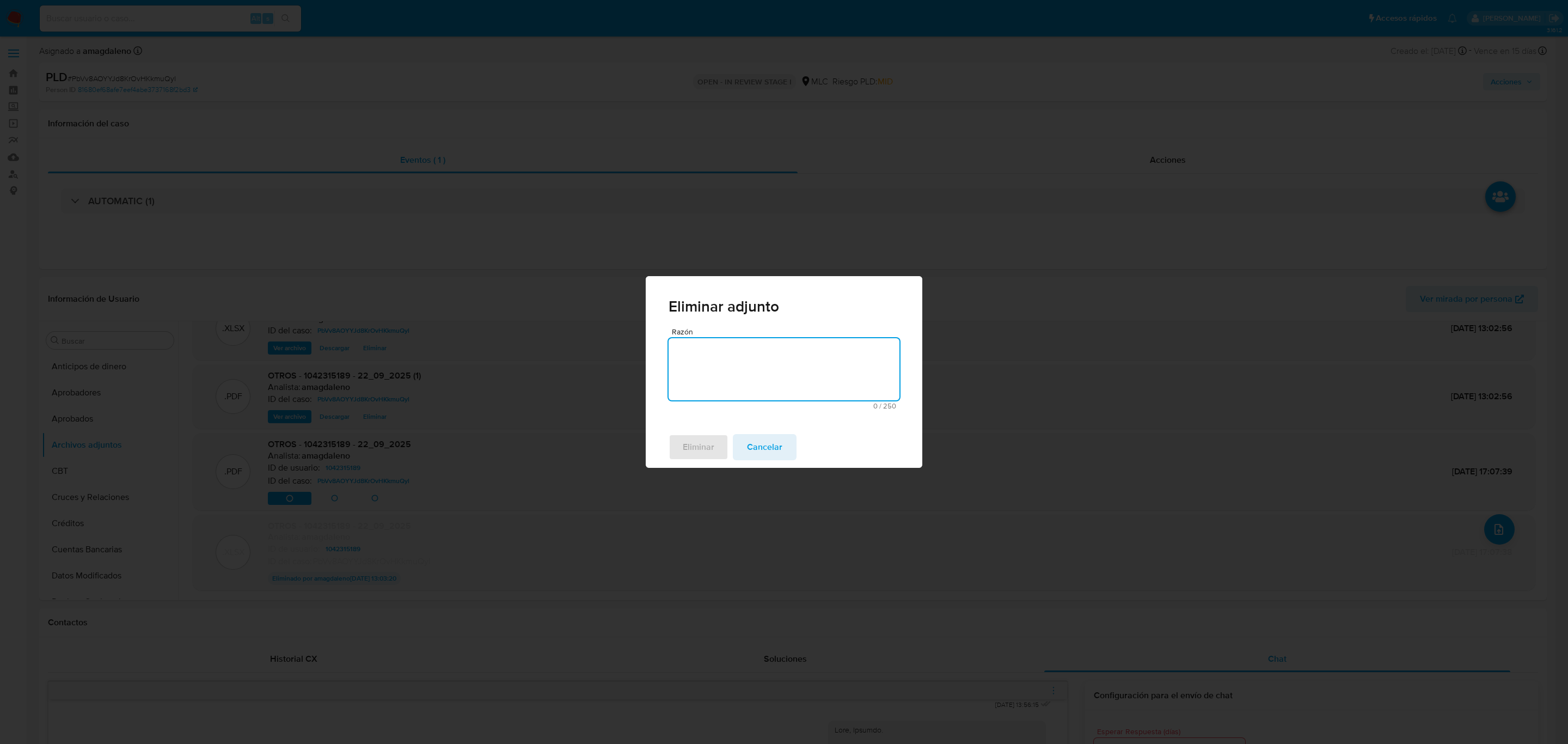
click at [738, 362] on textarea "Razón" at bounding box center [784, 370] width 231 height 62
type textarea "."
click at [696, 452] on span "Eliminar" at bounding box center [698, 447] width 32 height 24
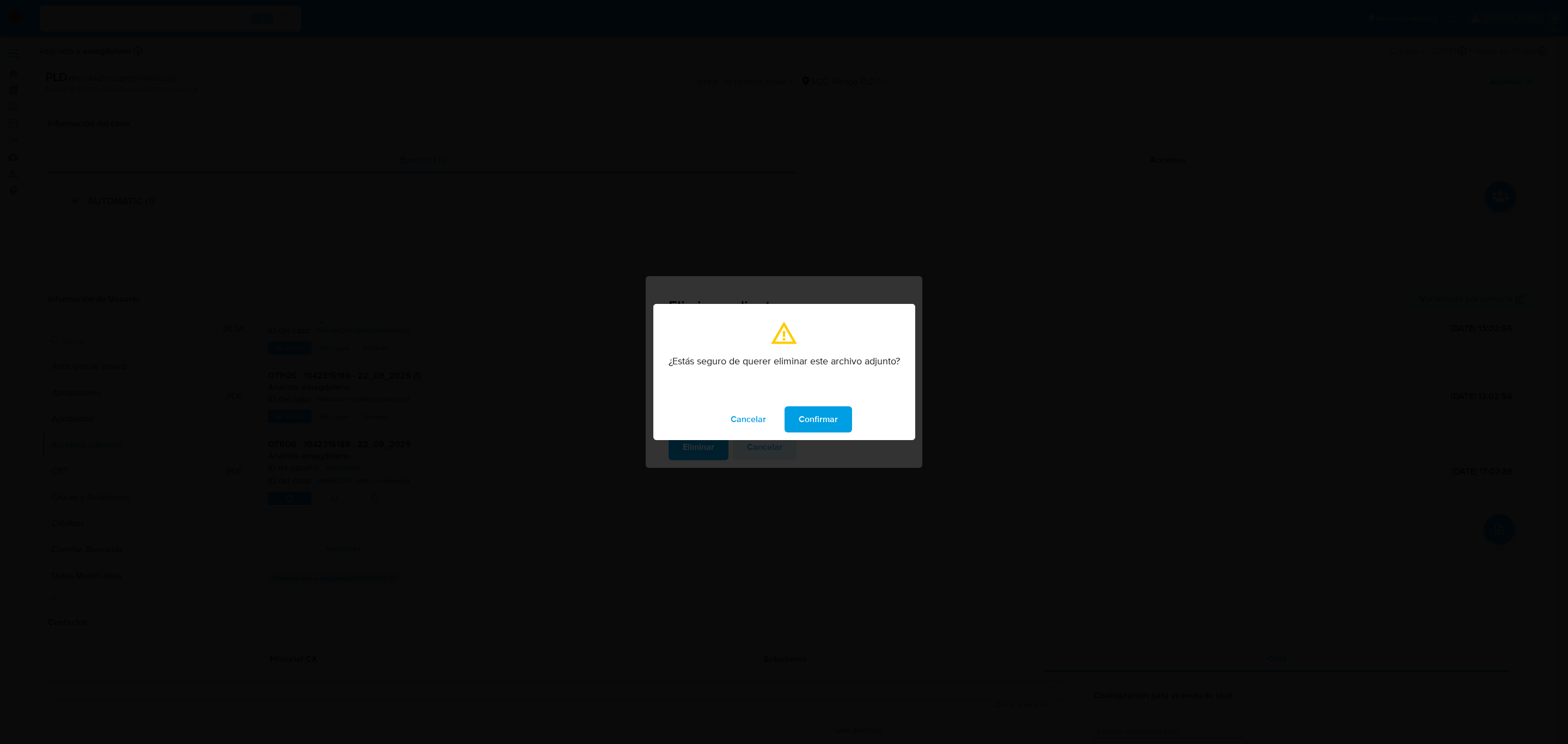
click at [813, 421] on span "Confirmar" at bounding box center [818, 419] width 40 height 24
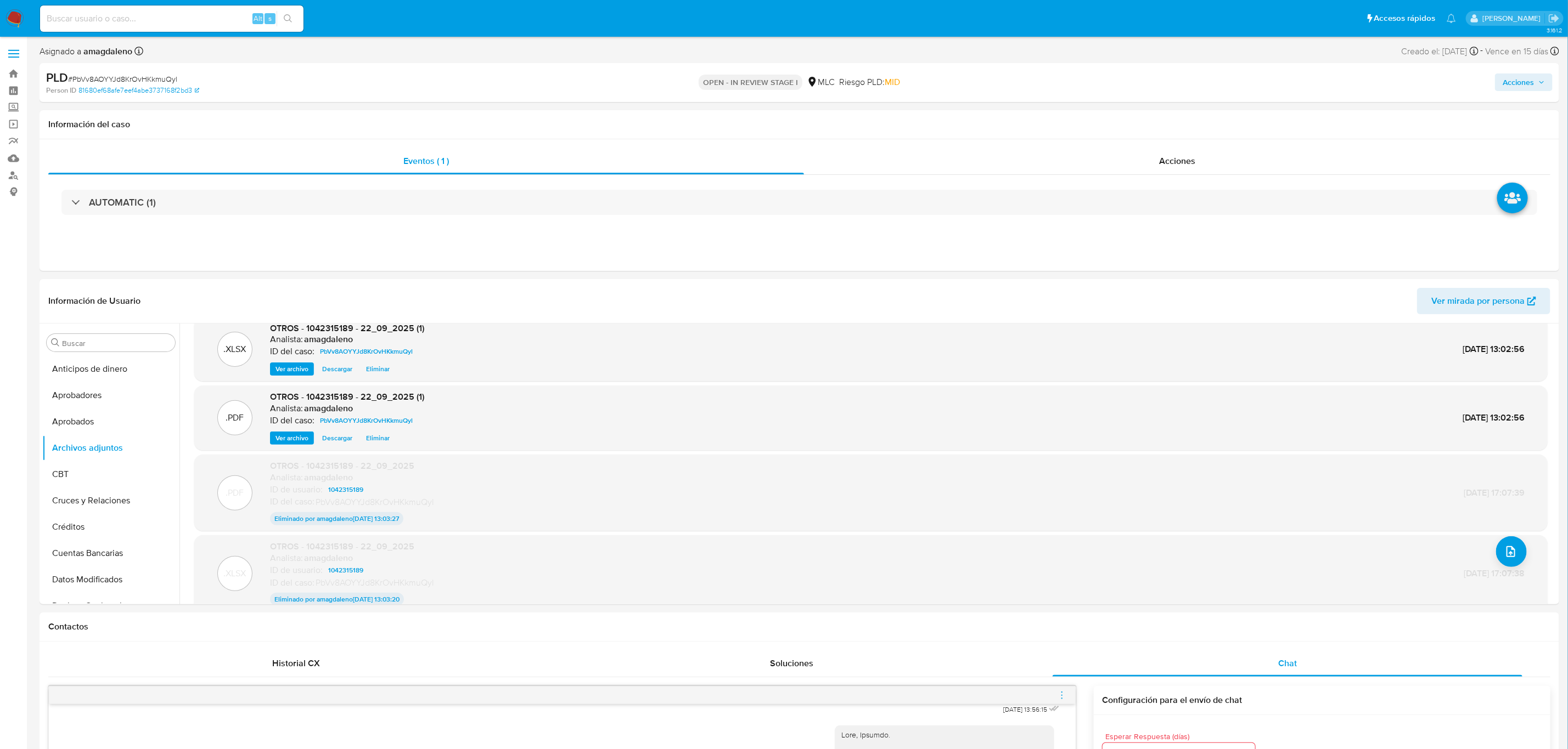
scroll to position [0, 0]
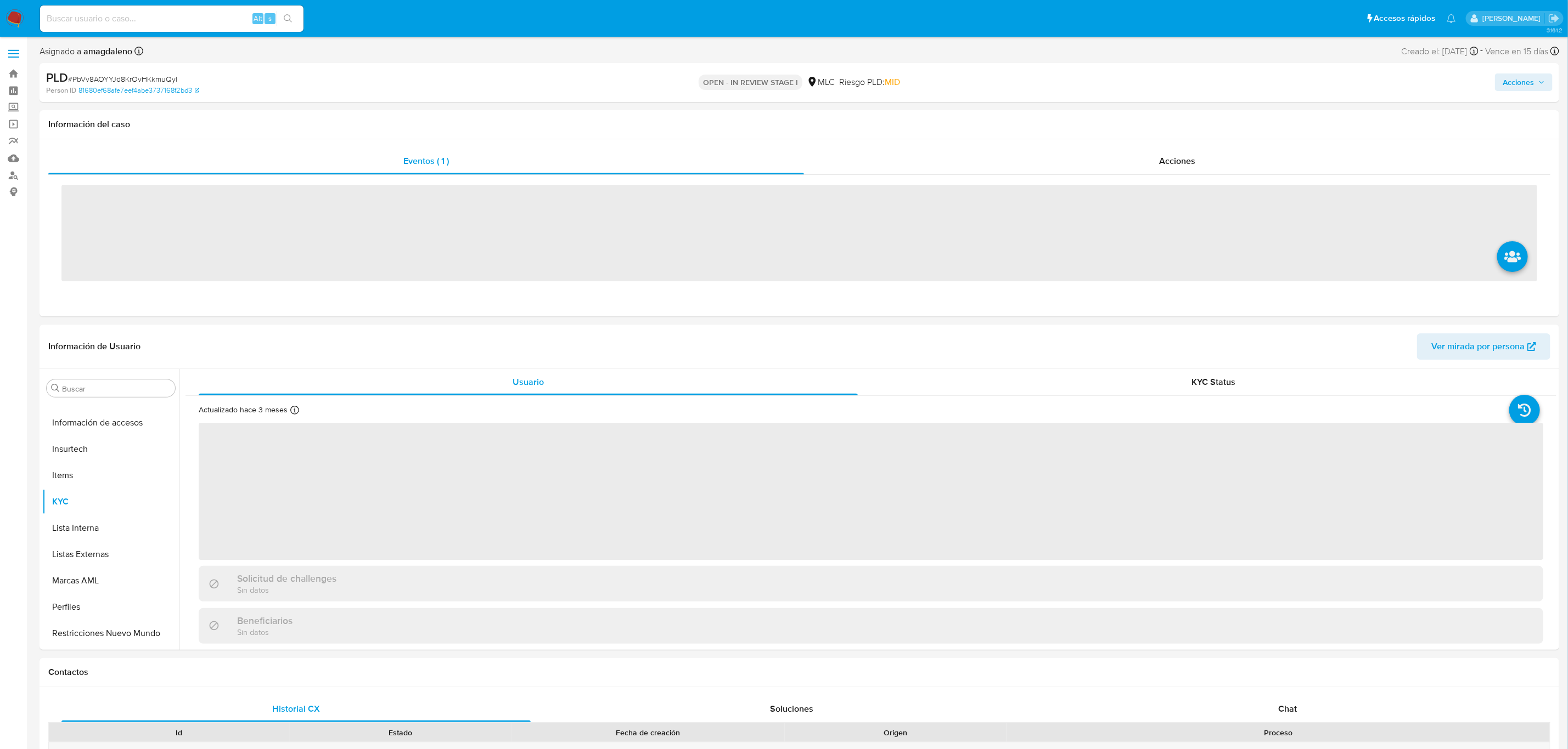
scroll to position [515, 0]
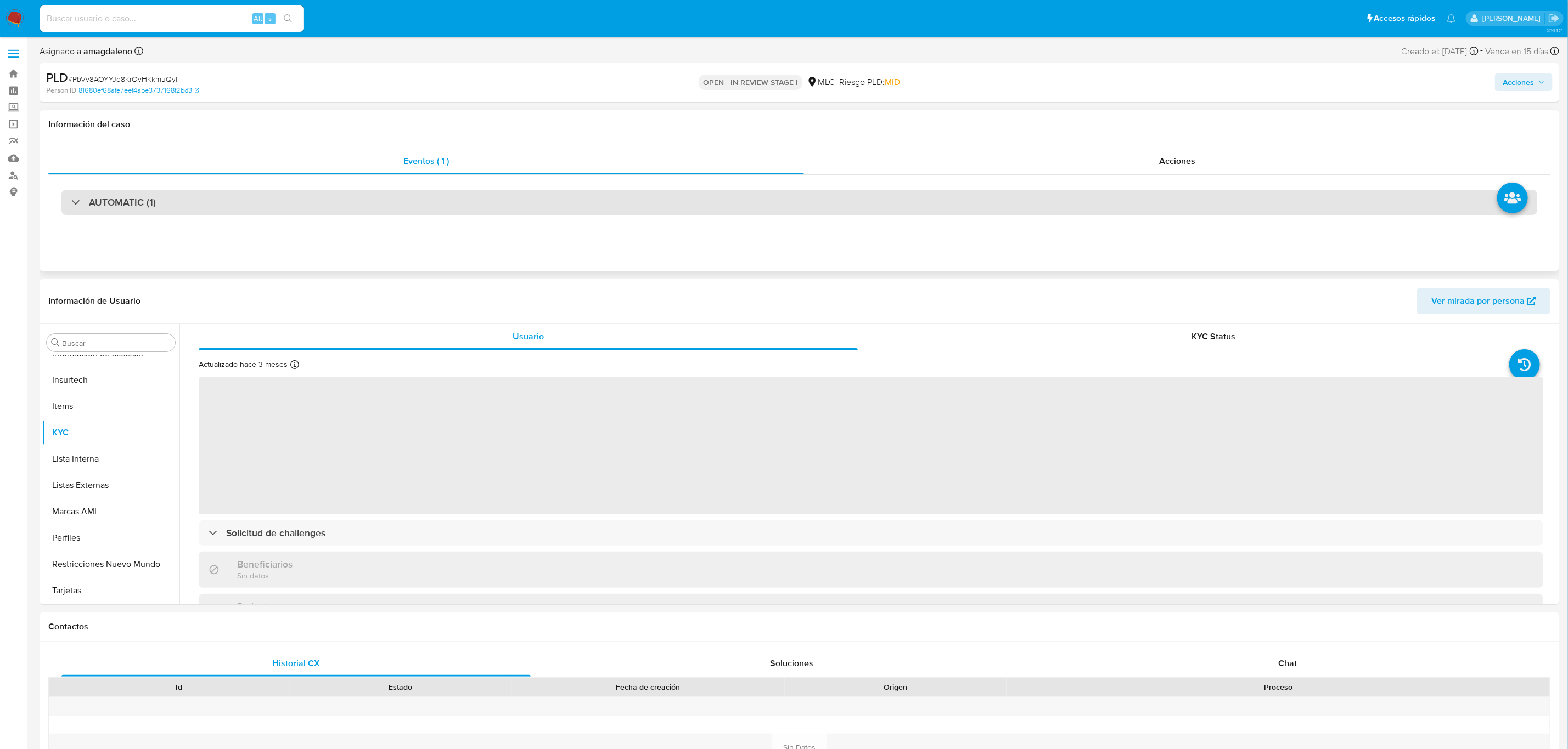
select select "10"
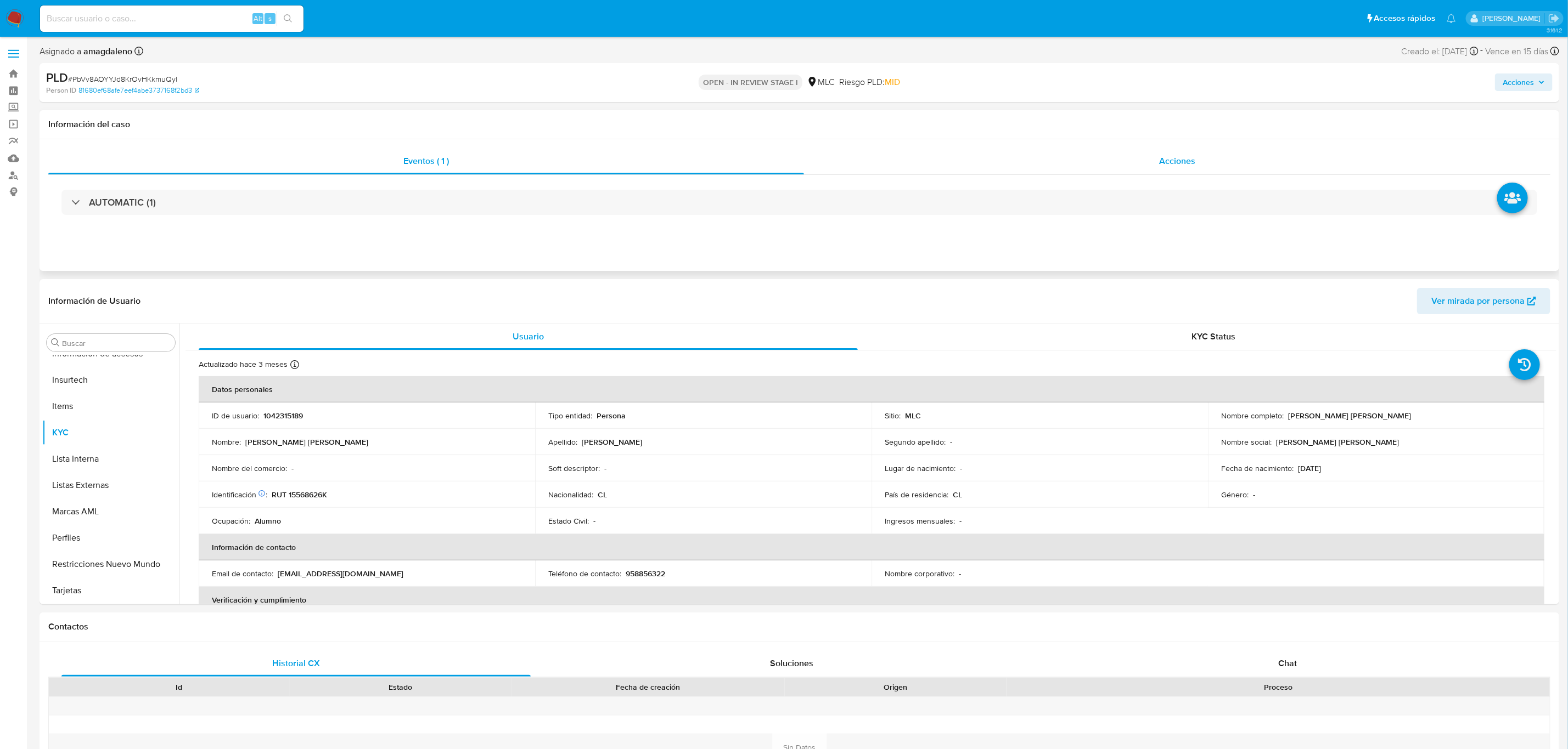
click at [920, 155] on div "Acciones" at bounding box center [1177, 161] width 746 height 26
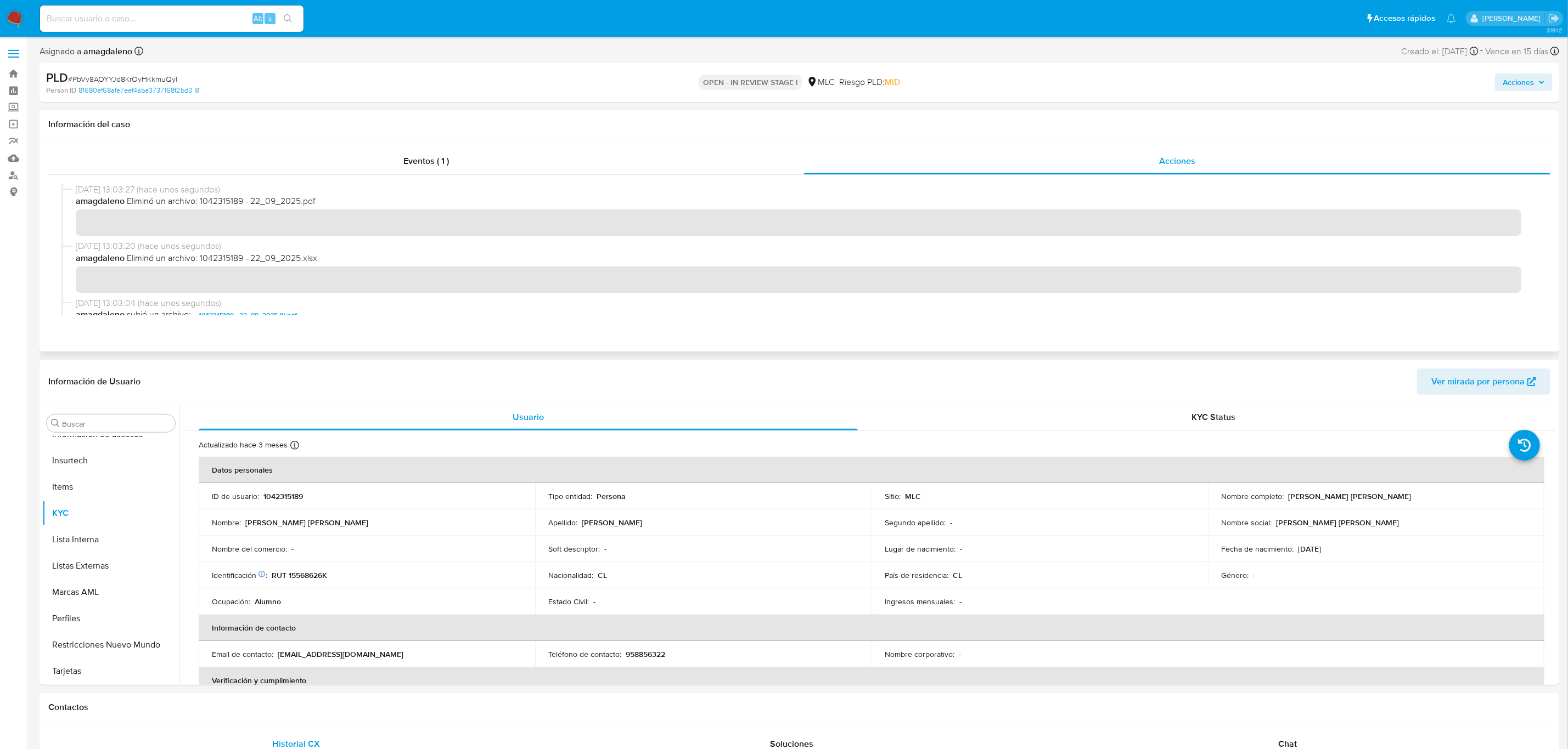
click at [463, 145] on div "Eventos ( 1 ) Acciones" at bounding box center [799, 245] width 1519 height 212
click at [466, 156] on div "Eventos ( 1 )" at bounding box center [426, 161] width 755 height 26
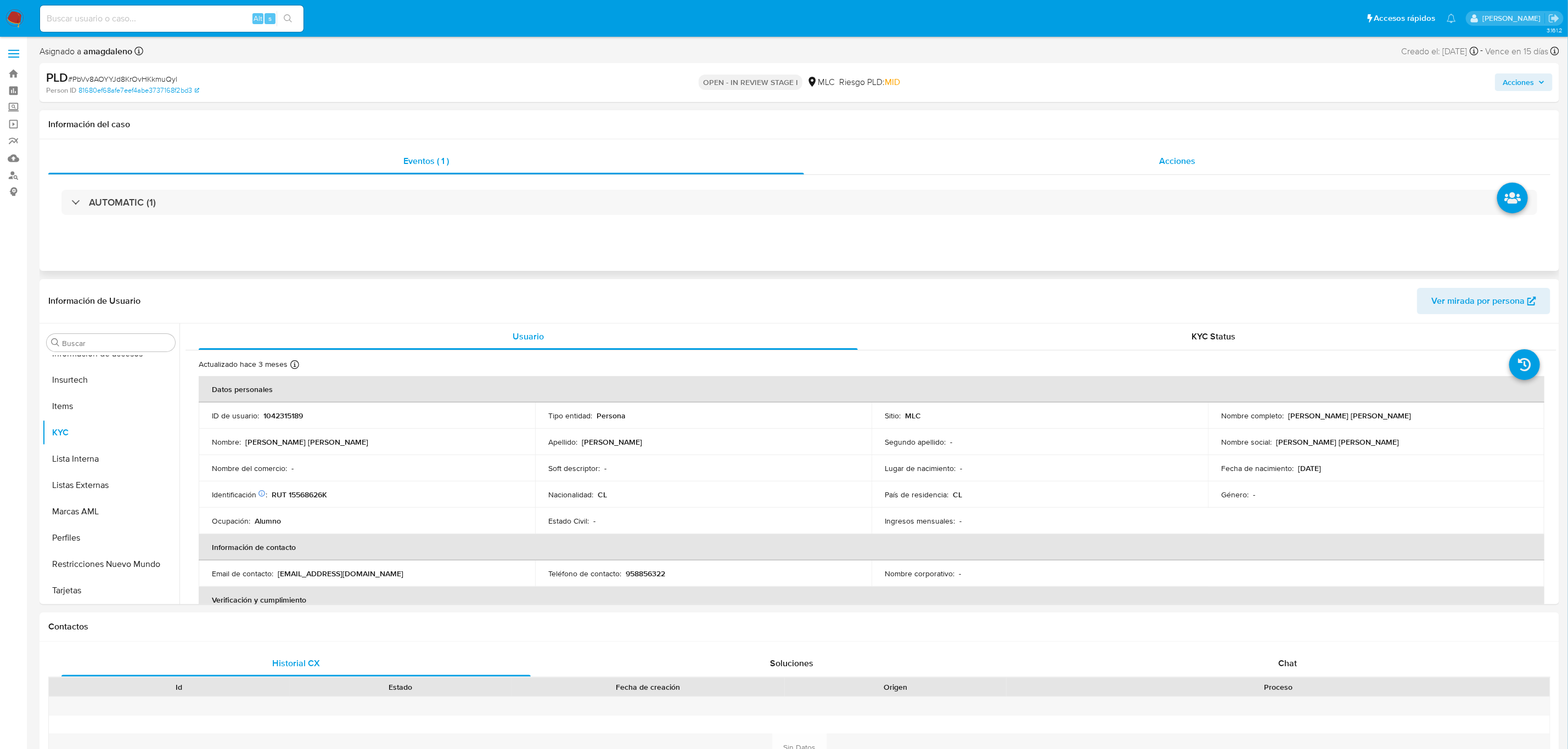
click at [975, 165] on div "Acciones" at bounding box center [1177, 161] width 746 height 26
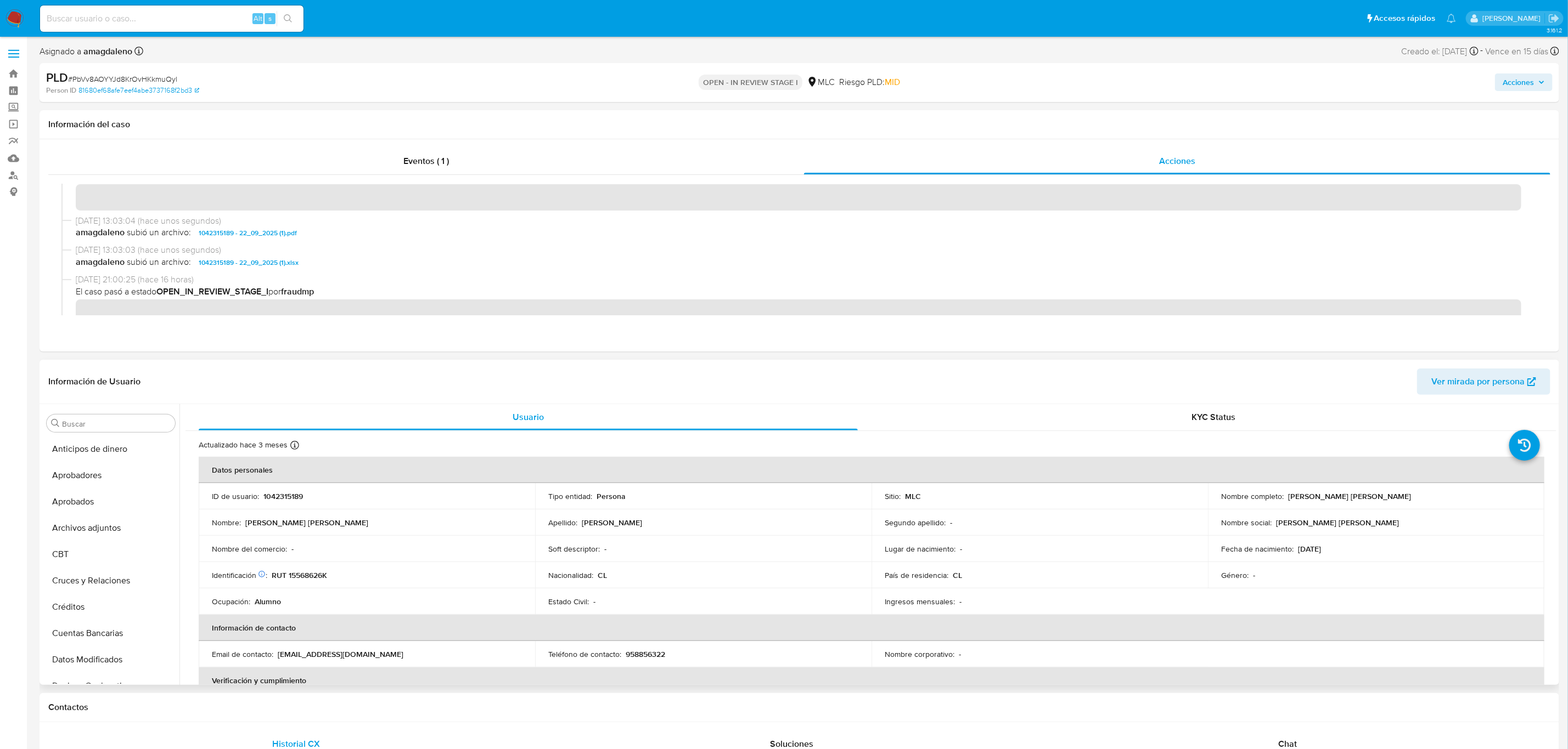
scroll to position [0, 0]
click at [108, 524] on button "Archivos adjuntos" at bounding box center [106, 528] width 129 height 26
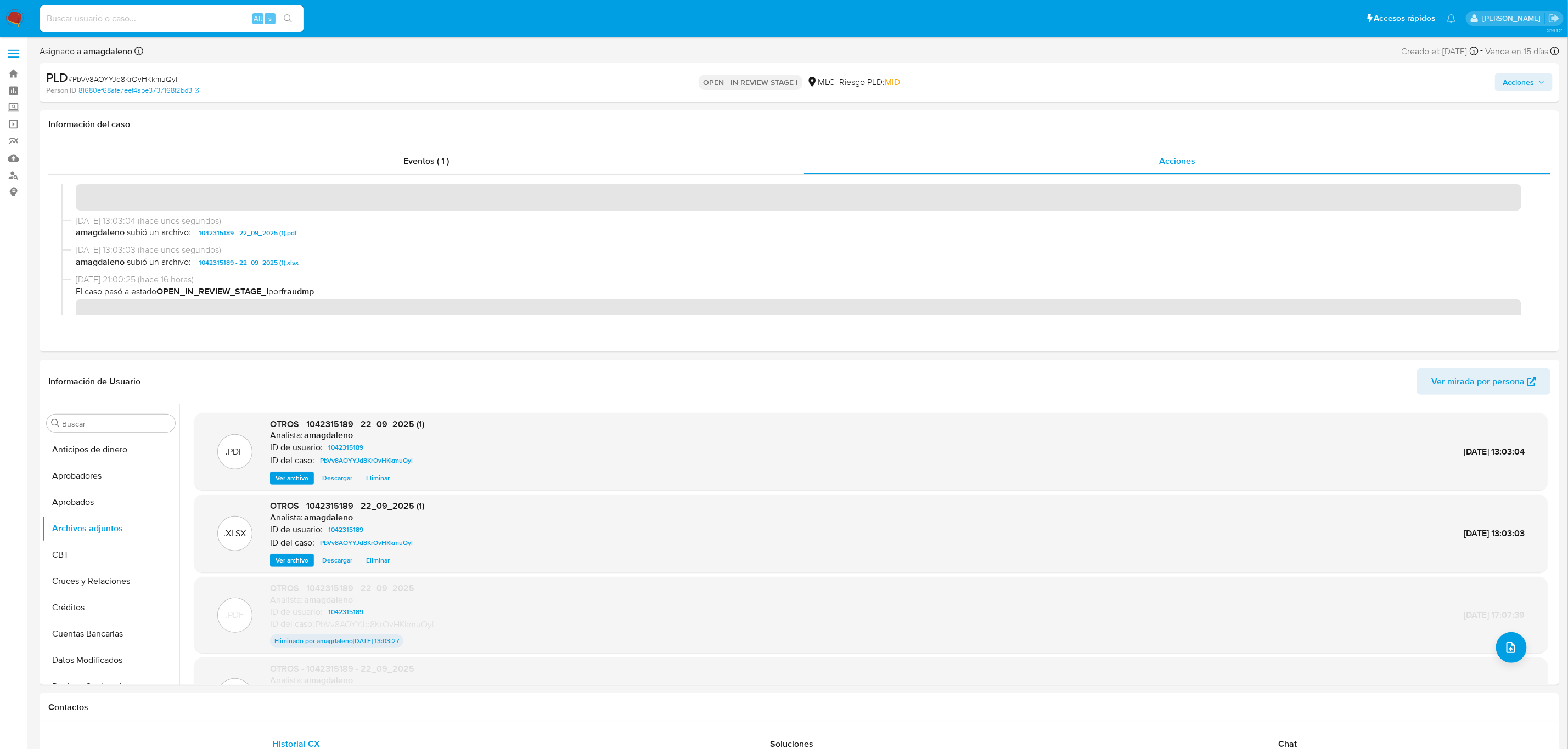
click at [1514, 83] on span "Acciones" at bounding box center [1518, 82] width 31 height 18
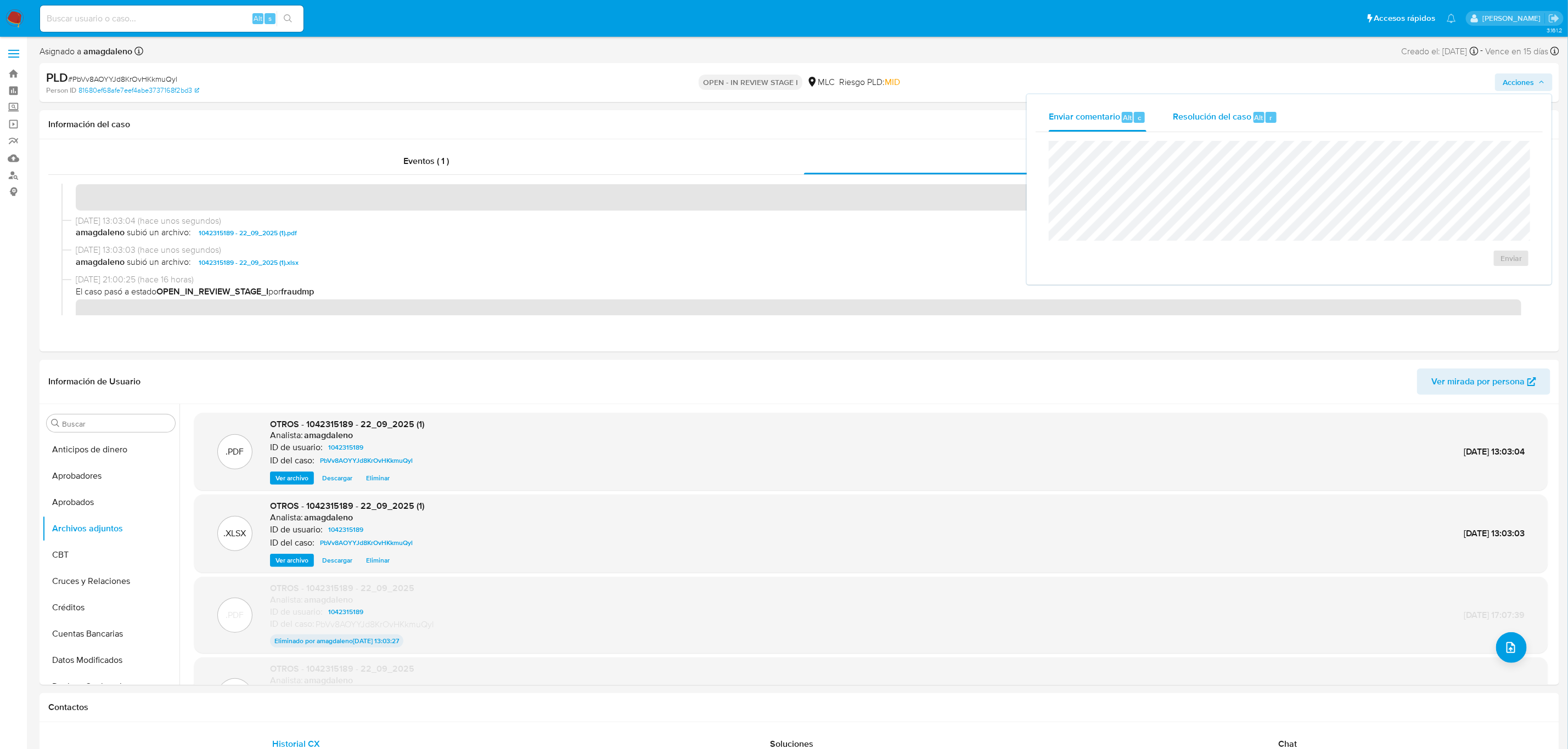
click at [1225, 114] on span "Resolución del caso" at bounding box center [1211, 117] width 79 height 13
click at [1485, 277] on span "ROI Proposal" at bounding box center [1478, 269] width 54 height 24
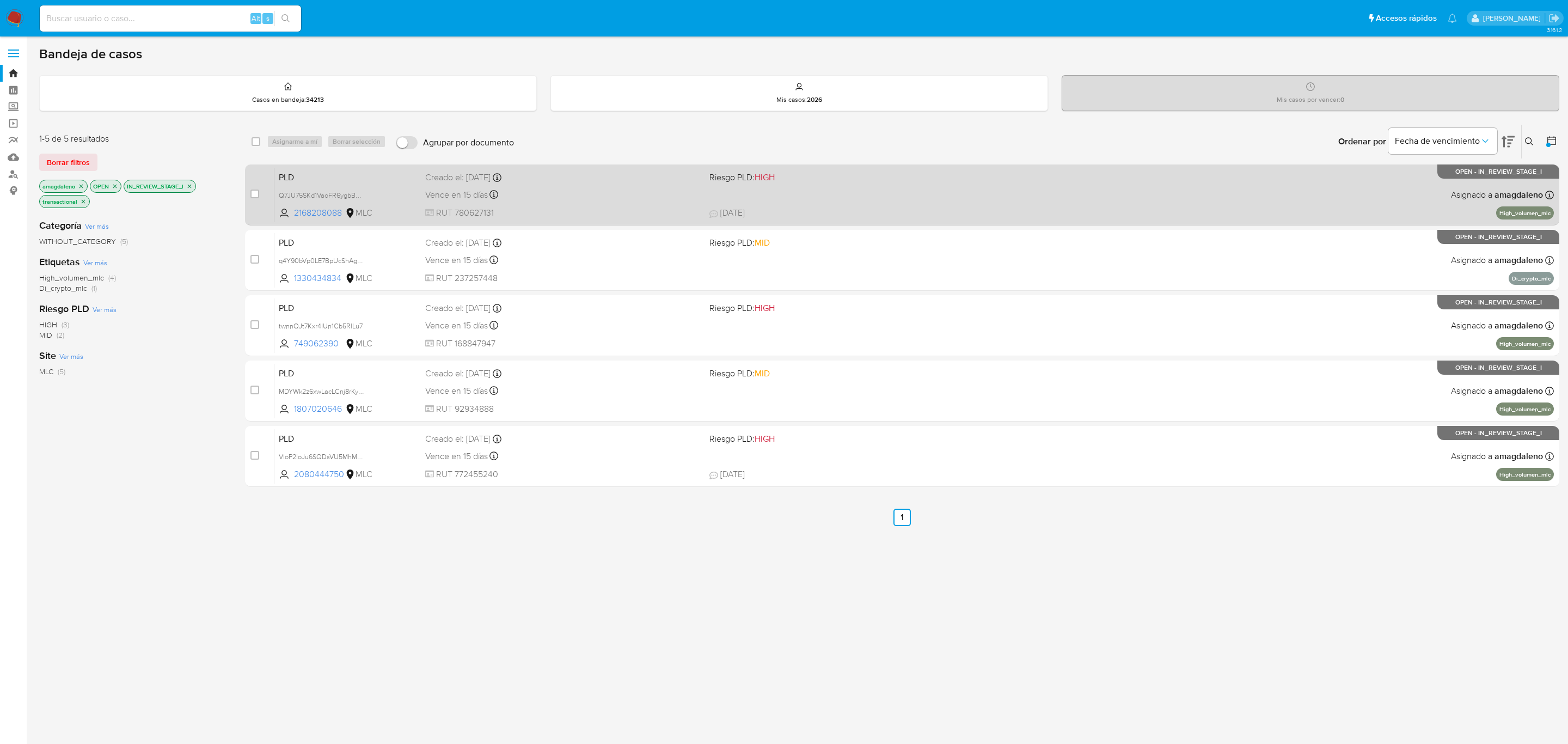
click at [645, 207] on span "RUT 780627131" at bounding box center [563, 213] width 276 height 12
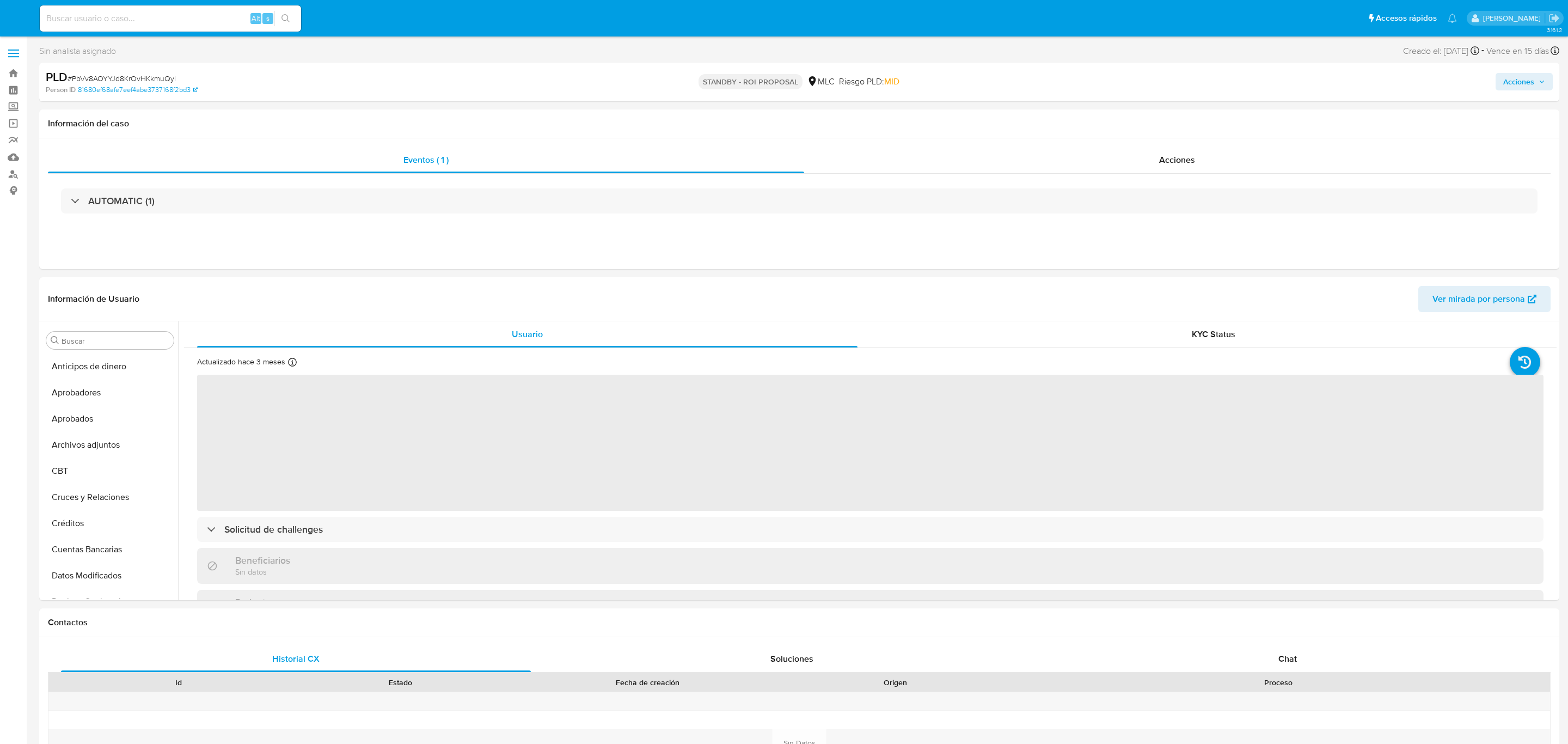
select select "10"
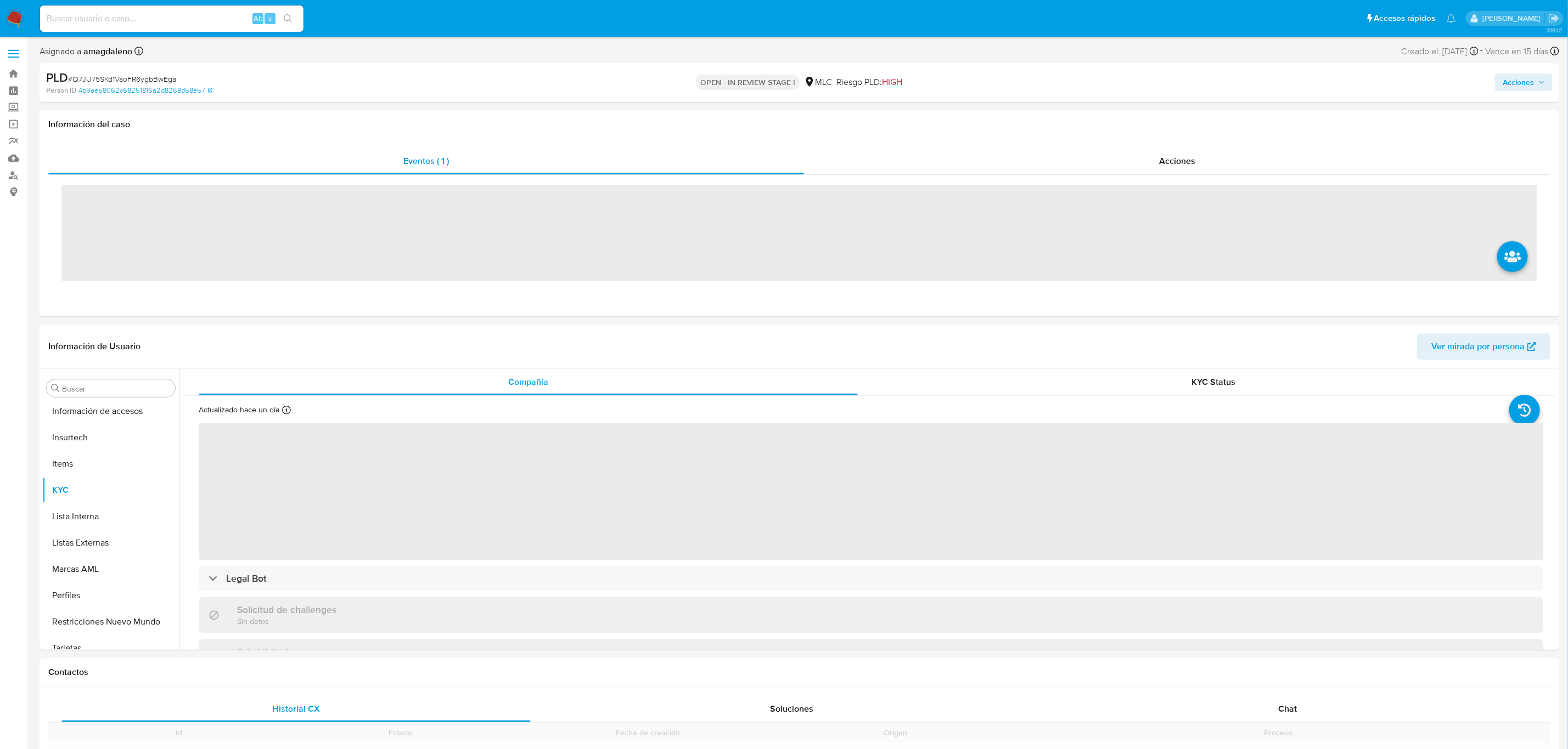
scroll to position [515, 0]
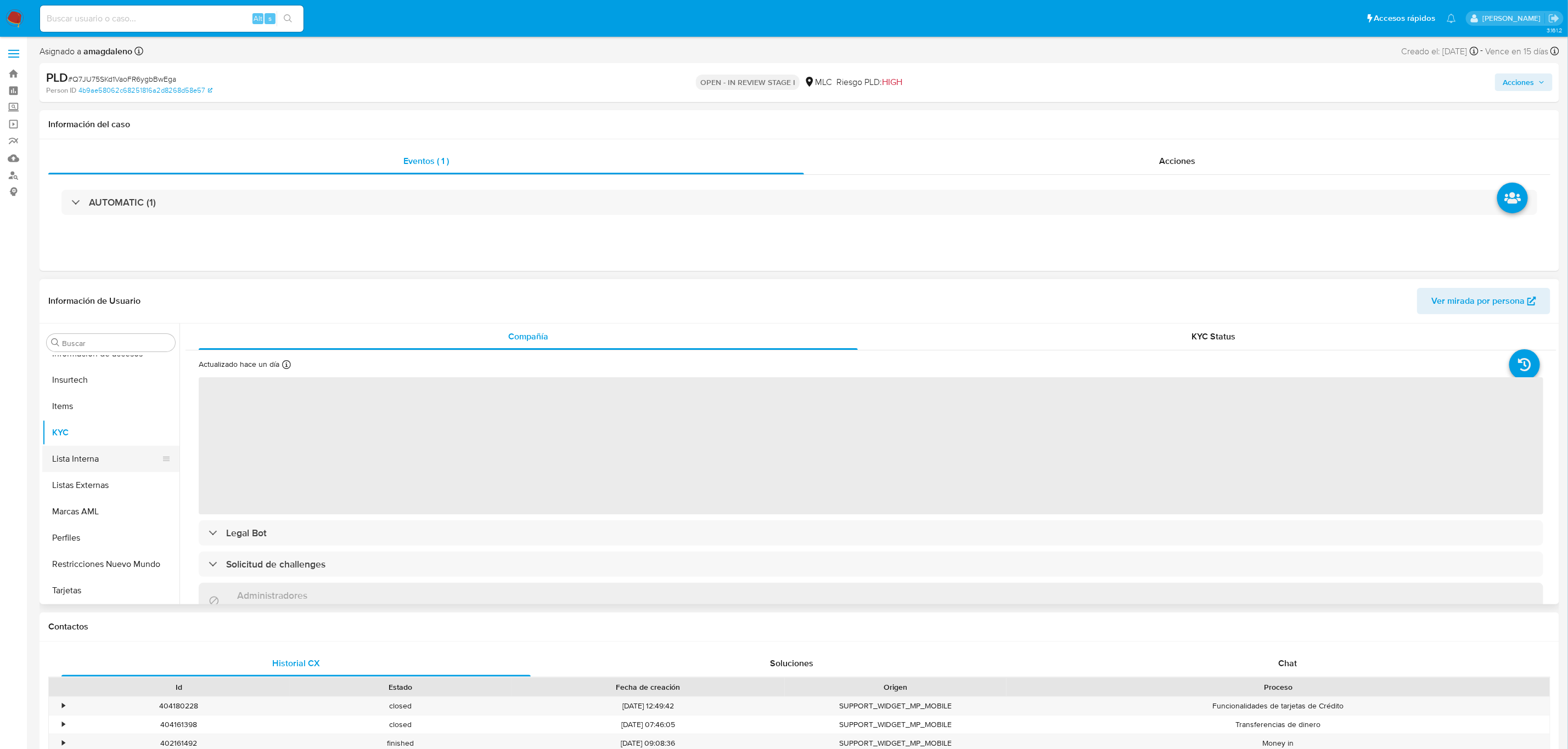
select select "10"
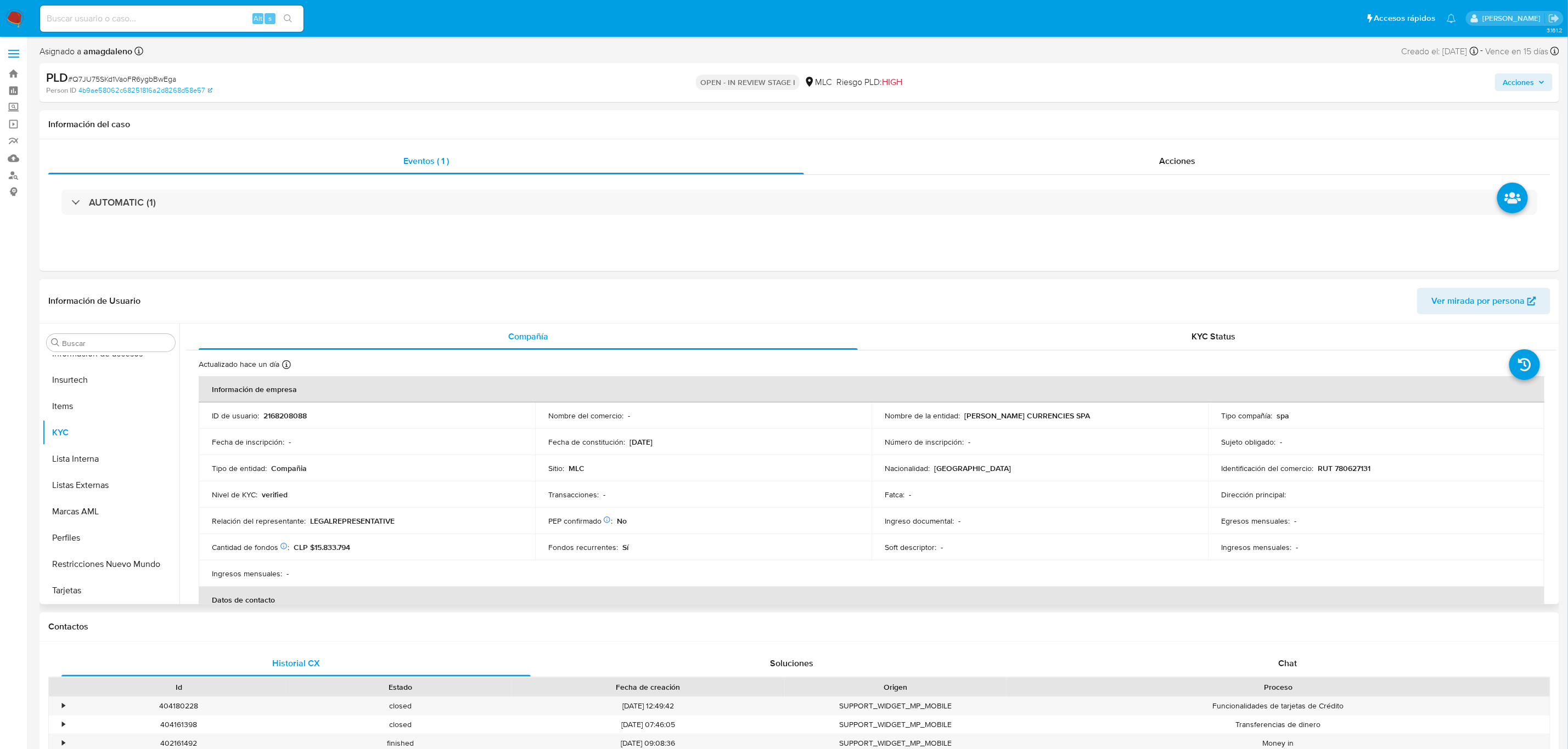
click at [293, 416] on p "2168208088" at bounding box center [285, 416] width 43 height 10
copy p "2168208088"
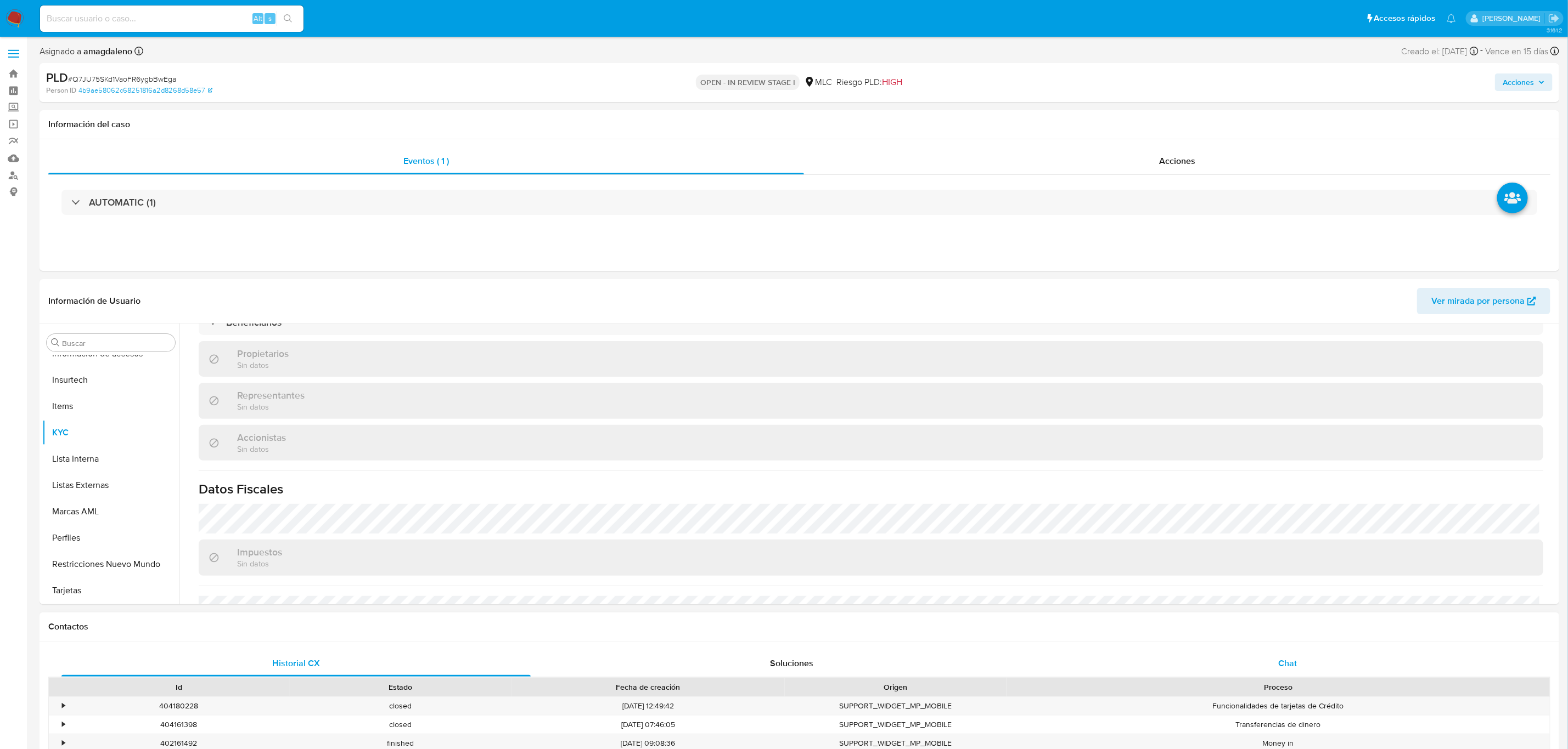
scroll to position [576, 0]
click at [1291, 654] on div "Chat" at bounding box center [1286, 663] width 469 height 26
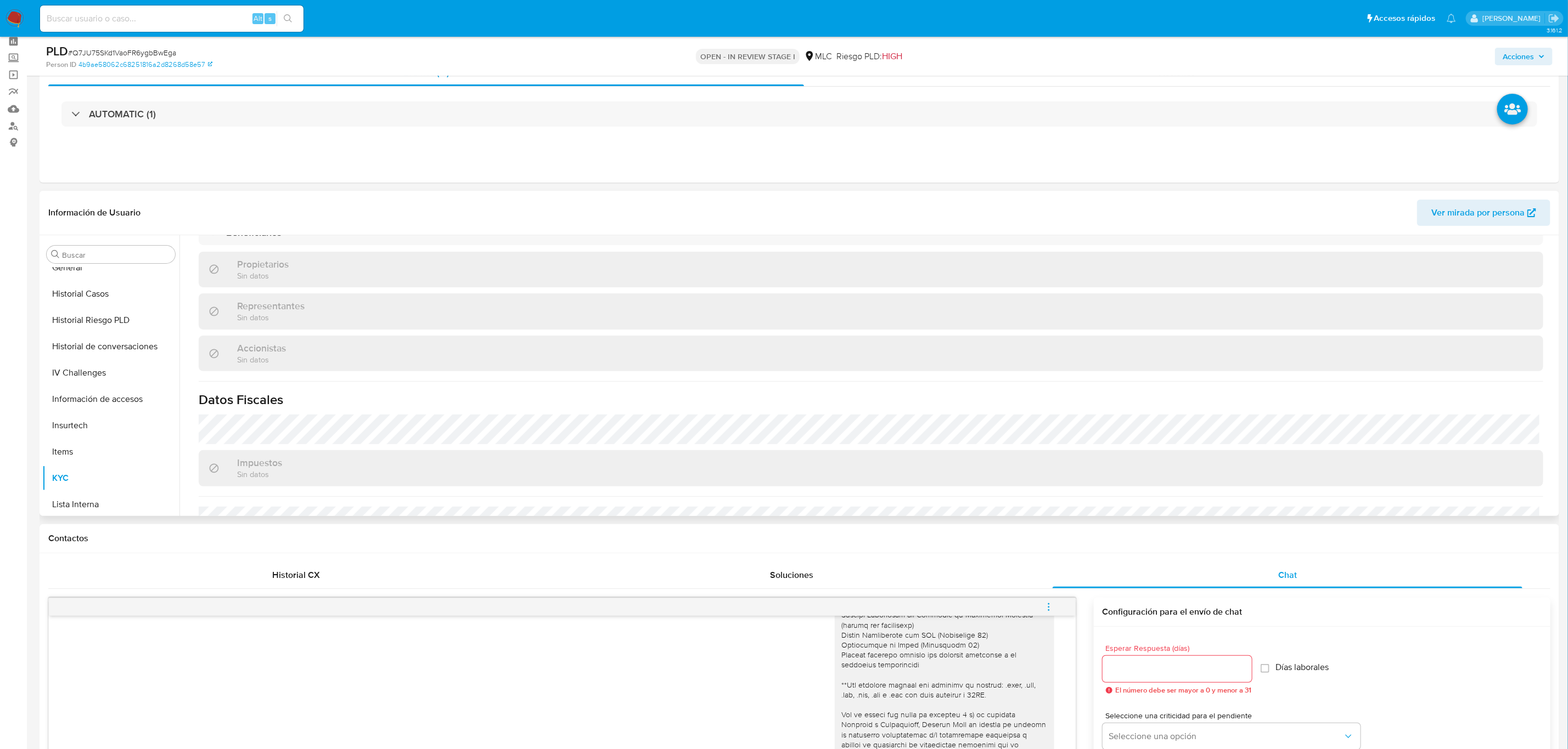
scroll to position [269, 0]
click at [114, 412] on button "Historial Casos" at bounding box center [106, 406] width 129 height 26
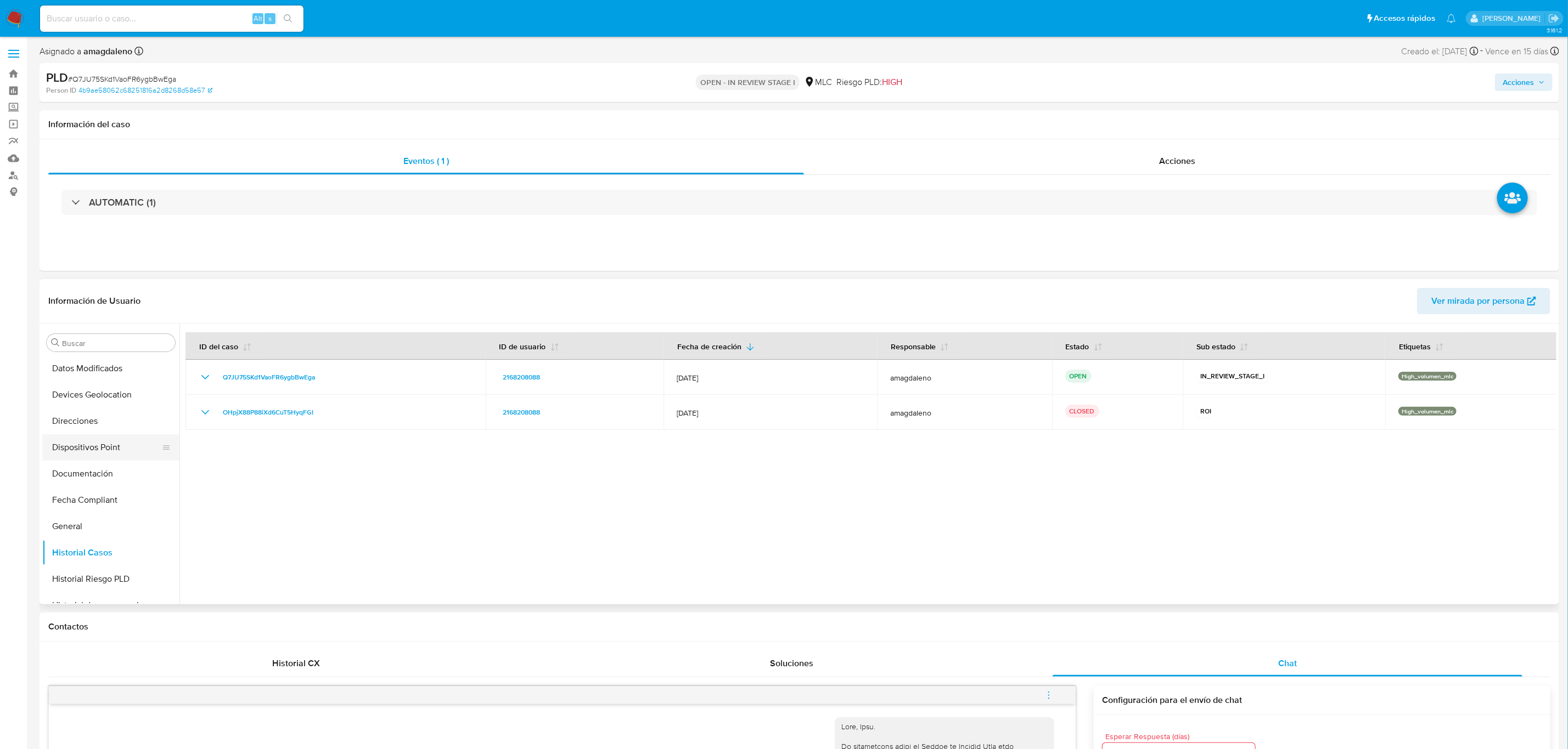
scroll to position [186, 0]
click at [93, 502] on button "Documentación" at bounding box center [106, 498] width 129 height 26
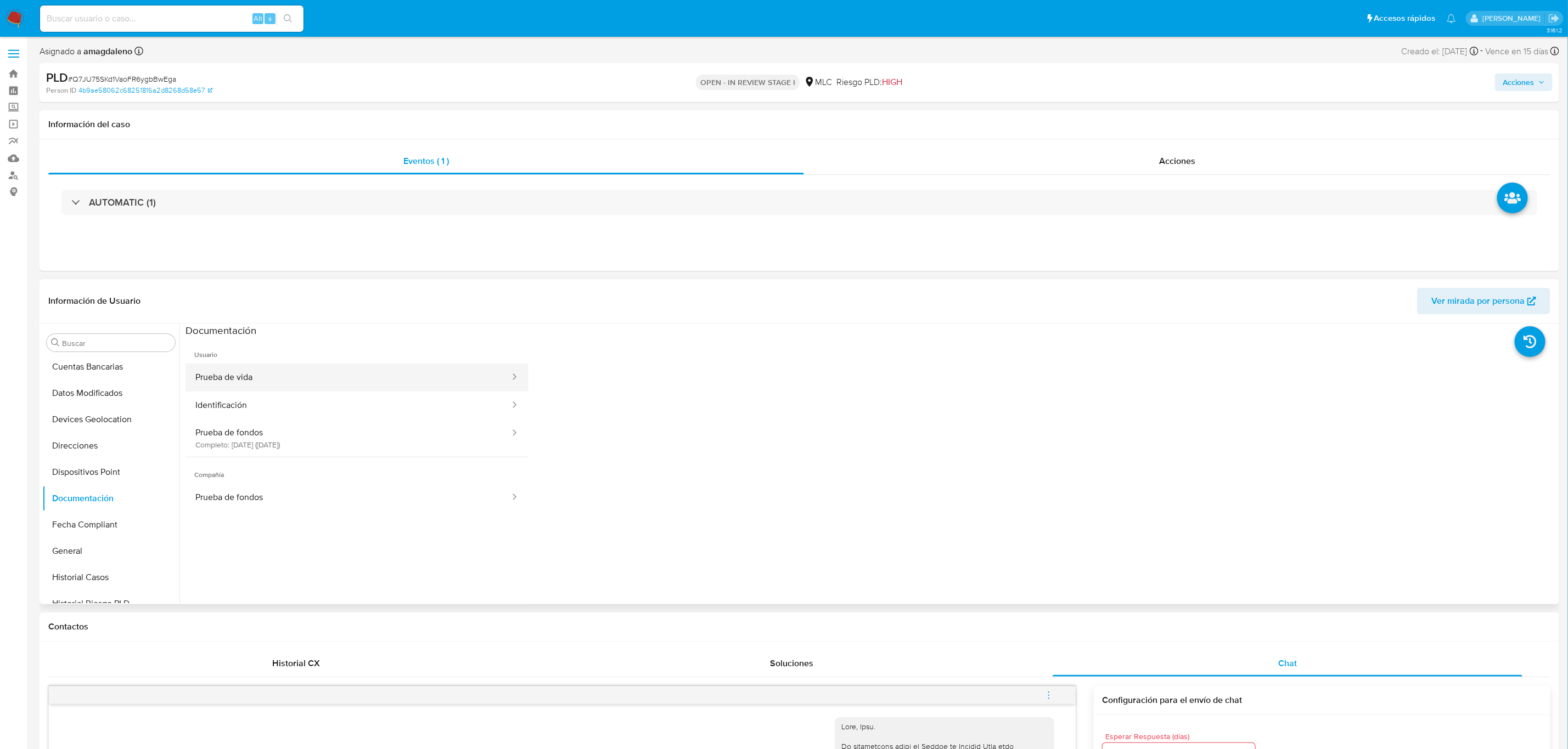
click at [363, 384] on button "Prueba de vida" at bounding box center [348, 377] width 325 height 28
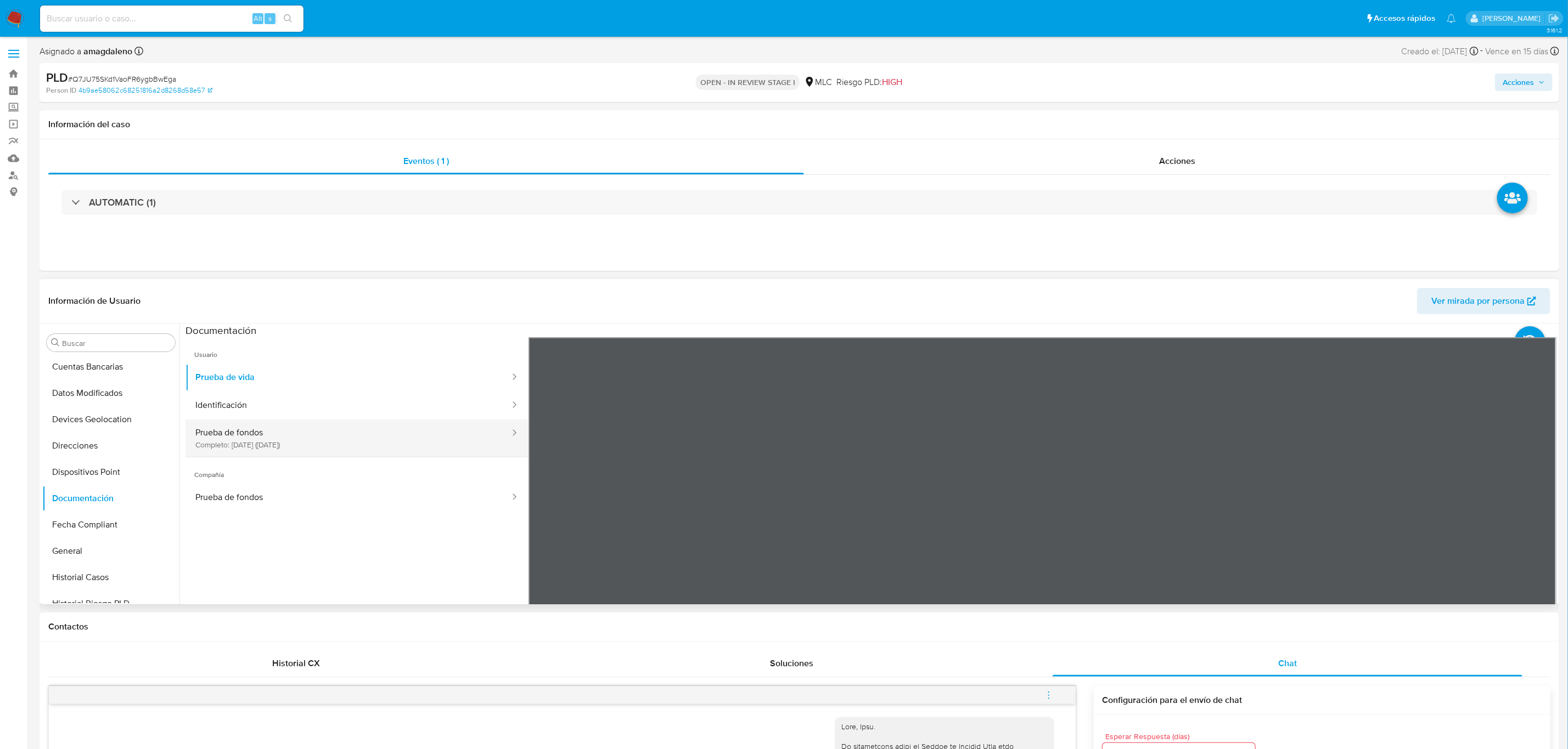
click at [310, 434] on button "Prueba de fondos Completo: [DATE] ([DATE])" at bounding box center [348, 438] width 325 height 37
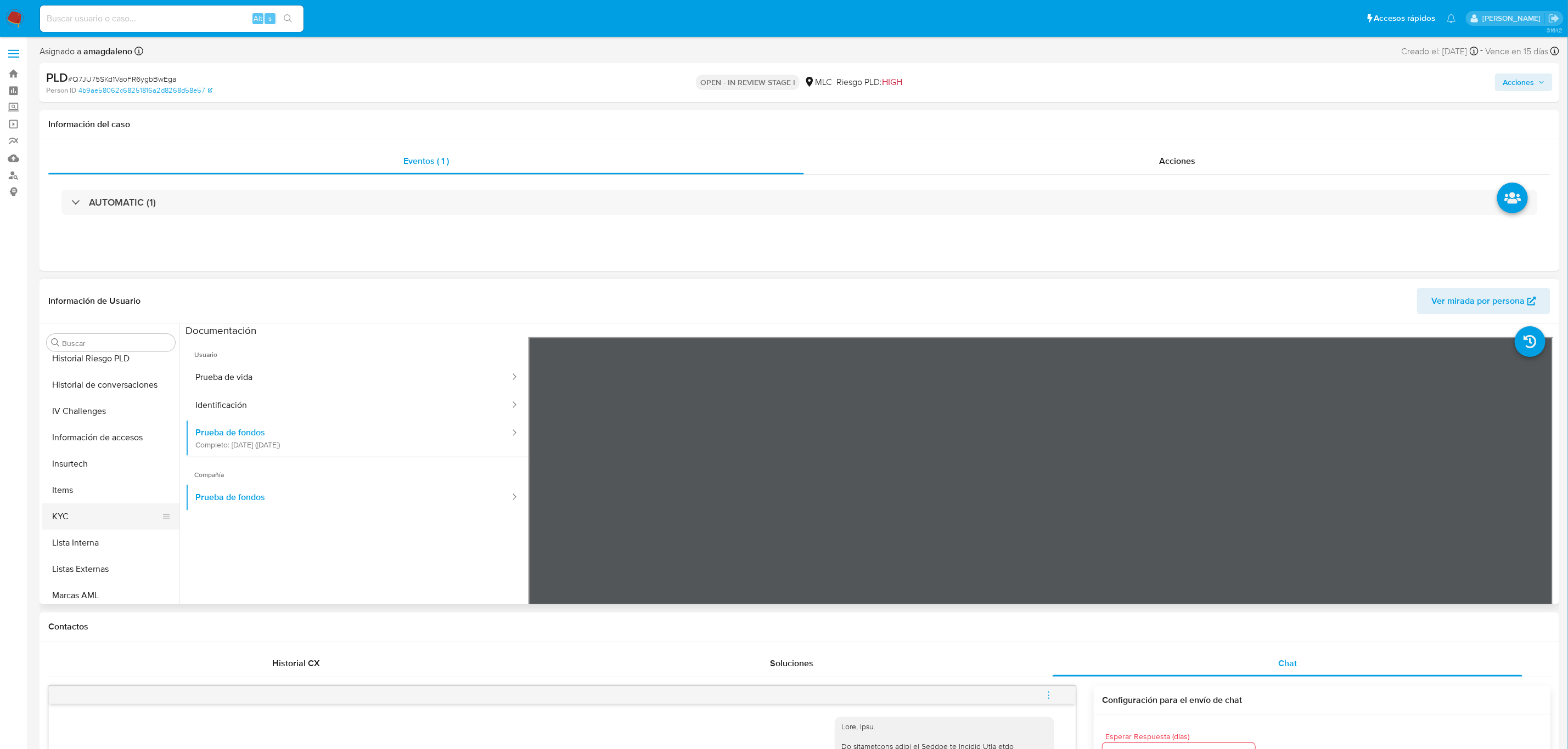
scroll to position [433, 0]
click at [94, 525] on button "KYC" at bounding box center [106, 514] width 129 height 26
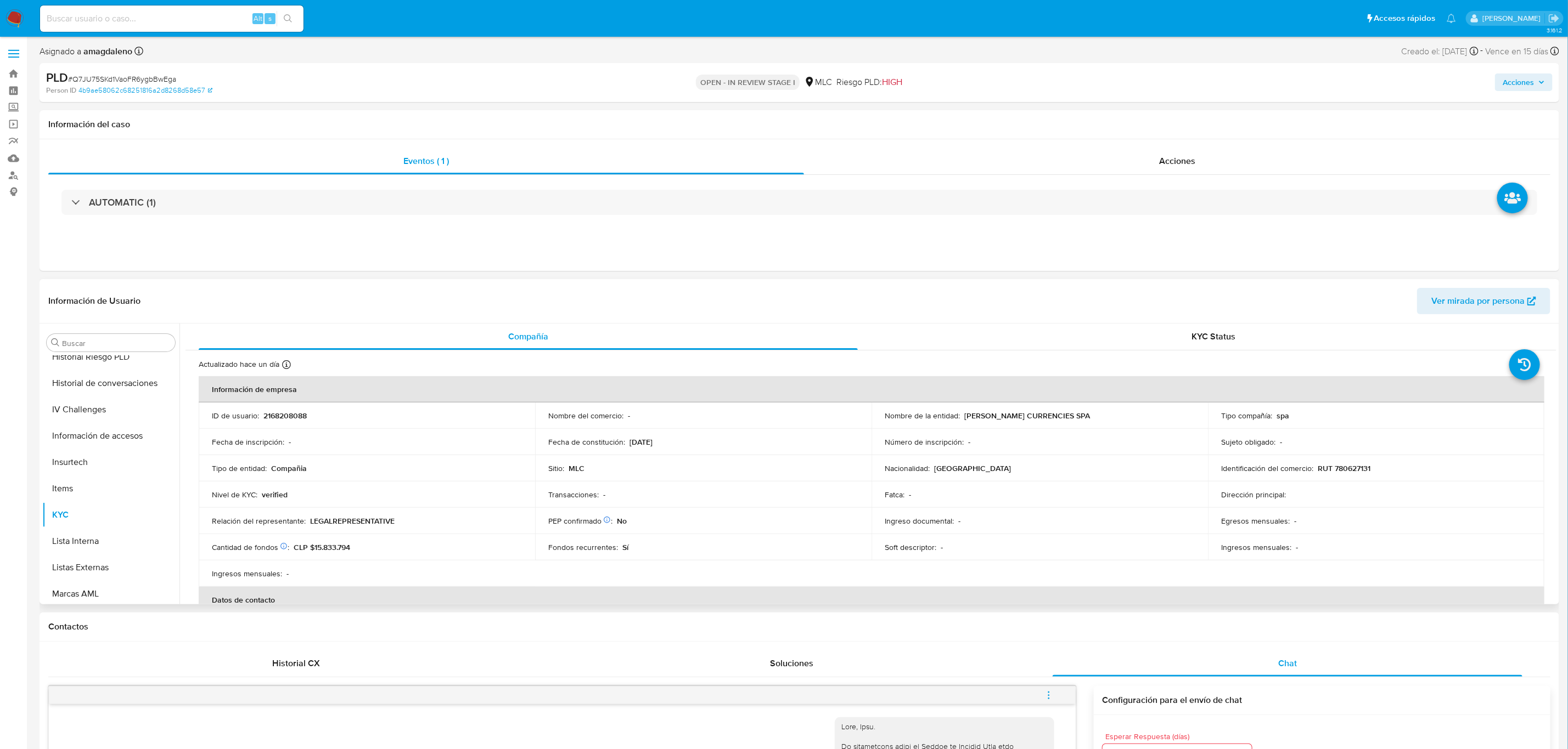
click at [1344, 468] on p "RUT 780627131" at bounding box center [1344, 468] width 53 height 10
copy p "780627131"
click at [107, 516] on button "Documentación" at bounding box center [106, 520] width 129 height 26
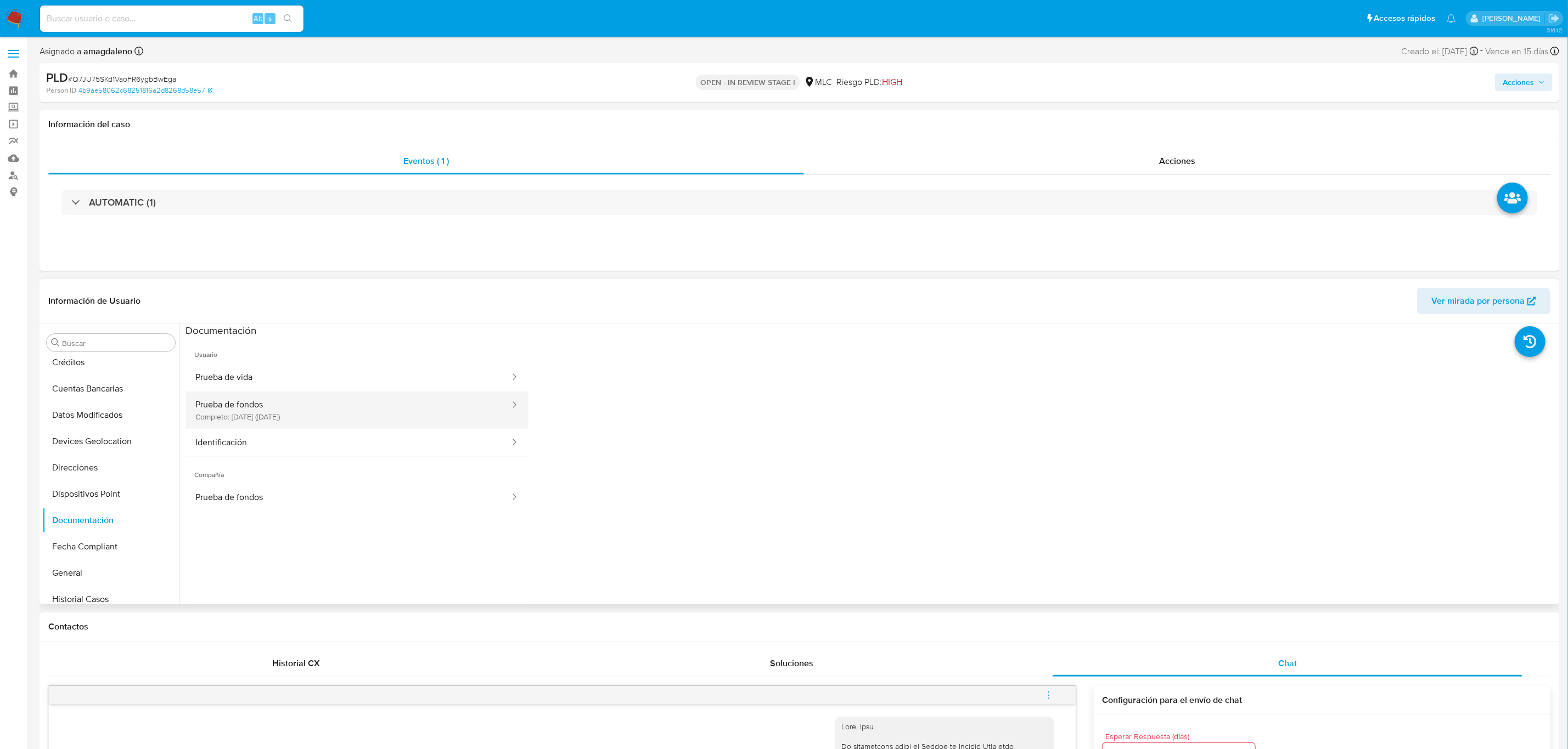
click at [340, 422] on button "Prueba de fondos Completo: [DATE] ([DATE])" at bounding box center [348, 410] width 325 height 37
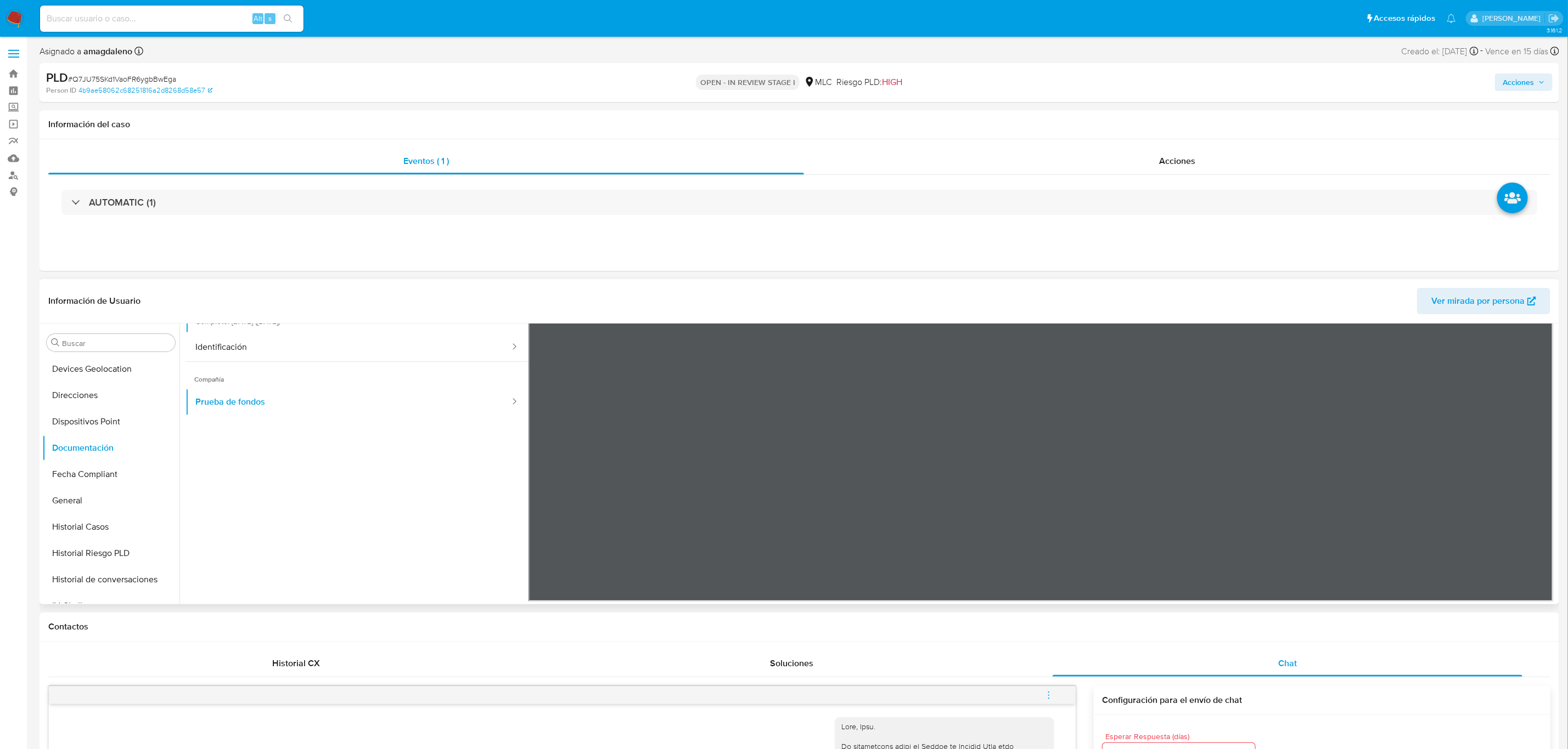
scroll to position [515, 0]
click at [71, 431] on button "KYC" at bounding box center [106, 432] width 129 height 26
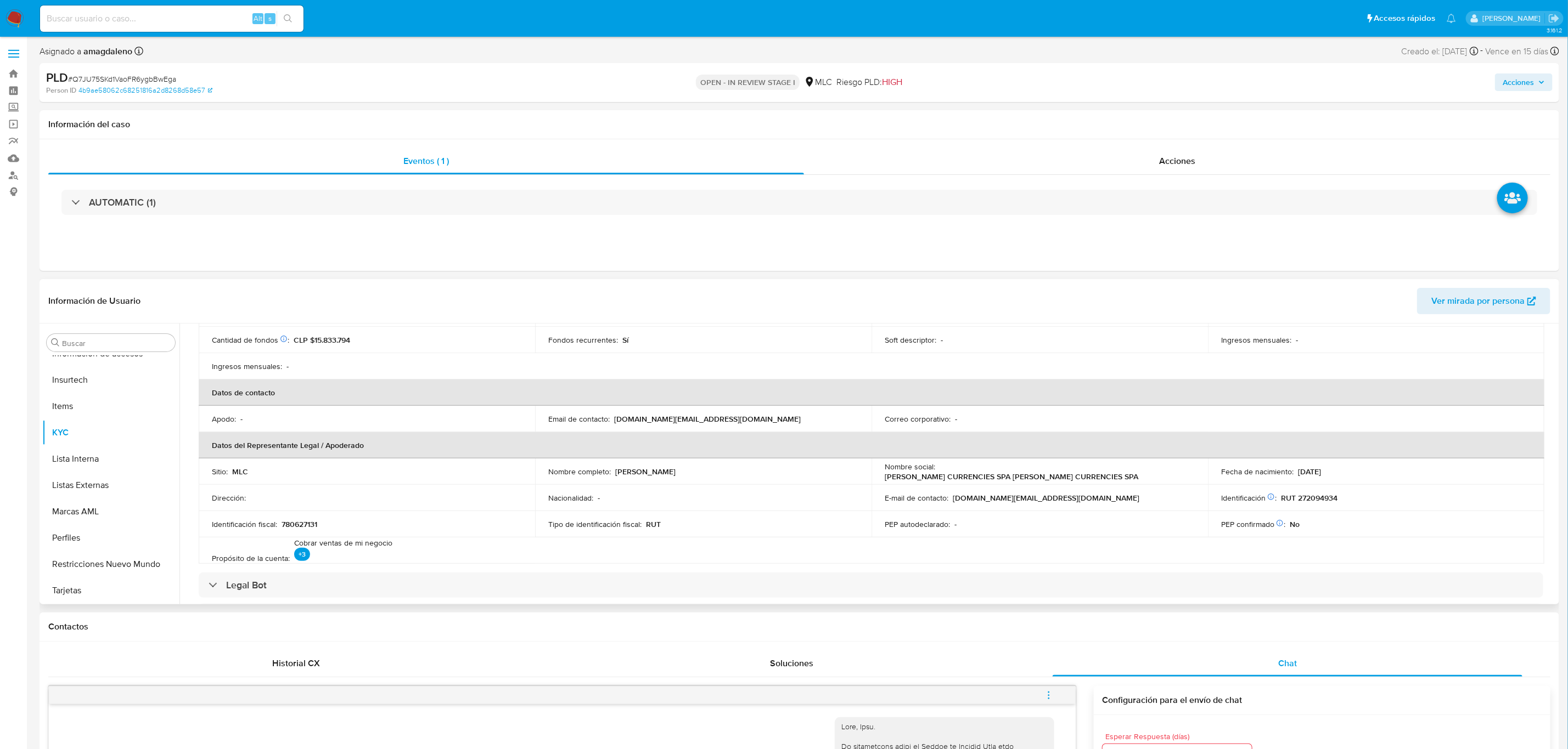
scroll to position [246, 0]
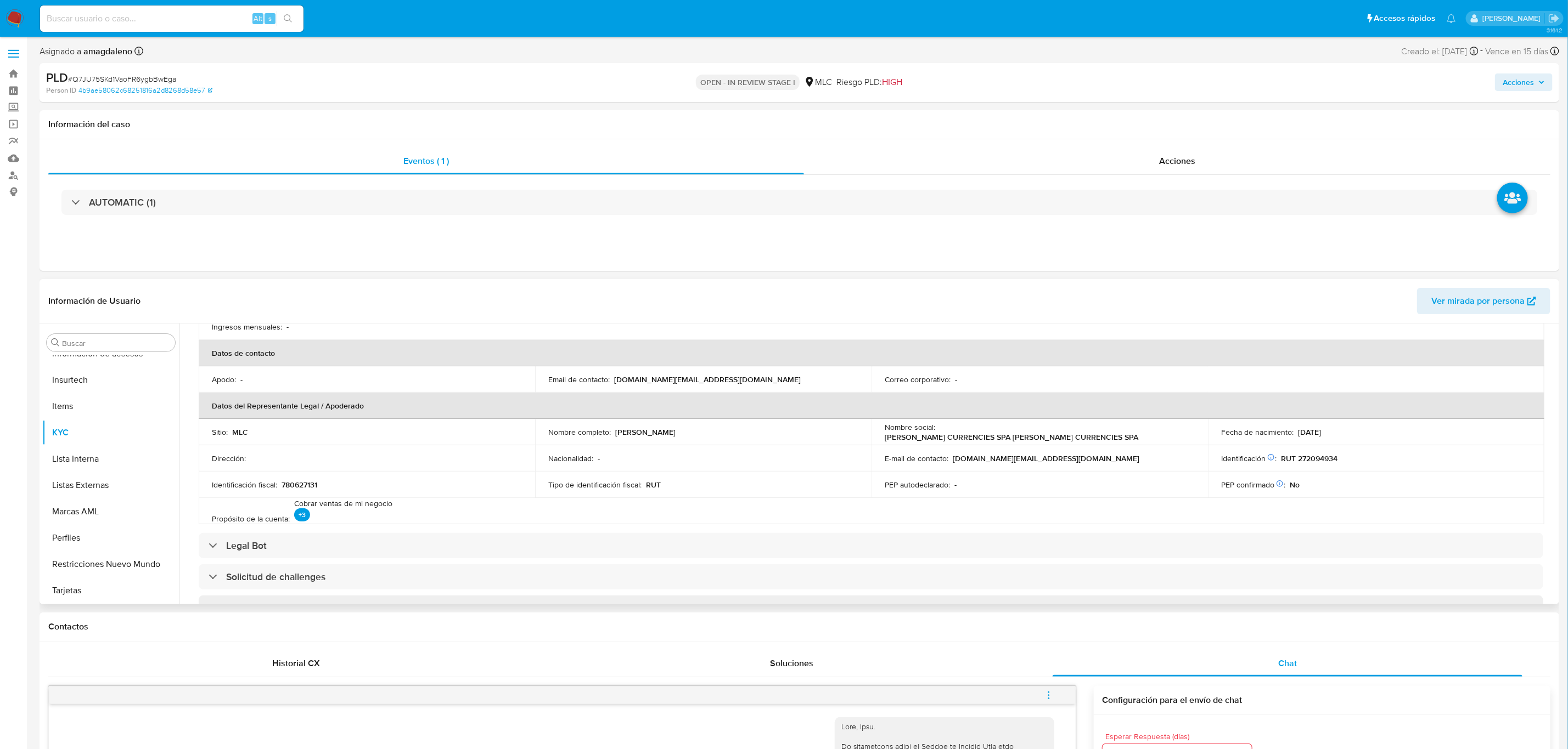
click at [1316, 458] on p "RUT 272094934" at bounding box center [1309, 459] width 57 height 10
copy p "272094934"
click at [951, 439] on td "Nombre social : [PERSON_NAME] CURRENCIES SPA [PERSON_NAME] CURRENCIES SPA" at bounding box center [1039, 431] width 336 height 26
click at [302, 485] on p "780627131" at bounding box center [299, 485] width 36 height 10
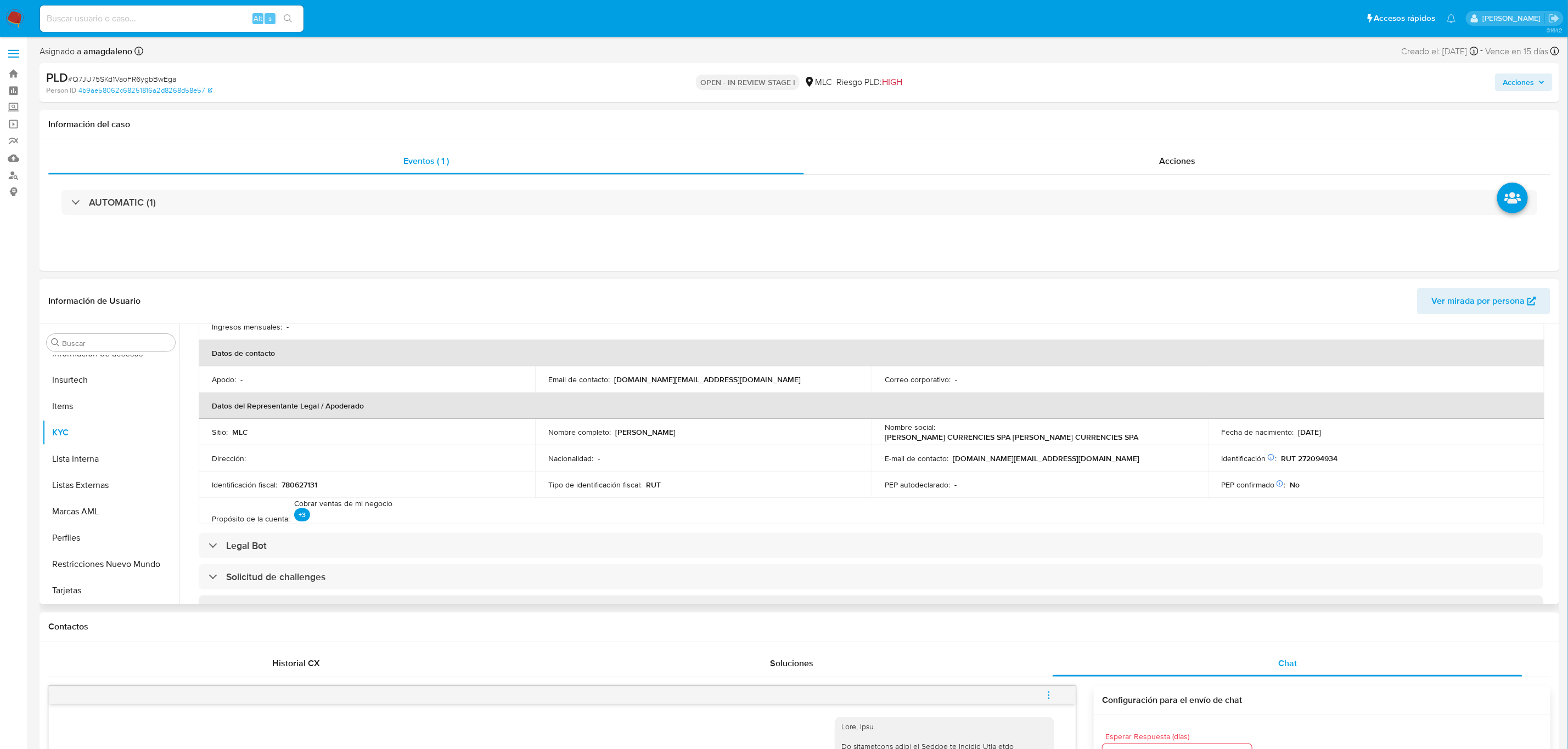
click at [1316, 460] on p "RUT 272094934" at bounding box center [1309, 459] width 57 height 10
copy p "272094934"
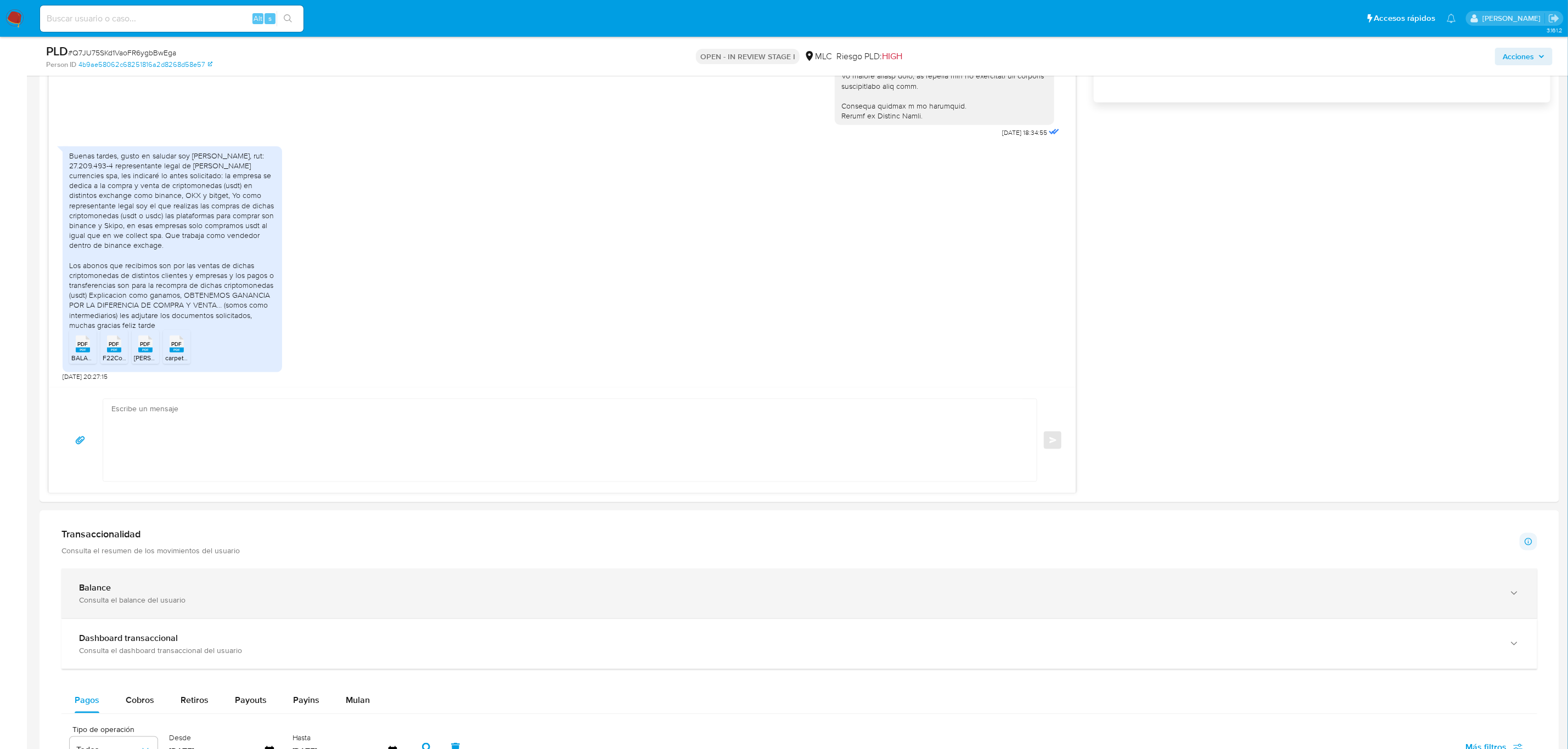
scroll to position [854, 0]
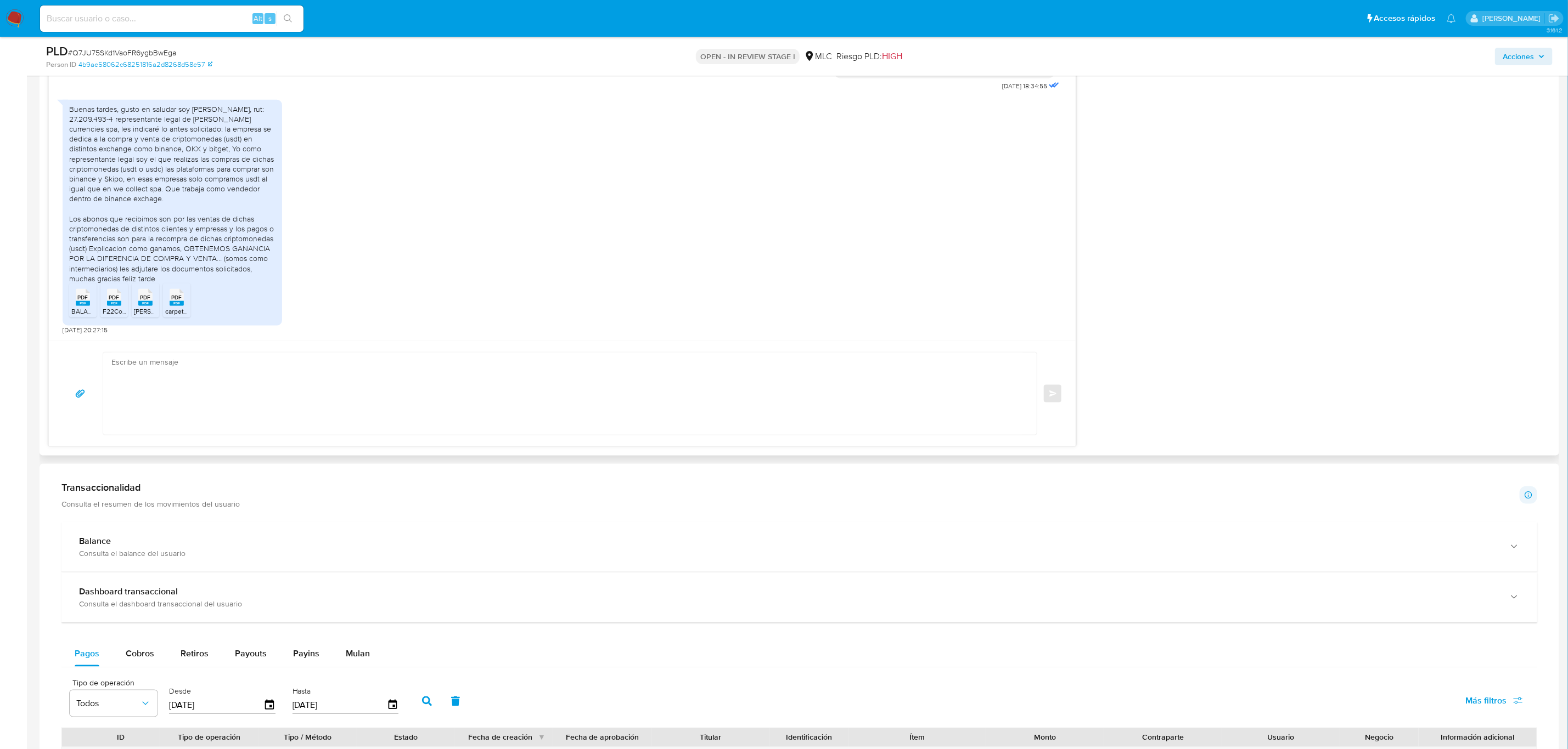
click at [272, 382] on textarea at bounding box center [566, 393] width 911 height 82
type textarea "/"
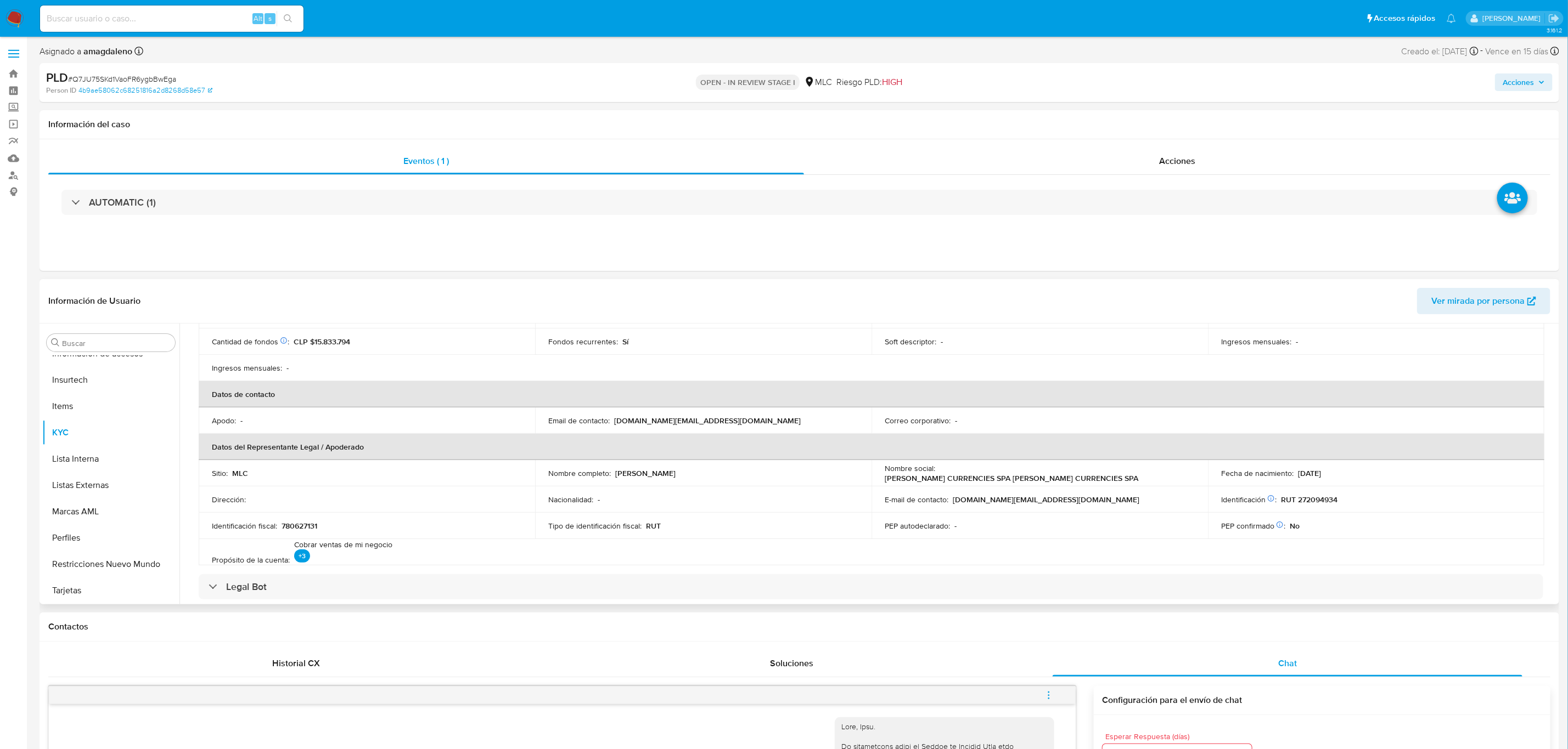
scroll to position [0, 0]
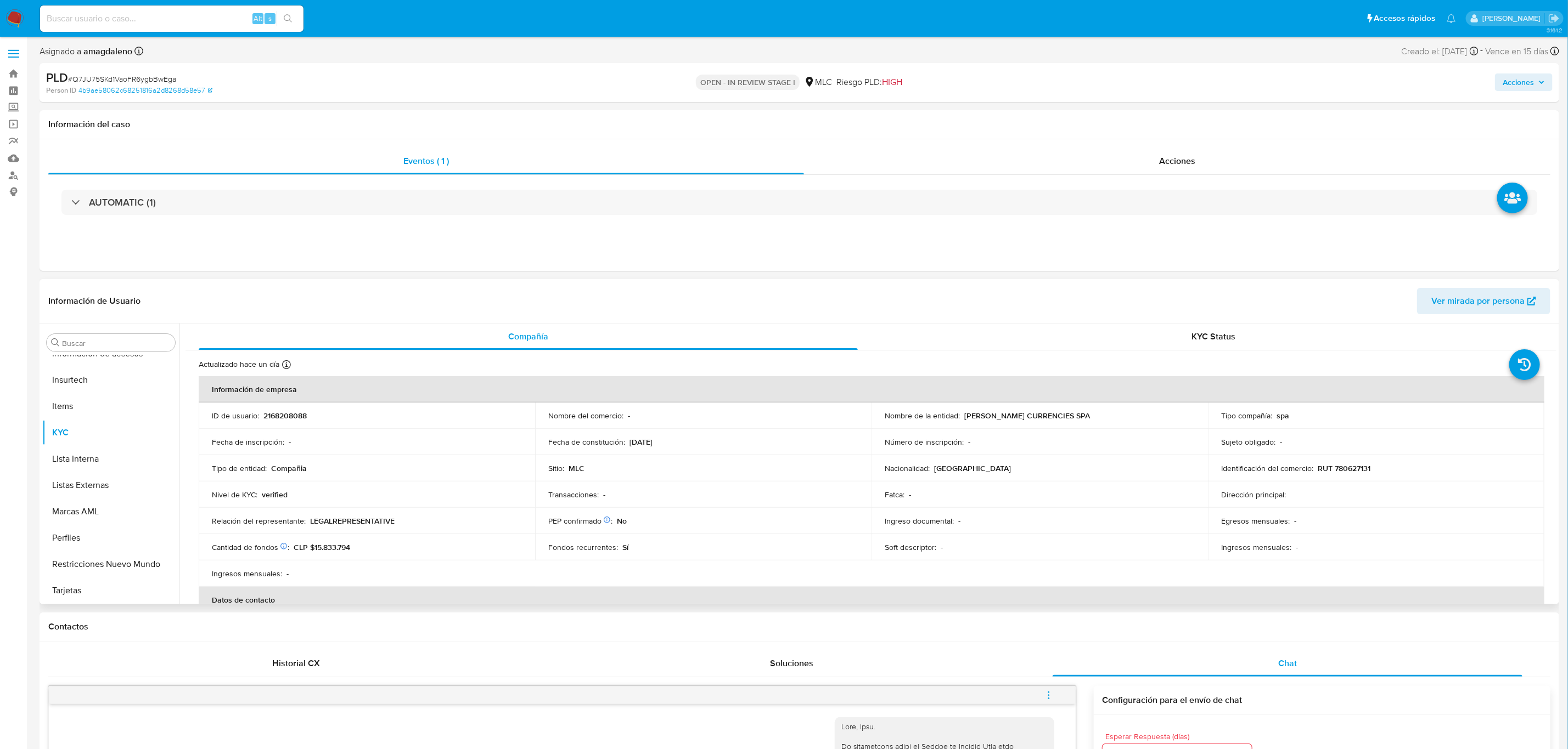
click at [1352, 472] on p "RUT 780627131" at bounding box center [1344, 468] width 53 height 10
copy p "780627131"
click at [446, 481] on td "Nivel de KYC : verified" at bounding box center [366, 494] width 336 height 26
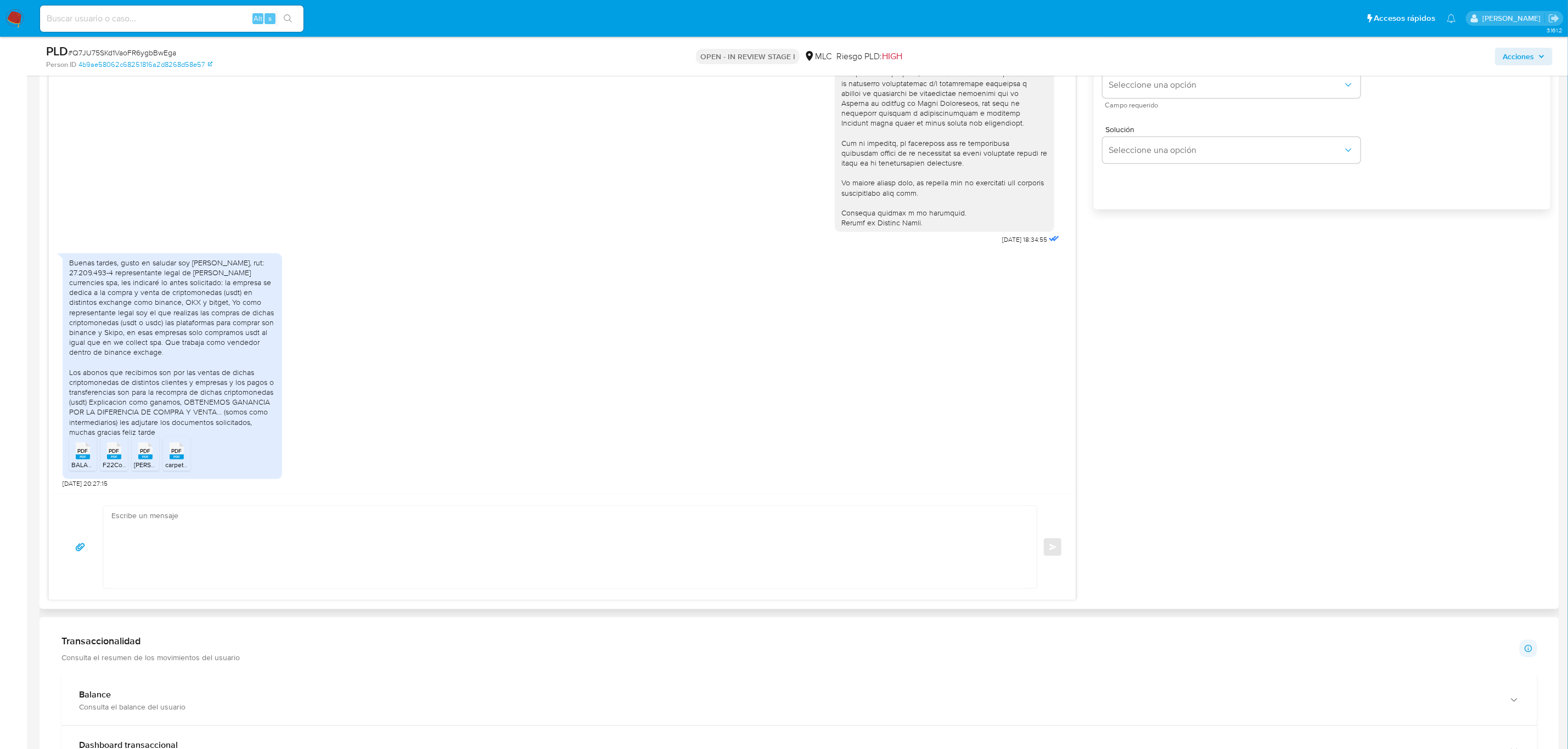
scroll to position [740, 0]
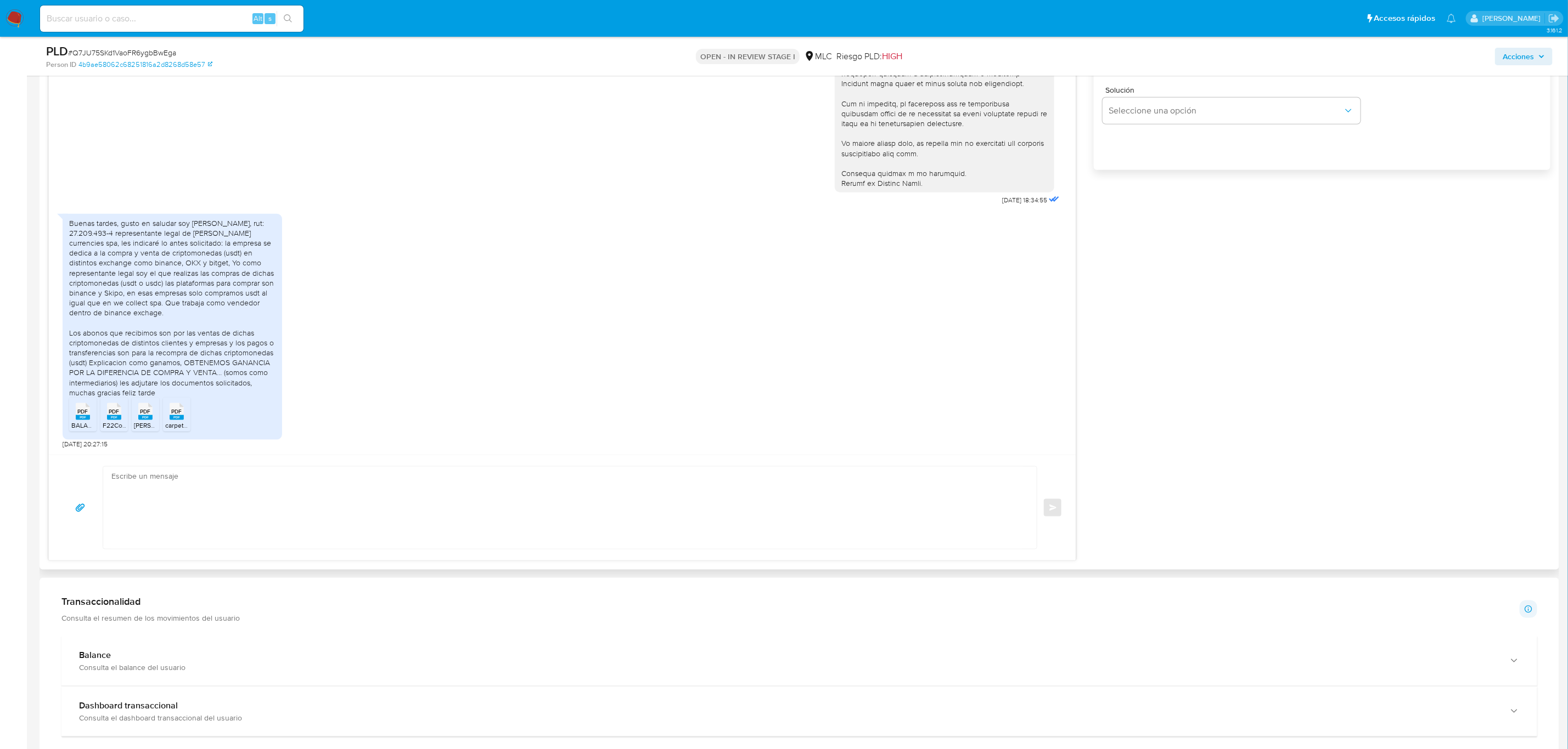
click at [79, 420] on rect at bounding box center [83, 417] width 15 height 5
click at [114, 420] on rect at bounding box center [114, 417] width 15 height 5
click at [143, 420] on rect at bounding box center [145, 417] width 15 height 5
click at [169, 419] on div "PDF PDF" at bounding box center [176, 410] width 23 height 21
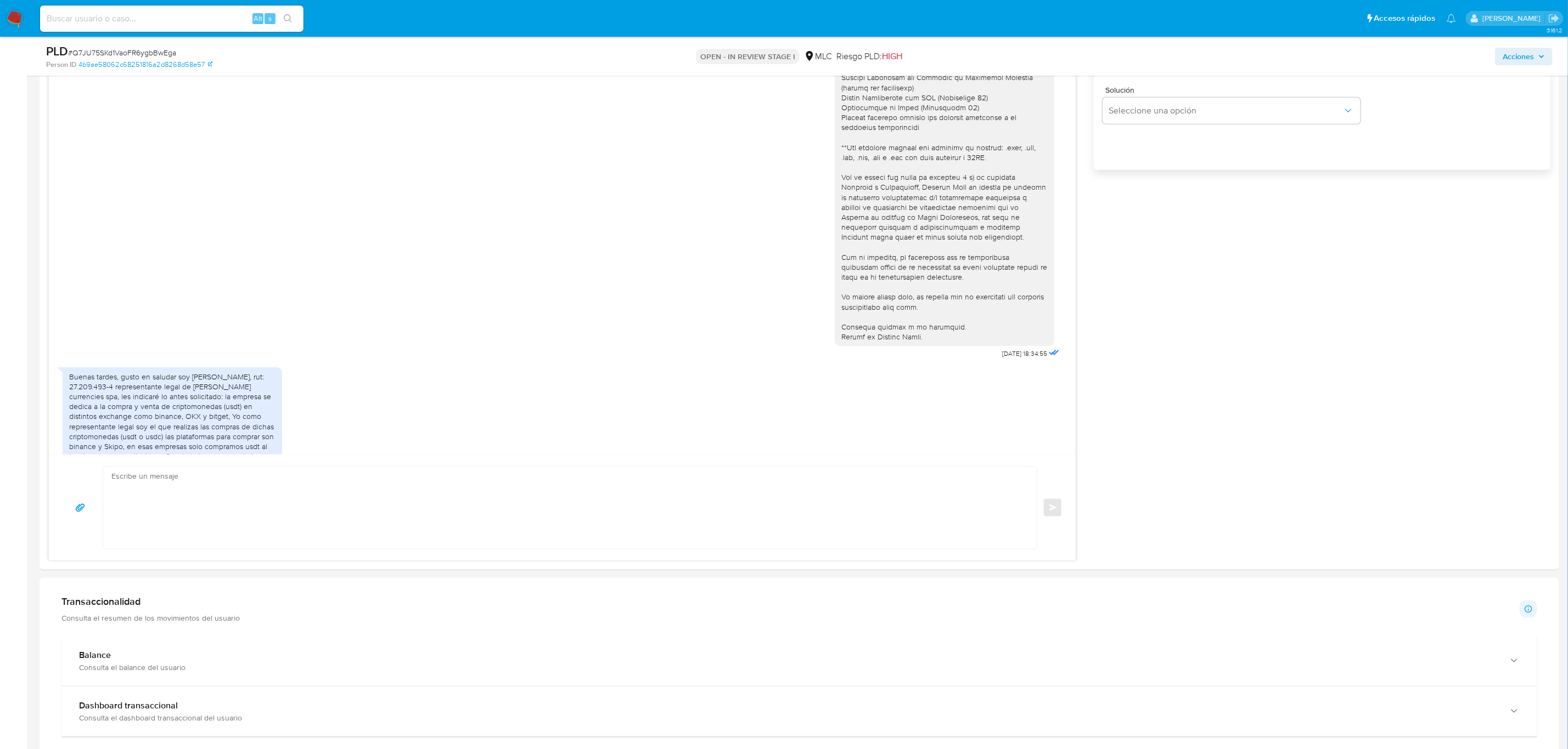
scroll to position [67, 0]
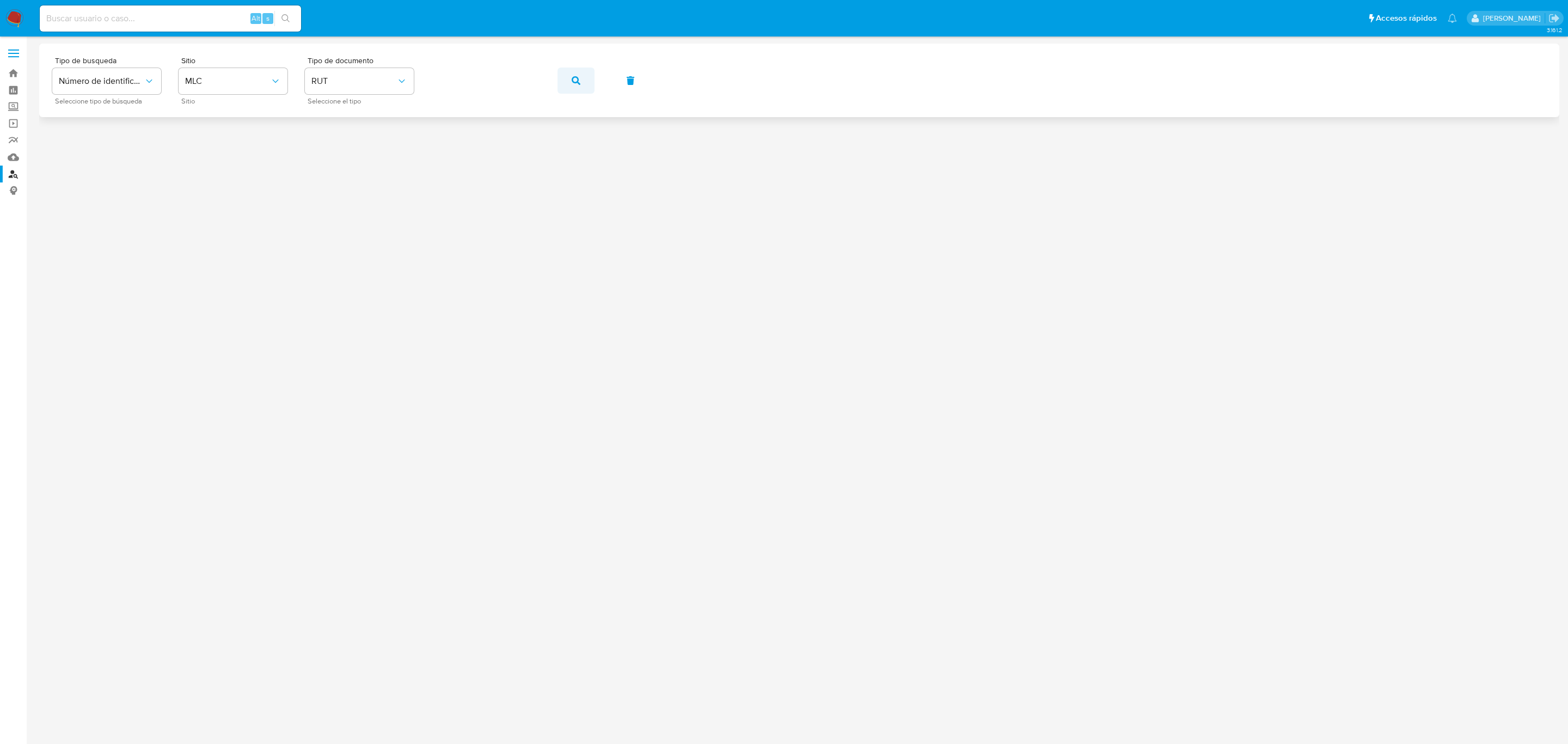
click at [576, 78] on icon "button" at bounding box center [576, 80] width 9 height 9
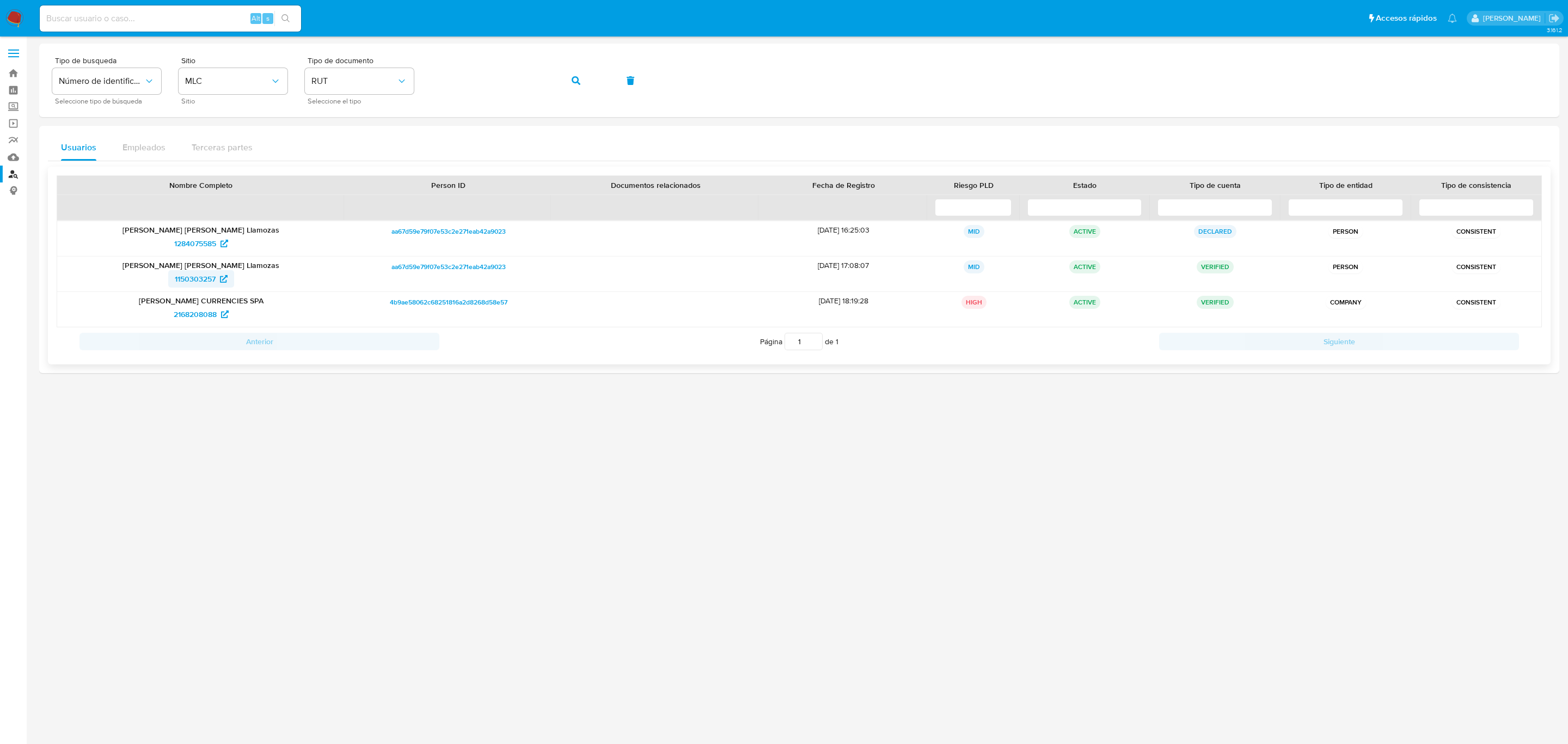
click at [202, 283] on span "1150303257" at bounding box center [195, 279] width 41 height 17
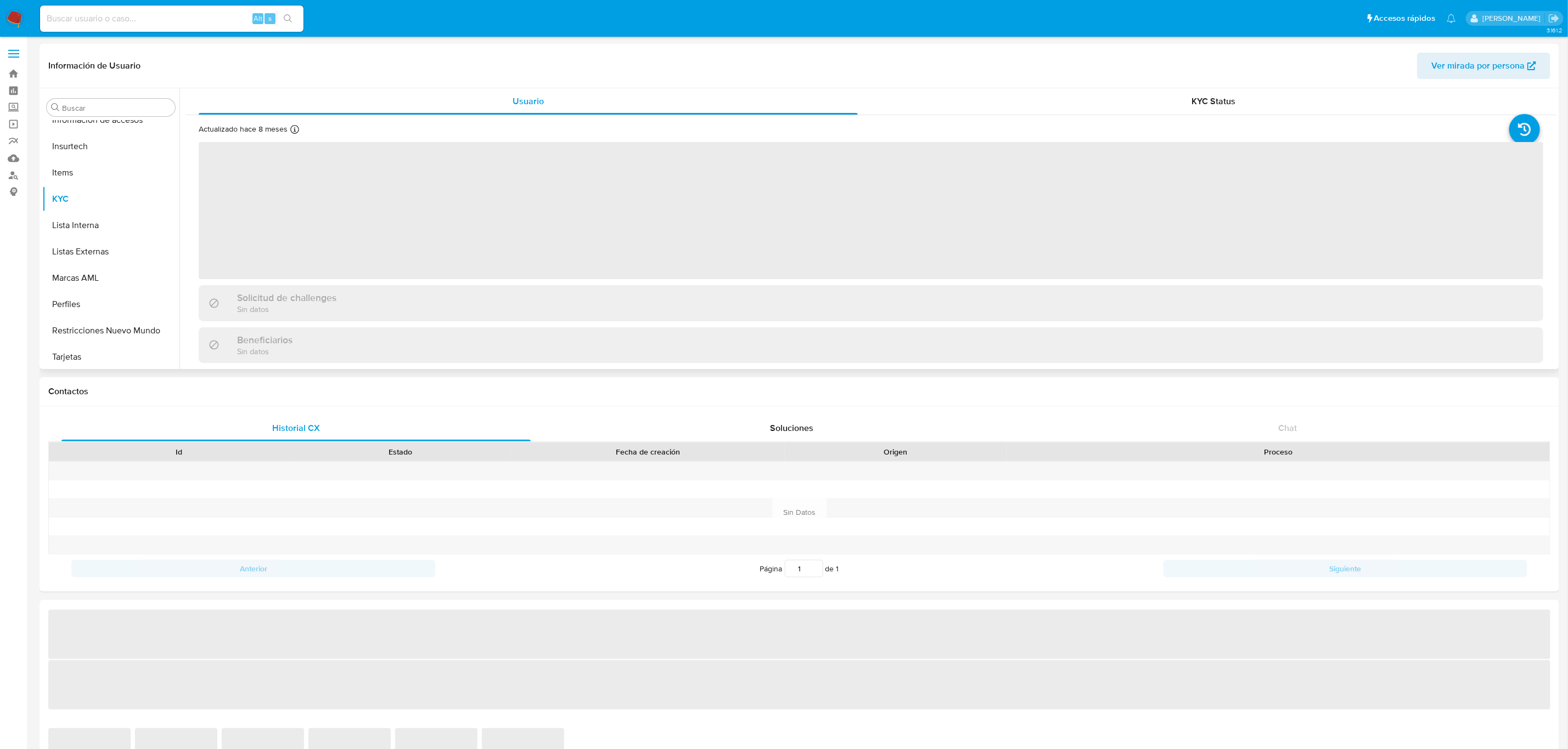
scroll to position [515, 0]
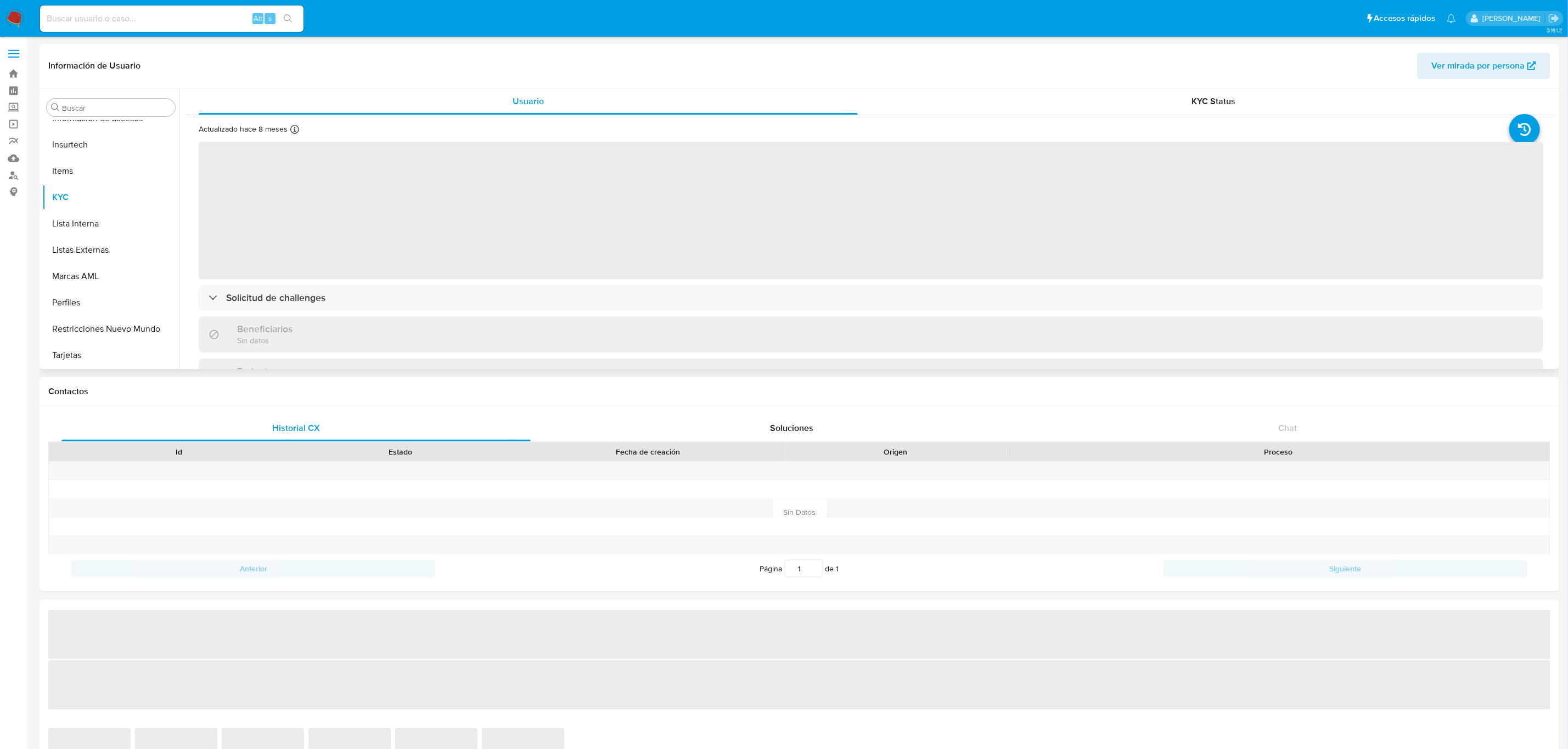
select select "10"
